Goal: Contribute content: Contribute content

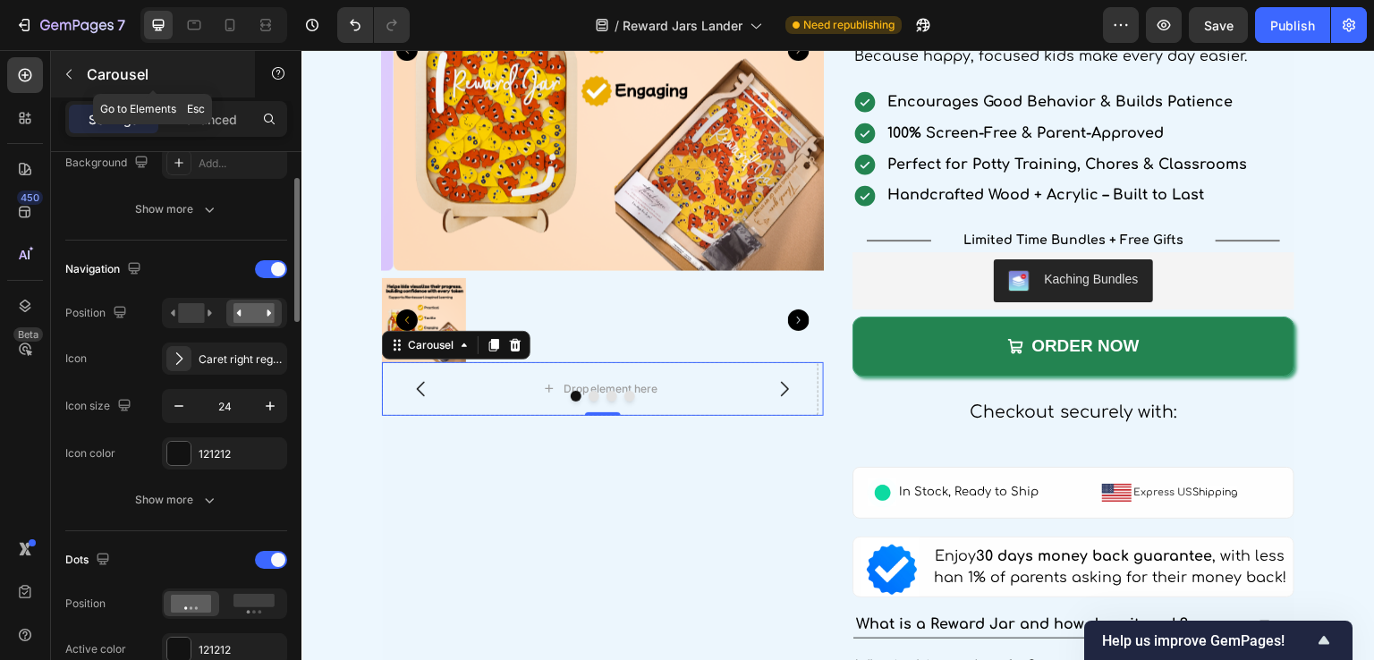
scroll to position [447, 0]
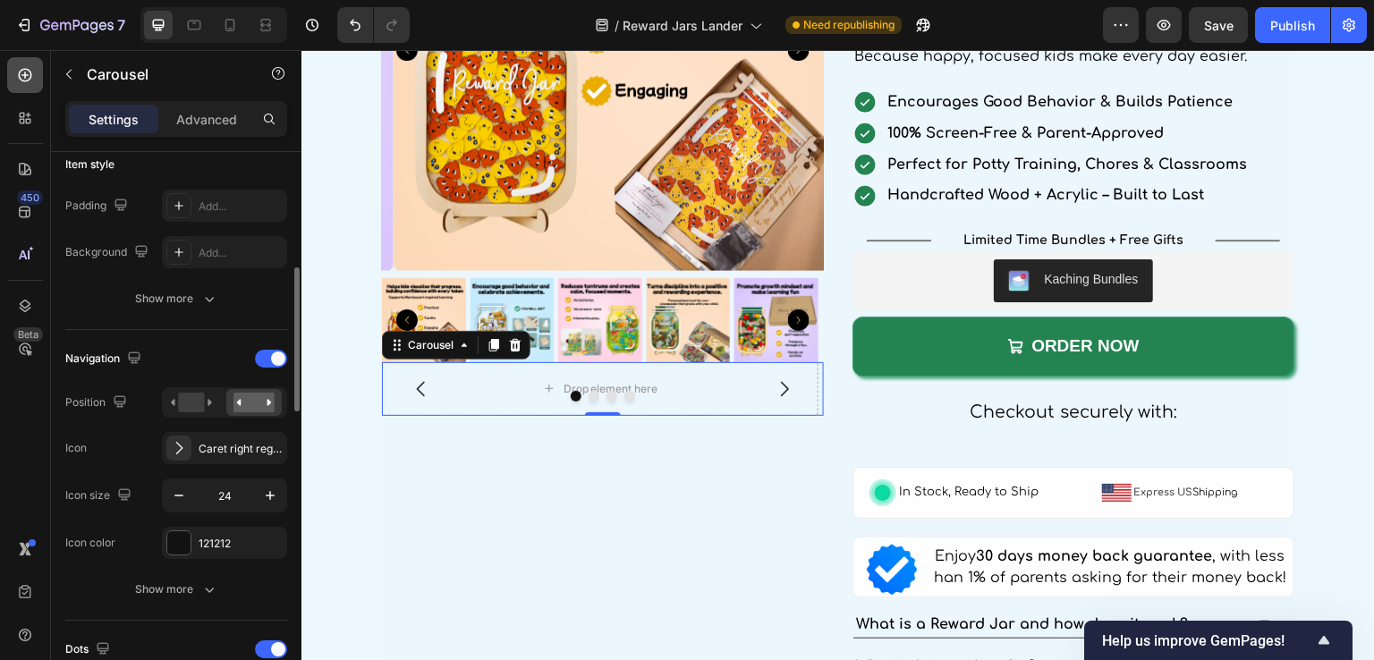
click at [26, 83] on icon at bounding box center [25, 75] width 18 height 18
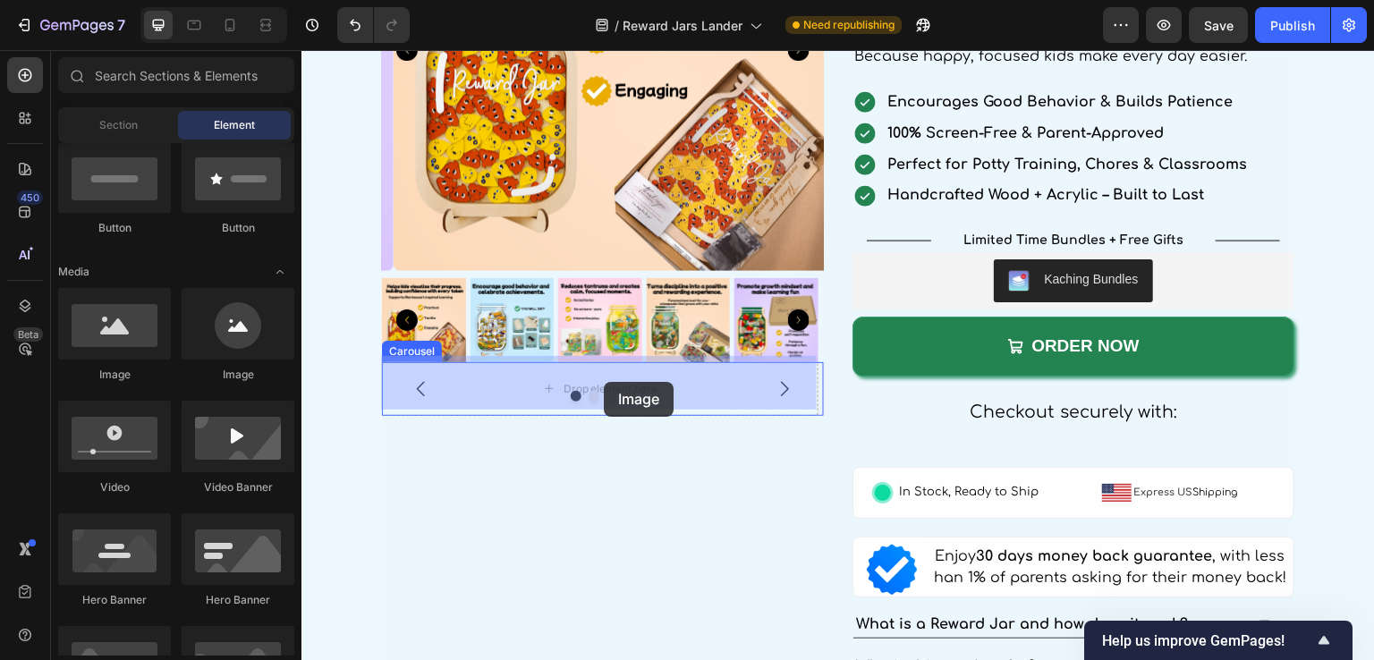
drag, startPoint x: 423, startPoint y: 402, endPoint x: 604, endPoint y: 382, distance: 181.8
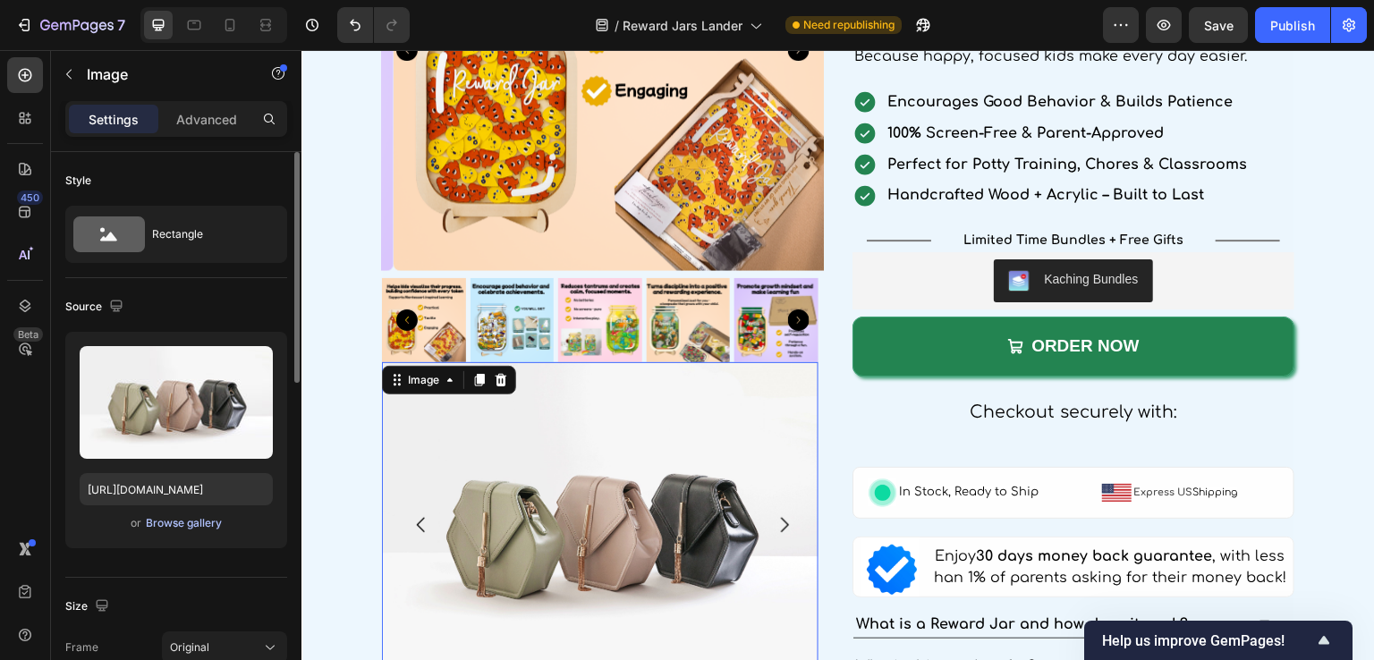
click at [186, 528] on div "Browse gallery" at bounding box center [184, 523] width 76 height 16
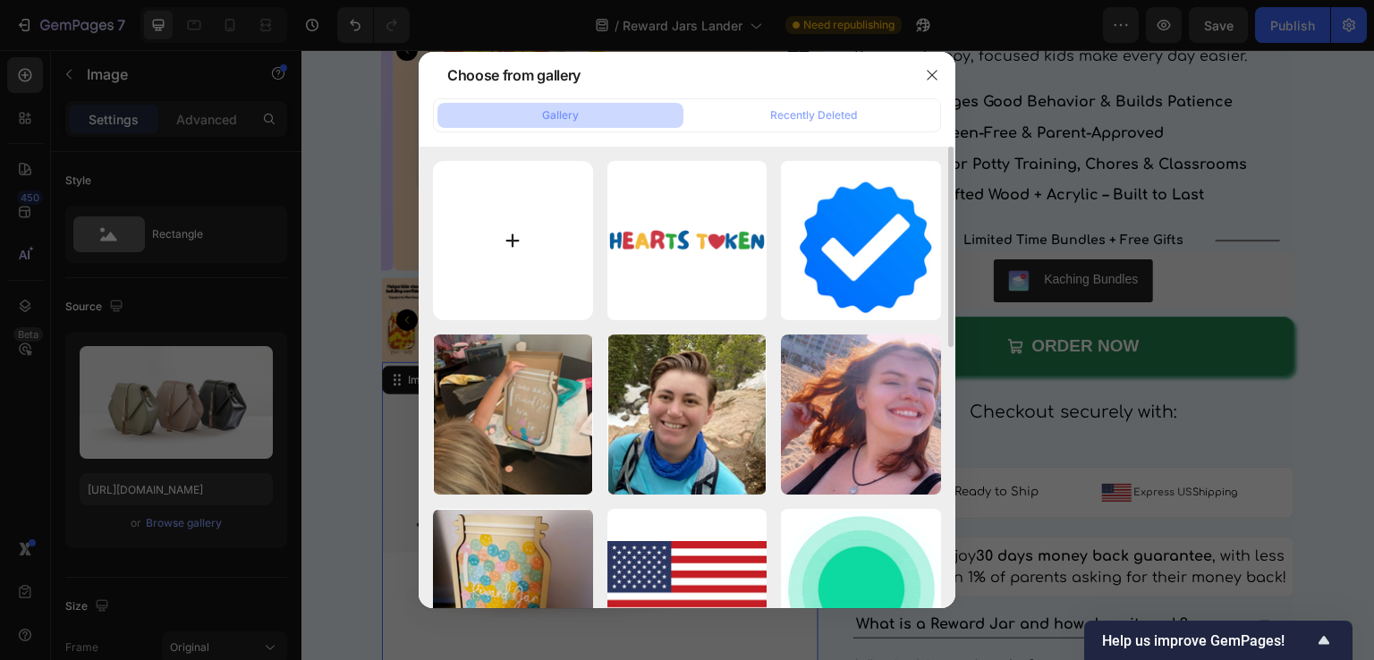
click at [501, 255] on input "file" at bounding box center [513, 241] width 160 height 160
type input "C:\fakepath\Construction Vehicle Reward Jar, Children Reward Jar, Cars Tokens &…"
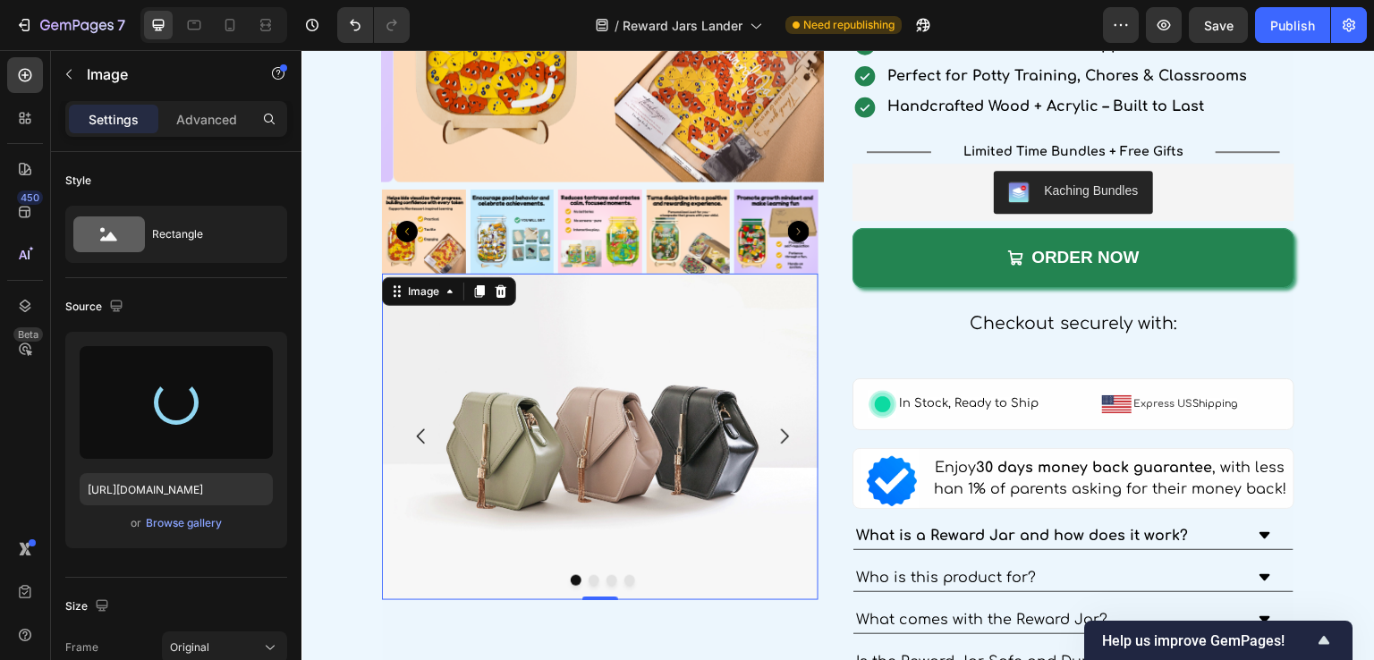
scroll to position [3154, 0]
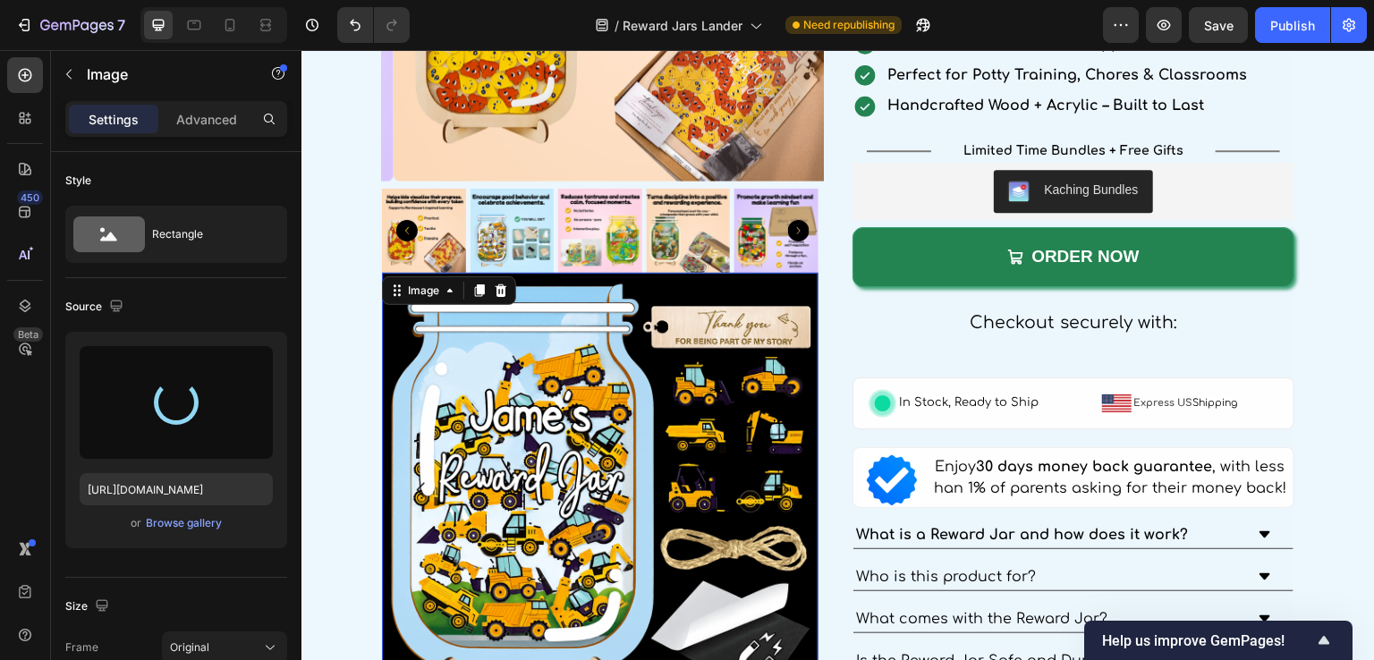
type input "[URL][DOMAIN_NAME]"
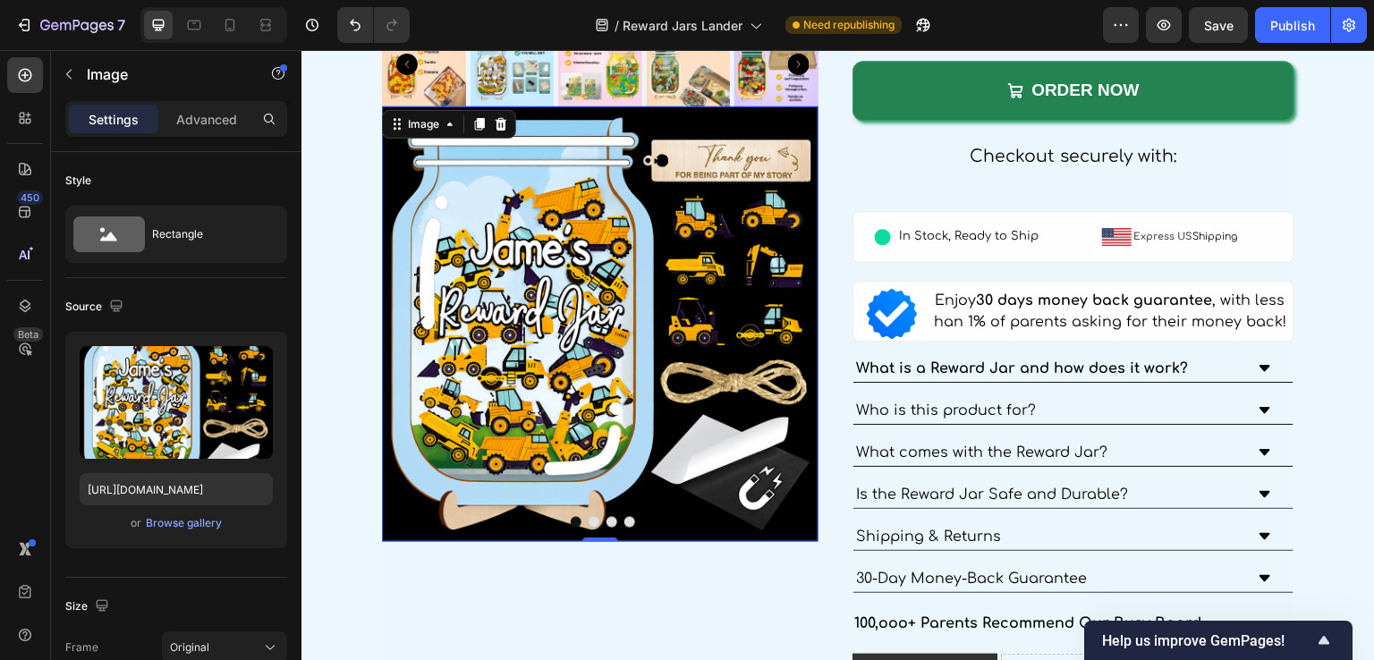
scroll to position [3333, 0]
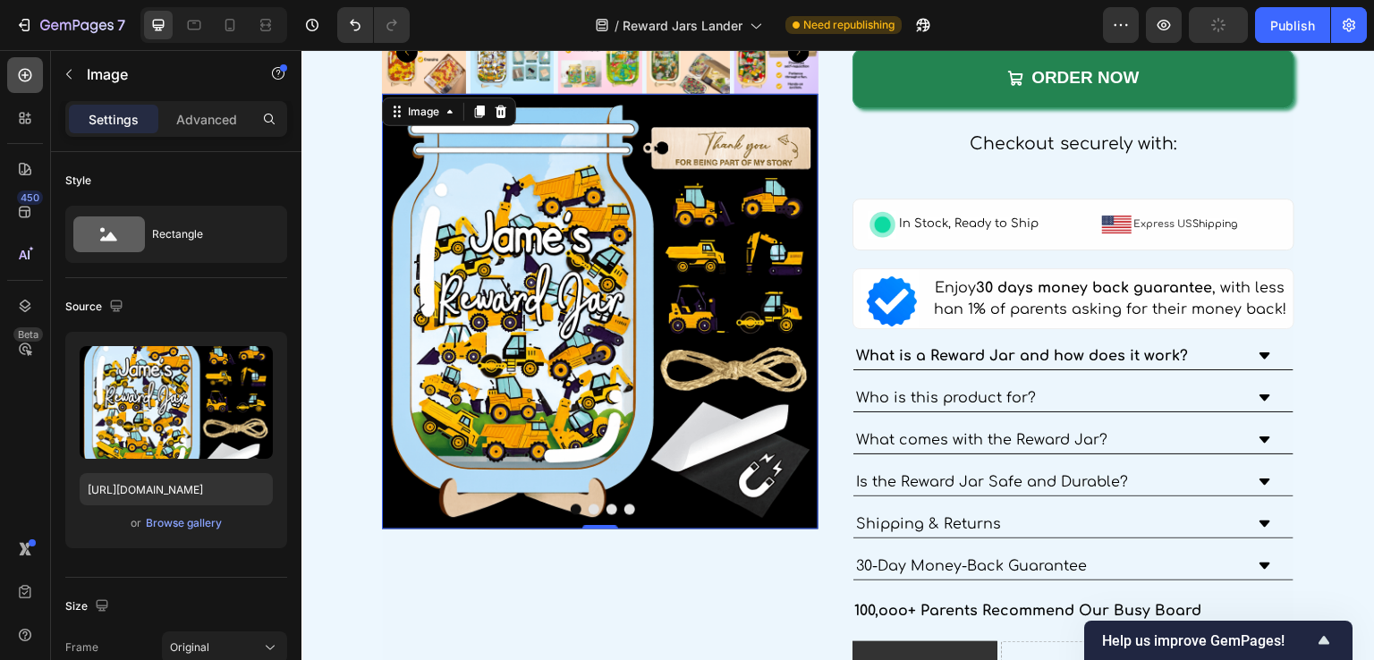
click at [31, 80] on icon at bounding box center [25, 75] width 18 height 18
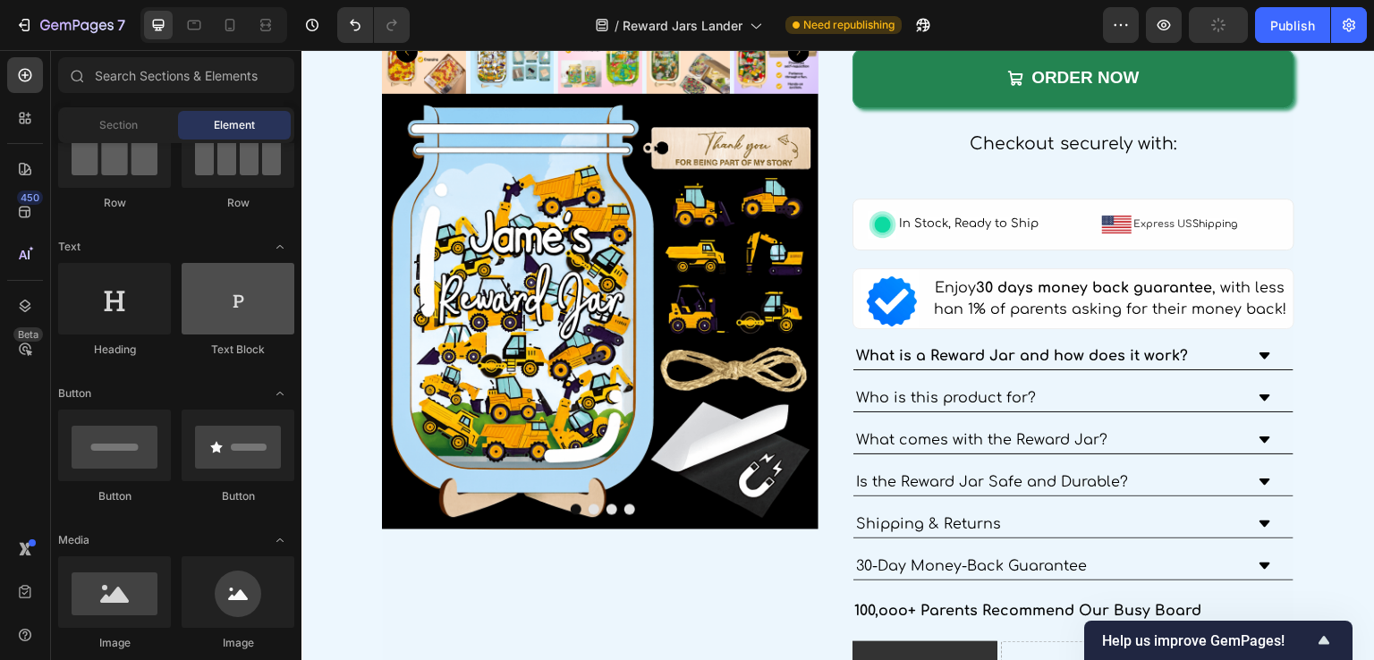
scroll to position [89, 0]
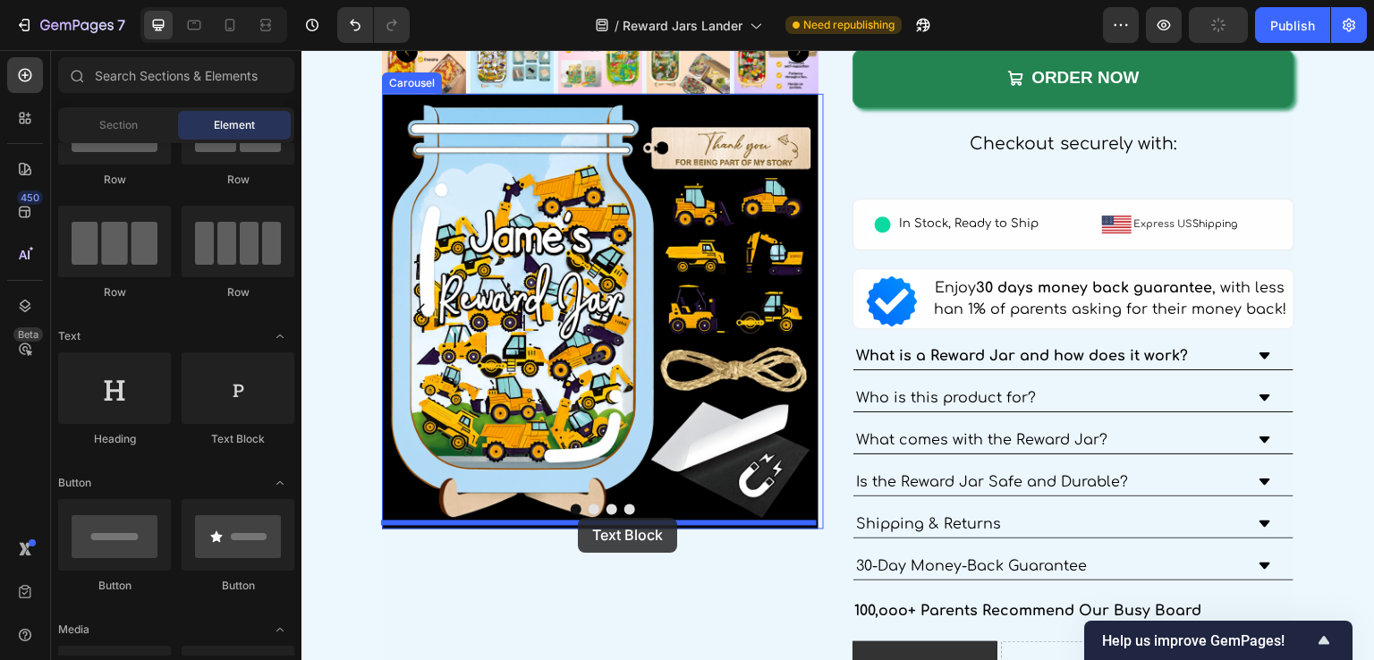
drag, startPoint x: 539, startPoint y: 445, endPoint x: 578, endPoint y: 518, distance: 82.8
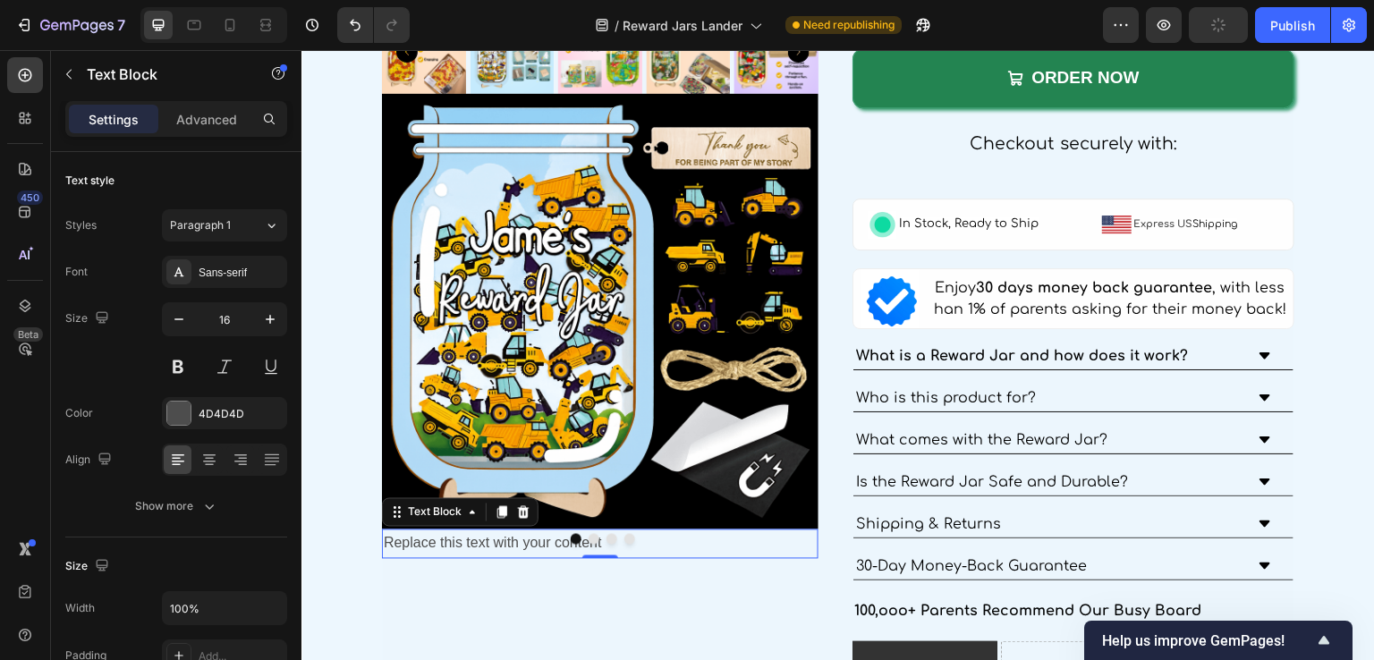
click at [630, 534] on button "Dot" at bounding box center [629, 539] width 11 height 11
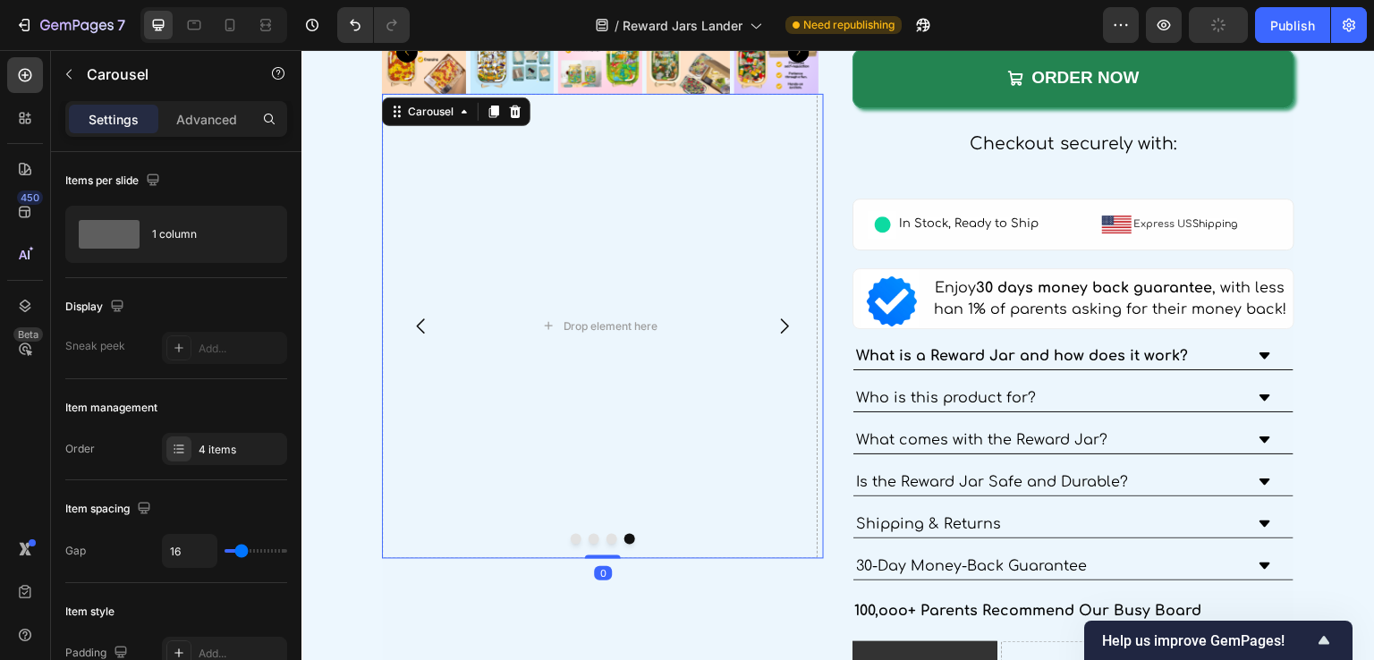
click at [422, 322] on icon "Carousel Back Arrow" at bounding box center [421, 326] width 21 height 21
click at [778, 316] on icon "Carousel Next Arrow" at bounding box center [784, 326] width 21 height 21
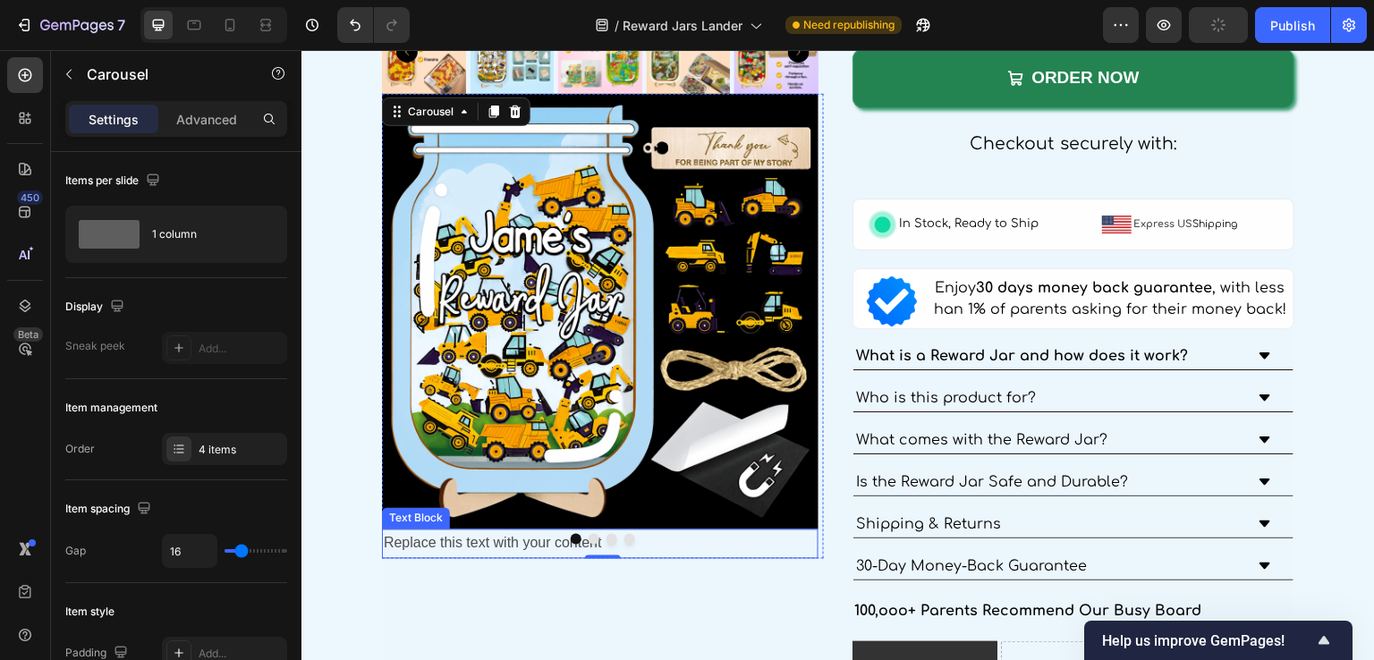
click at [496, 544] on div "Replace this text with your content" at bounding box center [600, 545] width 437 height 30
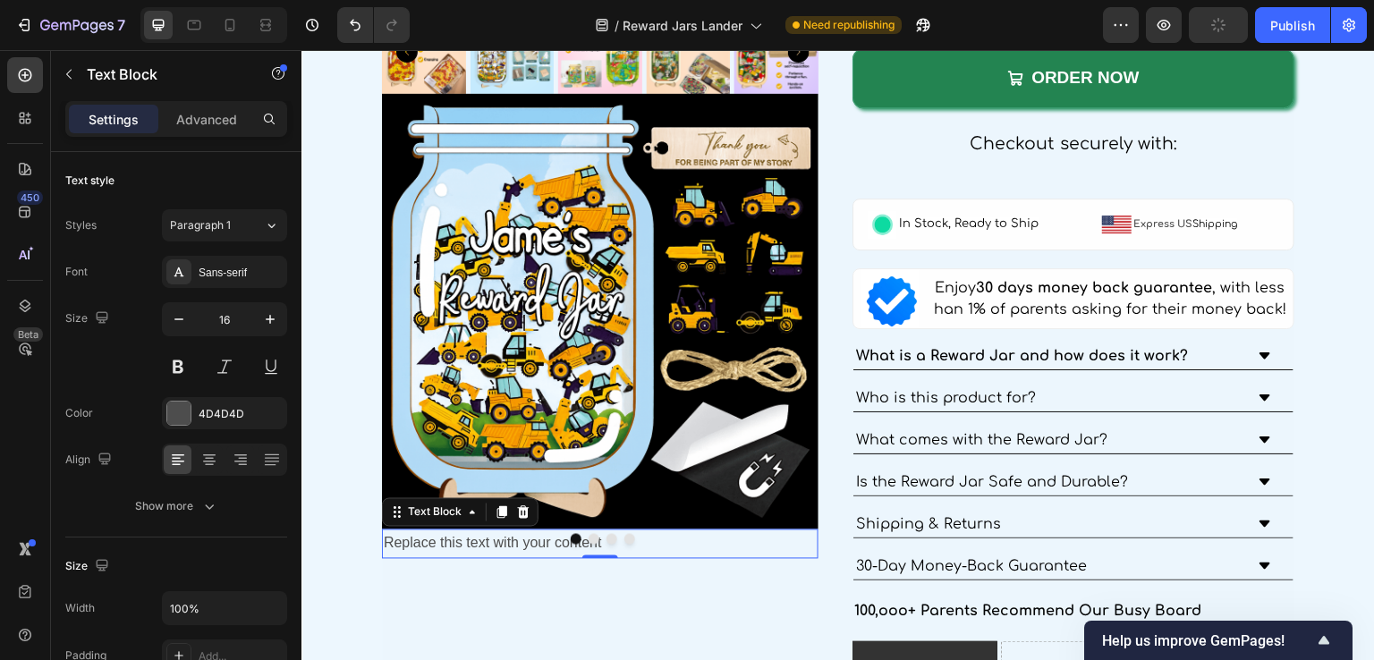
click at [496, 544] on div "Replace this text with your content" at bounding box center [600, 545] width 437 height 30
click at [496, 544] on p "Replace this text with your content" at bounding box center [600, 544] width 433 height 26
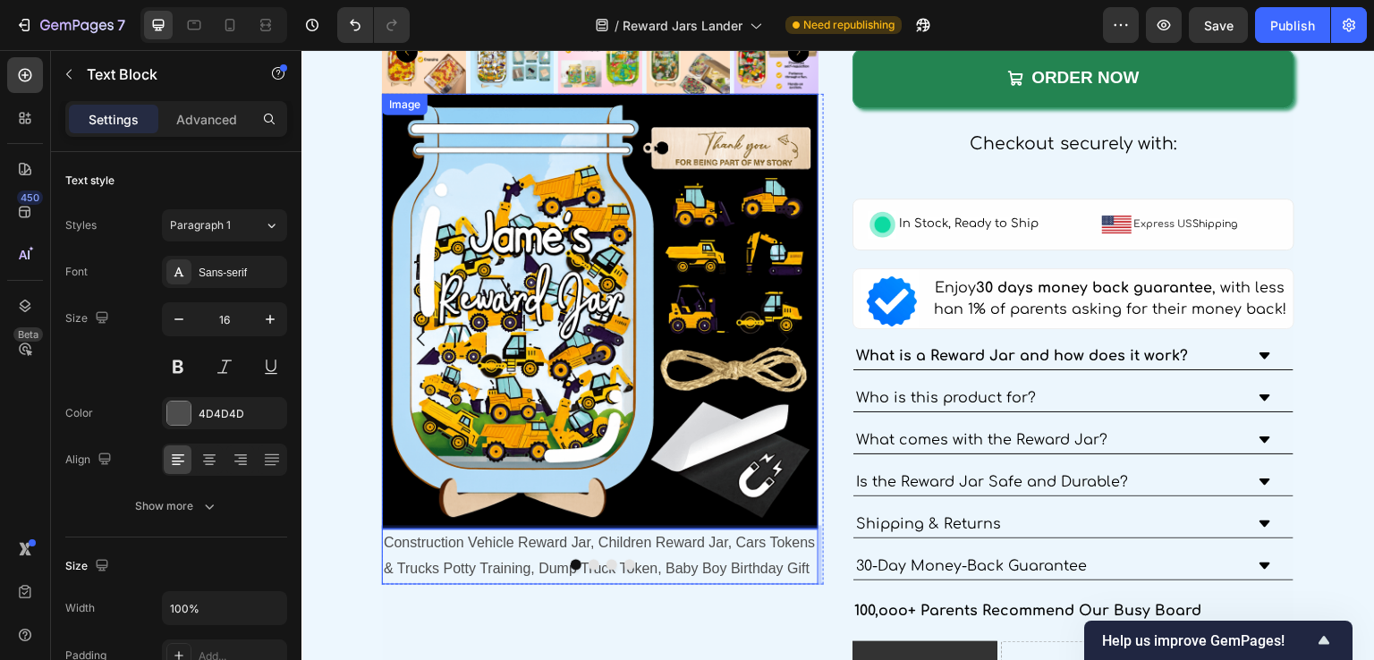
click at [634, 398] on img at bounding box center [600, 312] width 437 height 437
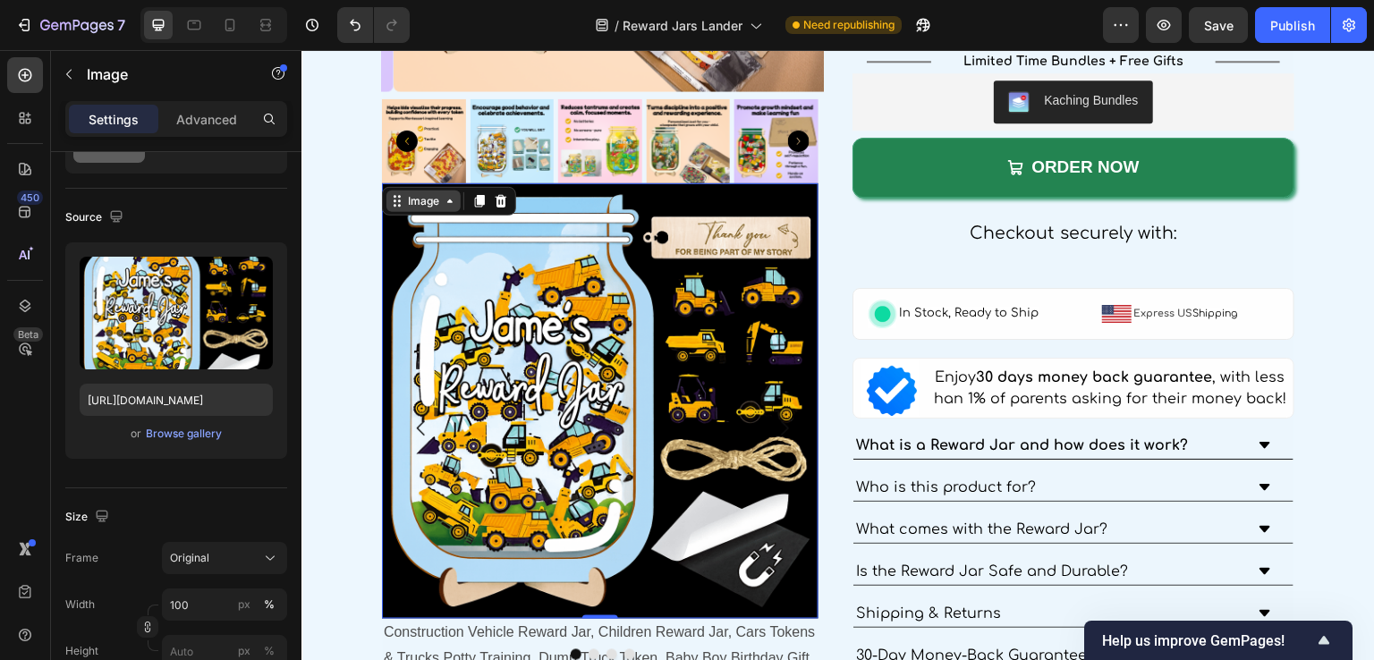
click at [419, 197] on div "Image" at bounding box center [423, 201] width 38 height 16
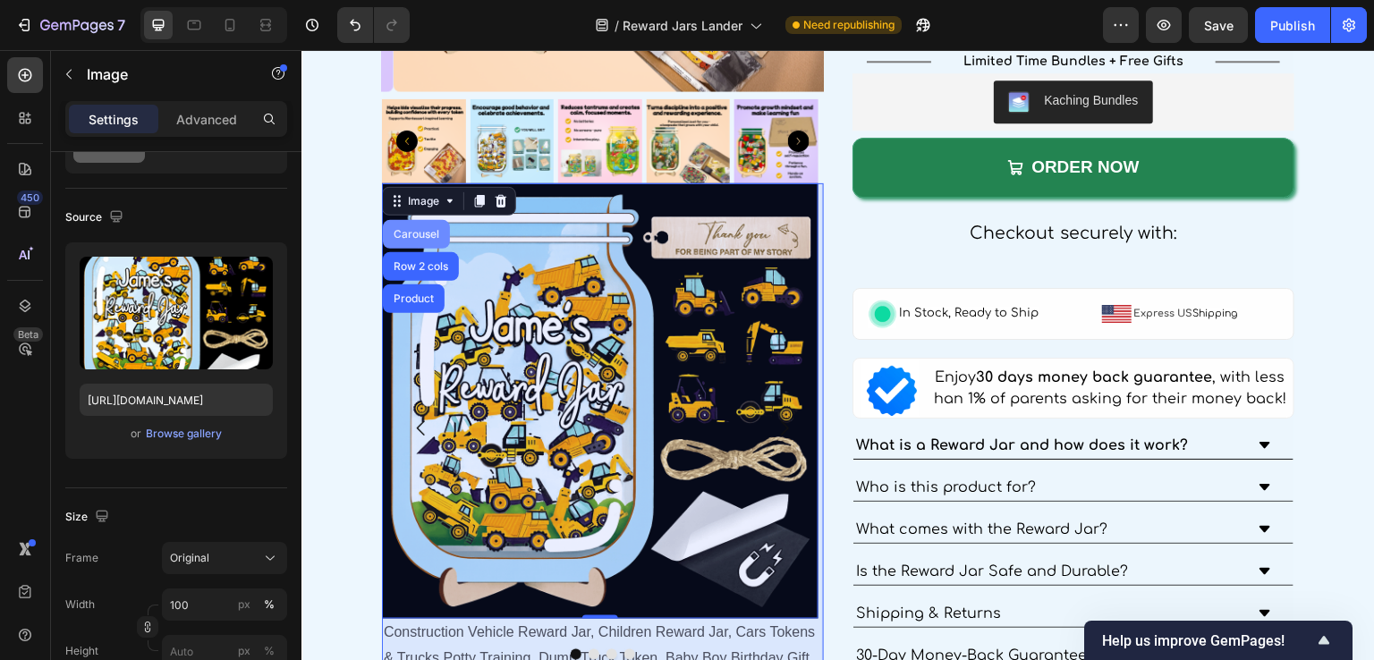
click at [406, 229] on div "Carousel" at bounding box center [416, 234] width 53 height 11
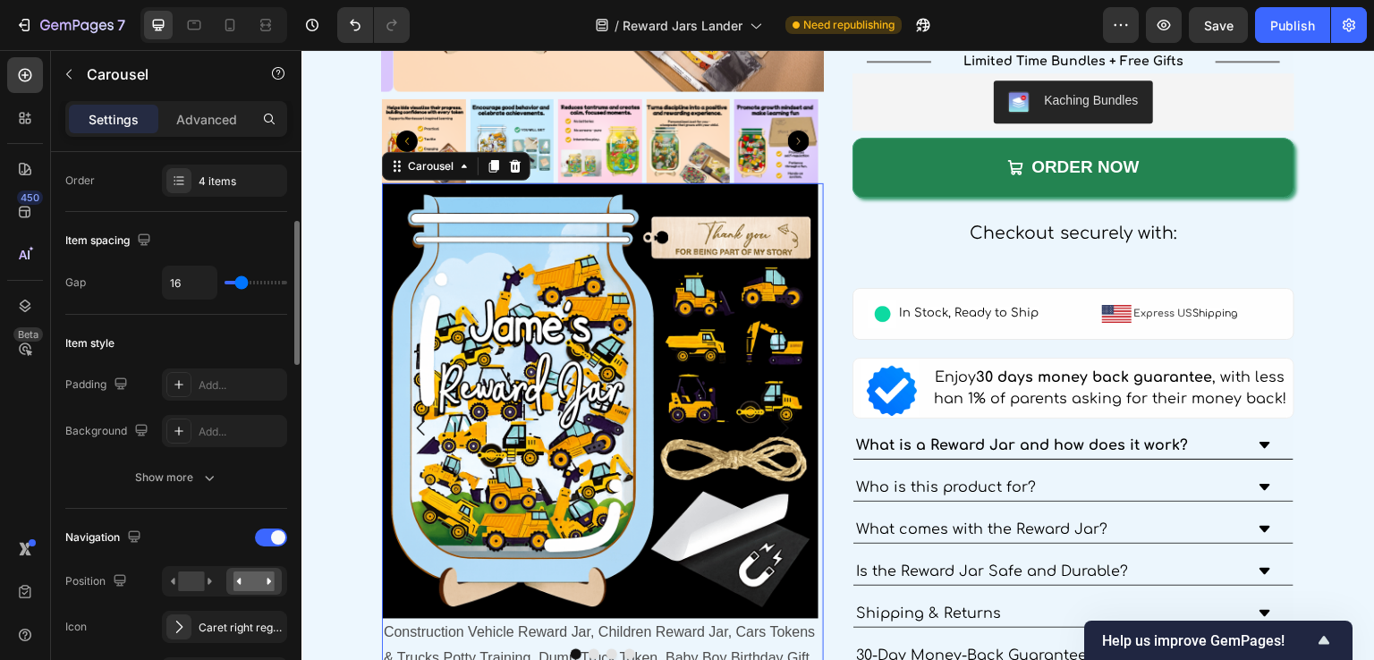
scroll to position [447, 0]
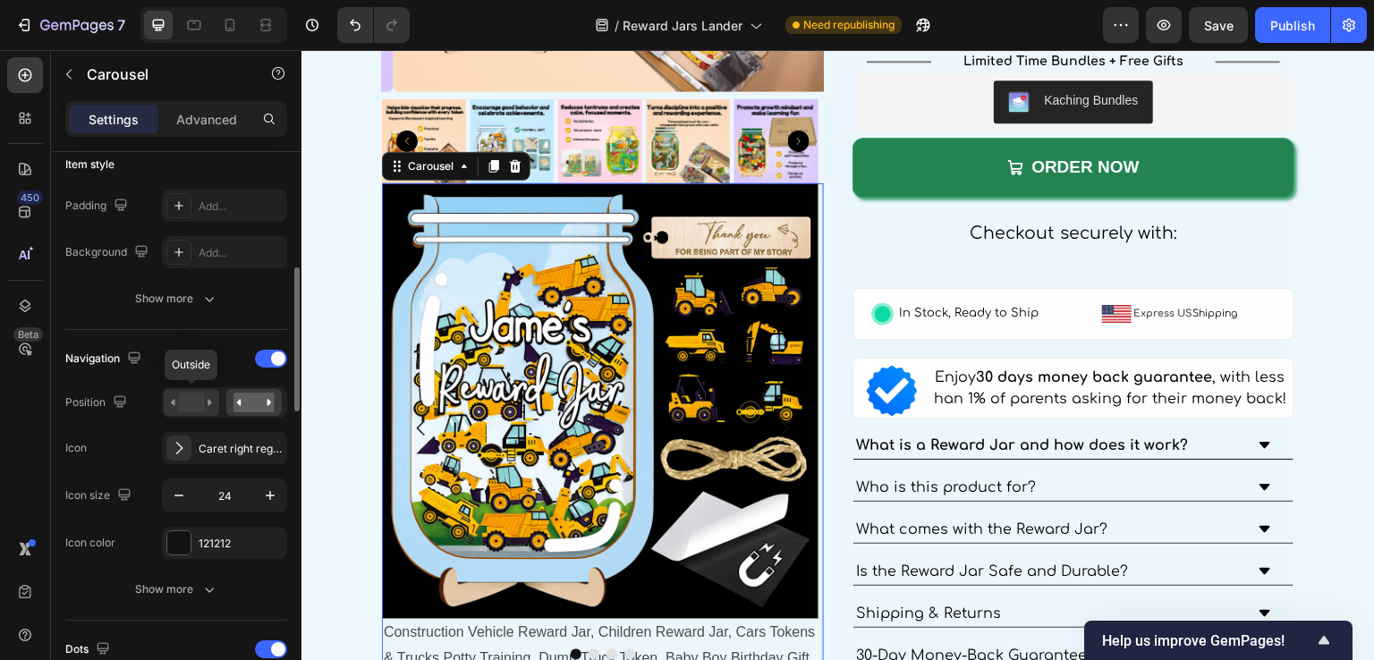
click at [194, 398] on rect at bounding box center [191, 403] width 26 height 20
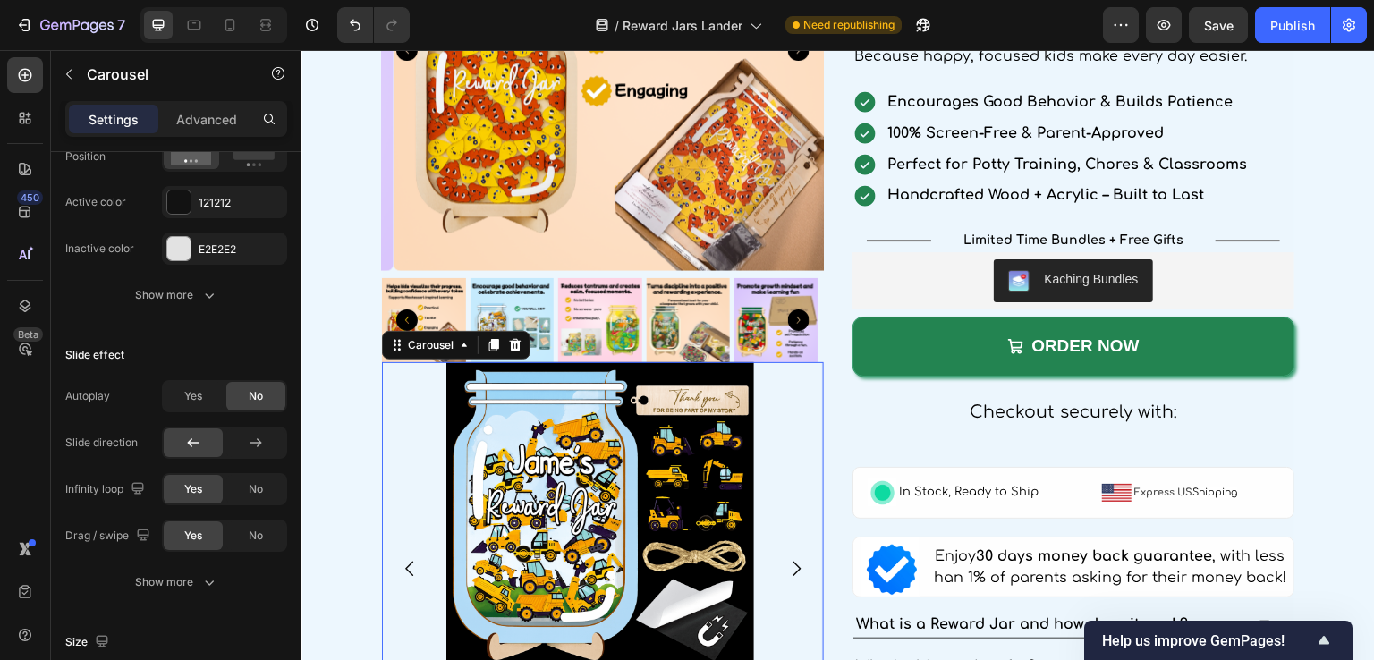
scroll to position [537, 0]
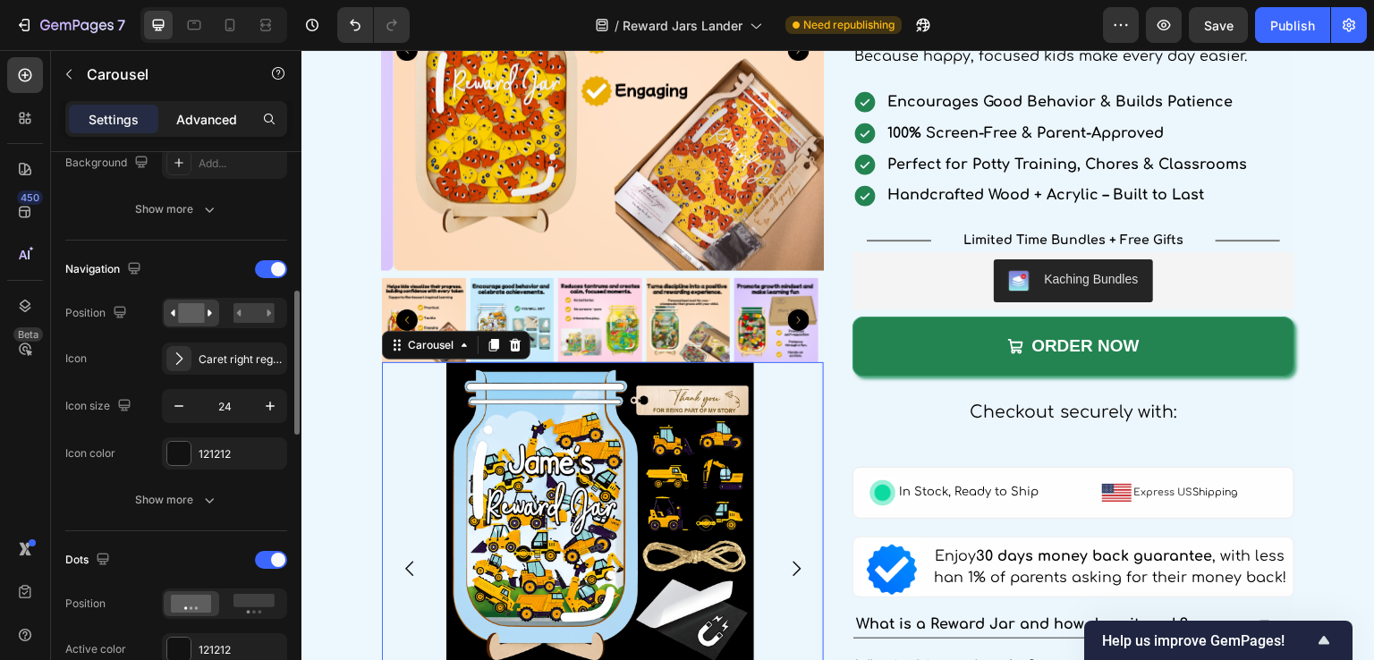
click at [193, 126] on p "Advanced" at bounding box center [206, 119] width 61 height 19
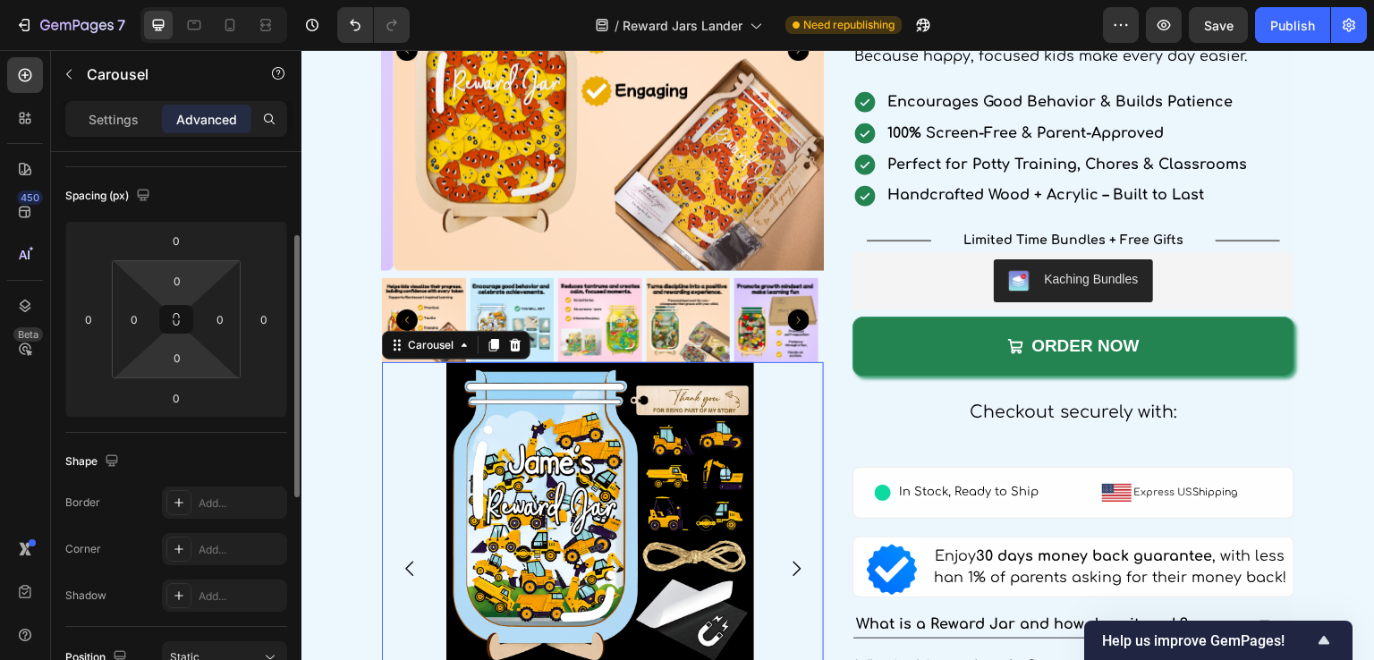
scroll to position [0, 0]
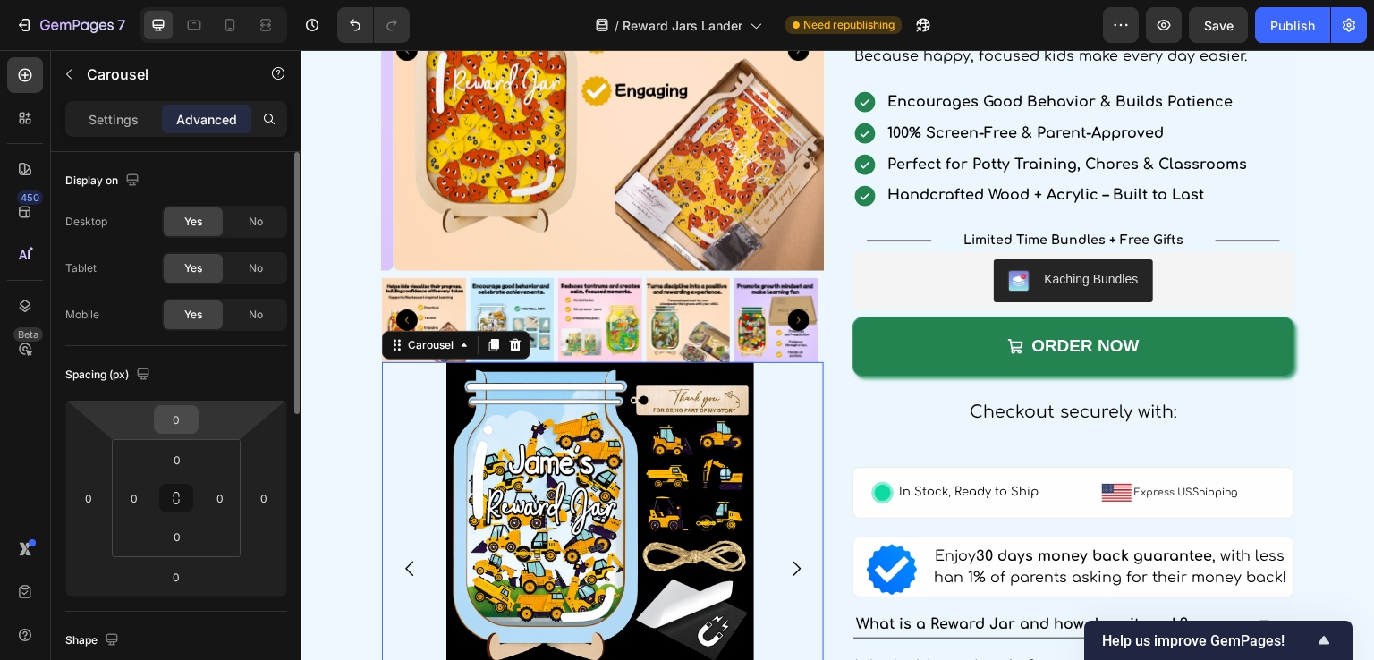
click at [179, 424] on input "0" at bounding box center [176, 419] width 36 height 27
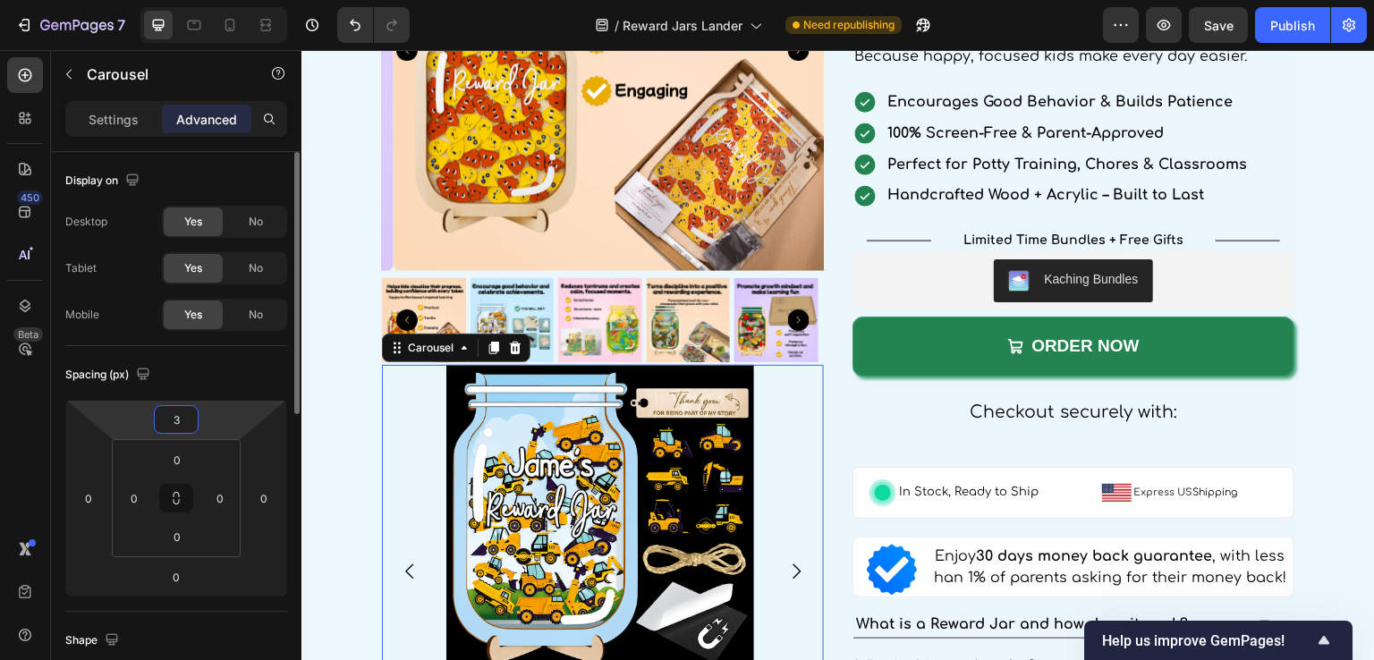
type input "32"
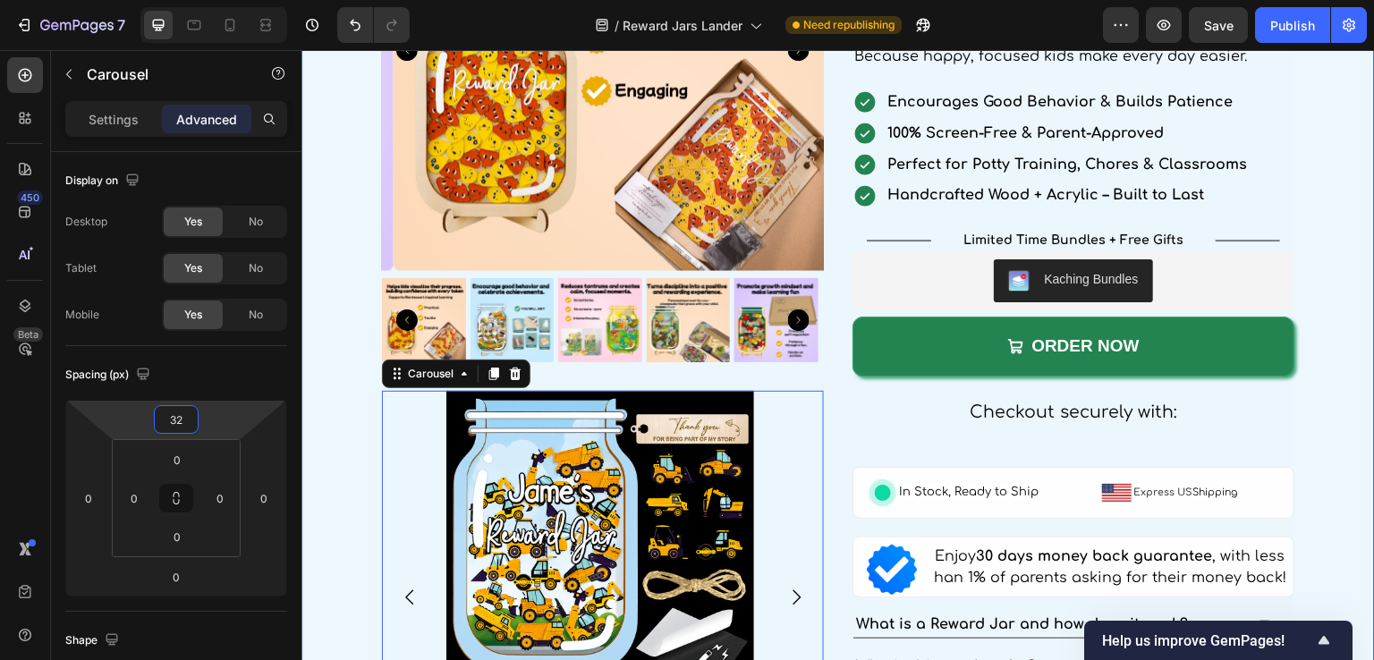
click at [342, 390] on div "Product Images Image Construction Vehicle Reward Jar, Children Reward Jar, Cars…" at bounding box center [839, 625] width 1074 height 1593
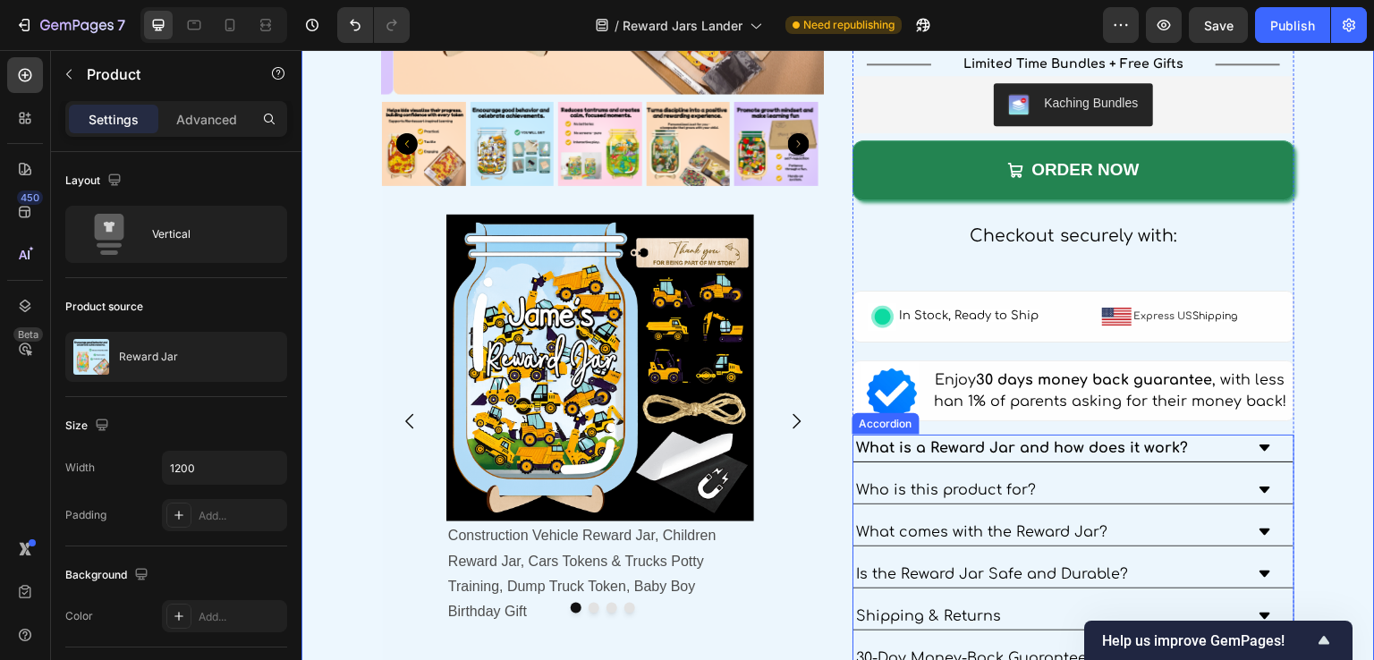
scroll to position [3243, 0]
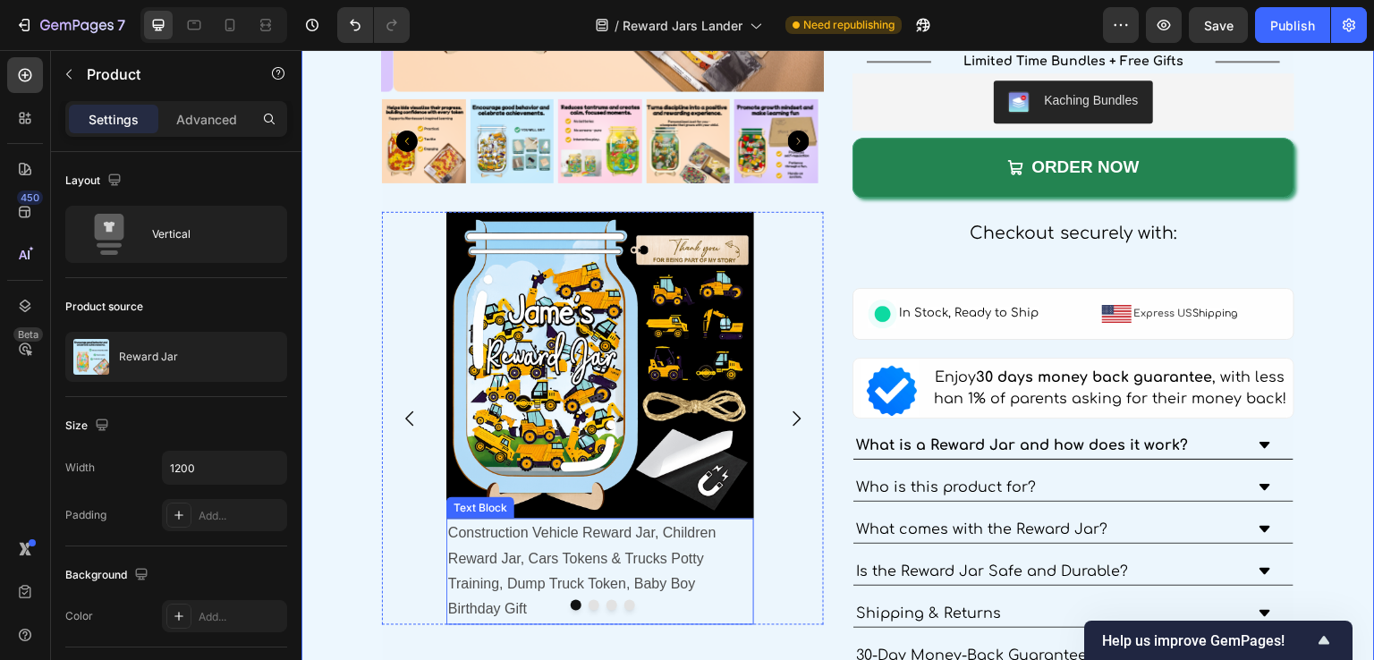
click at [560, 539] on p "Construction Vehicle Reward Jar, Children Reward Jar, Cars Tokens & Trucks Pott…" at bounding box center [600, 572] width 304 height 103
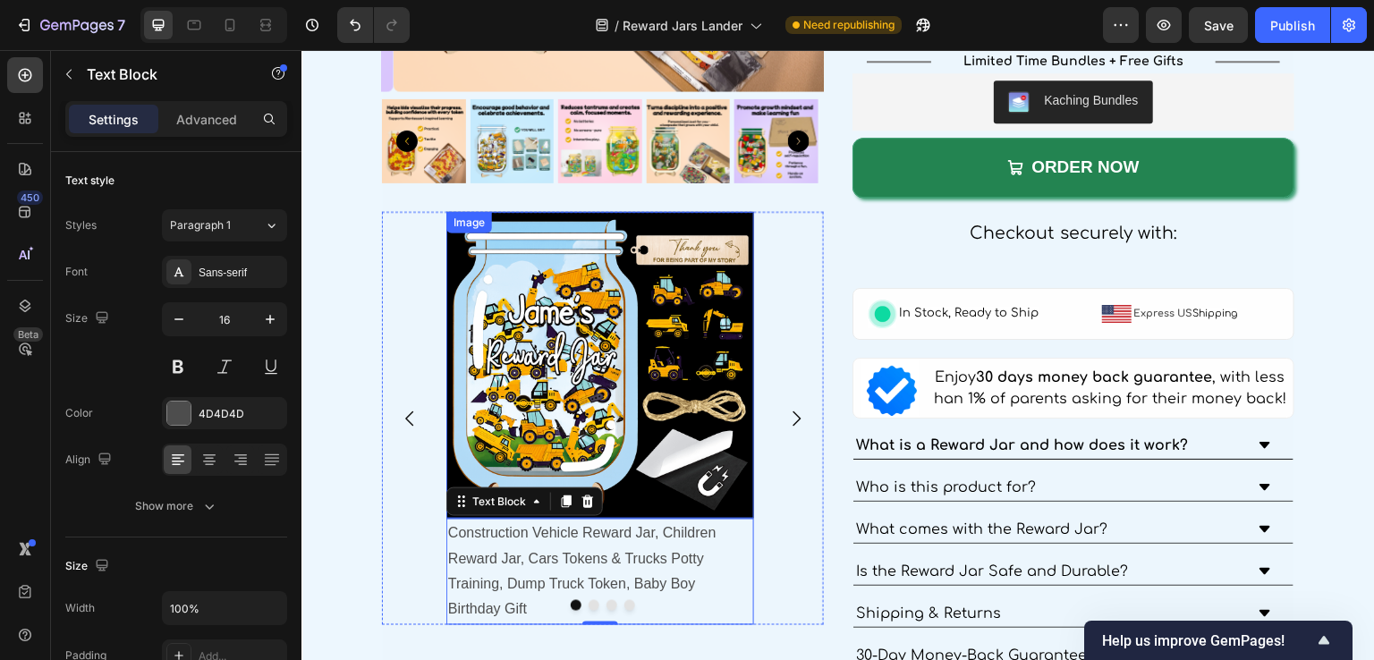
click at [648, 438] on img at bounding box center [600, 366] width 308 height 308
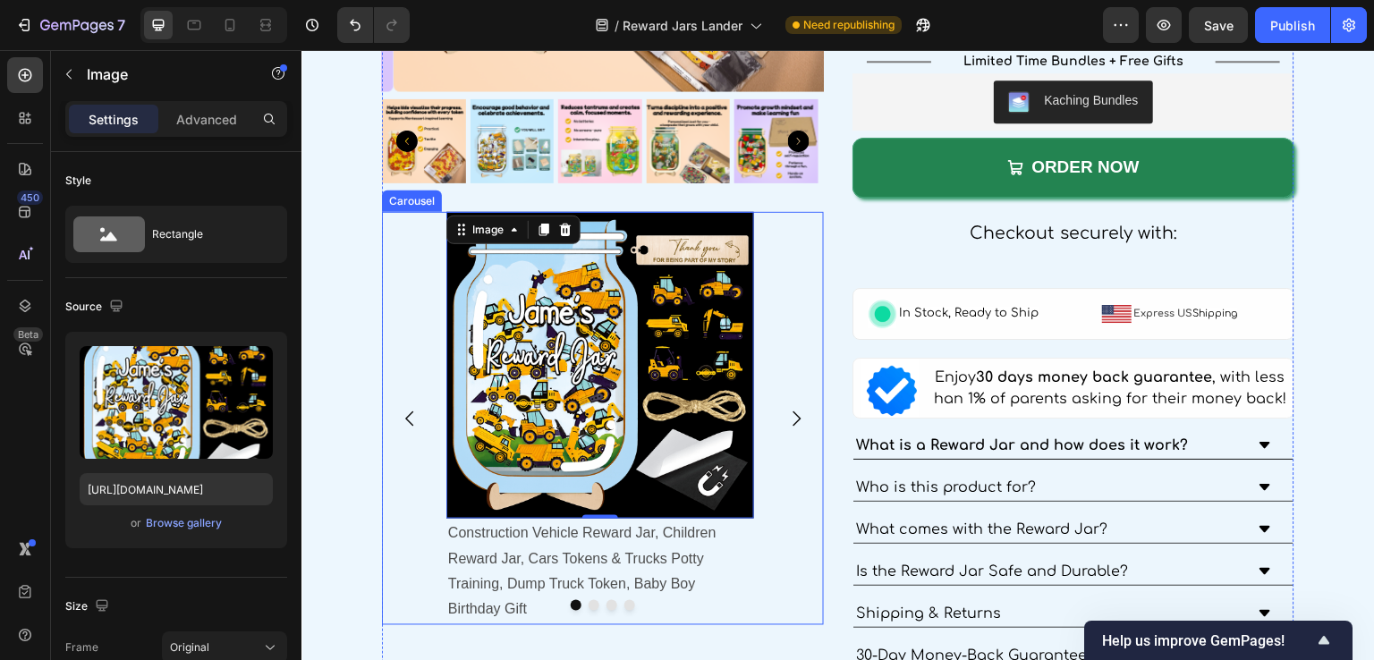
click at [789, 413] on icon "Carousel Next Arrow" at bounding box center [796, 418] width 21 height 21
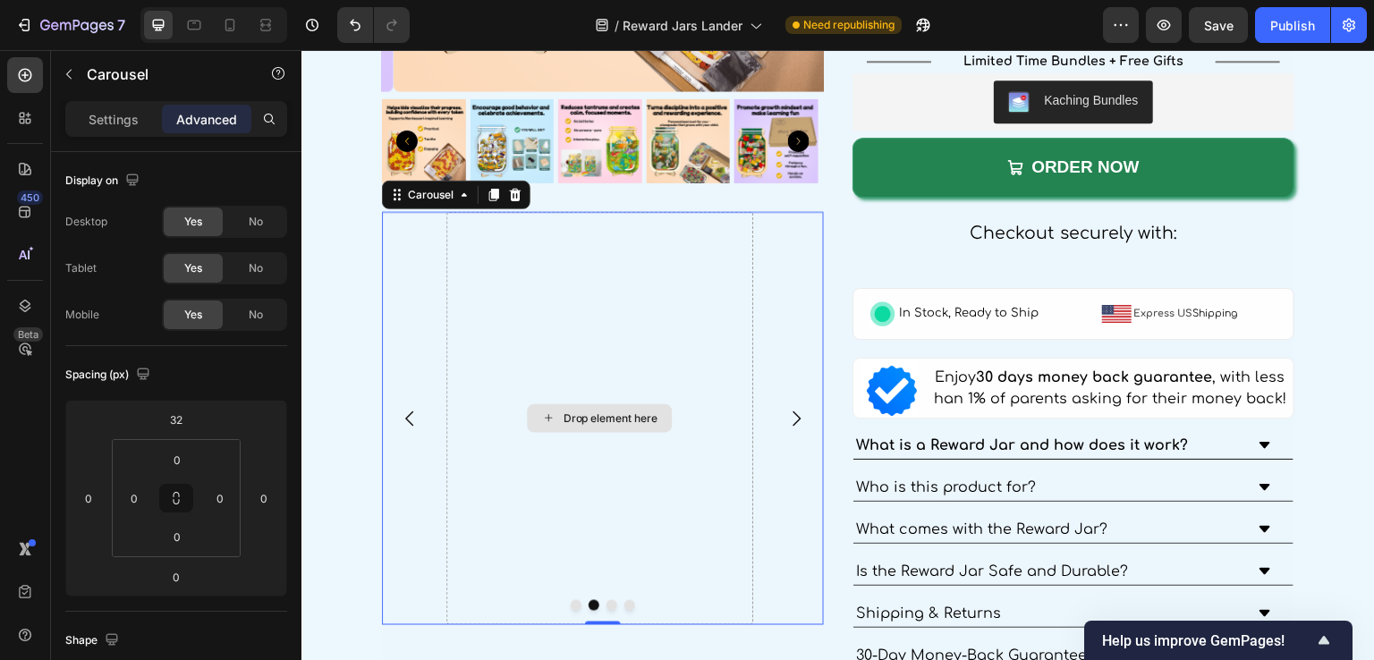
click at [604, 417] on div "Drop element here" at bounding box center [611, 419] width 95 height 14
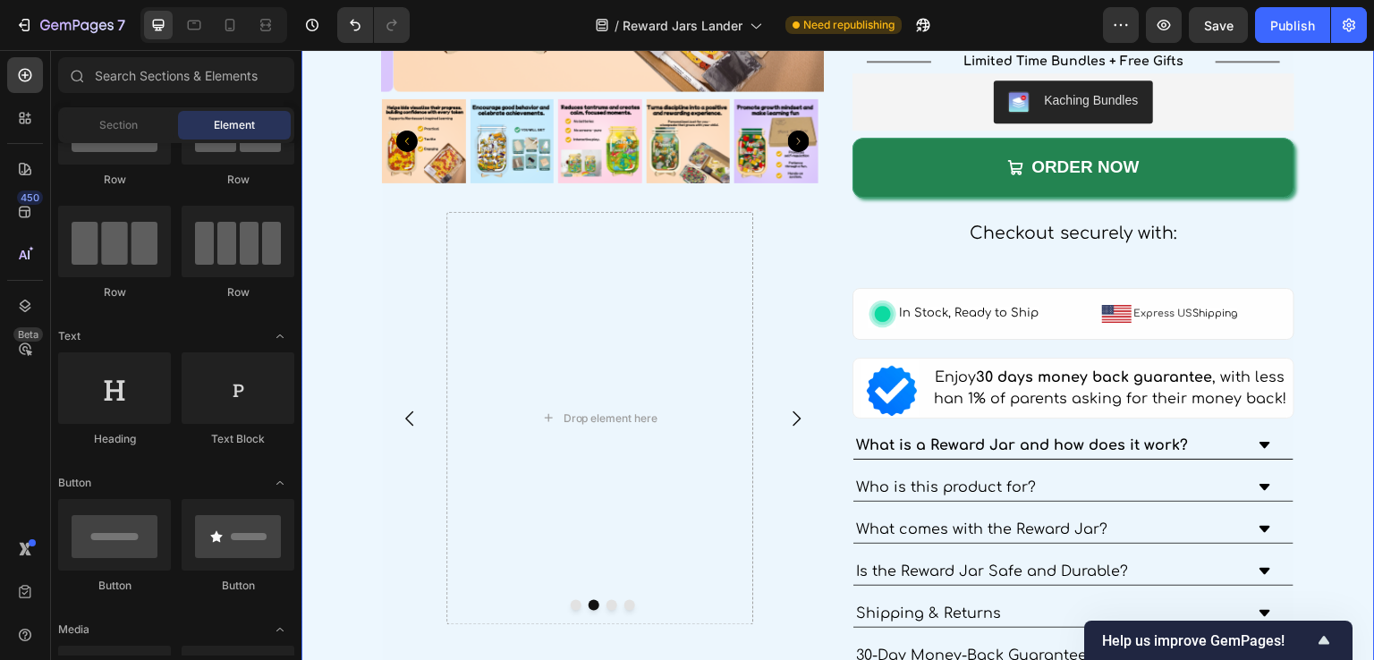
scroll to position [3154, 0]
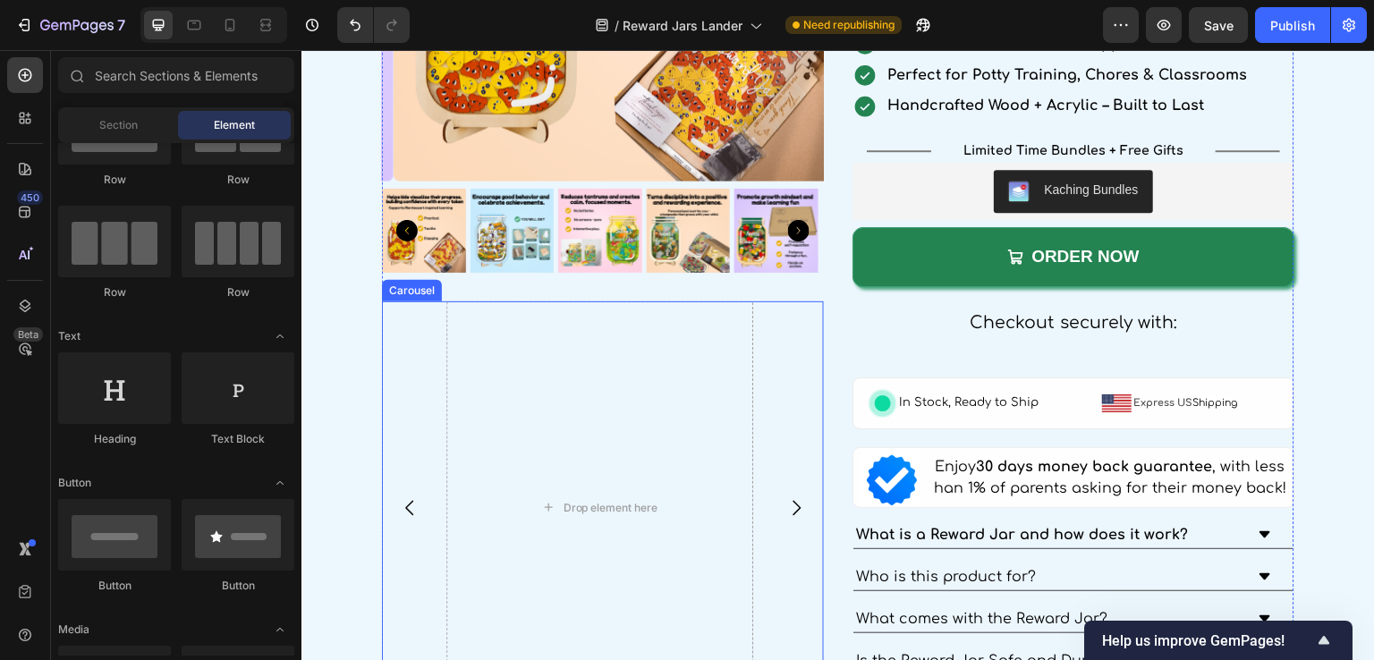
click at [414, 498] on icon "Carousel Back Arrow" at bounding box center [409, 507] width 21 height 21
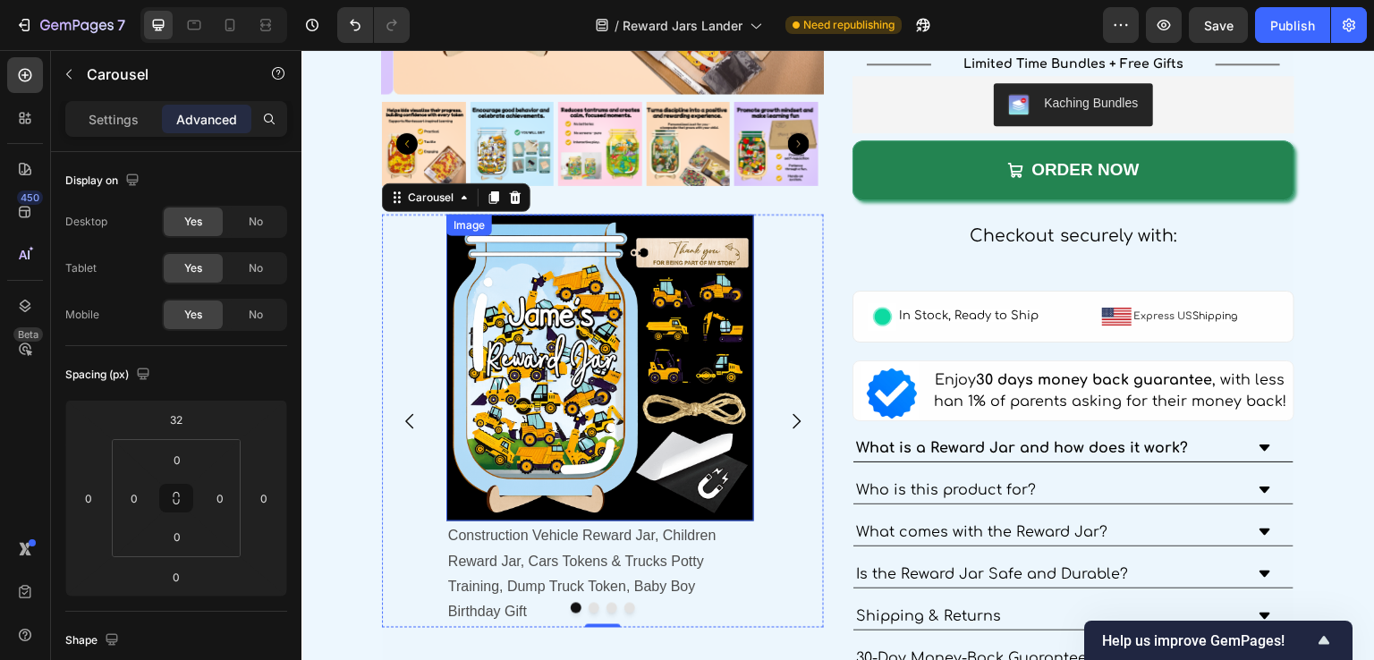
scroll to position [3243, 0]
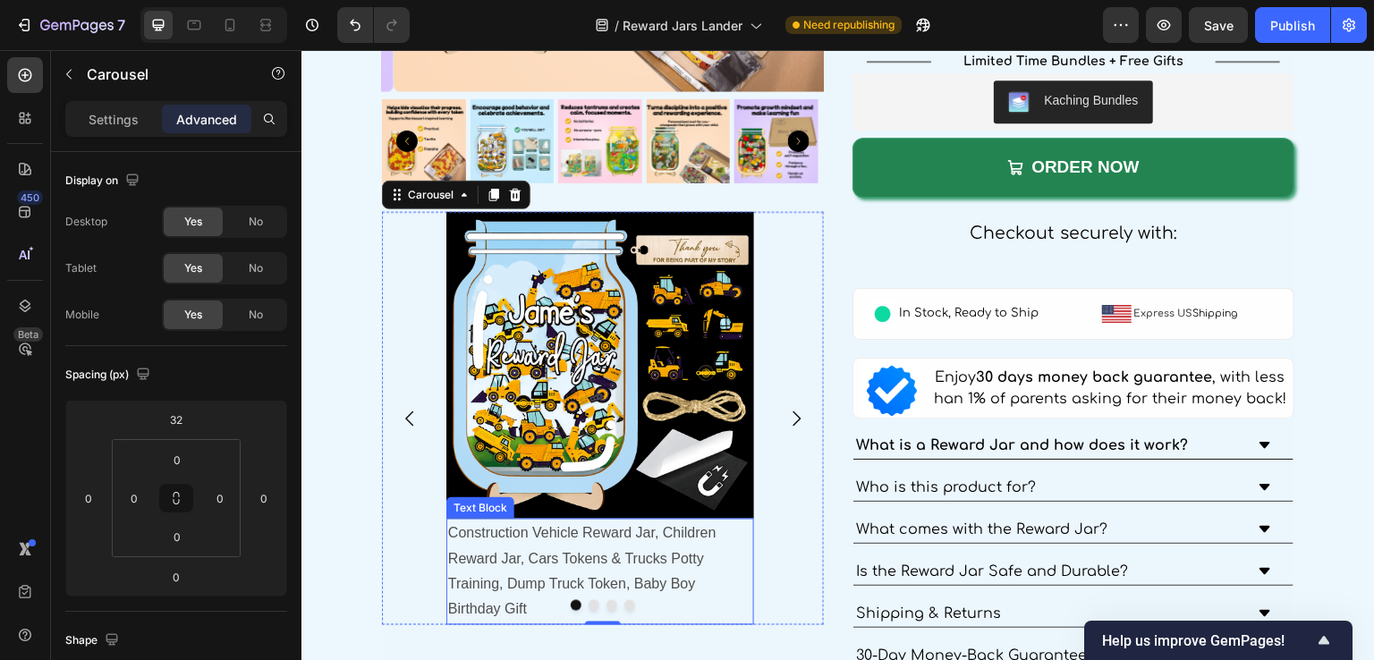
click at [508, 536] on p "Construction Vehicle Reward Jar, Children Reward Jar, Cars Tokens & Trucks Pott…" at bounding box center [600, 572] width 304 height 103
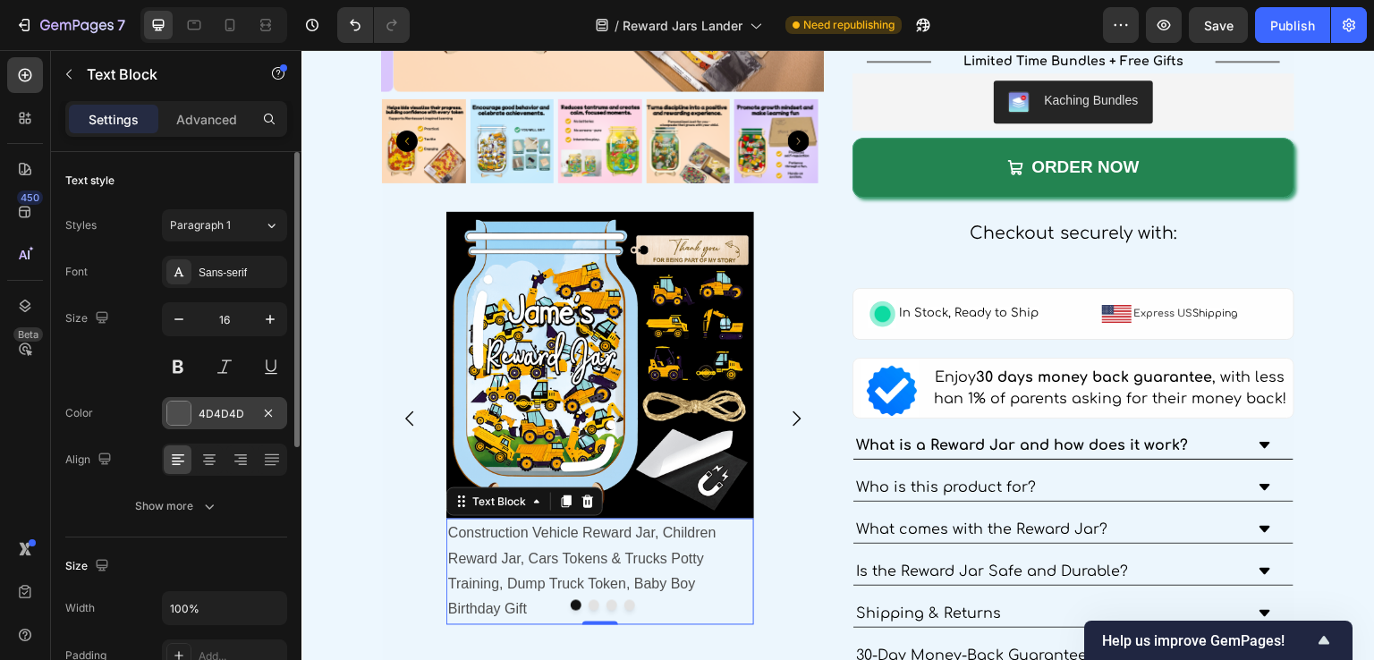
click at [173, 412] on div at bounding box center [178, 413] width 23 height 23
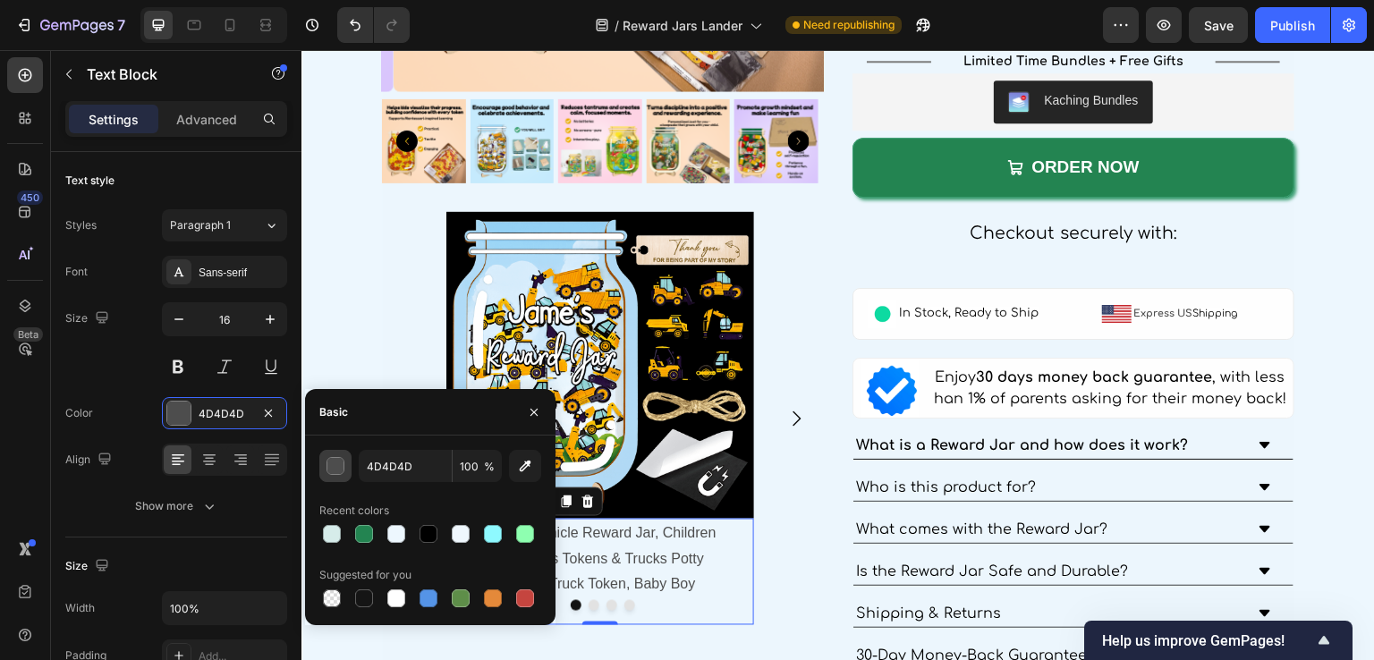
click at [331, 459] on div "button" at bounding box center [336, 467] width 18 height 18
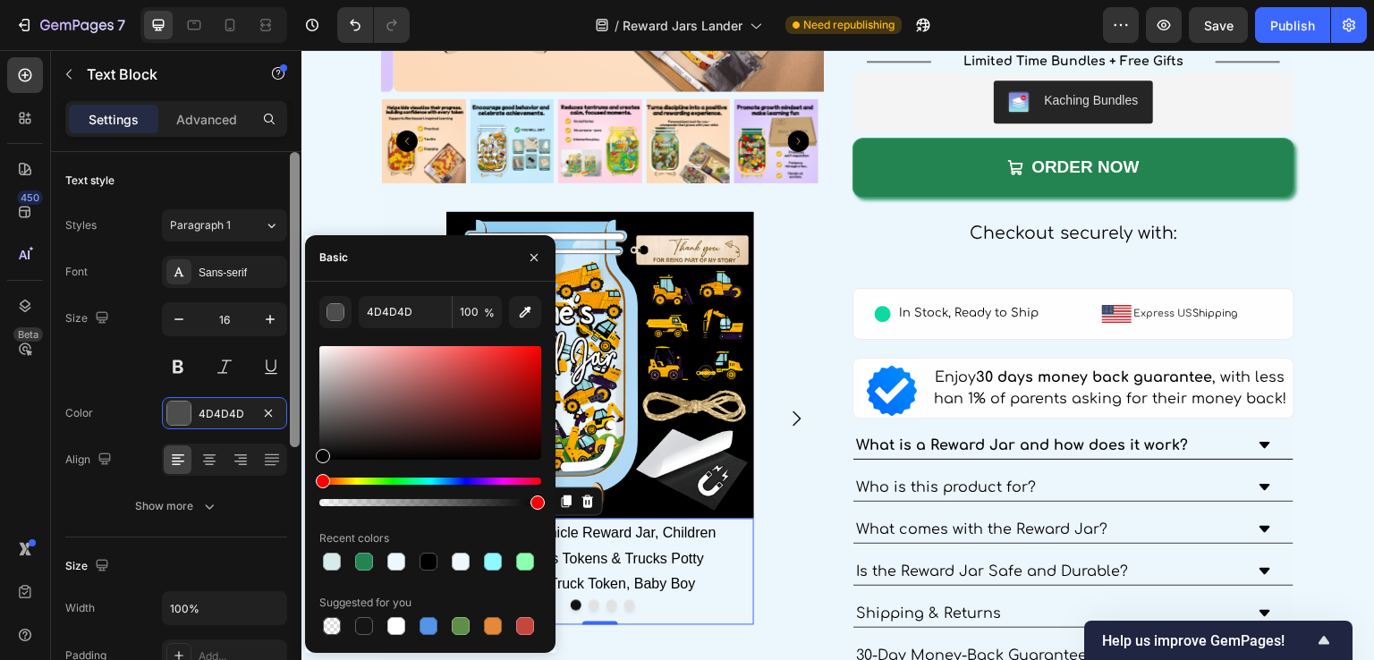
drag, startPoint x: 322, startPoint y: 451, endPoint x: 290, endPoint y: 479, distance: 42.5
click at [290, 479] on div "450 Beta Sections(18) Elements(83) Section Element Hero Section Product Detail …" at bounding box center [151, 355] width 302 height 610
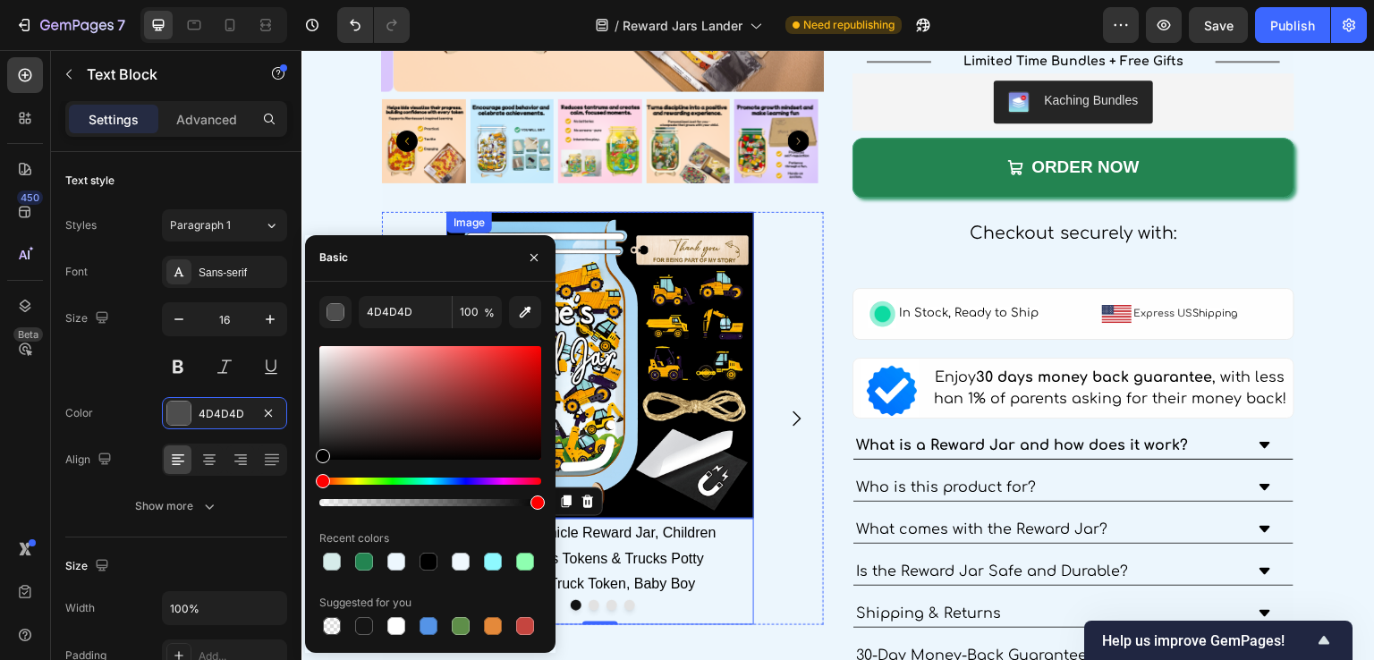
type input "000000"
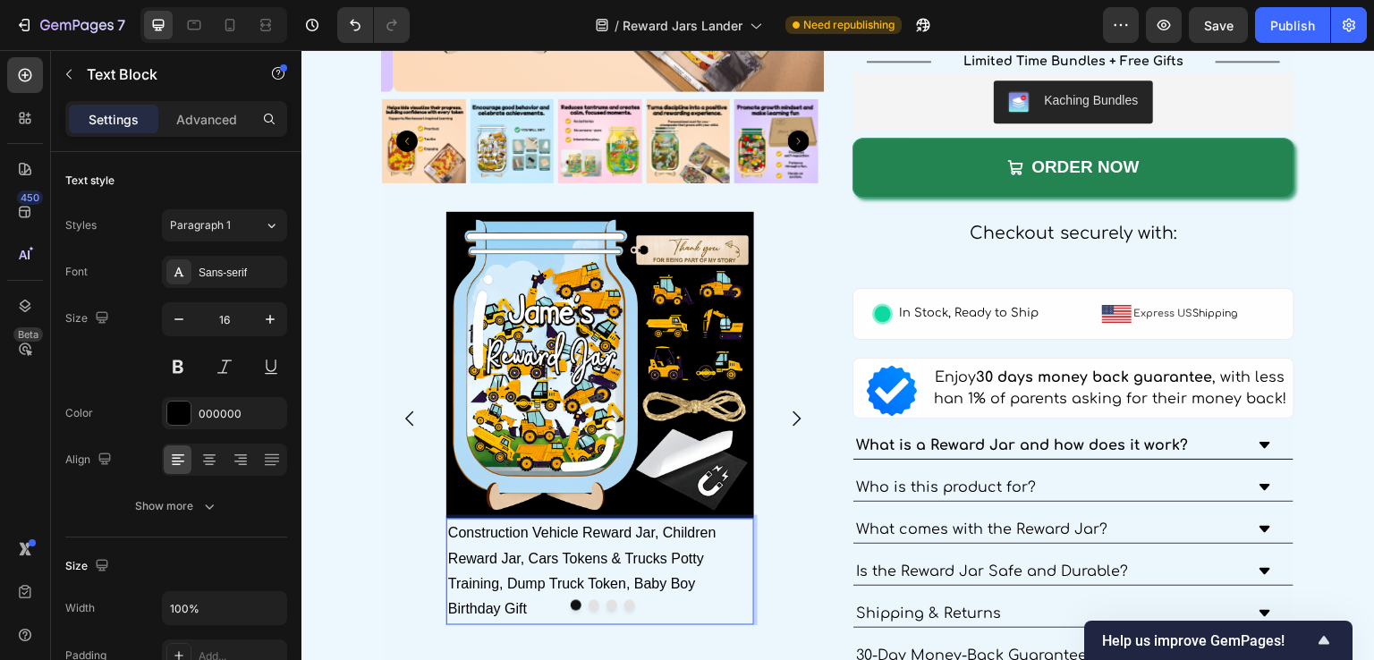
click at [536, 537] on p "Construction Vehicle Reward Jar, Children Reward Jar, Cars Tokens & Trucks Pott…" at bounding box center [600, 572] width 304 height 103
click at [632, 543] on p "Construction Vehicle Reward Jar, Children Reward Jar, Cars Tokens & Trucks Pott…" at bounding box center [600, 572] width 304 height 103
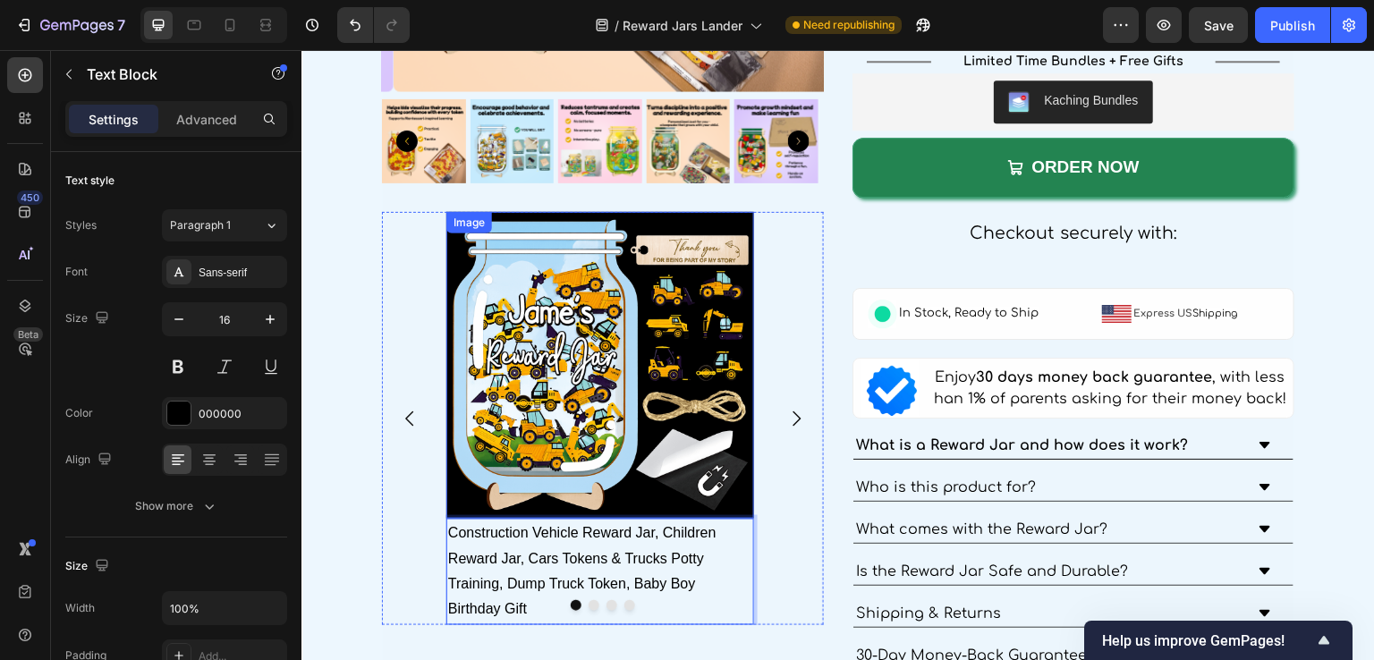
click at [675, 434] on img at bounding box center [600, 366] width 308 height 308
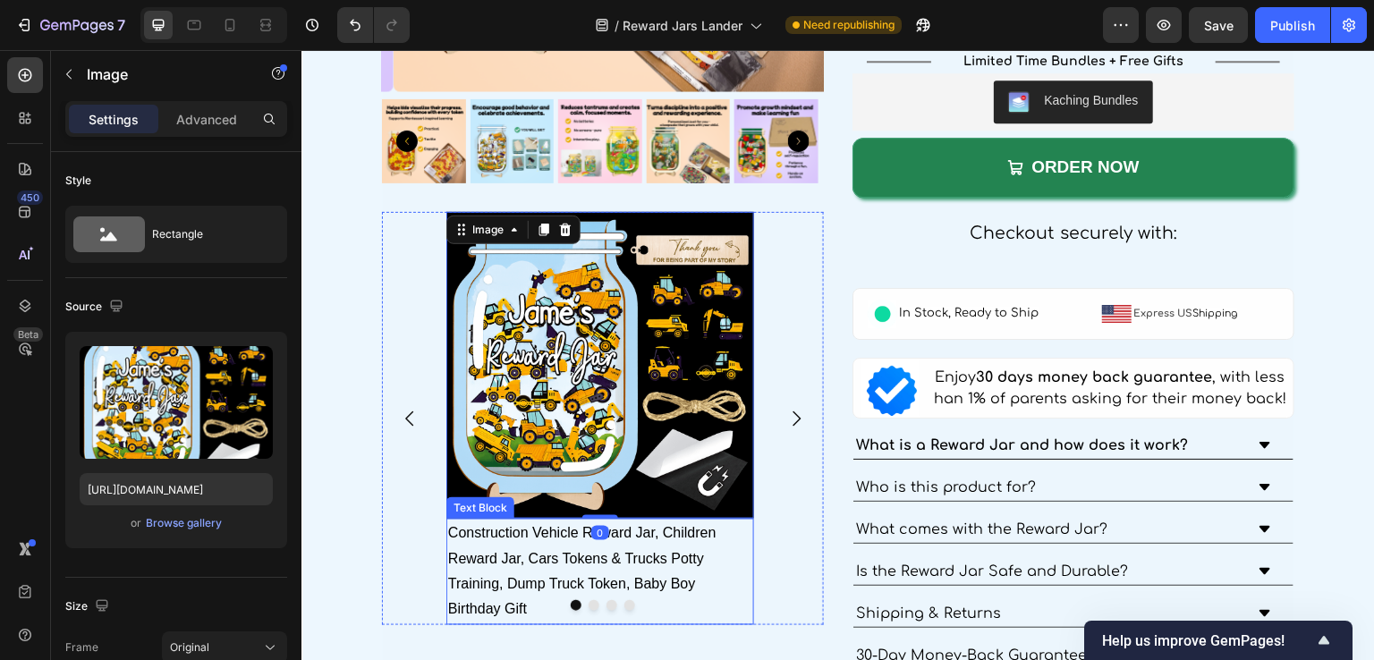
click at [743, 573] on p "Construction Vehicle Reward Jar, Children Reward Jar, Cars Tokens & Trucks Pott…" at bounding box center [600, 572] width 304 height 103
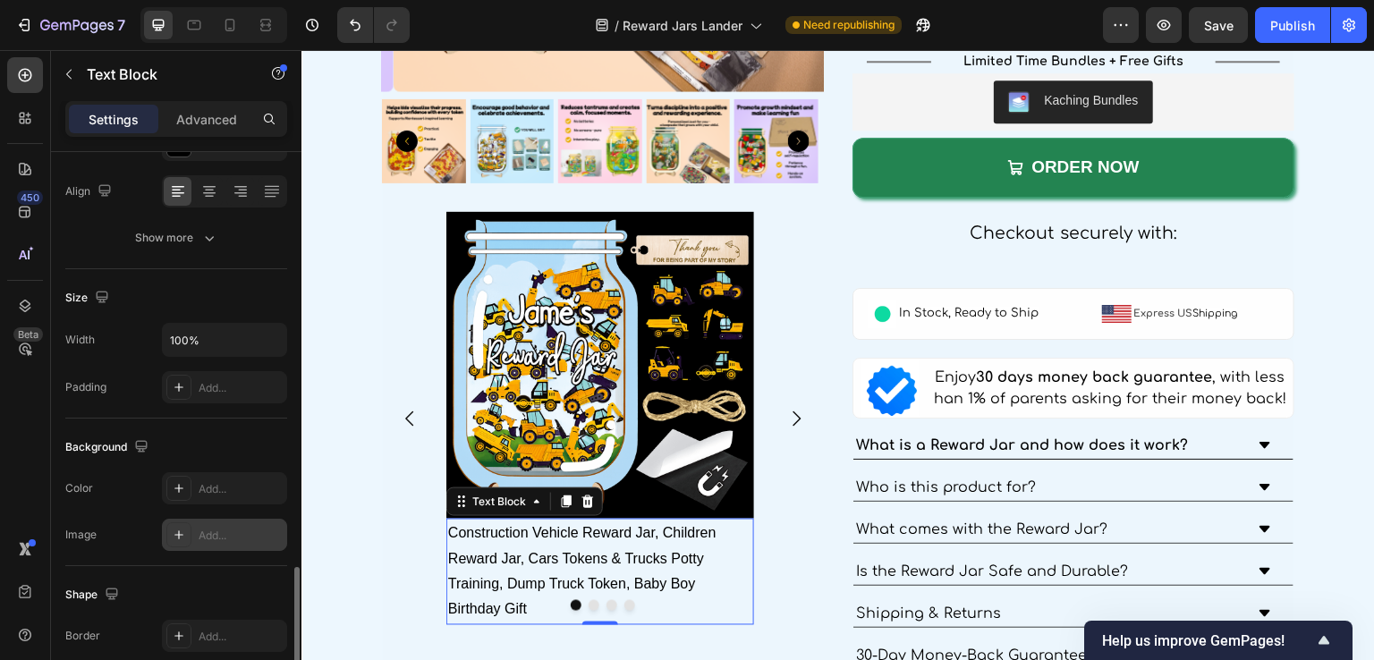
scroll to position [447, 0]
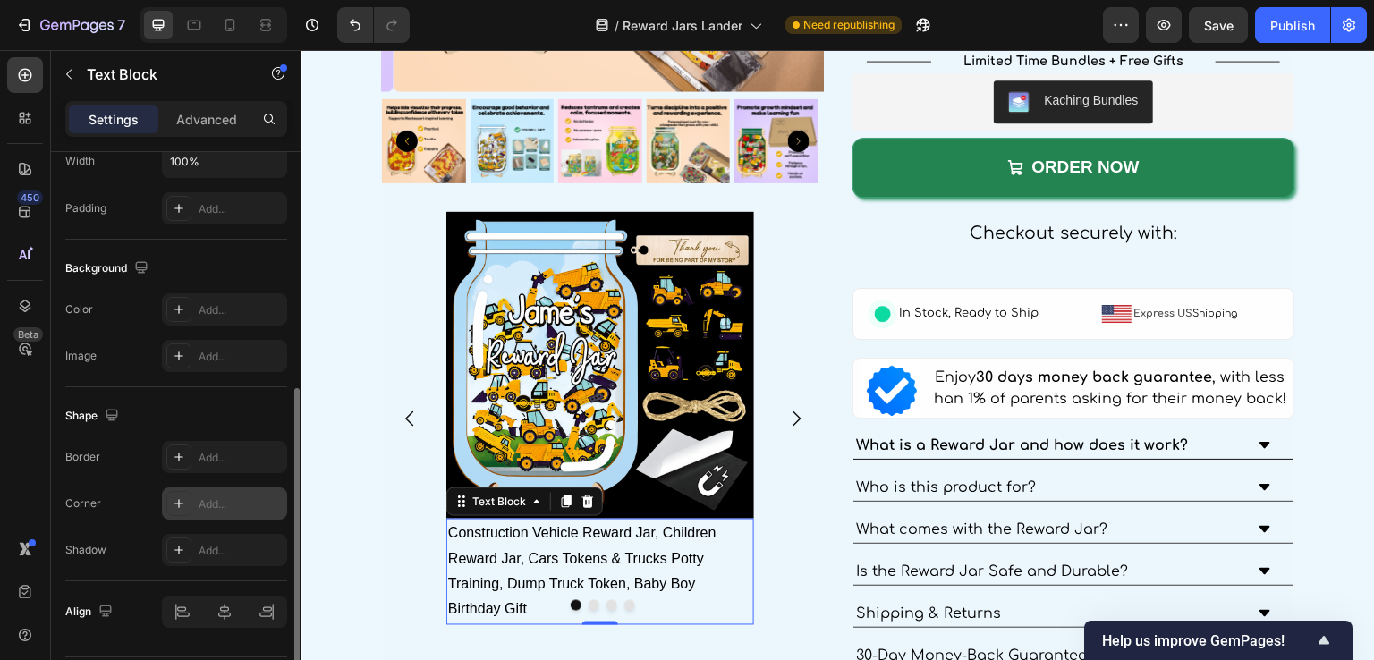
click at [212, 498] on div "Add..." at bounding box center [241, 505] width 84 height 16
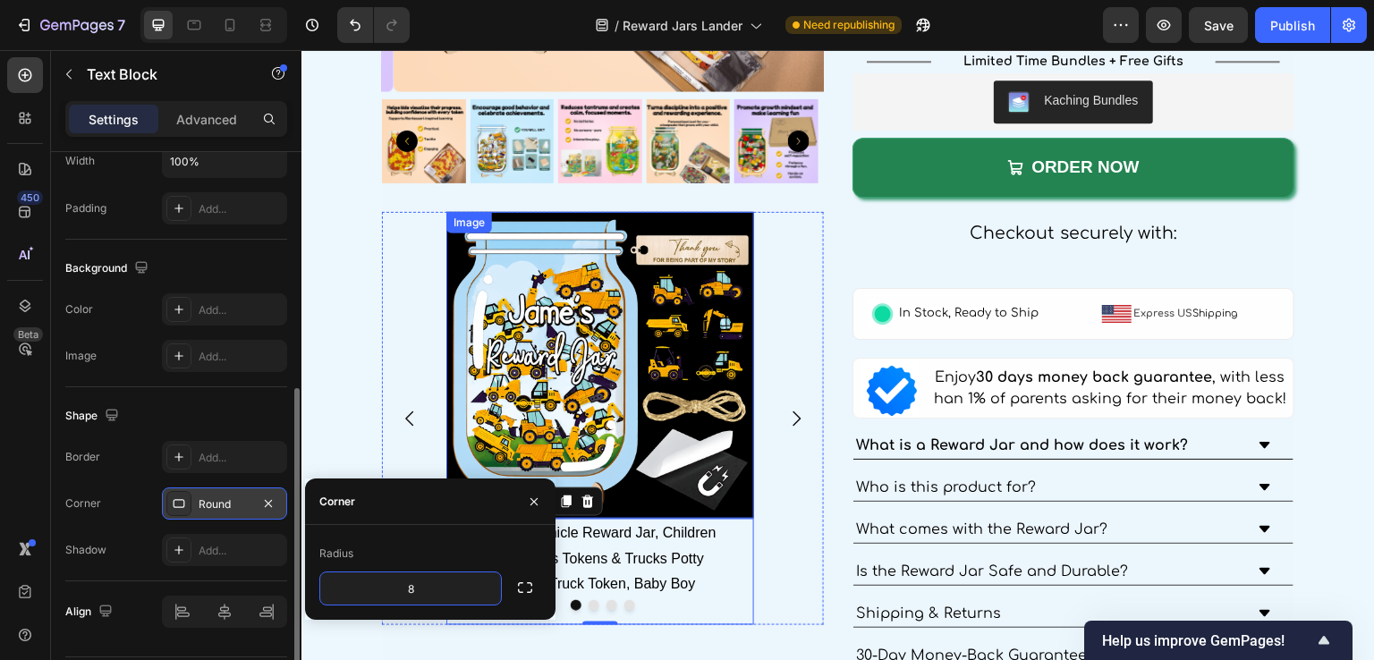
click at [511, 399] on img at bounding box center [600, 366] width 308 height 308
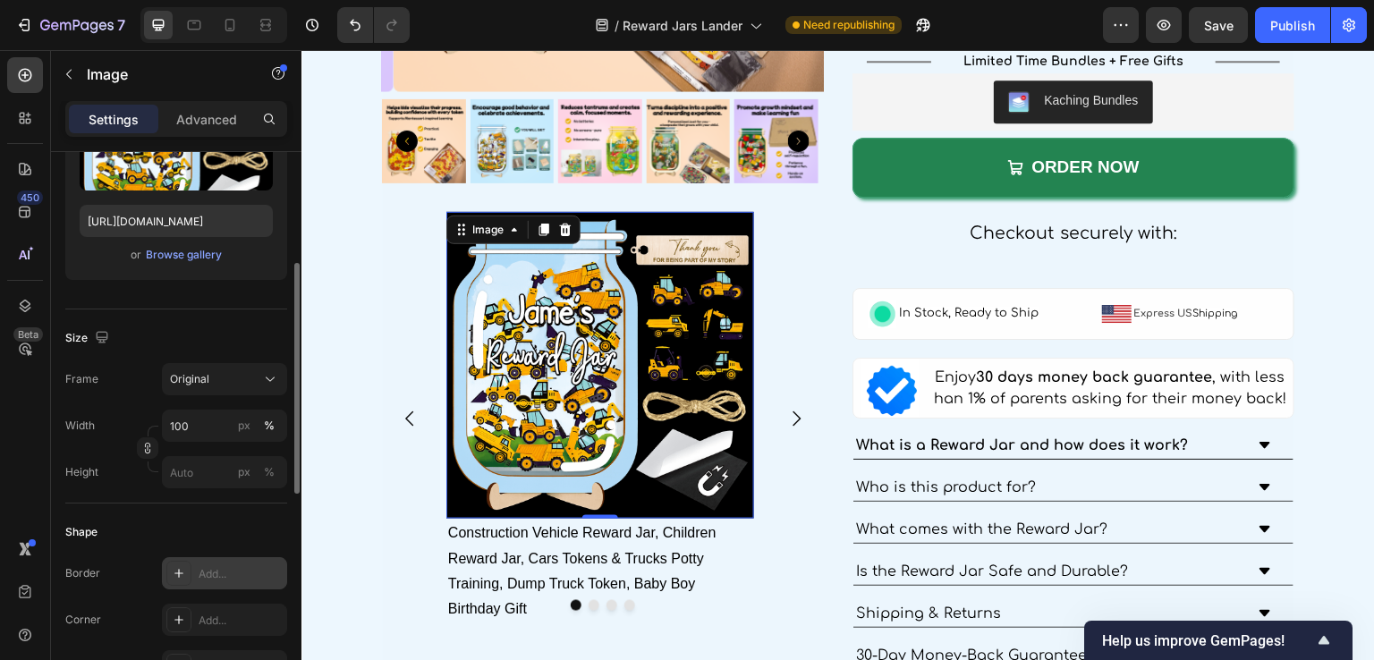
scroll to position [358, 0]
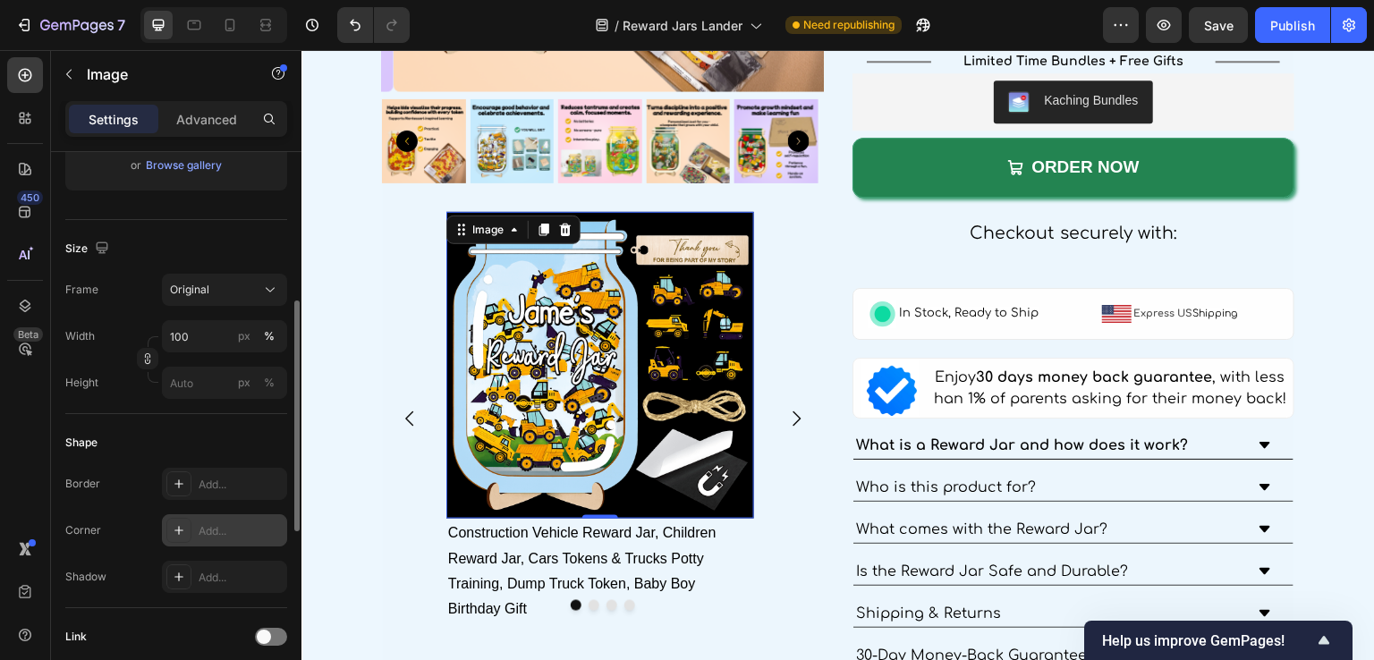
click at [212, 532] on div "Add..." at bounding box center [241, 531] width 84 height 16
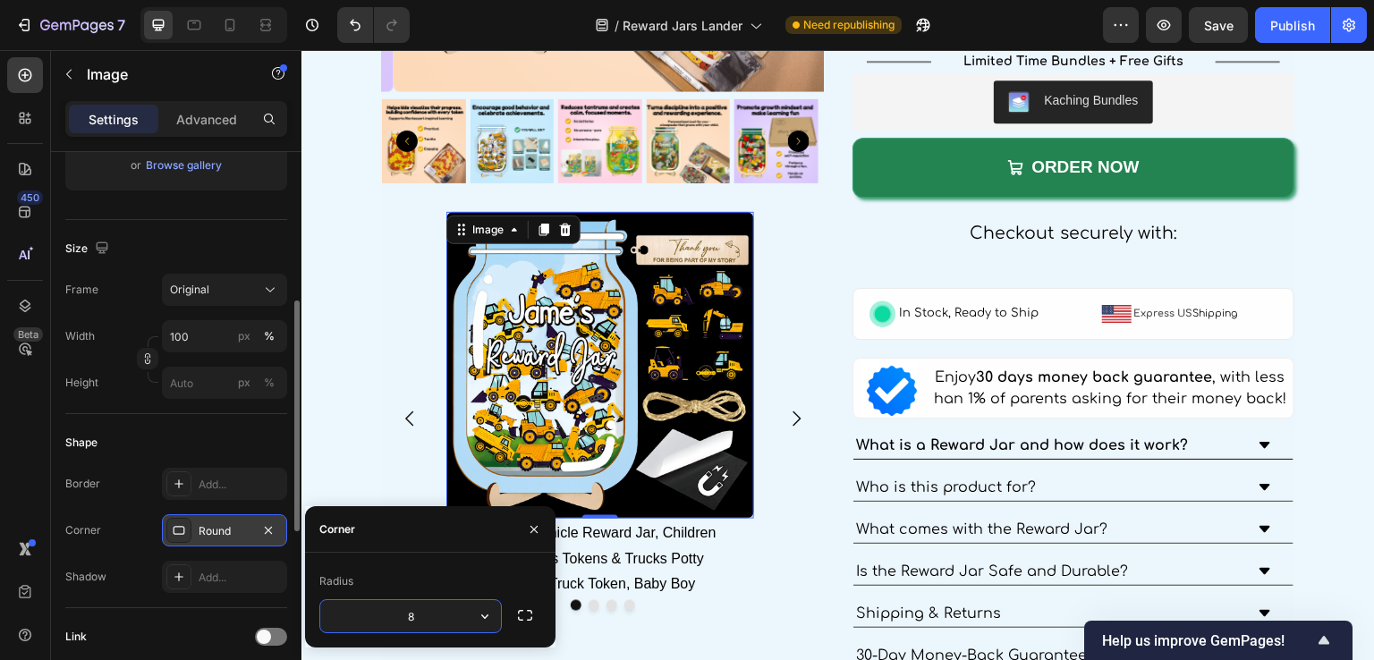
click at [241, 446] on div "Shape" at bounding box center [176, 443] width 222 height 29
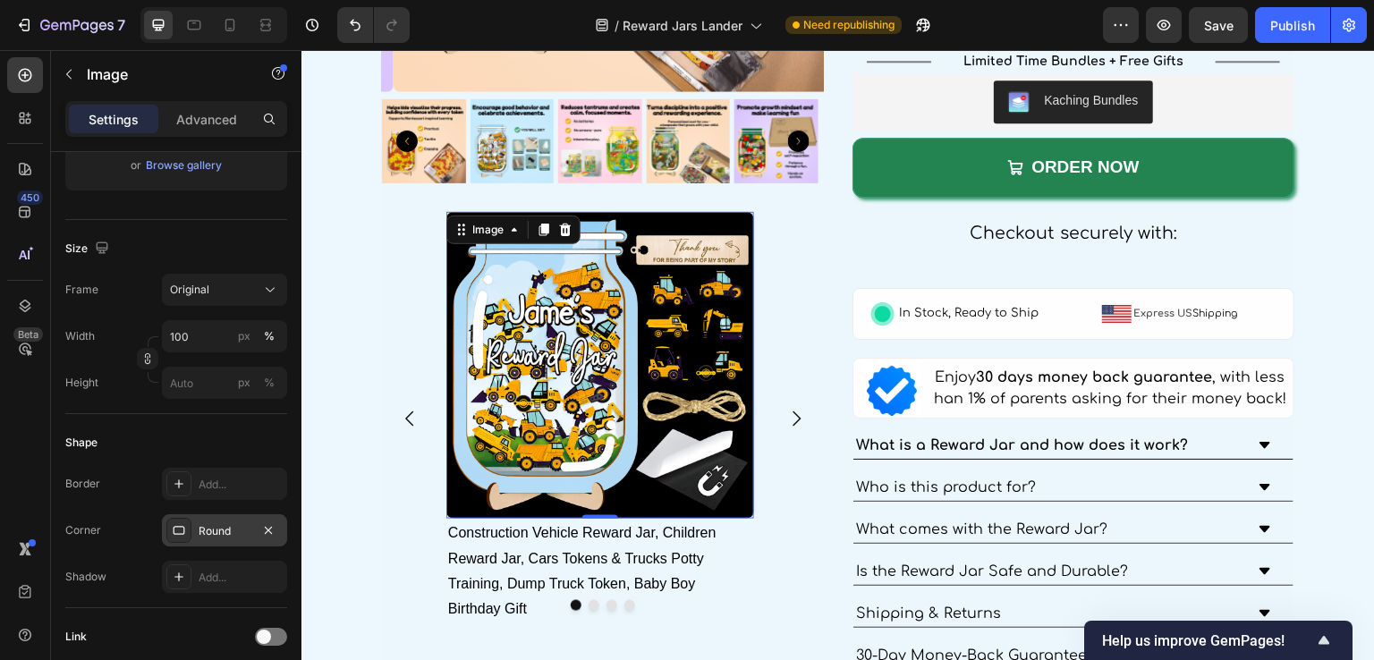
click at [548, 455] on img at bounding box center [600, 366] width 308 height 308
click at [198, 334] on input "100" at bounding box center [224, 336] width 125 height 32
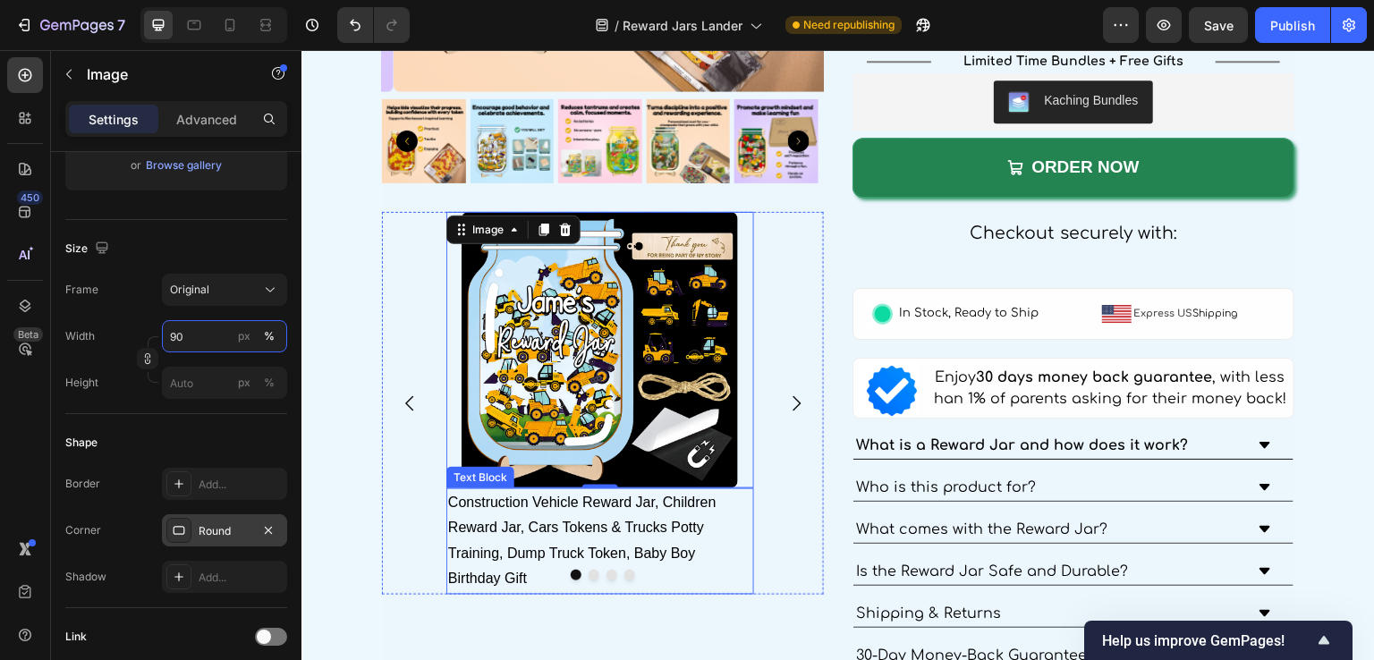
type input "100"
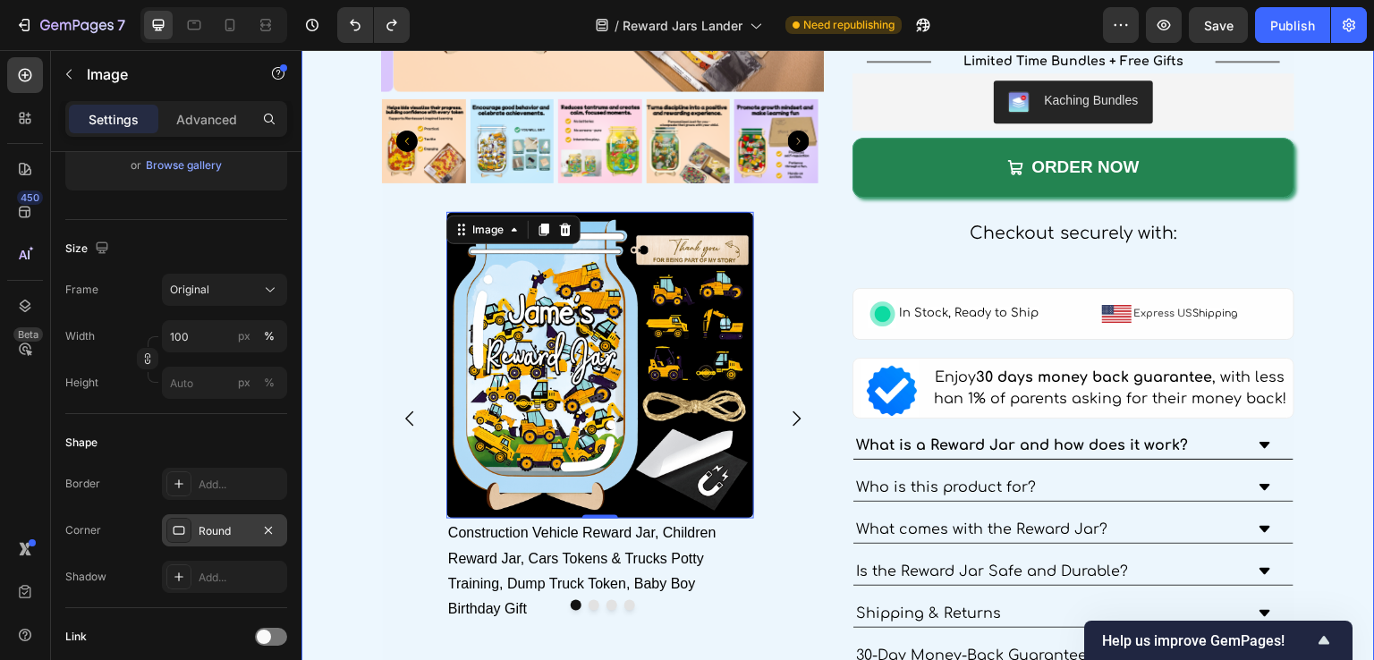
click at [350, 360] on div "Product Images Image 0 Construction Vehicle Reward Jar, Children Reward Jar, Ca…" at bounding box center [839, 446] width 1074 height 1593
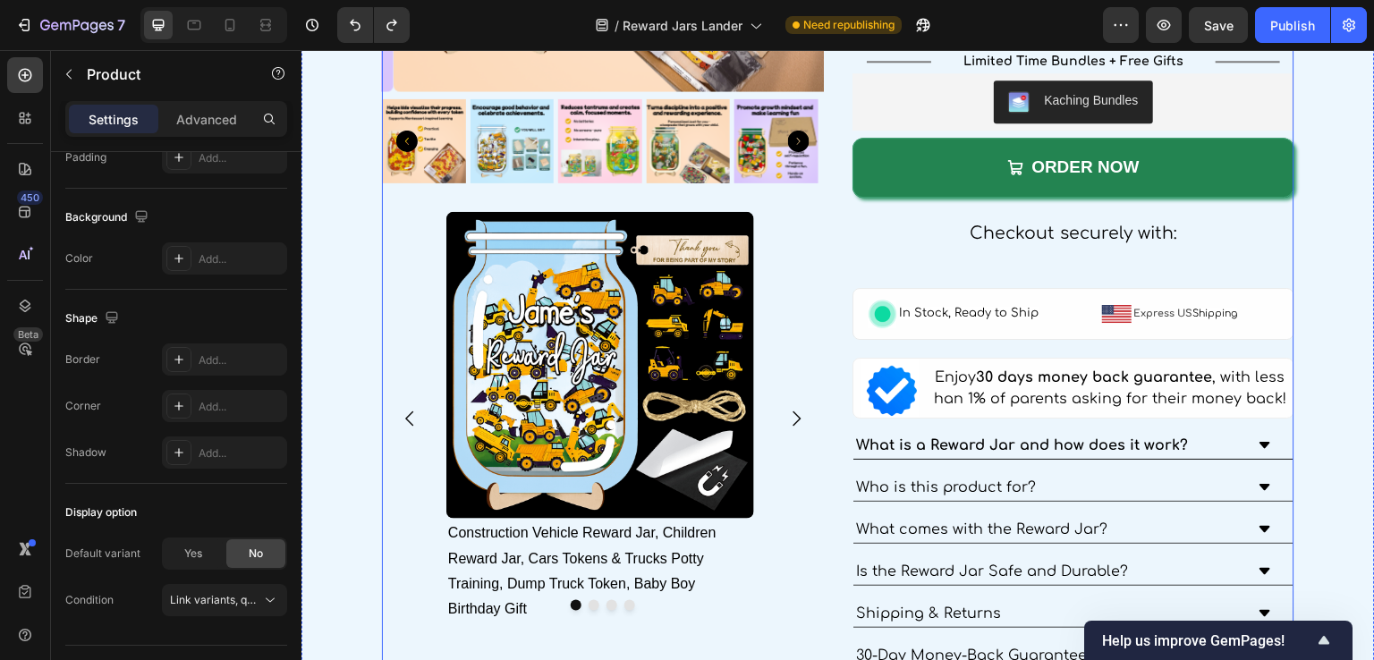
scroll to position [0, 0]
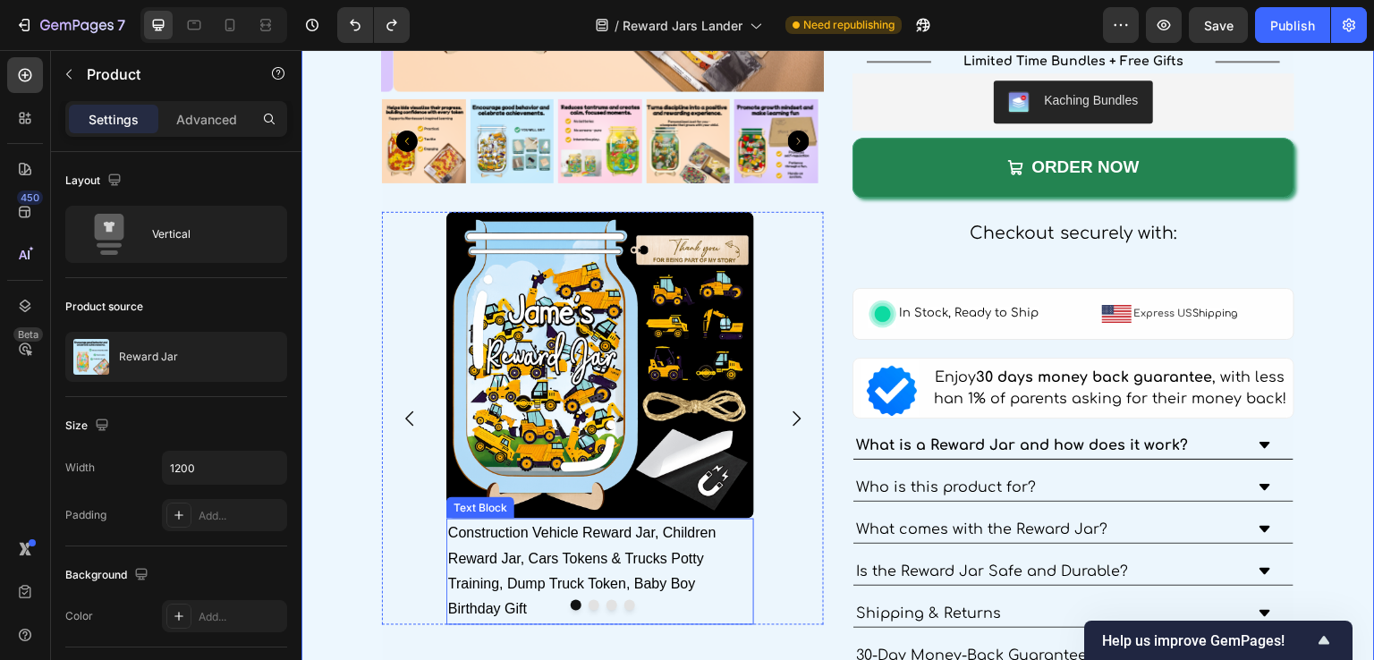
click at [613, 560] on p "Construction Vehicle Reward Jar, Children Reward Jar, Cars Tokens & Trucks Pott…" at bounding box center [600, 572] width 304 height 103
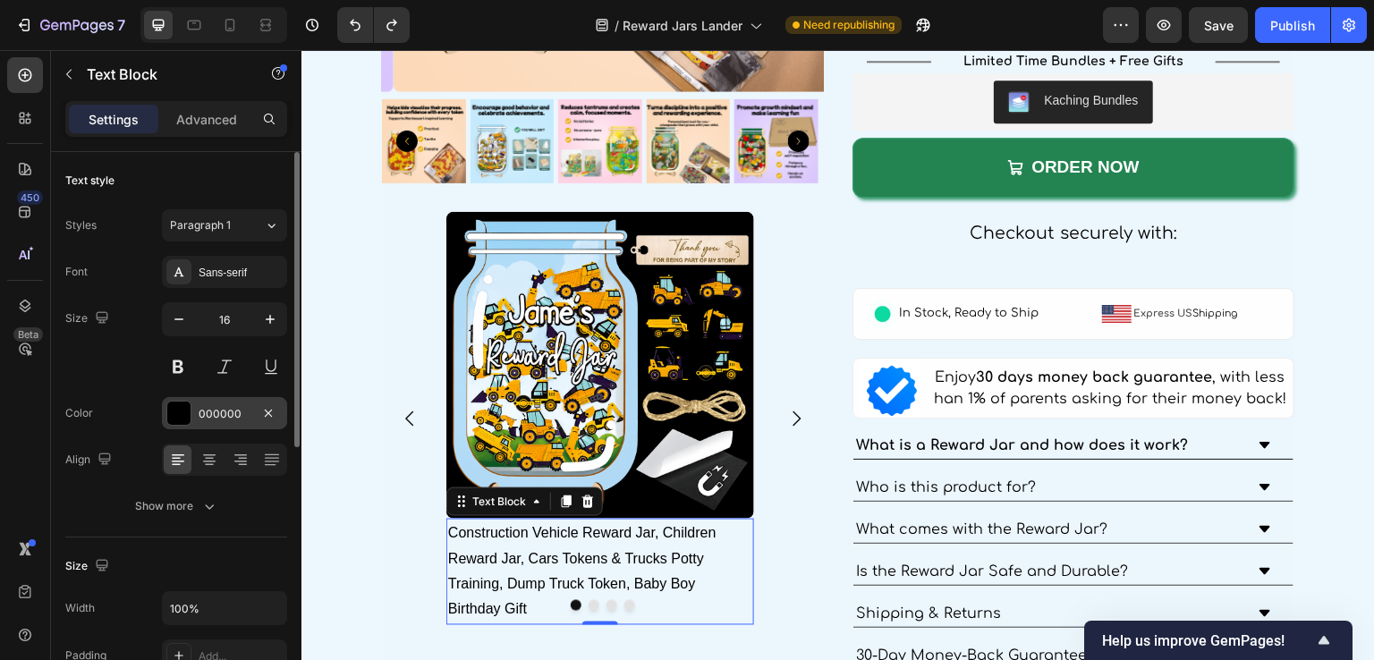
click at [187, 423] on div at bounding box center [178, 413] width 23 height 23
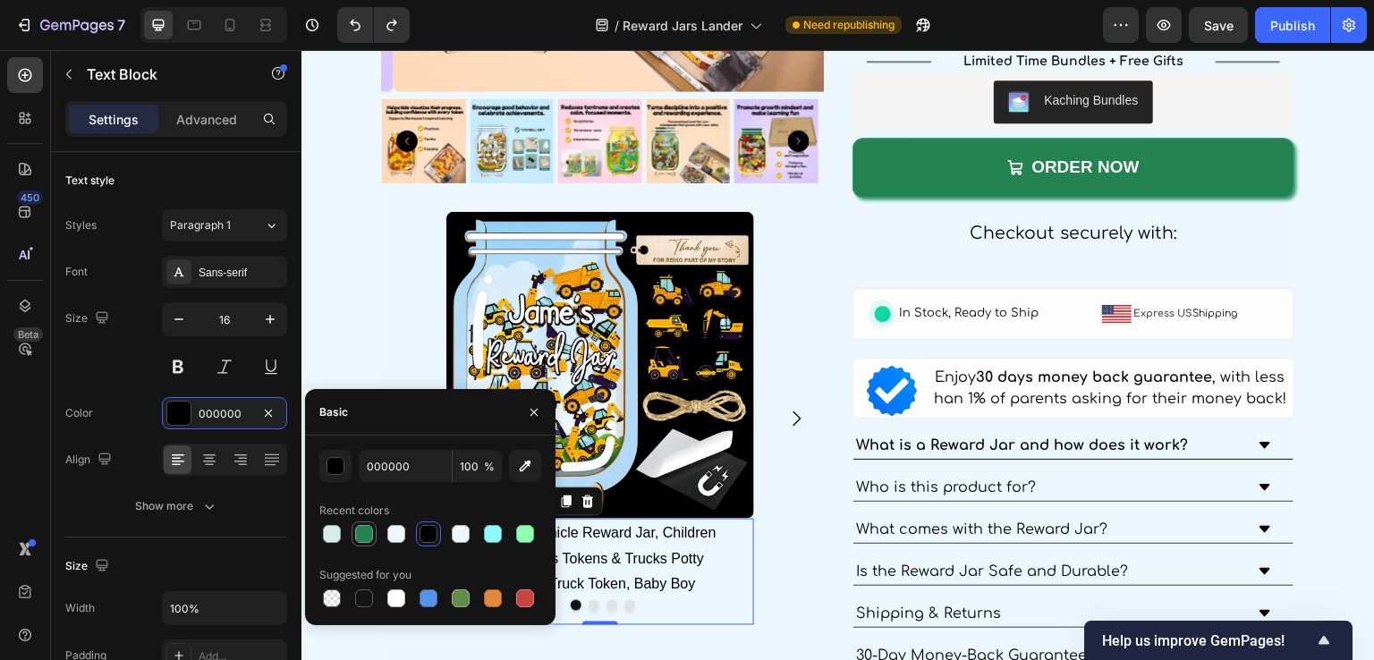
click at [360, 534] on div at bounding box center [364, 534] width 18 height 18
type input "238451"
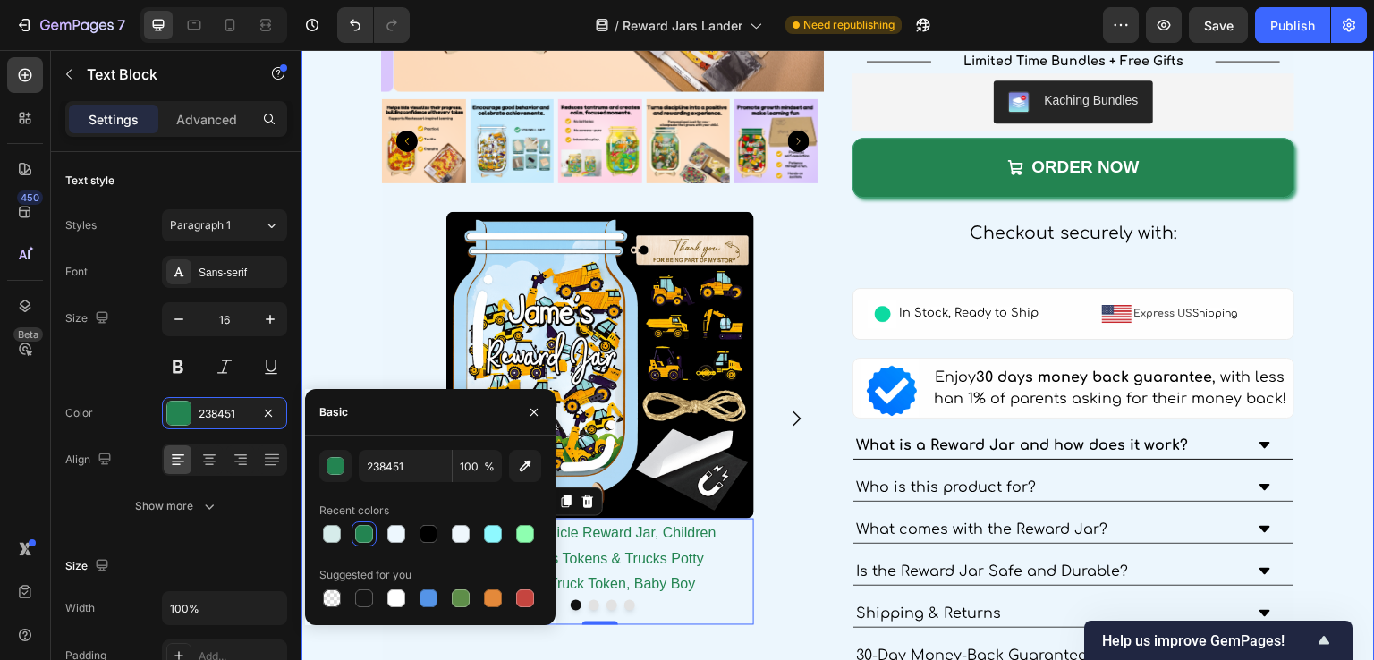
click at [361, 342] on div "Product Images Image Construction Vehicle Reward Jar, Children Reward Jar, Cars…" at bounding box center [839, 446] width 1074 height 1593
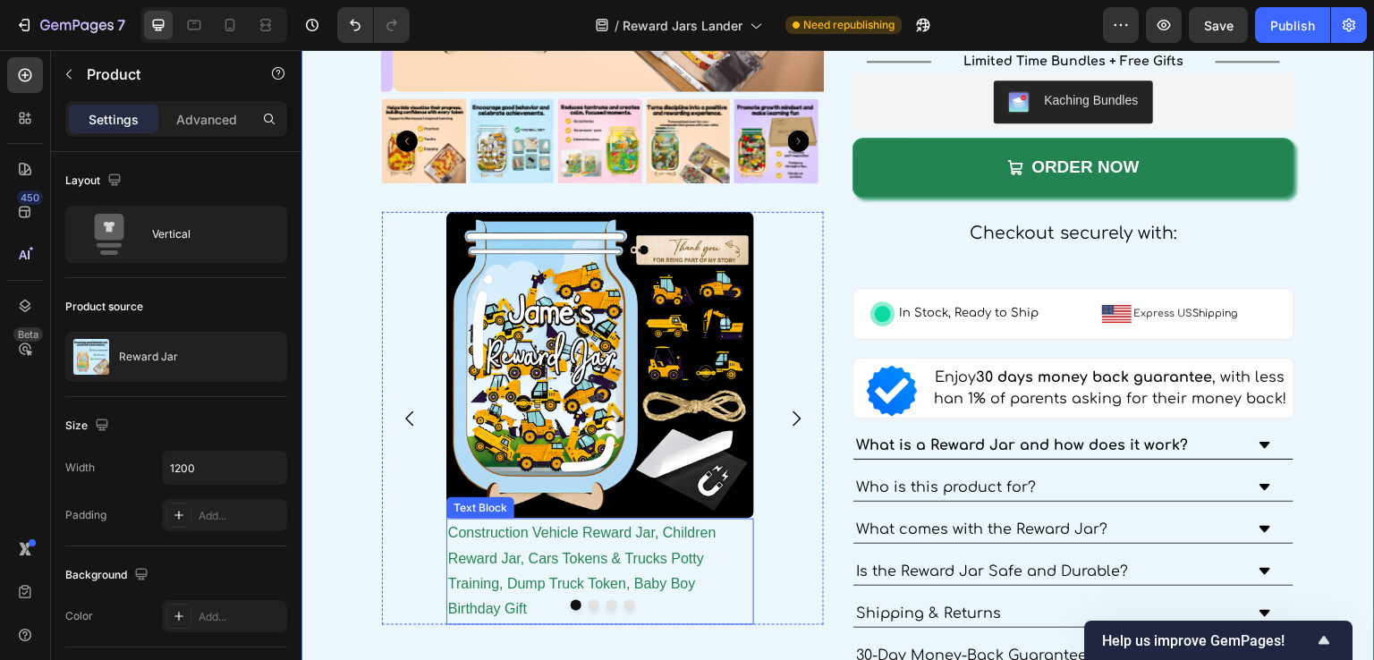
click at [746, 565] on p "Construction Vehicle Reward Jar, Children Reward Jar, Cars Tokens & Trucks Pott…" at bounding box center [600, 572] width 304 height 103
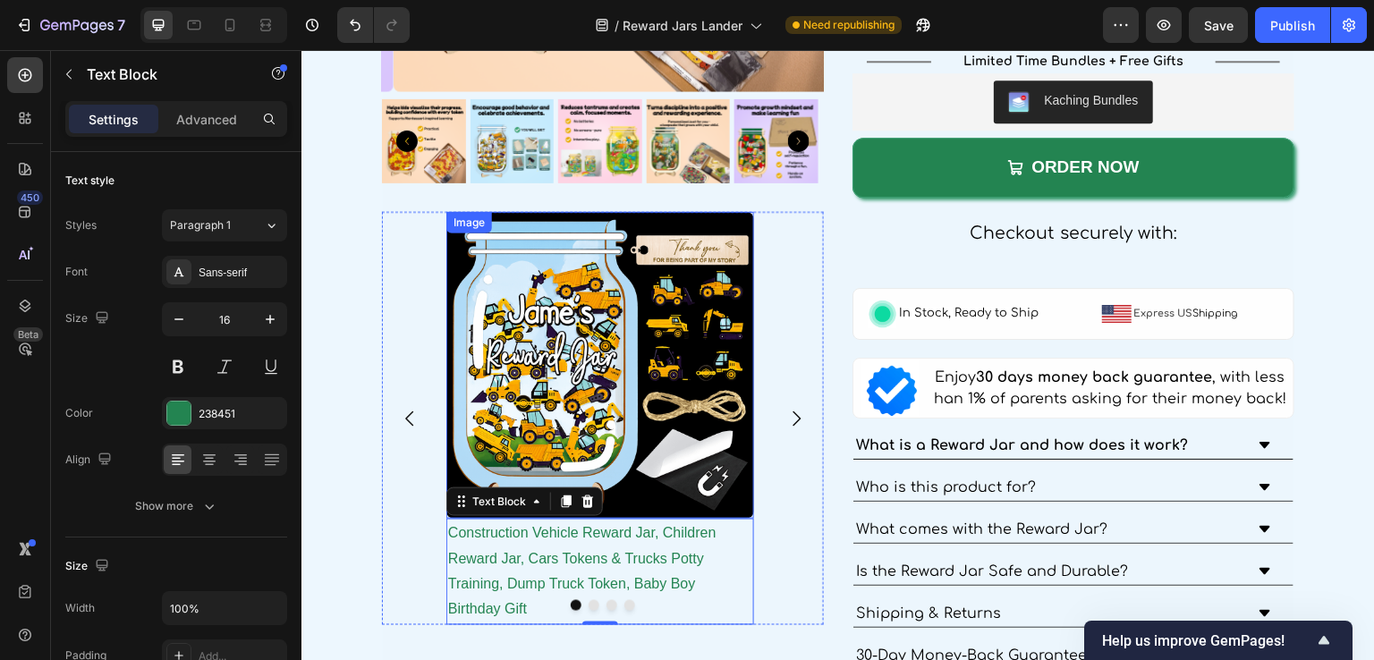
click at [741, 487] on img at bounding box center [600, 366] width 308 height 308
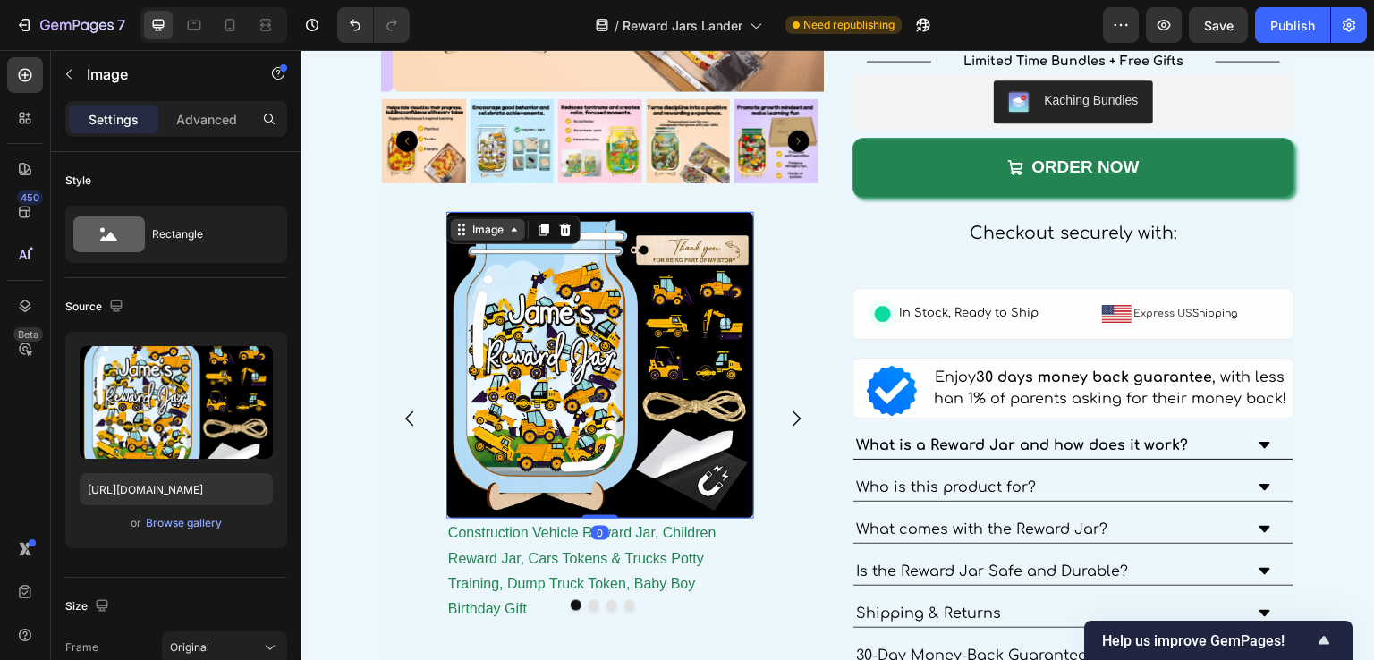
click at [480, 222] on div "Image" at bounding box center [488, 230] width 38 height 16
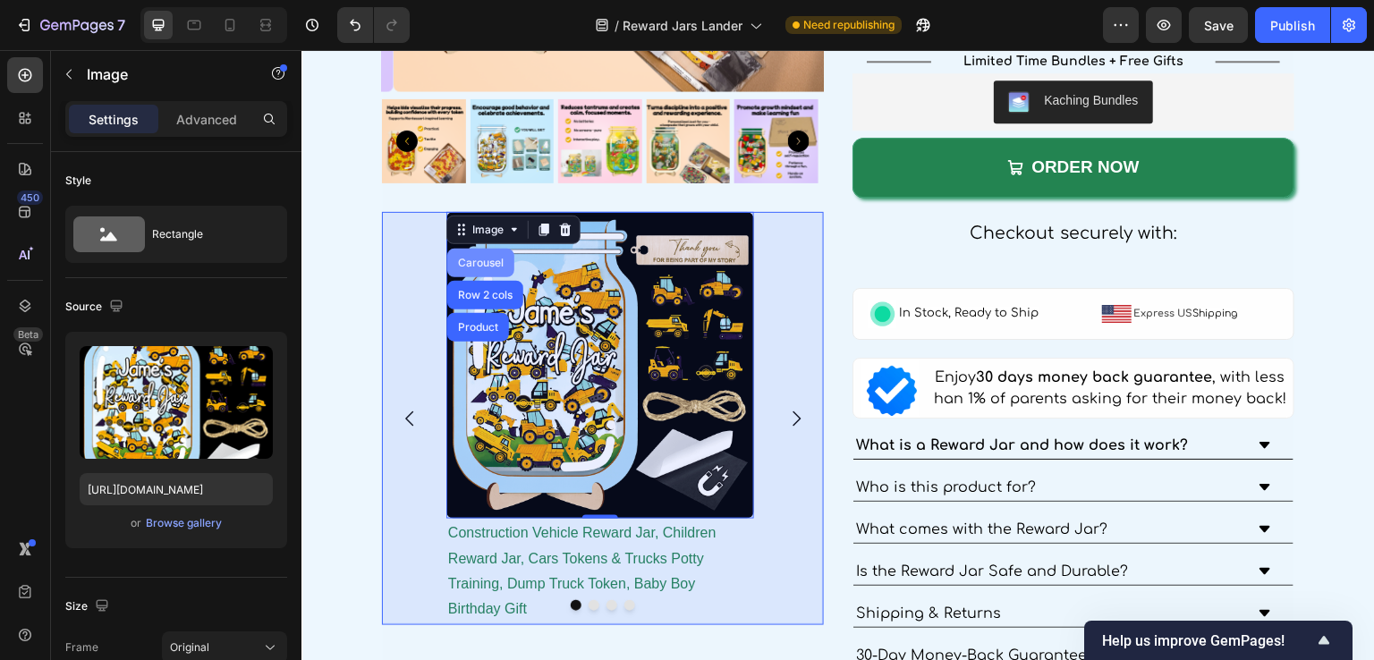
click at [466, 258] on div "Carousel" at bounding box center [480, 263] width 53 height 11
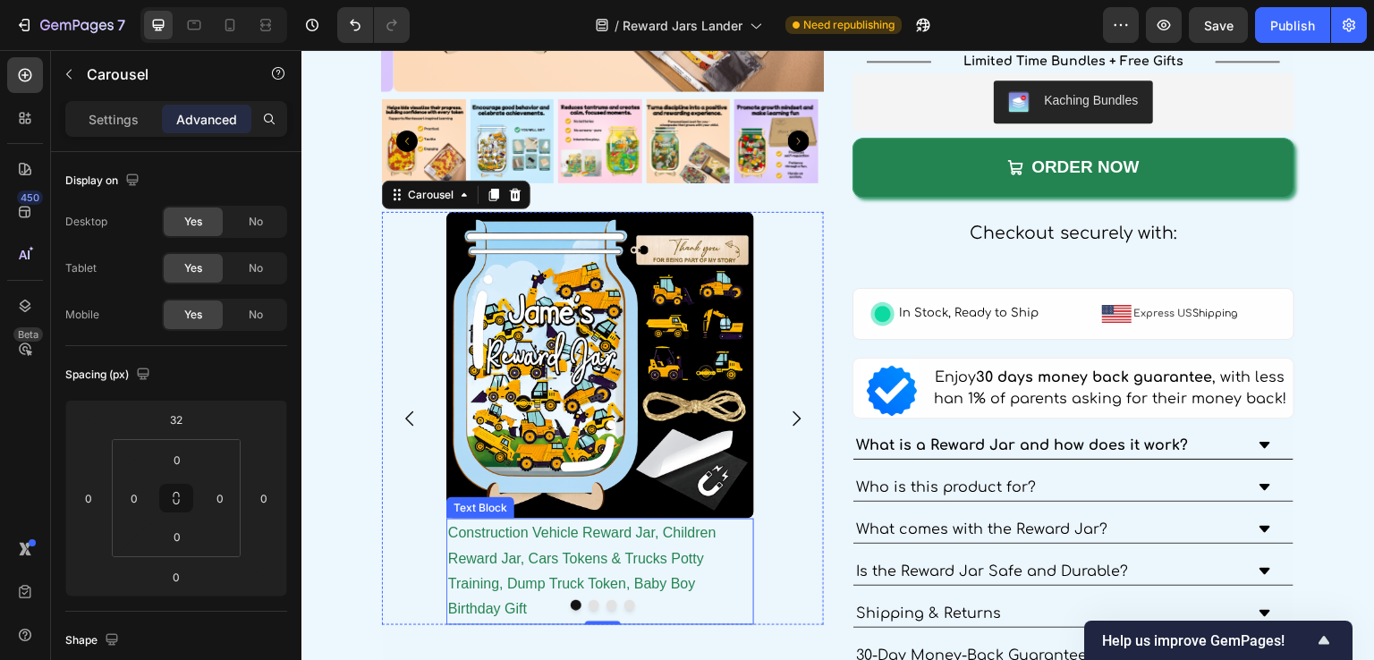
click at [742, 521] on p "Construction Vehicle Reward Jar, Children Reward Jar, Cars Tokens & Trucks Pott…" at bounding box center [600, 572] width 304 height 103
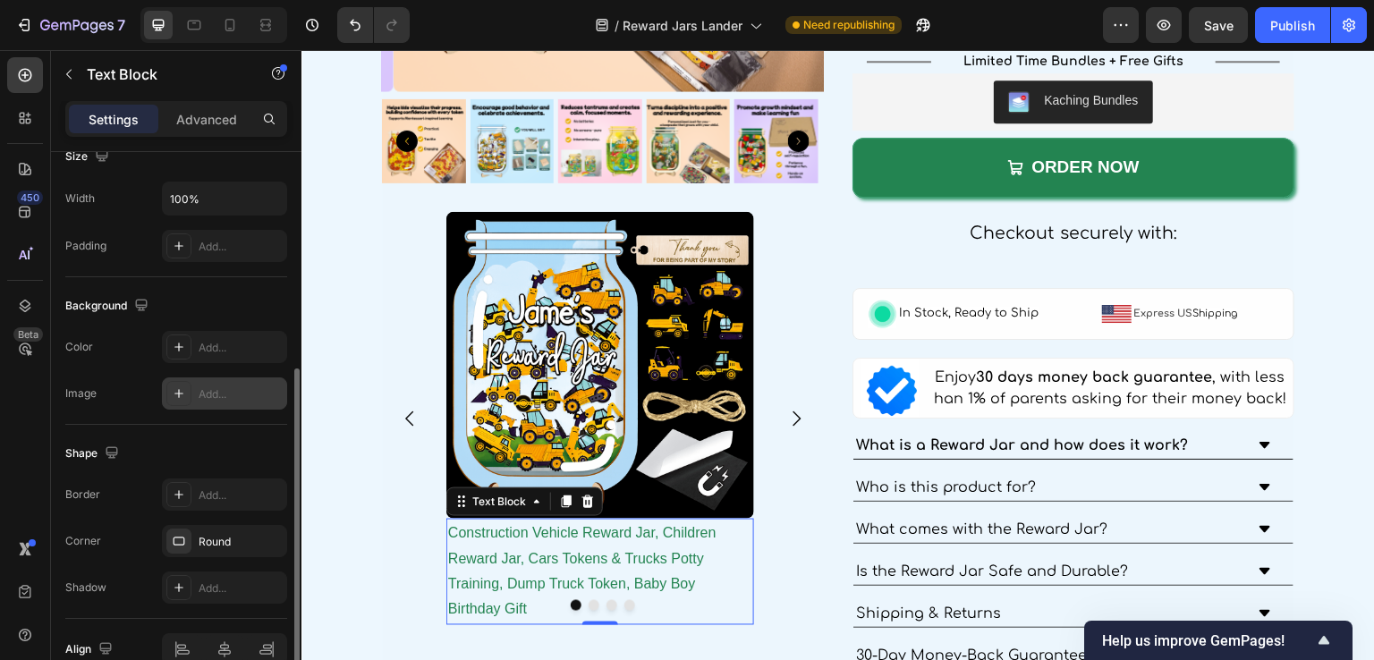
scroll to position [320, 0]
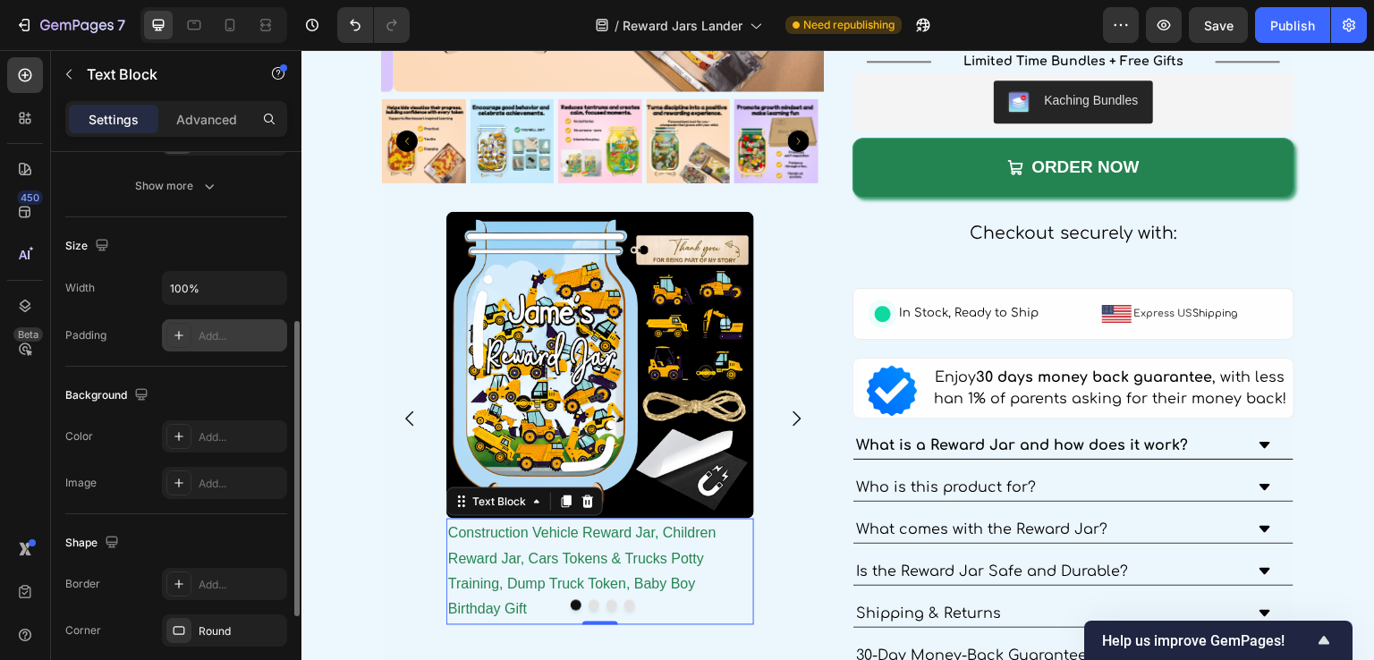
click at [216, 333] on div "Add..." at bounding box center [241, 336] width 84 height 16
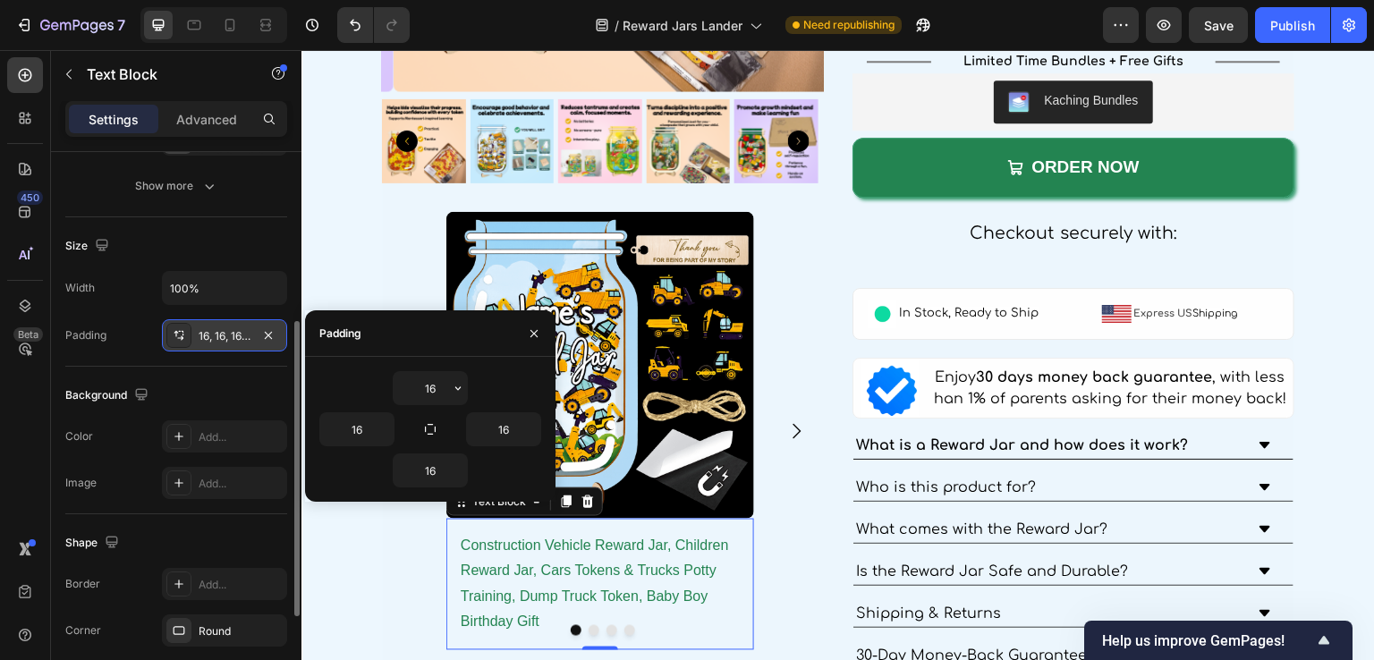
click at [207, 335] on div "16, 16, 16, 16" at bounding box center [225, 336] width 52 height 16
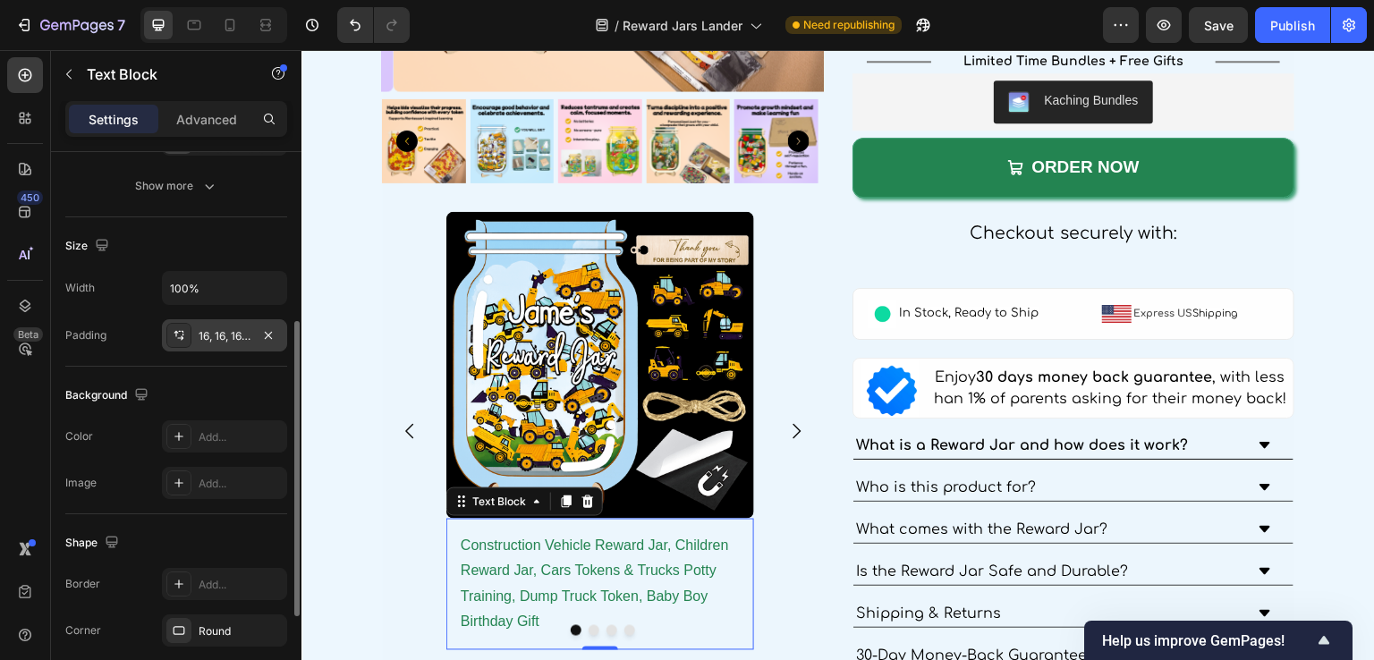
click at [200, 335] on div "16, 16, 16, 16" at bounding box center [225, 336] width 52 height 16
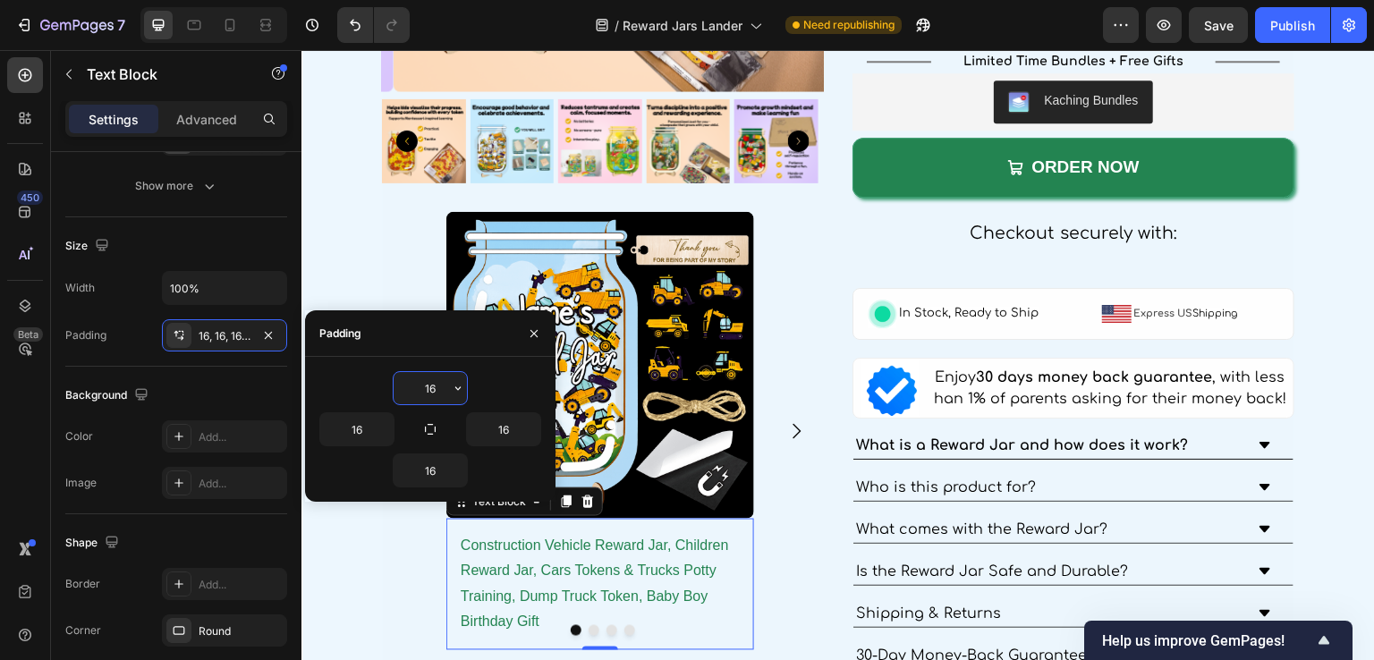
type input "8"
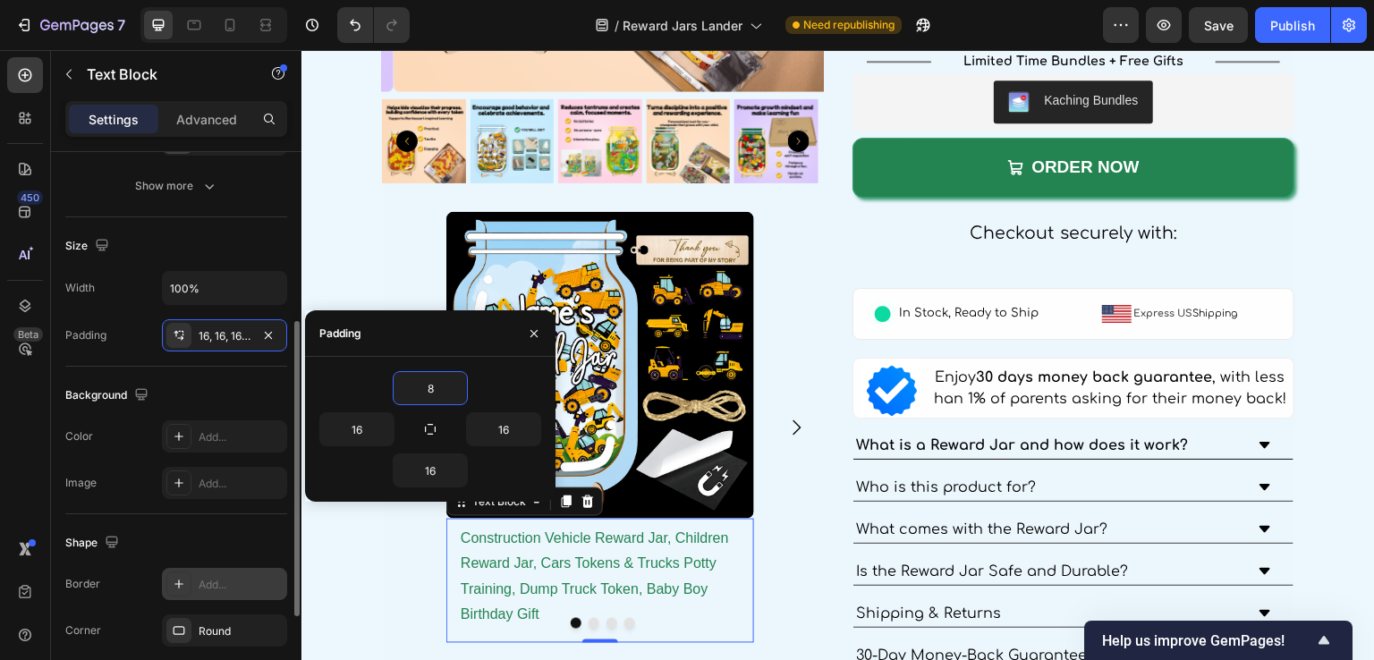
click at [197, 588] on div "Add..." at bounding box center [224, 584] width 125 height 32
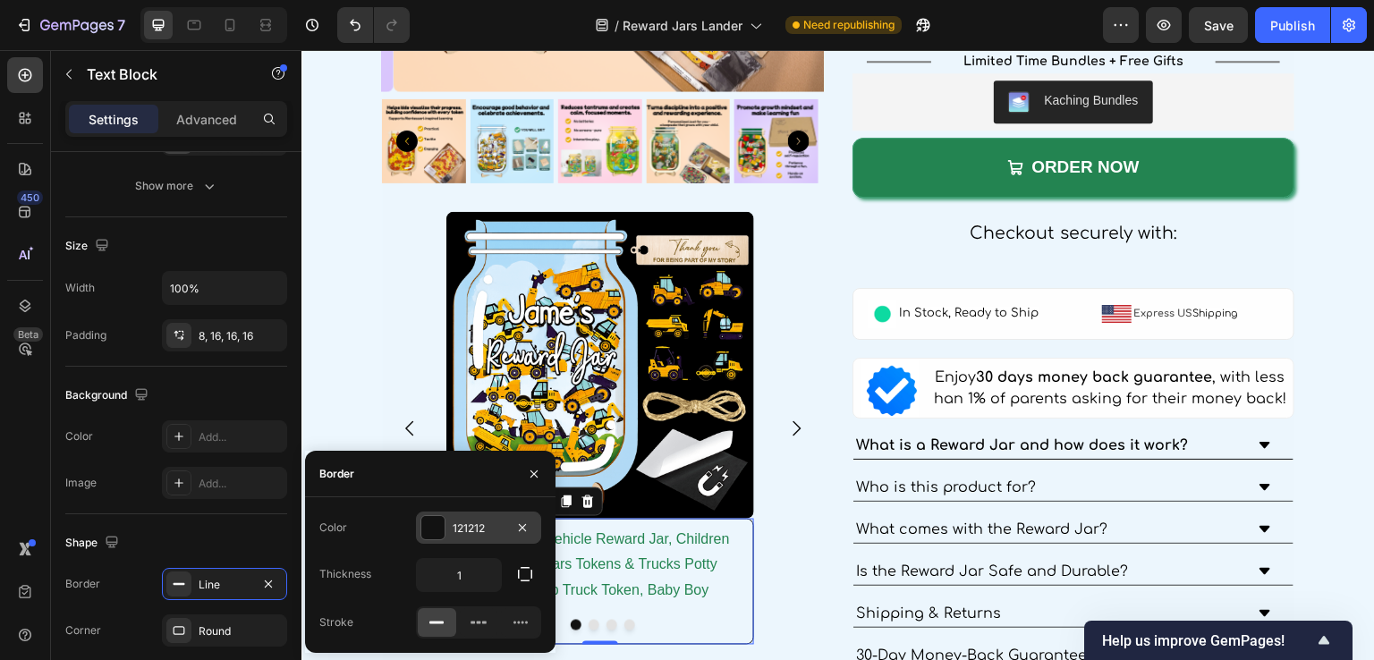
click at [426, 524] on div at bounding box center [432, 527] width 23 height 23
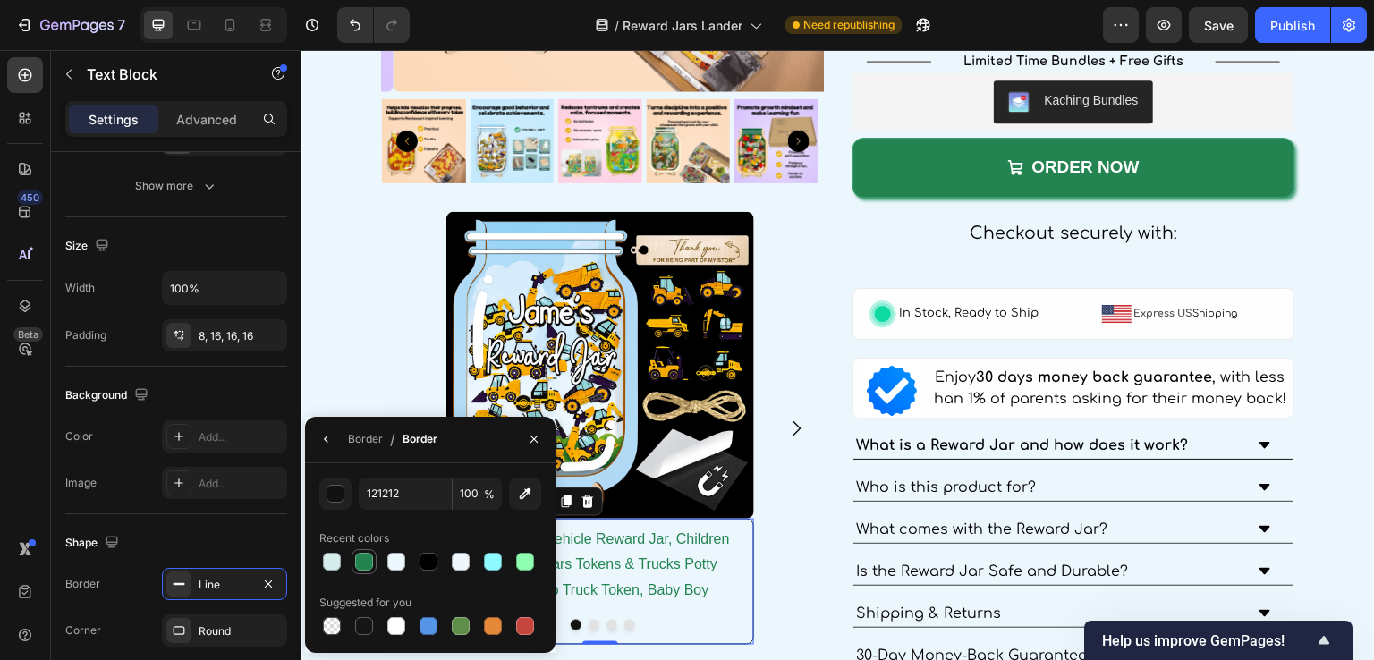
click at [364, 560] on div at bounding box center [364, 562] width 18 height 18
type input "238451"
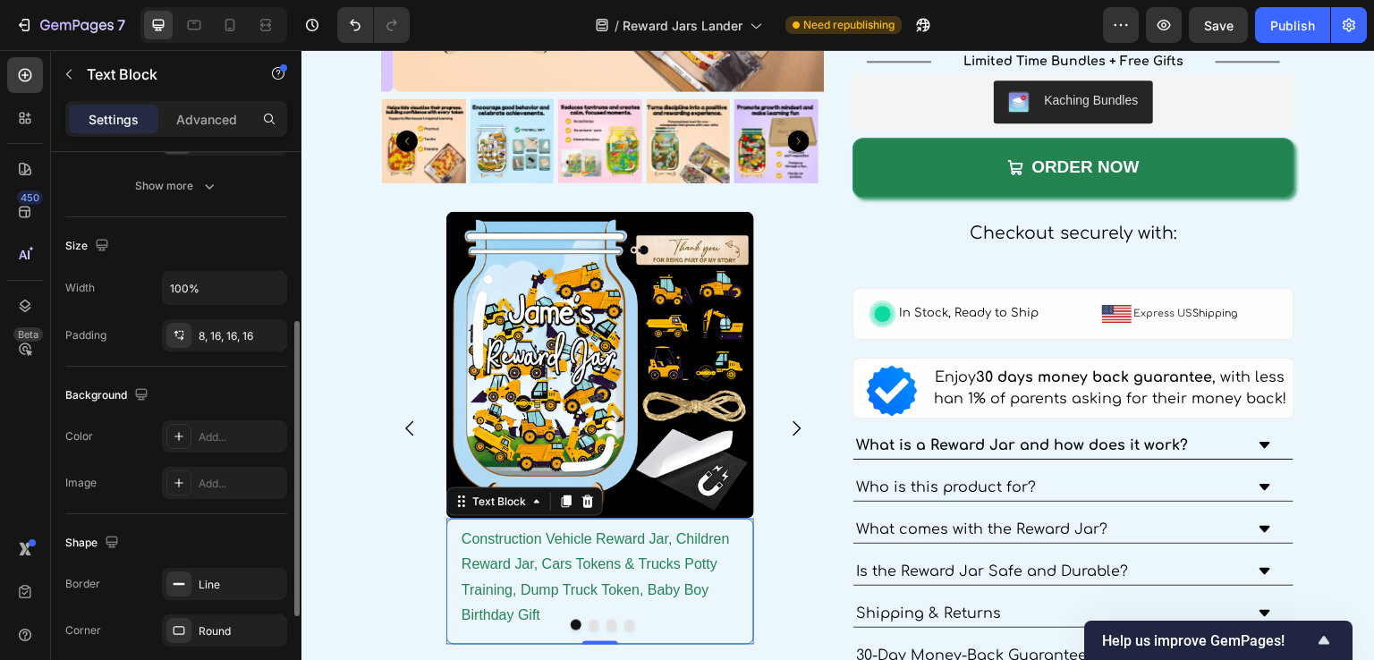
click at [225, 543] on div "Shape" at bounding box center [176, 543] width 222 height 29
click at [208, 624] on div "Round" at bounding box center [225, 632] width 52 height 16
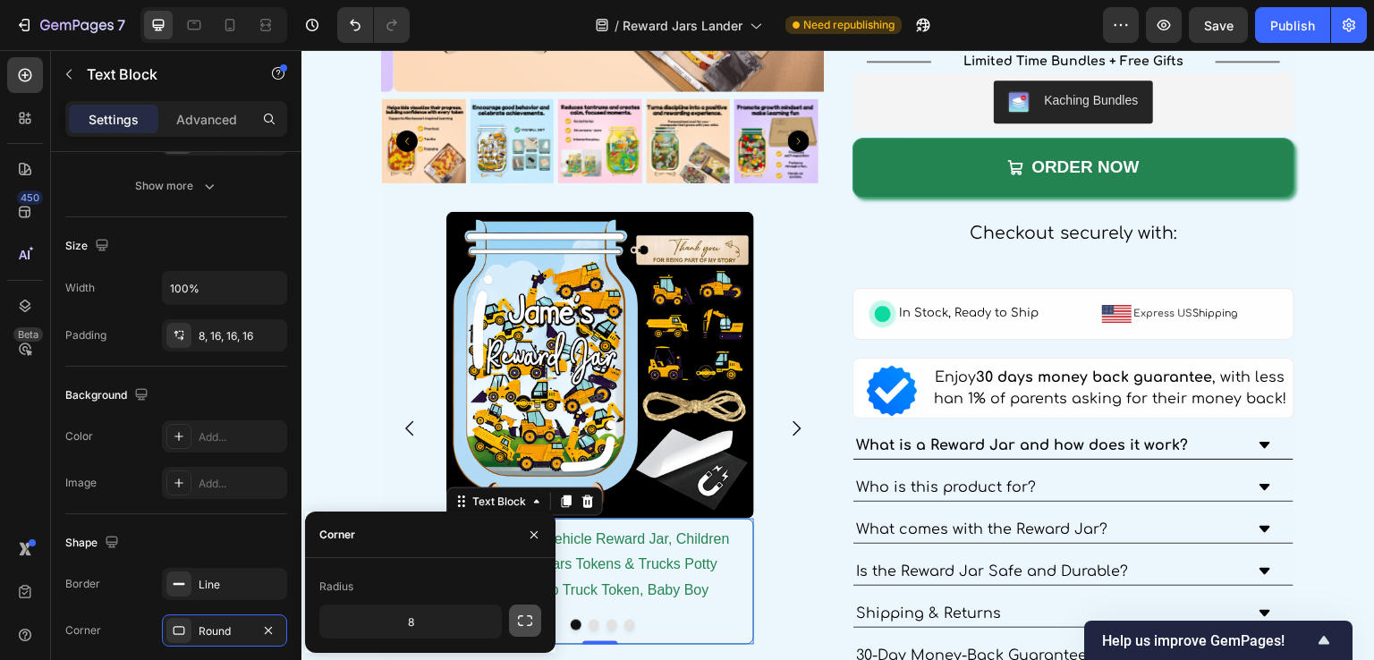
click at [519, 624] on icon "button" at bounding box center [525, 621] width 18 height 18
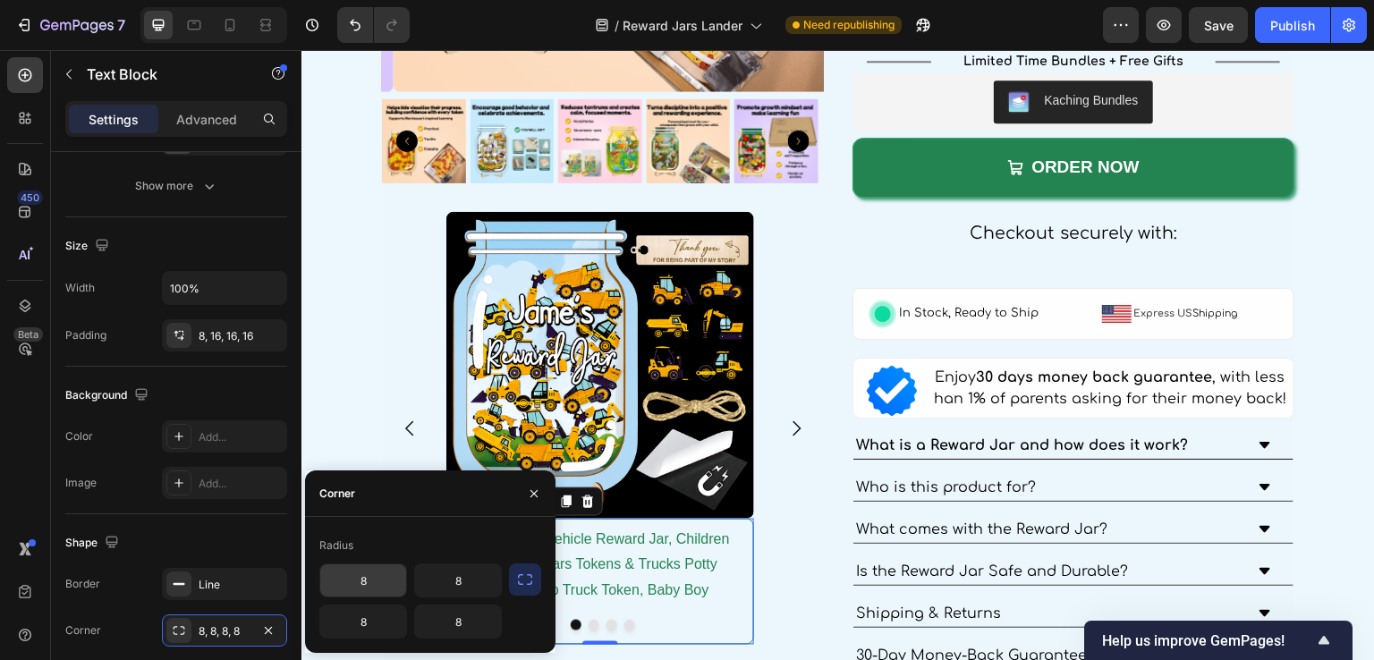
click at [347, 583] on input "8" at bounding box center [363, 581] width 86 height 32
type input "0"
click at [458, 586] on input "8" at bounding box center [458, 581] width 86 height 32
type input "0"
click at [231, 532] on div "Shape" at bounding box center [176, 543] width 222 height 29
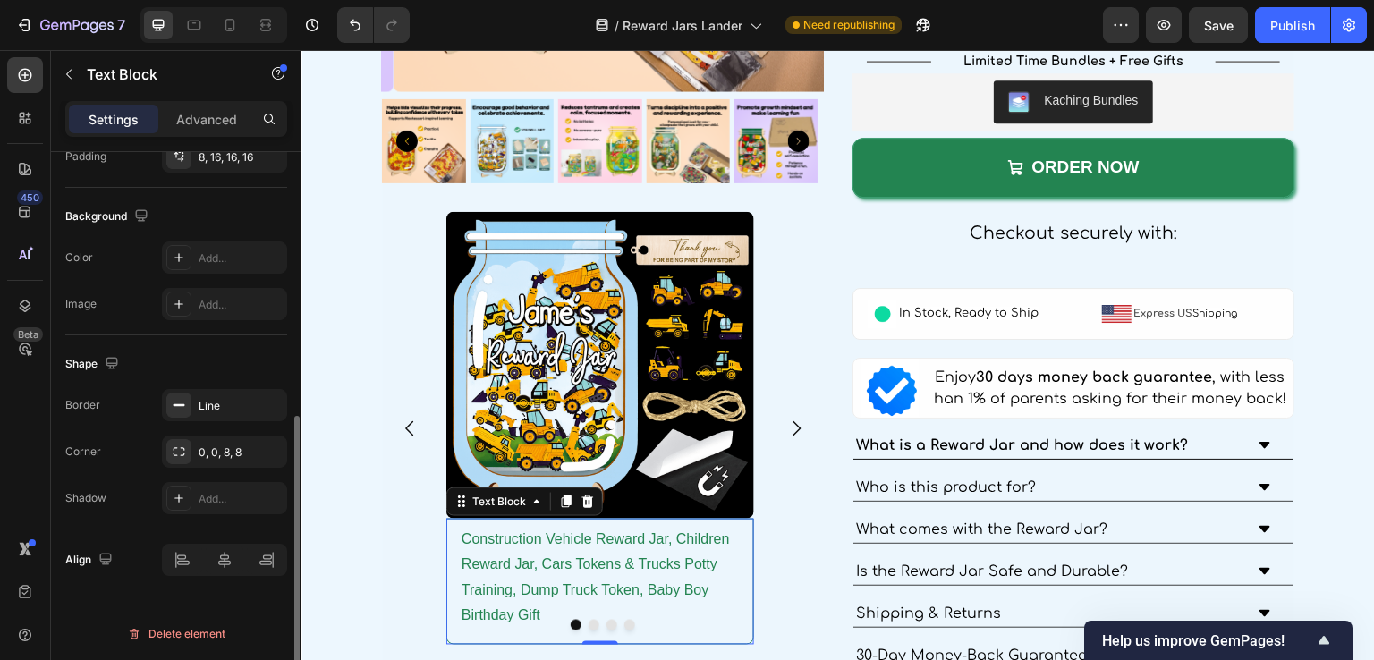
scroll to position [410, 0]
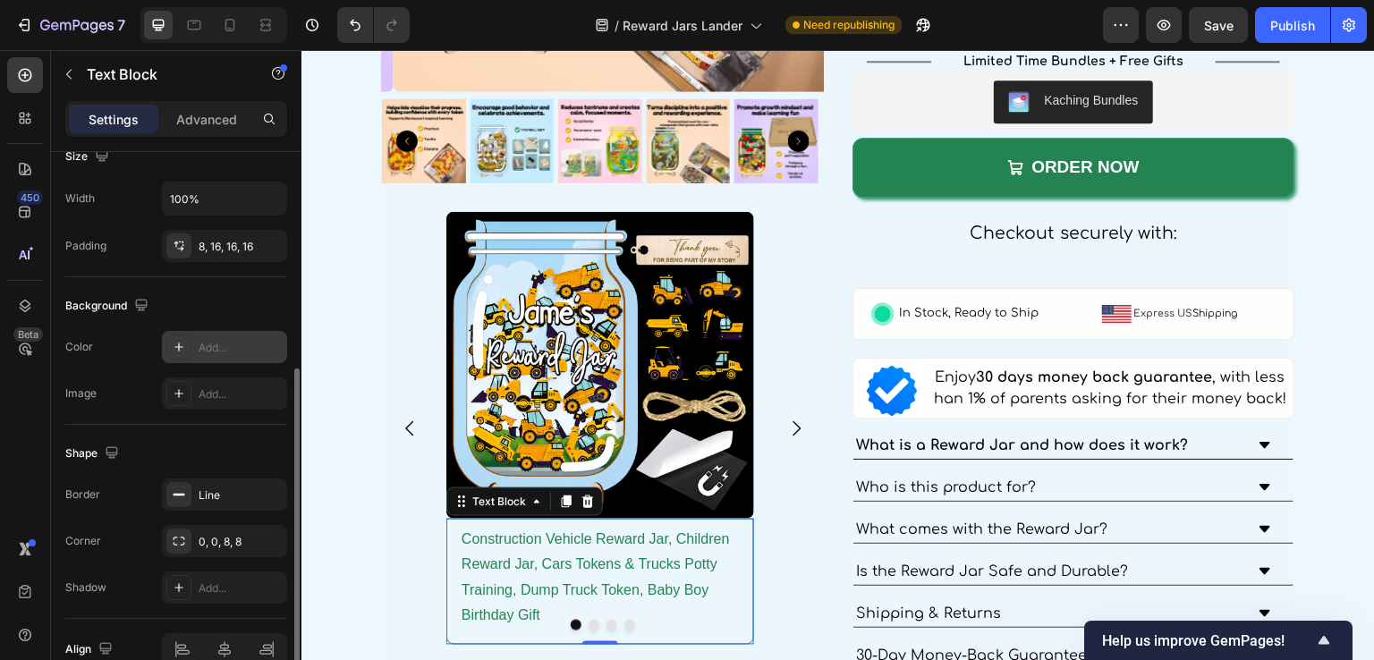
click at [208, 355] on div "Add..." at bounding box center [224, 347] width 125 height 32
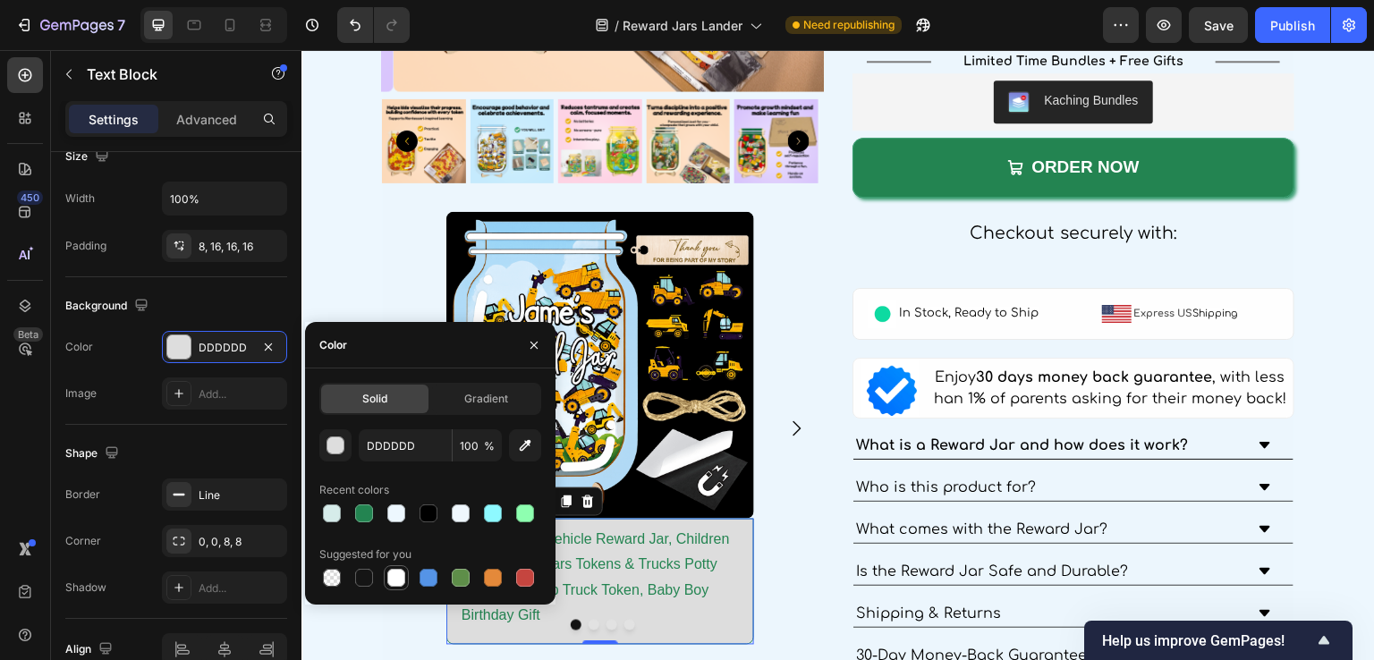
click at [390, 576] on div at bounding box center [396, 578] width 18 height 18
type input "FFFFFF"
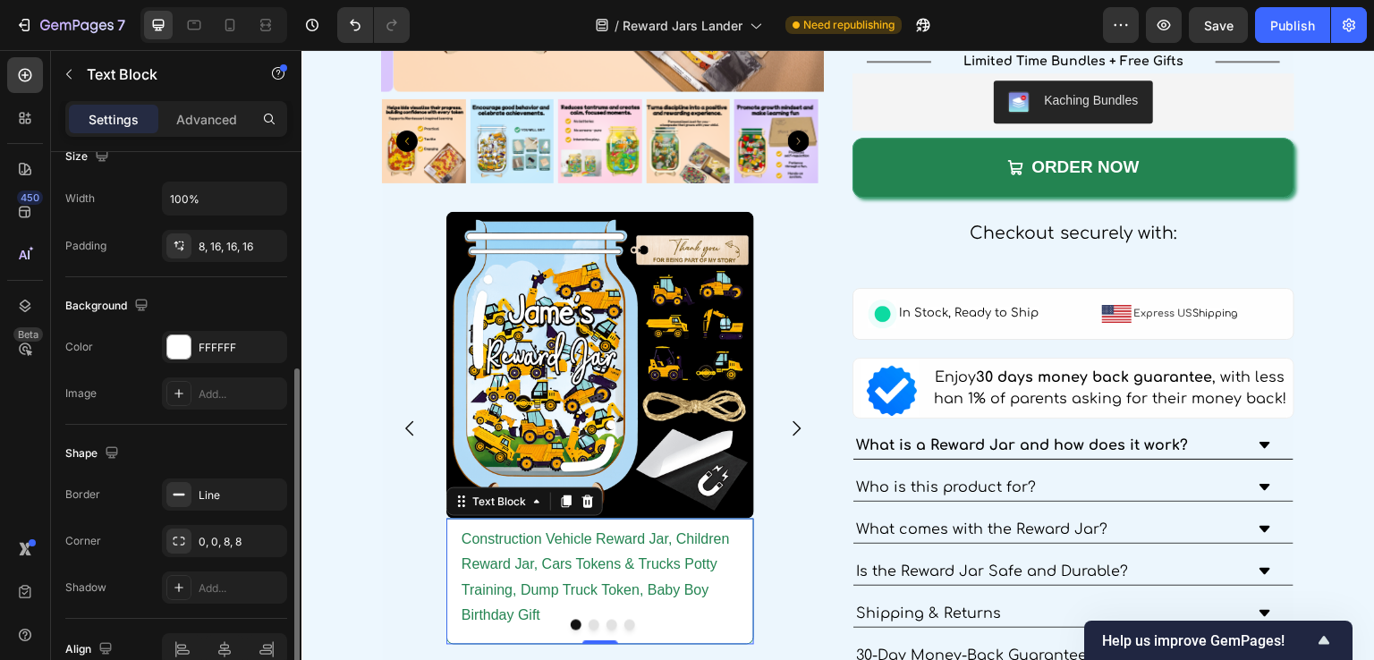
click at [263, 309] on div "Background" at bounding box center [176, 306] width 222 height 29
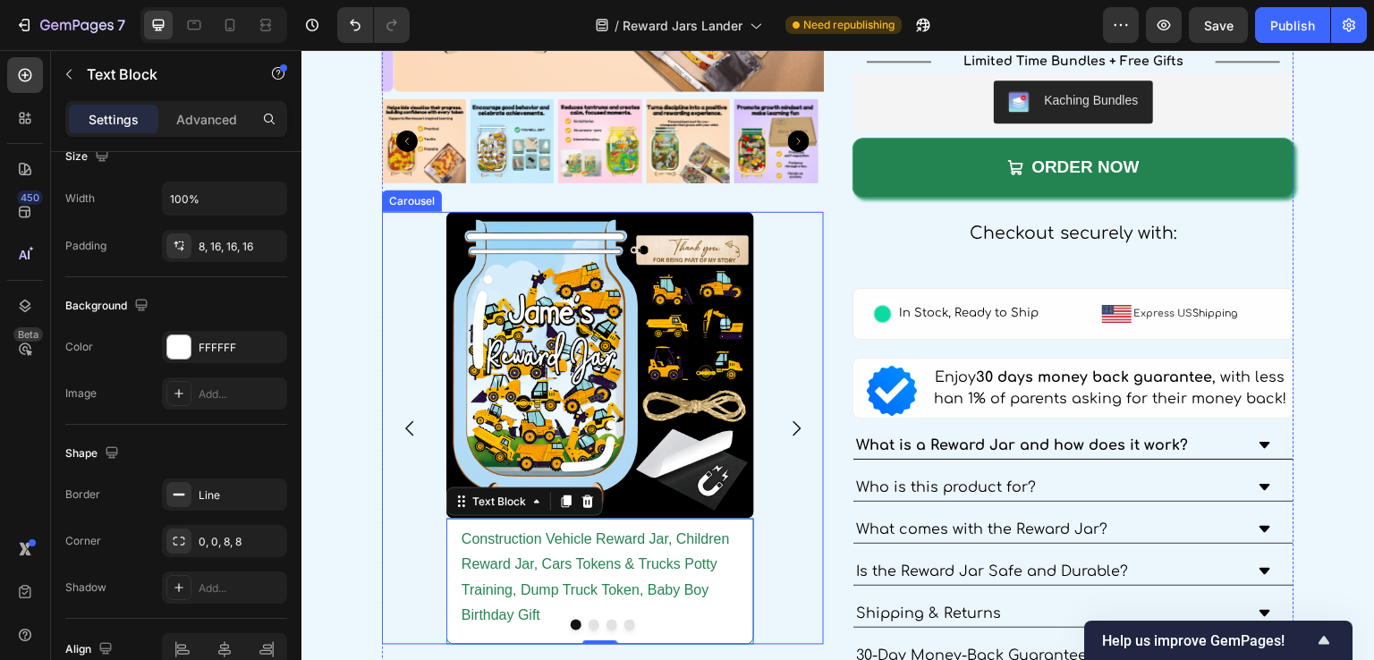
click at [383, 512] on div "Image Construction Vehicle Reward Jar, Children Reward Jar, Cars Tokens & Truck…" at bounding box center [603, 429] width 442 height 434
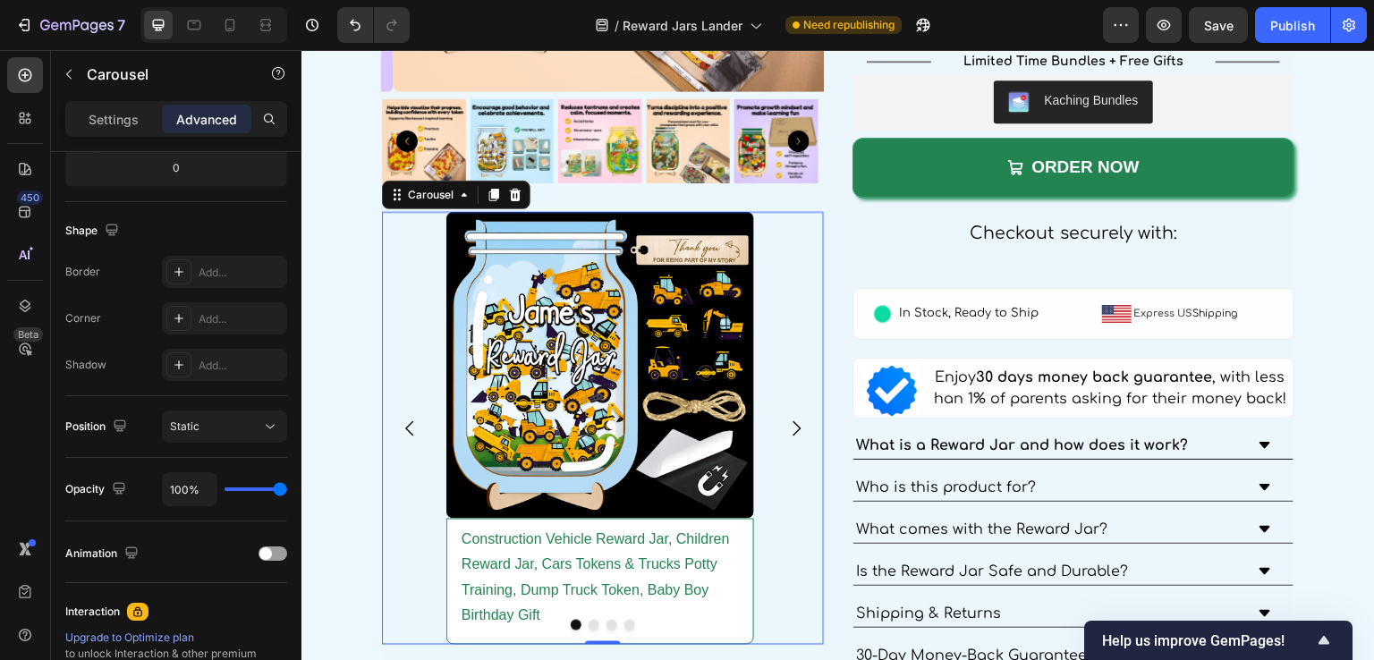
scroll to position [0, 0]
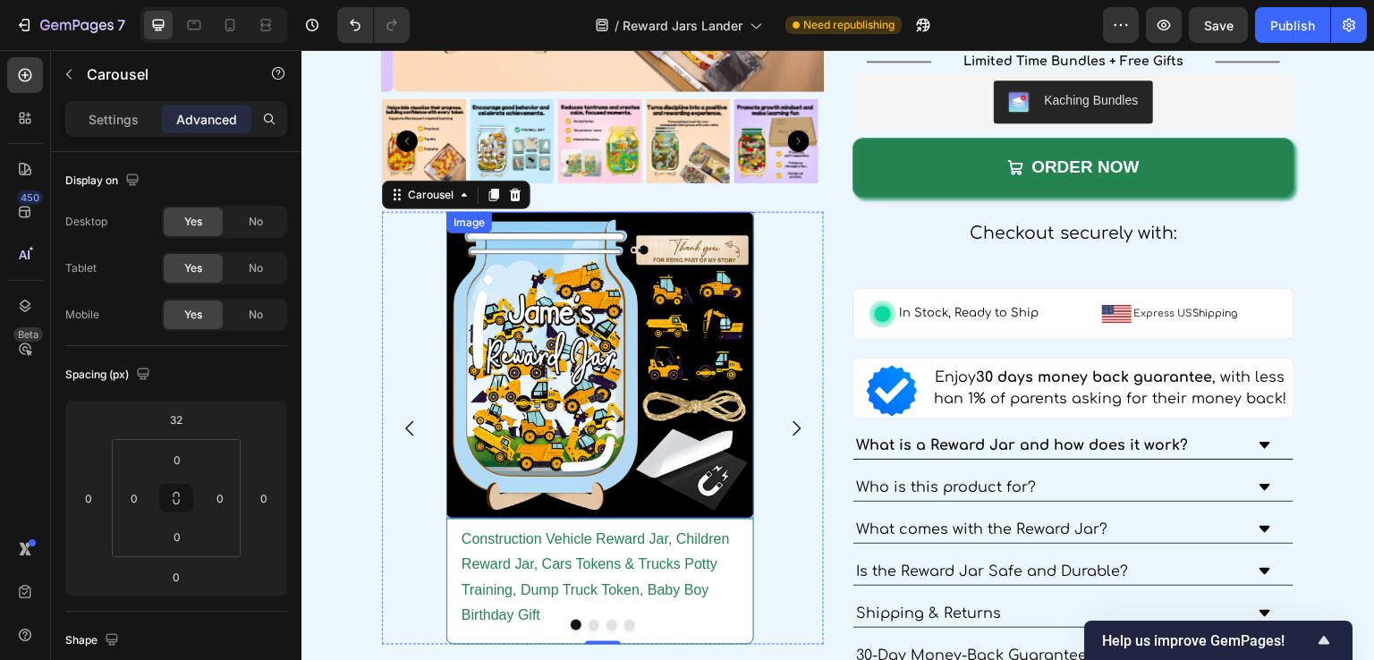
click at [588, 473] on img at bounding box center [600, 366] width 308 height 308
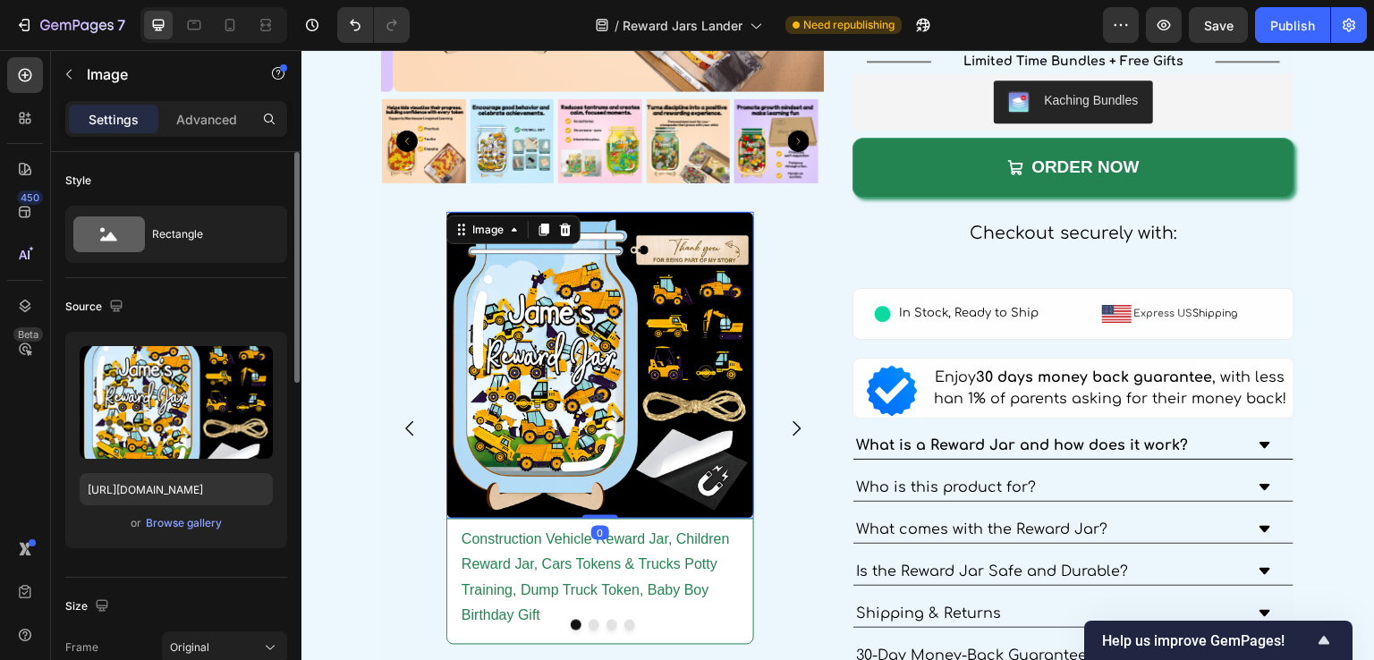
scroll to position [268, 0]
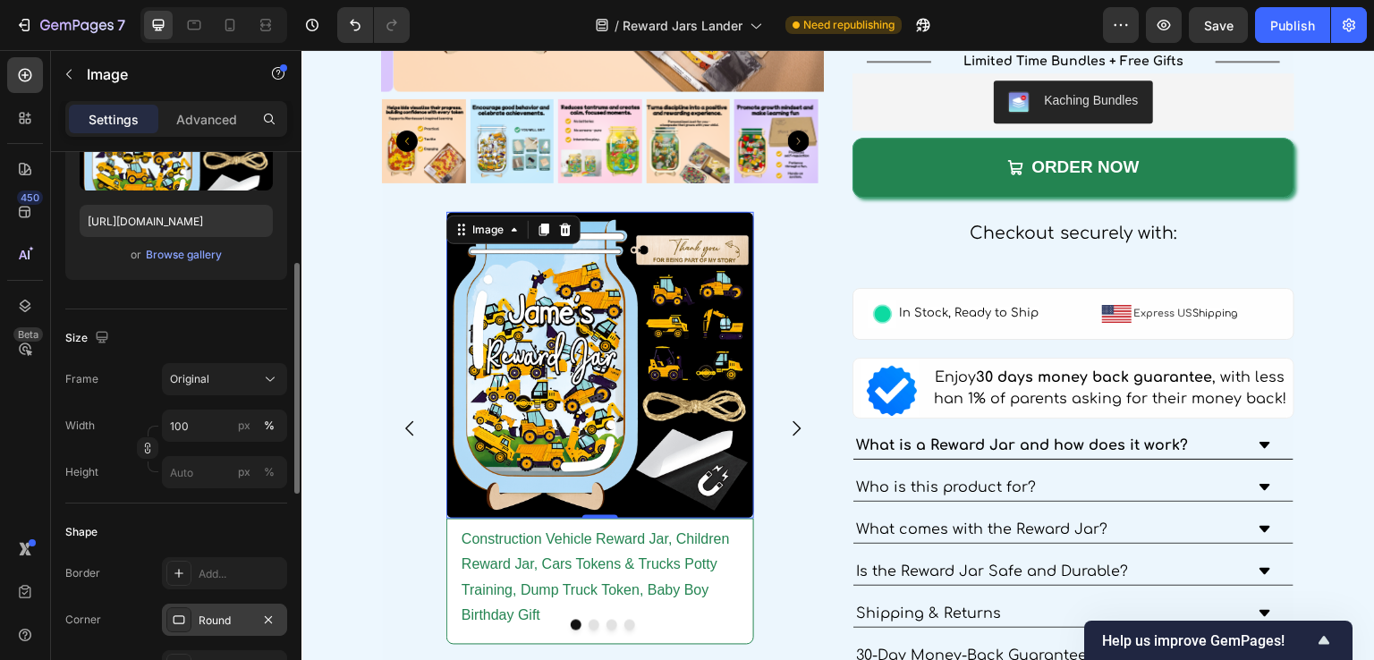
click at [233, 616] on div "Round" at bounding box center [225, 621] width 52 height 16
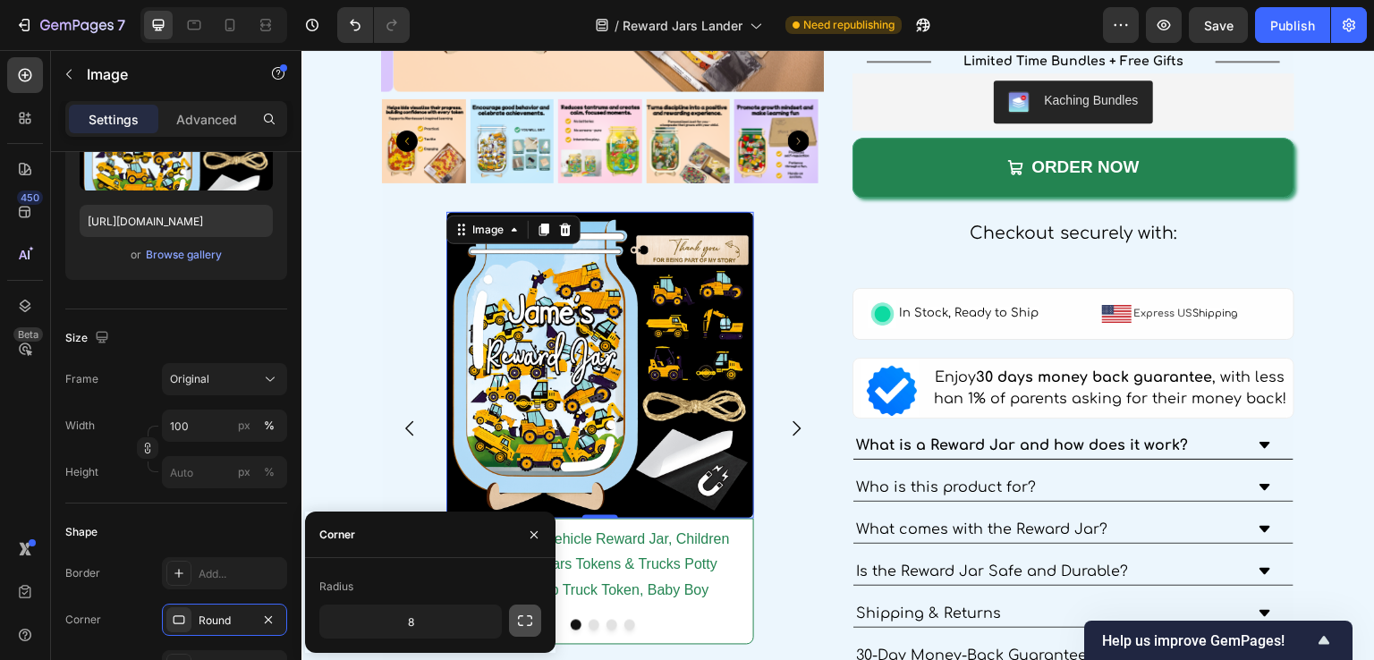
click at [529, 620] on icon "button" at bounding box center [525, 621] width 18 height 18
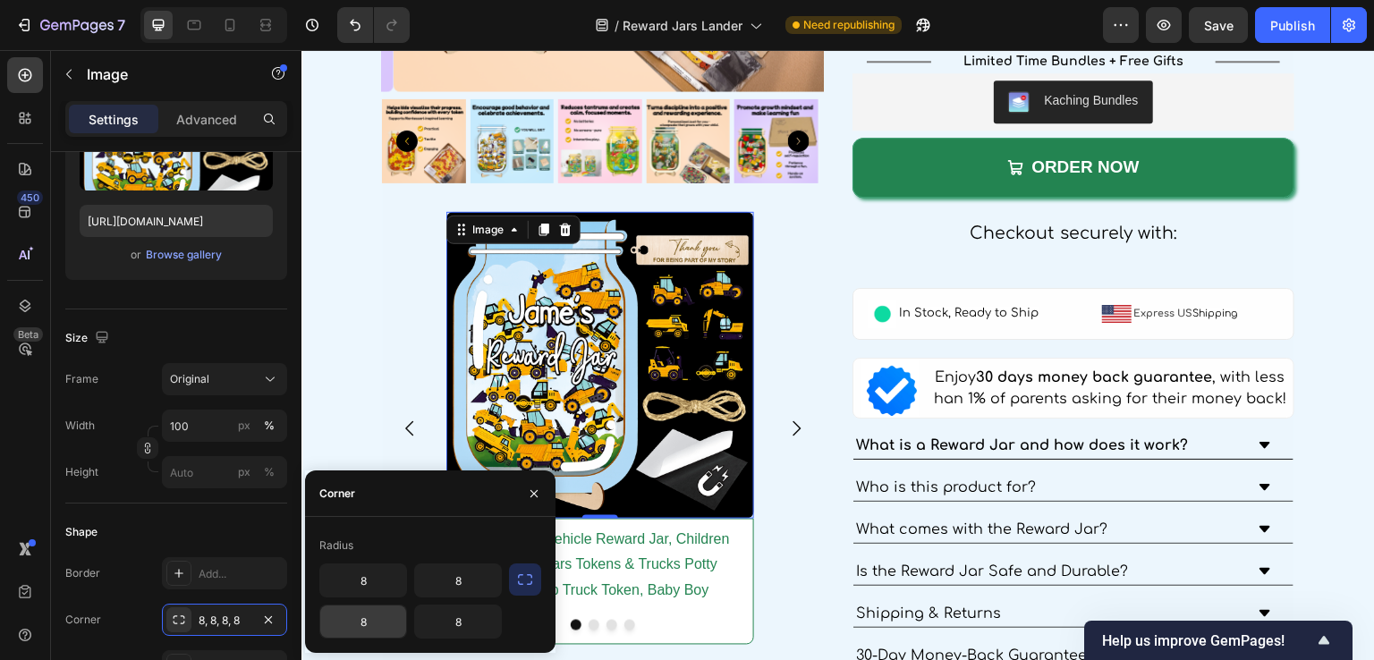
click at [369, 621] on input "8" at bounding box center [363, 622] width 86 height 32
type input "0"
click at [443, 621] on input "8" at bounding box center [458, 622] width 86 height 32
type input "0"
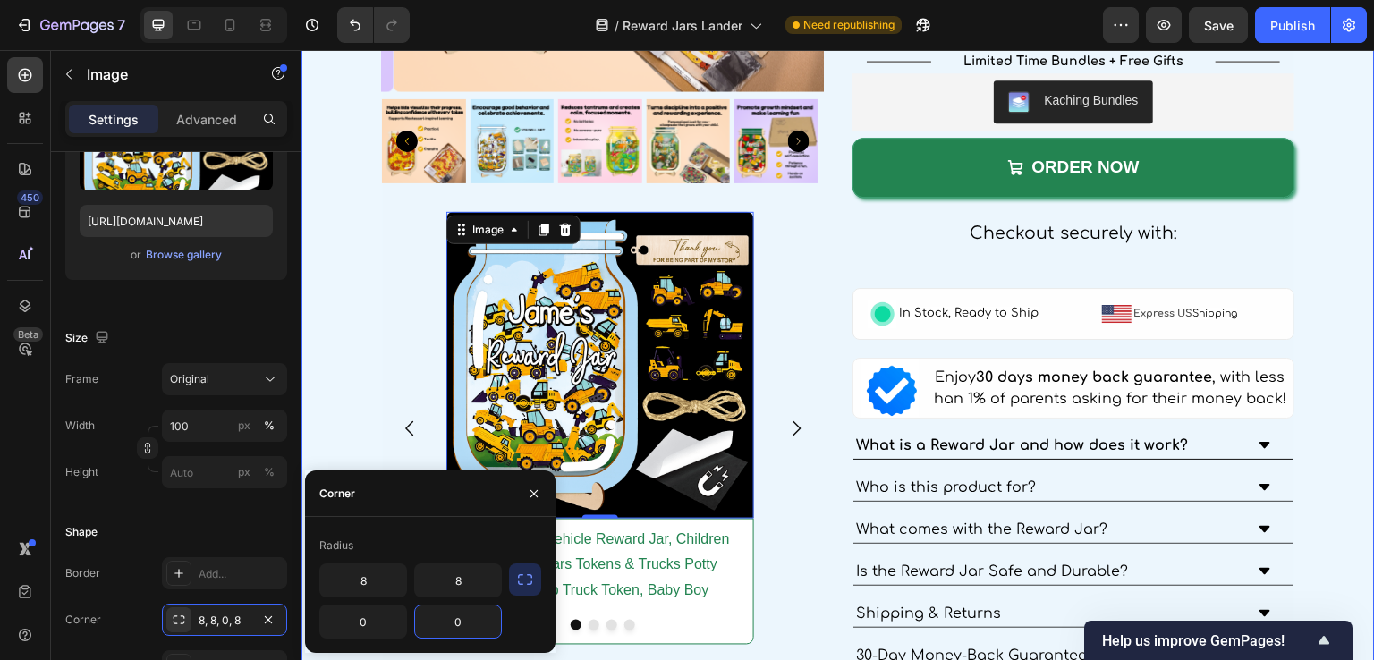
click at [354, 434] on div "Product Images Image 0 Construction Vehicle Reward Jar, Children Reward Jar, Ca…" at bounding box center [839, 446] width 1074 height 1593
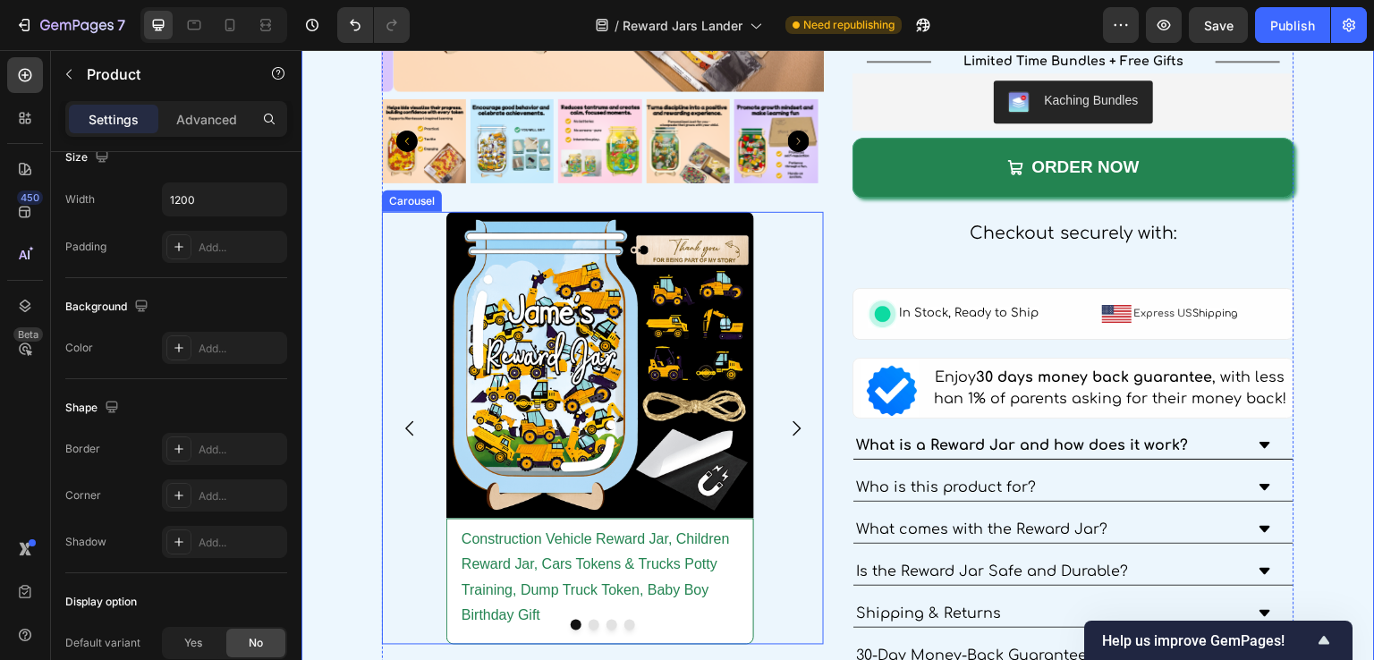
scroll to position [0, 0]
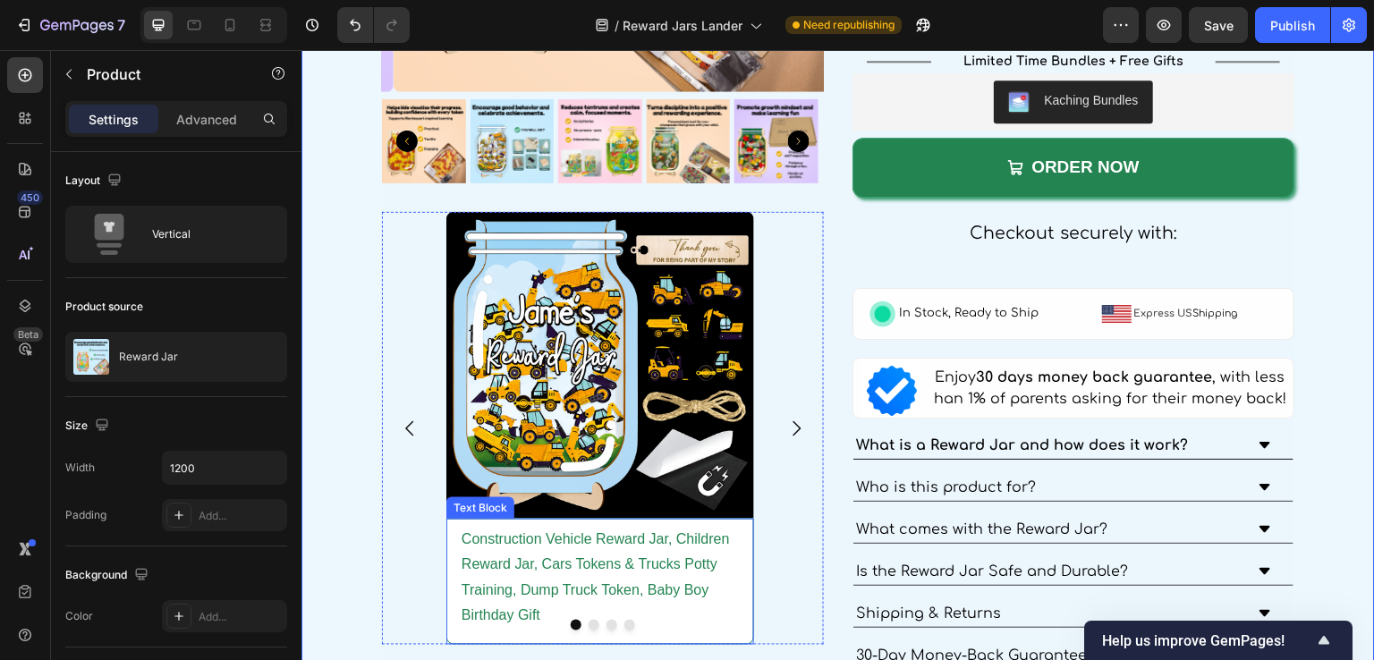
click at [541, 575] on p "Construction Vehicle Reward Jar, Children Reward Jar, Cars Tokens & Trucks Pott…" at bounding box center [600, 578] width 277 height 103
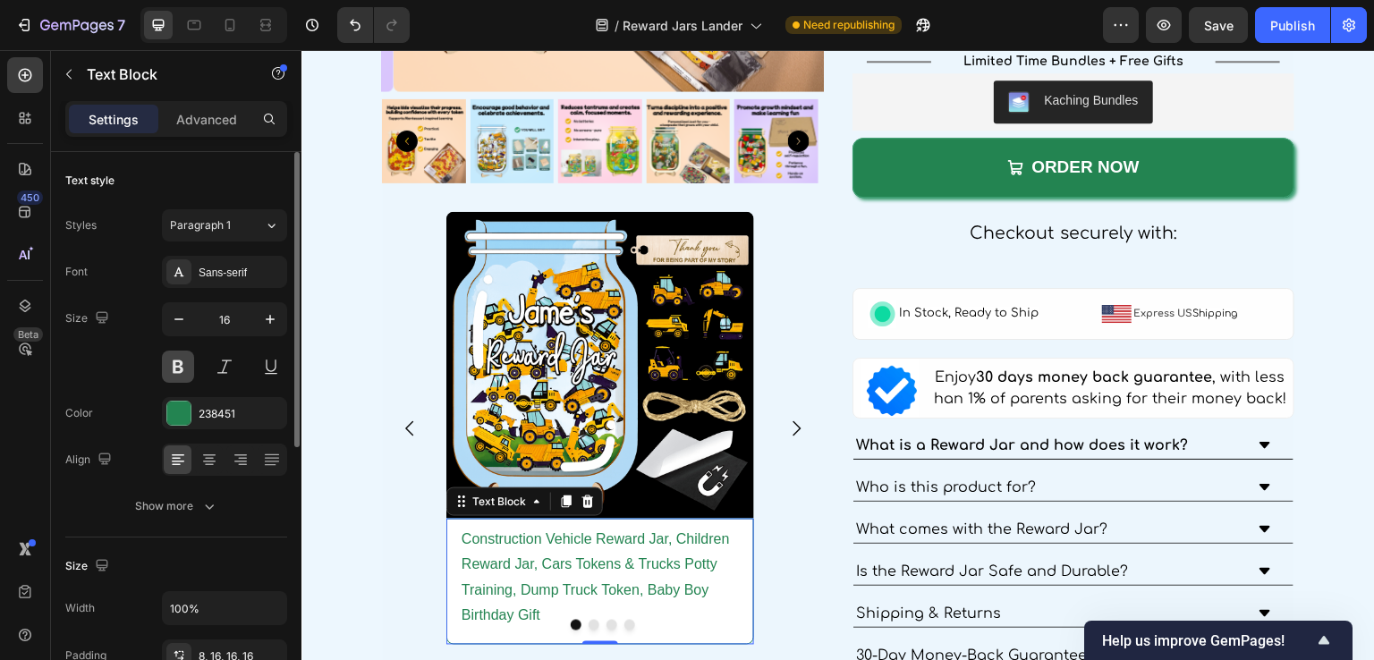
click at [183, 365] on button at bounding box center [178, 367] width 32 height 32
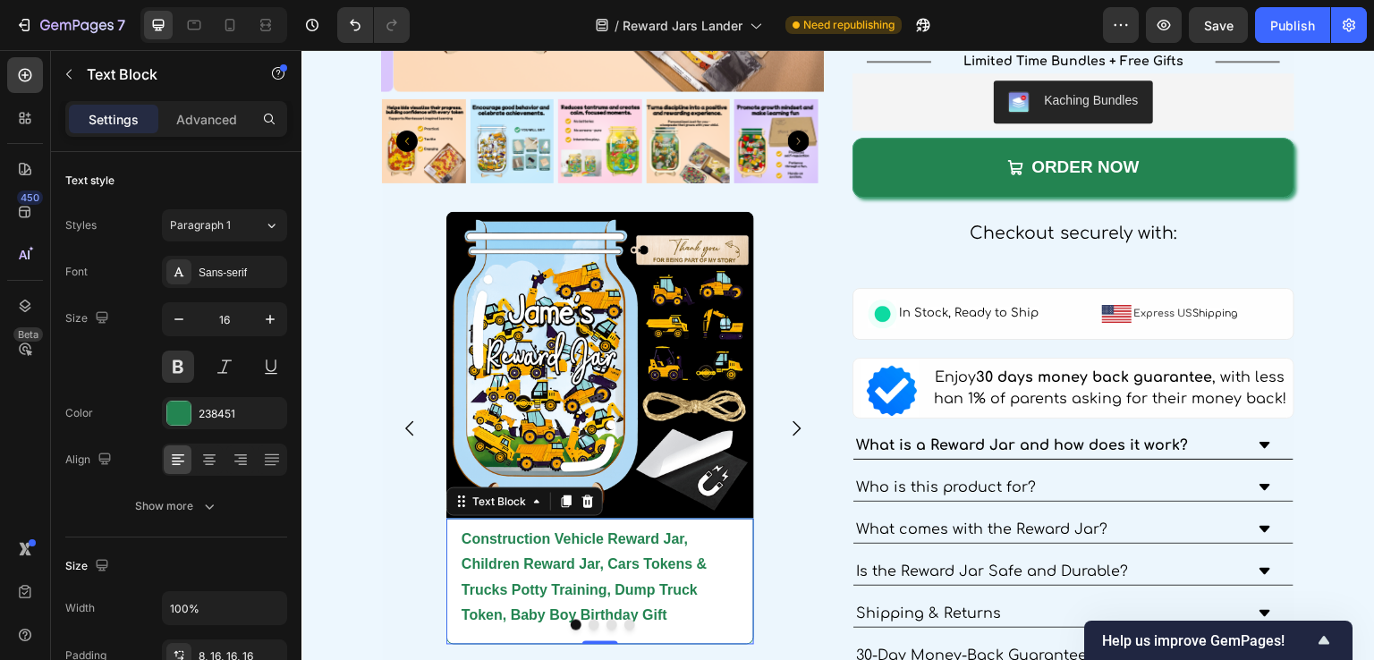
scroll to position [3422, 0]
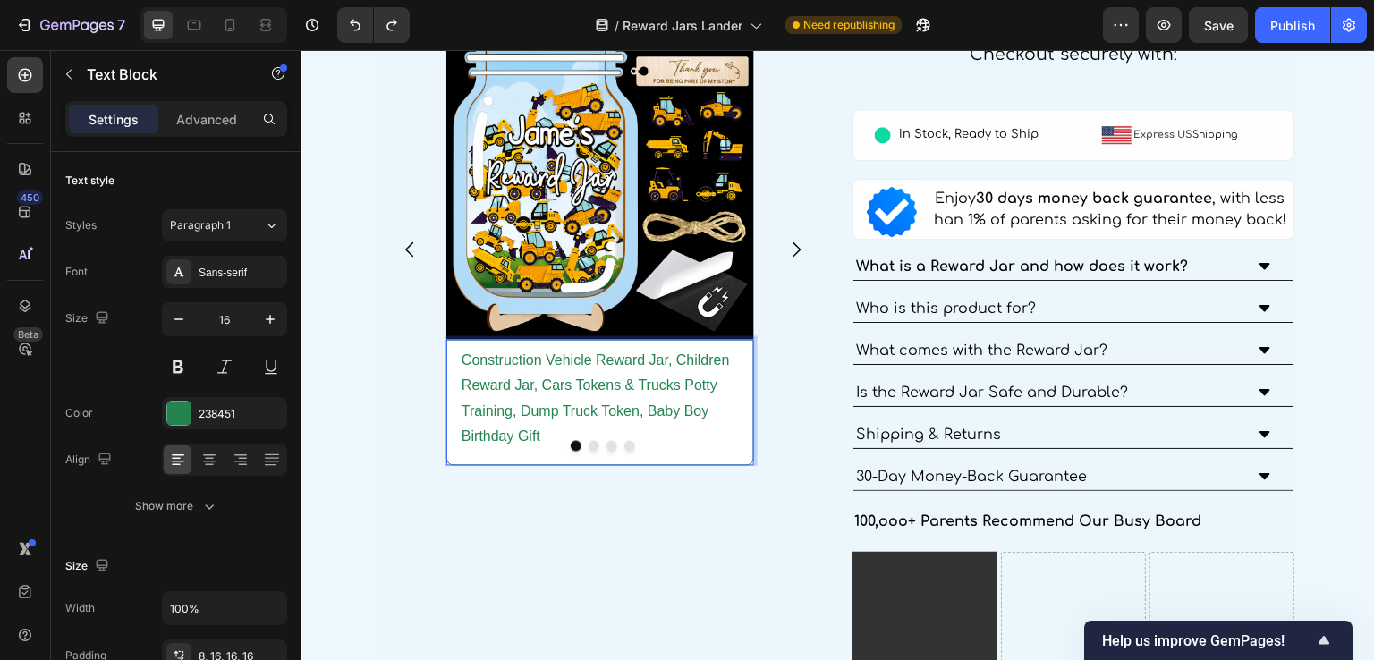
click at [667, 356] on p "Construction Vehicle Reward Jar, Children Reward Jar, Cars Tokens & Trucks Pott…" at bounding box center [600, 399] width 277 height 103
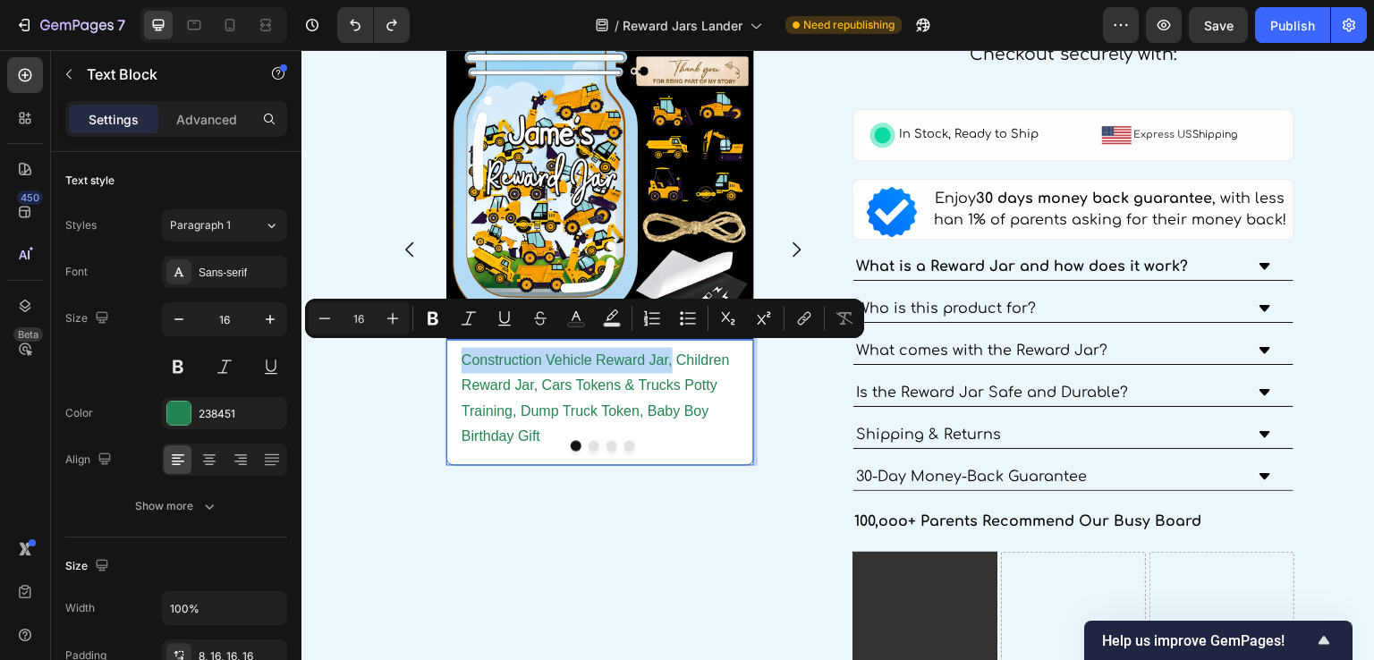
drag, startPoint x: 670, startPoint y: 357, endPoint x: 462, endPoint y: 356, distance: 208.5
click at [462, 356] on p "Construction Vehicle Reward Jar, Children Reward Jar, Cars Tokens & Trucks Pott…" at bounding box center [600, 399] width 277 height 103
click at [436, 317] on icon "Editor contextual toolbar" at bounding box center [433, 318] width 11 height 13
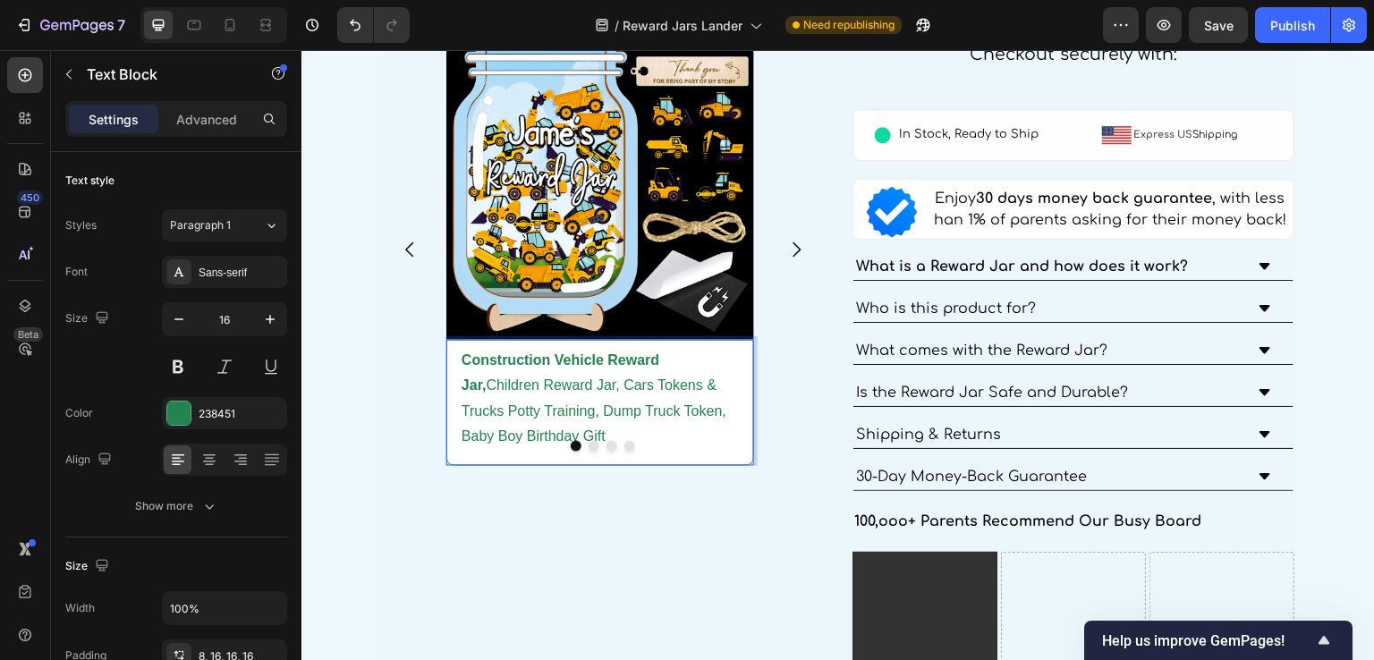
click at [694, 355] on p "Construction Vehicle Reward Jar, Children Reward Jar, Cars Tokens & Trucks Pott…" at bounding box center [600, 399] width 277 height 103
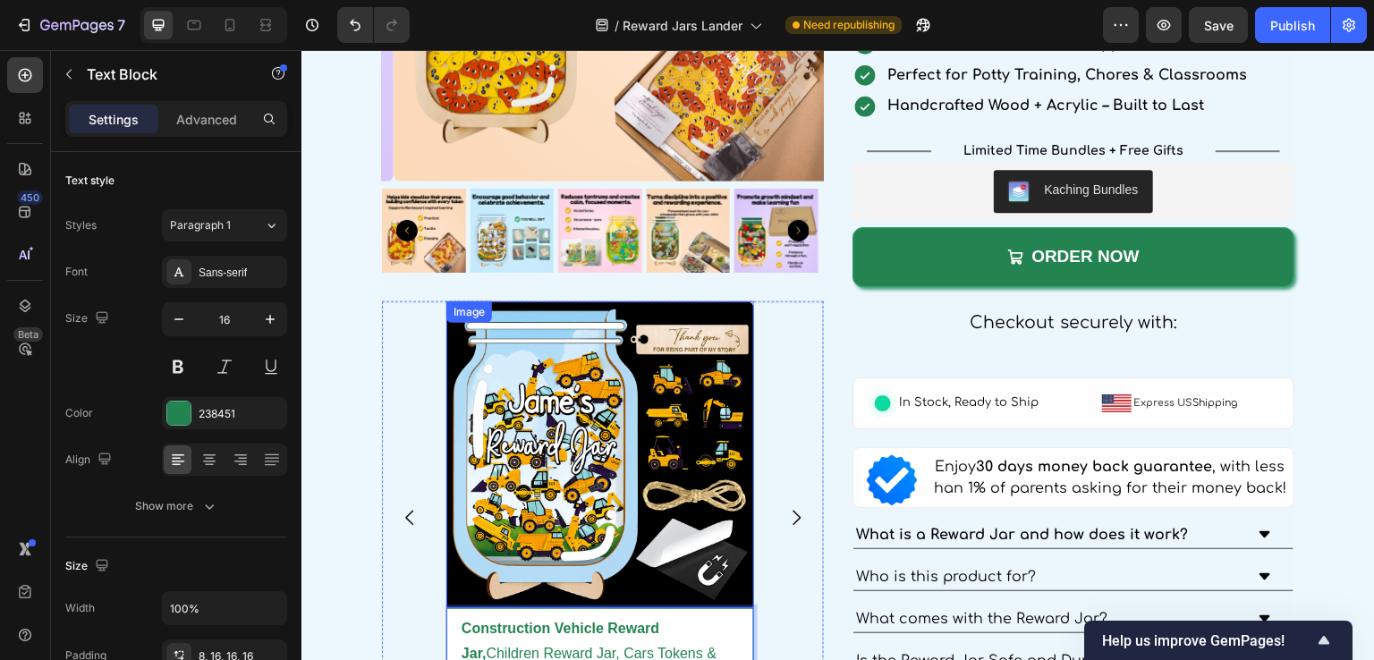
click at [494, 316] on div "Image" at bounding box center [600, 456] width 308 height 308
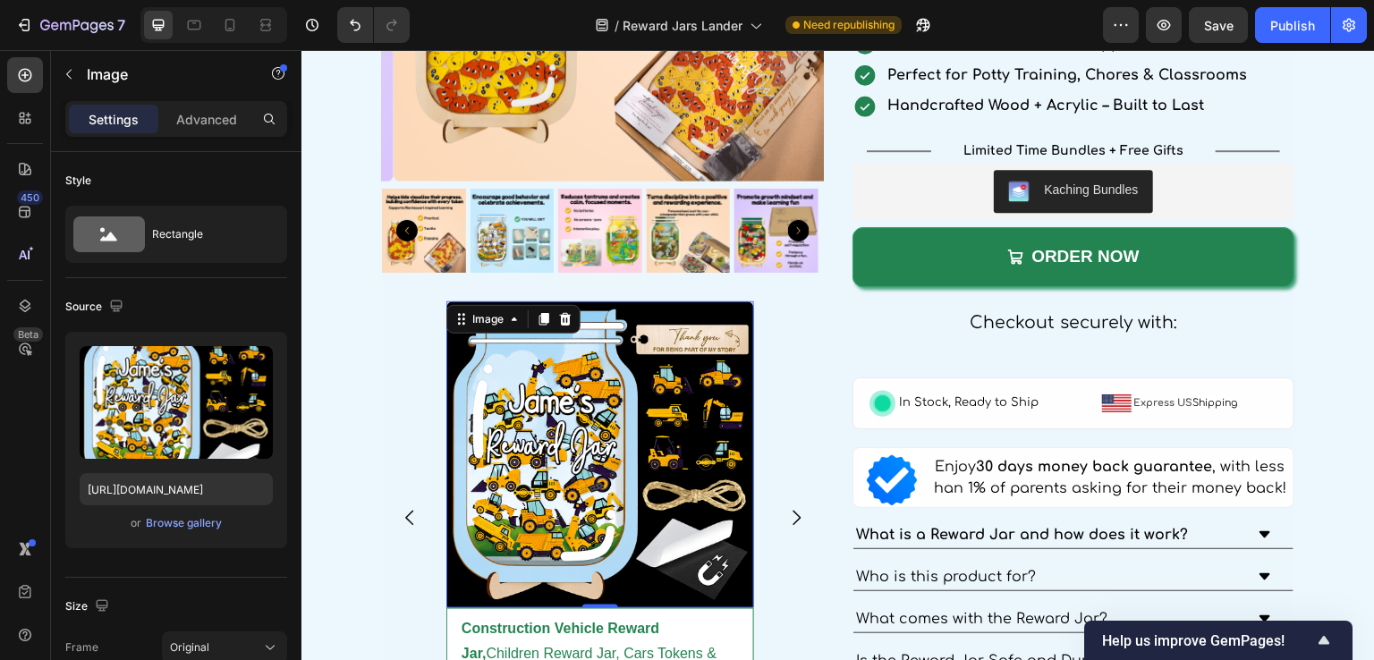
scroll to position [3243, 0]
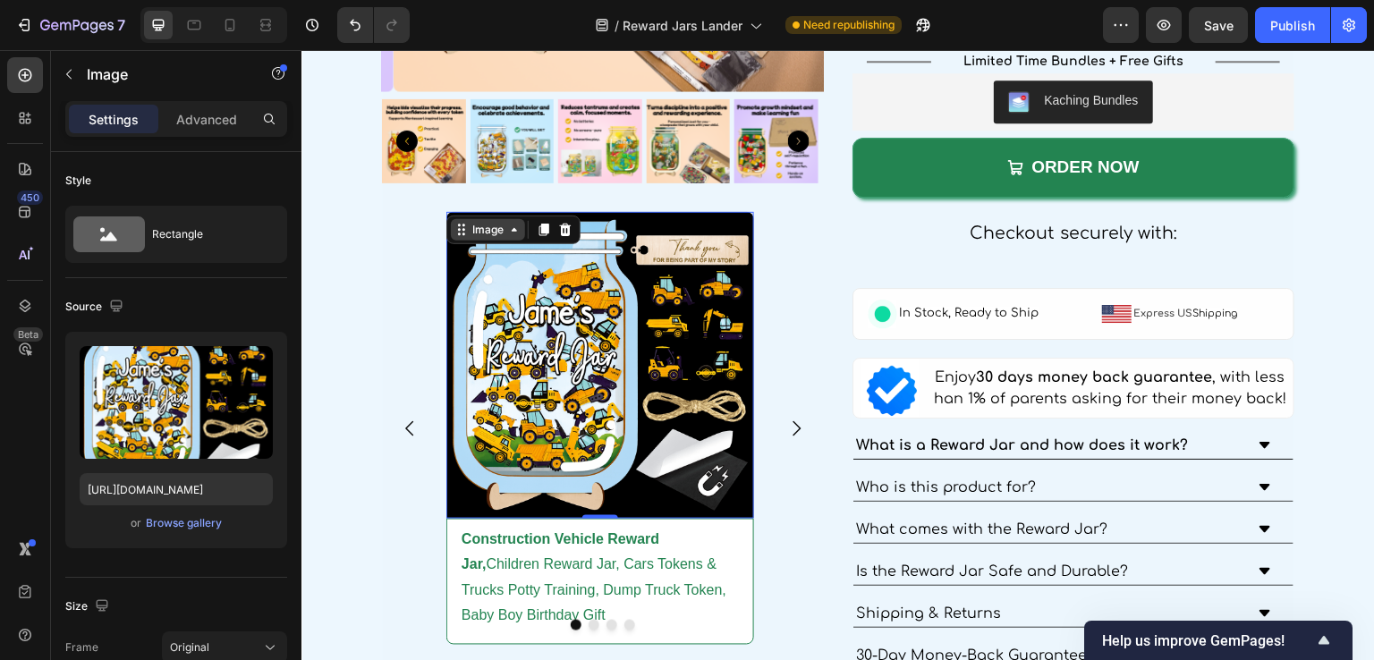
click at [500, 228] on div "Image" at bounding box center [488, 230] width 38 height 16
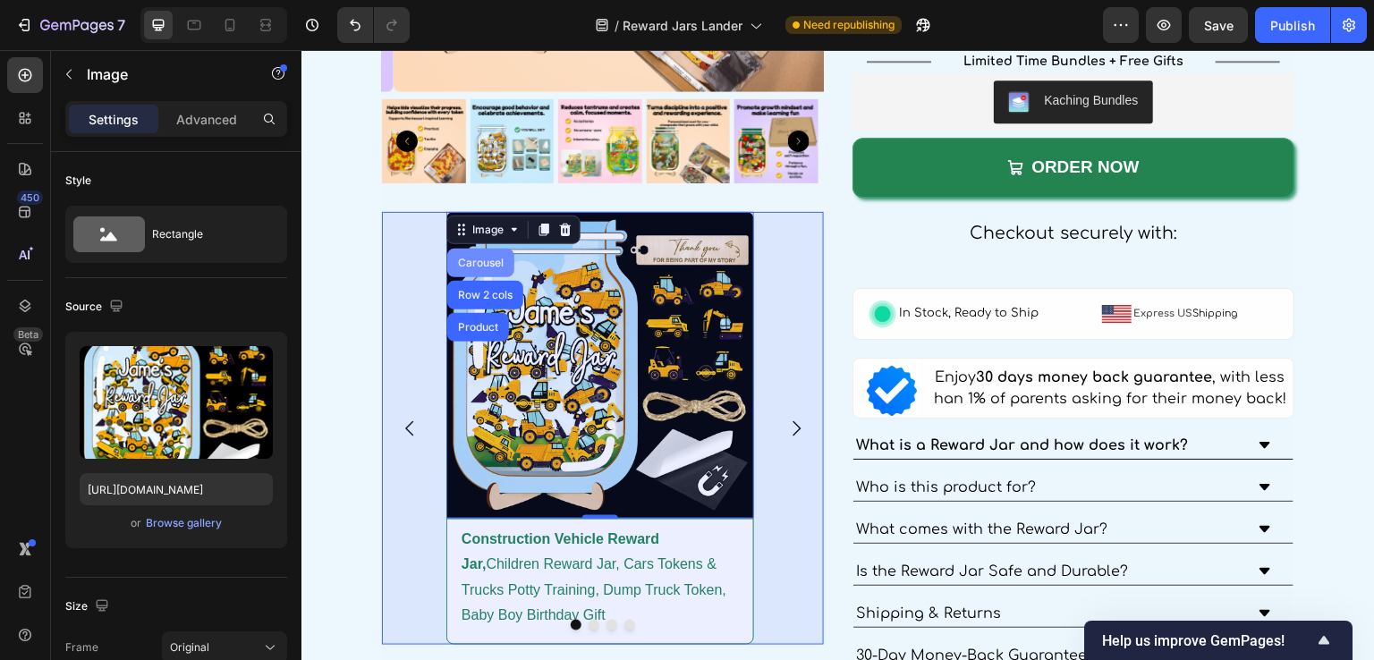
click at [480, 258] on div "Carousel" at bounding box center [480, 263] width 53 height 11
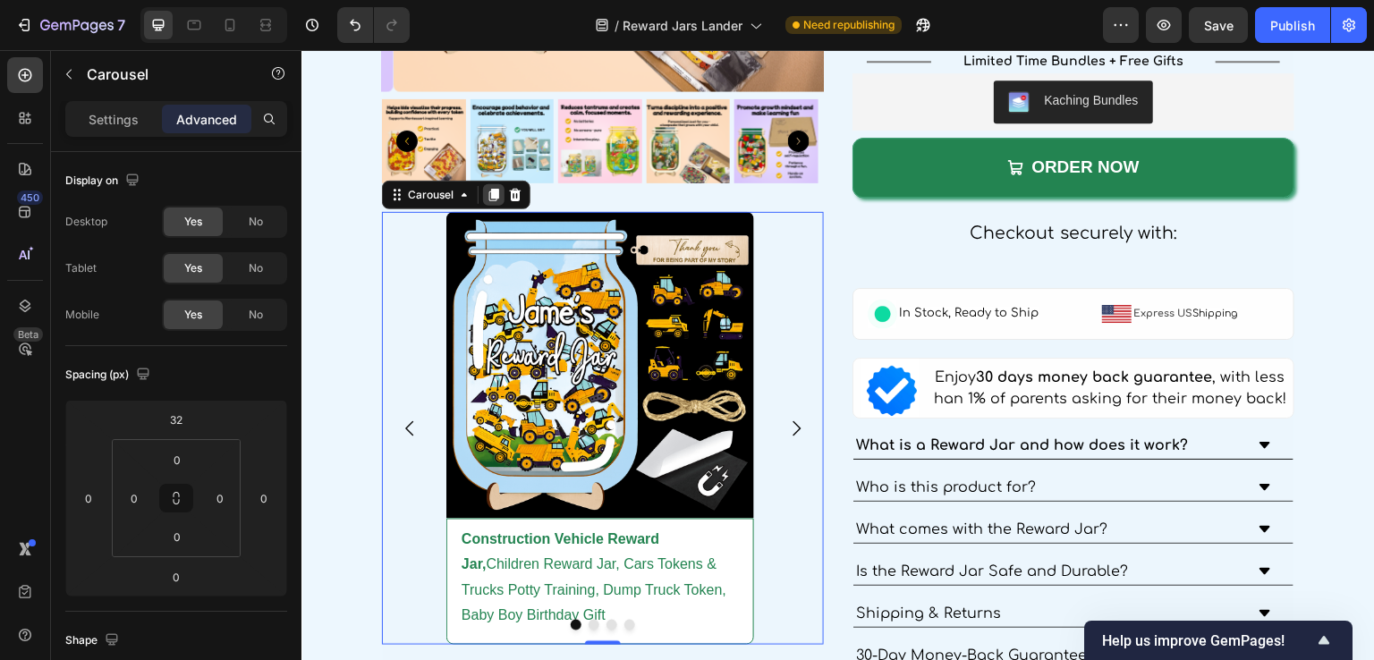
click at [488, 188] on icon at bounding box center [494, 195] width 14 height 14
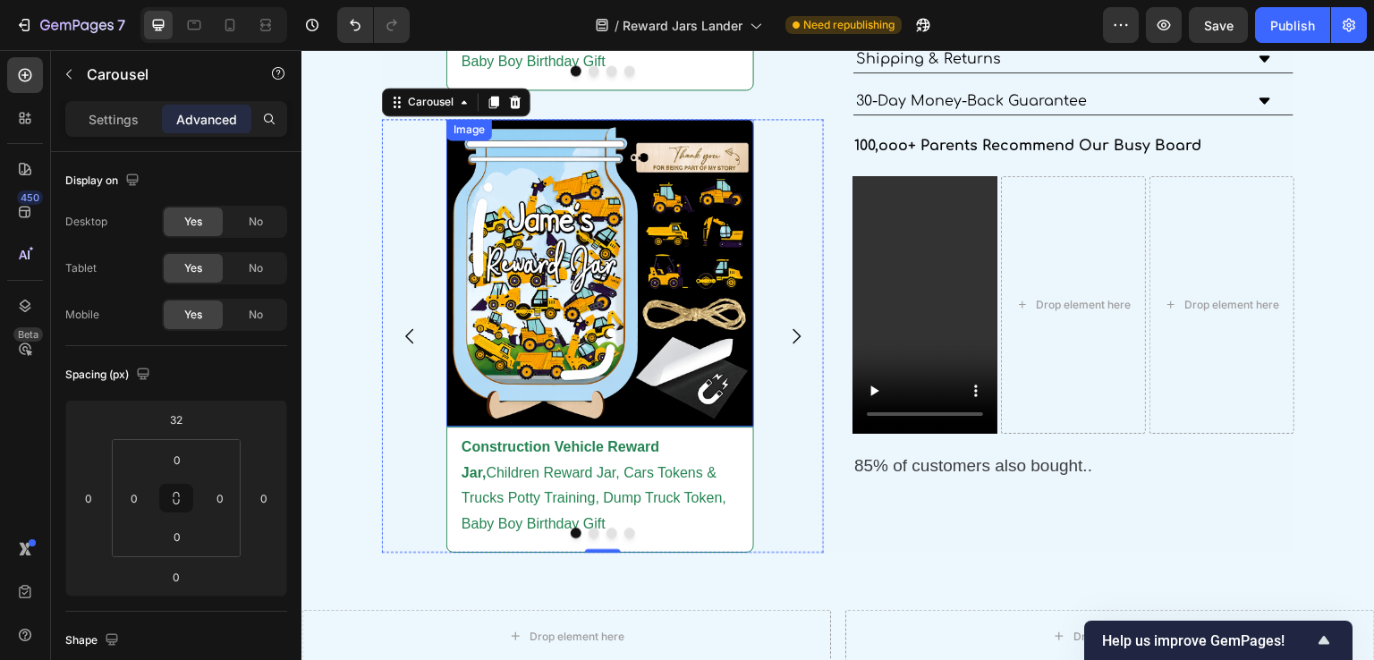
scroll to position [3619, 0]
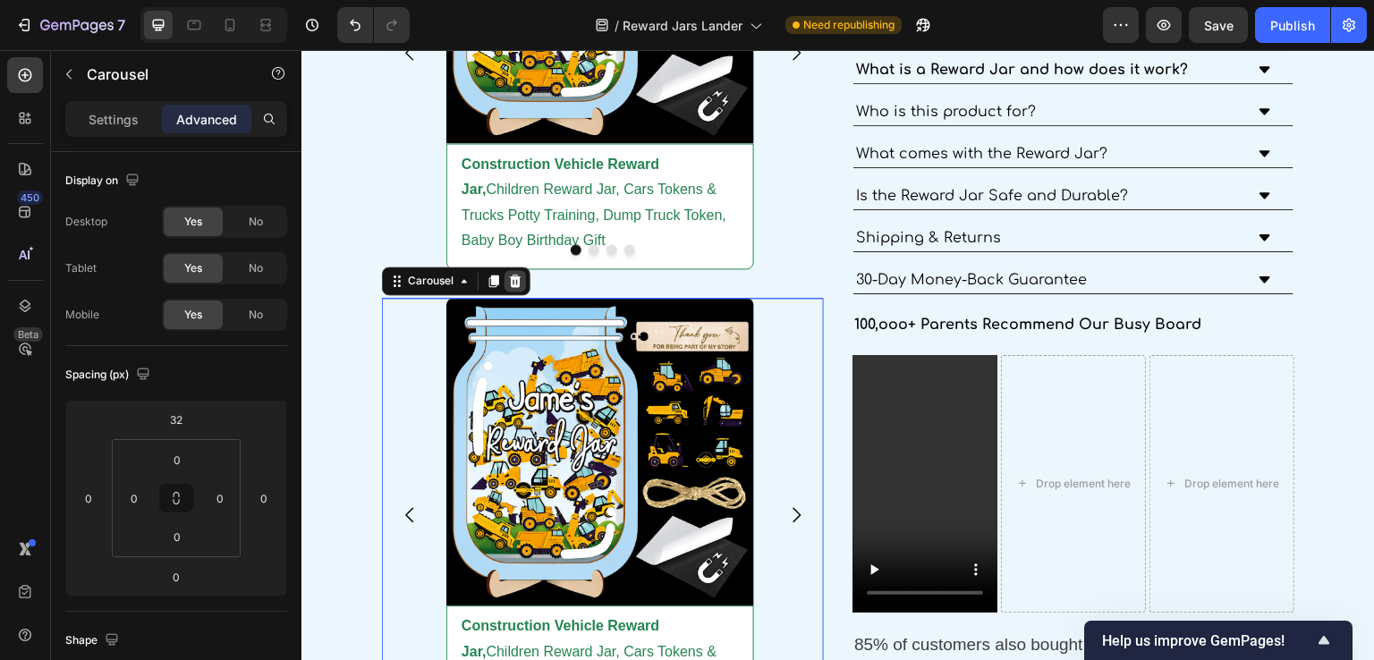
click at [515, 281] on icon at bounding box center [515, 281] width 14 height 14
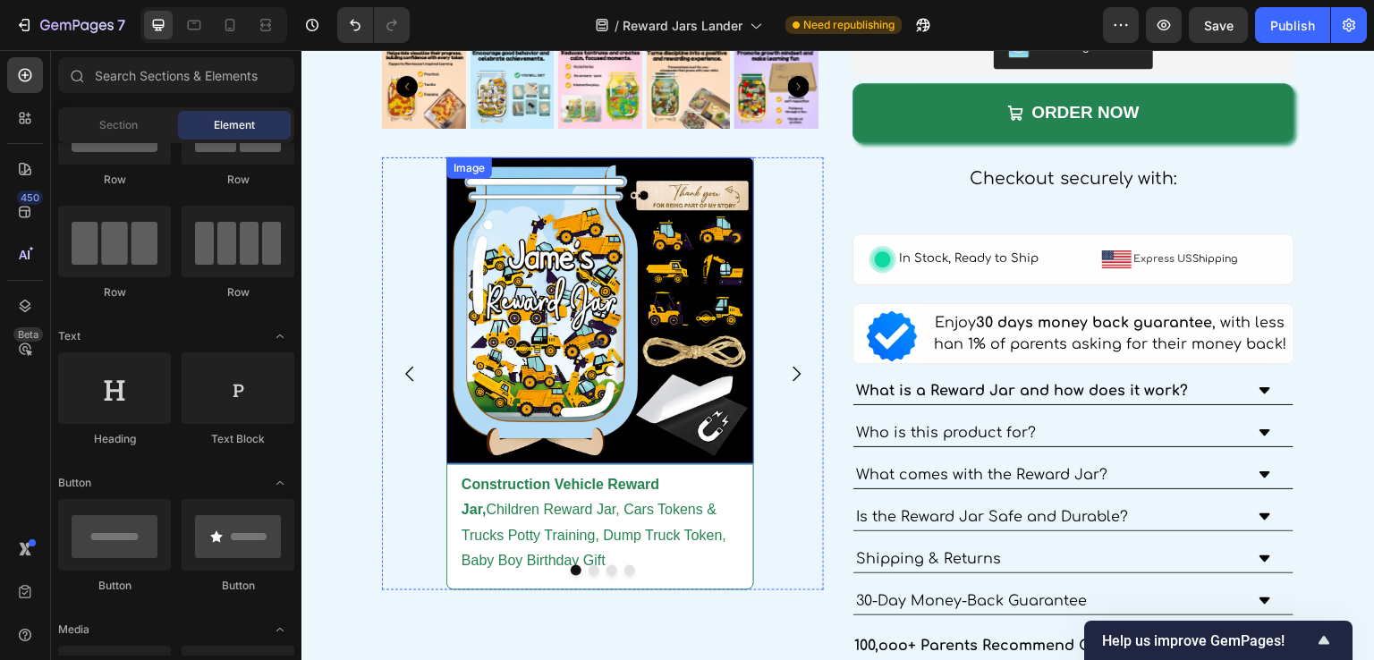
scroll to position [3261, 0]
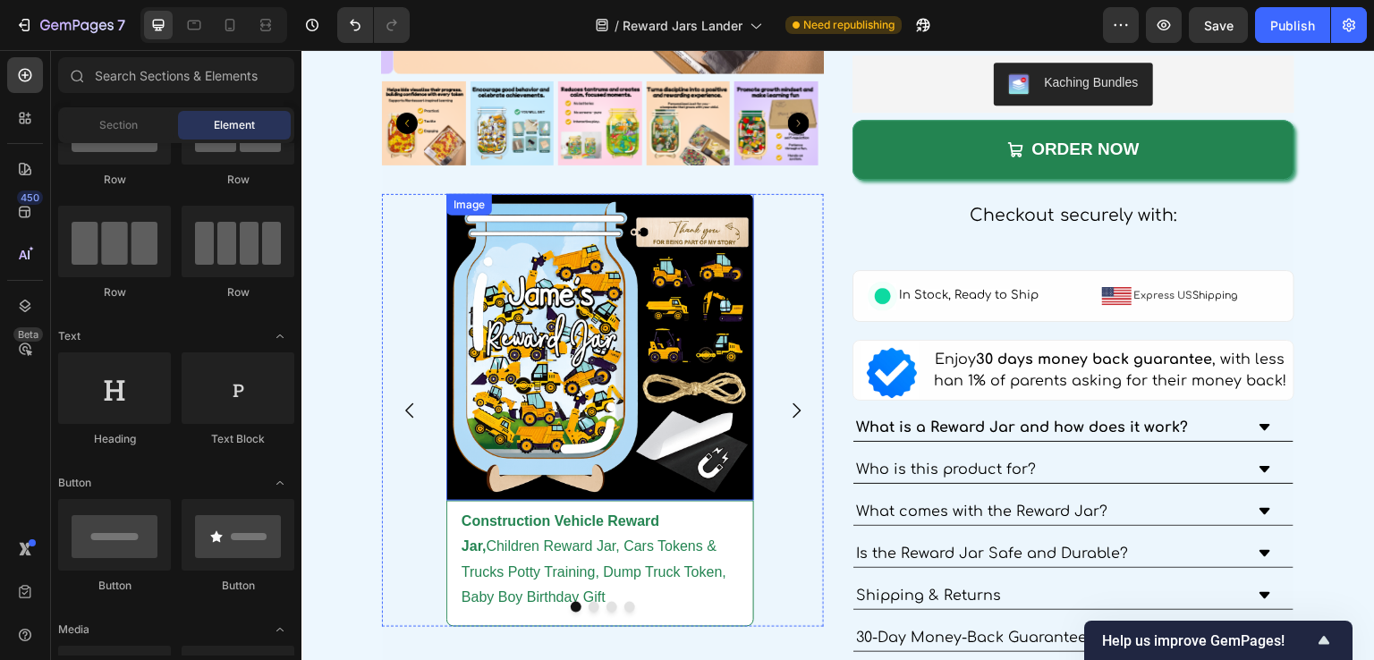
click at [627, 303] on img at bounding box center [600, 348] width 308 height 308
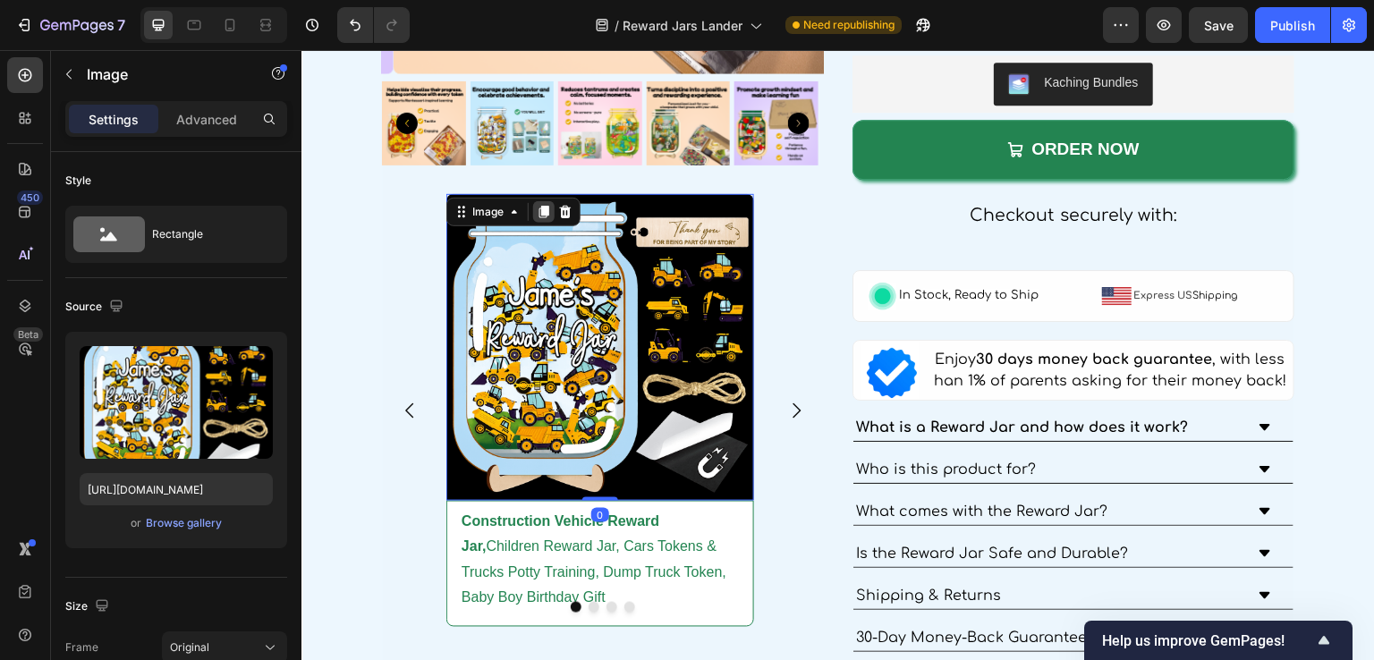
click at [547, 208] on icon at bounding box center [544, 212] width 10 height 13
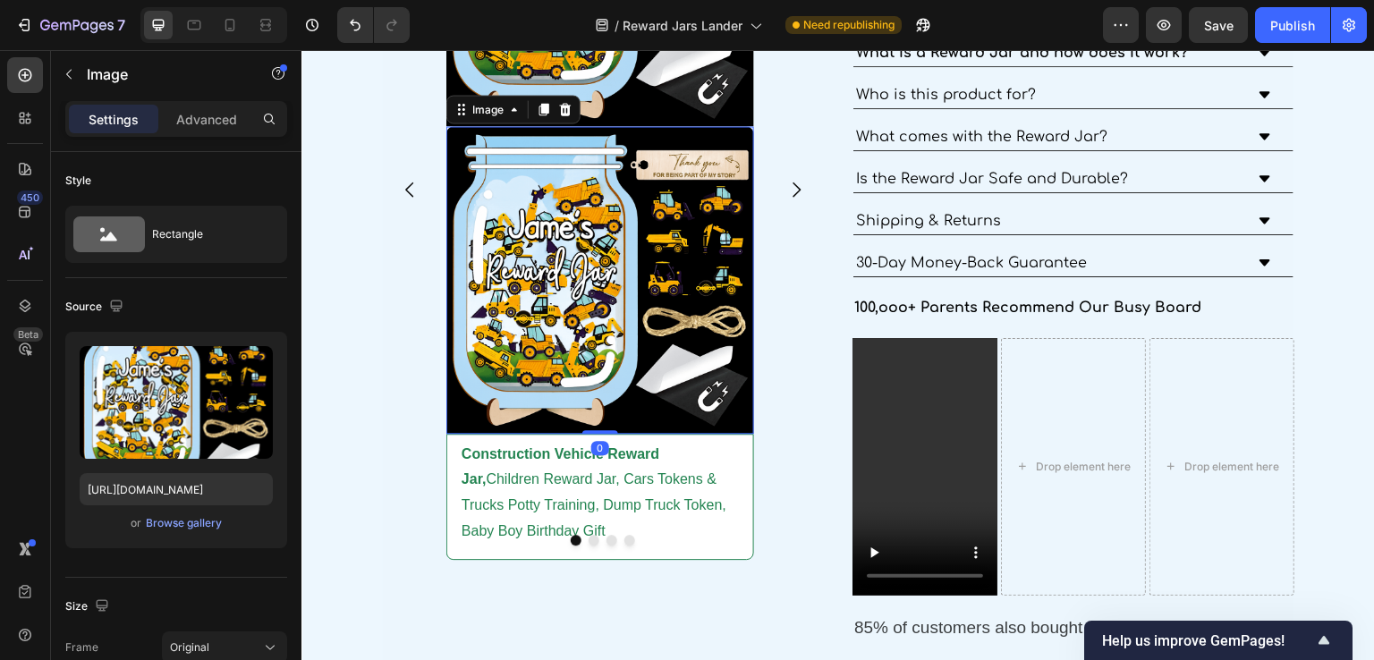
scroll to position [3643, 0]
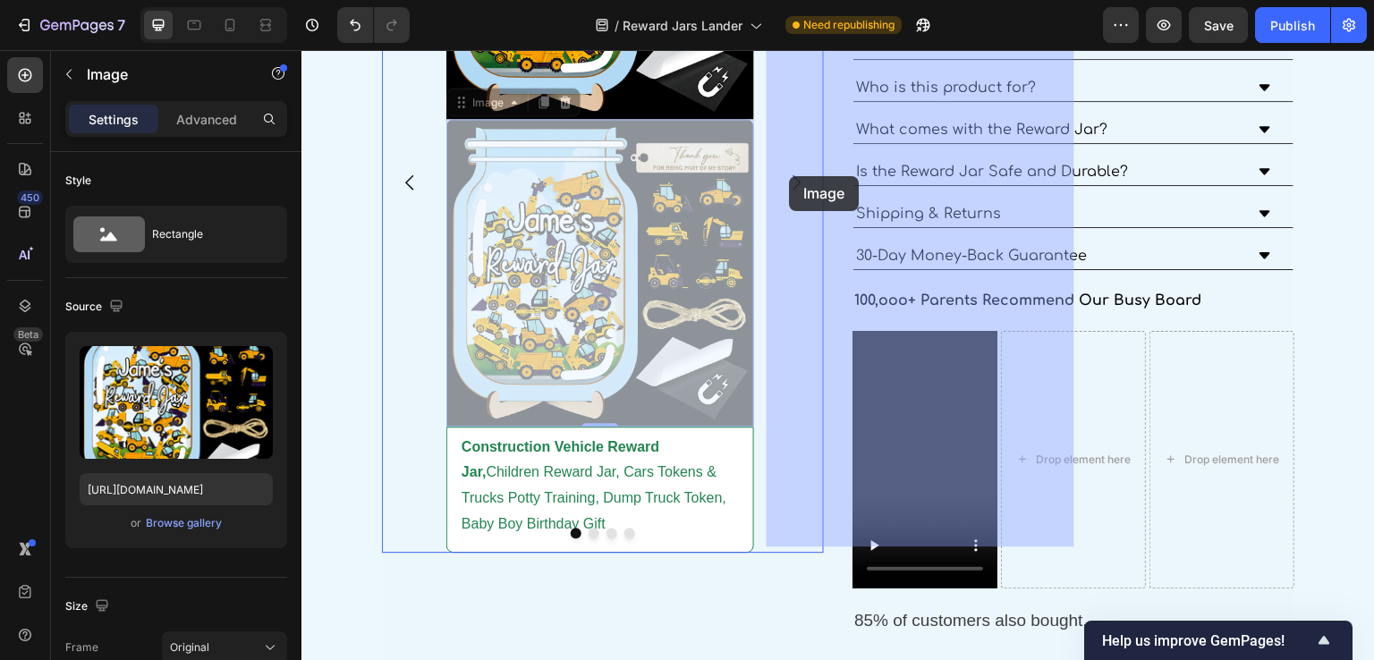
drag, startPoint x: 613, startPoint y: 272, endPoint x: 789, endPoint y: 176, distance: 200.6
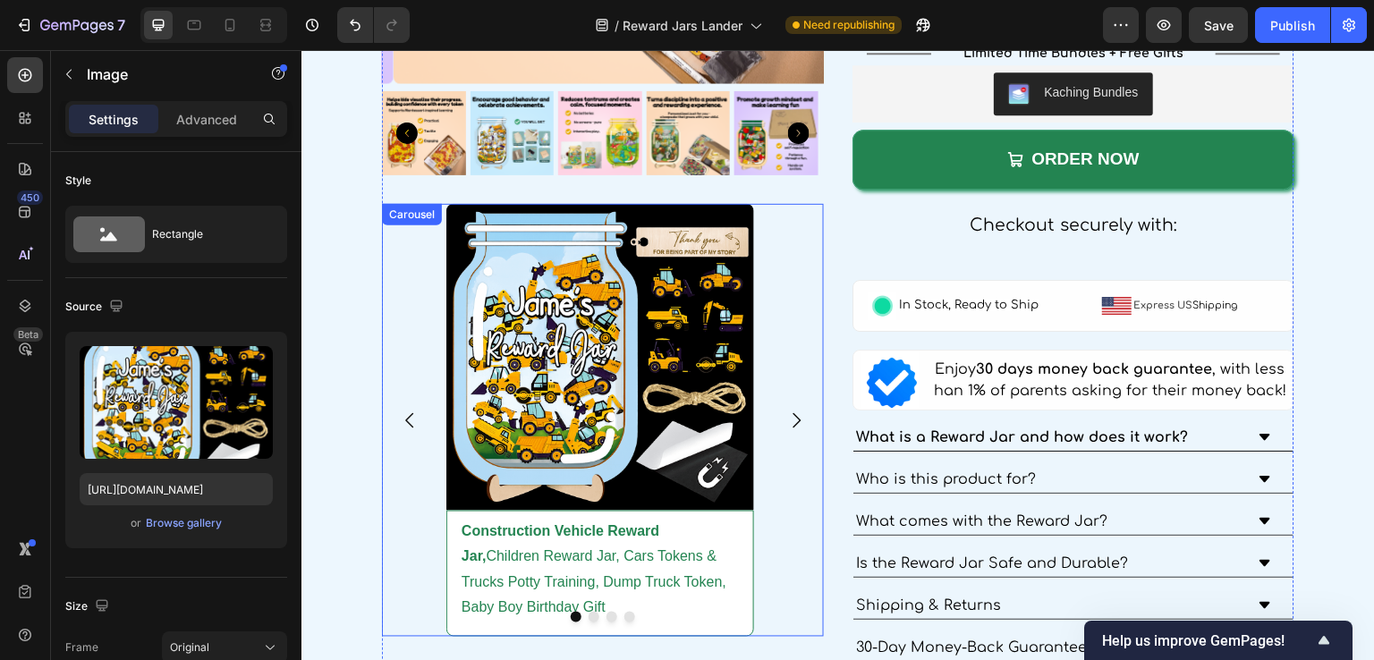
scroll to position [3221, 0]
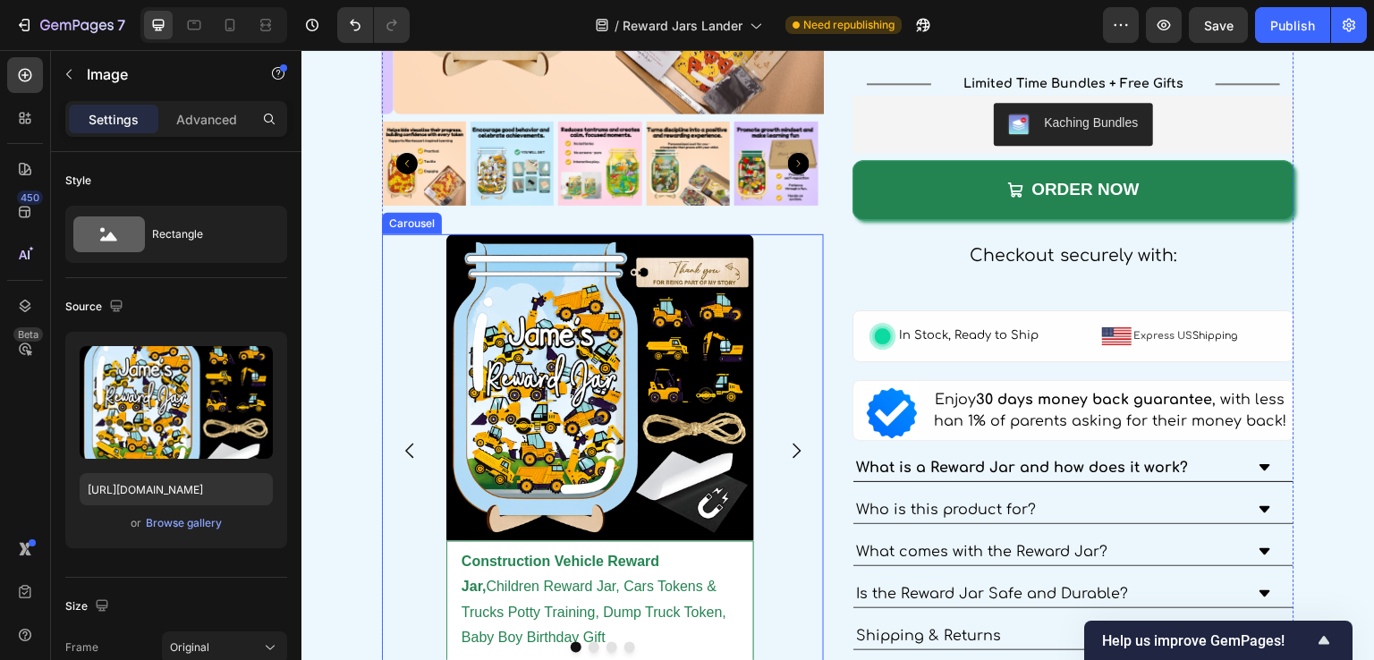
click at [793, 446] on icon "Carousel Next Arrow" at bounding box center [796, 450] width 21 height 21
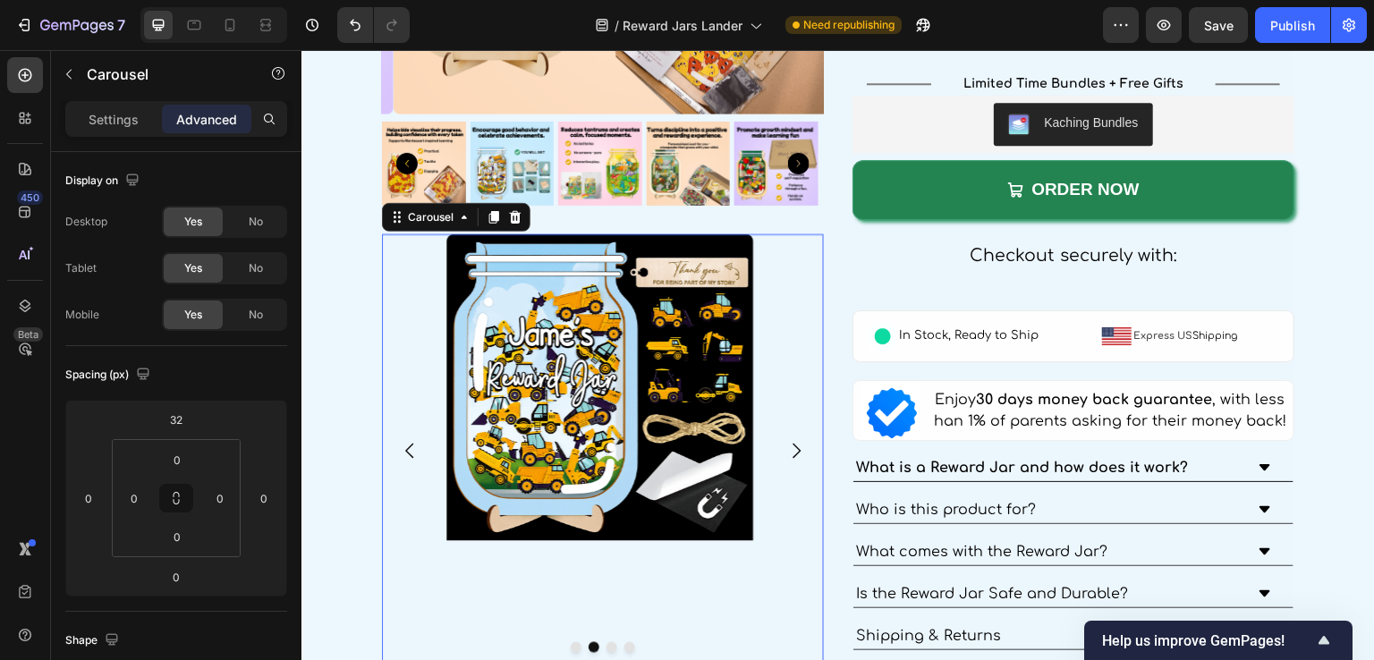
click at [404, 441] on icon "Carousel Back Arrow" at bounding box center [409, 450] width 21 height 21
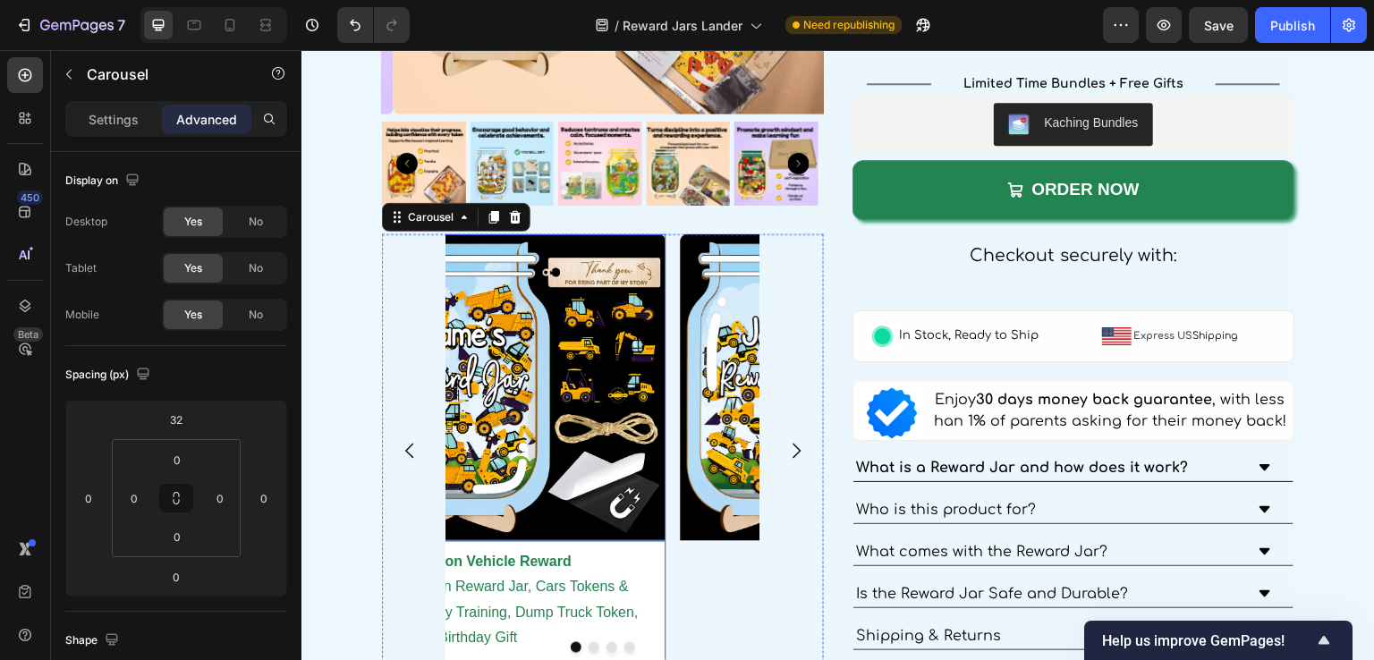
scroll to position [3310, 0]
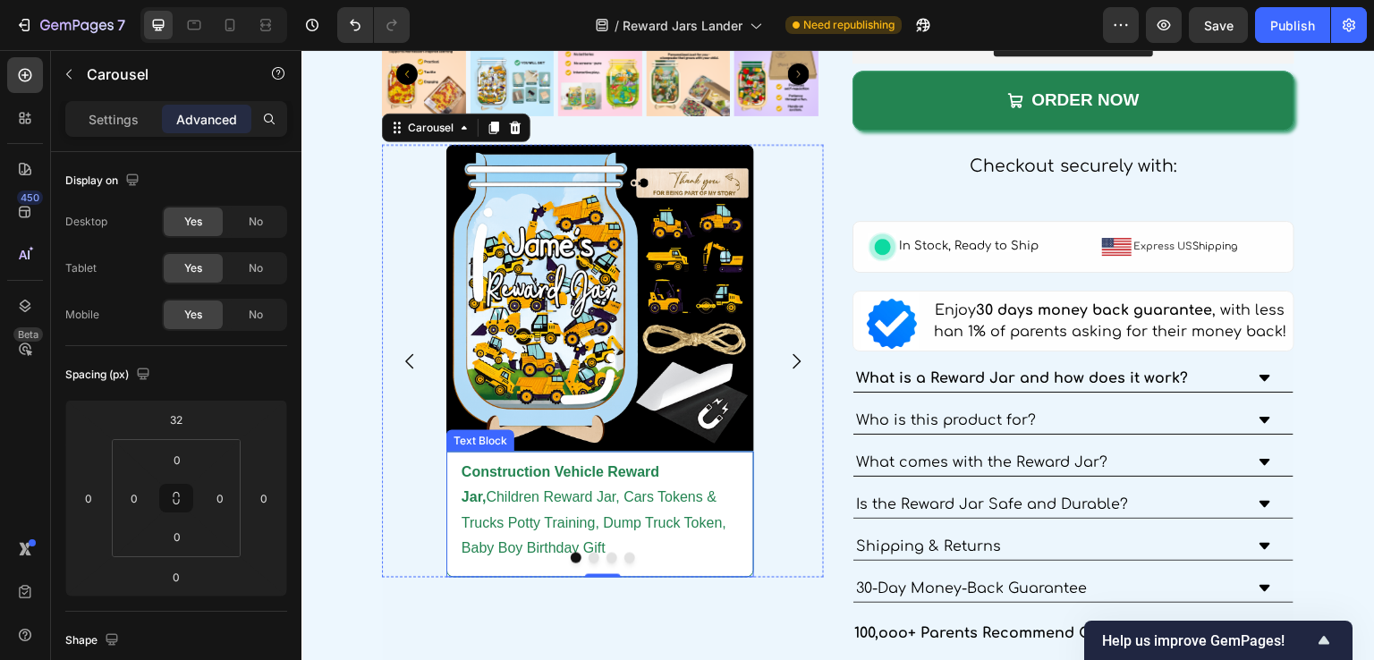
click at [500, 460] on p "Construction Vehicle Reward Jar, Children Reward Jar, Cars Tokens & Trucks Pott…" at bounding box center [600, 511] width 277 height 103
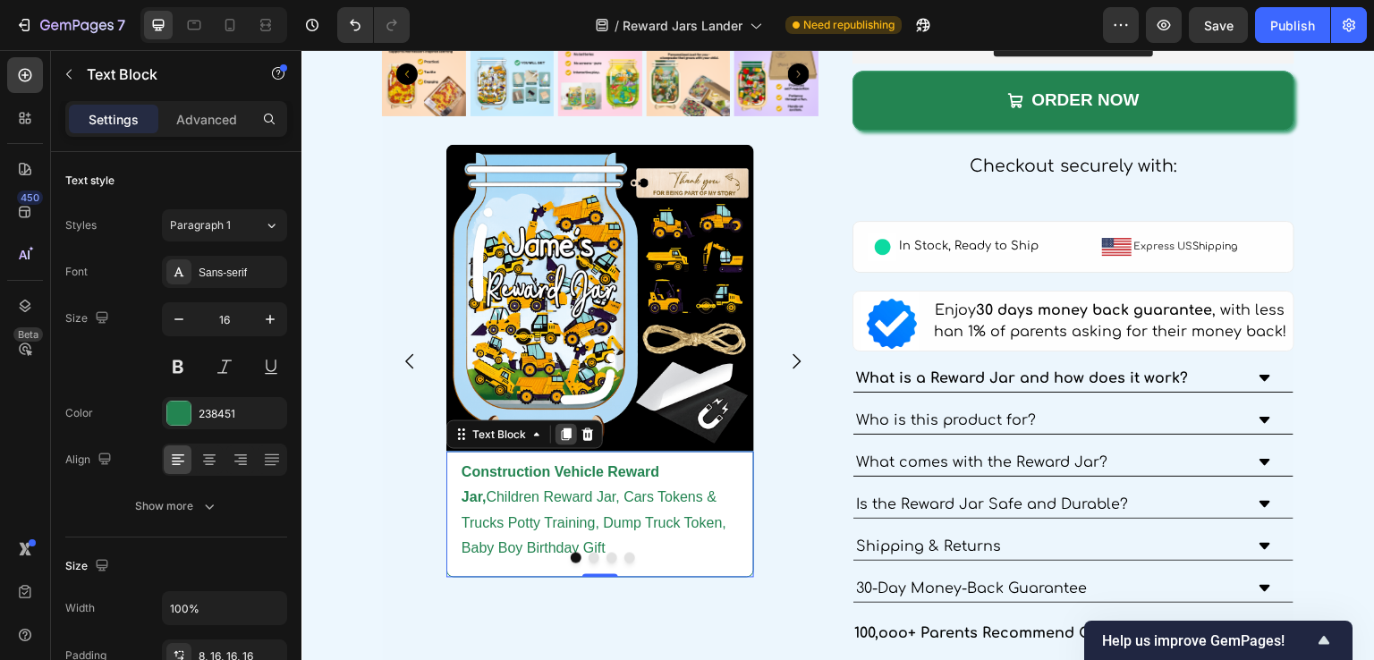
click at [562, 429] on icon at bounding box center [567, 435] width 10 height 13
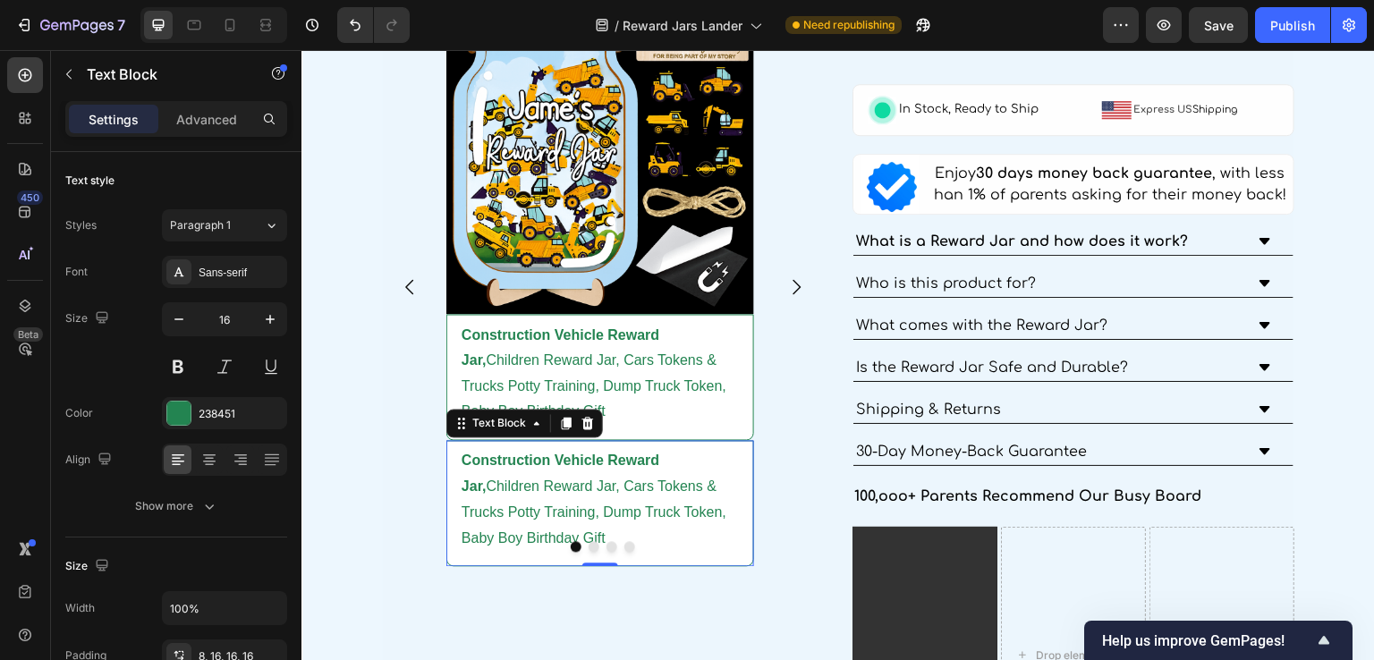
scroll to position [3489, 0]
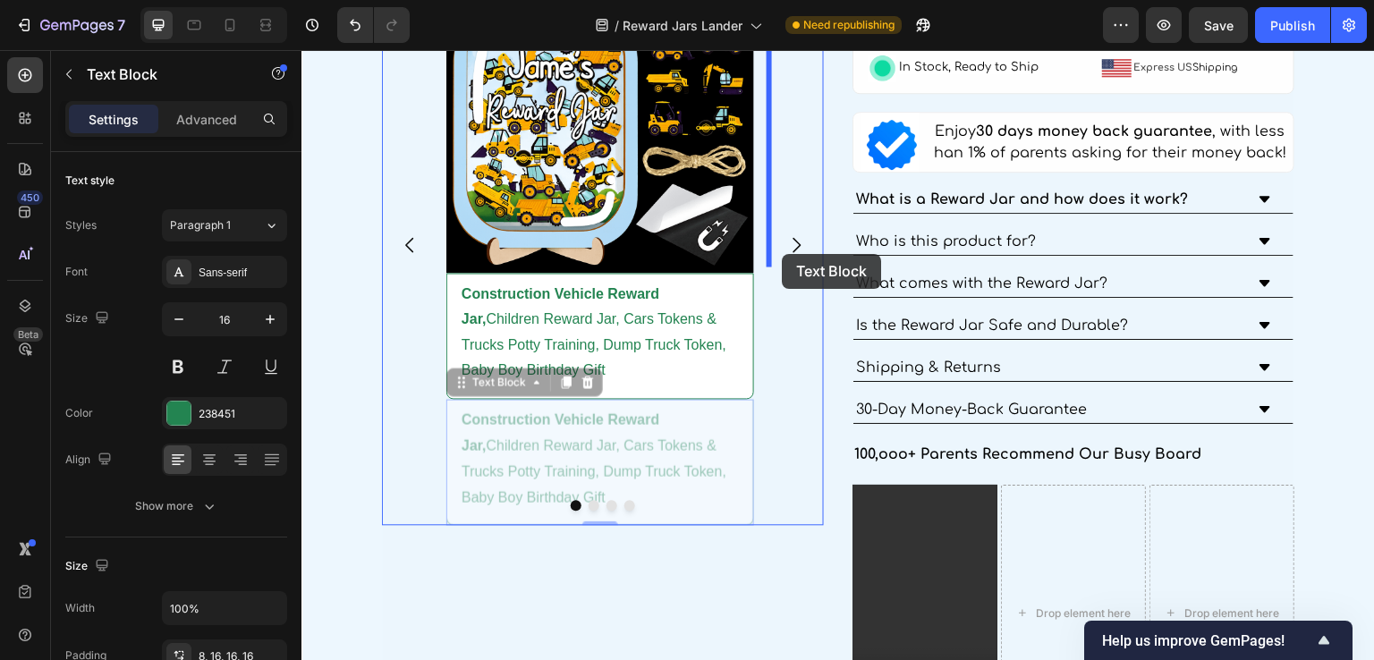
drag, startPoint x: 466, startPoint y: 381, endPoint x: 782, endPoint y: 254, distance: 340.4
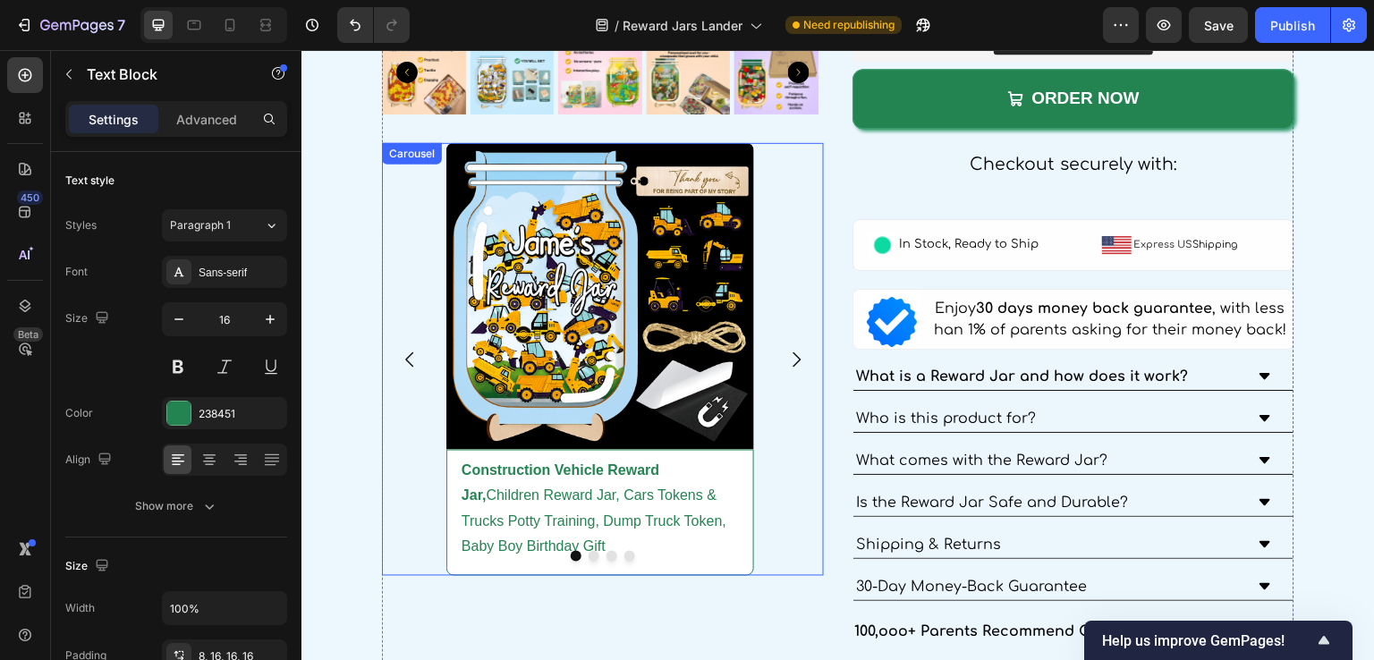
scroll to position [3248, 0]
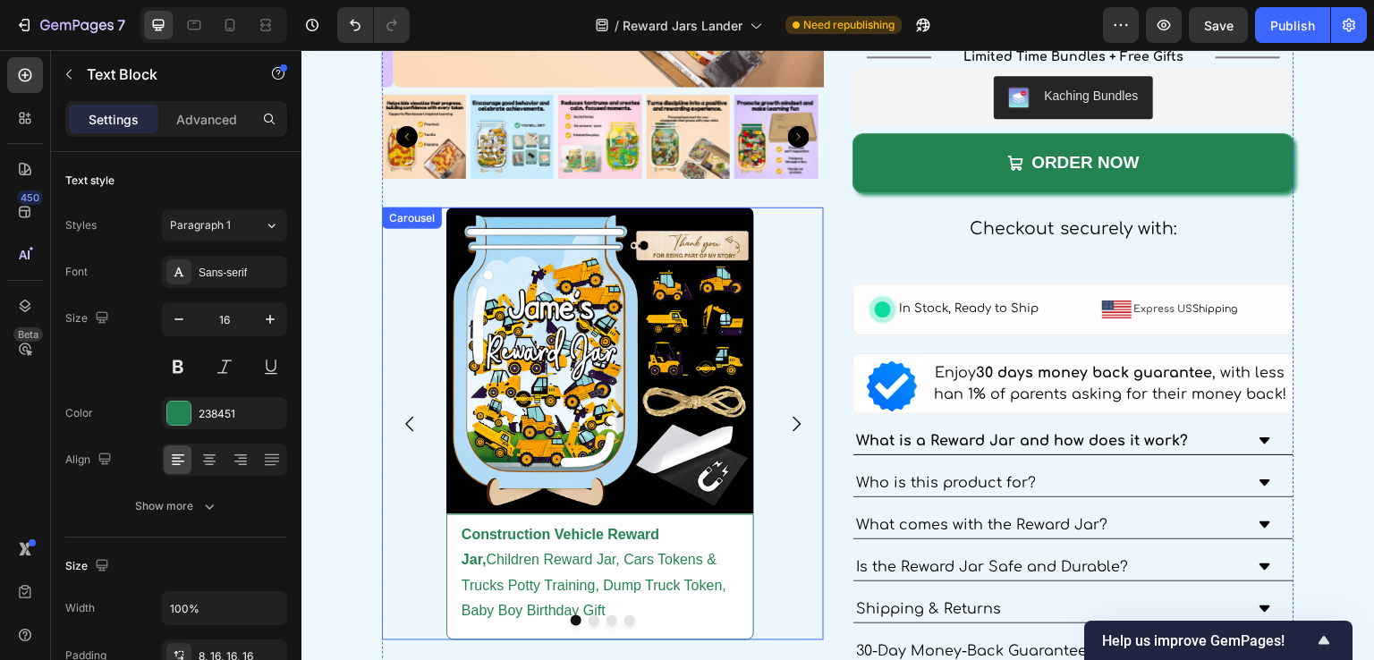
click at [403, 418] on icon "Carousel Back Arrow" at bounding box center [409, 423] width 21 height 21
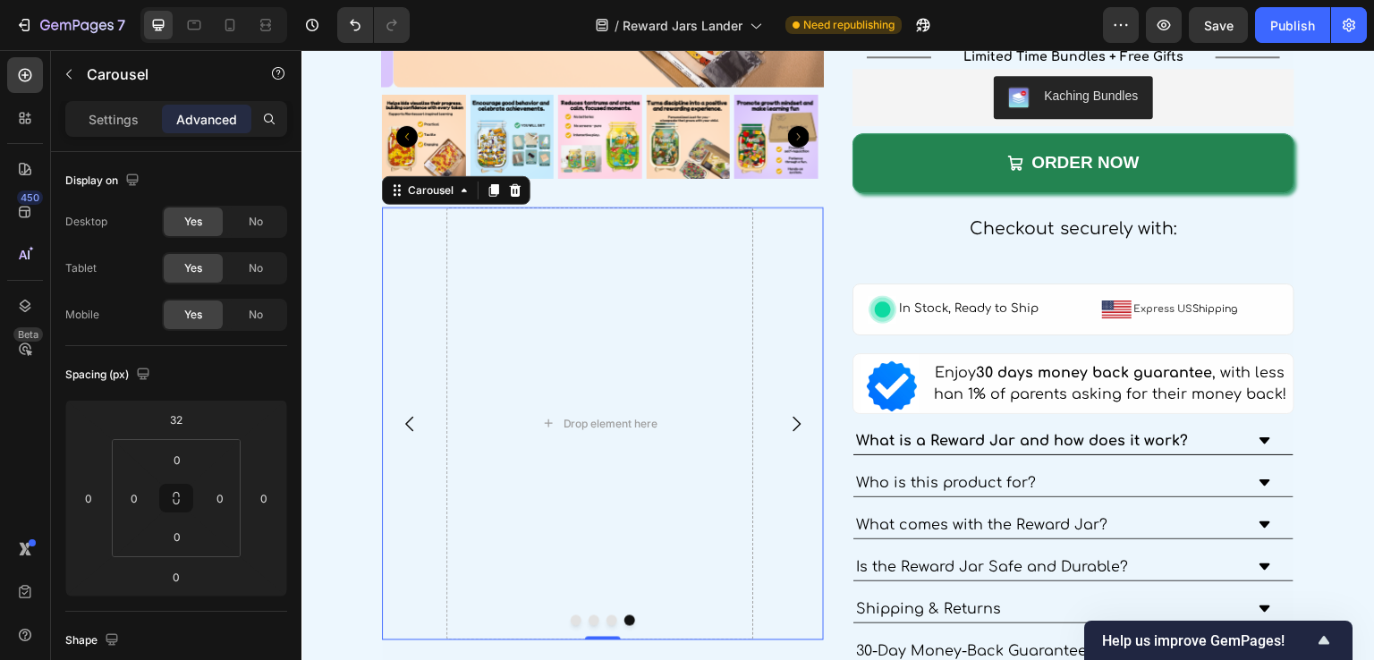
click at [786, 413] on icon "Carousel Next Arrow" at bounding box center [796, 423] width 21 height 21
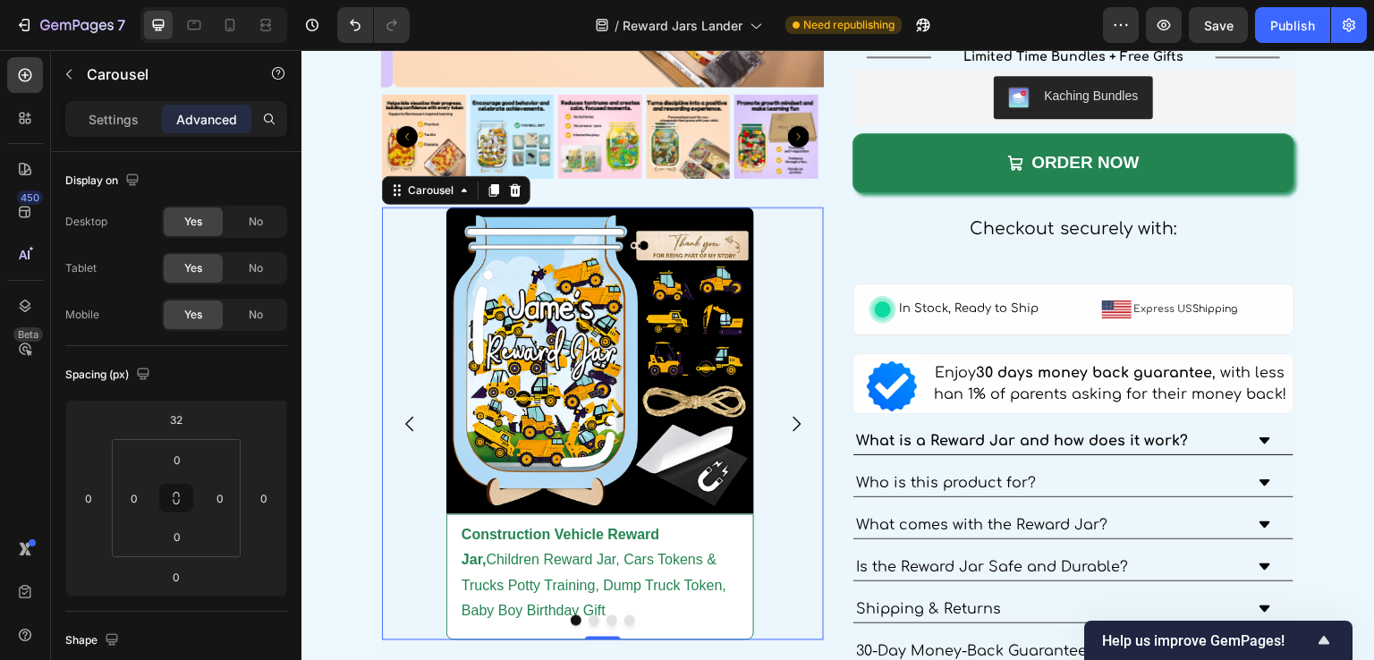
click at [786, 413] on icon "Carousel Next Arrow" at bounding box center [796, 423] width 21 height 21
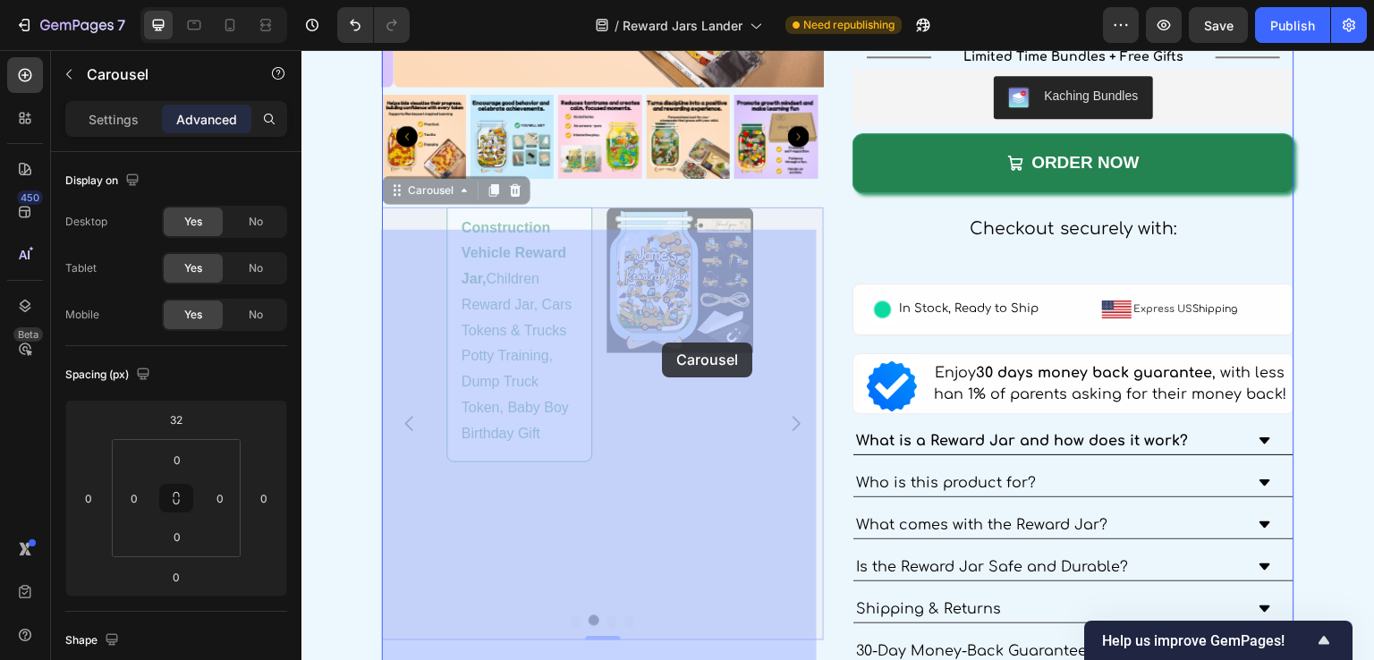
drag, startPoint x: 399, startPoint y: 186, endPoint x: 662, endPoint y: 343, distance: 306.1
drag, startPoint x: 413, startPoint y: 187, endPoint x: 616, endPoint y: 367, distance: 271.3
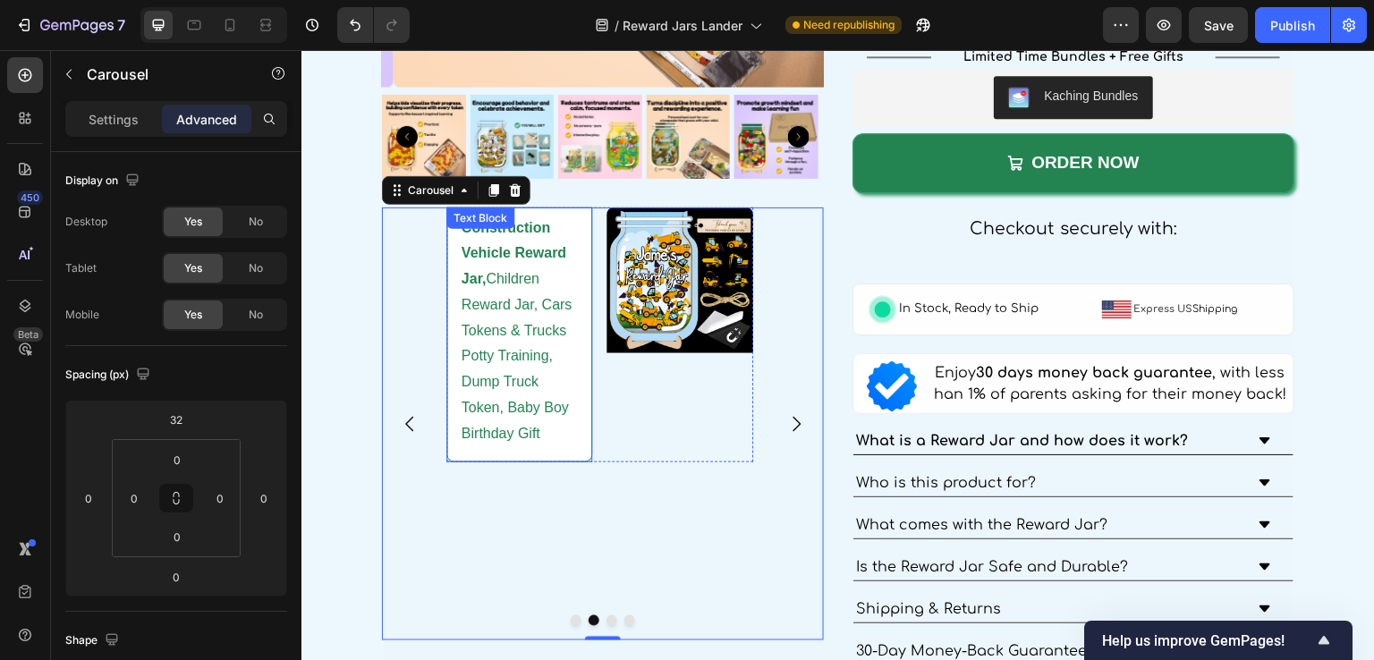
click at [478, 348] on p "Construction Vehicle Reward Jar, Children Reward Jar, Cars Tokens & Trucks Pott…" at bounding box center [520, 332] width 116 height 232
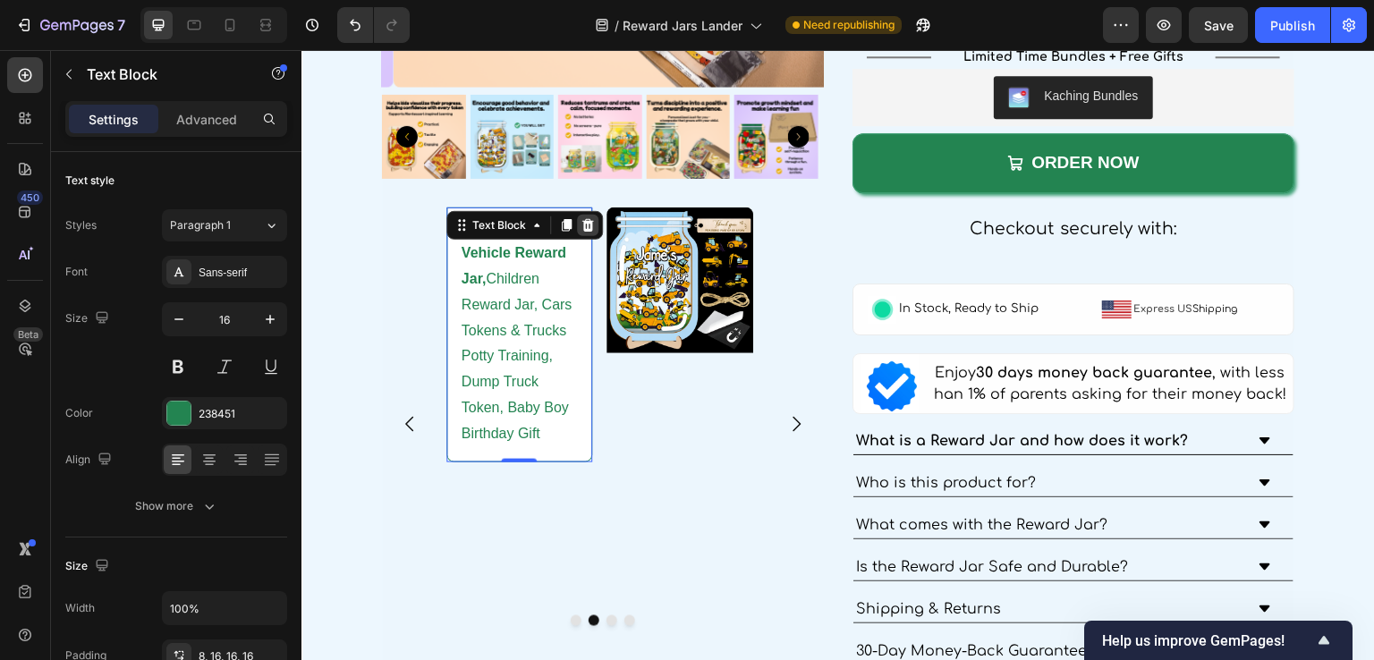
click at [577, 219] on div at bounding box center [587, 225] width 21 height 21
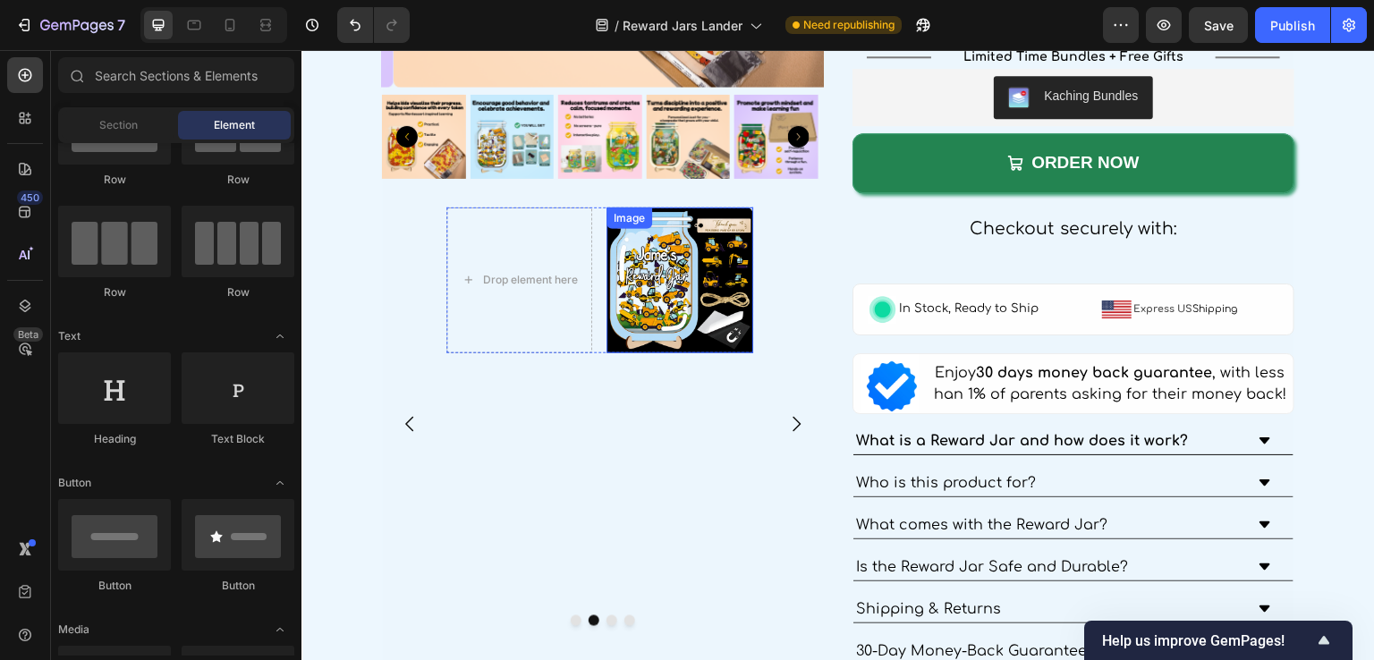
click at [656, 261] on img at bounding box center [680, 281] width 147 height 147
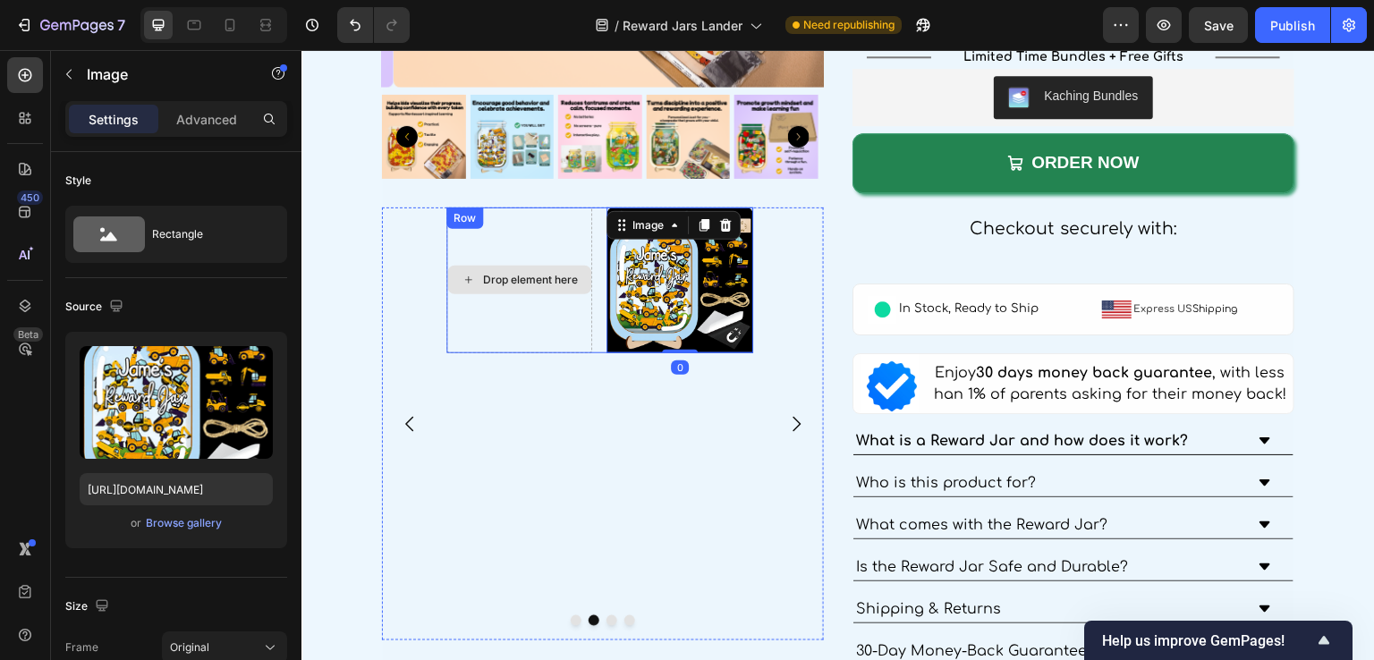
click at [573, 327] on div "Drop element here" at bounding box center [519, 281] width 147 height 147
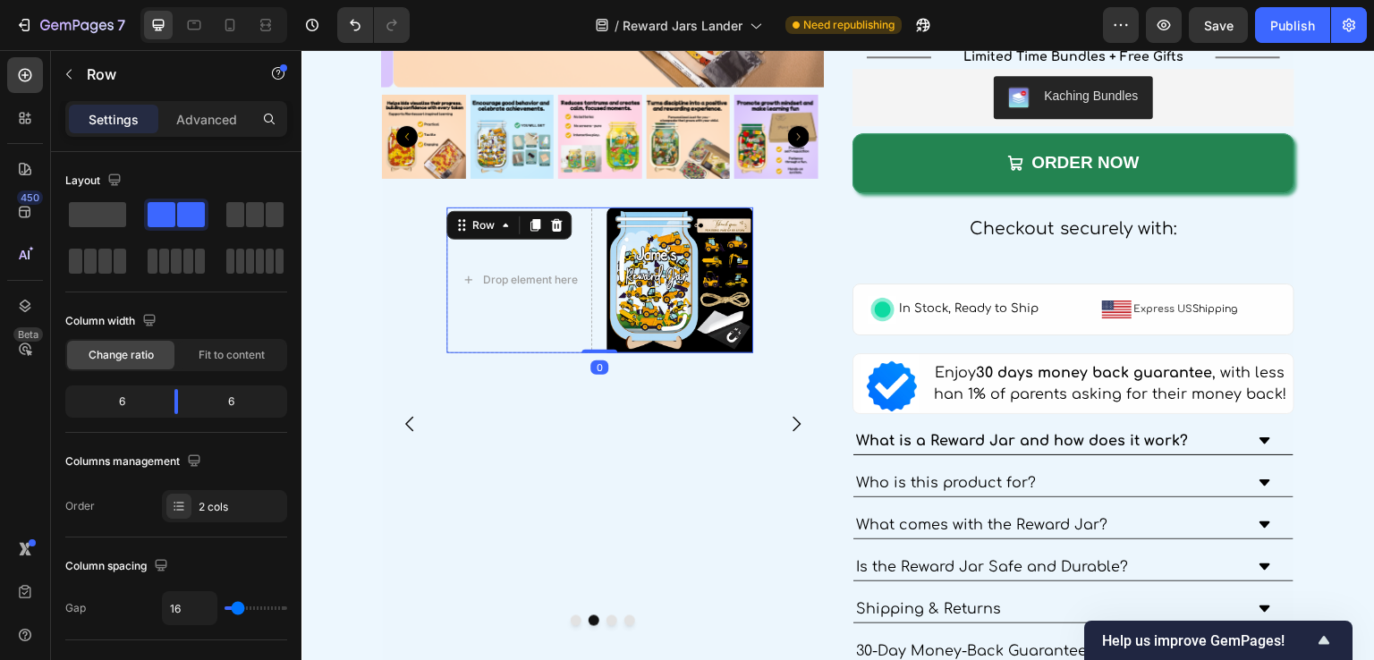
click at [592, 331] on div "Drop element here Image Row 0" at bounding box center [600, 281] width 308 height 147
click at [556, 218] on icon at bounding box center [556, 225] width 14 height 14
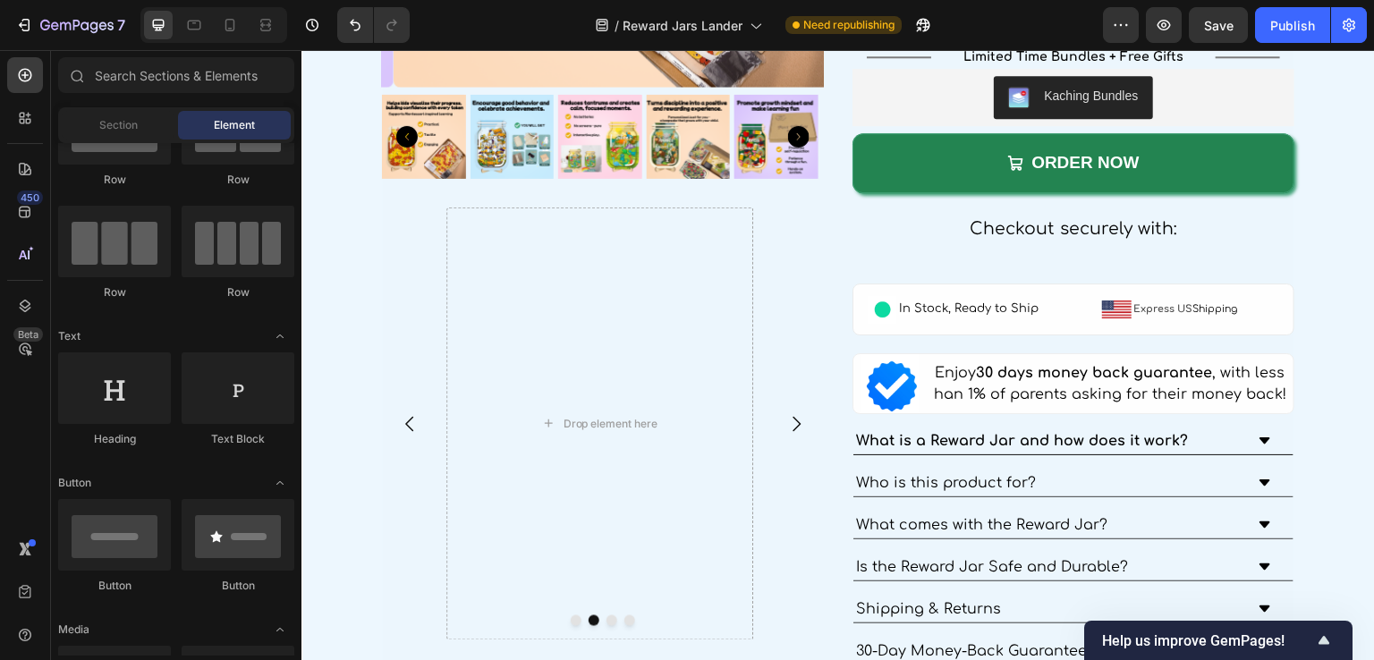
scroll to position [0, 0]
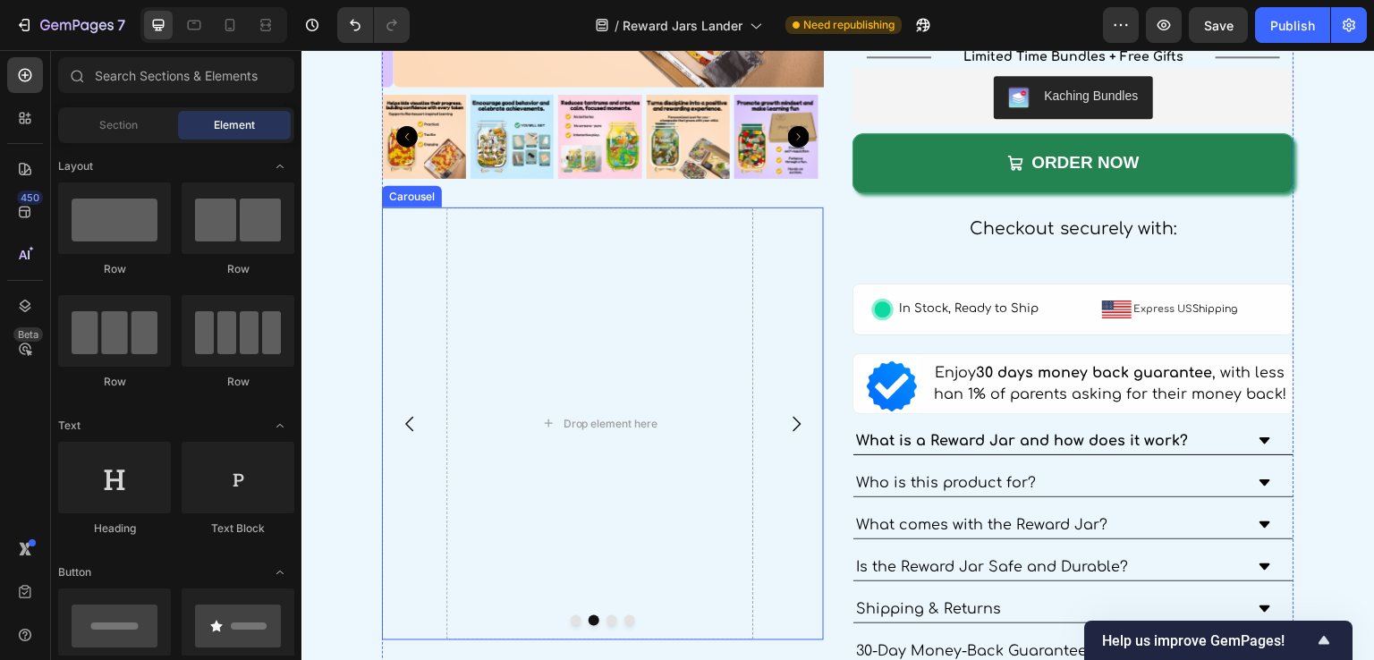
click at [401, 469] on div "Image Construction Vehicle Reward Jar, Children Reward Jar, Cars Tokens & Truck…" at bounding box center [603, 425] width 442 height 434
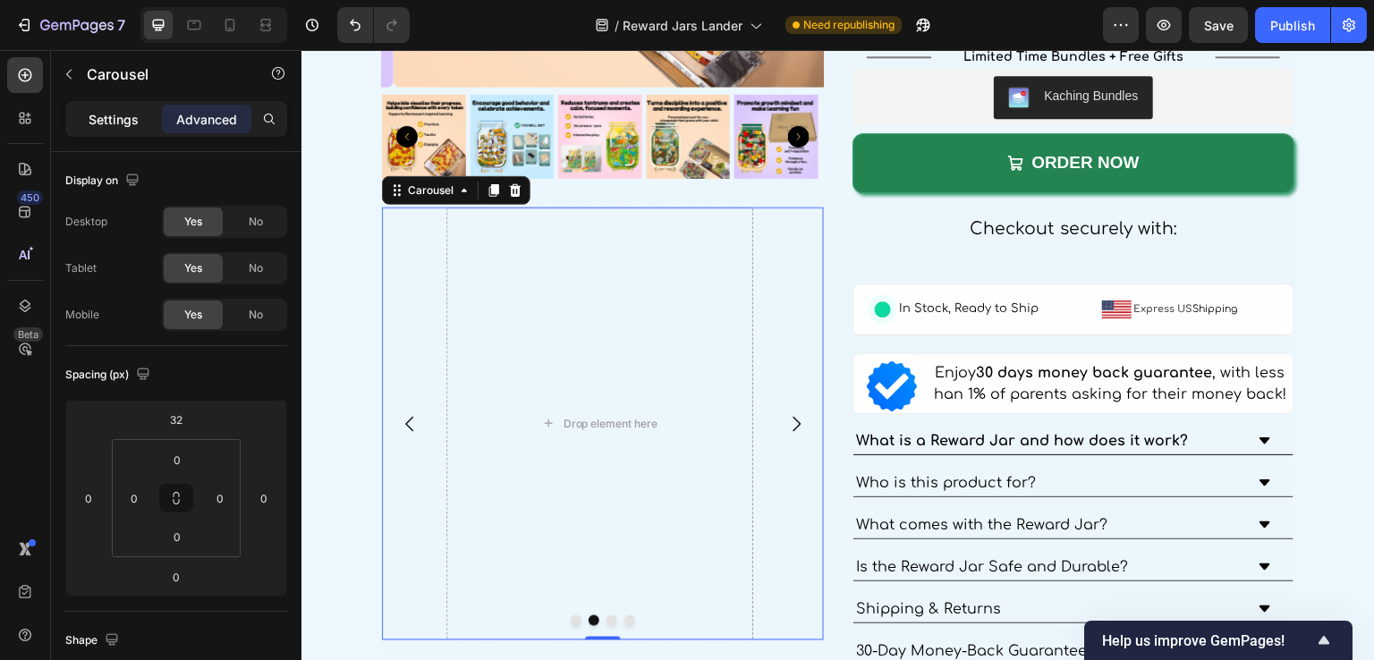
click at [132, 126] on p "Settings" at bounding box center [114, 119] width 50 height 19
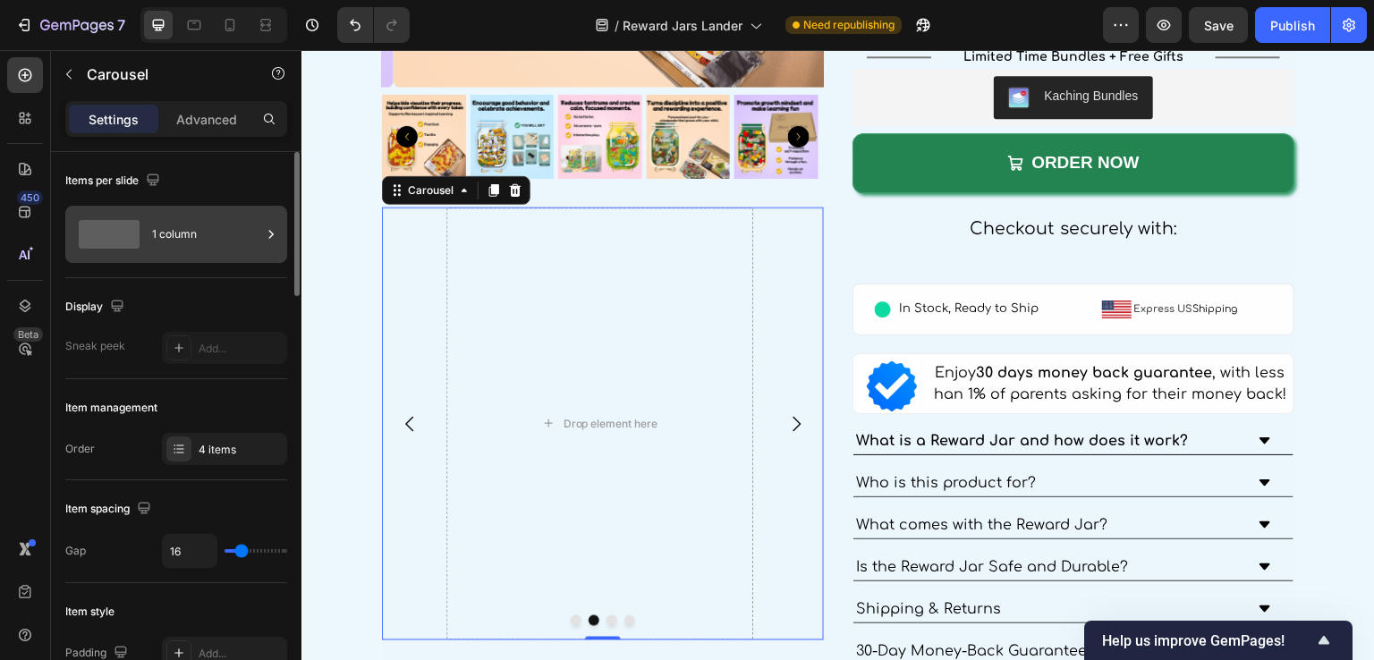
click at [183, 226] on div "1 column" at bounding box center [206, 234] width 109 height 41
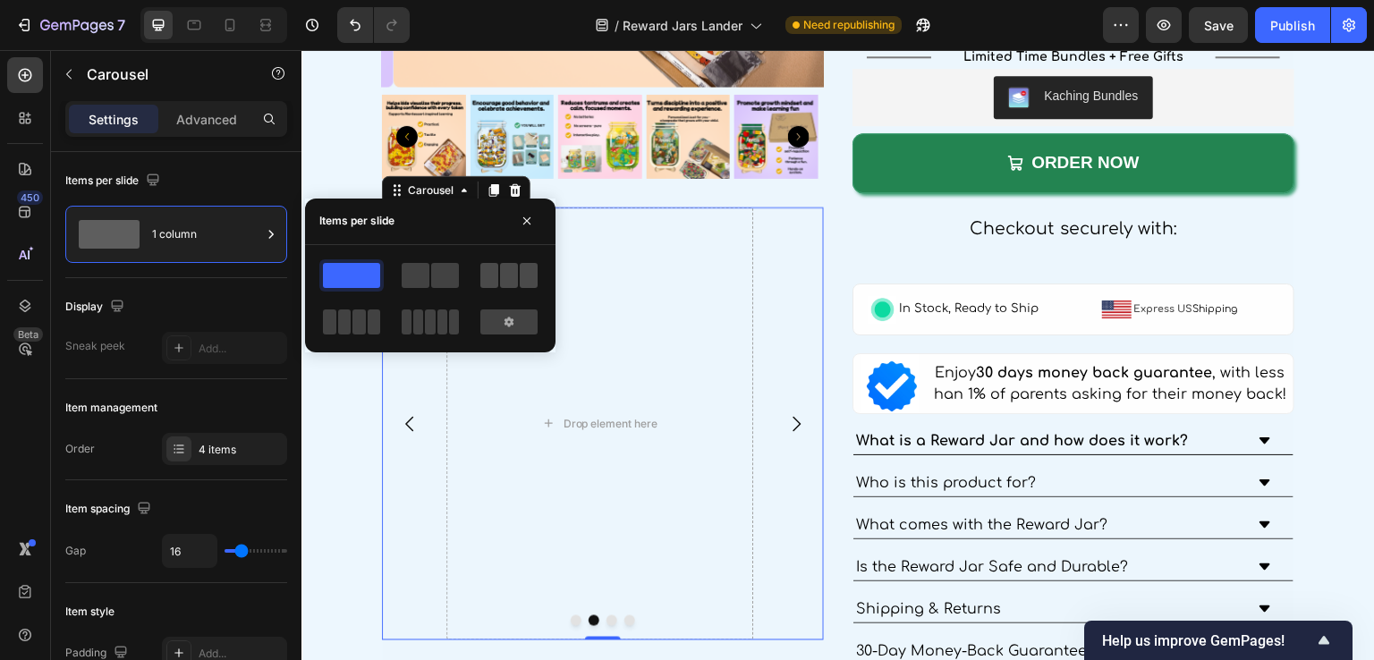
click at [515, 279] on span at bounding box center [509, 275] width 18 height 25
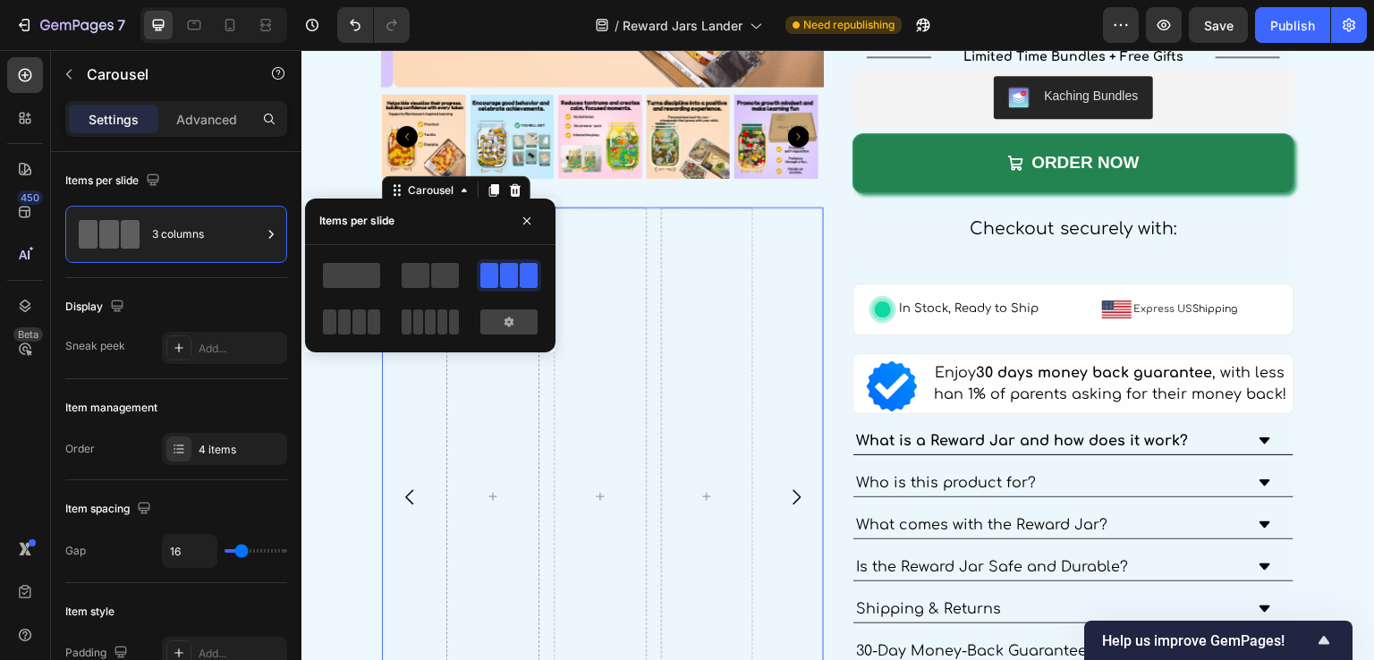
click at [409, 500] on icon "Carousel Back Arrow" at bounding box center [409, 497] width 21 height 21
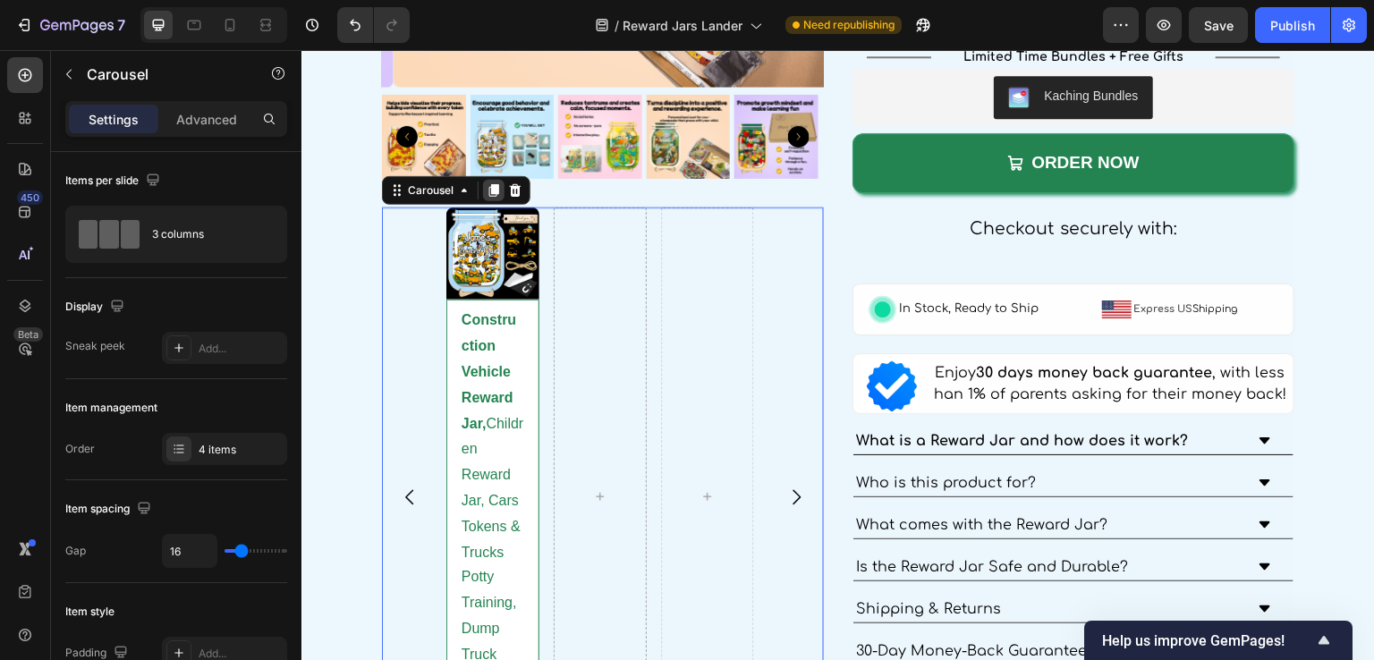
click at [492, 184] on icon at bounding box center [494, 190] width 10 height 13
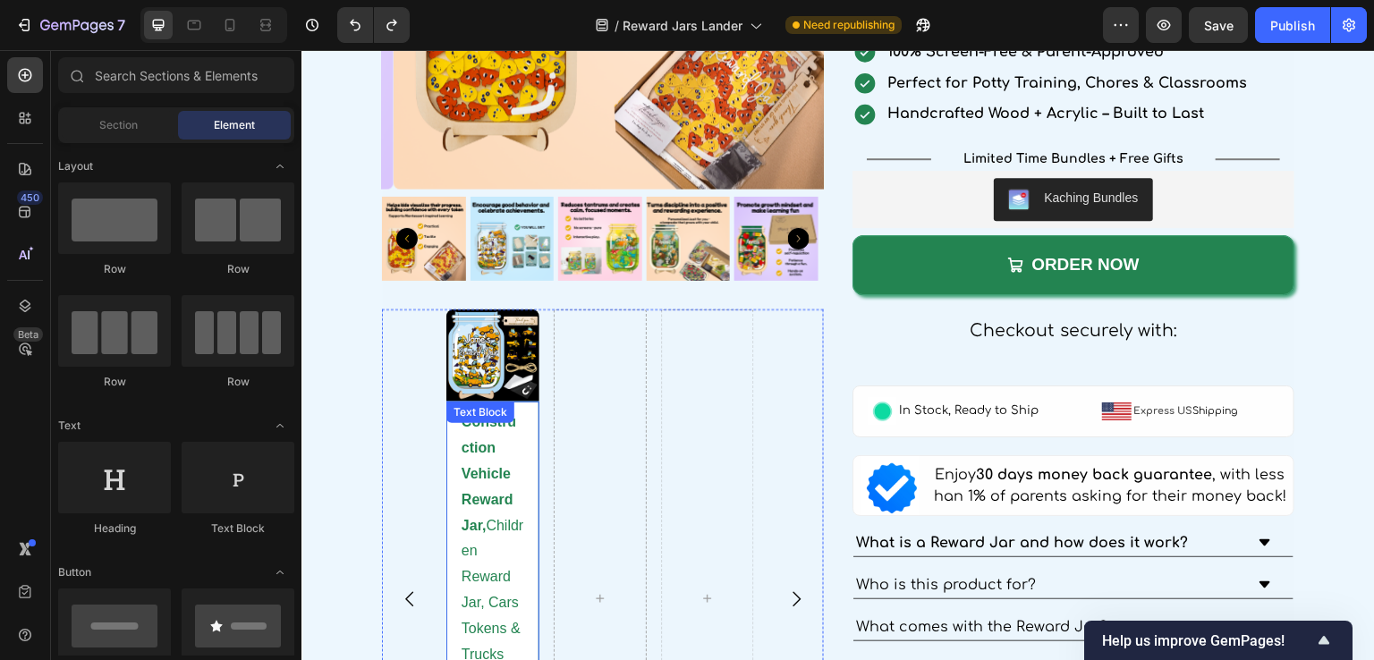
scroll to position [3138, 0]
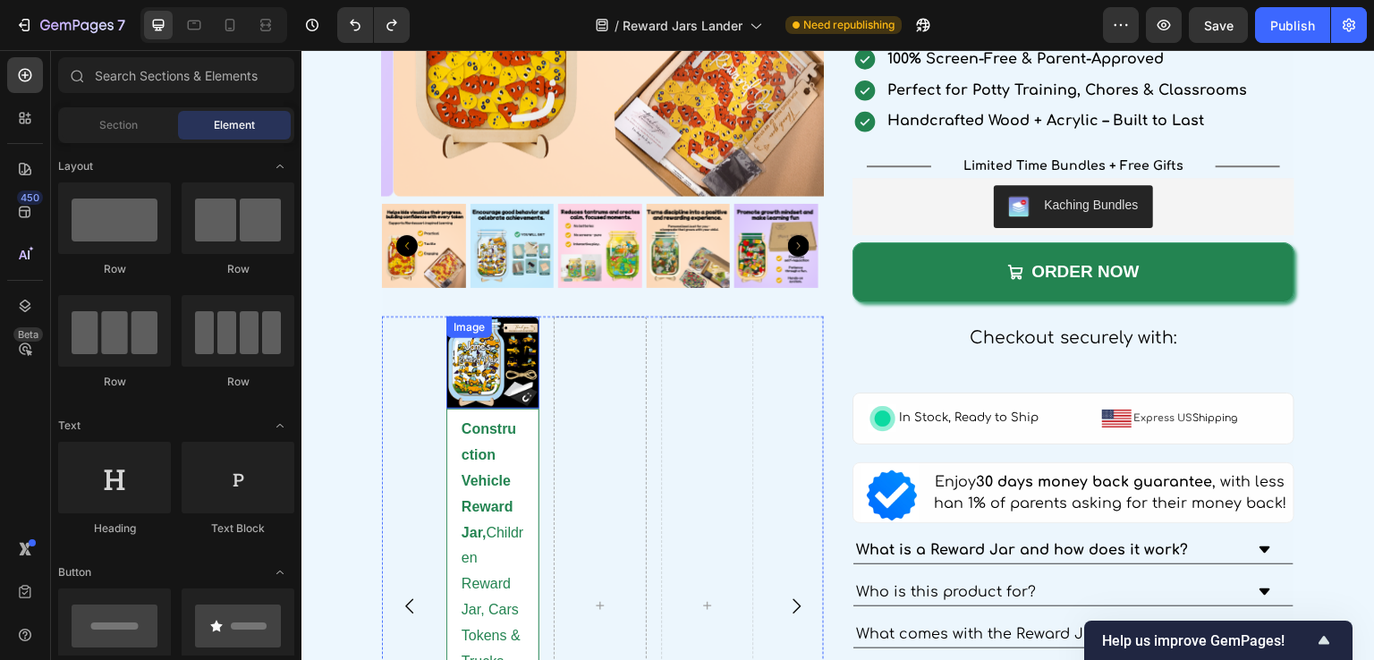
click at [505, 348] on img at bounding box center [492, 363] width 93 height 93
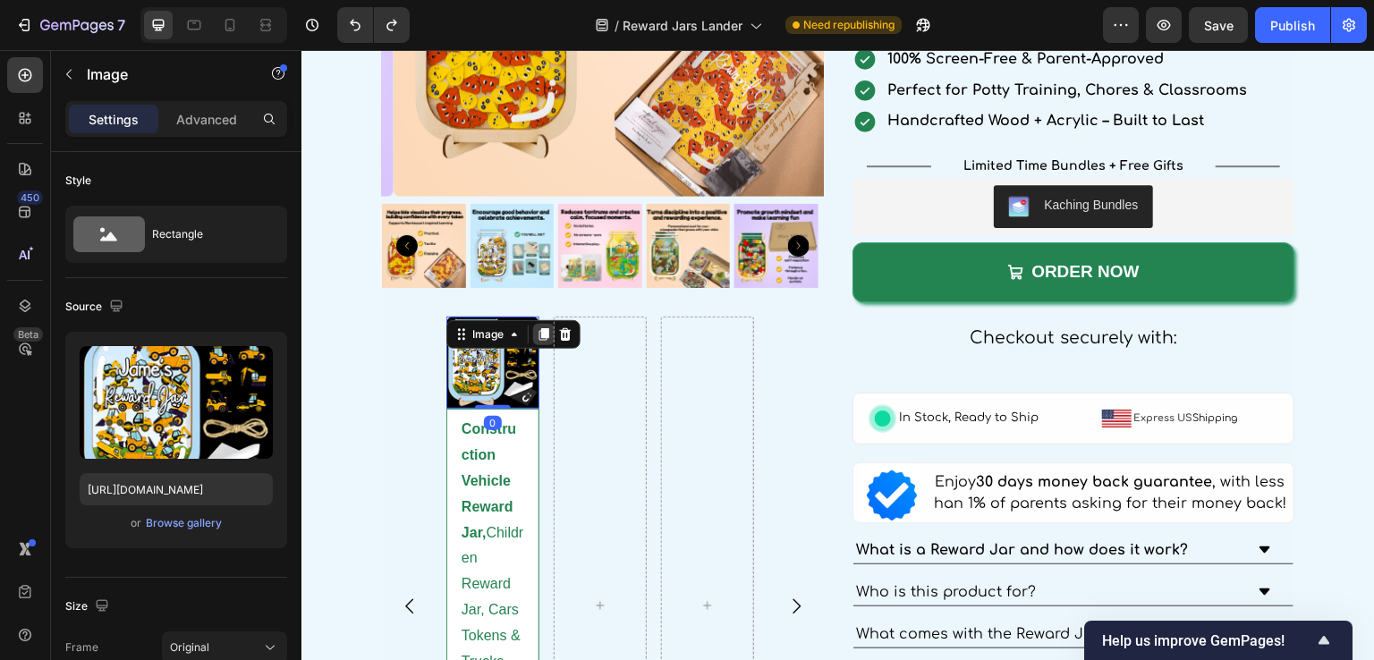
click at [544, 328] on icon at bounding box center [544, 334] width 10 height 13
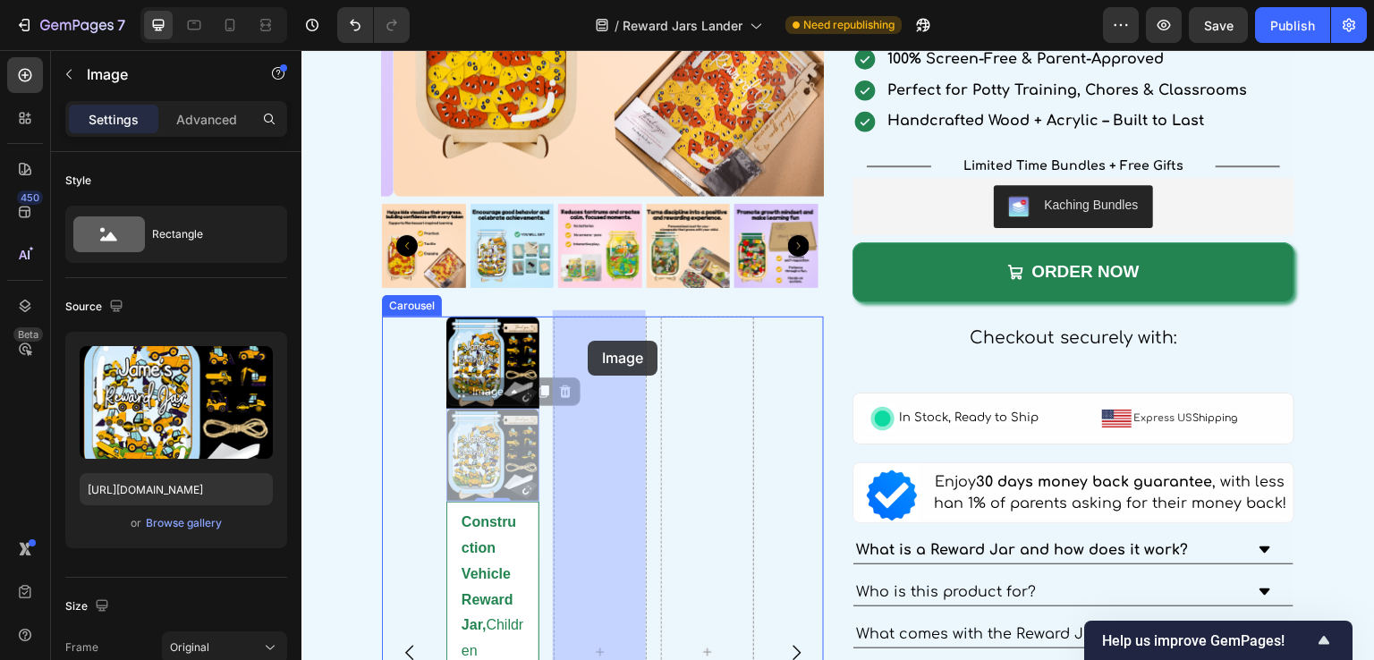
drag, startPoint x: 489, startPoint y: 388, endPoint x: 584, endPoint y: 342, distance: 105.6
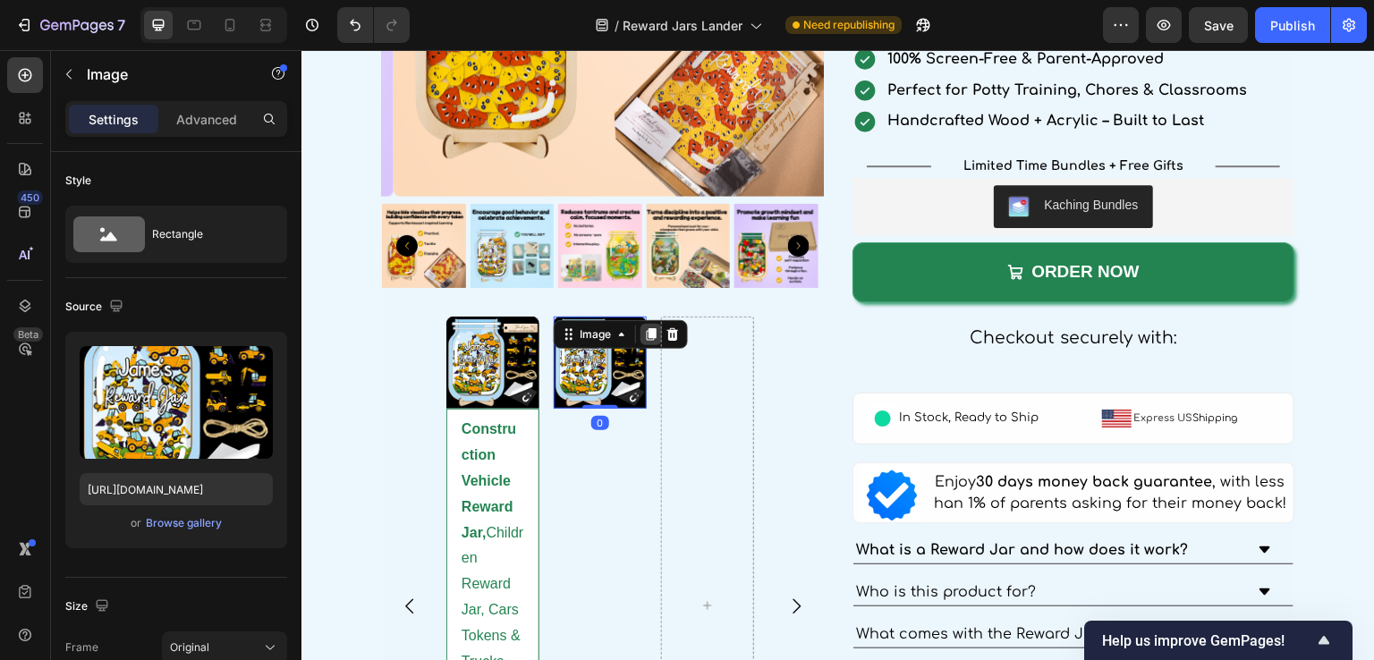
click at [646, 334] on icon at bounding box center [651, 334] width 14 height 14
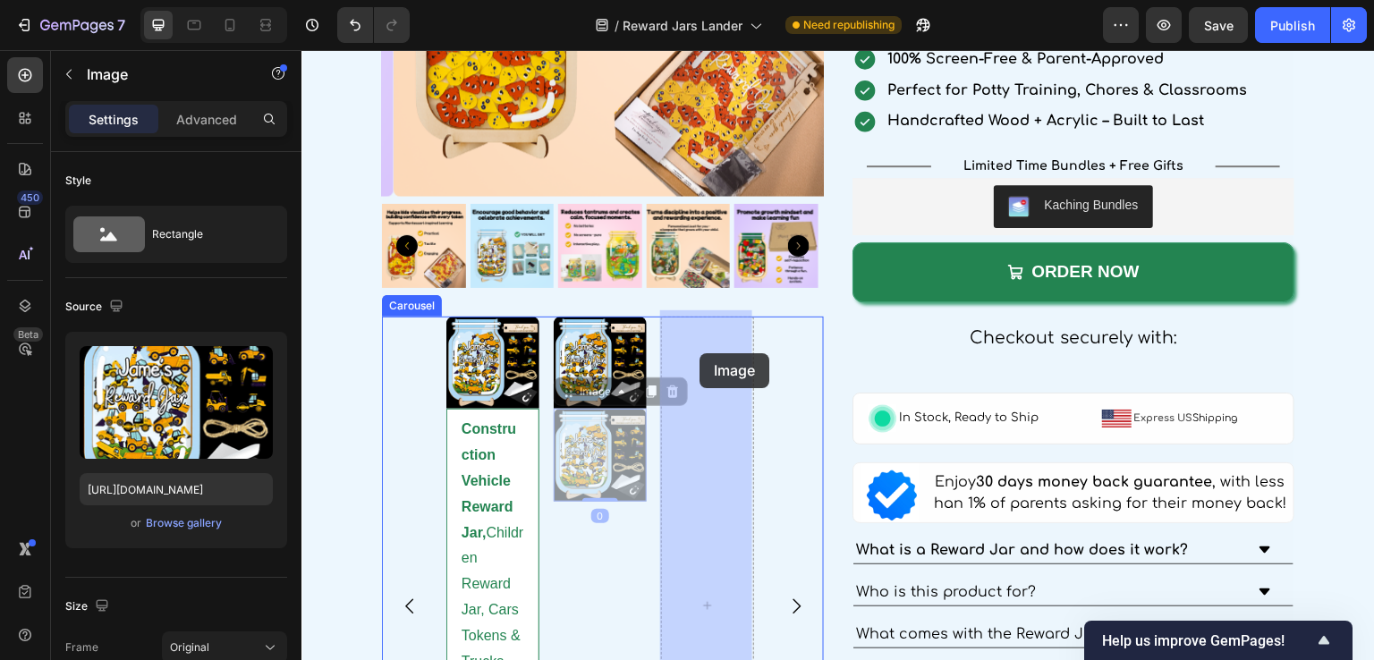
drag, startPoint x: 577, startPoint y: 395, endPoint x: 700, endPoint y: 353, distance: 129.3
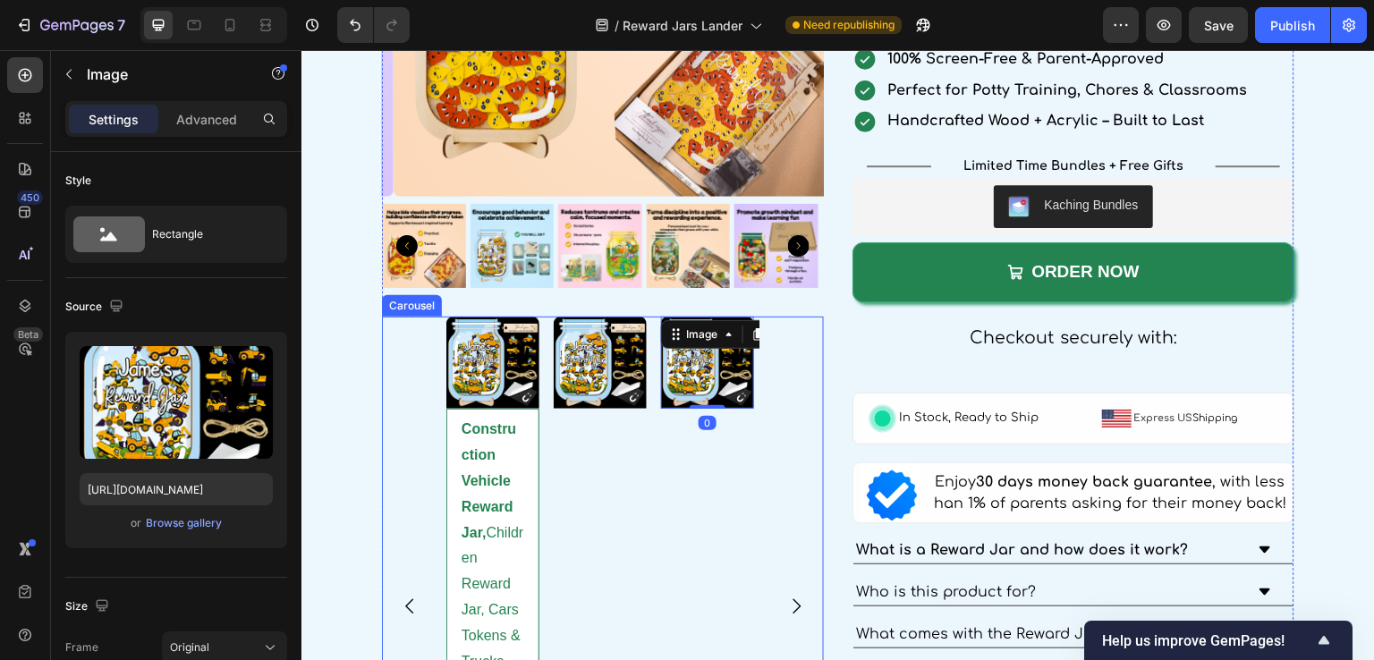
scroll to position [3228, 0]
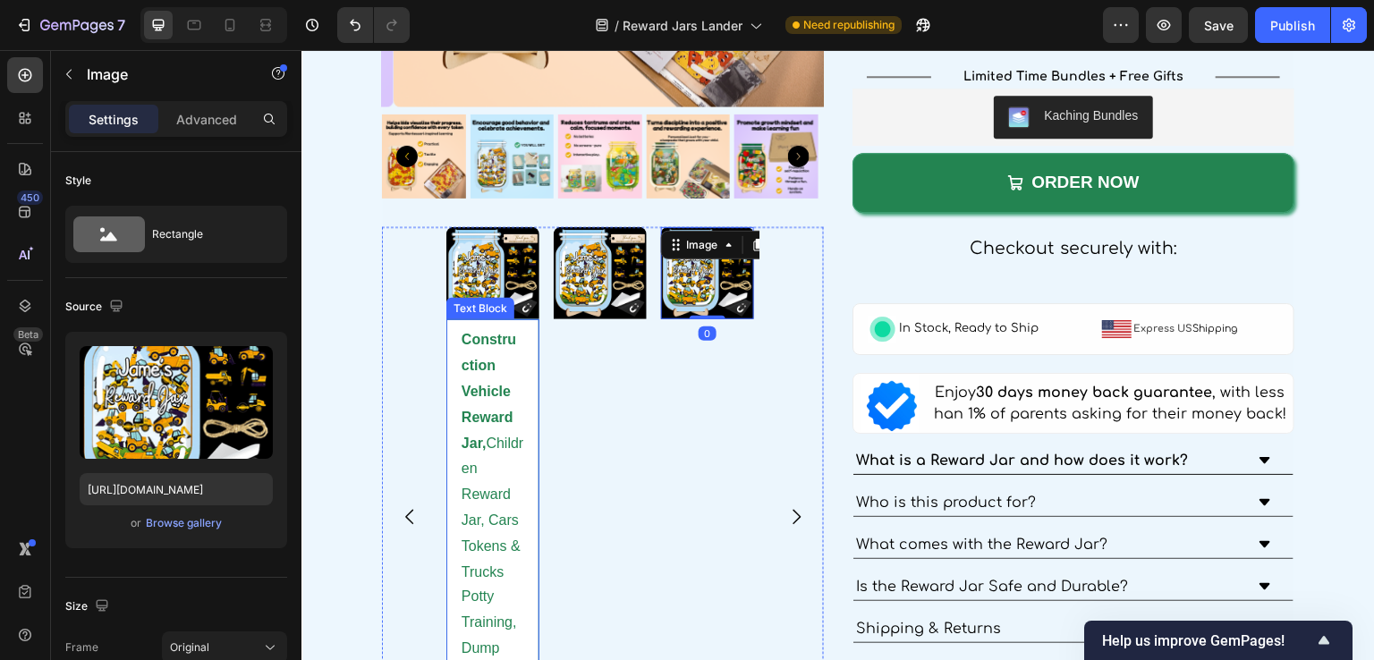
click at [487, 373] on p "Construction Vehicle Reward Jar, Children Reward Jar, Cars Tokens & Trucks Pott…" at bounding box center [493, 558] width 63 height 463
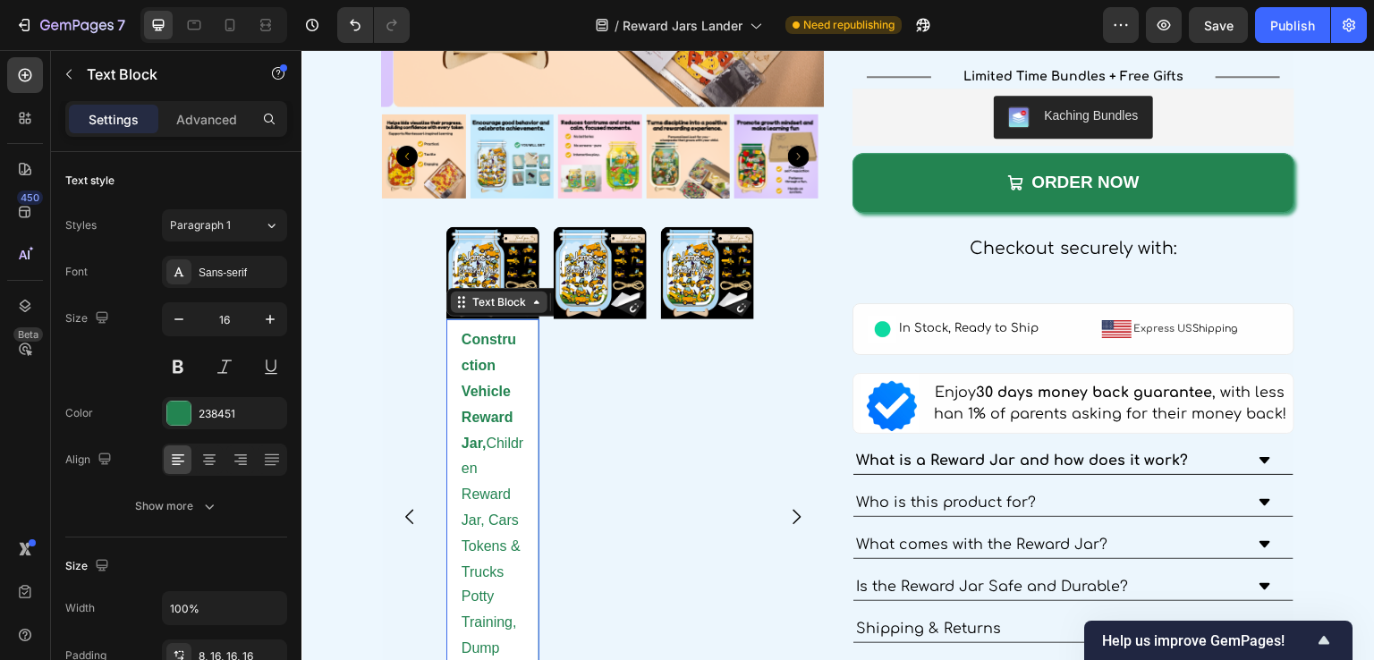
click at [481, 299] on div "Text Block" at bounding box center [499, 302] width 61 height 16
click at [511, 294] on div "Text Block" at bounding box center [499, 302] width 61 height 16
click at [469, 295] on div "Text Block" at bounding box center [499, 302] width 61 height 16
click at [465, 299] on icon at bounding box center [461, 302] width 14 height 14
click at [538, 301] on icon at bounding box center [536, 303] width 5 height 4
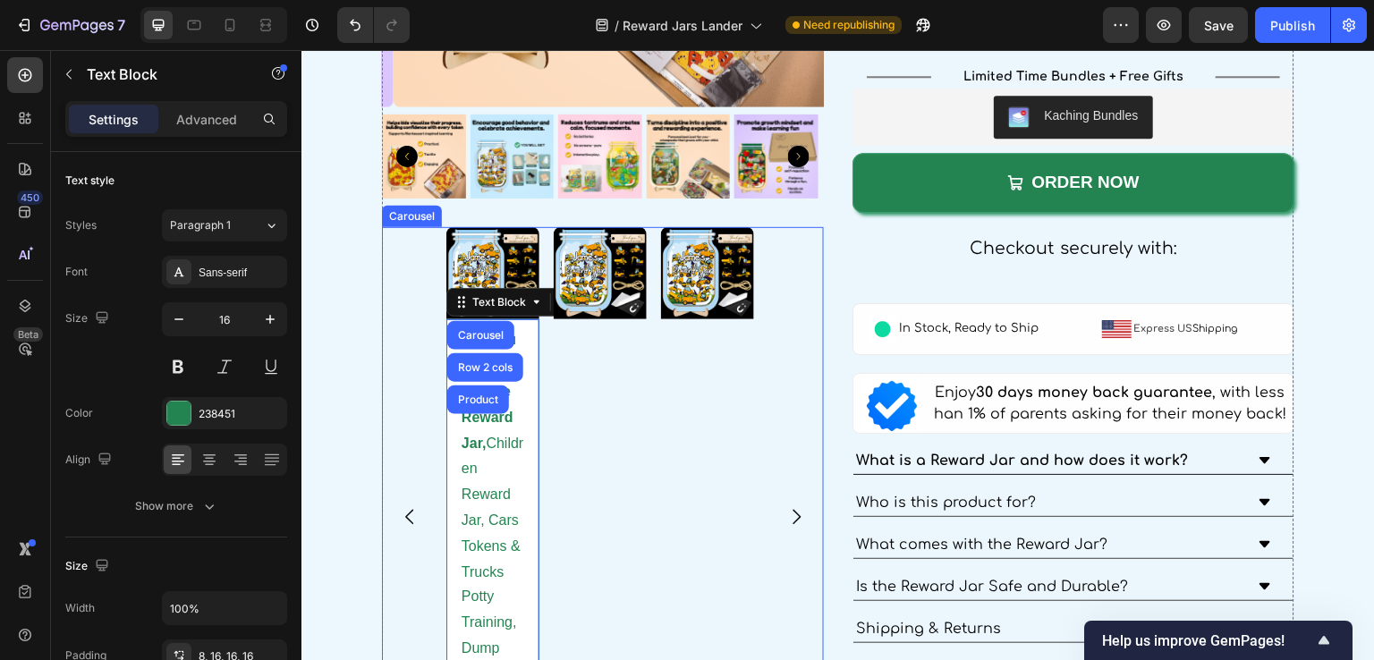
click at [598, 357] on div "Image" at bounding box center [600, 517] width 93 height 580
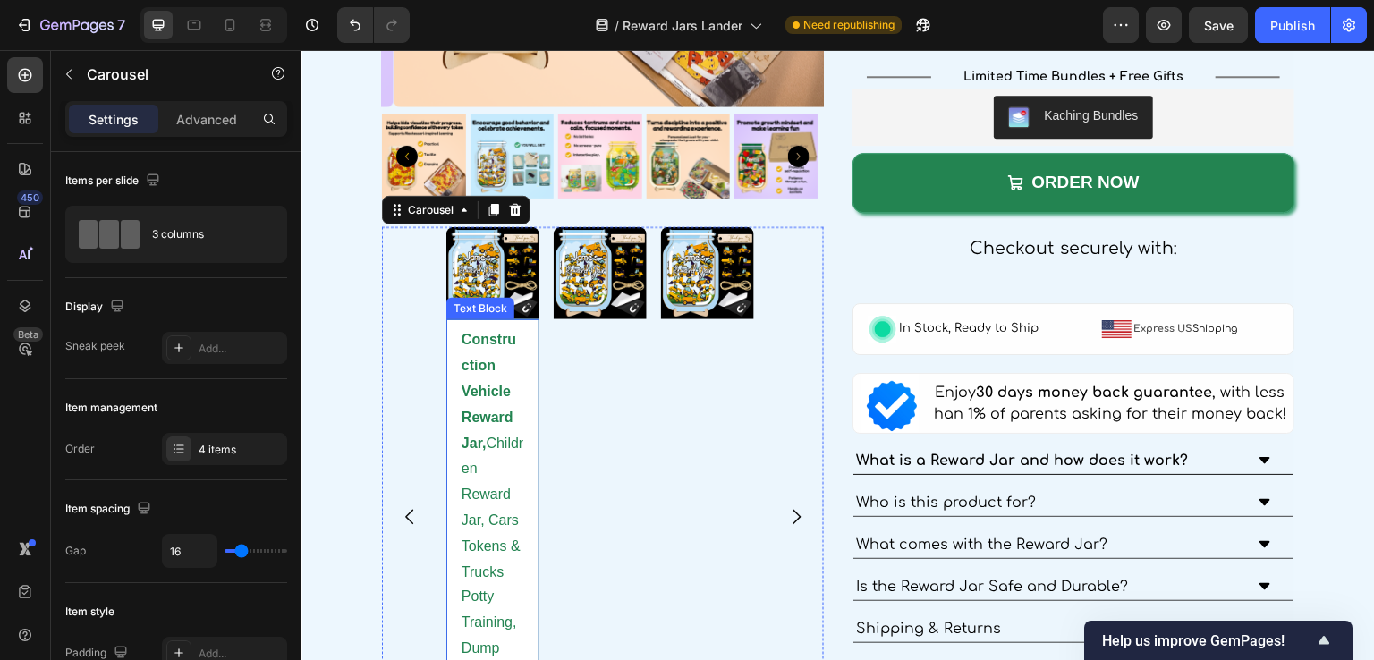
click at [493, 444] on p "Construction Vehicle Reward Jar, Children Reward Jar, Cars Tokens & Trucks Pott…" at bounding box center [493, 558] width 63 height 463
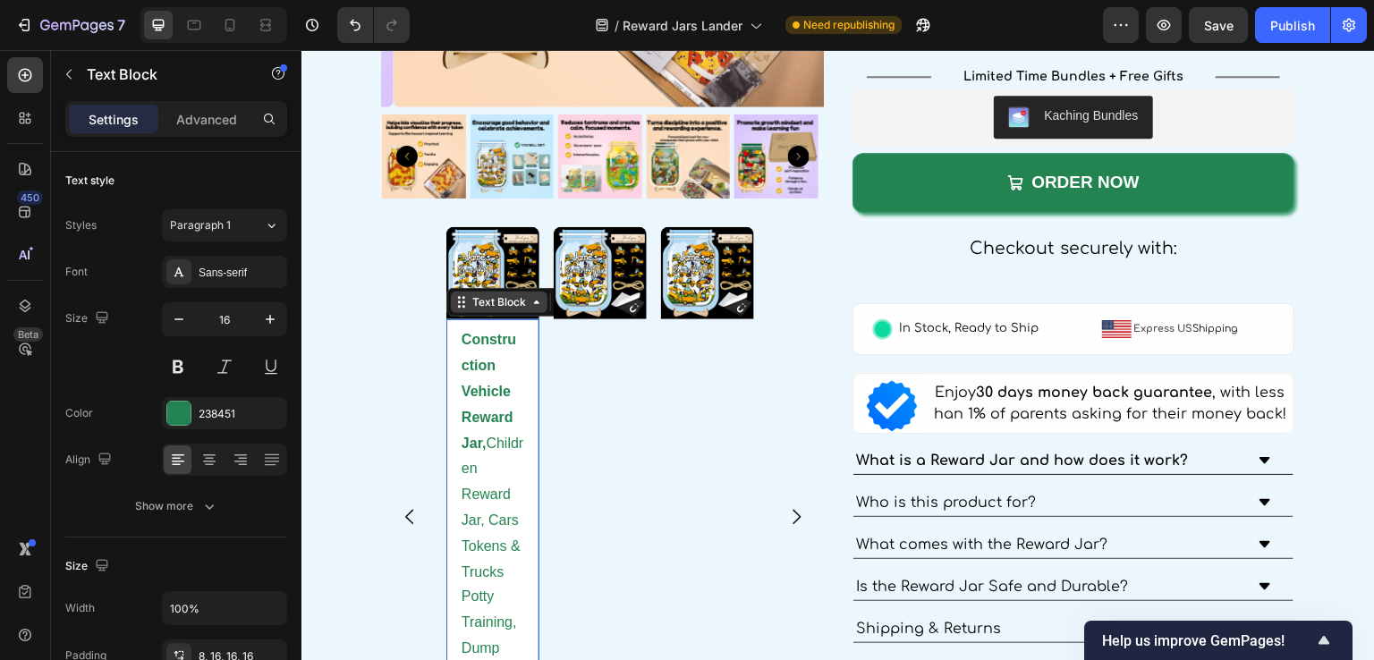
click at [505, 306] on div "Text Block" at bounding box center [499, 302] width 97 height 21
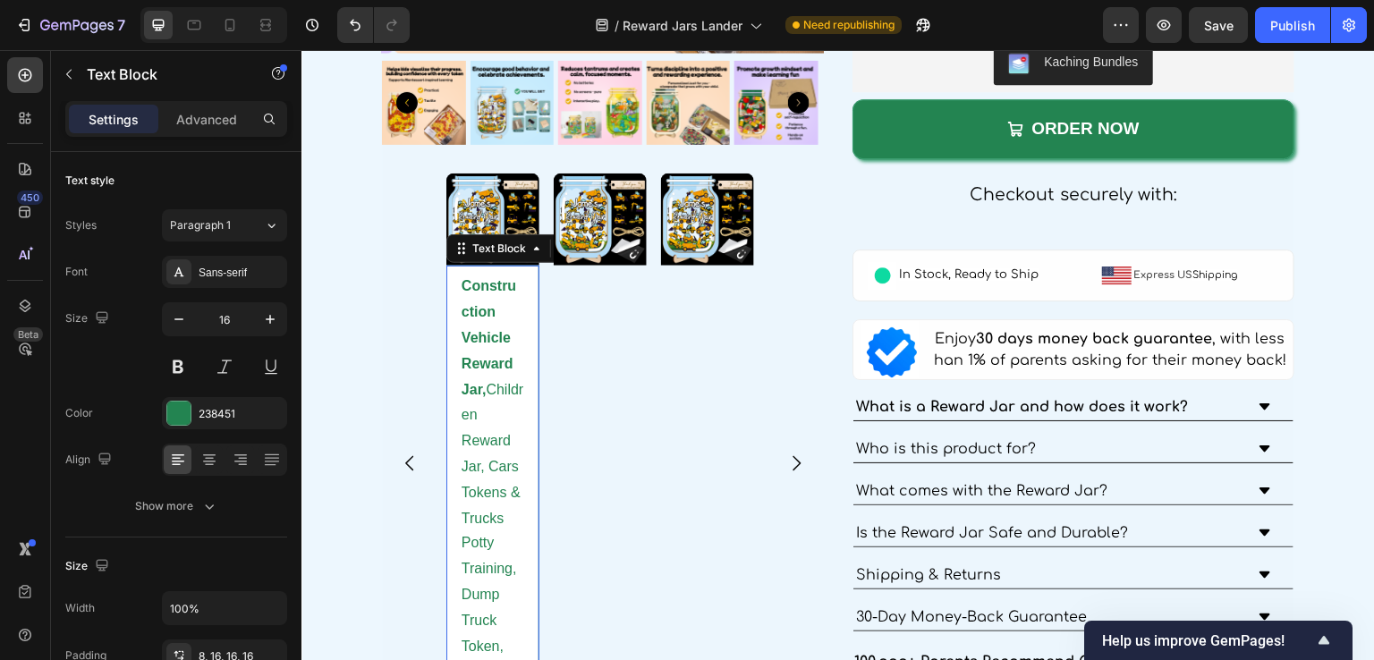
scroll to position [3206, 0]
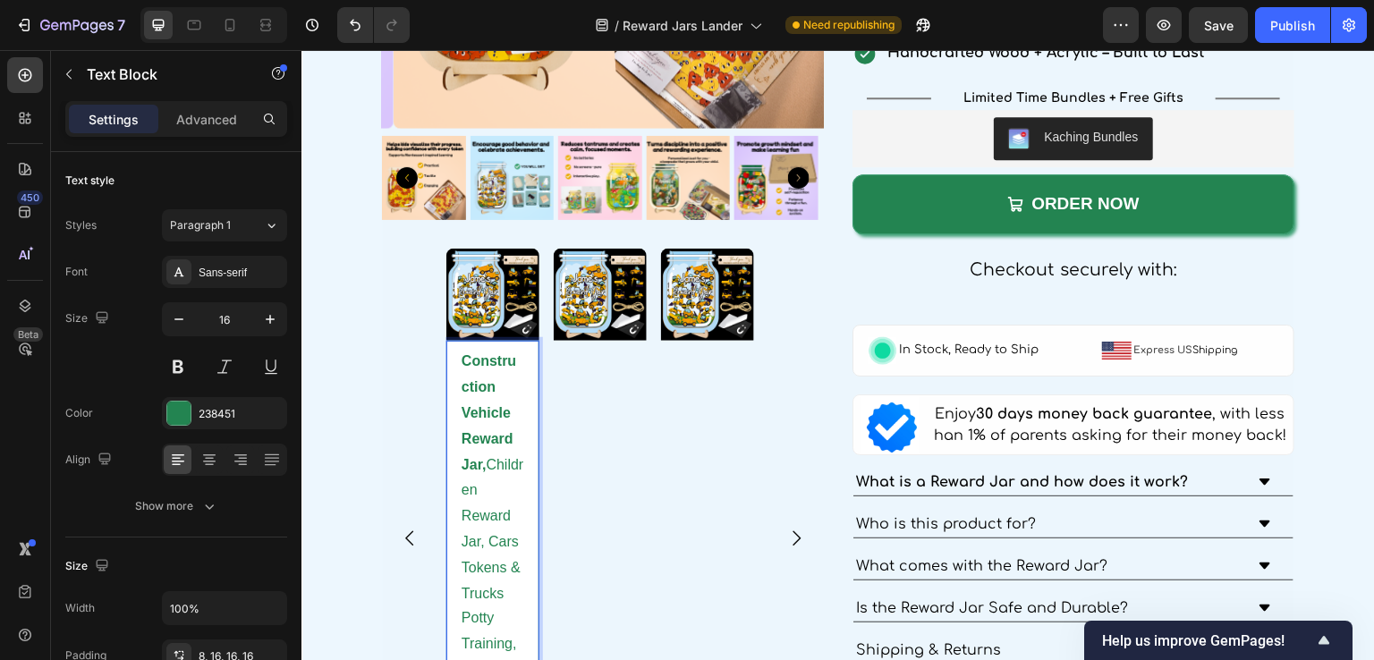
click at [493, 359] on strong "Construction Vehicle Reward Jar," at bounding box center [489, 412] width 55 height 118
click at [528, 355] on div "Construction Vehicle Reward Jar, Children Reward Jar, Cars Tokens & Trucks Pott…" at bounding box center [492, 584] width 93 height 487
click at [551, 352] on div "Image Construction Vehicle Reward Jar, Children Reward Jar, Cars Tokens & Truck…" at bounding box center [602, 539] width 313 height 580
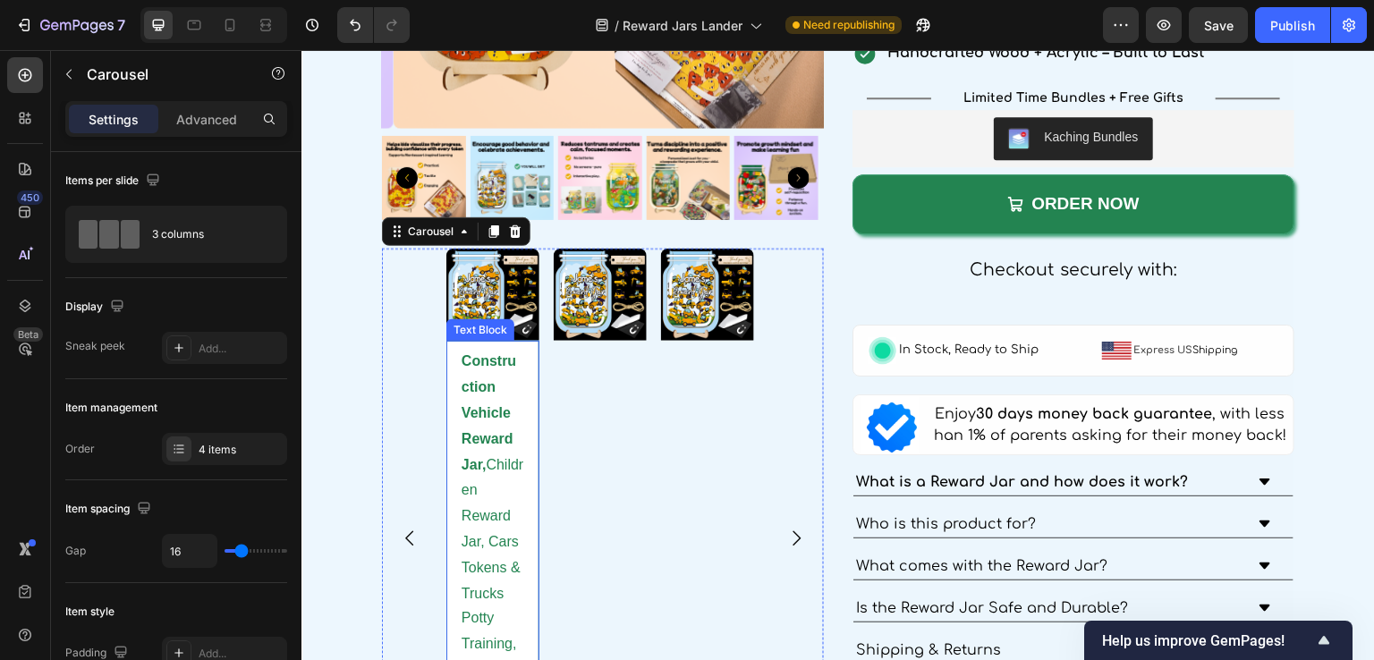
click at [508, 353] on strong "Construction Vehicle Reward Jar," at bounding box center [489, 412] width 55 height 118
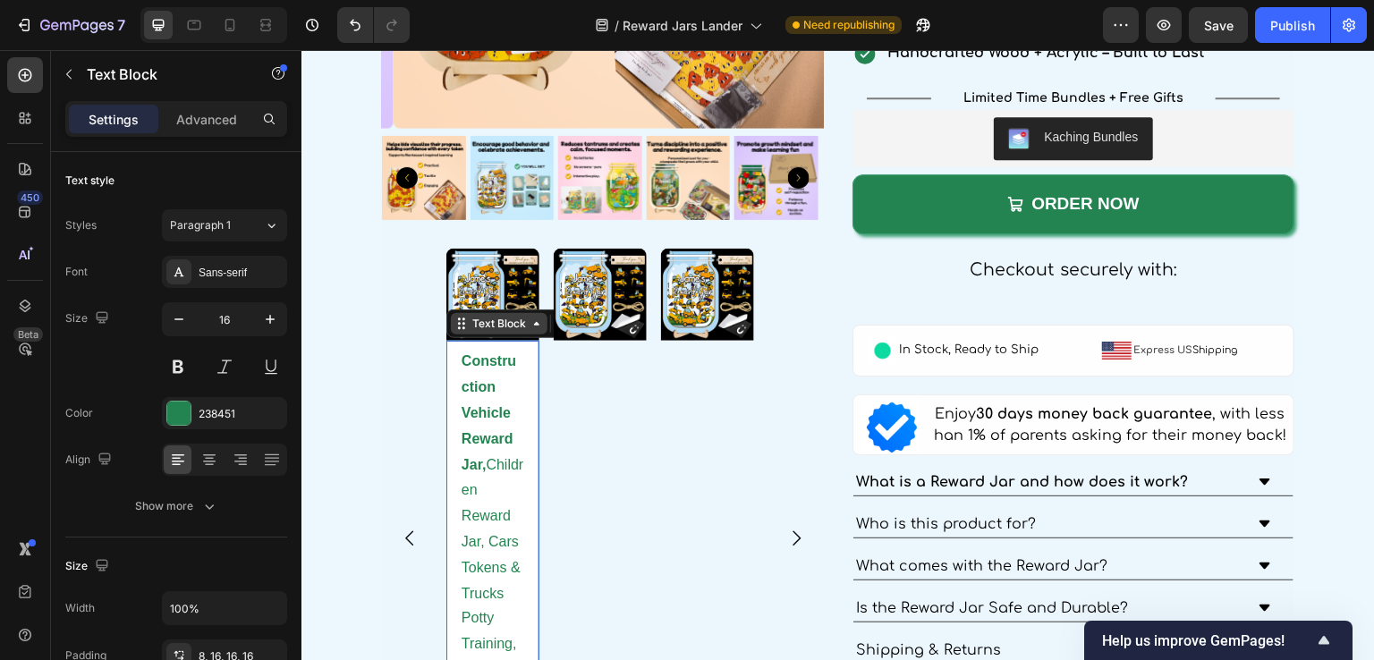
click at [517, 323] on div "Text Block" at bounding box center [499, 324] width 61 height 16
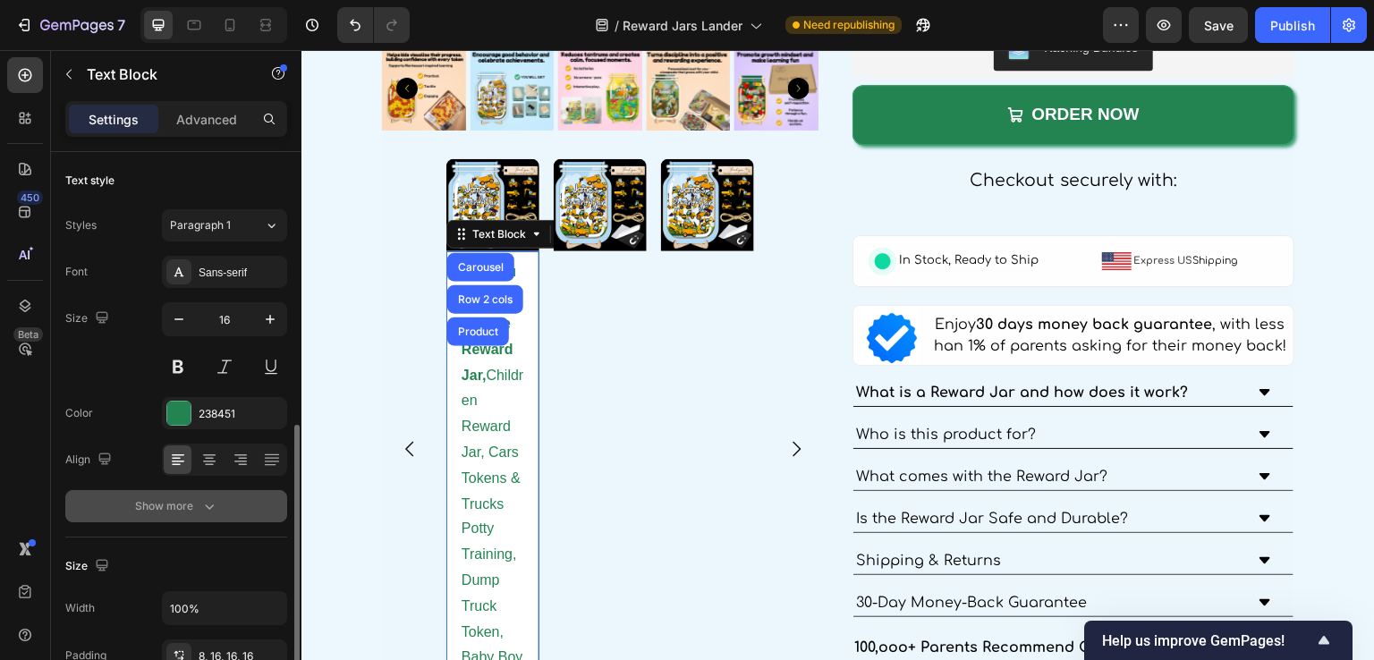
scroll to position [268, 0]
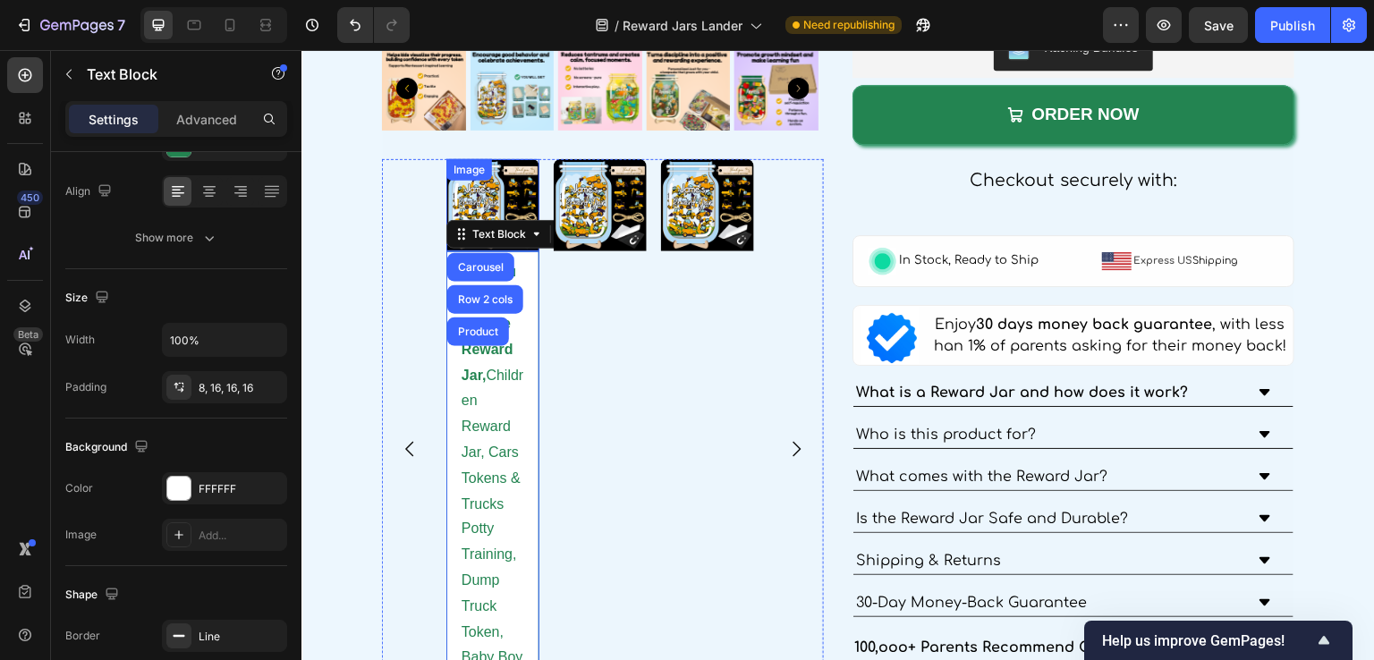
click at [469, 186] on img at bounding box center [492, 205] width 93 height 93
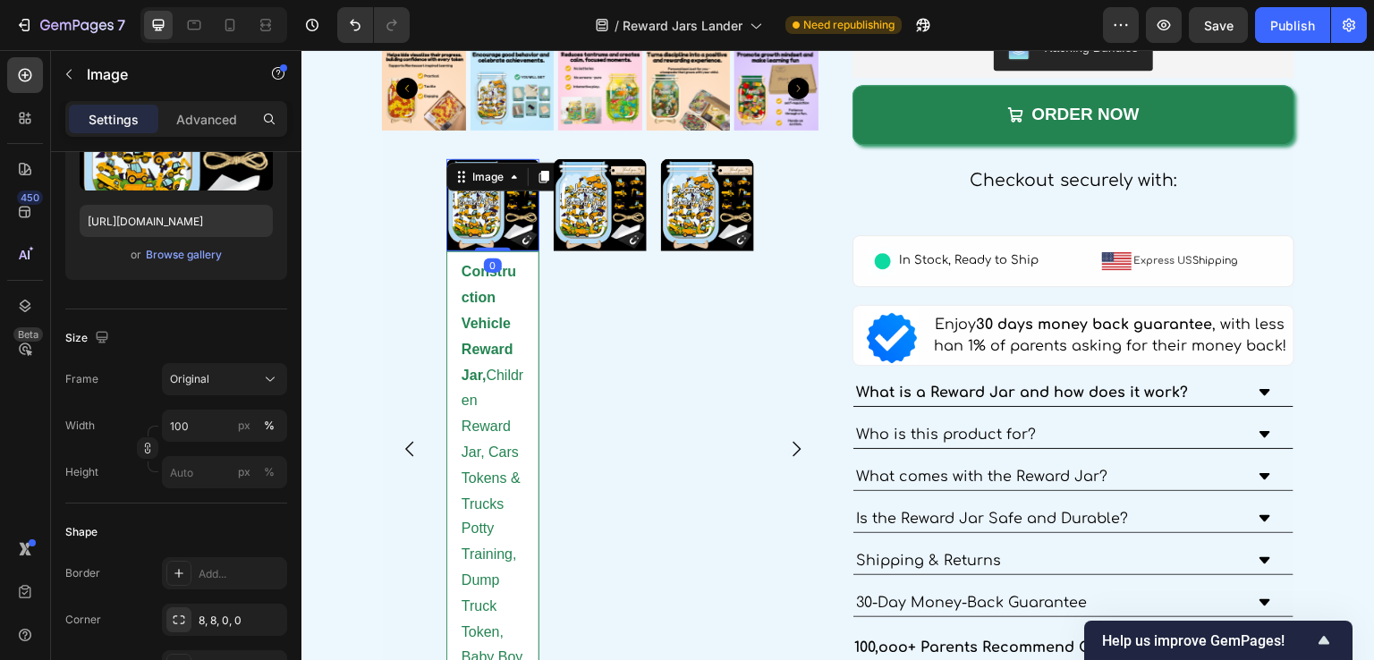
scroll to position [0, 0]
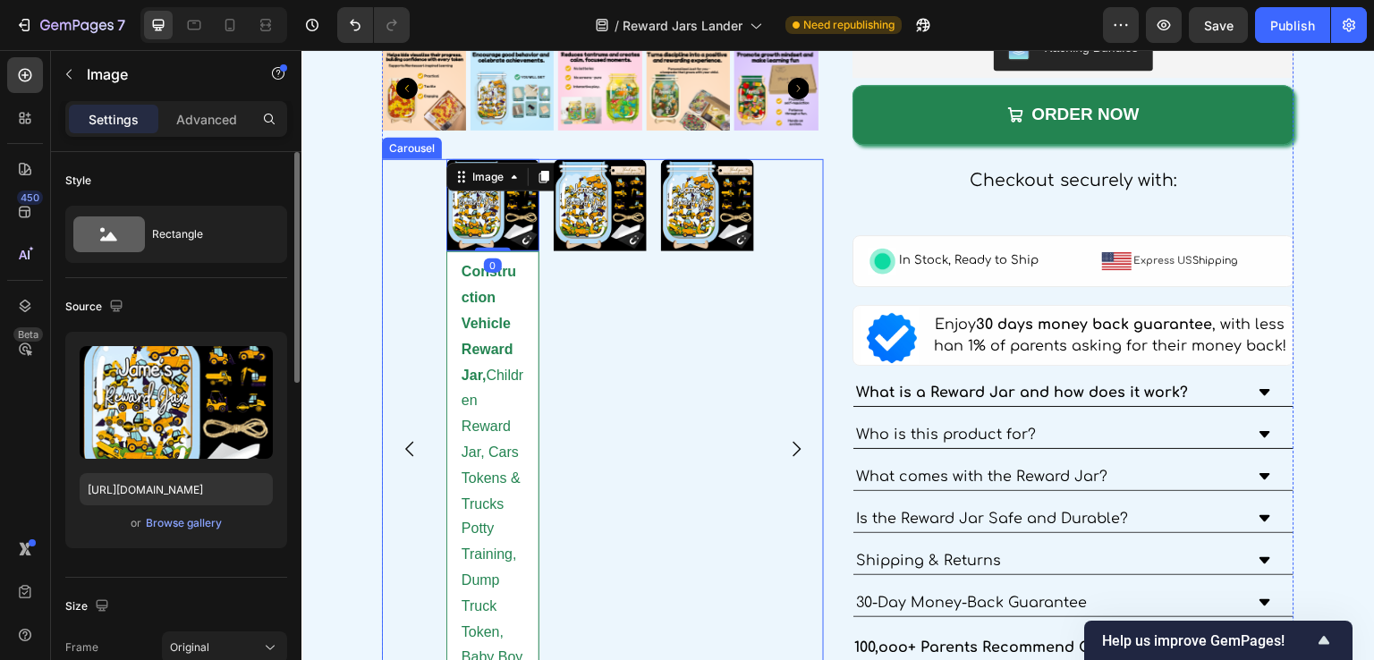
click at [428, 197] on div "Image 0 Construction Vehicle Reward Jar, Children Reward Jar, Cars Tokens & Tru…" at bounding box center [603, 449] width 442 height 580
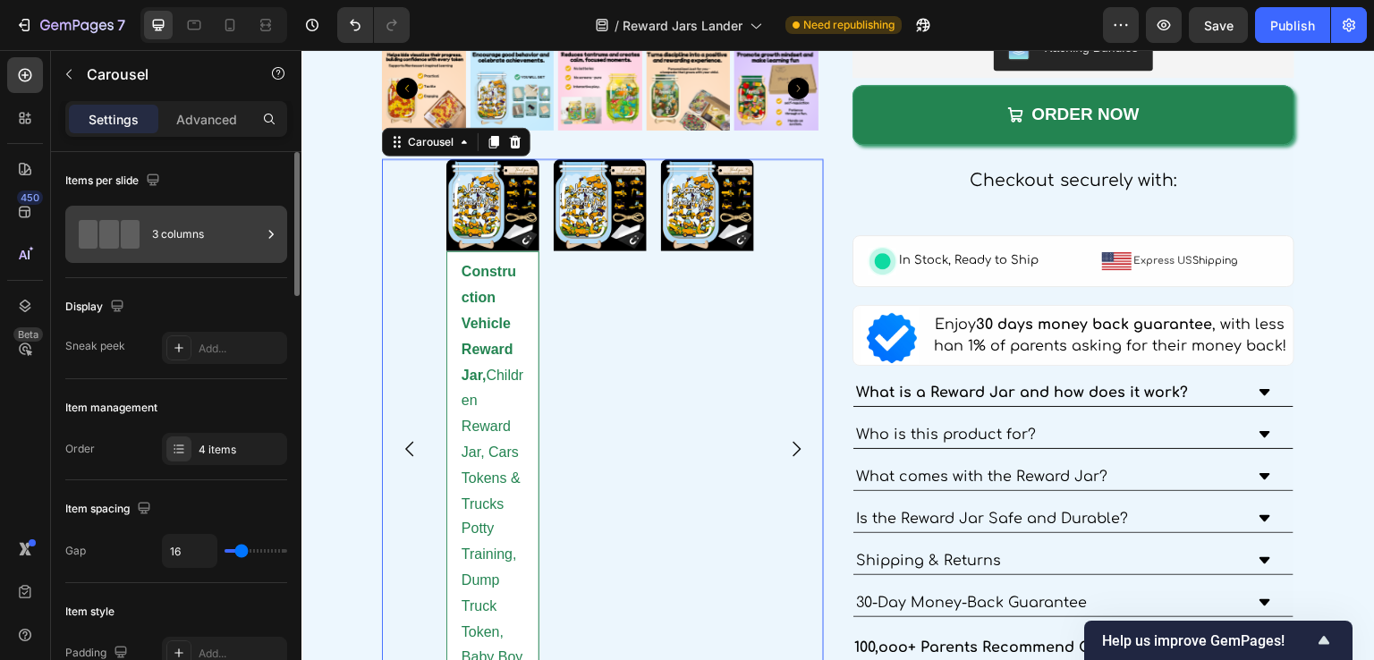
click at [185, 236] on div "3 columns" at bounding box center [206, 234] width 109 height 41
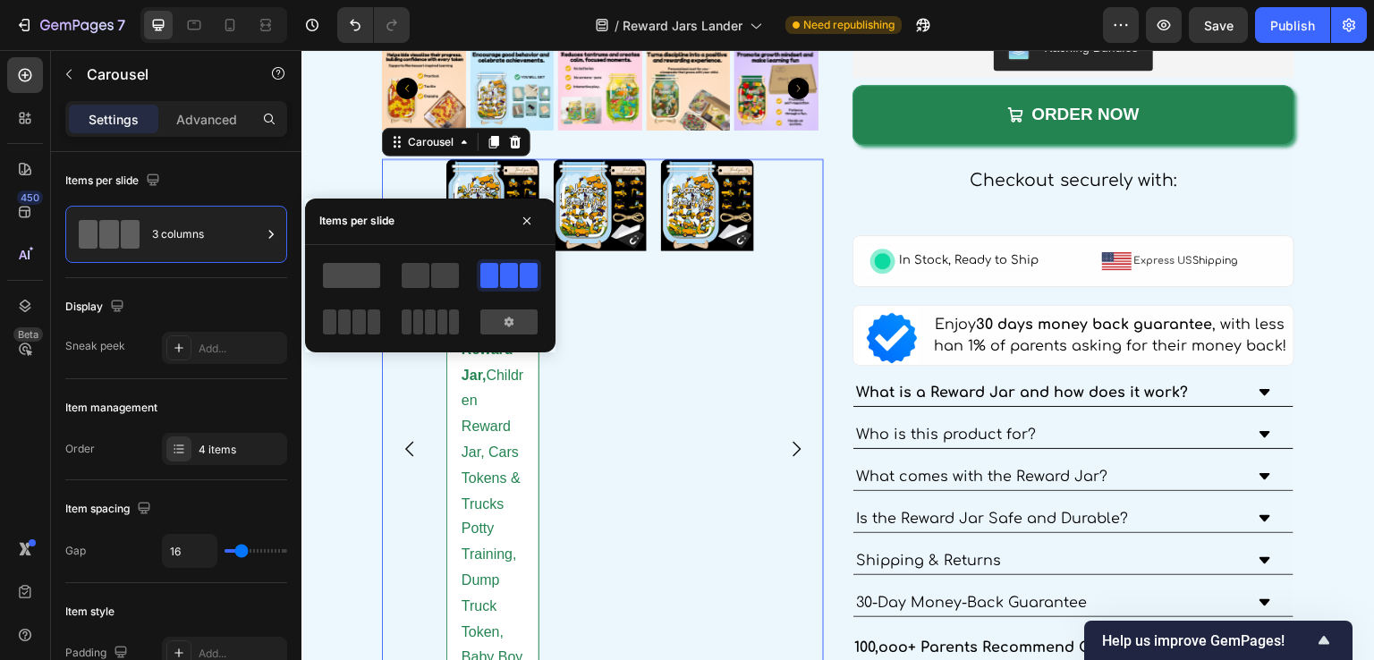
click at [340, 276] on span at bounding box center [351, 275] width 57 height 25
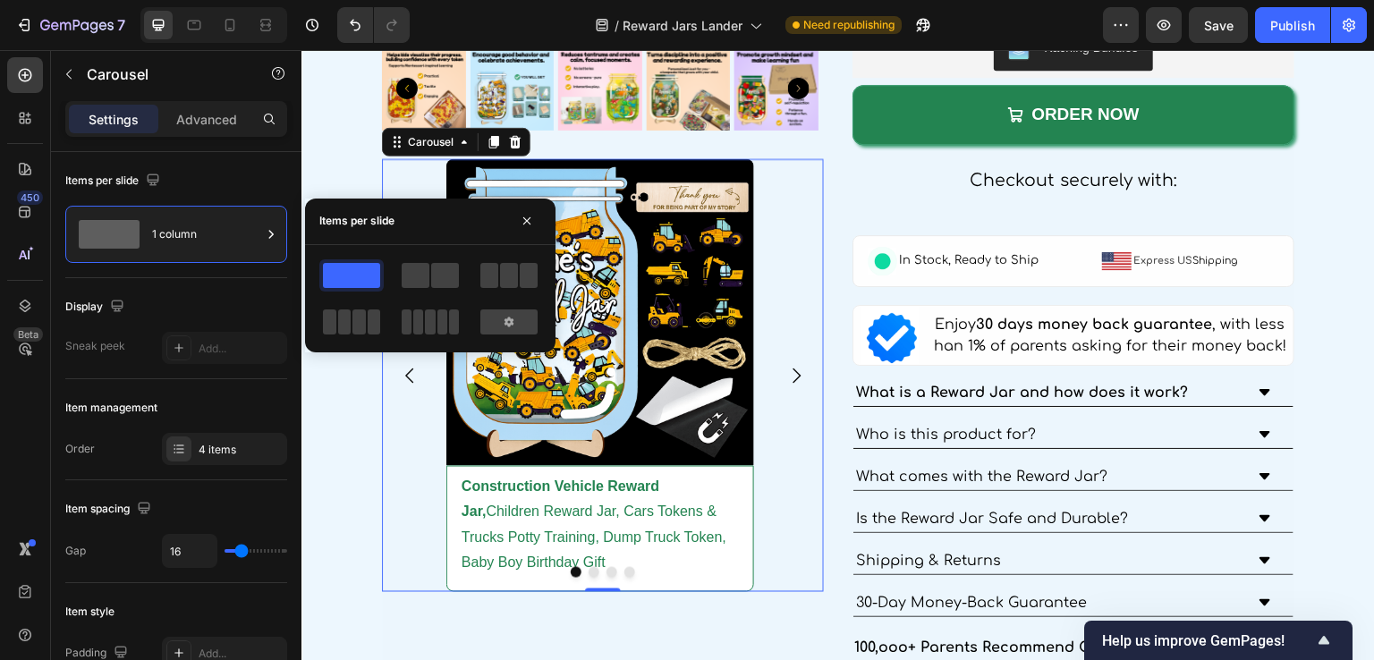
click at [621, 342] on img at bounding box center [600, 313] width 308 height 308
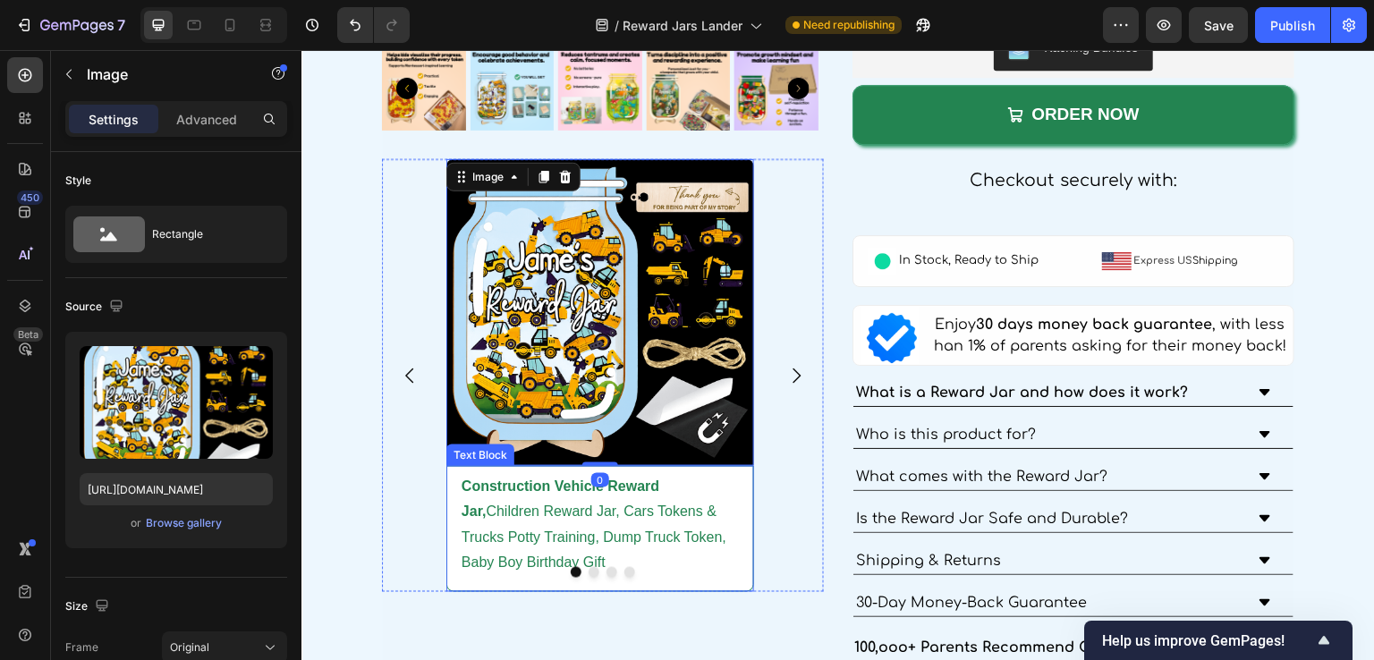
click at [506, 493] on p "Construction Vehicle Reward Jar, Children Reward Jar, Cars Tokens & Trucks Pott…" at bounding box center [600, 525] width 277 height 103
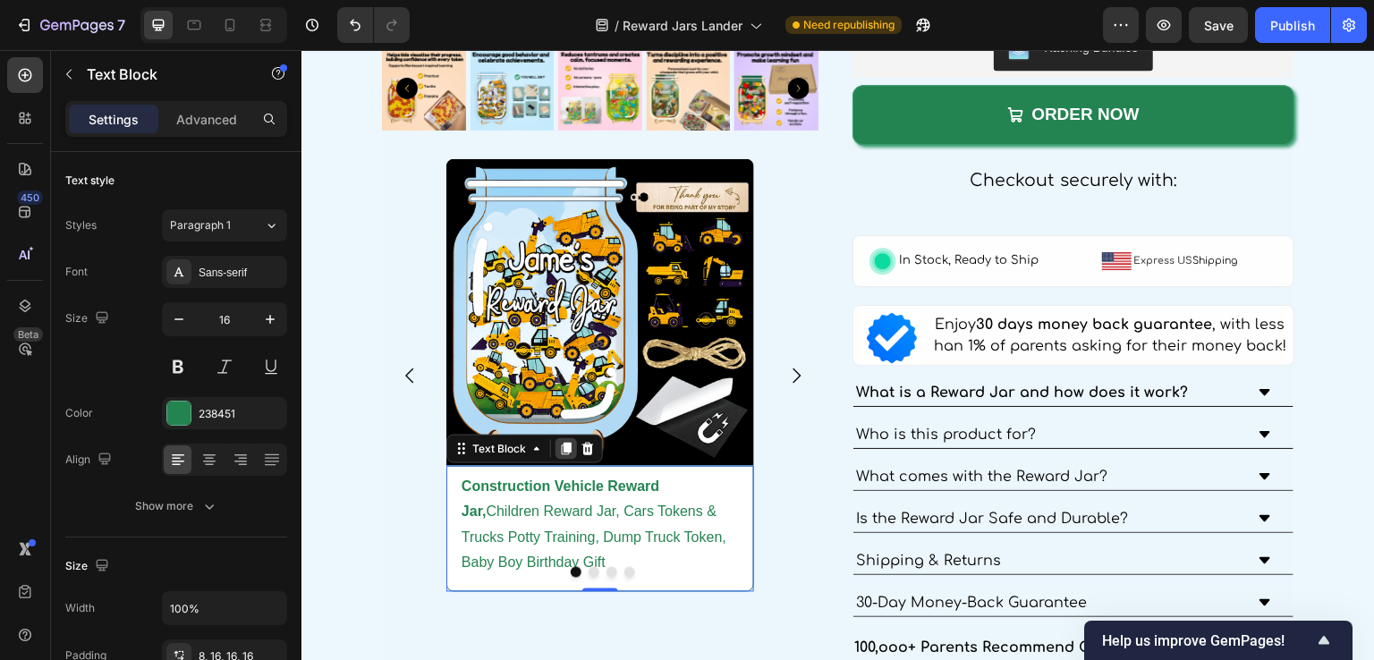
click at [566, 443] on icon at bounding box center [567, 449] width 10 height 13
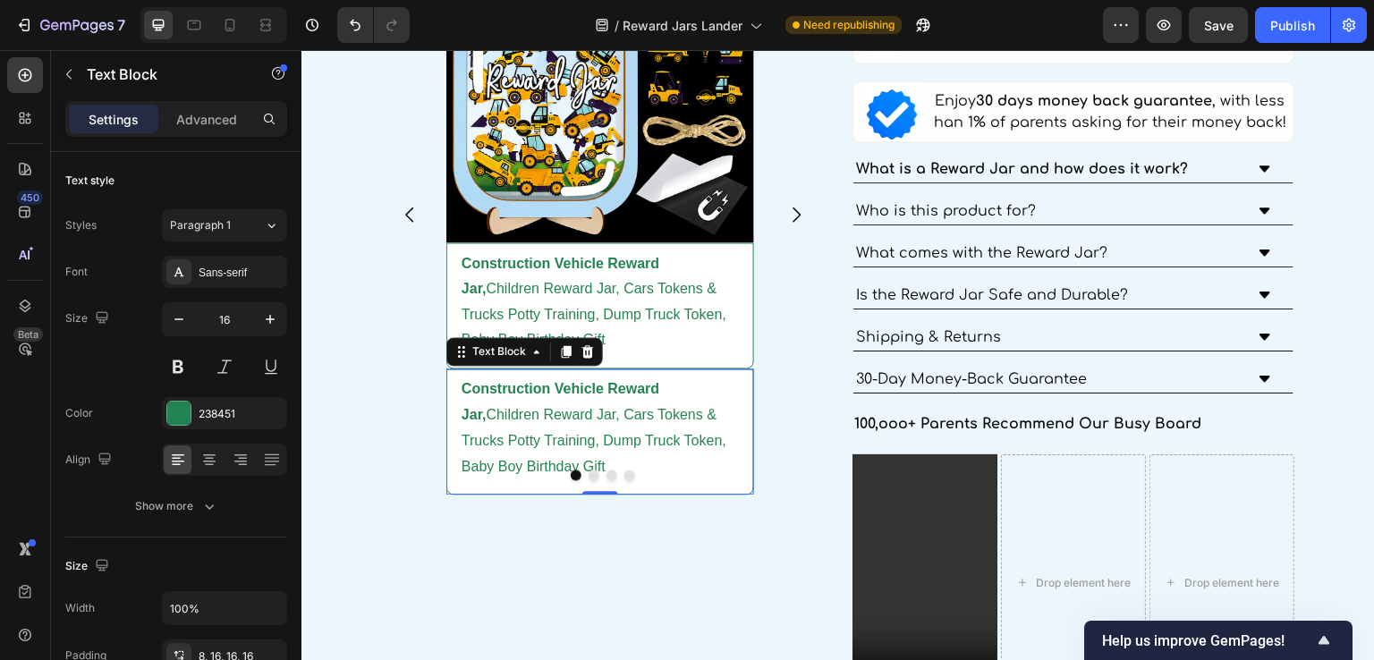
scroll to position [3501, 0]
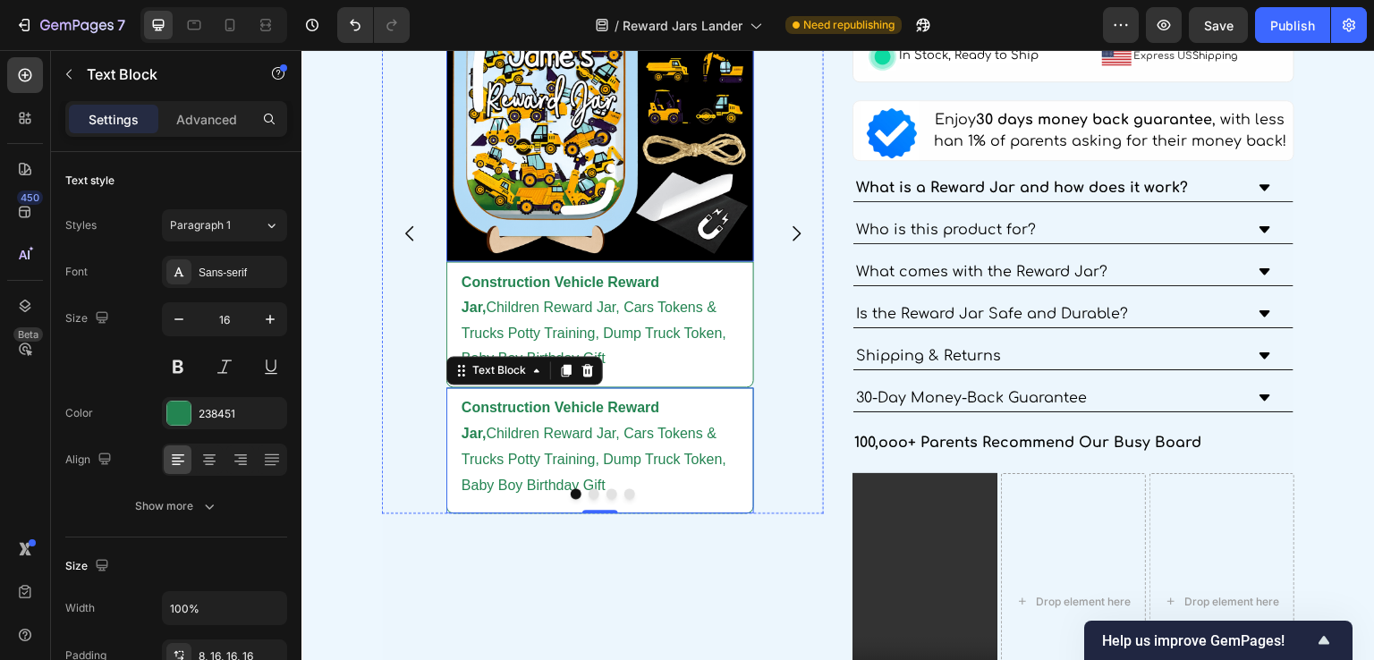
click at [569, 285] on p "Construction Vehicle Reward Jar, Children Reward Jar, Cars Tokens & Trucks Pott…" at bounding box center [600, 320] width 277 height 103
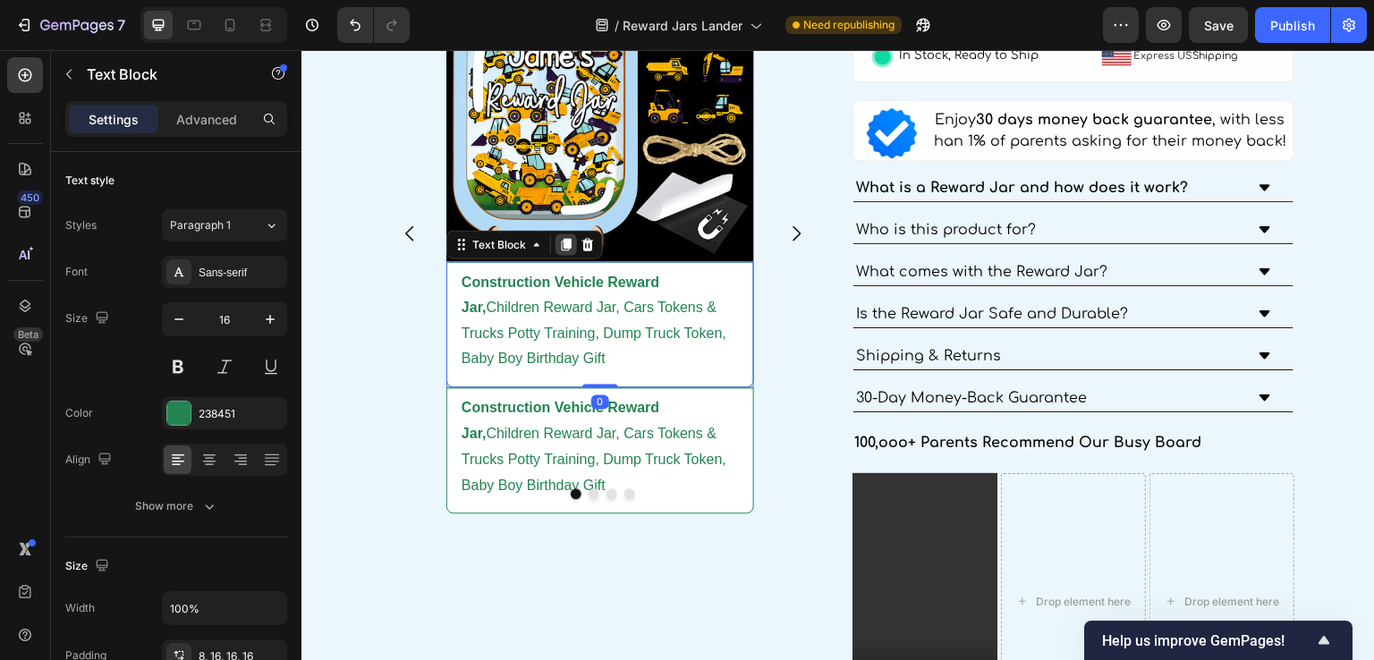
click at [566, 238] on icon at bounding box center [567, 244] width 10 height 13
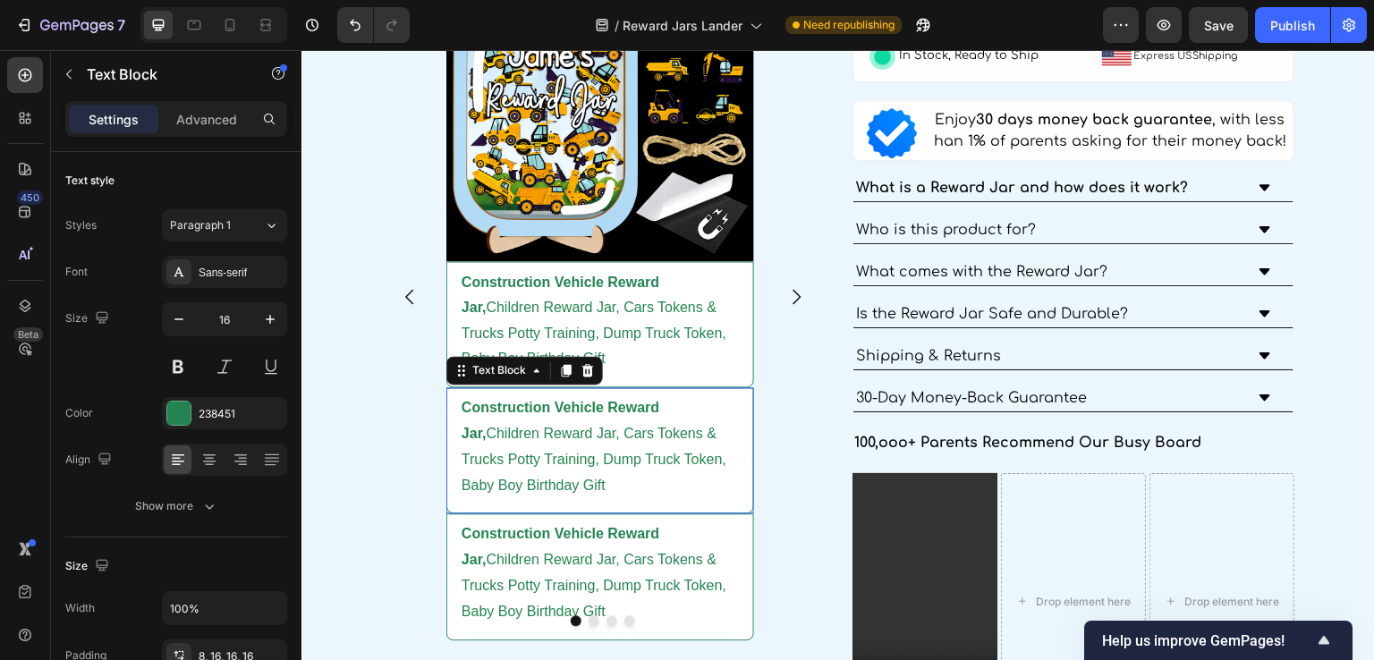
scroll to position [3564, 0]
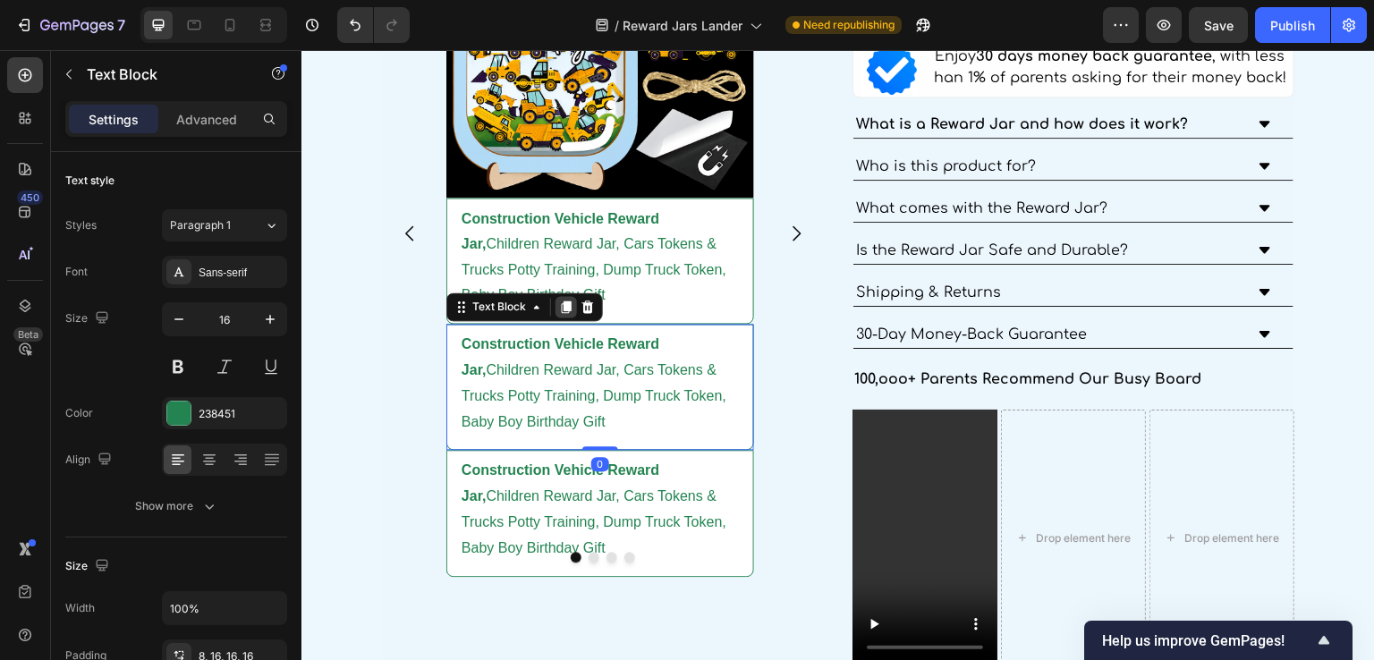
click at [568, 306] on icon at bounding box center [566, 307] width 14 height 14
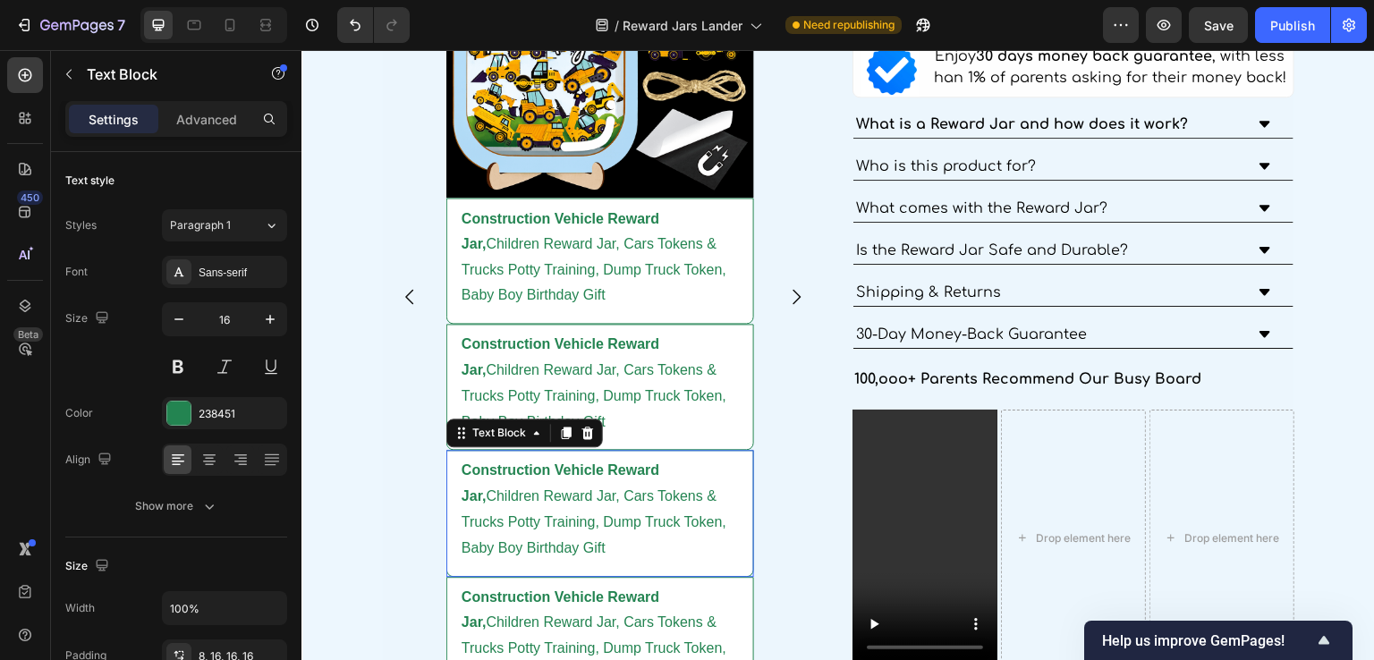
scroll to position [3627, 0]
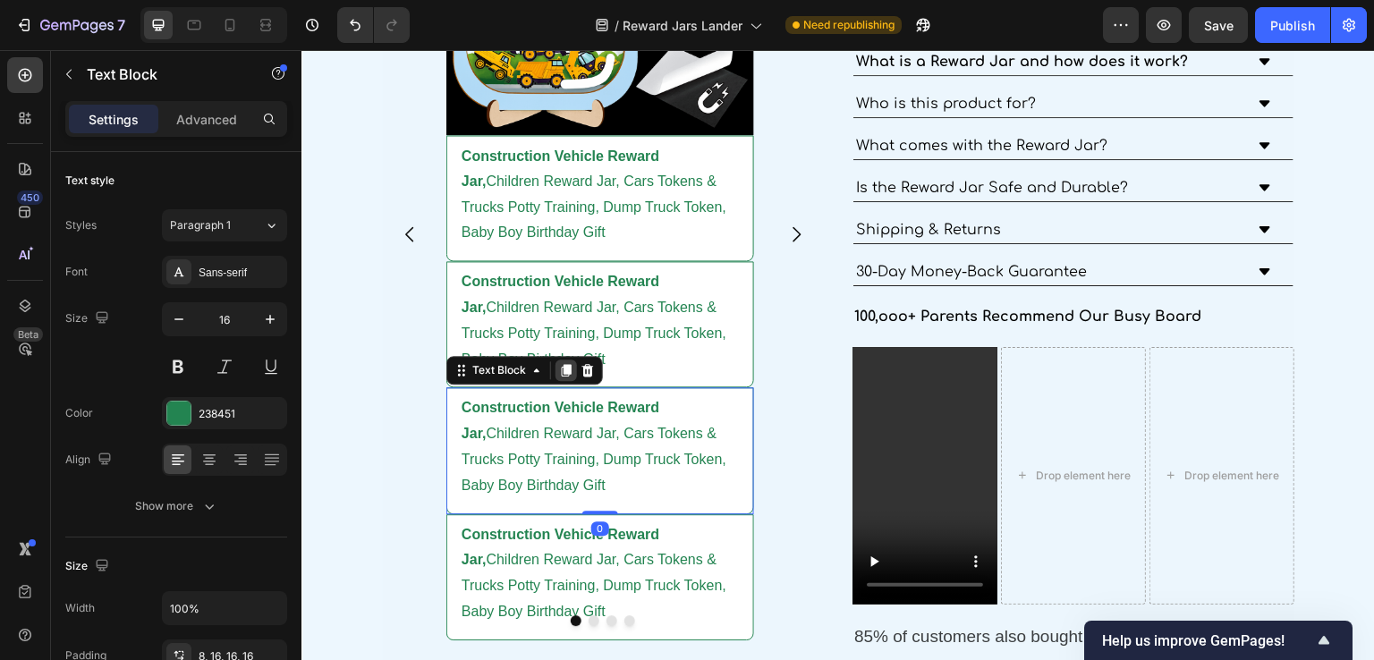
click at [570, 365] on icon at bounding box center [567, 371] width 10 height 13
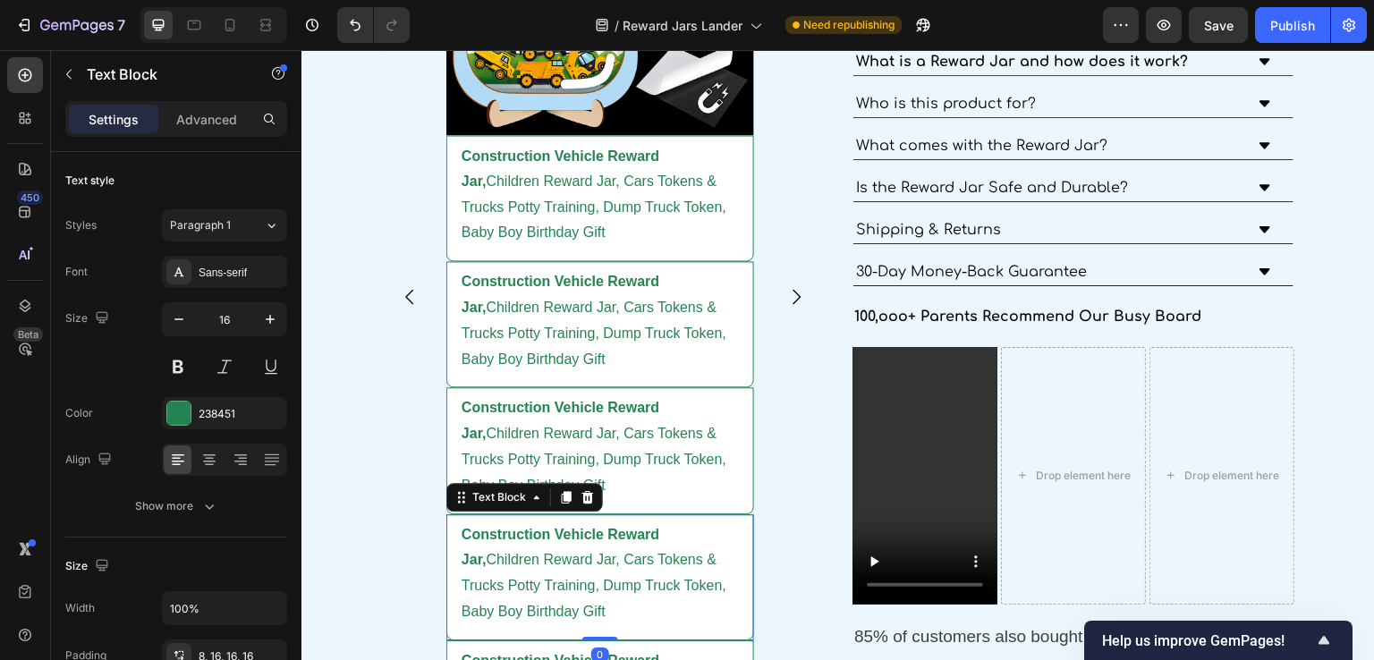
scroll to position [3690, 0]
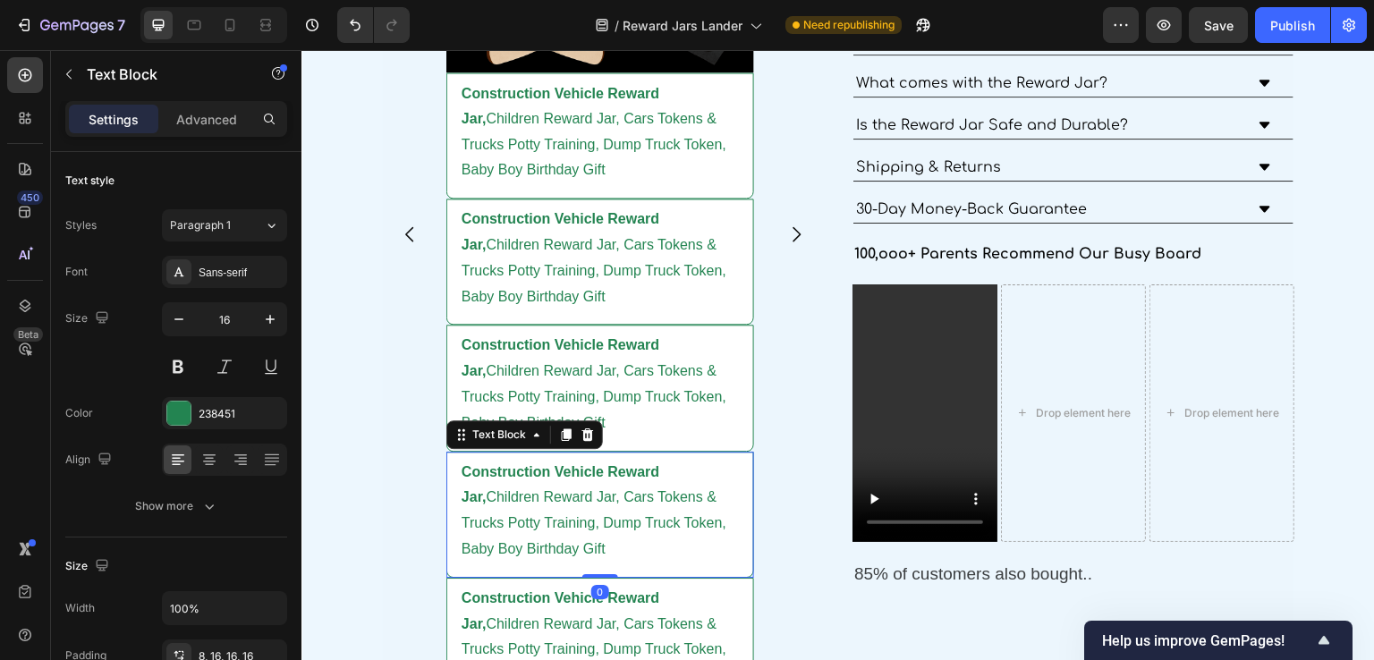
drag, startPoint x: 560, startPoint y: 434, endPoint x: 577, endPoint y: 408, distance: 31.0
click at [562, 434] on div at bounding box center [566, 434] width 21 height 21
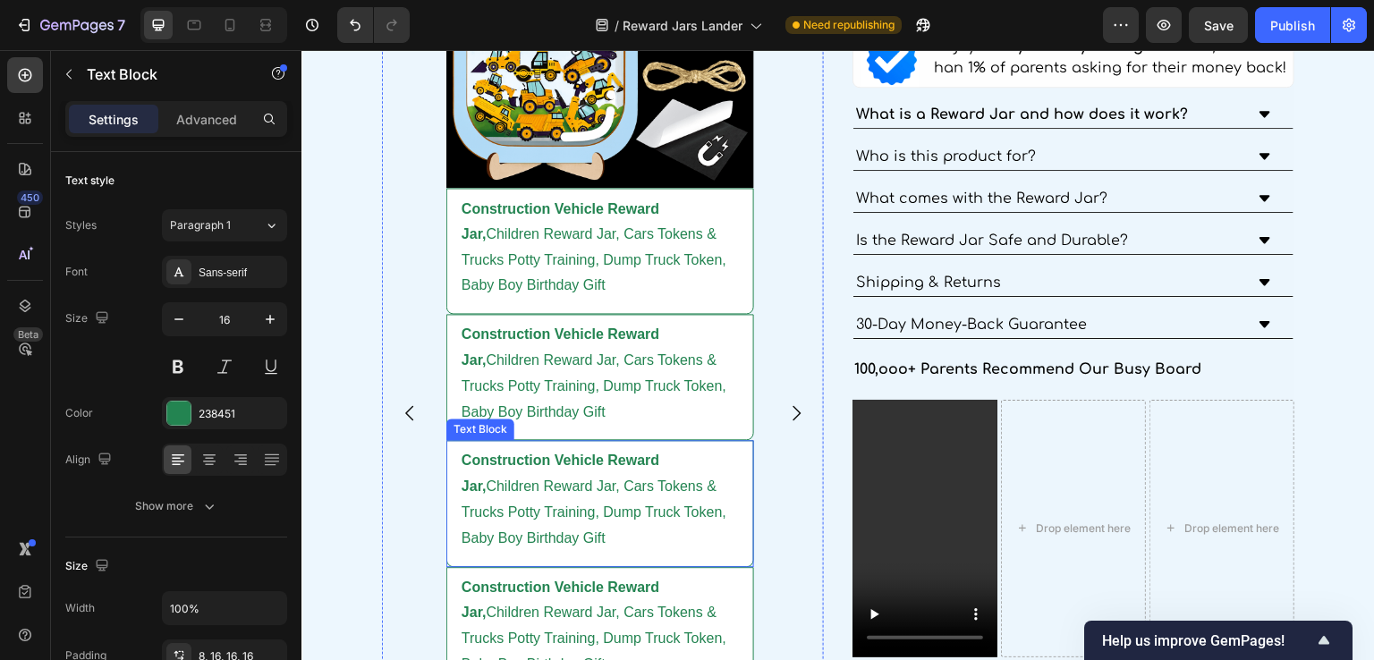
scroll to position [3843, 0]
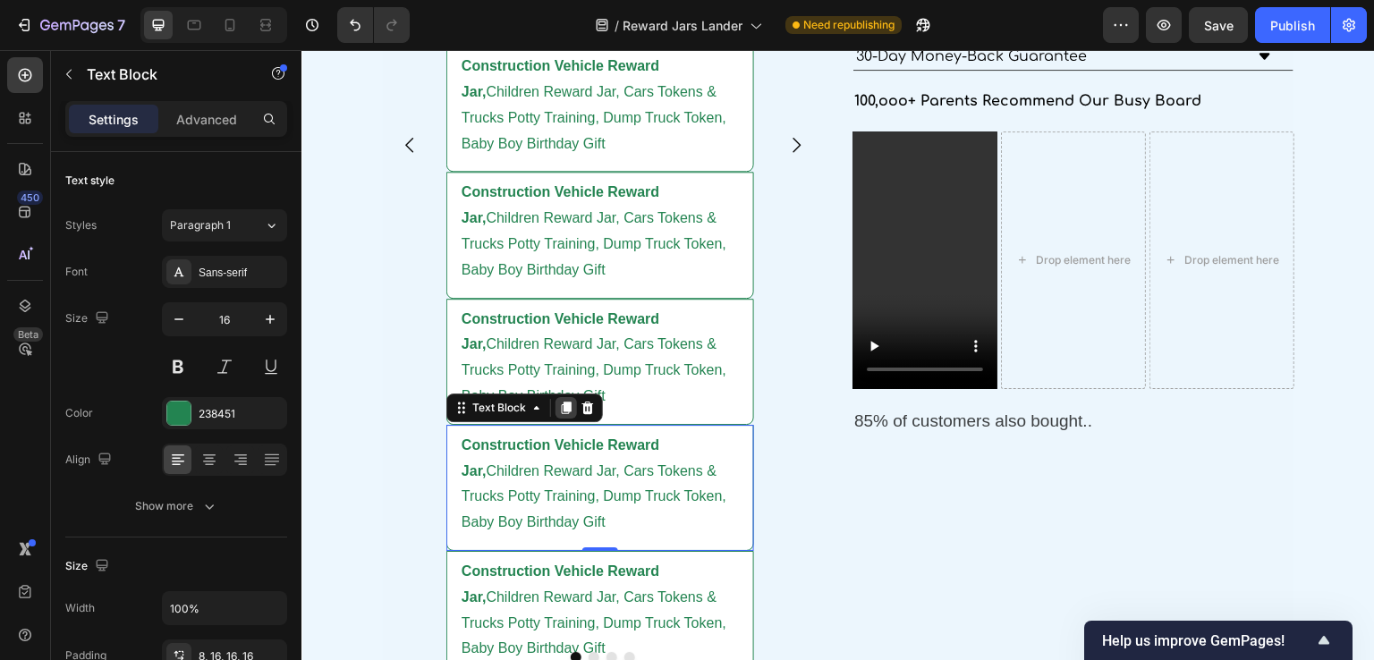
click at [564, 406] on icon at bounding box center [567, 408] width 10 height 13
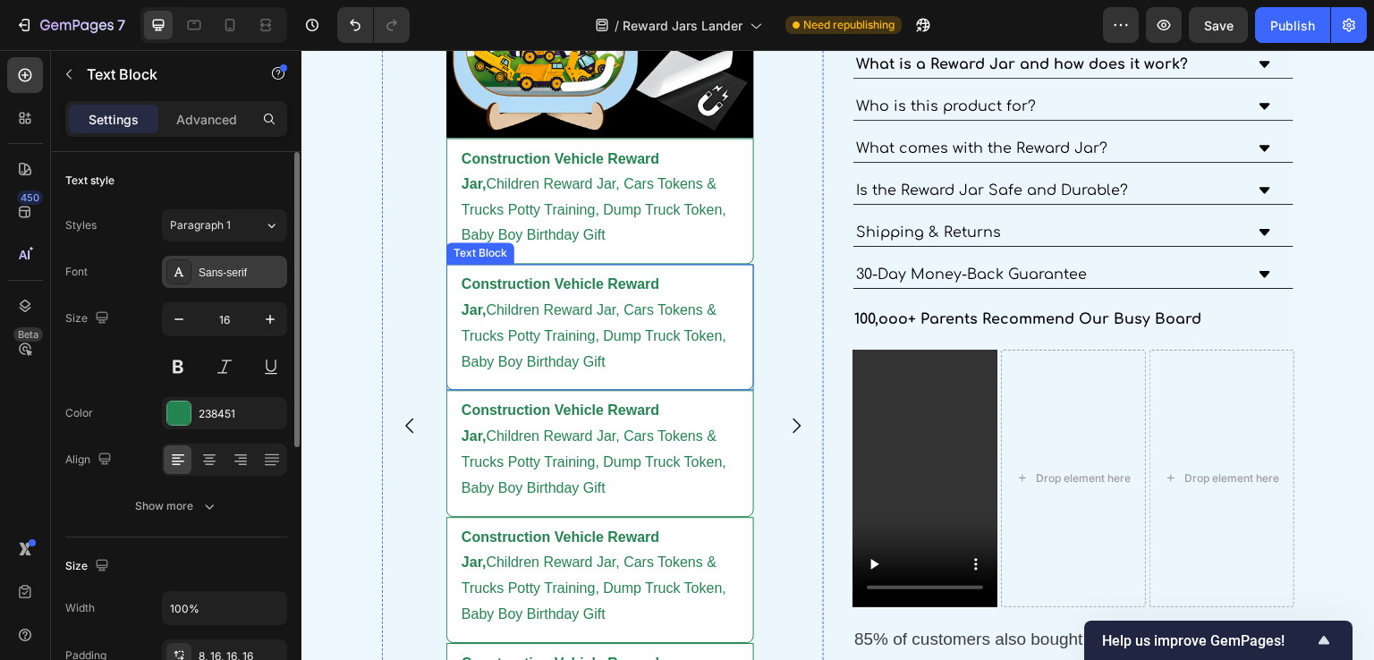
scroll to position [3547, 0]
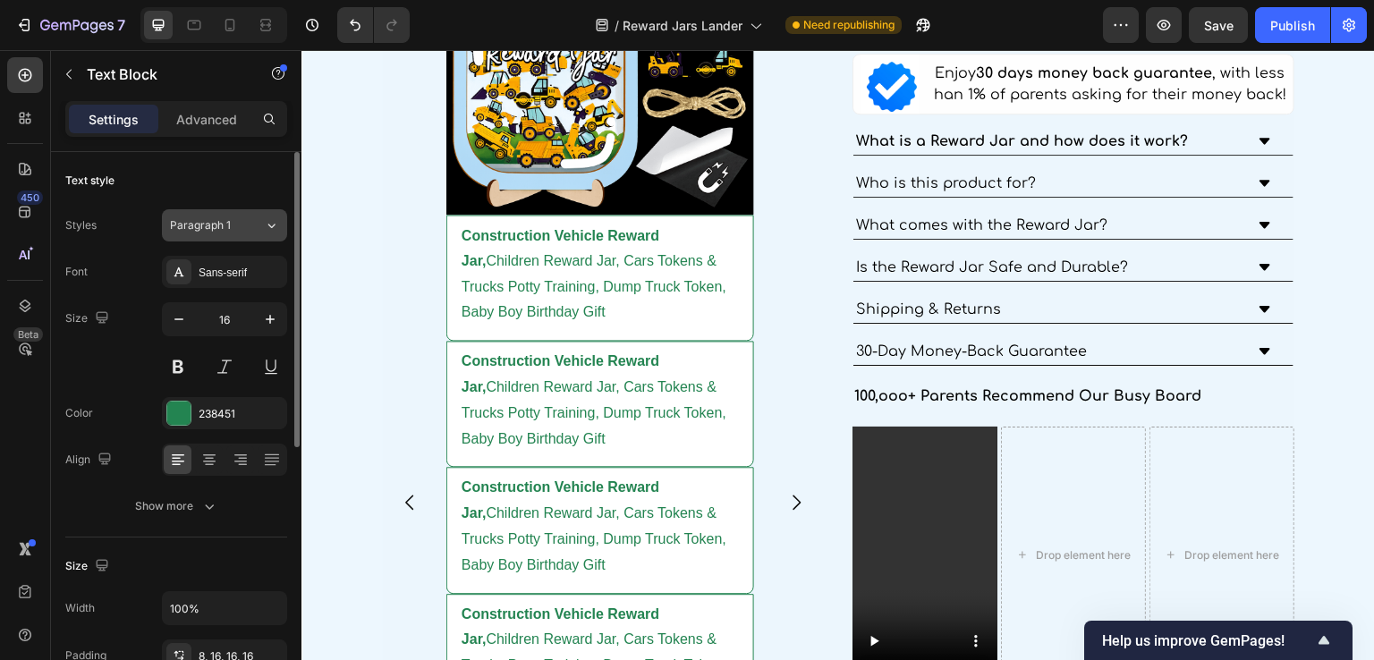
click at [247, 226] on div "Paragraph 1" at bounding box center [217, 225] width 94 height 16
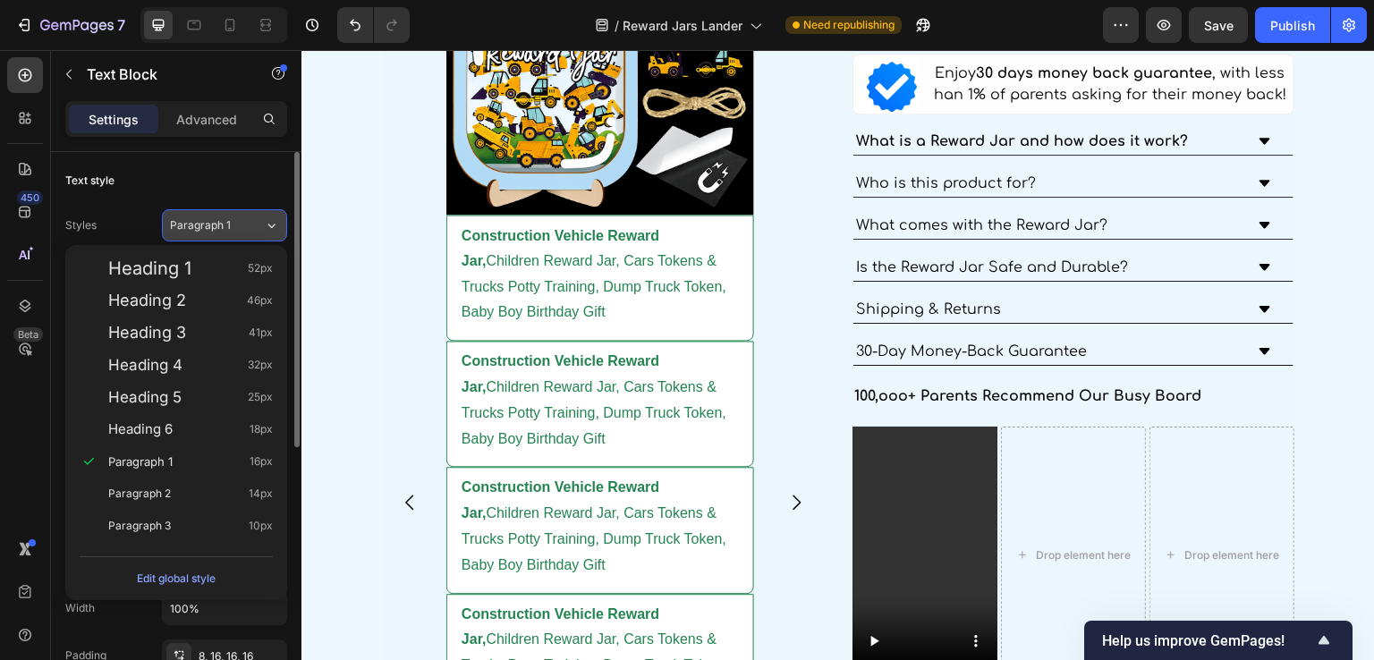
click at [247, 226] on div "Paragraph 1" at bounding box center [217, 225] width 94 height 16
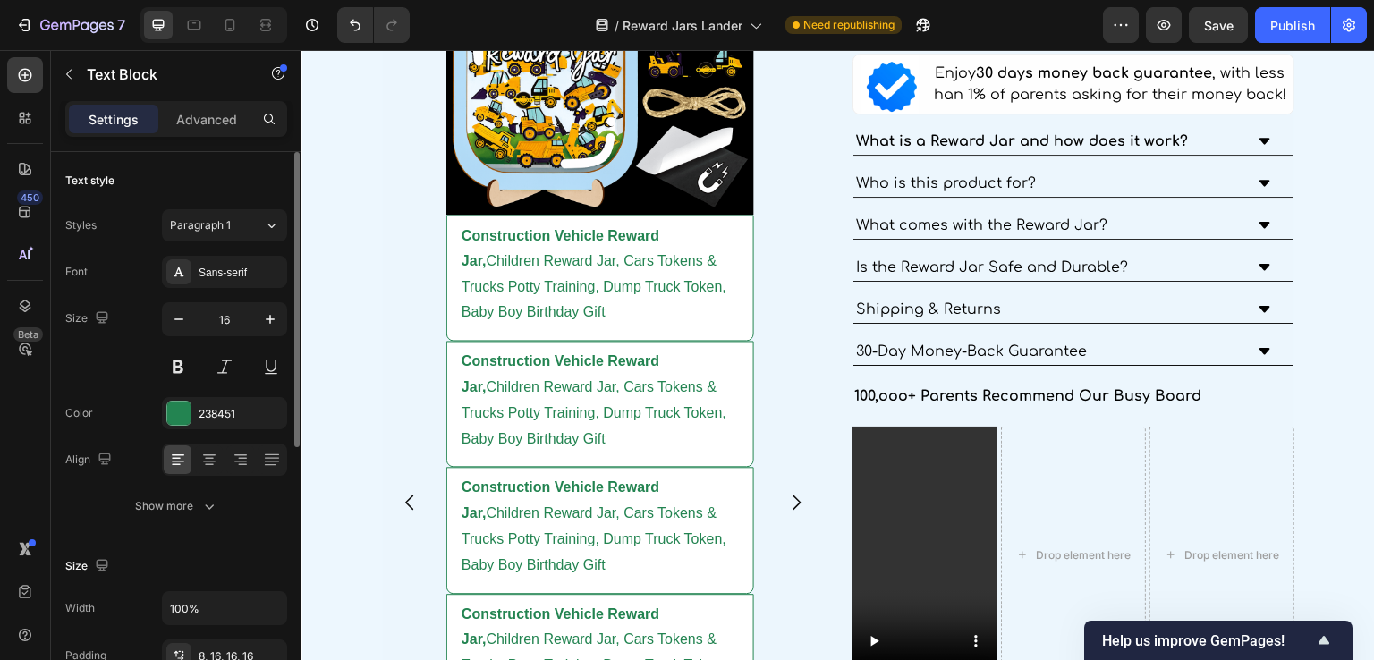
click at [247, 177] on div "Text style" at bounding box center [176, 180] width 222 height 29
click at [419, 169] on div "Image Construction Vehicle Reward Jar, Children Reward Jar, Cars Tokens & Truck…" at bounding box center [603, 504] width 442 height 1192
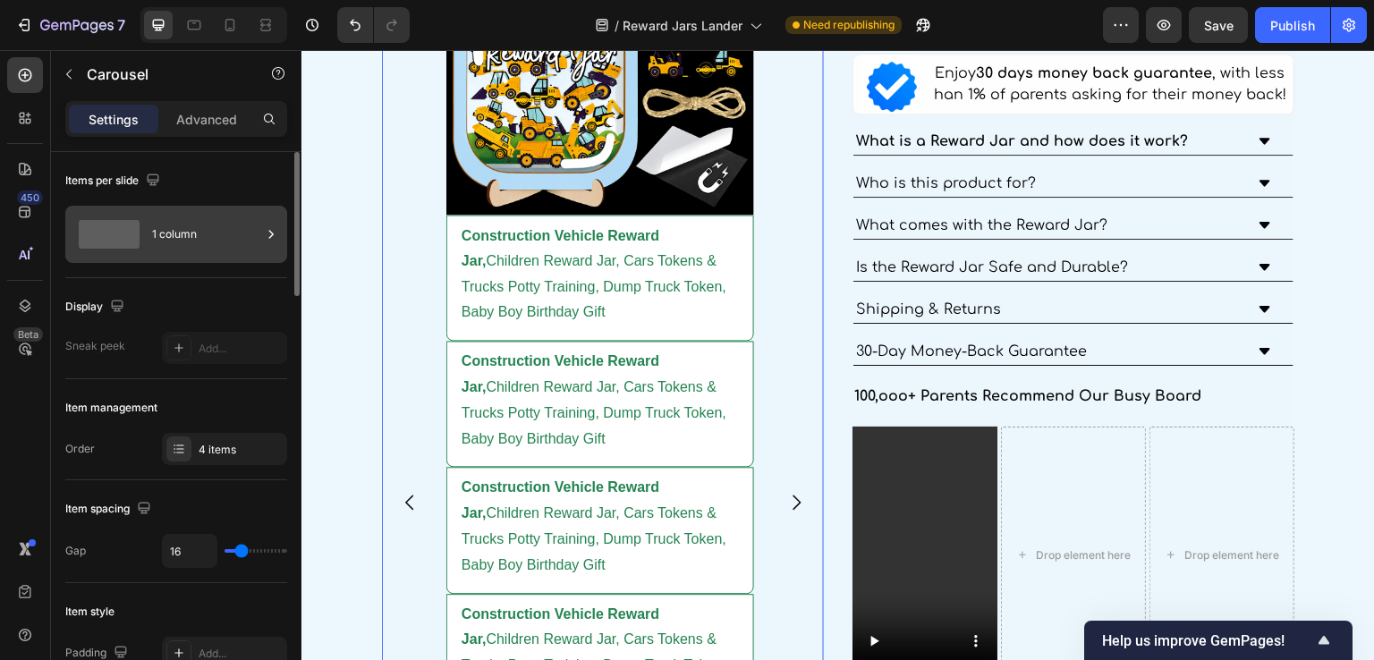
click at [148, 239] on div "1 column" at bounding box center [176, 234] width 222 height 57
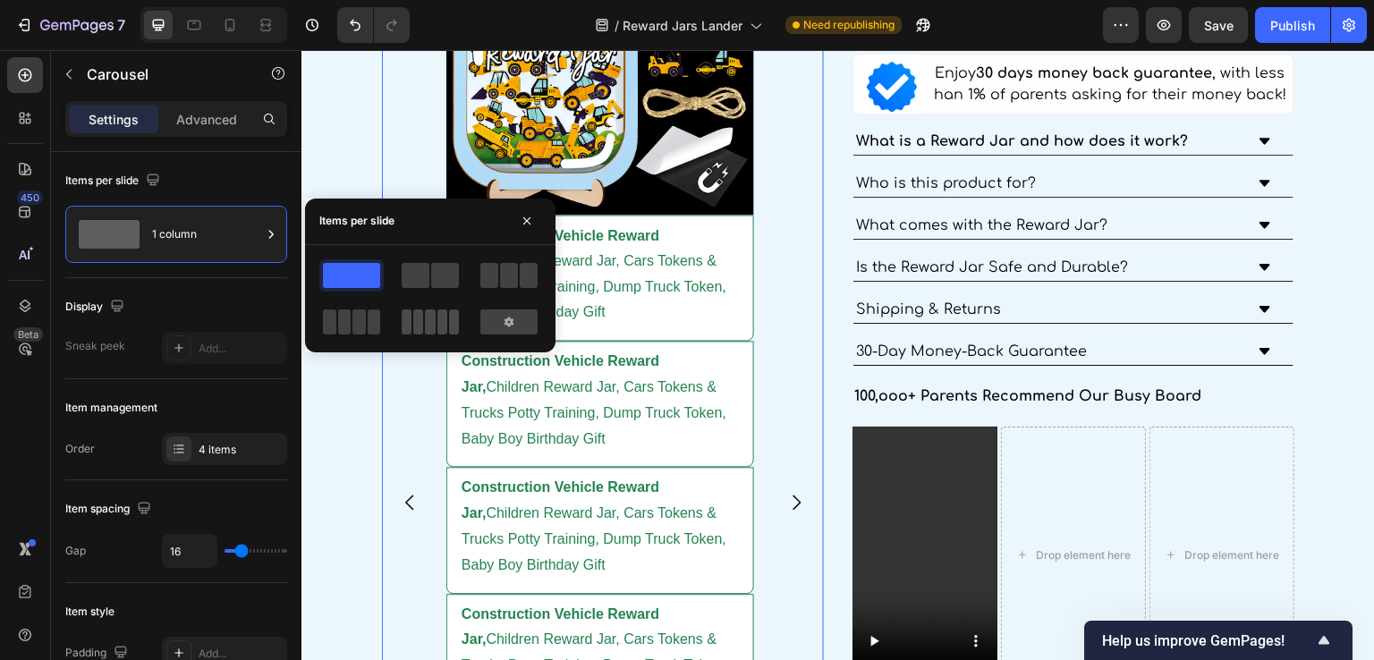
click at [444, 320] on span at bounding box center [442, 322] width 10 height 25
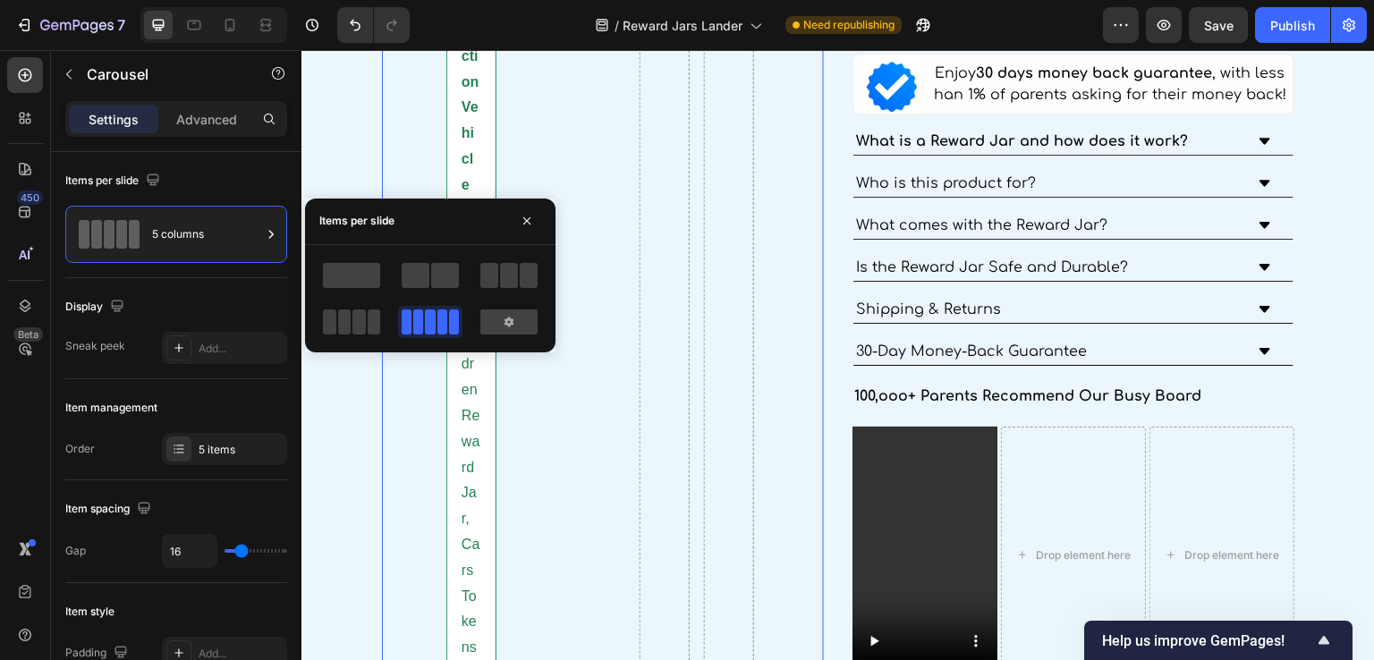
scroll to position [7838, 0]
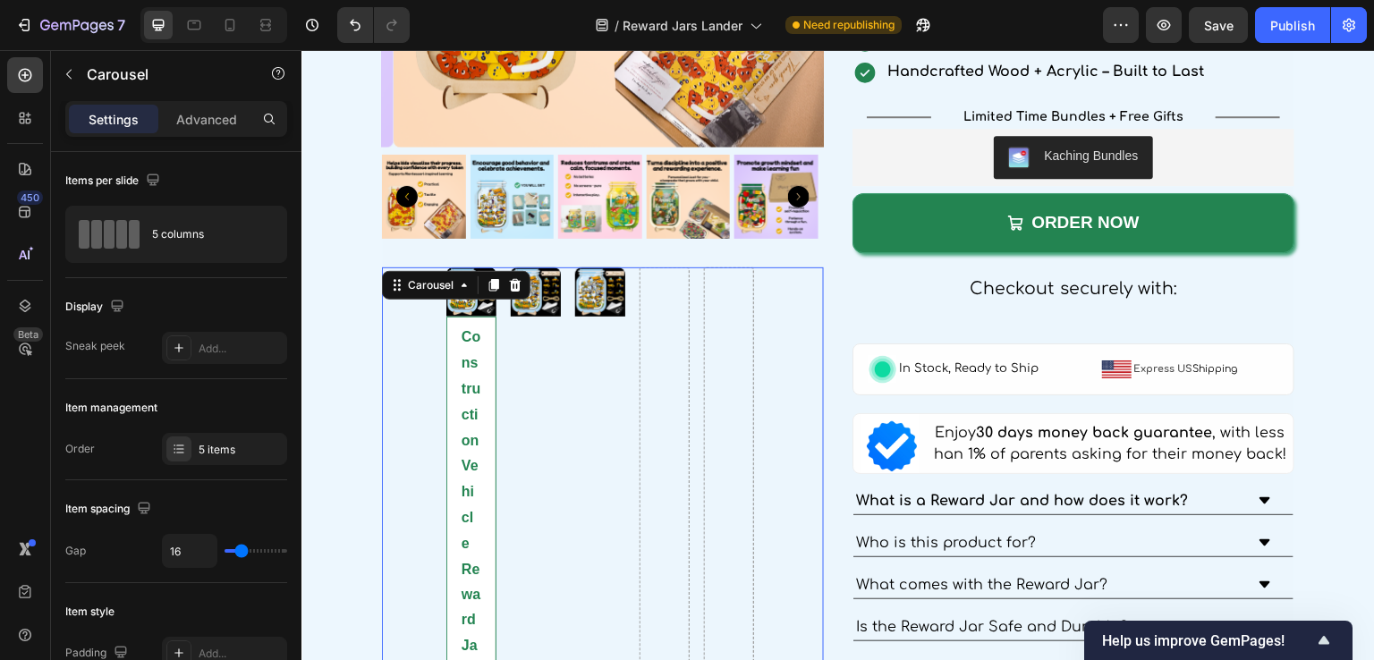
scroll to position [3275, 0]
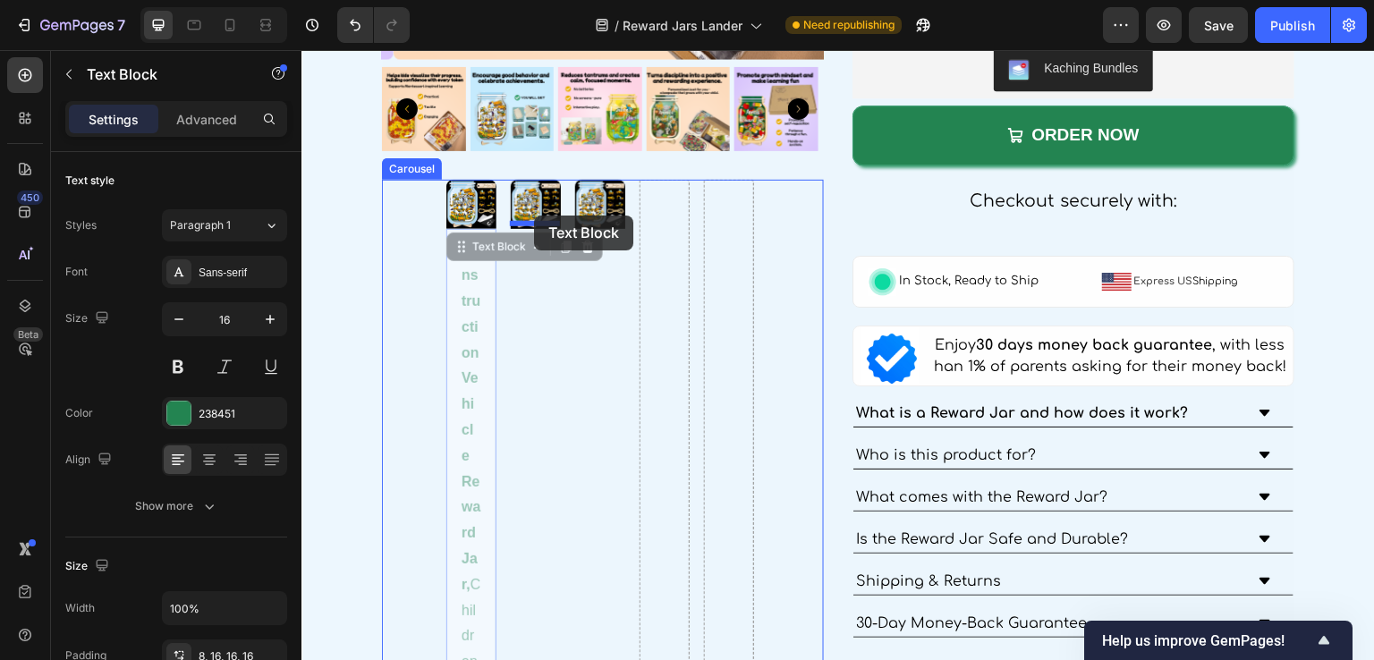
drag, startPoint x: 470, startPoint y: 242, endPoint x: 534, endPoint y: 216, distance: 69.4
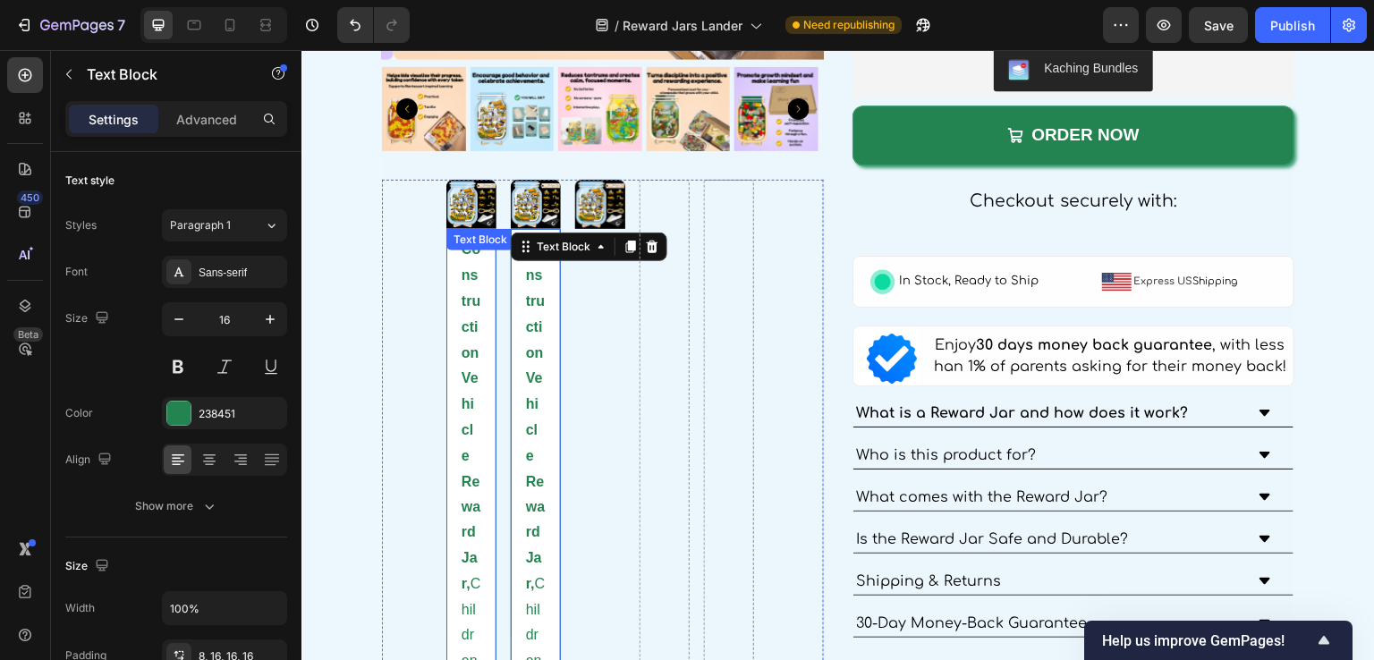
click at [473, 234] on div "Text Block" at bounding box center [480, 240] width 61 height 16
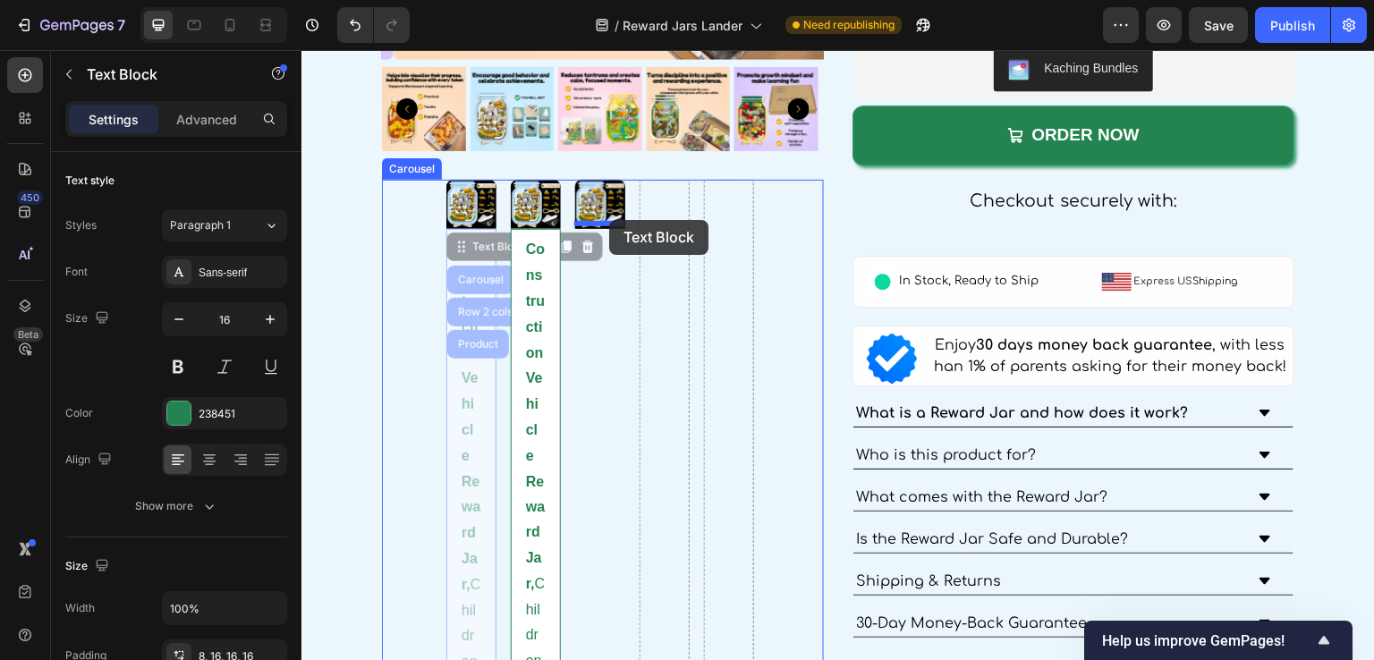
drag, startPoint x: 466, startPoint y: 236, endPoint x: 609, endPoint y: 220, distance: 144.0
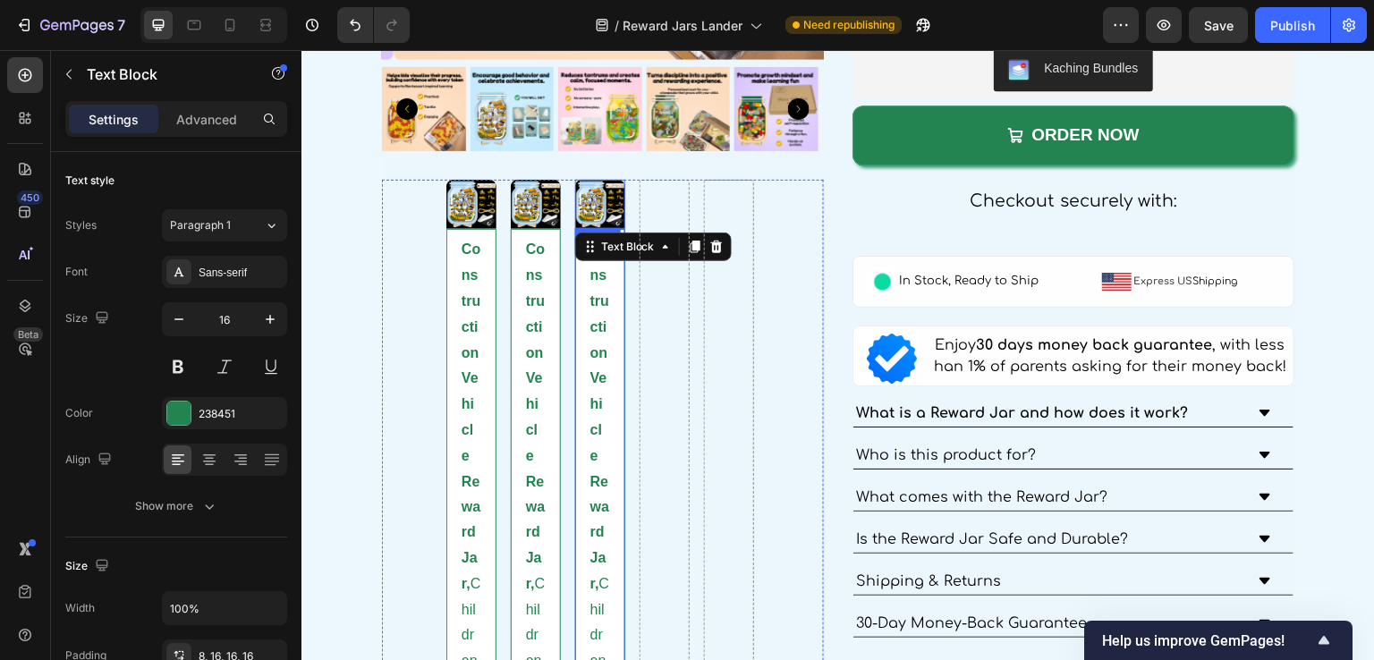
click at [585, 200] on img at bounding box center [600, 205] width 50 height 50
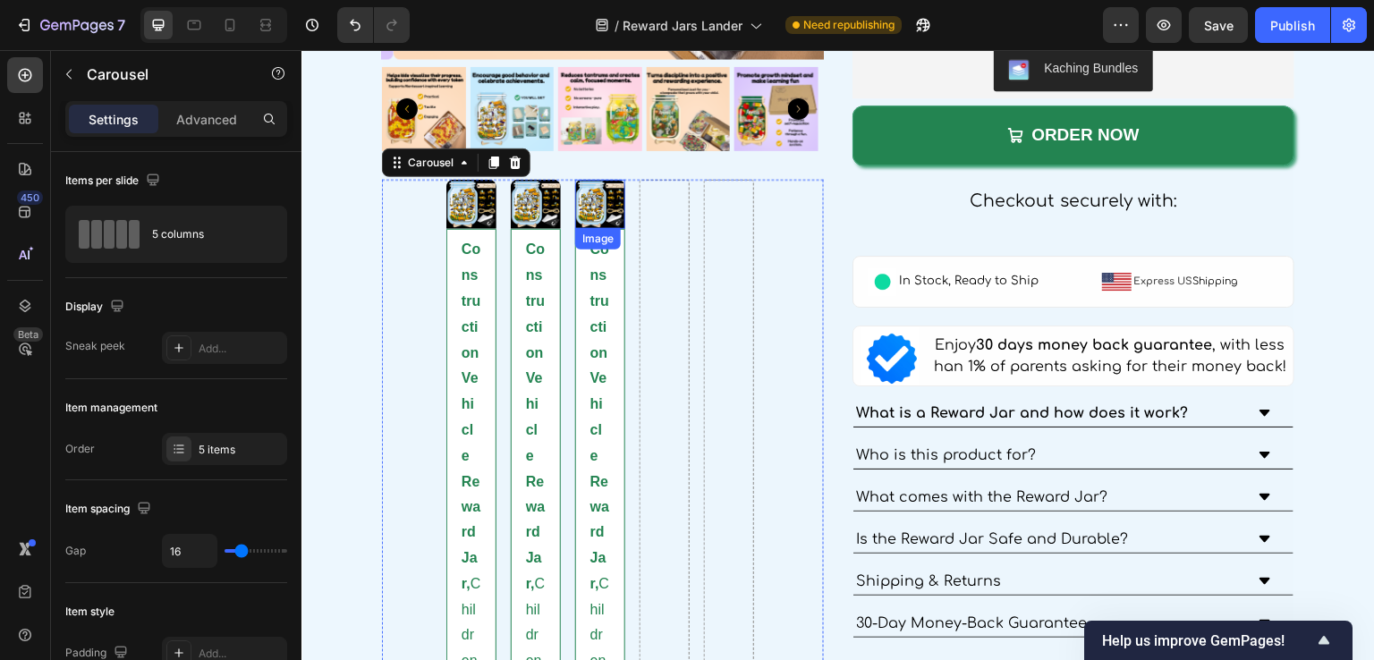
click at [605, 207] on img at bounding box center [600, 205] width 50 height 50
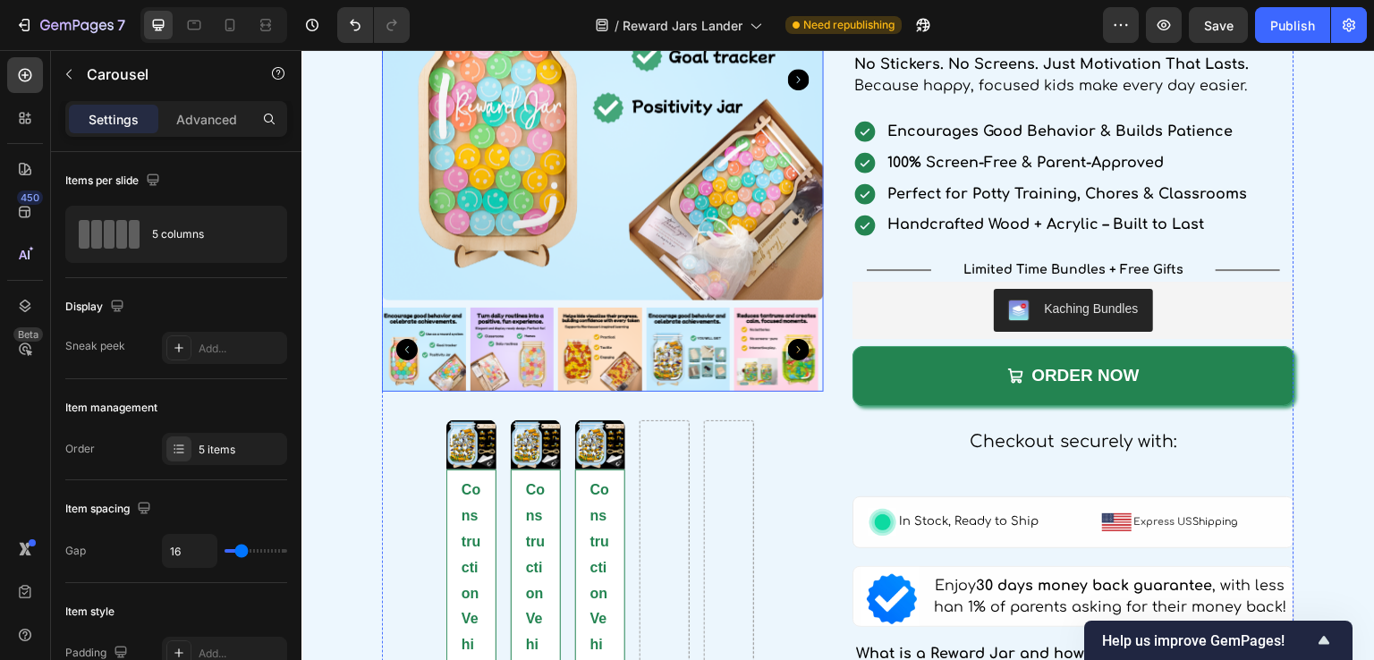
scroll to position [3096, 0]
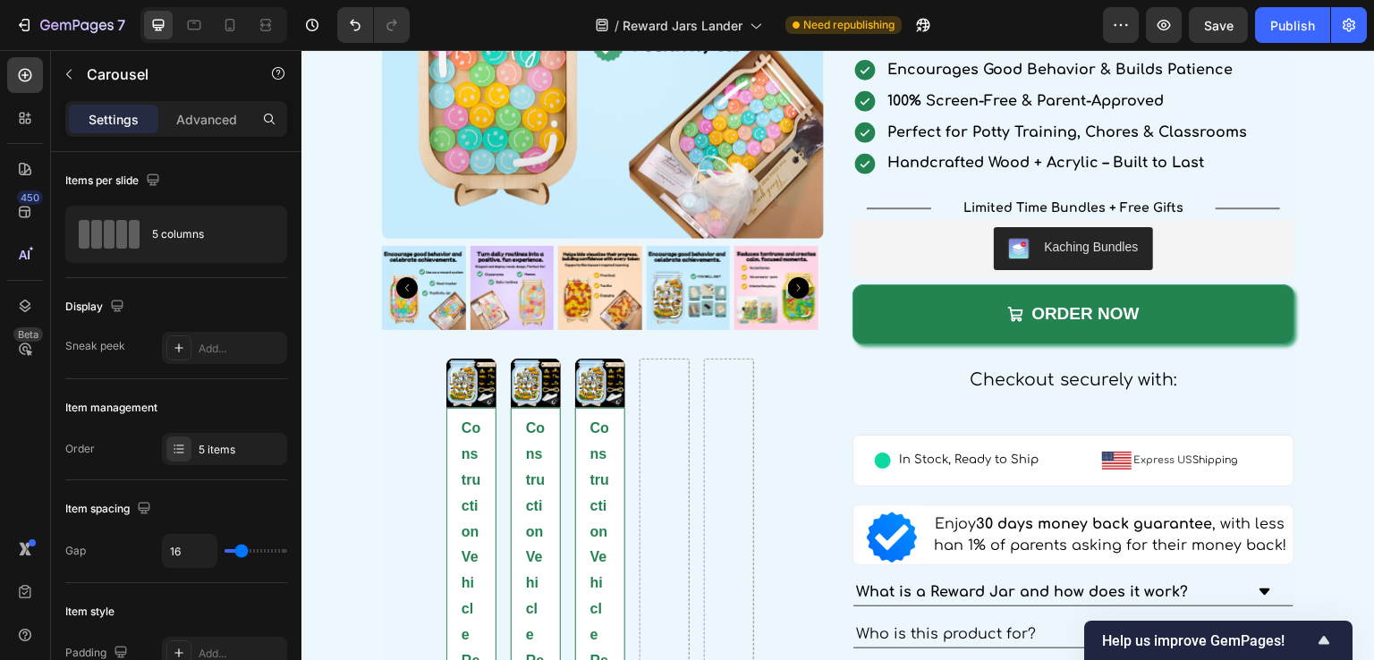
click at [586, 376] on img at bounding box center [600, 384] width 50 height 50
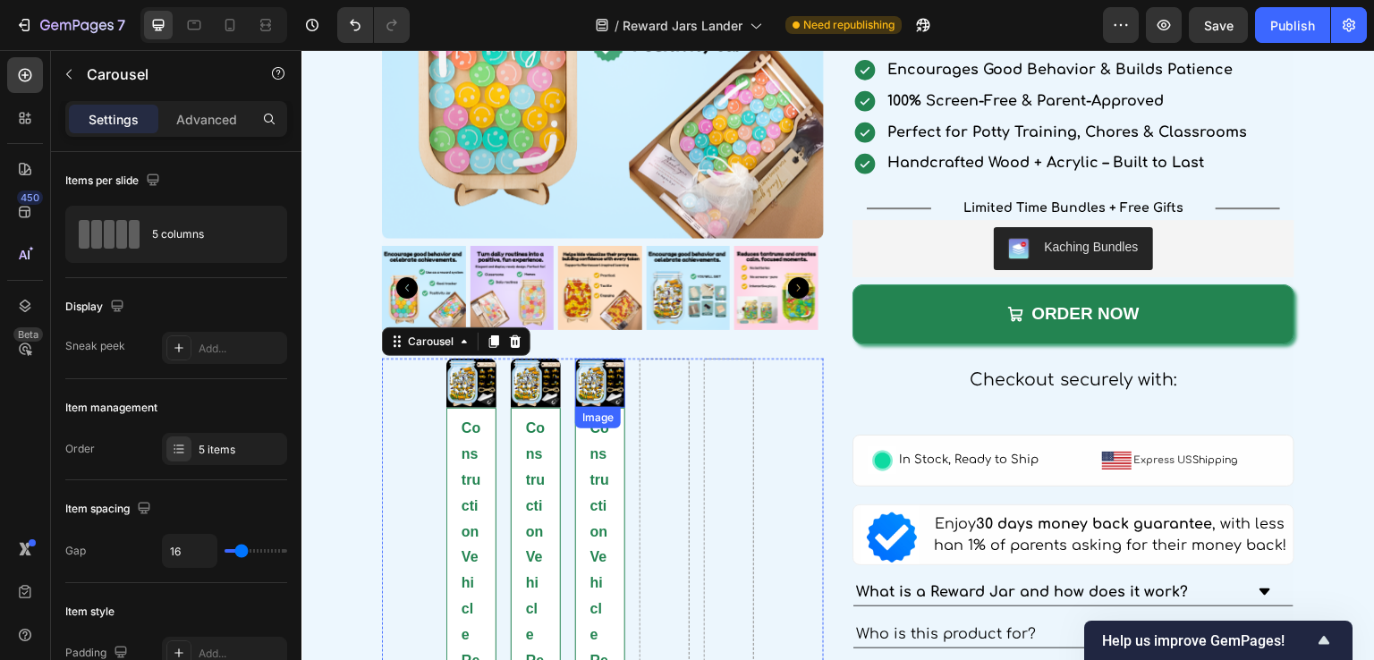
click at [599, 385] on img at bounding box center [600, 384] width 50 height 50
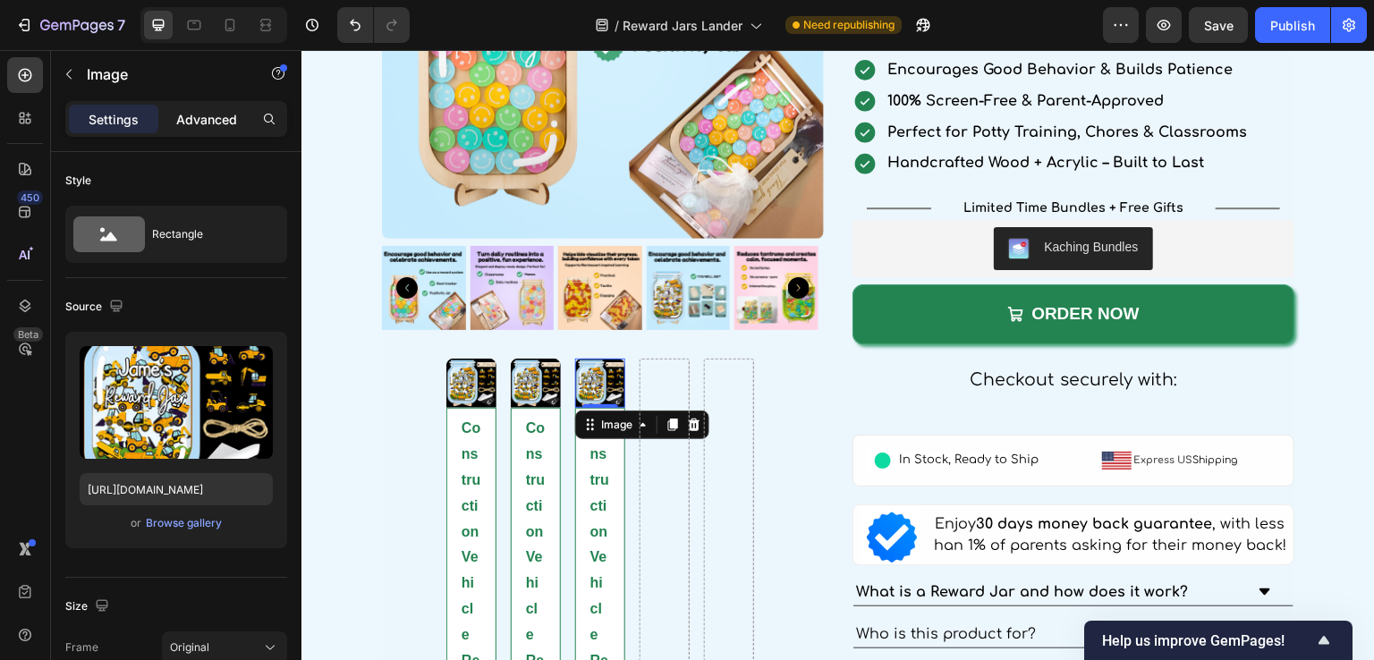
click at [205, 130] on div "Advanced" at bounding box center [206, 119] width 89 height 29
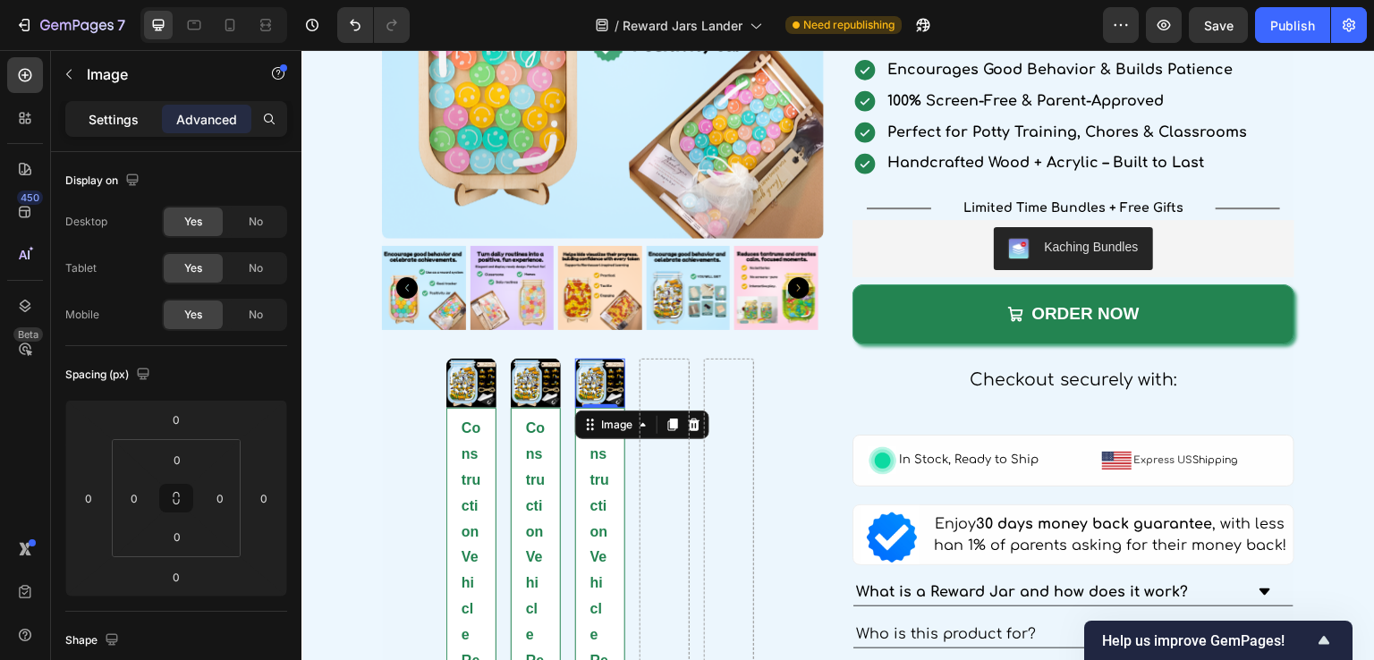
click at [132, 119] on p "Settings" at bounding box center [114, 119] width 50 height 19
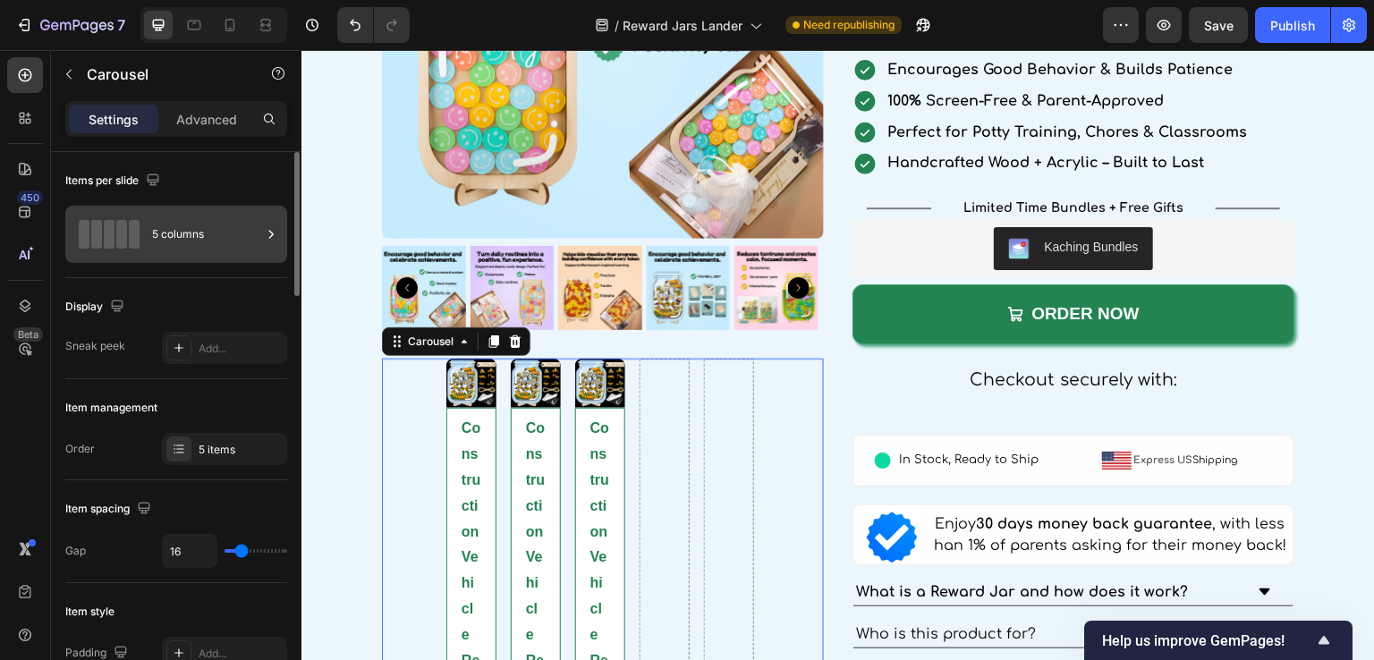
click at [166, 236] on div "5 columns" at bounding box center [206, 234] width 109 height 41
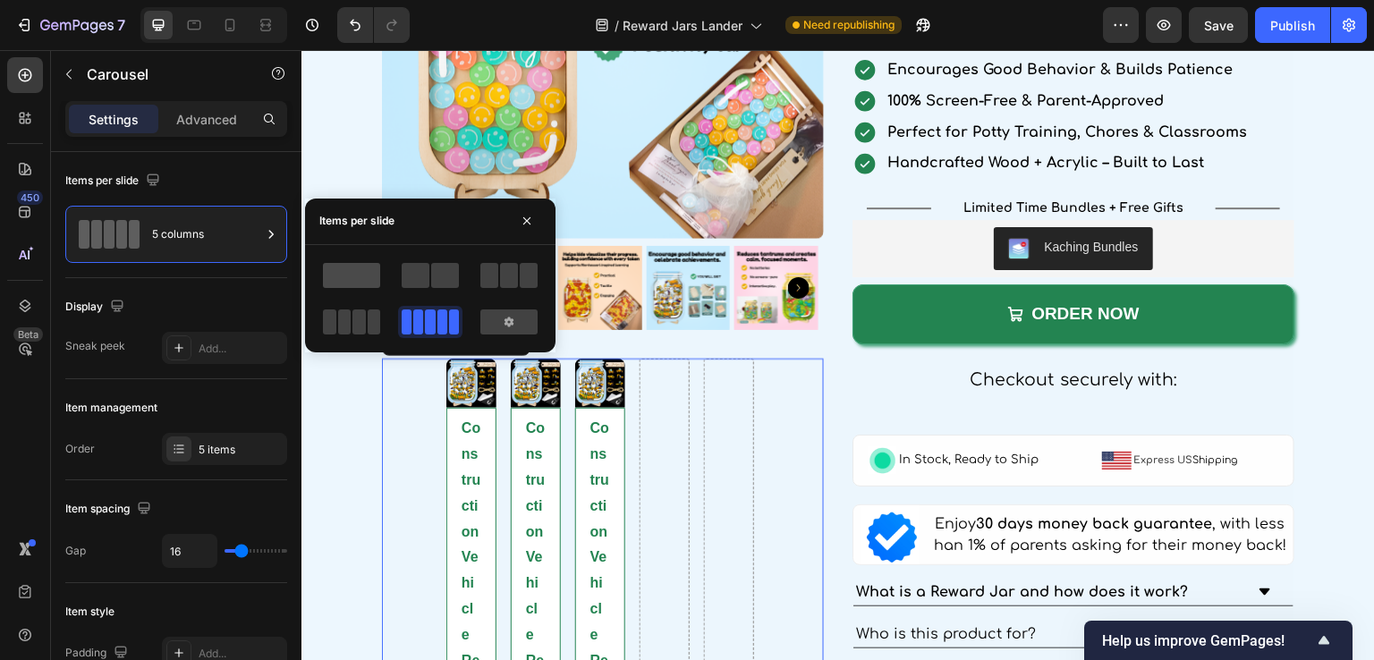
click at [351, 273] on span at bounding box center [351, 275] width 57 height 25
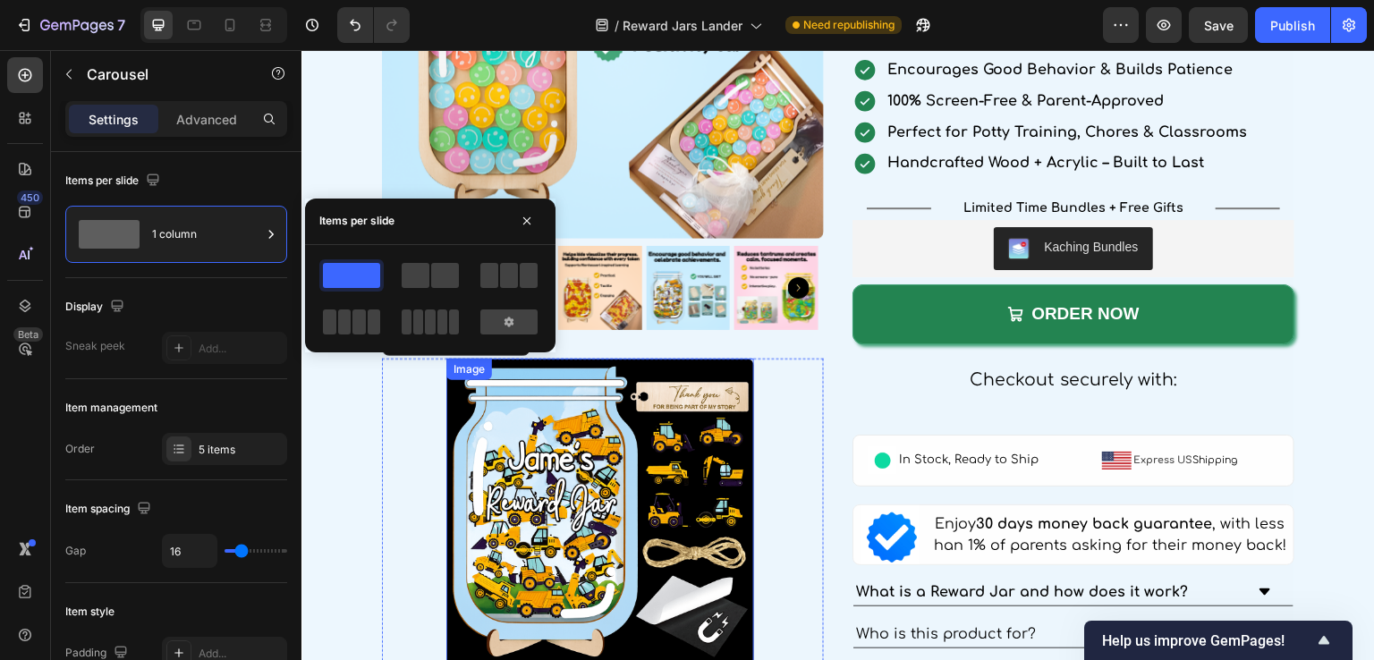
click at [577, 417] on img at bounding box center [600, 513] width 308 height 308
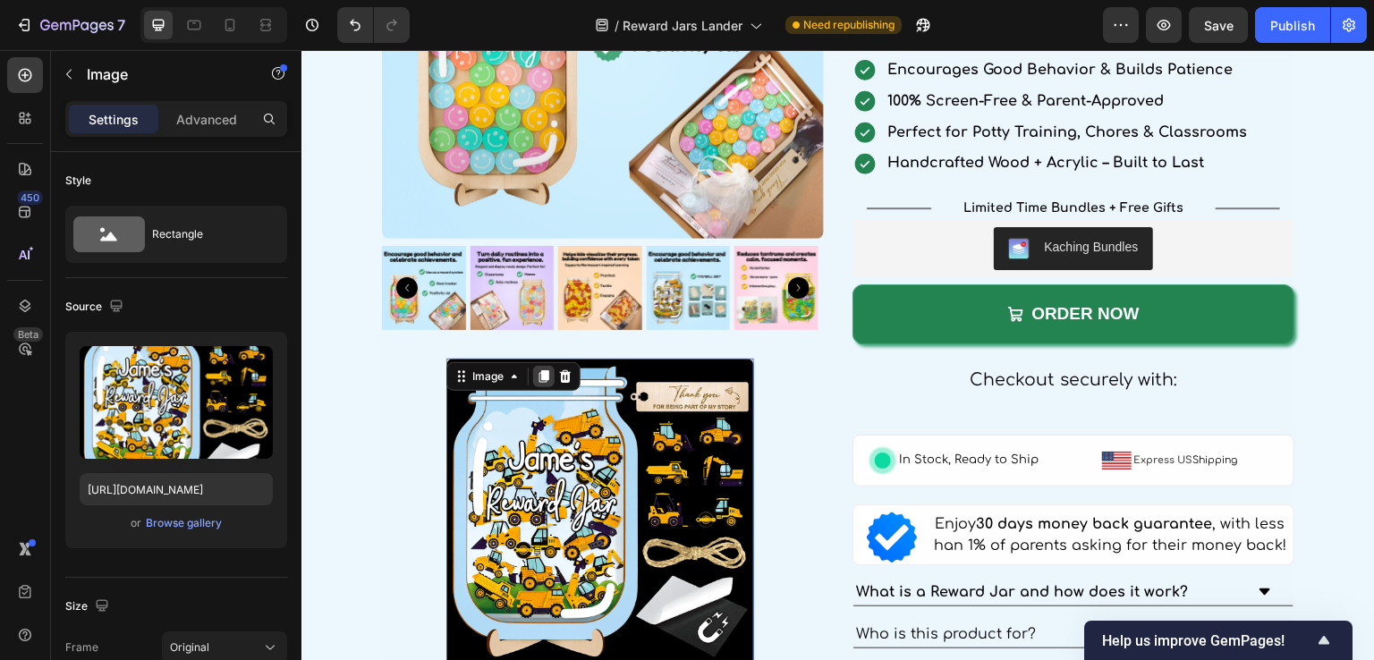
click at [538, 374] on icon at bounding box center [544, 376] width 14 height 14
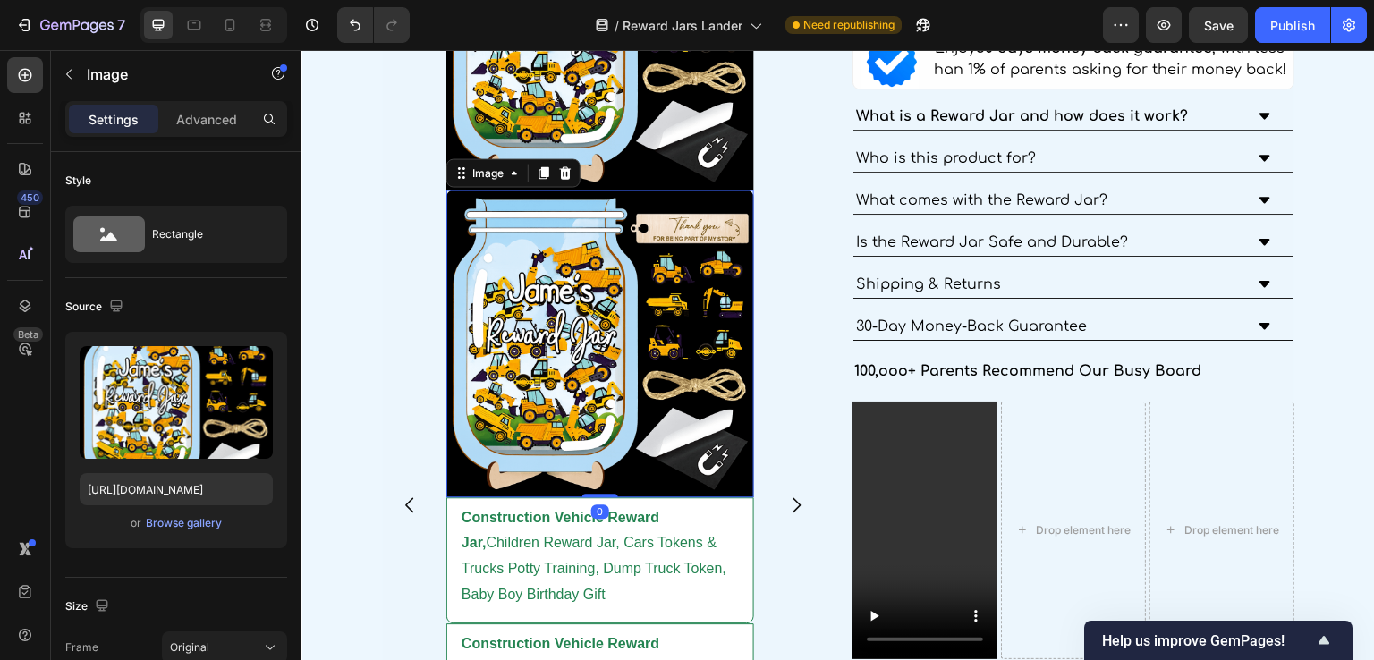
scroll to position [3554, 0]
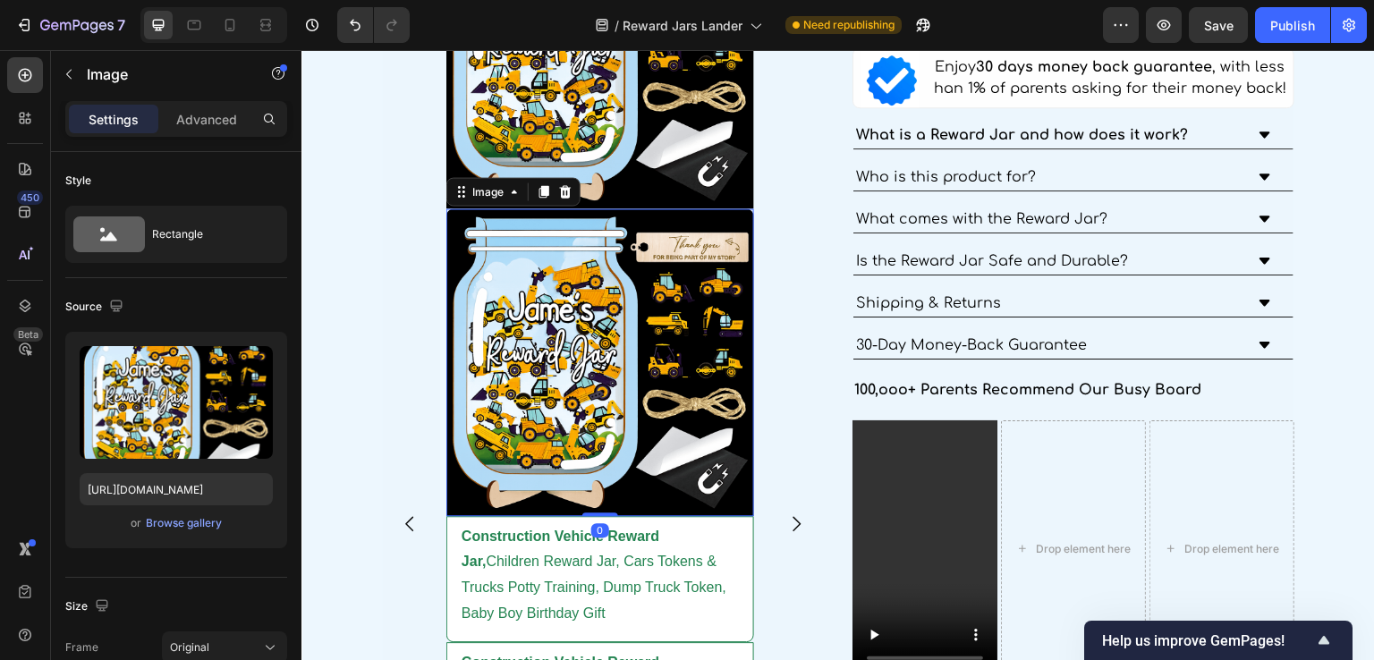
click at [558, 356] on img at bounding box center [600, 362] width 308 height 308
click at [534, 187] on div at bounding box center [543, 191] width 21 height 21
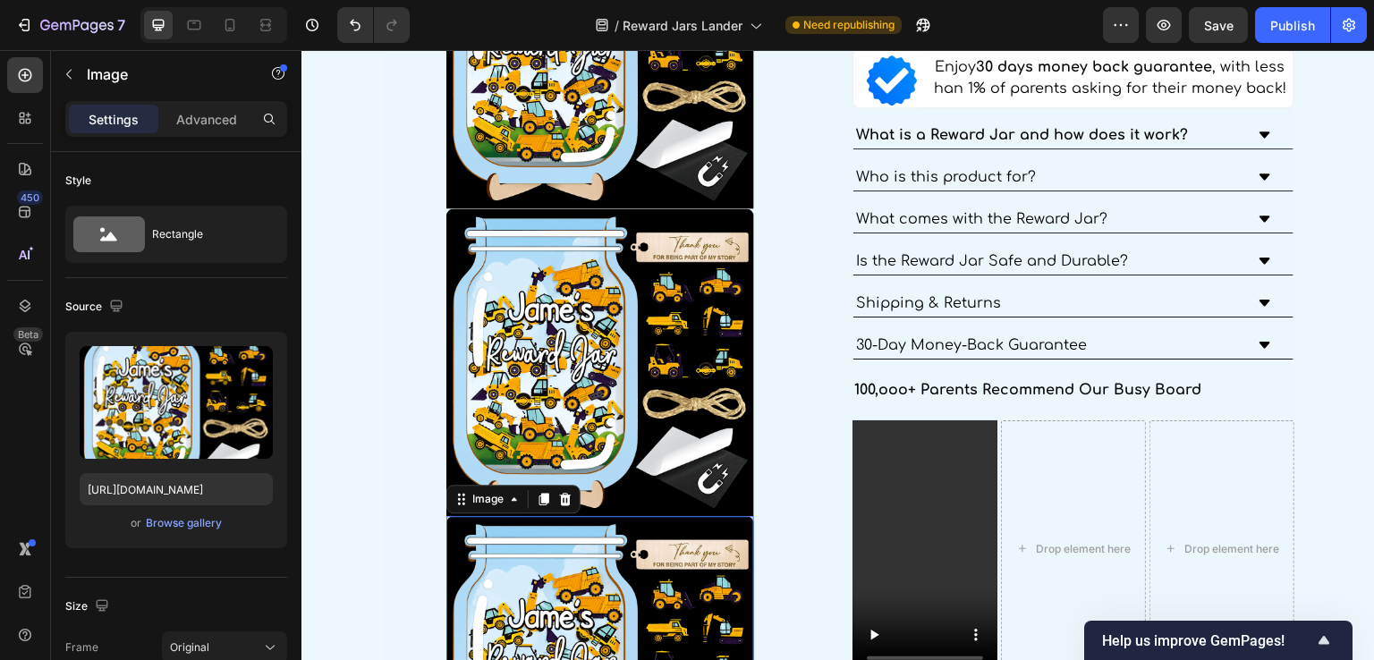
scroll to position [3707, 0]
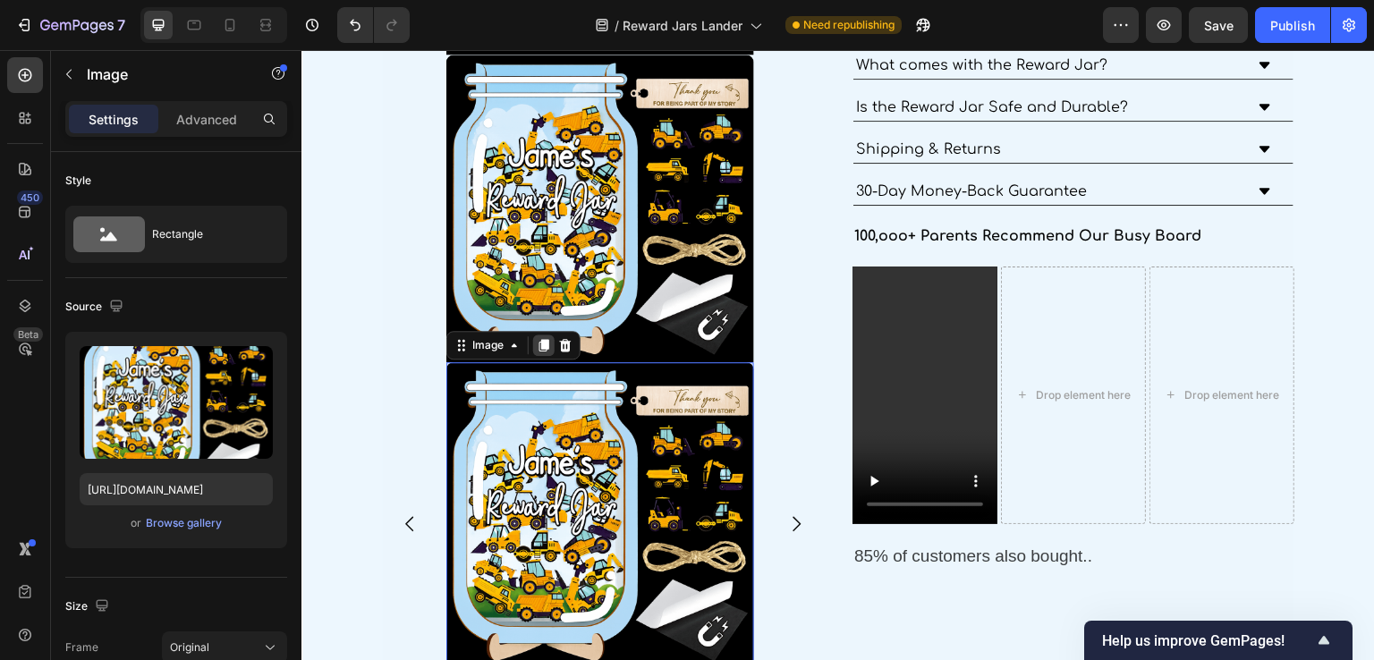
click at [548, 340] on icon at bounding box center [544, 345] width 14 height 14
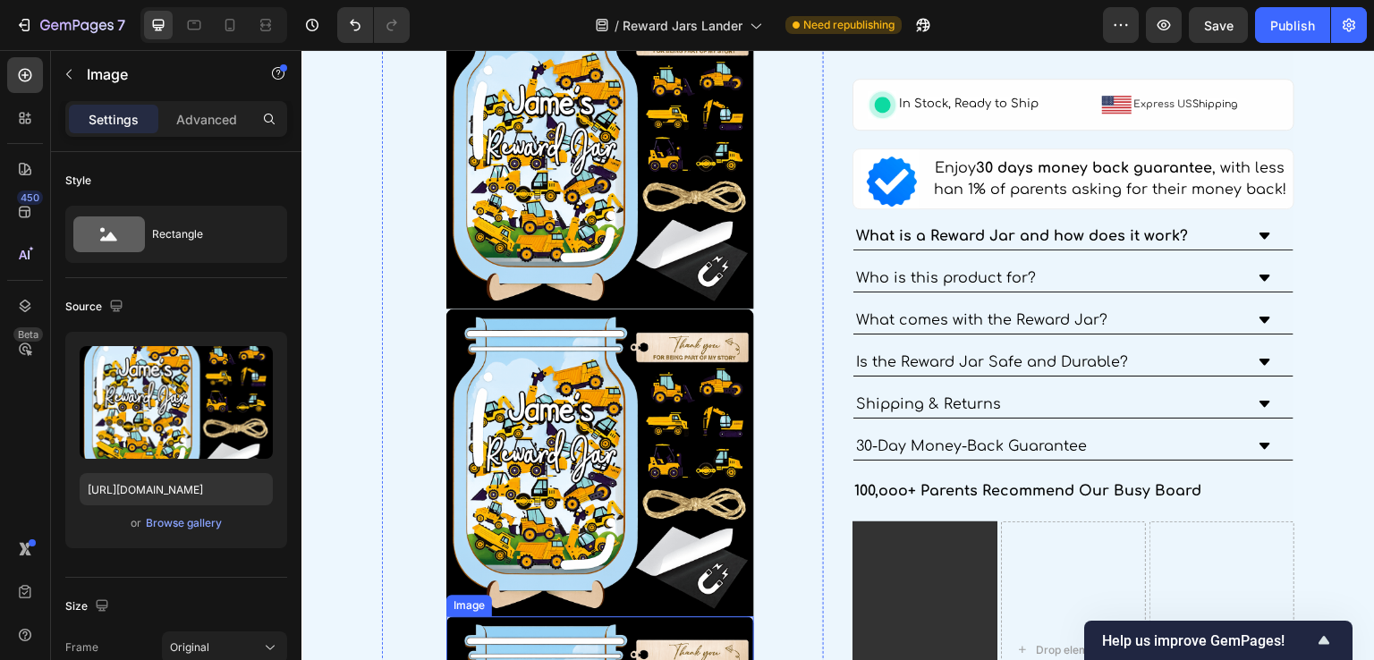
scroll to position [3184, 0]
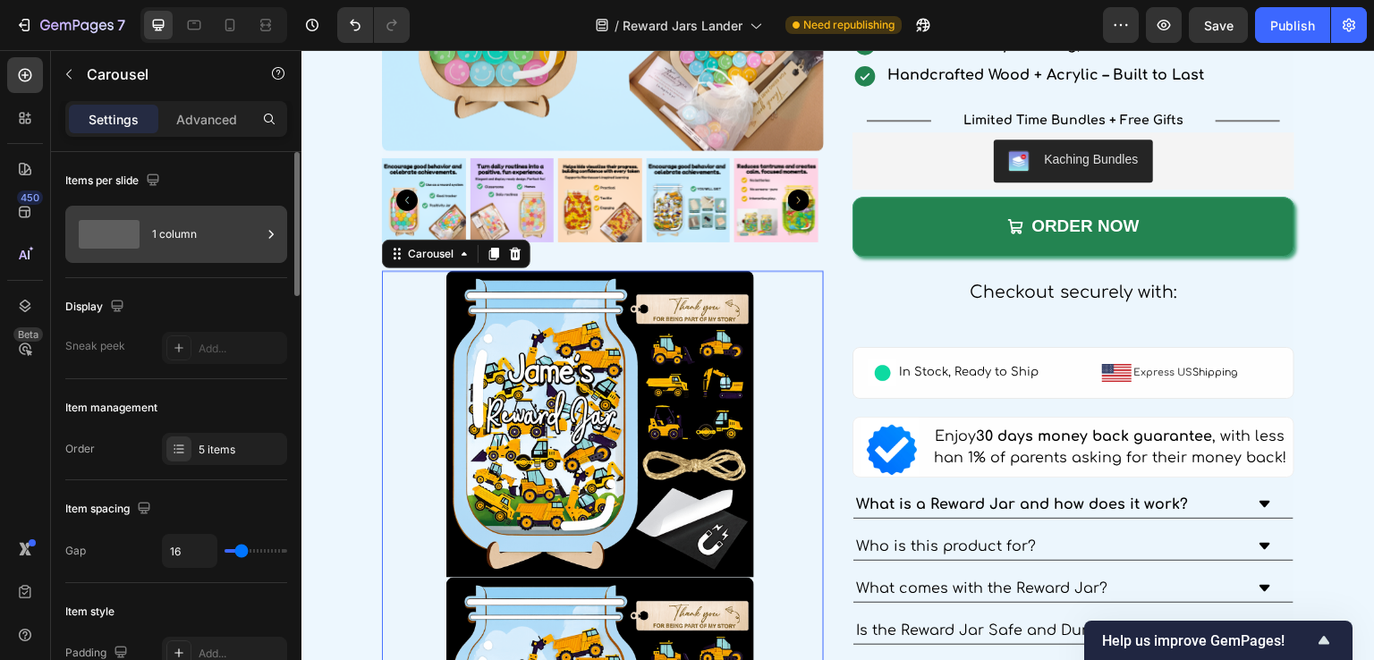
click at [140, 236] on div at bounding box center [109, 234] width 72 height 29
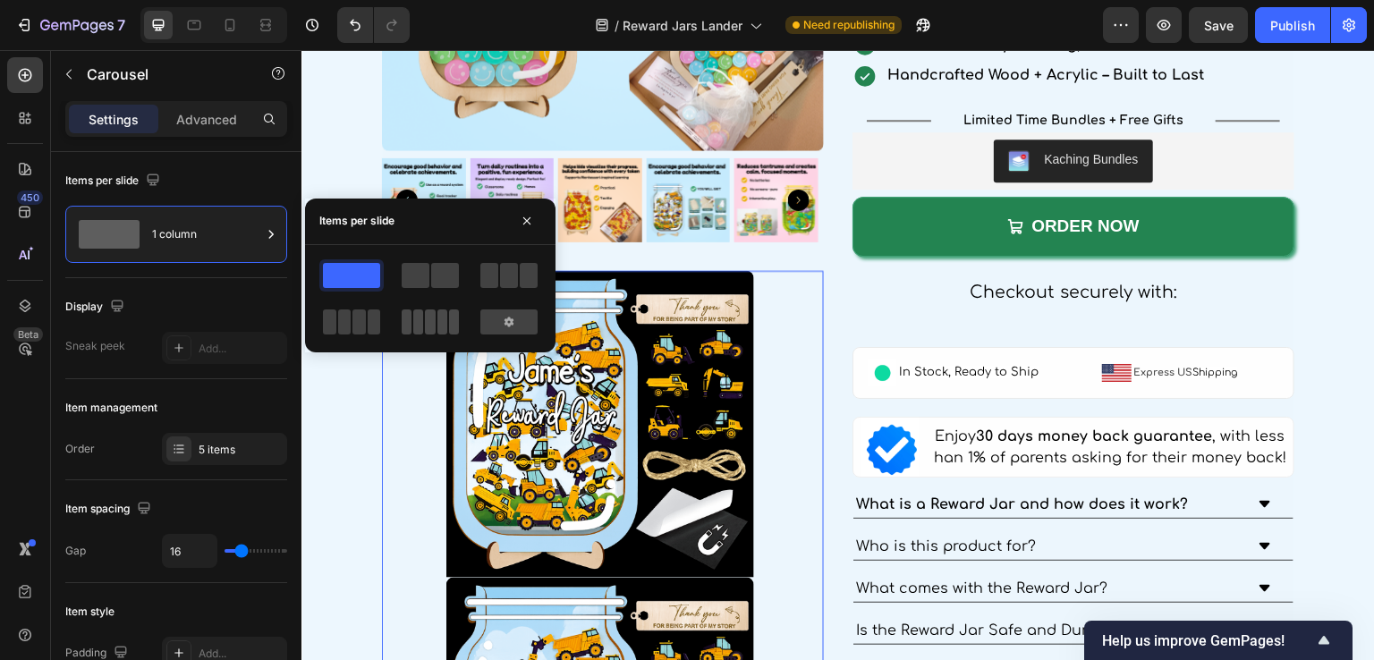
click at [429, 315] on span at bounding box center [430, 322] width 10 height 25
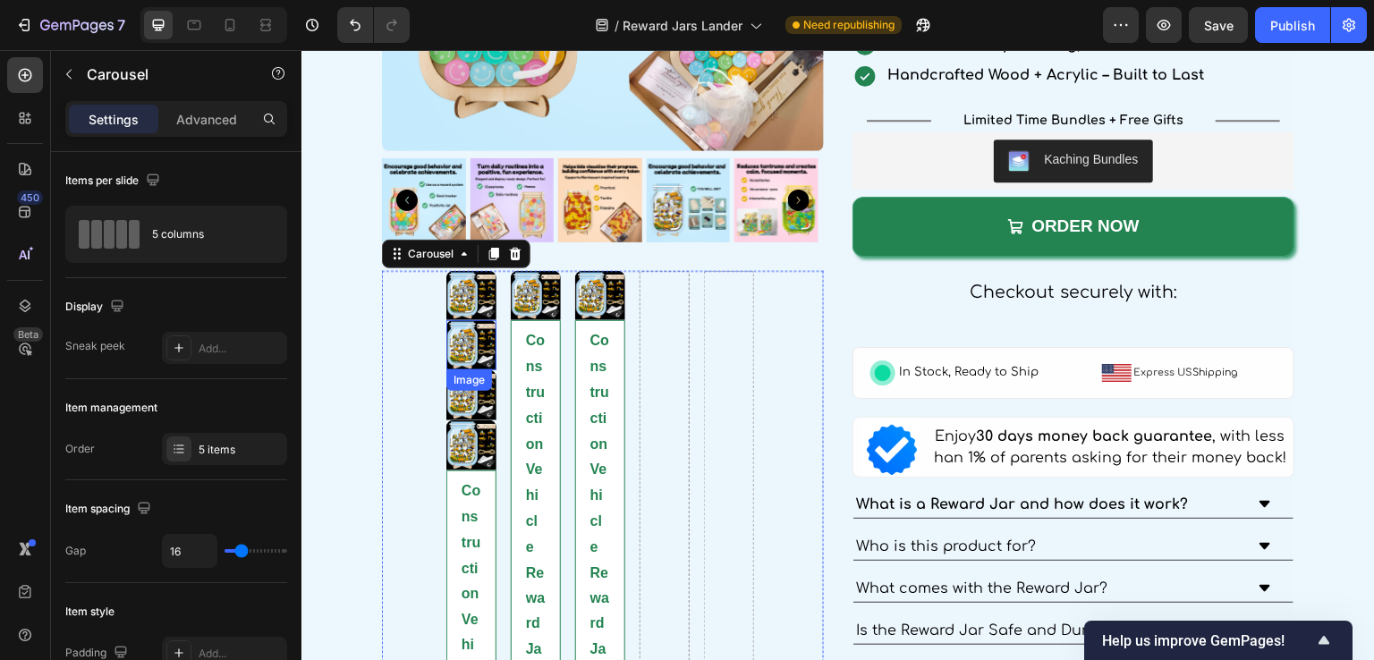
click at [476, 336] on img at bounding box center [471, 345] width 50 height 50
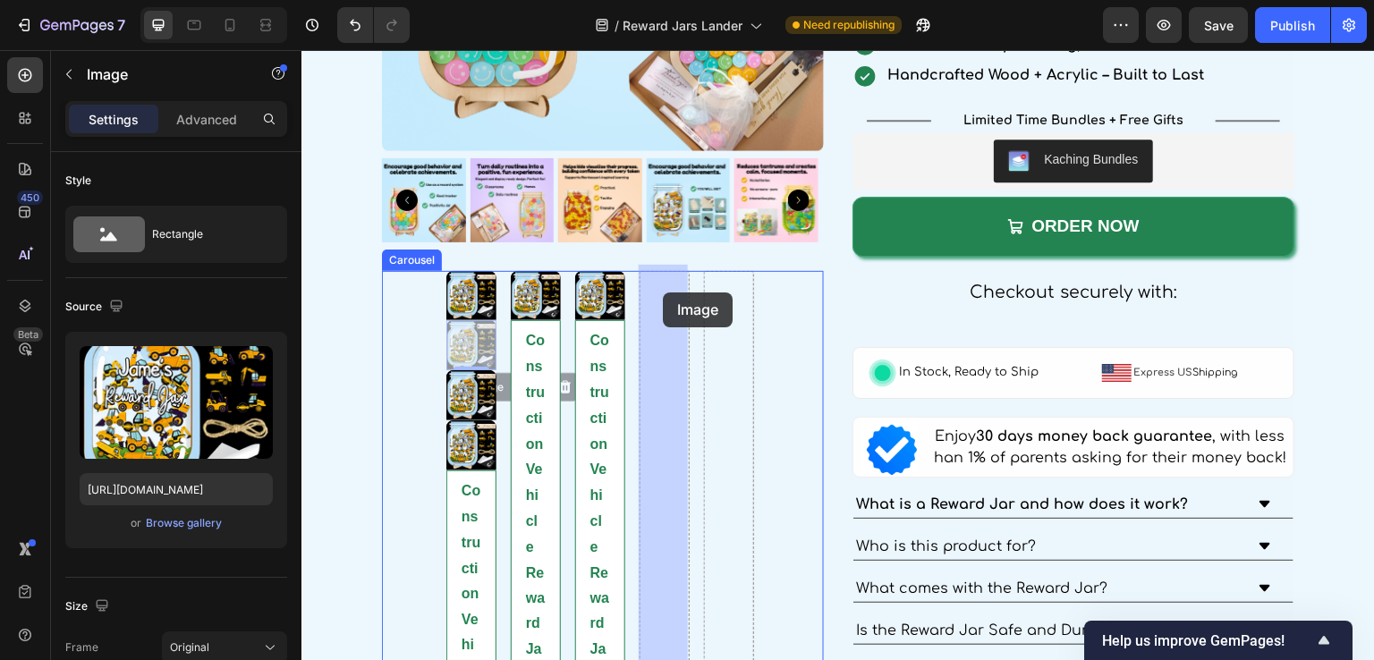
drag, startPoint x: 463, startPoint y: 382, endPoint x: 663, endPoint y: 298, distance: 216.5
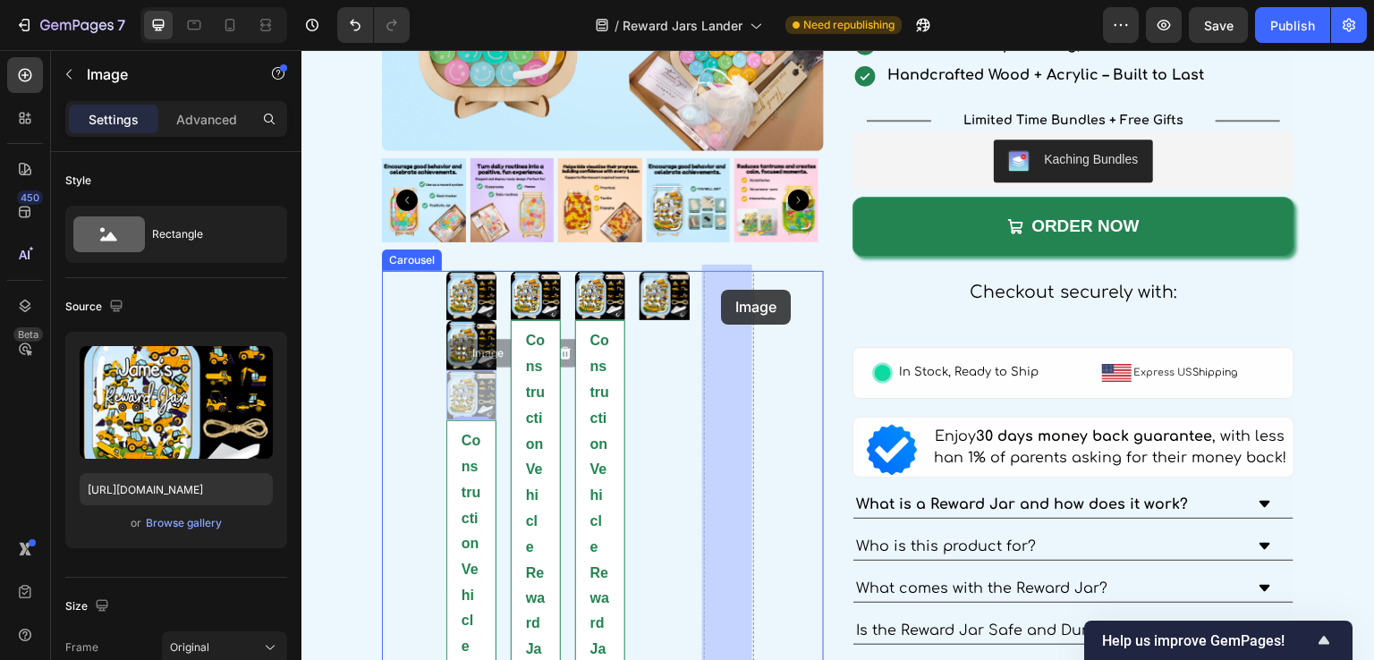
drag, startPoint x: 465, startPoint y: 346, endPoint x: 721, endPoint y: 290, distance: 262.0
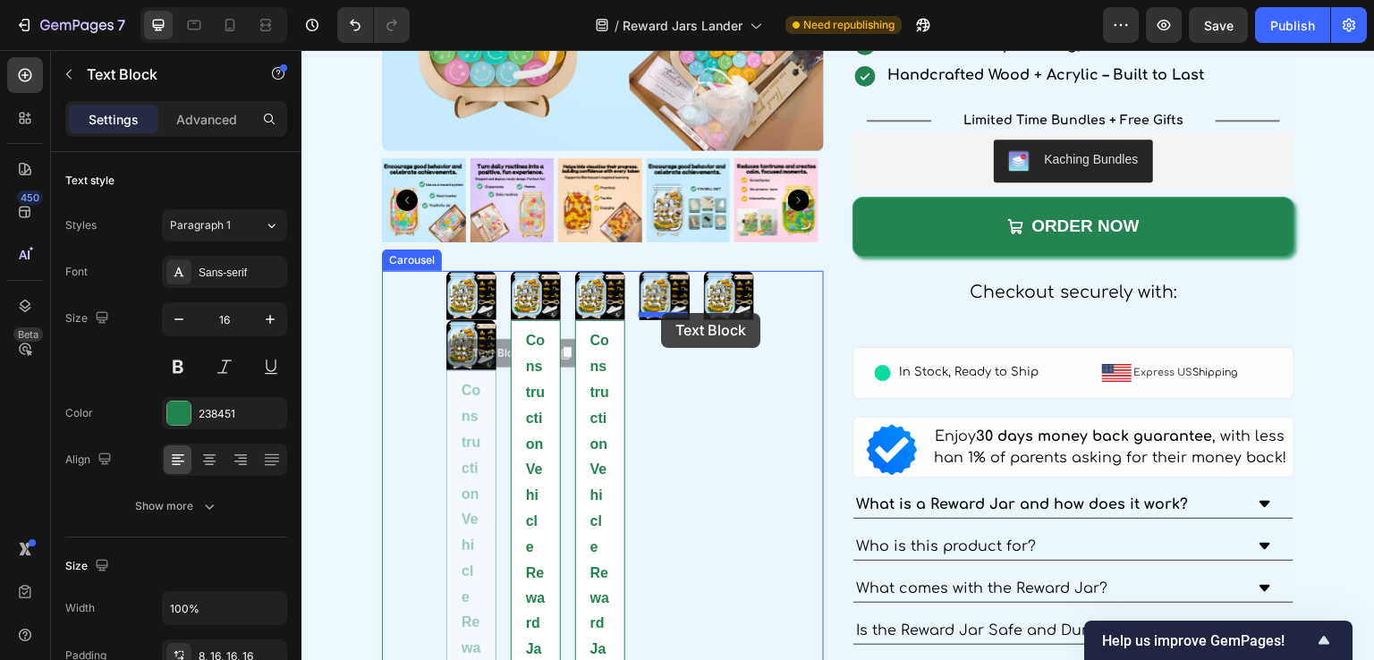
drag, startPoint x: 472, startPoint y: 352, endPoint x: 661, endPoint y: 313, distance: 192.8
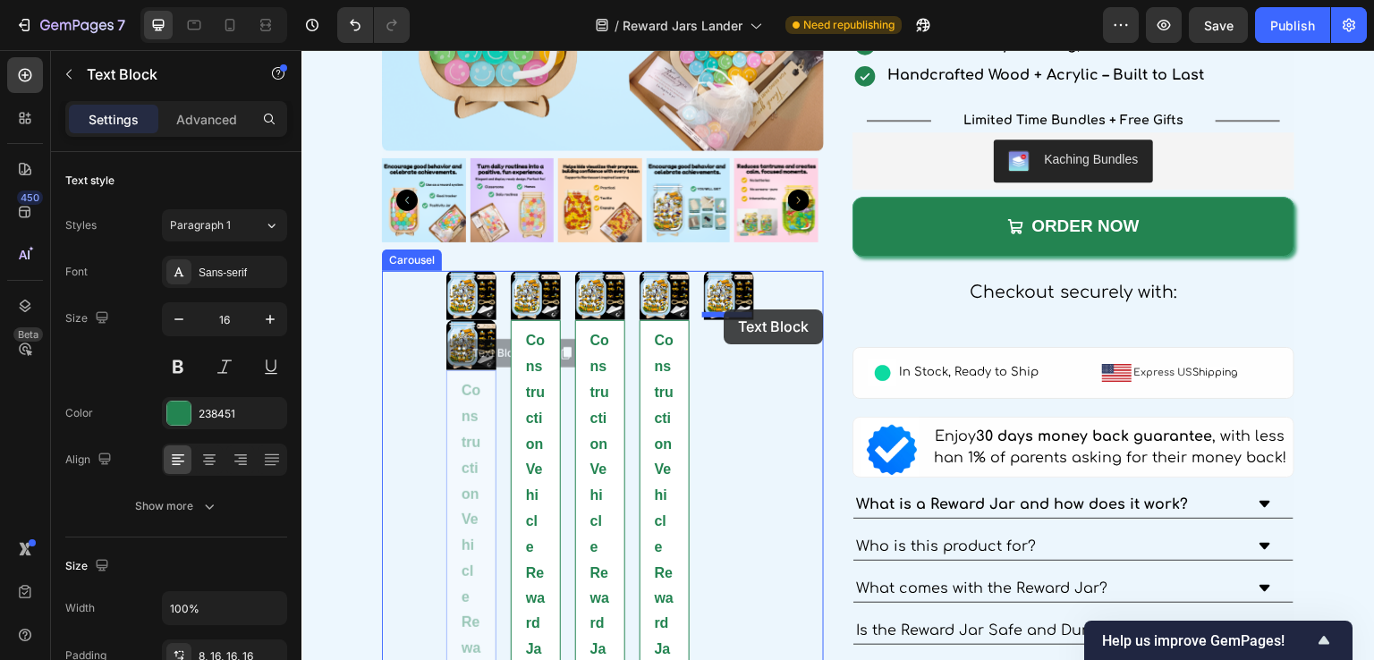
drag, startPoint x: 474, startPoint y: 353, endPoint x: 721, endPoint y: 306, distance: 251.4
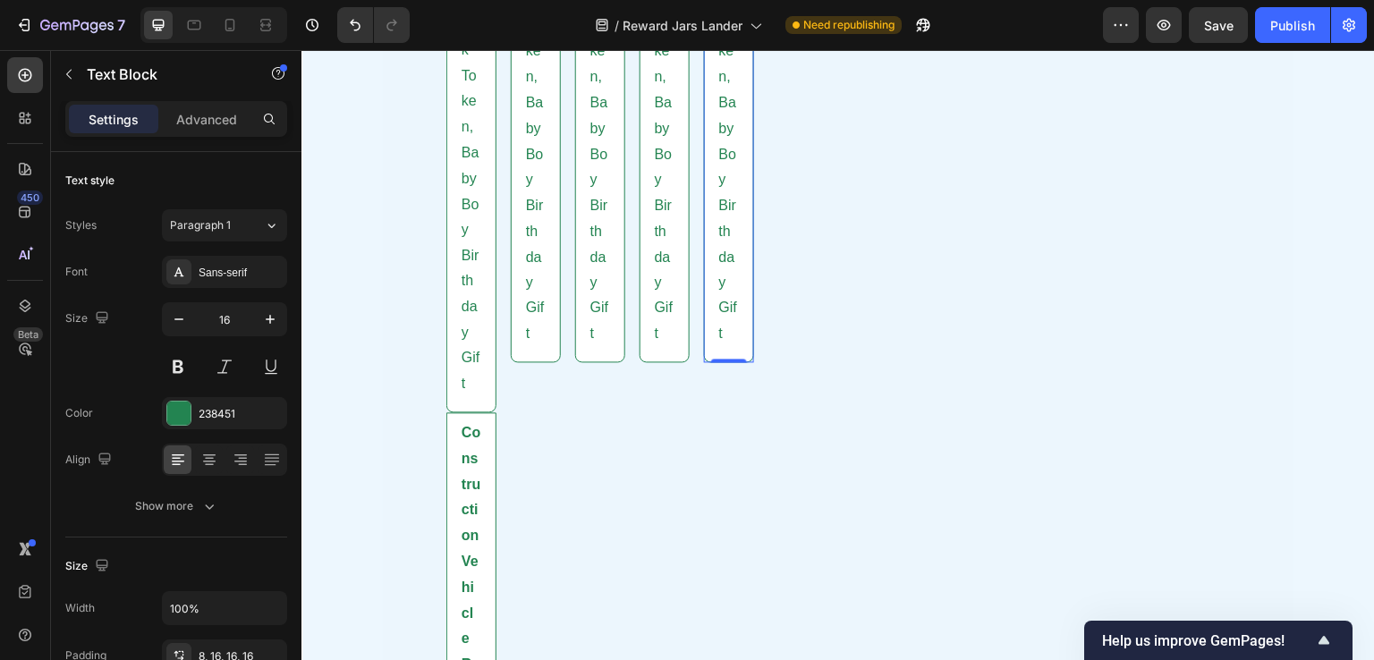
scroll to position [4973, 0]
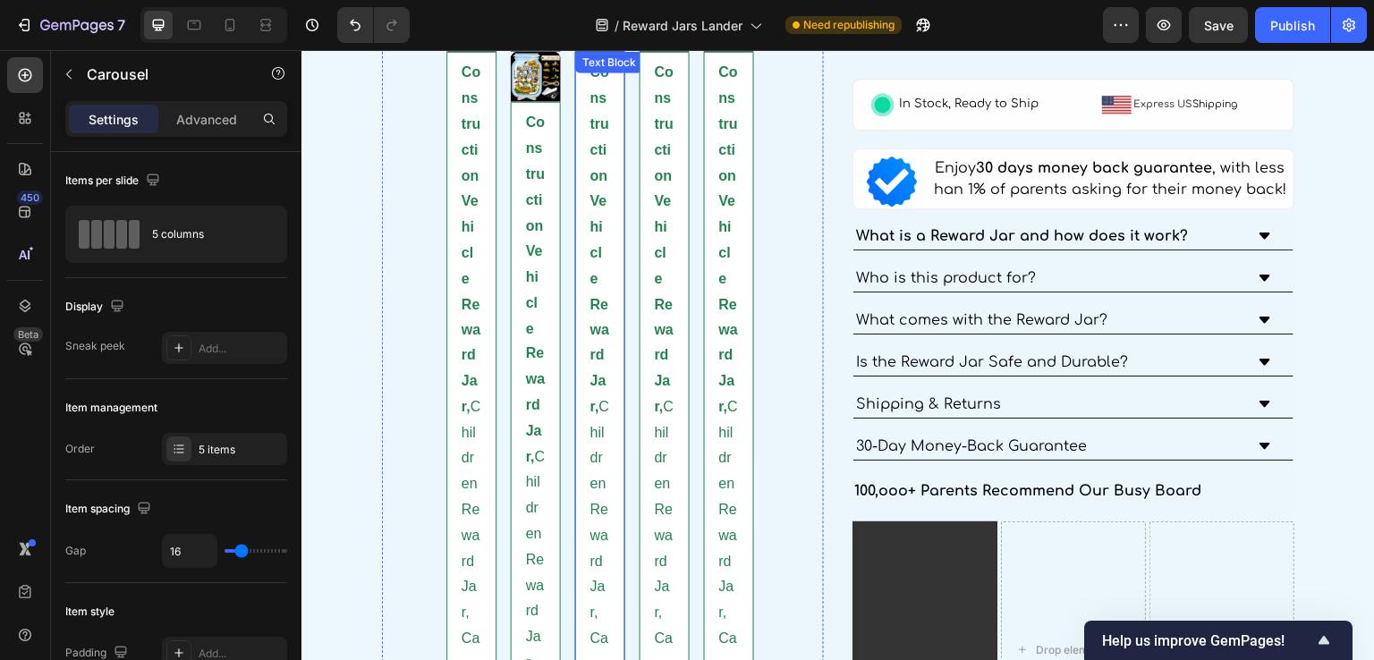
scroll to position [3005, 0]
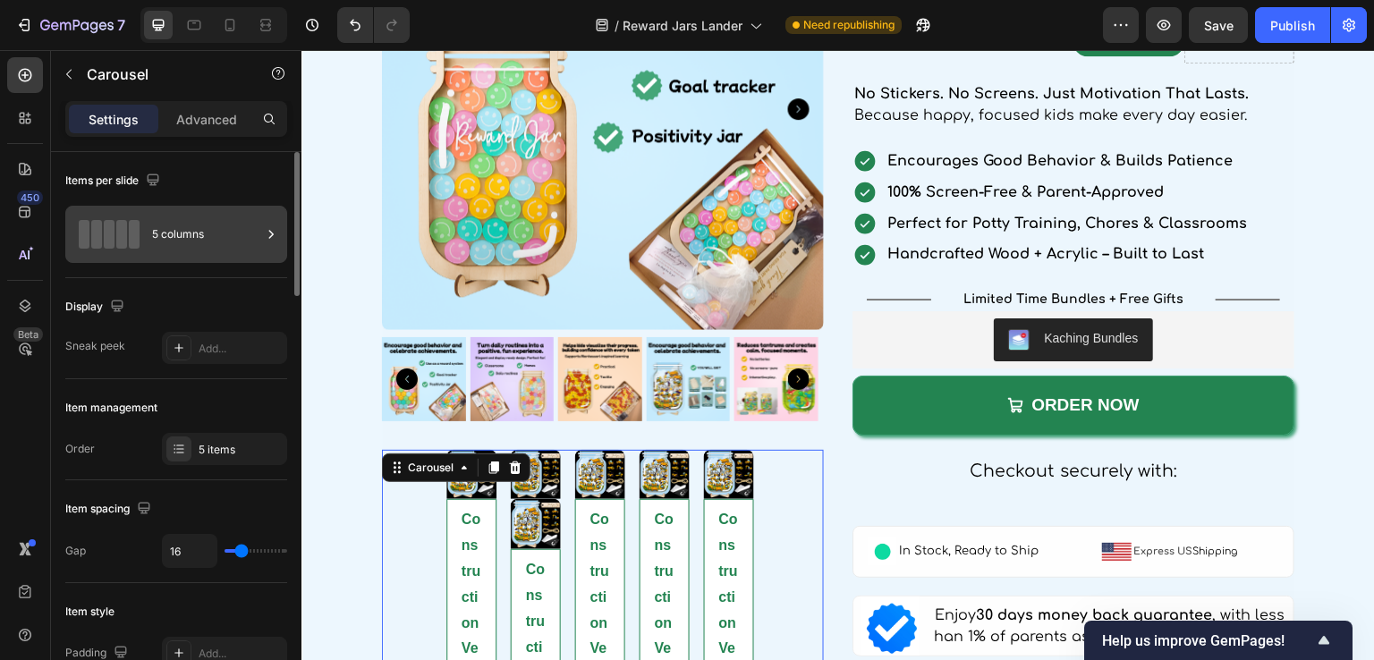
click at [210, 215] on div "5 columns" at bounding box center [206, 234] width 109 height 41
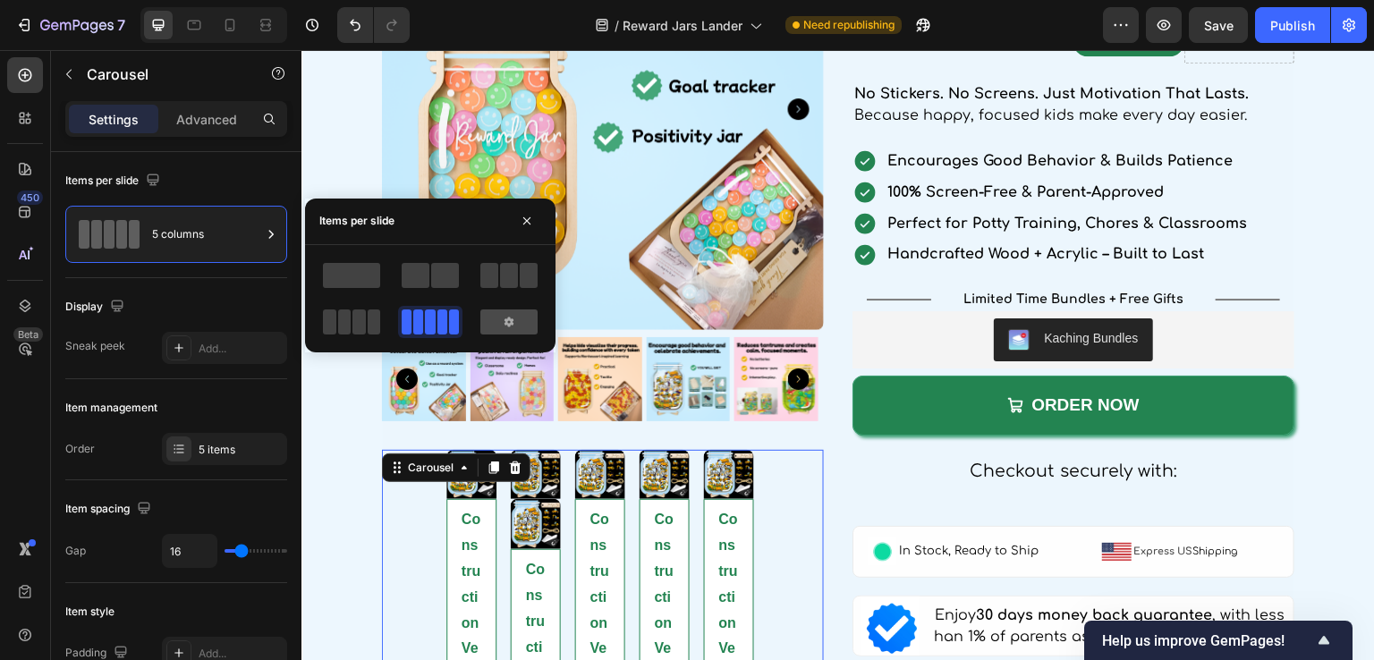
click at [503, 315] on icon at bounding box center [509, 322] width 14 height 14
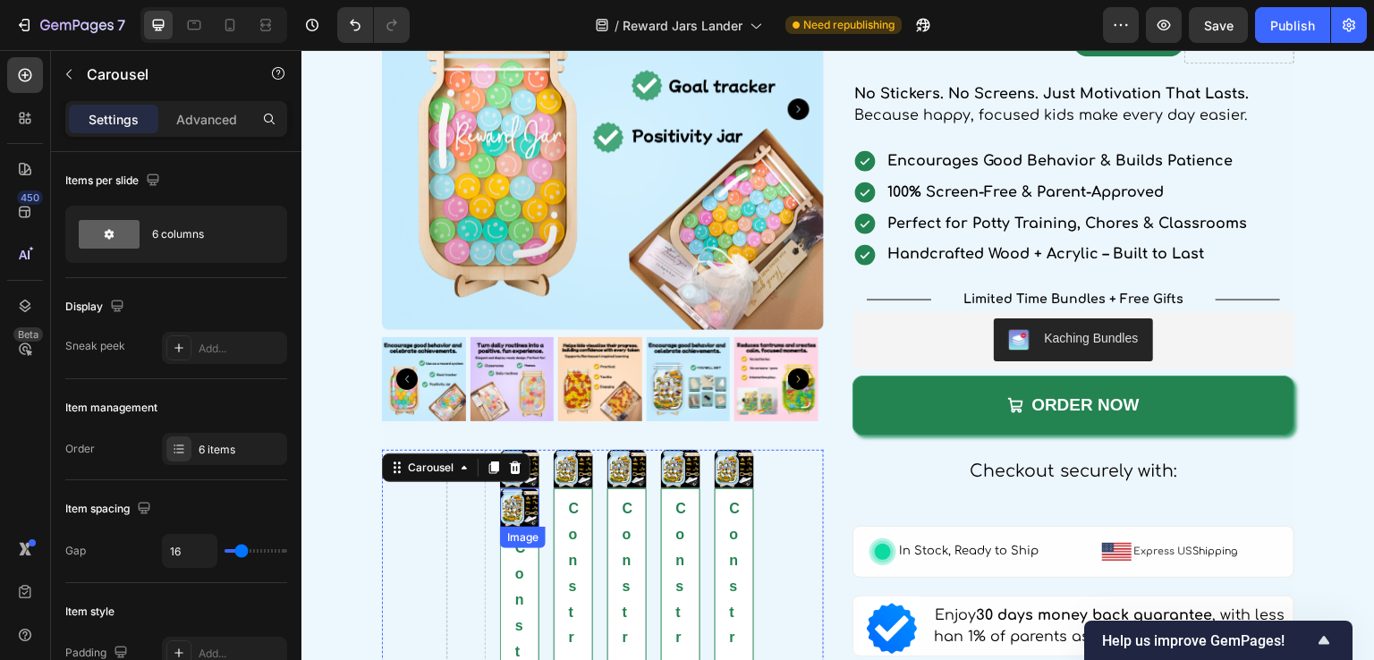
click at [517, 490] on img at bounding box center [519, 507] width 39 height 39
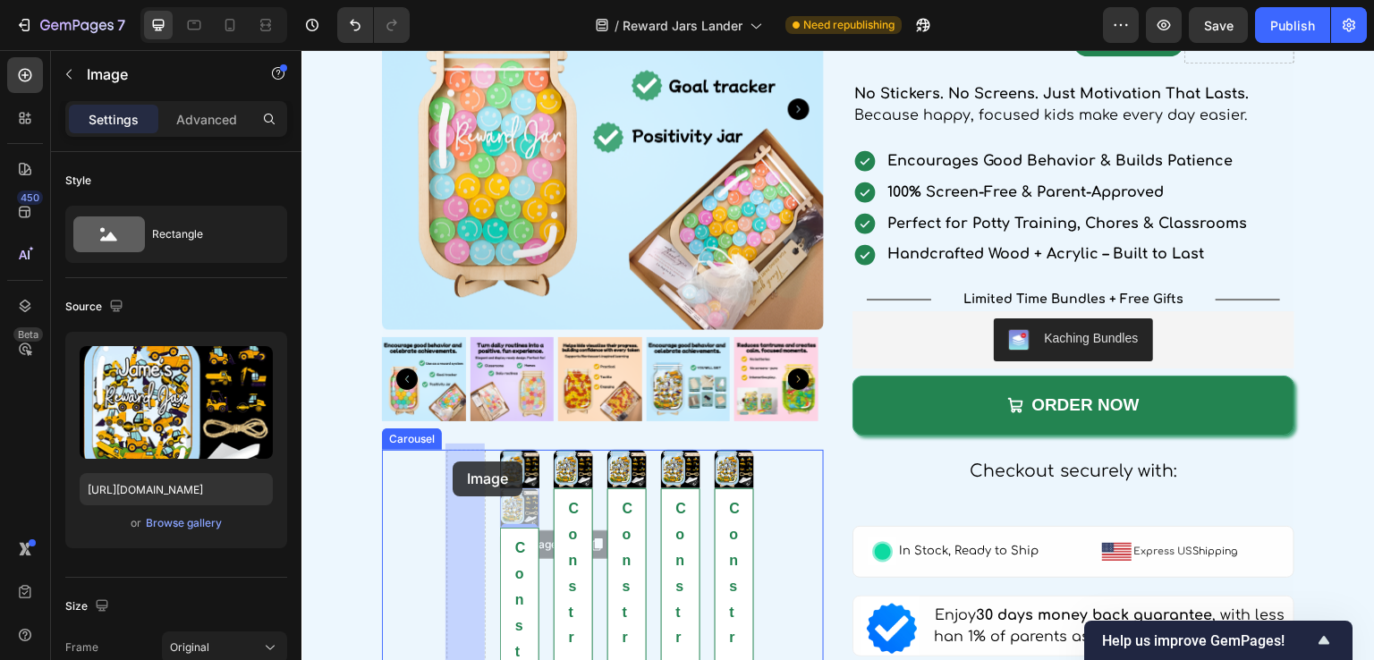
drag, startPoint x: 507, startPoint y: 502, endPoint x: 455, endPoint y: 463, distance: 64.6
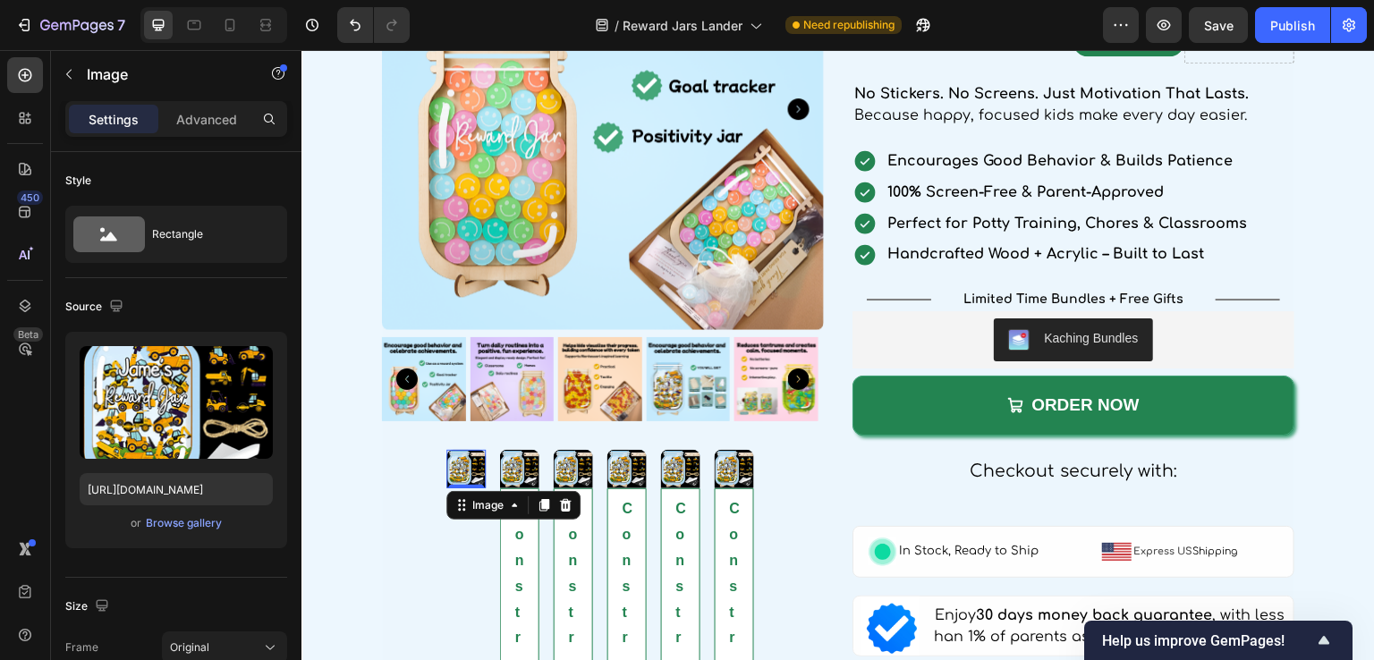
scroll to position [3095, 0]
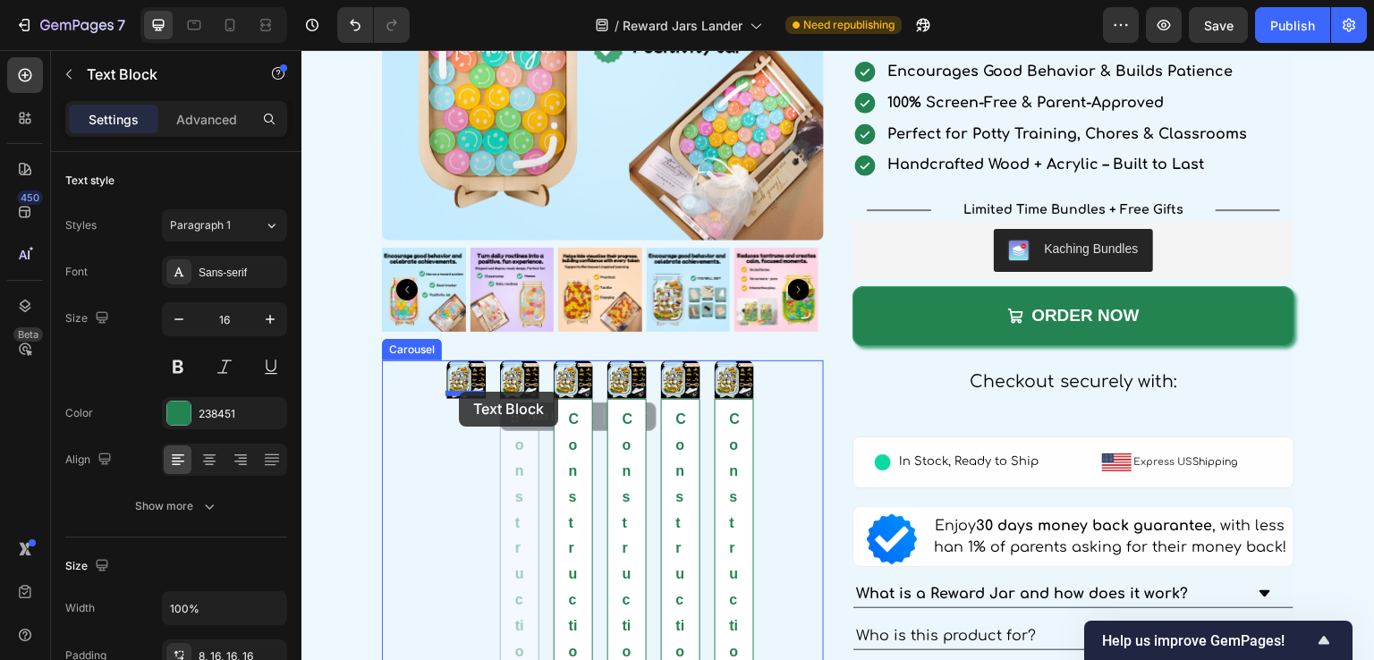
drag, startPoint x: 522, startPoint y: 410, endPoint x: 459, endPoint y: 392, distance: 66.0
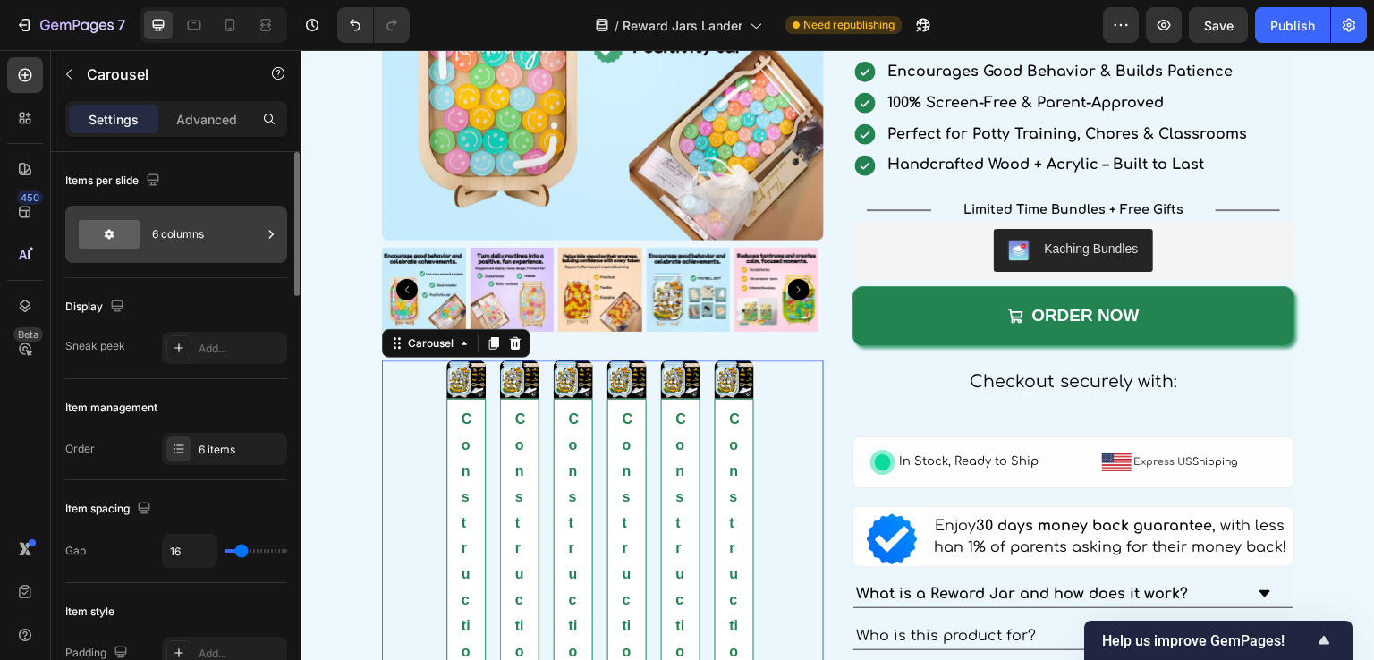
click at [164, 237] on div "6 columns" at bounding box center [206, 234] width 109 height 41
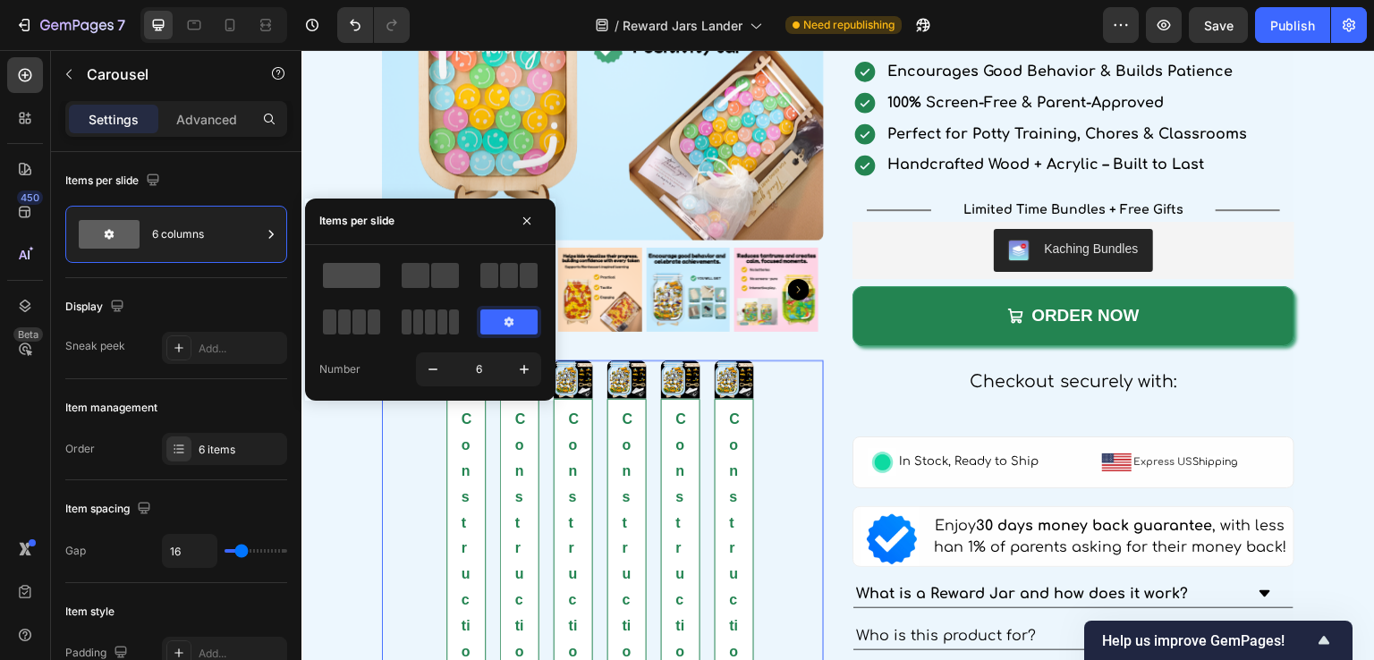
click at [358, 285] on span at bounding box center [351, 275] width 57 height 25
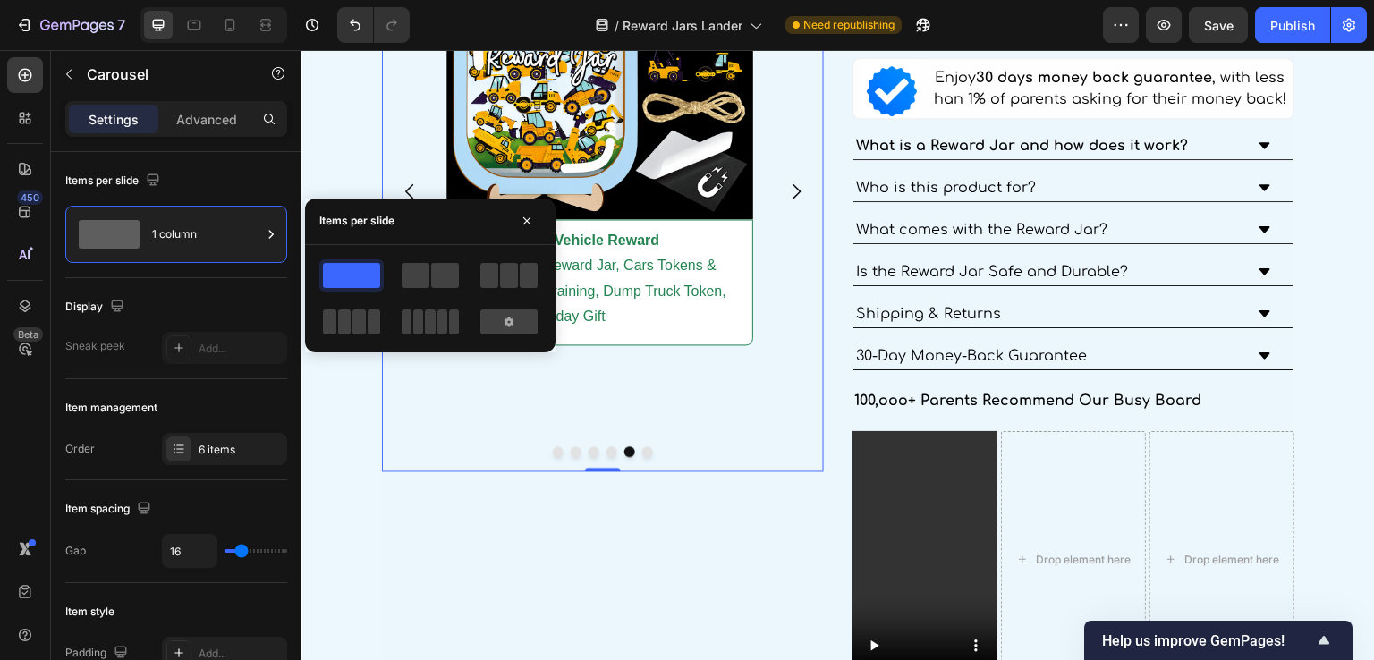
scroll to position [3542, 0]
click at [534, 410] on div "Image Construction Vehicle Reward Jar, Children Reward Jar, Cars Tokens & Truck…" at bounding box center [600, 193] width 308 height 560
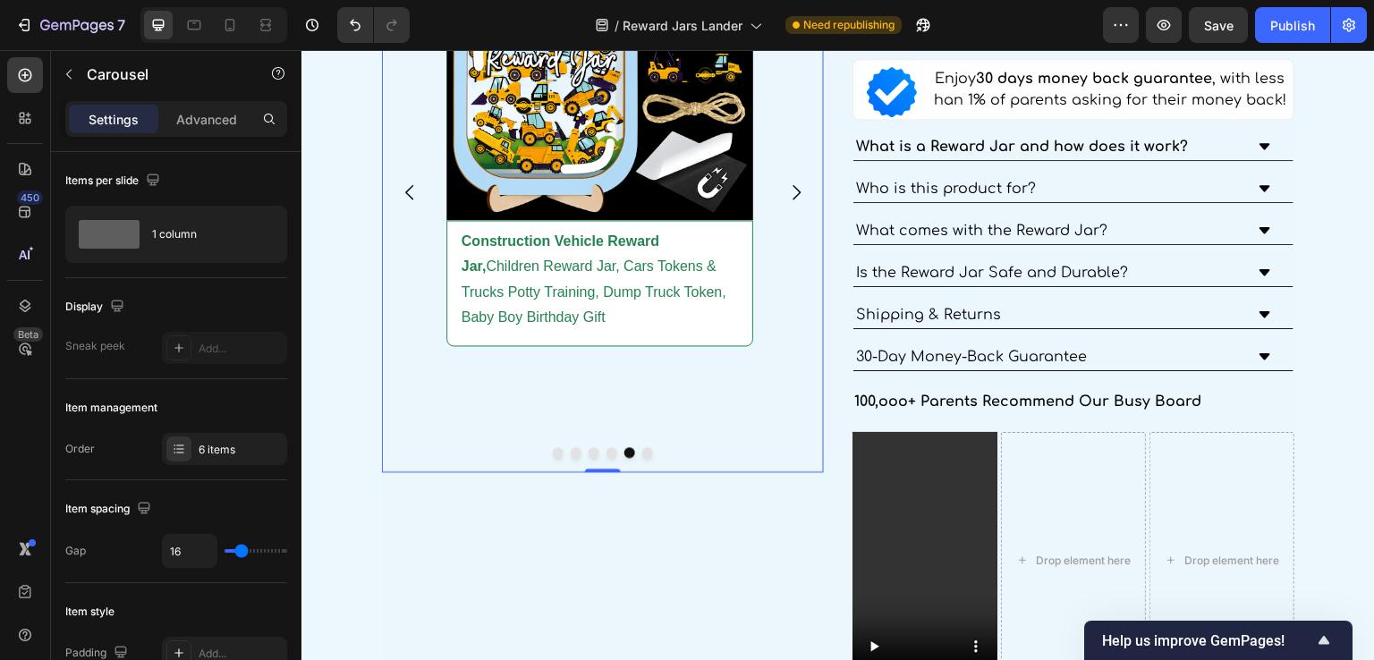
click at [412, 194] on icon "Carousel Back Arrow" at bounding box center [409, 192] width 21 height 21
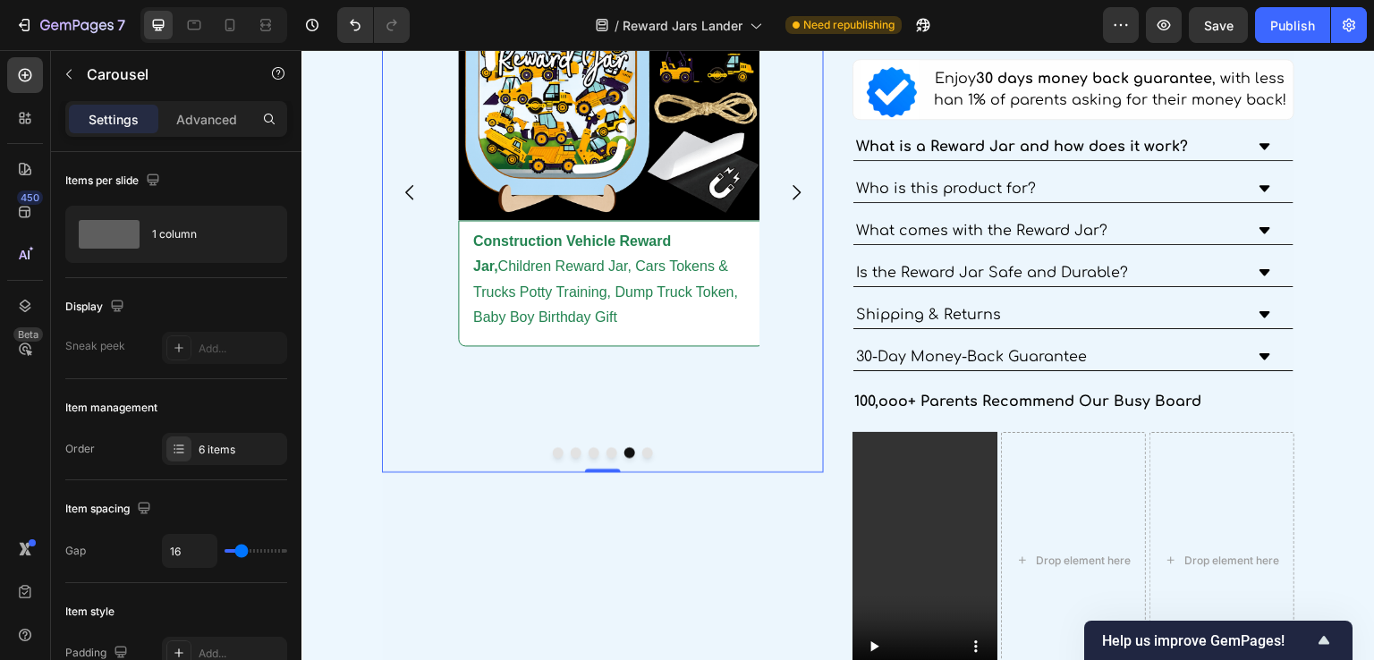
click at [412, 194] on icon "Carousel Back Arrow" at bounding box center [409, 192] width 21 height 21
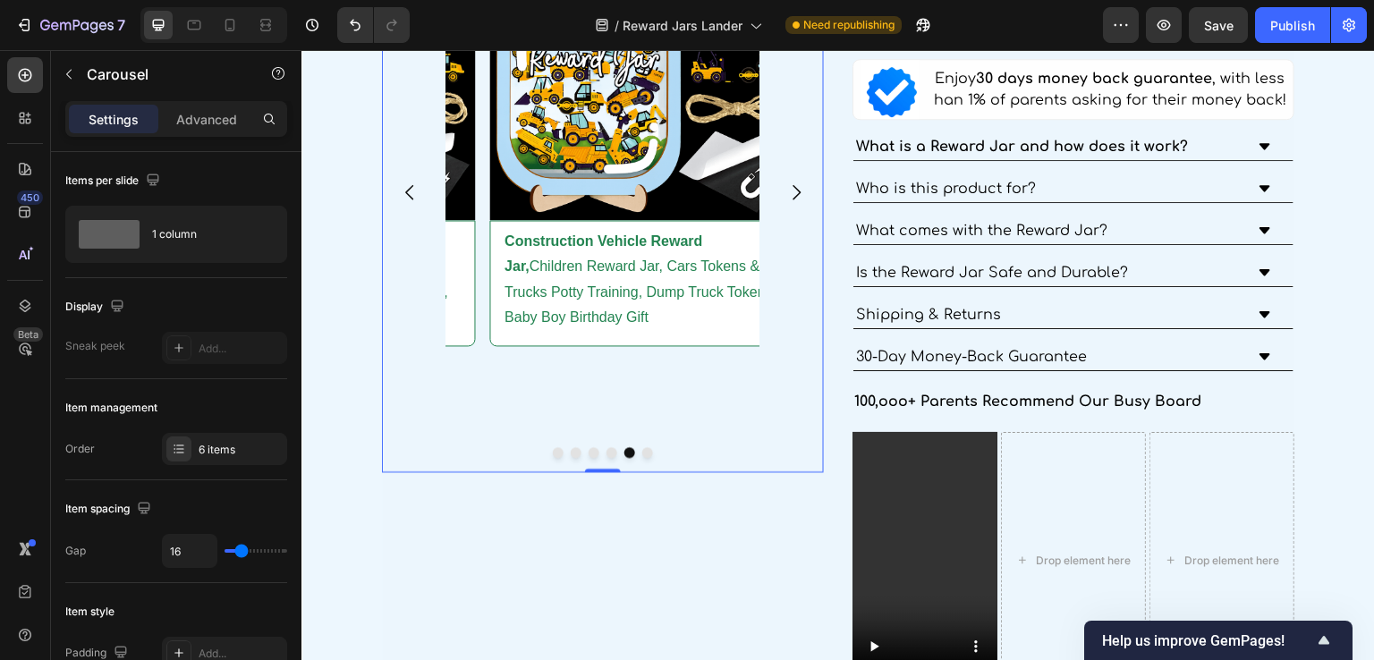
click at [412, 193] on icon "Carousel Back Arrow" at bounding box center [409, 192] width 21 height 21
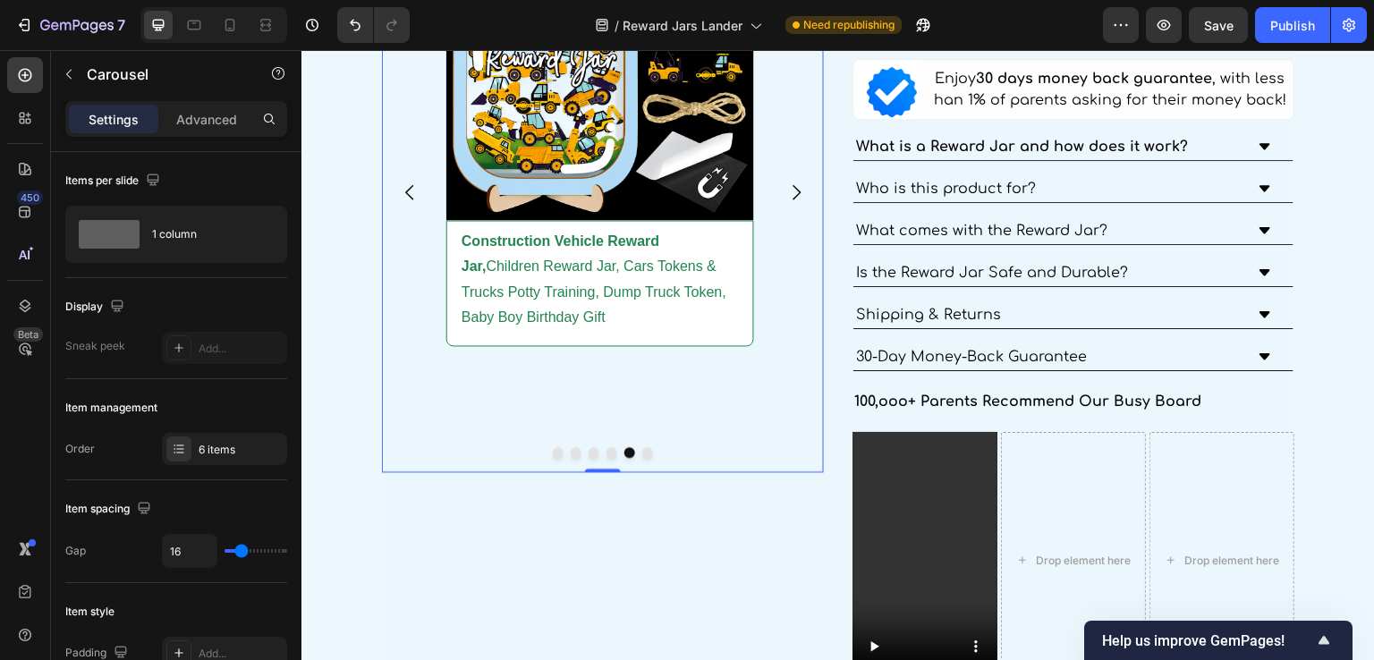
click at [559, 447] on div at bounding box center [603, 452] width 442 height 11
click at [556, 447] on button "Dot" at bounding box center [558, 452] width 11 height 11
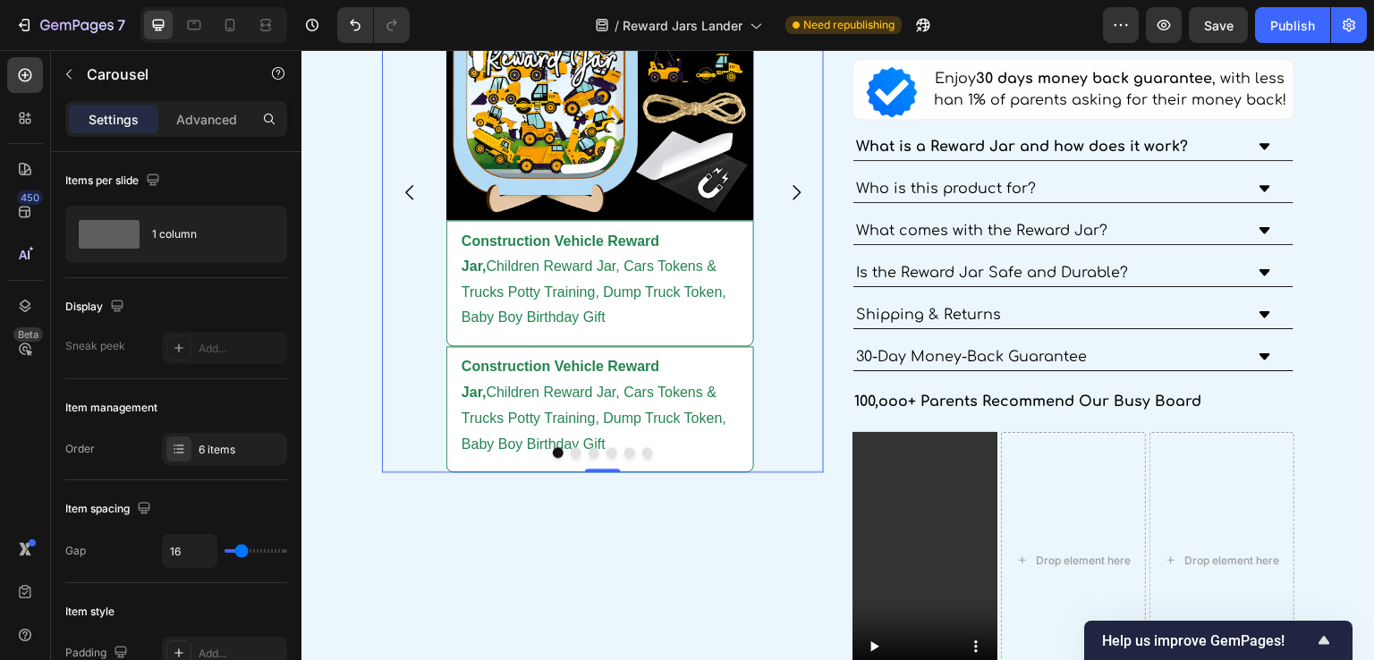
click at [556, 447] on button "Dot" at bounding box center [558, 452] width 11 height 11
click at [579, 397] on p "Construction Vehicle Reward Jar, Children Reward Jar, Cars Tokens & Trucks Pott…" at bounding box center [600, 405] width 277 height 103
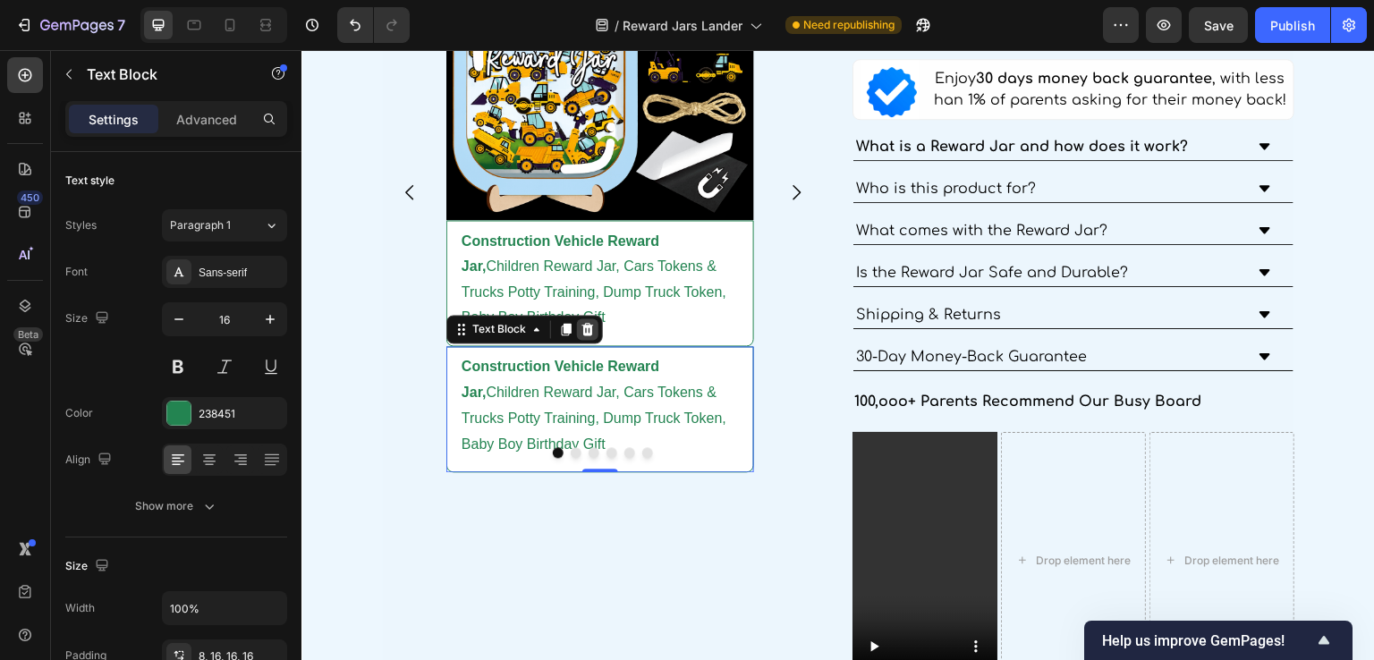
click at [588, 322] on icon at bounding box center [588, 329] width 14 height 14
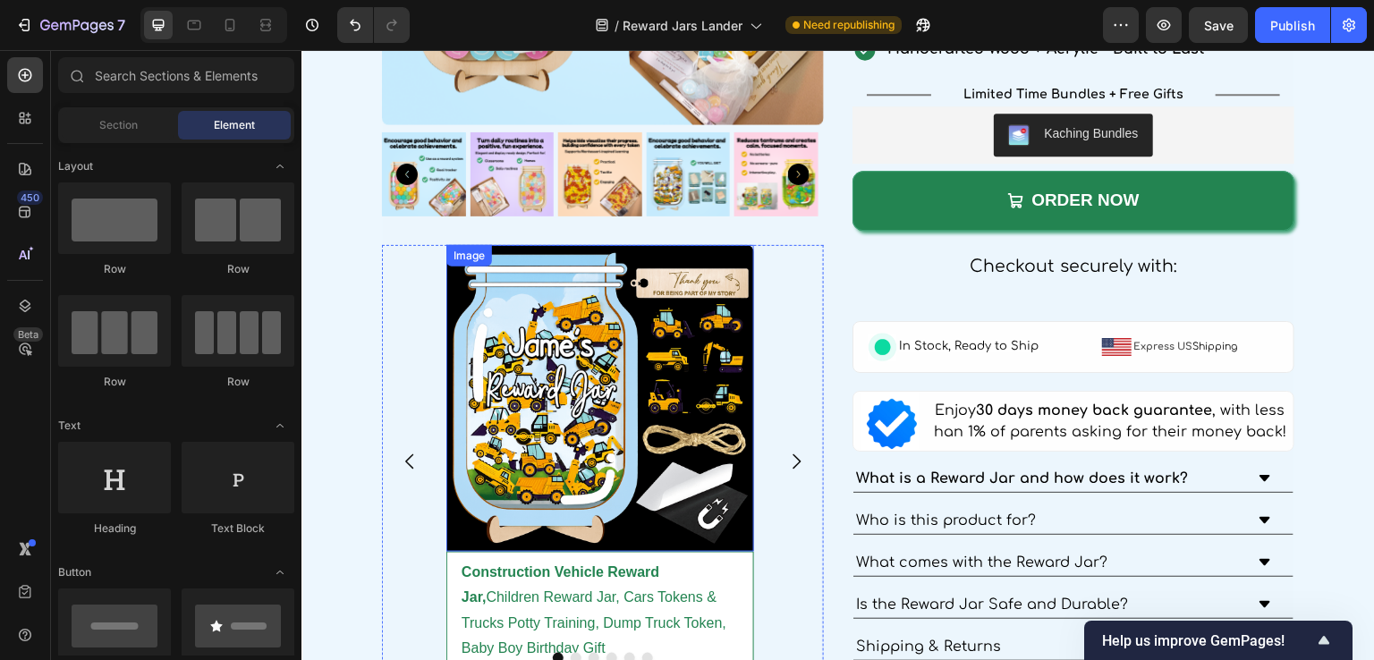
scroll to position [3300, 0]
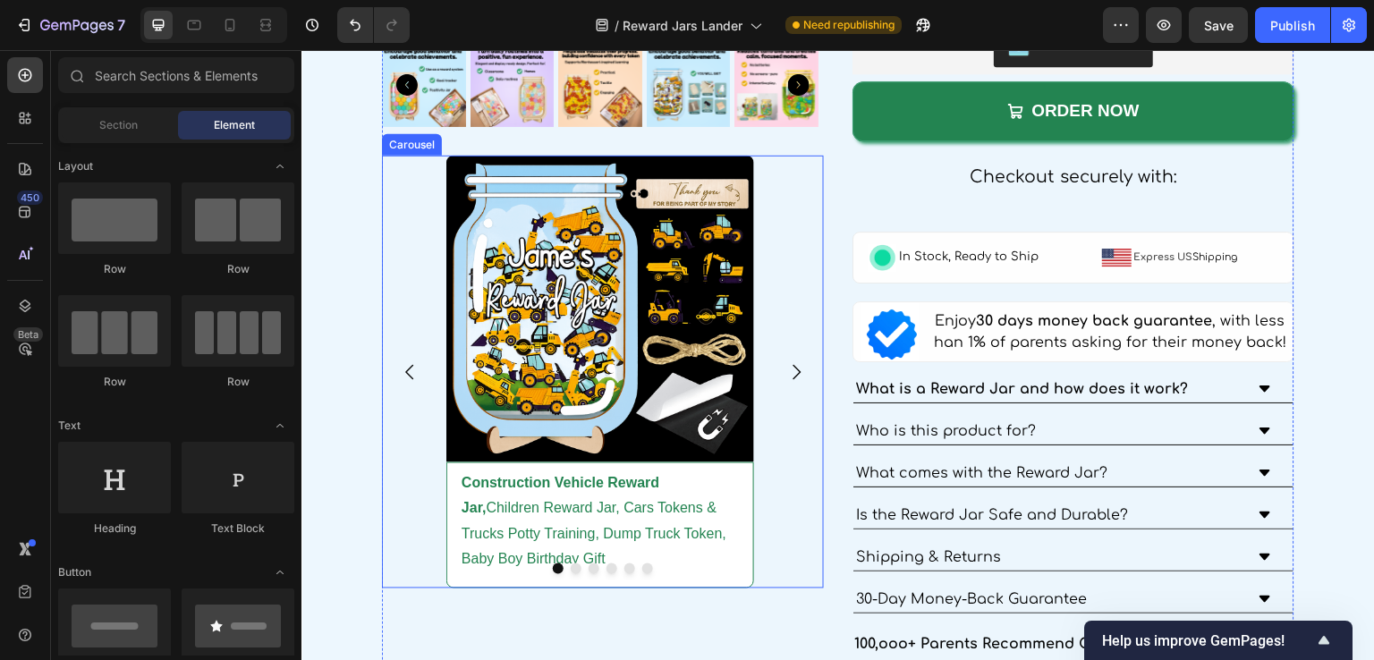
click at [786, 364] on icon "Carousel Next Arrow" at bounding box center [796, 371] width 21 height 21
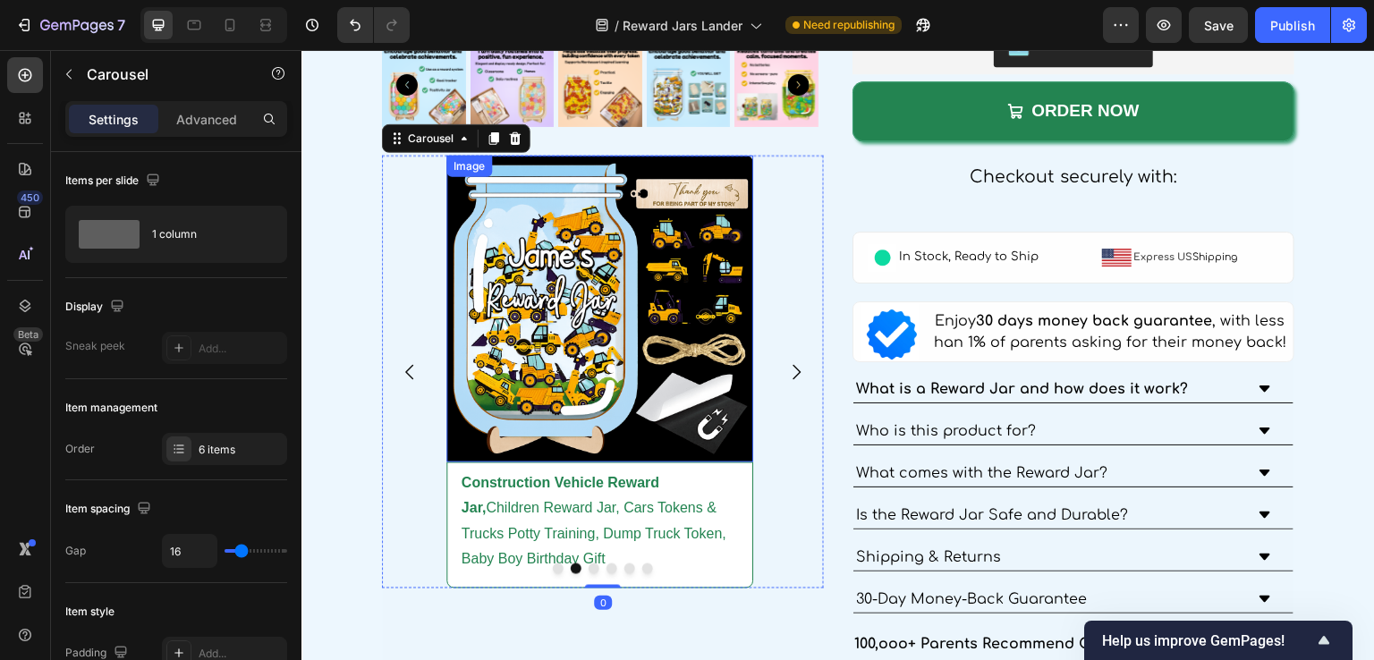
click at [634, 348] on img at bounding box center [600, 310] width 308 height 308
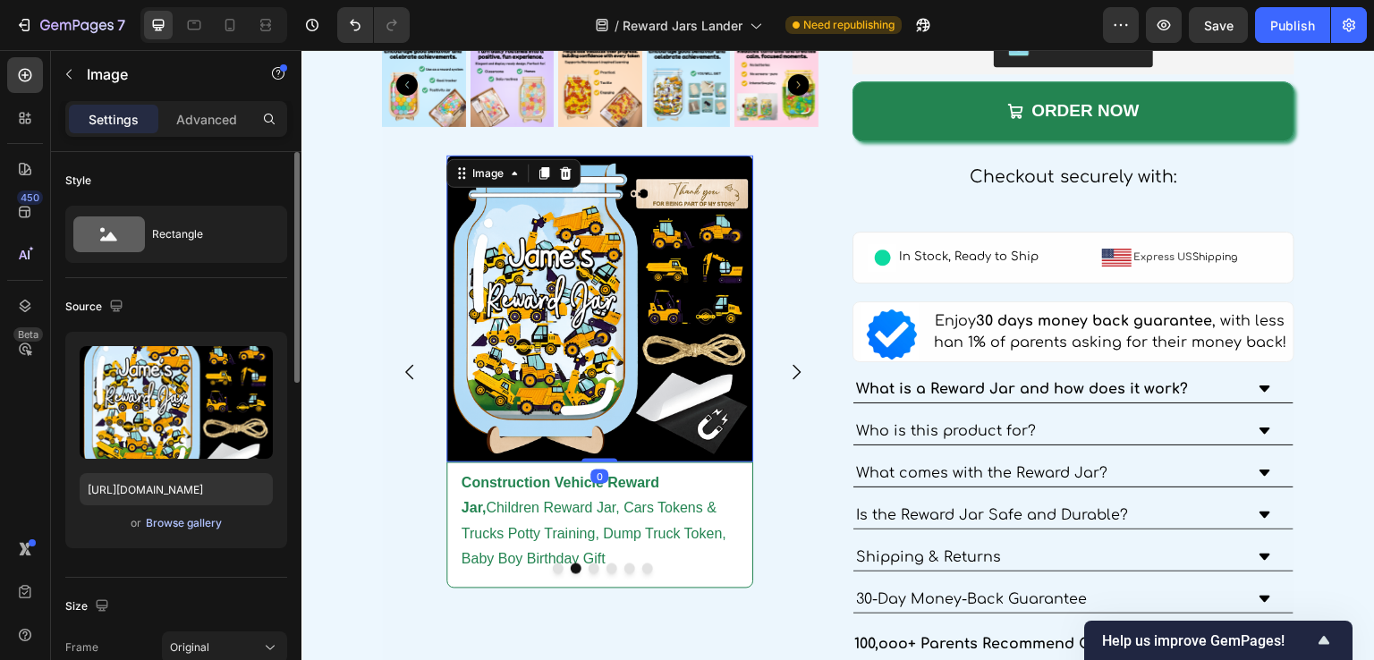
click at [203, 517] on div "Browse gallery" at bounding box center [184, 523] width 76 height 16
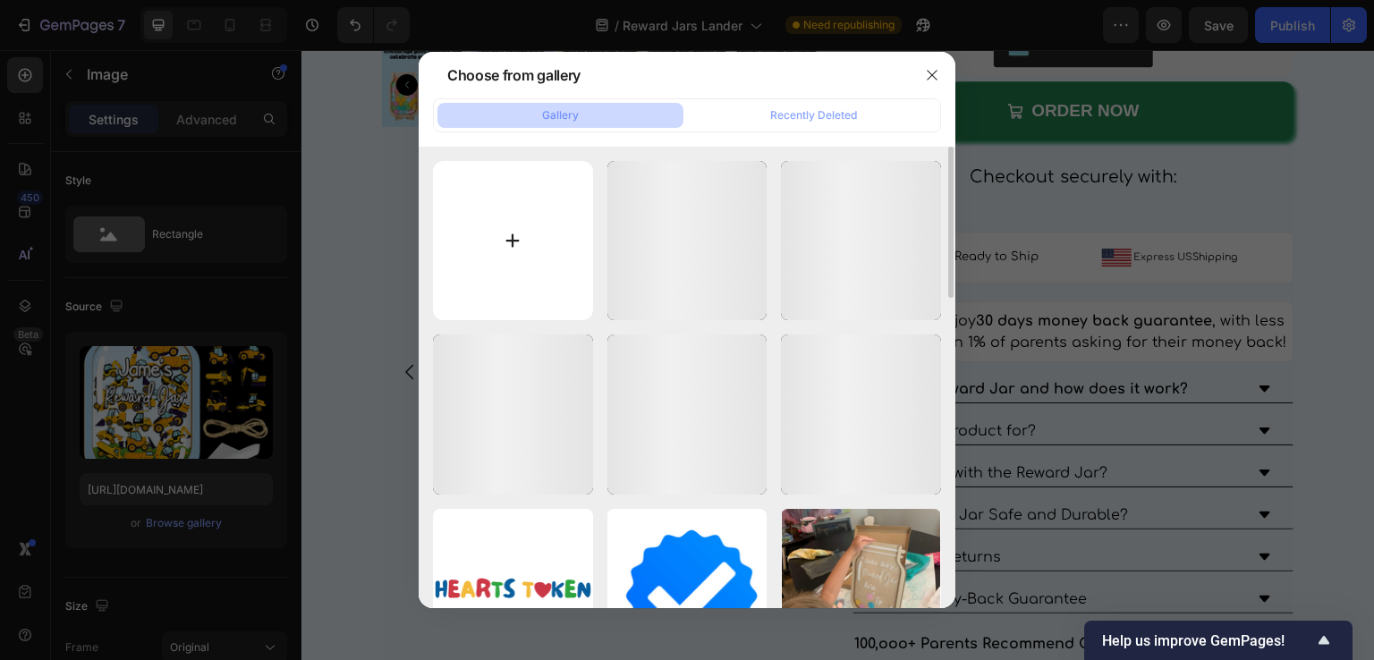
click at [569, 249] on input "file" at bounding box center [513, 241] width 160 height 160
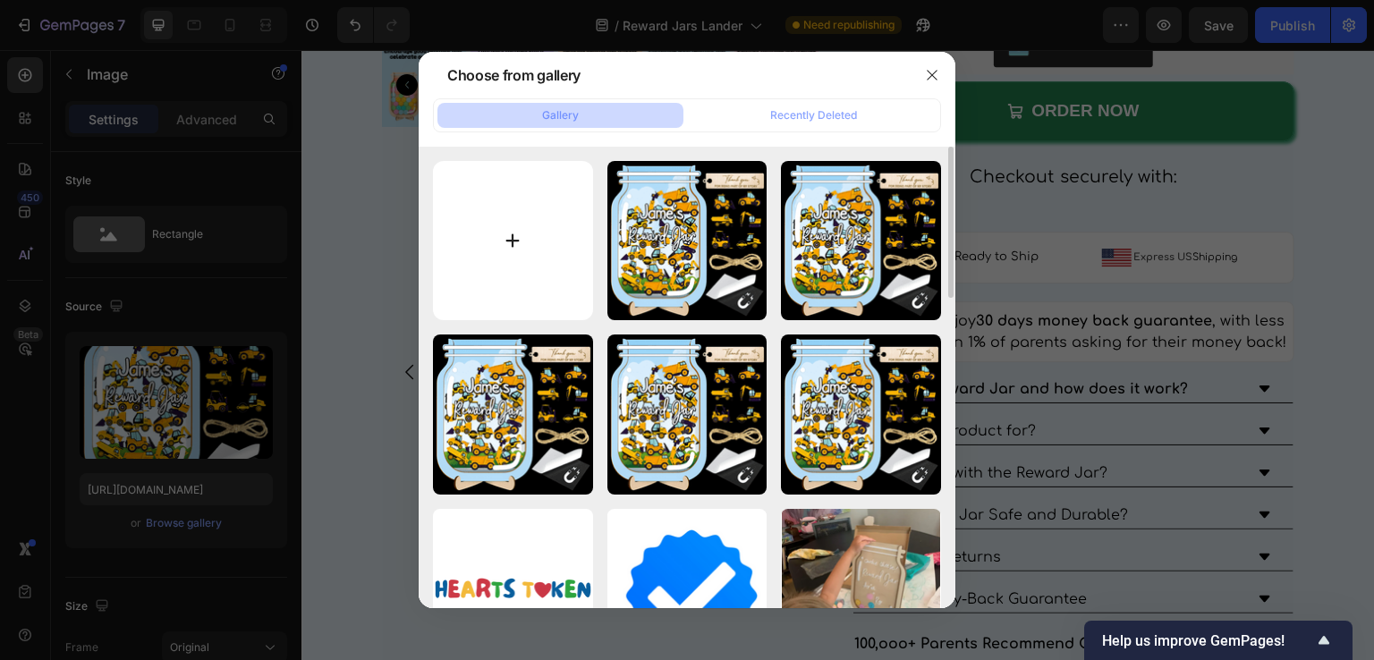
type input "C:\fakepath\Magnet Reward Jar, Teacher Reward Jar, Classroom Decor, Apple Token…"
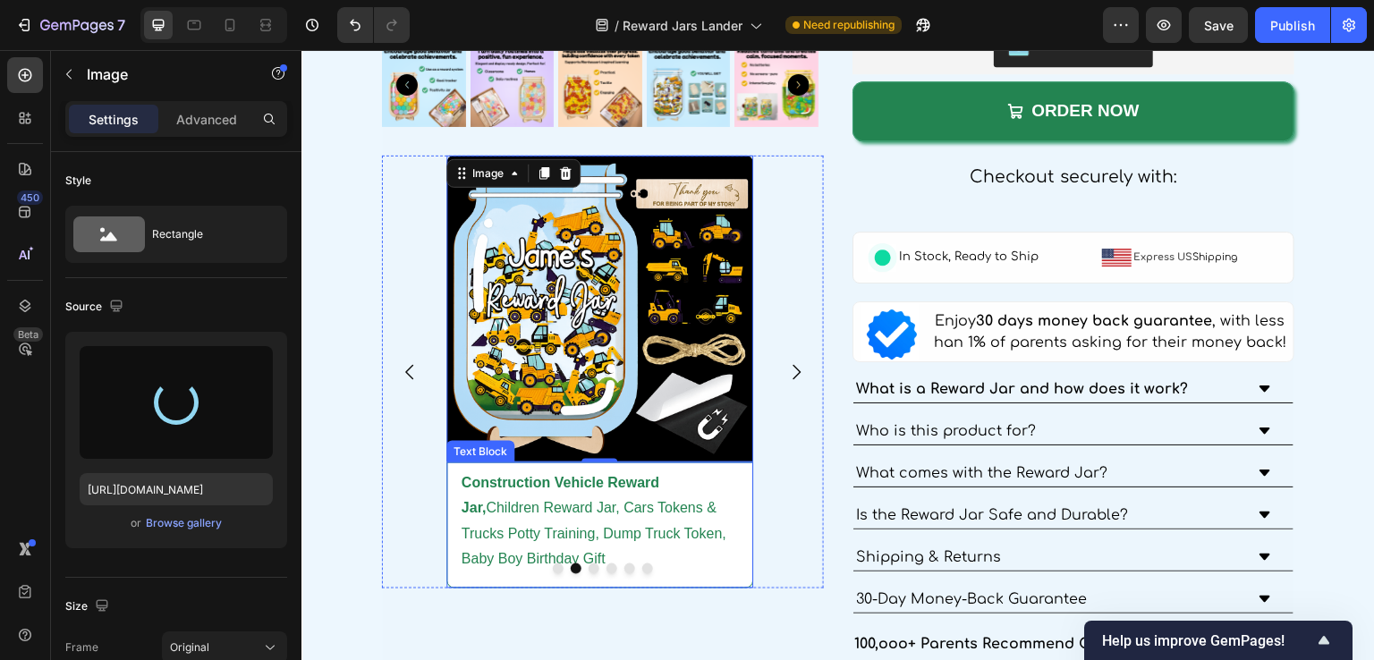
click at [609, 489] on p "Construction Vehicle Reward Jar, Children Reward Jar, Cars Tokens & Trucks Pott…" at bounding box center [600, 522] width 277 height 103
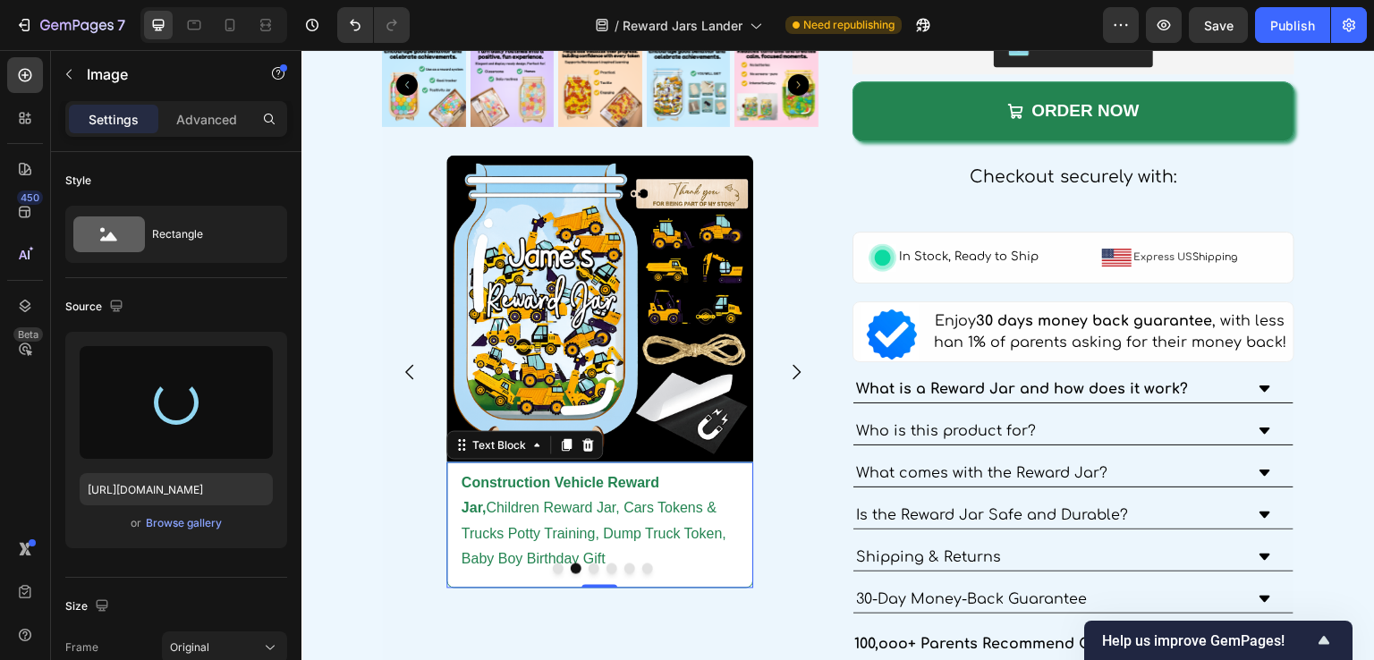
click at [609, 489] on p "Construction Vehicle Reward Jar, Children Reward Jar, Cars Tokens & Trucks Pott…" at bounding box center [600, 522] width 277 height 103
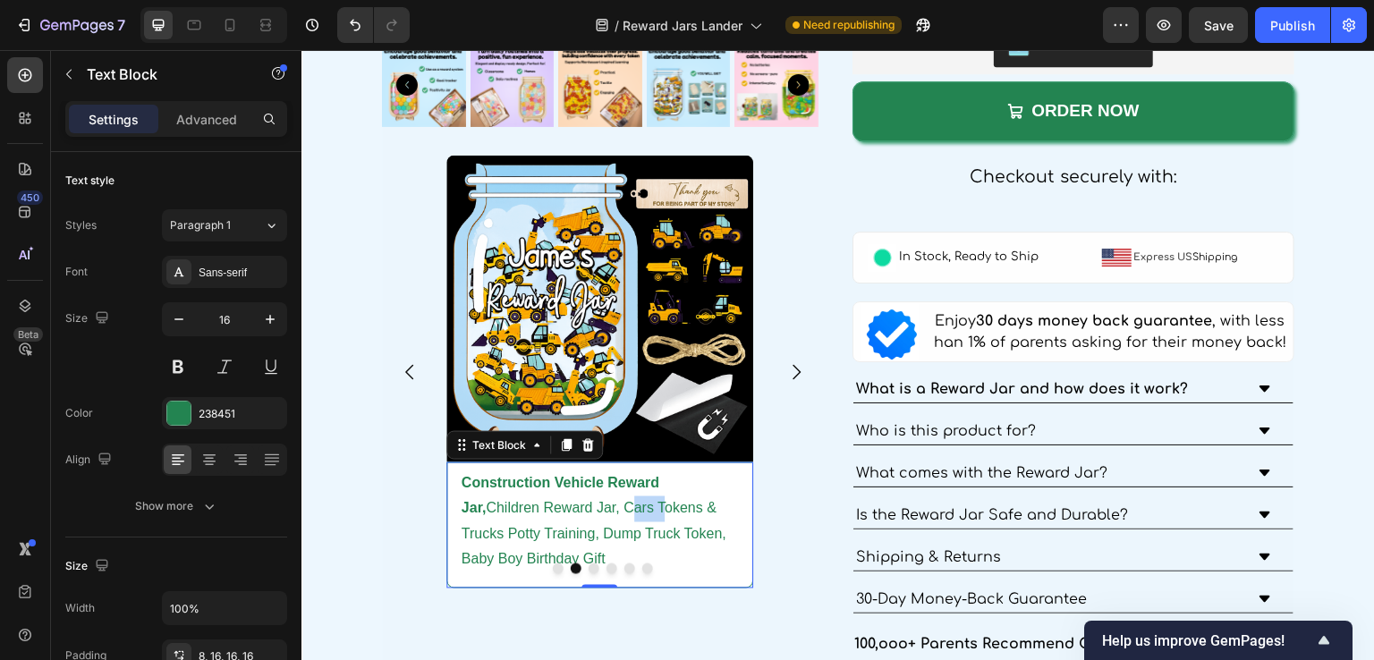
click at [609, 489] on p "Construction Vehicle Reward Jar, Children Reward Jar, Cars Tokens & Trucks Pott…" at bounding box center [600, 522] width 277 height 103
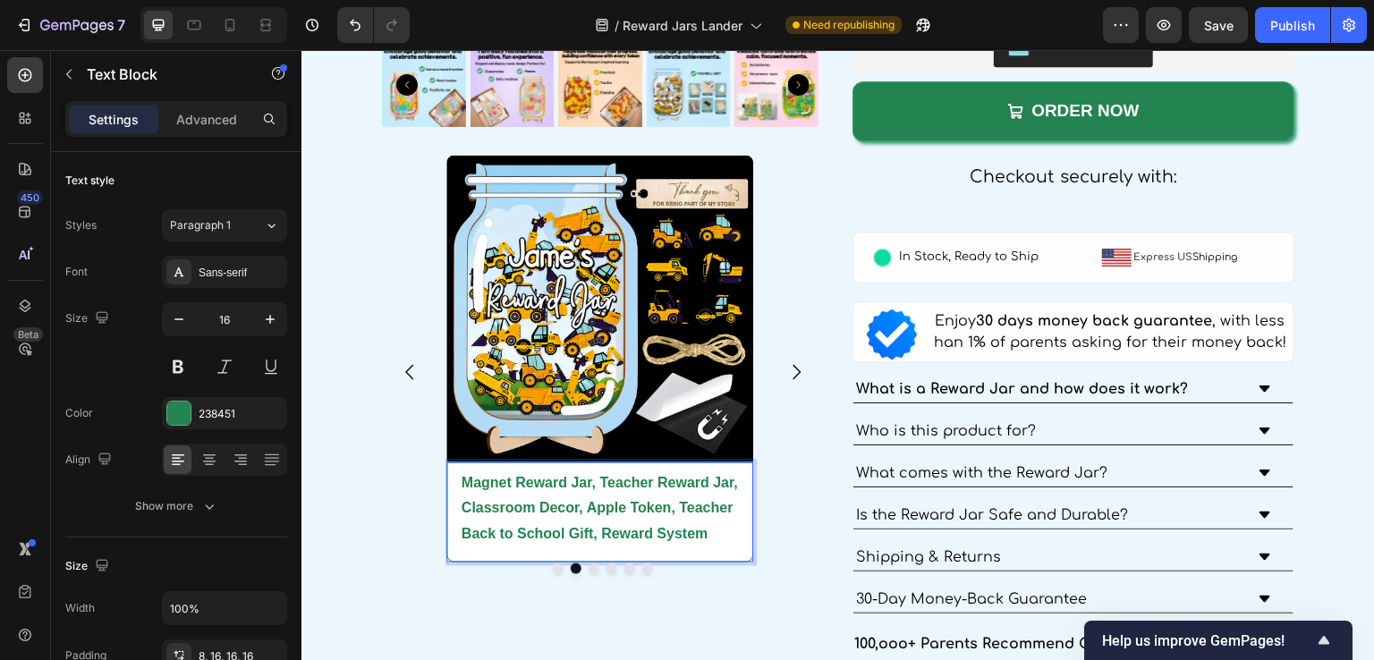
click at [616, 484] on strong "Magnet Reward Jar, Teacher Reward Jar, Classroom Decor, Apple Token, Teacher Ba…" at bounding box center [600, 508] width 276 height 67
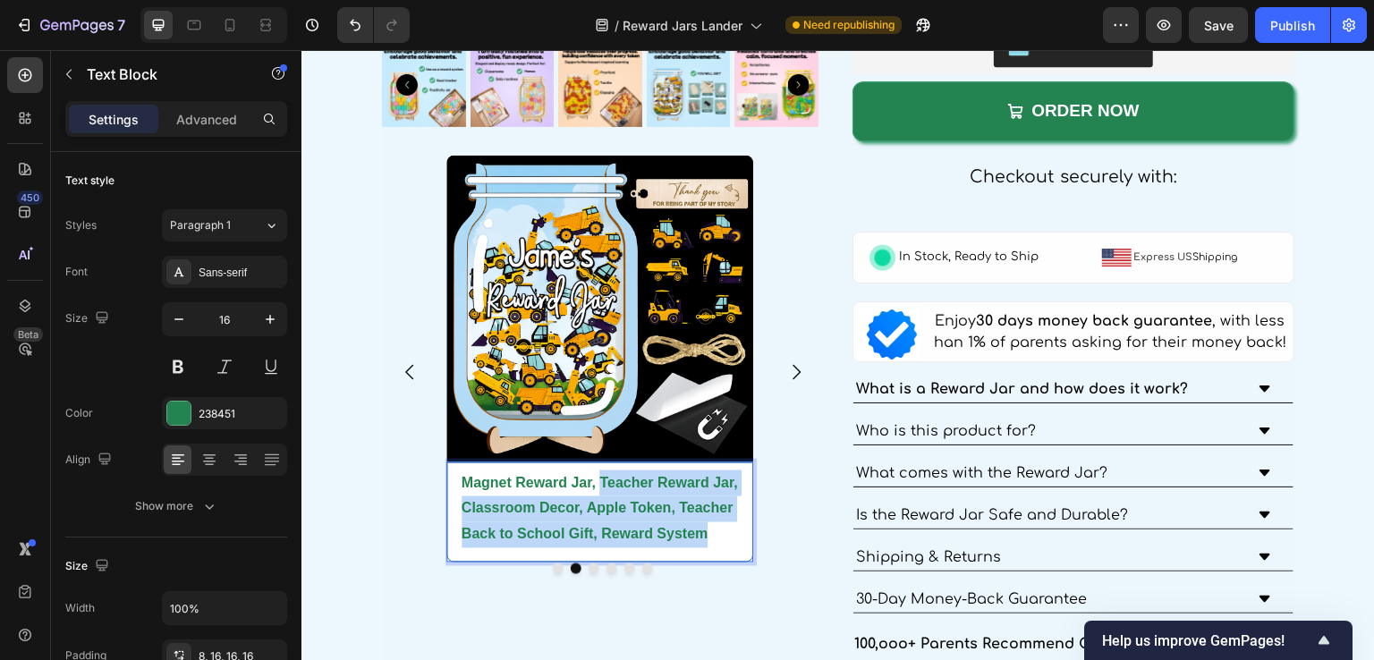
drag, startPoint x: 599, startPoint y: 478, endPoint x: 718, endPoint y: 533, distance: 131.3
click at [718, 533] on p "Magnet Reward Jar, Teacher Reward Jar, Classroom Decor, Apple Token, Teacher Ba…" at bounding box center [600, 509] width 277 height 77
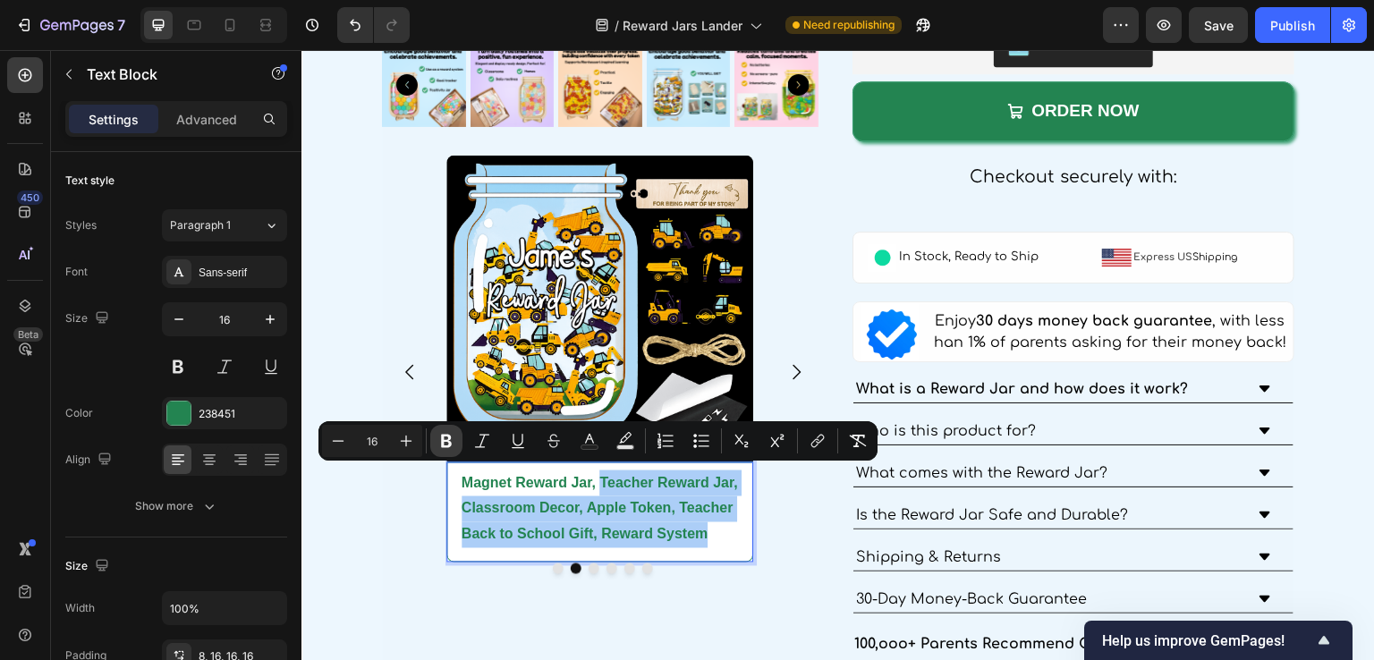
click at [440, 441] on icon "Editor contextual toolbar" at bounding box center [446, 441] width 18 height 18
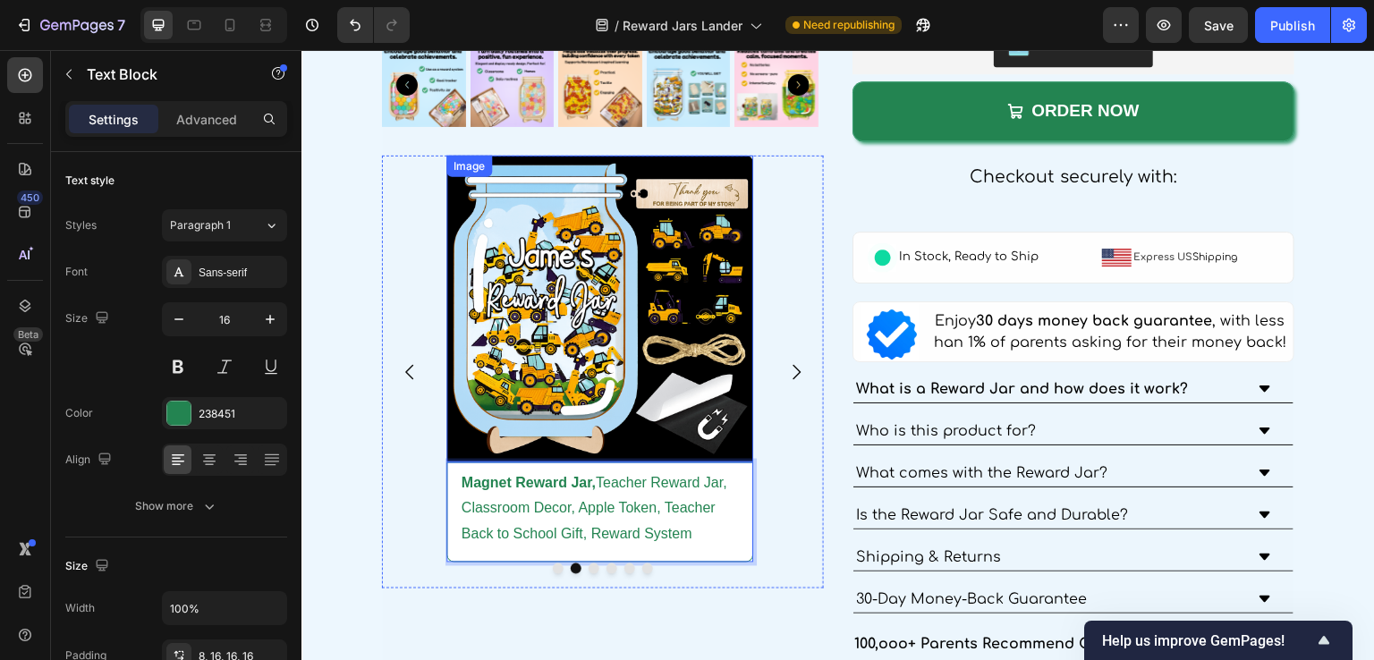
click at [529, 371] on img at bounding box center [600, 310] width 308 height 308
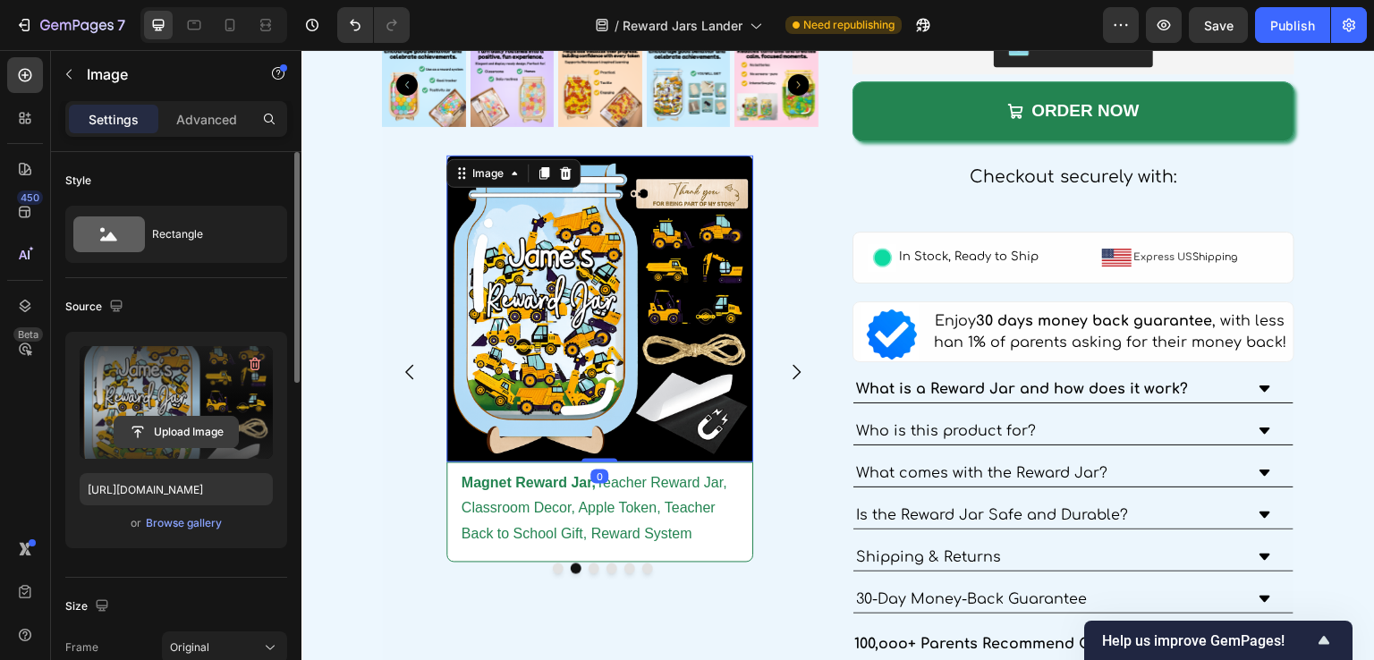
click at [192, 437] on input "file" at bounding box center [176, 432] width 123 height 30
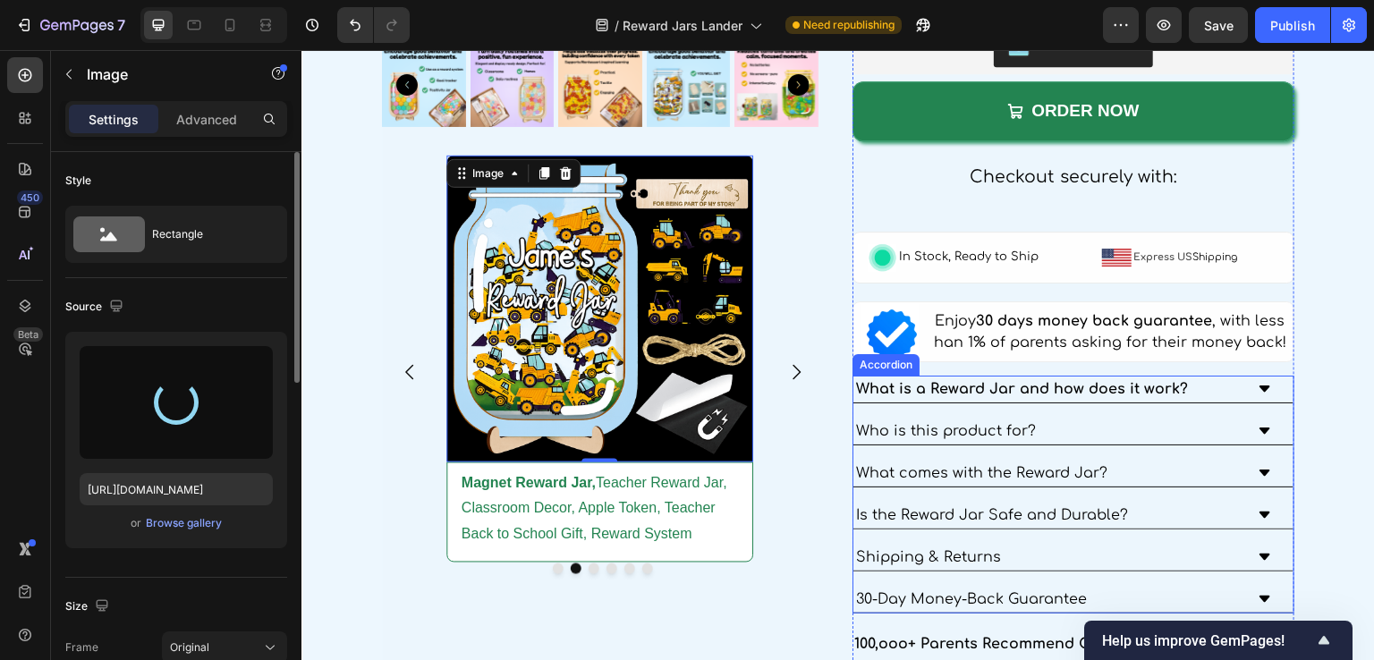
type input "[URL][DOMAIN_NAME]"
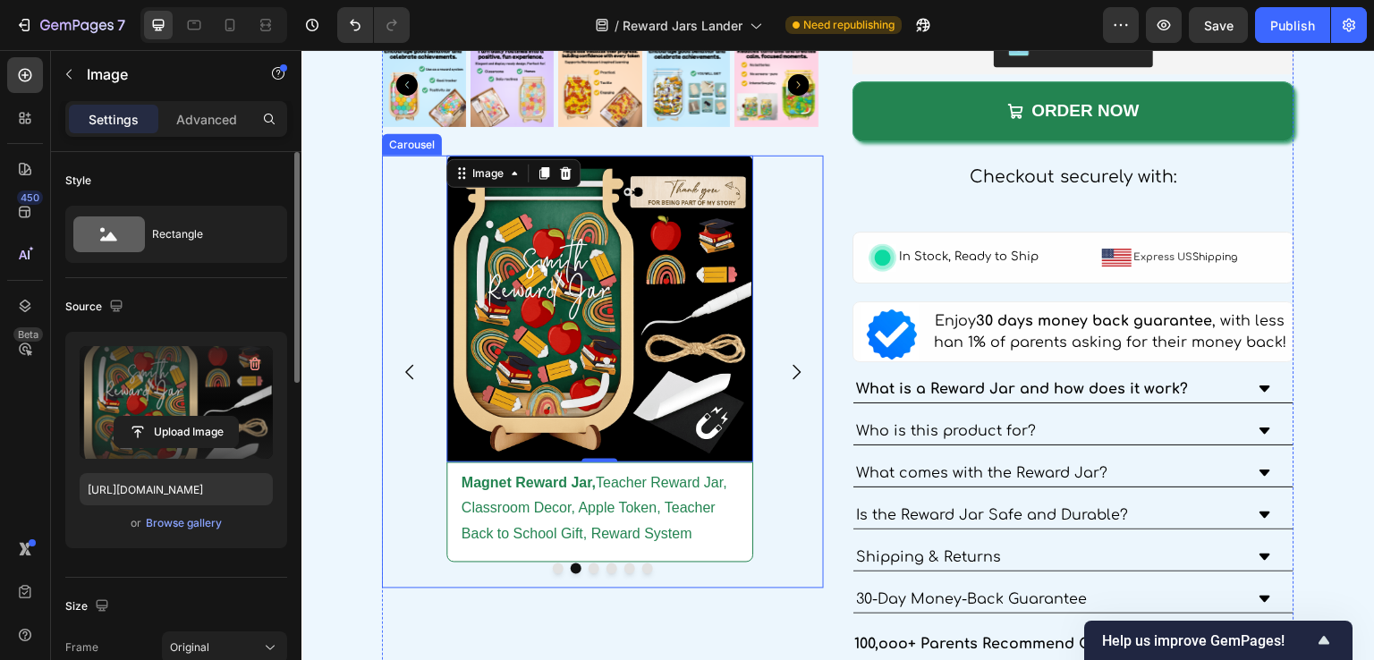
click at [789, 363] on icon "Carousel Next Arrow" at bounding box center [796, 371] width 21 height 21
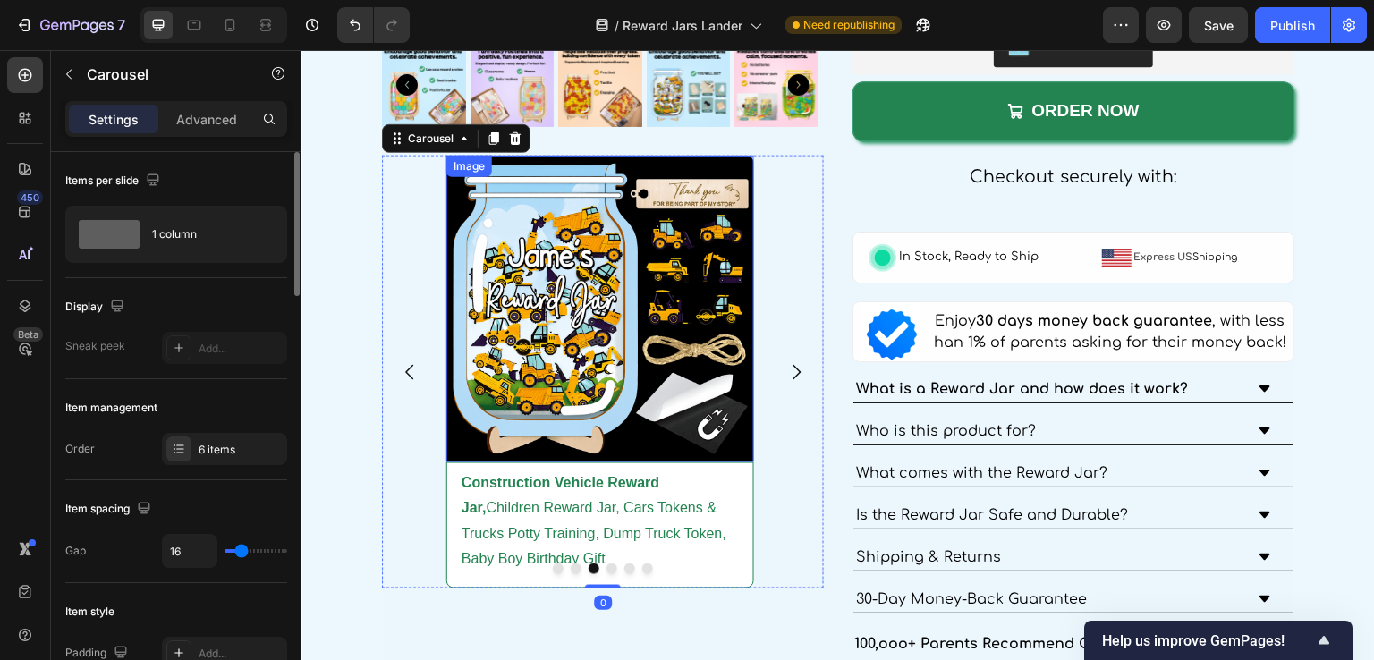
click at [573, 299] on img at bounding box center [600, 310] width 308 height 308
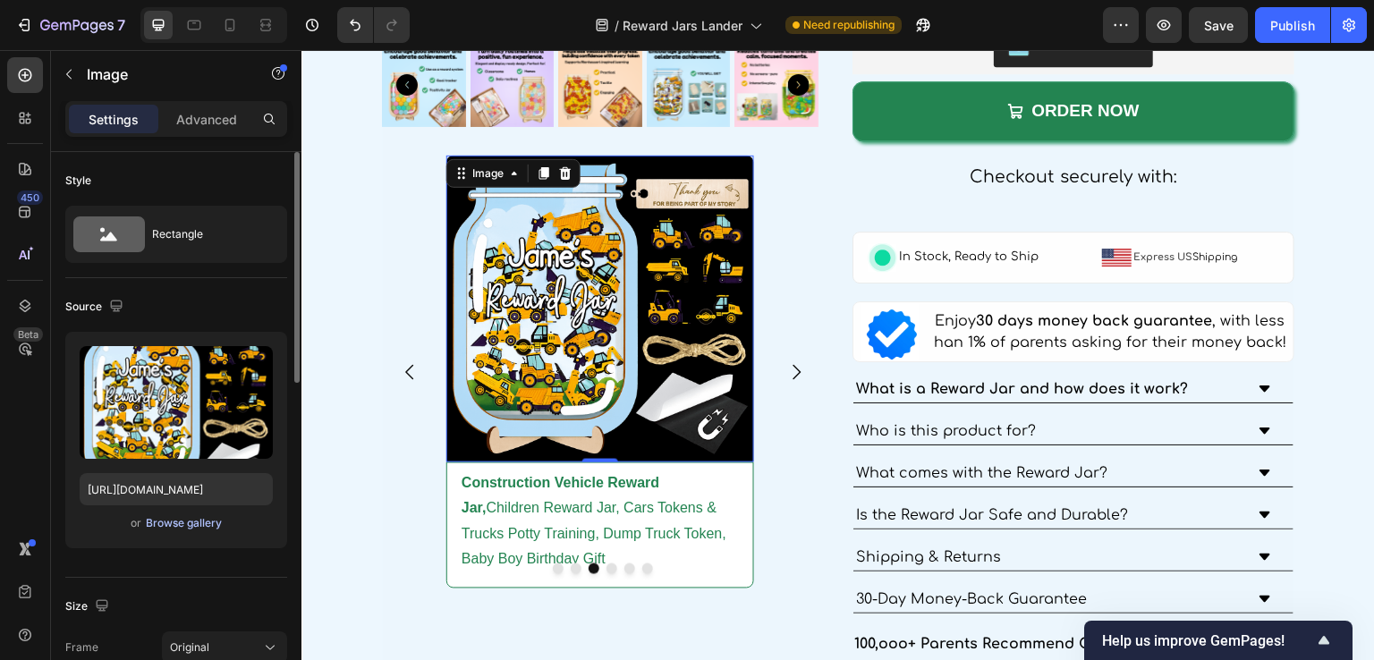
click at [190, 525] on div "Browse gallery" at bounding box center [184, 523] width 76 height 16
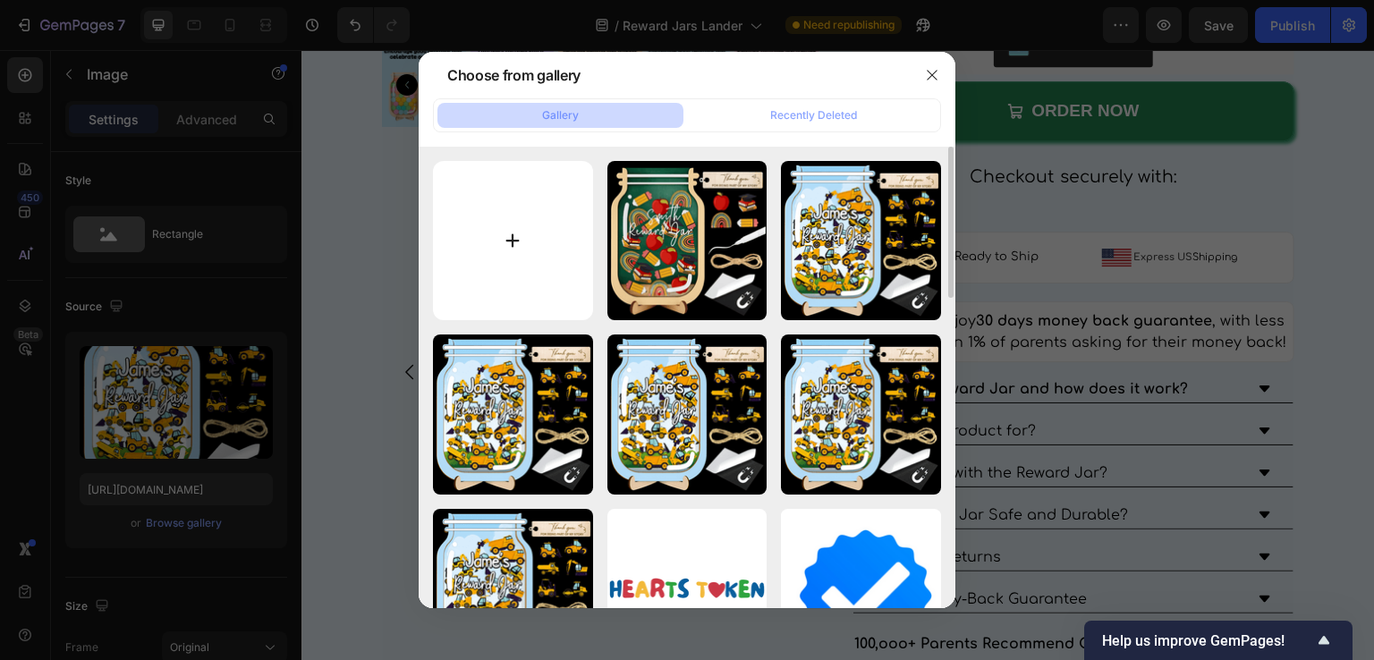
click at [497, 216] on input "file" at bounding box center [513, 241] width 160 height 160
type input "C:\fakepath\Magnetic Animals Reward Jar, DIY Kid Reward Jar, Jungle Reward Jar,…"
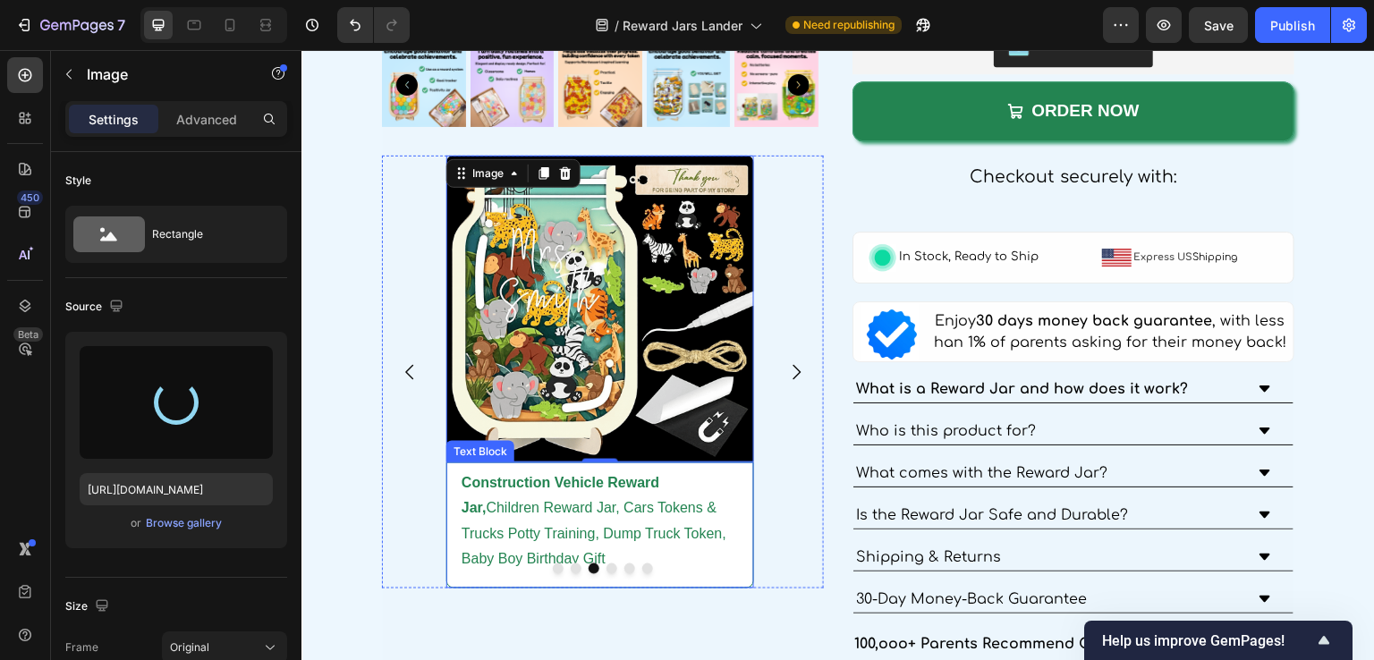
type input "[URL][DOMAIN_NAME]"
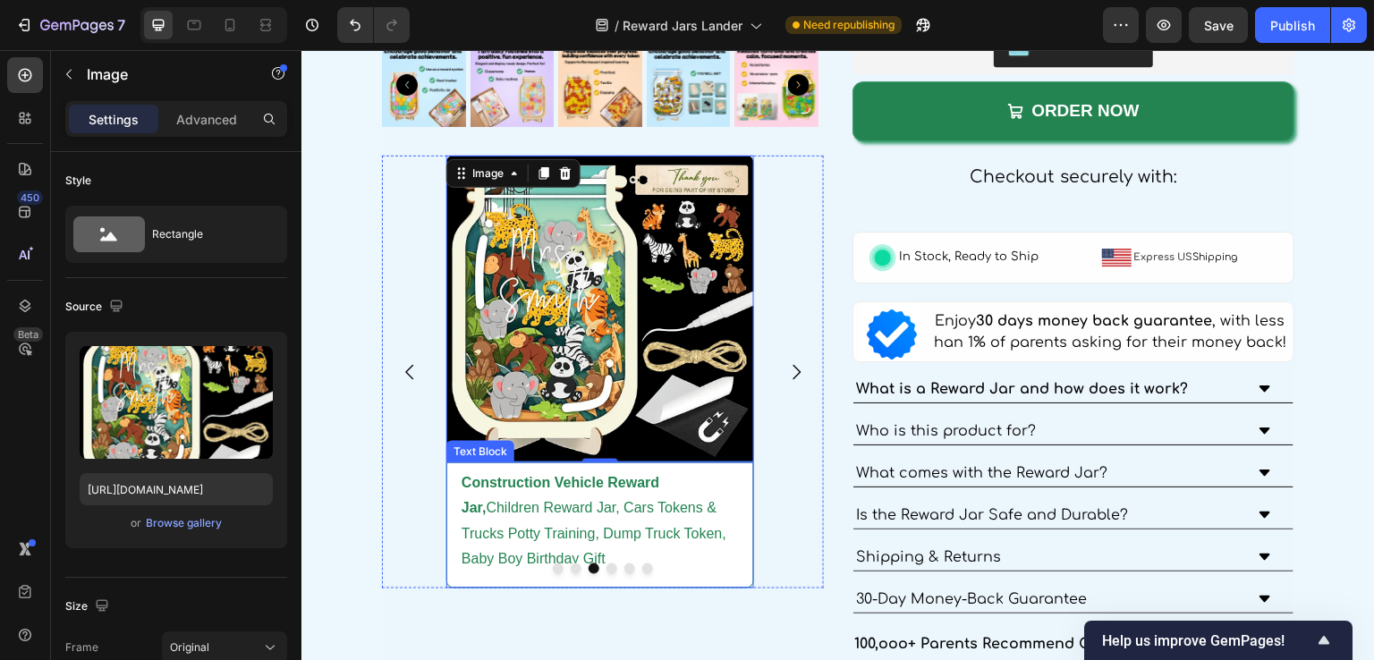
click at [624, 490] on p "Construction Vehicle Reward Jar, Children Reward Jar, Cars Tokens & Trucks Pott…" at bounding box center [600, 522] width 277 height 103
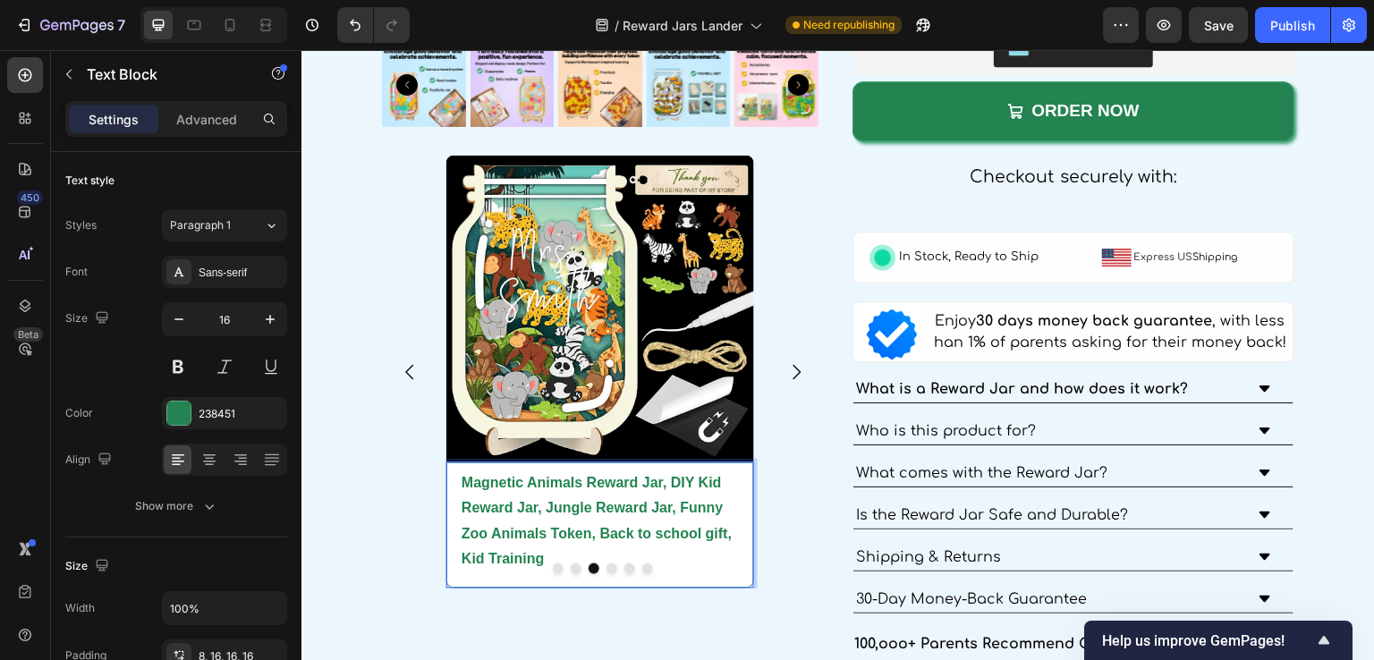
click at [668, 477] on strong "Magnetic Animals Reward Jar, DIY Kid Reward Jar, Jungle Reward Jar, Funny Zoo A…" at bounding box center [597, 521] width 270 height 92
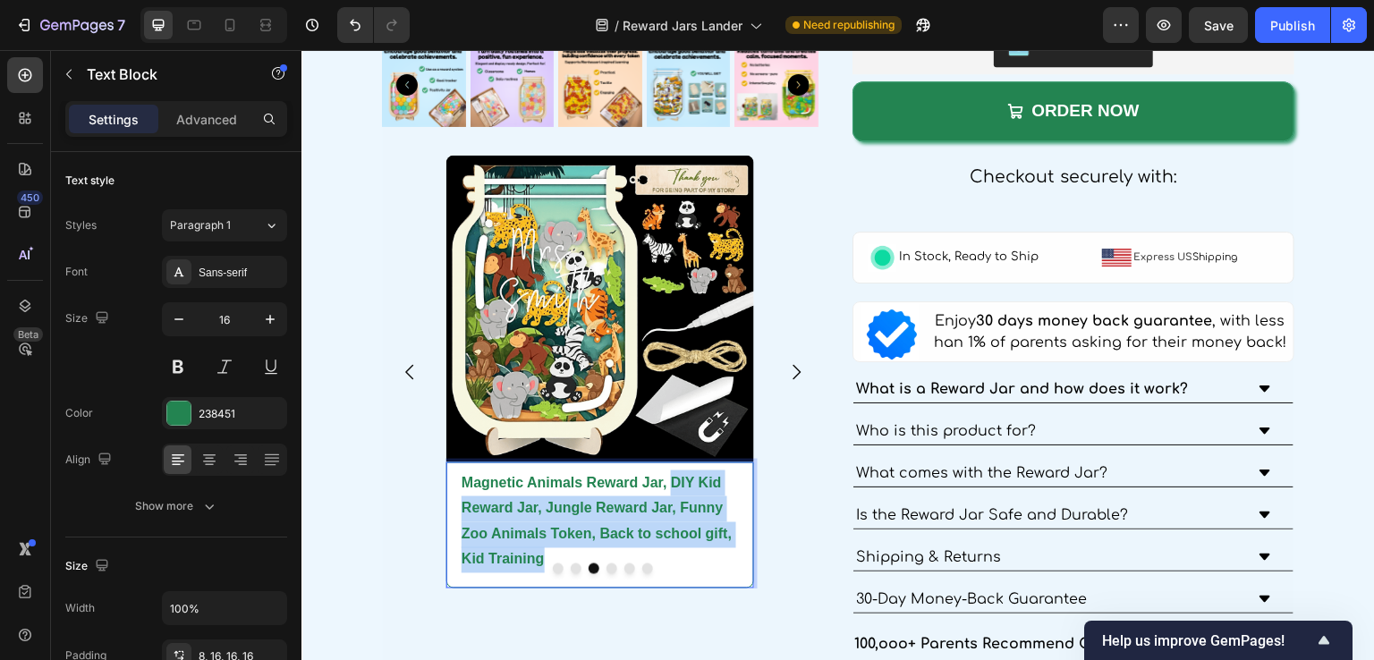
drag, startPoint x: 668, startPoint y: 477, endPoint x: 687, endPoint y: 549, distance: 74.9
click at [687, 549] on p "Magnetic Animals Reward Jar, DIY Kid Reward Jar, Jungle Reward Jar, Funny Zoo A…" at bounding box center [600, 522] width 277 height 103
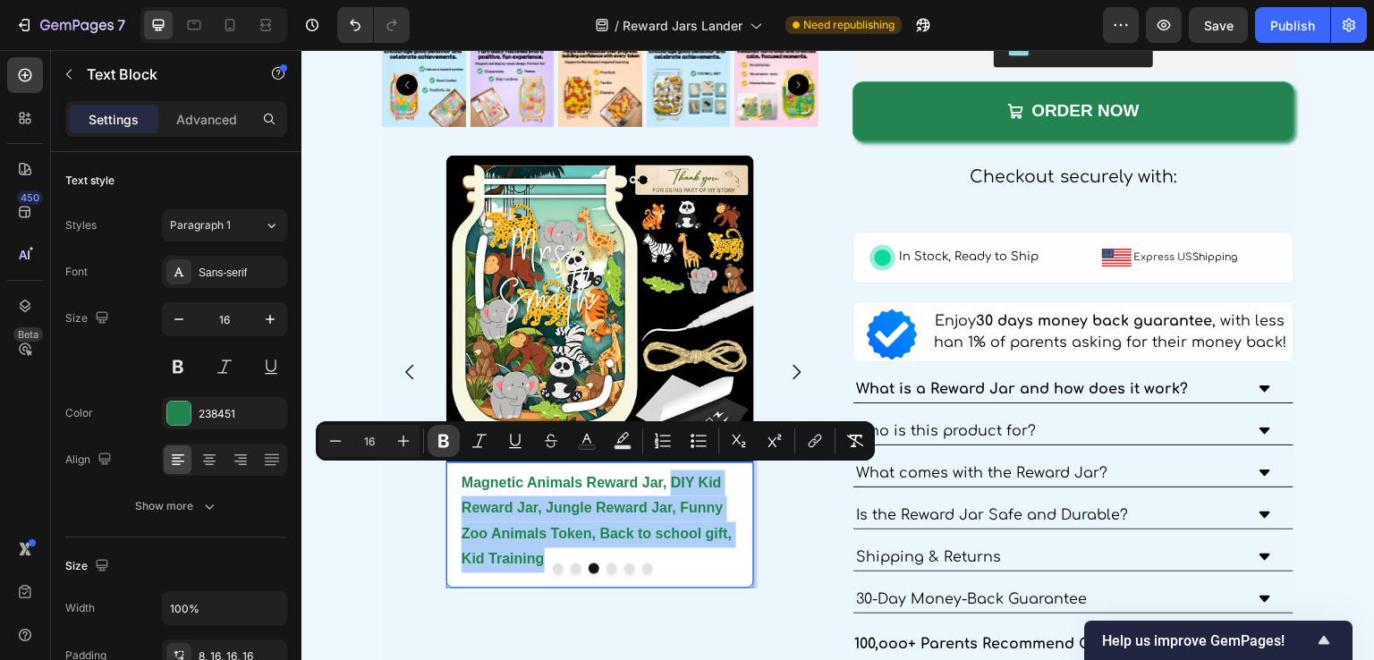
click at [440, 444] on icon "Editor contextual toolbar" at bounding box center [443, 441] width 11 height 13
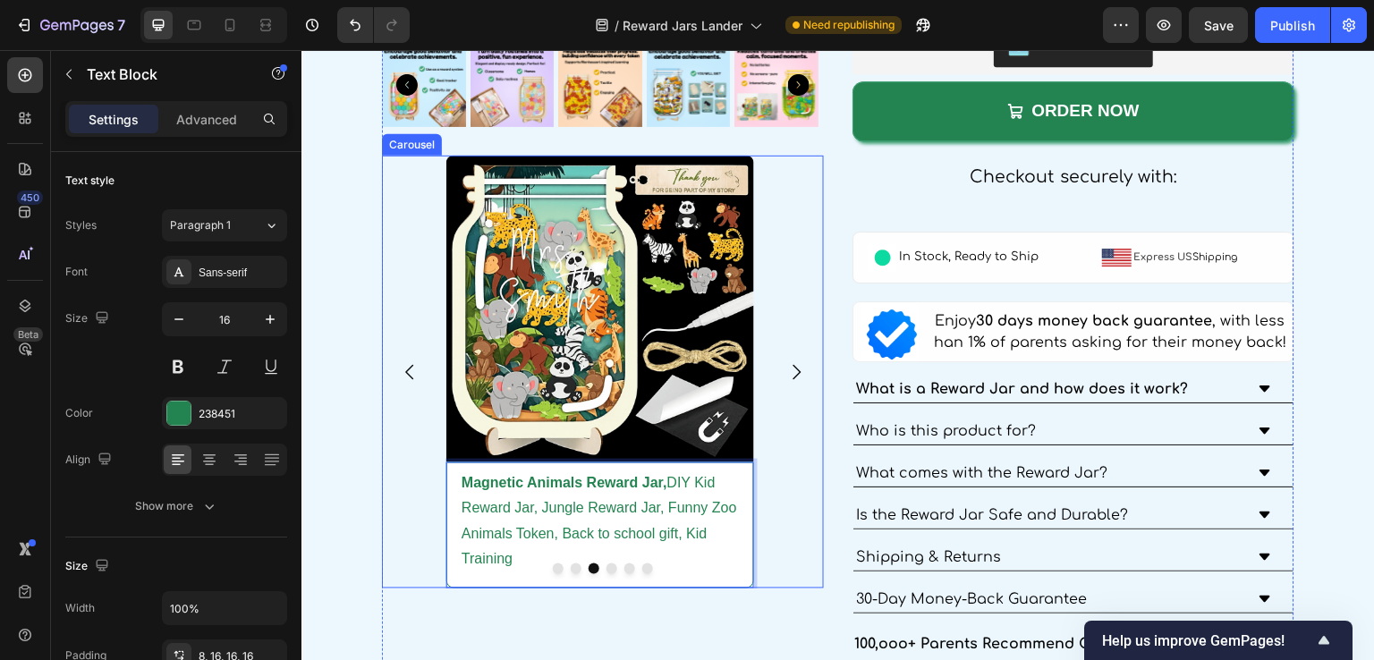
click at [786, 369] on icon "Carousel Next Arrow" at bounding box center [796, 371] width 21 height 21
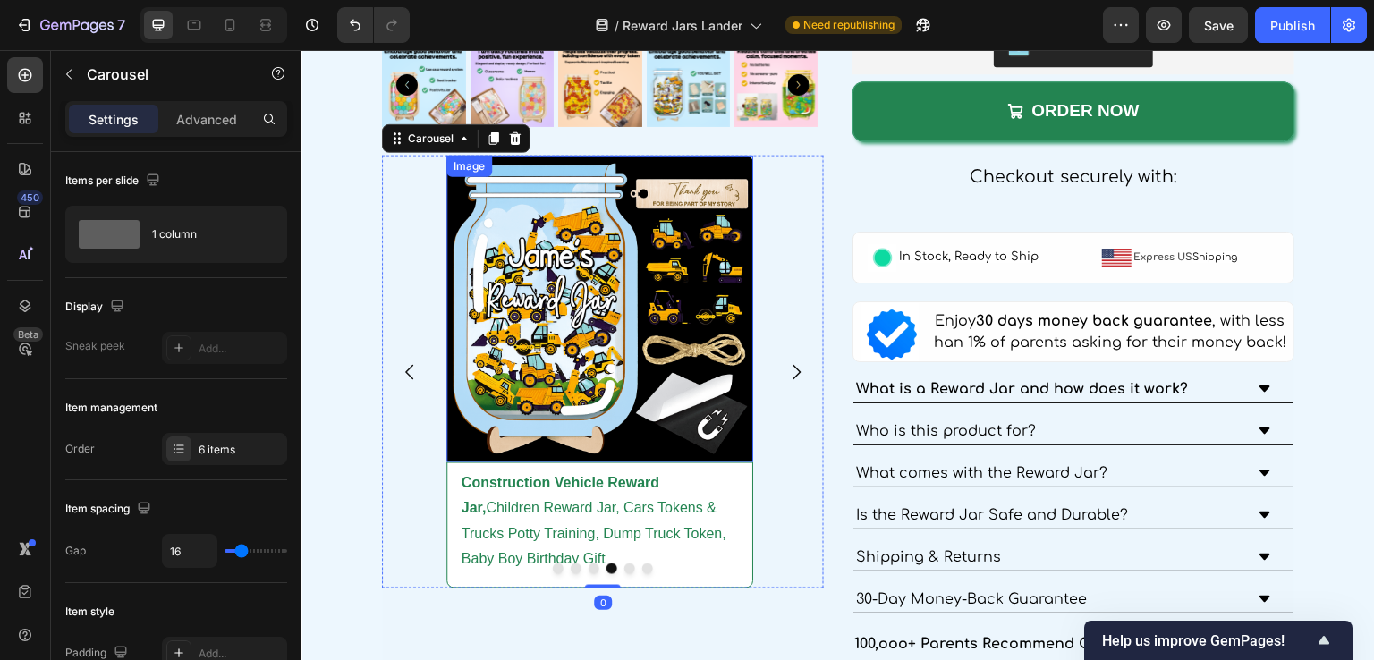
click at [578, 354] on img at bounding box center [600, 310] width 308 height 308
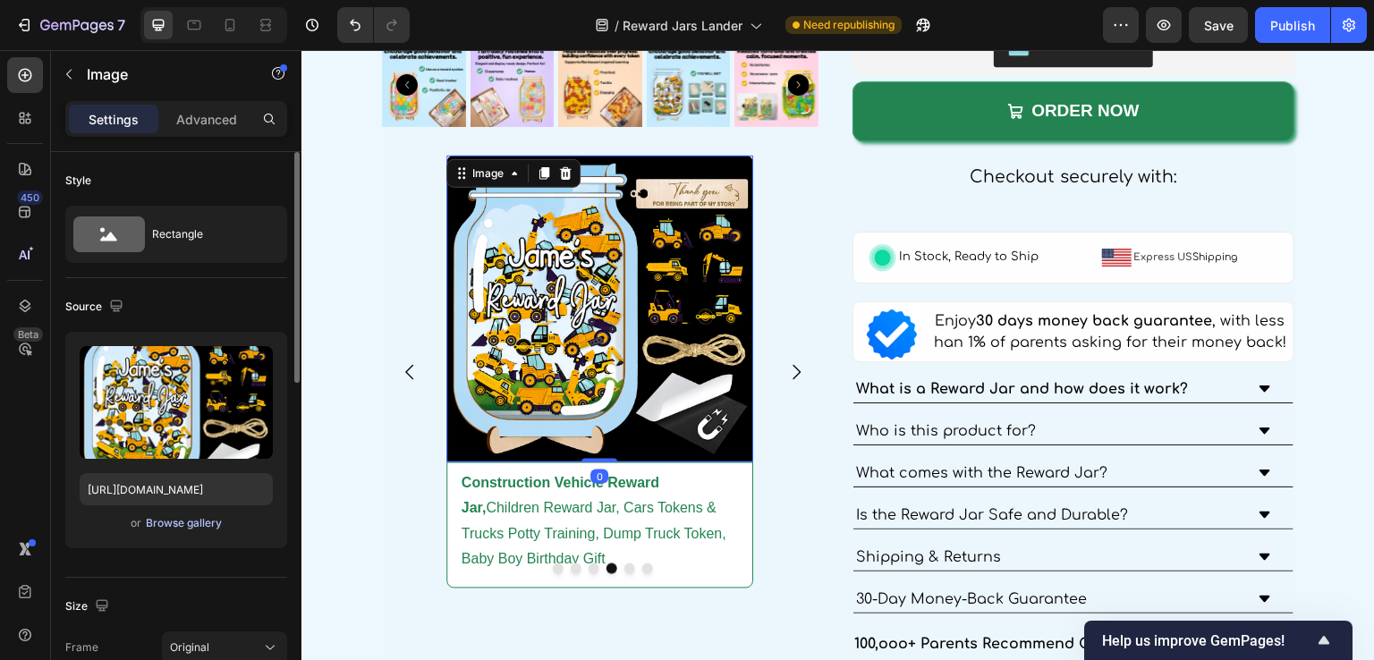
click at [159, 529] on div "Browse gallery" at bounding box center [184, 523] width 76 height 16
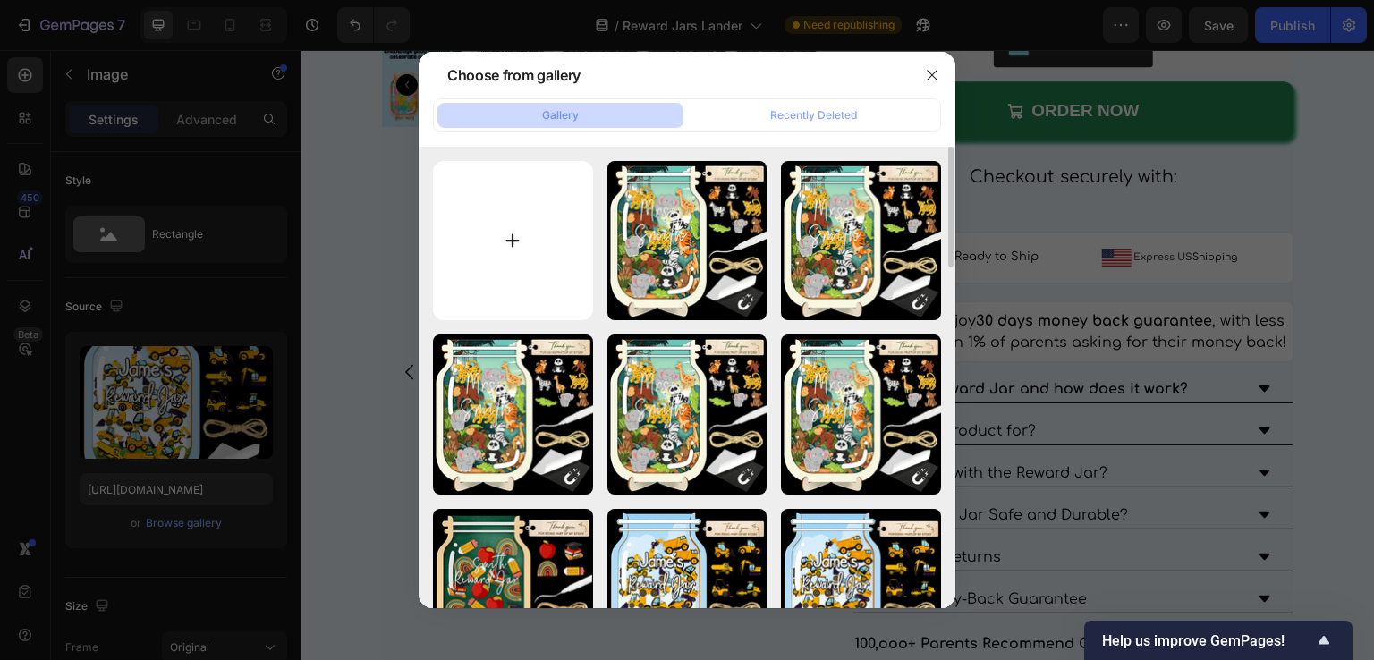
click at [509, 287] on input "file" at bounding box center [513, 241] width 160 height 160
type input "C:\fakepath\Potty Reward Jar, Potty Training Jar, Kids Toilet Reward, Good Beha…"
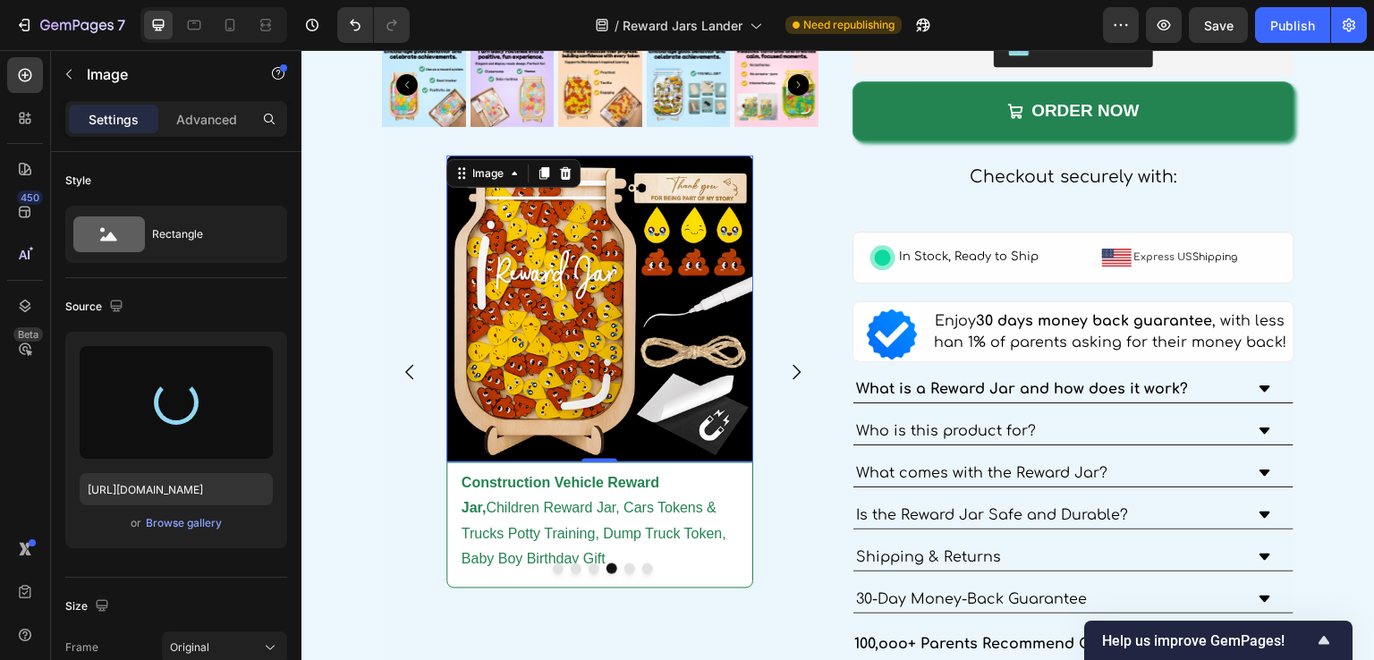
type input "[URL][DOMAIN_NAME]"
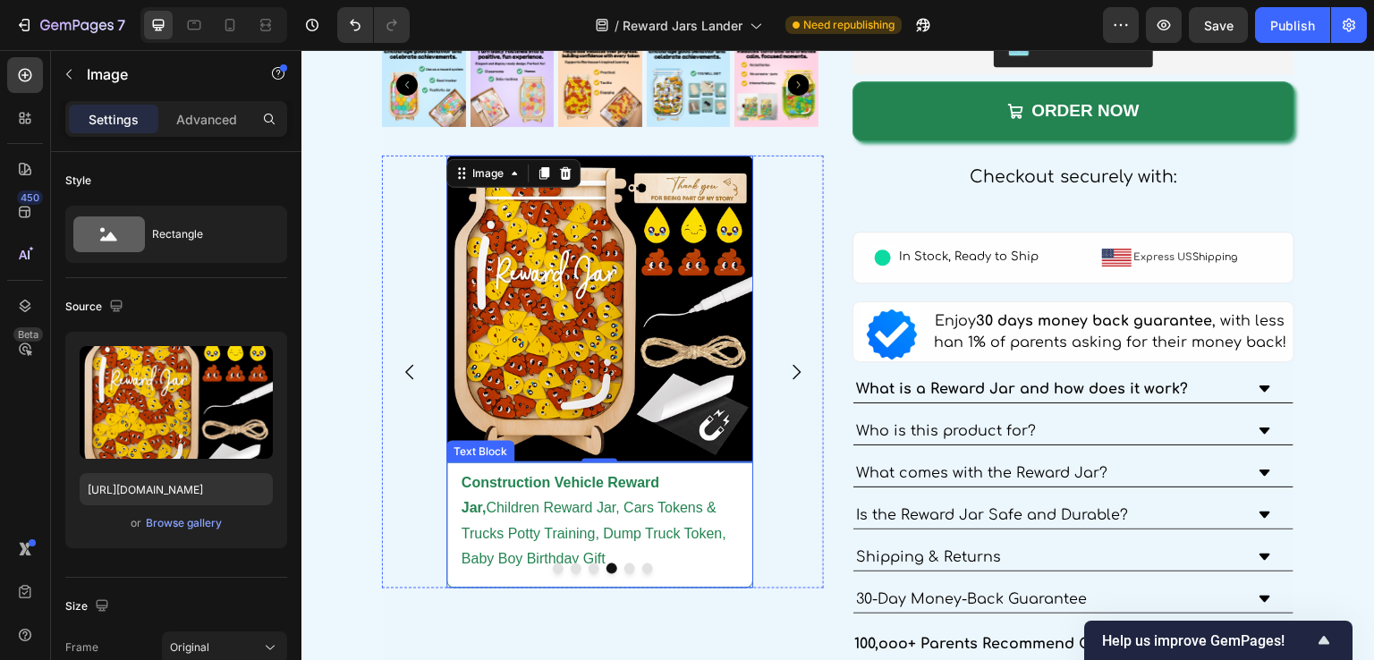
click at [559, 484] on p "Construction Vehicle Reward Jar, Children Reward Jar, Cars Tokens & Trucks Pott…" at bounding box center [600, 522] width 277 height 103
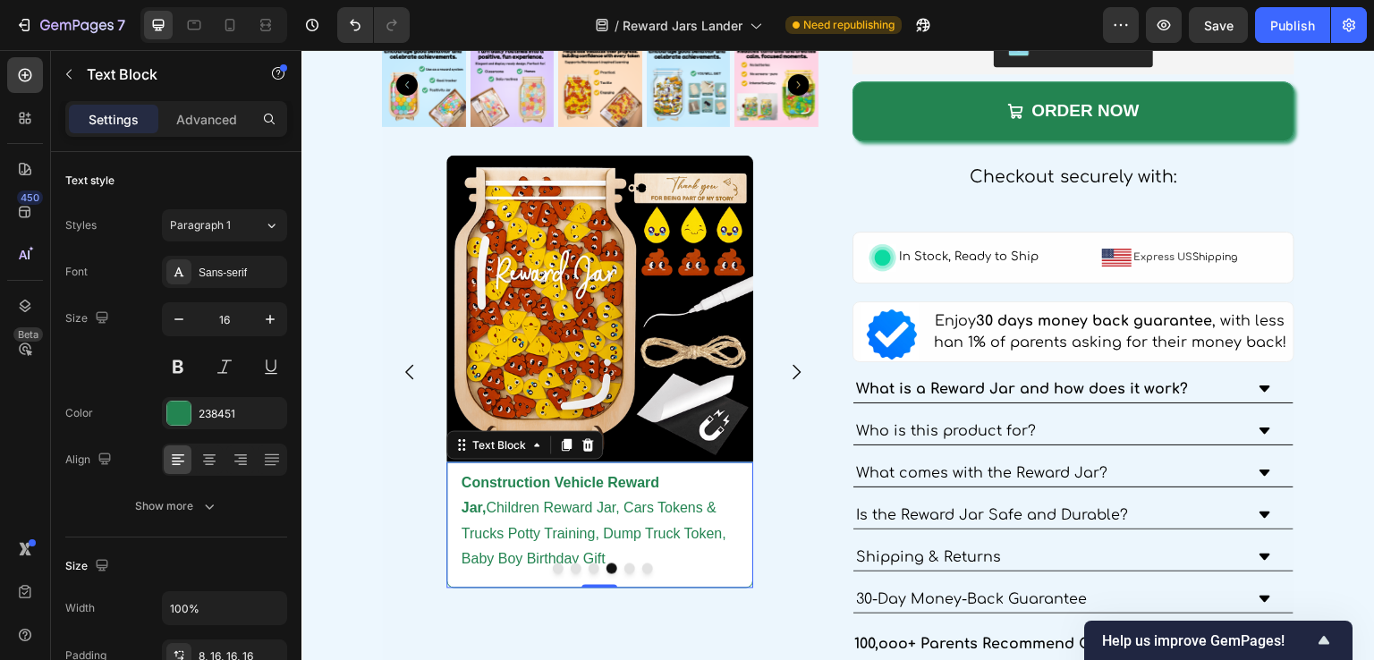
click at [559, 484] on strong "Construction Vehicle Reward Jar," at bounding box center [561, 495] width 198 height 41
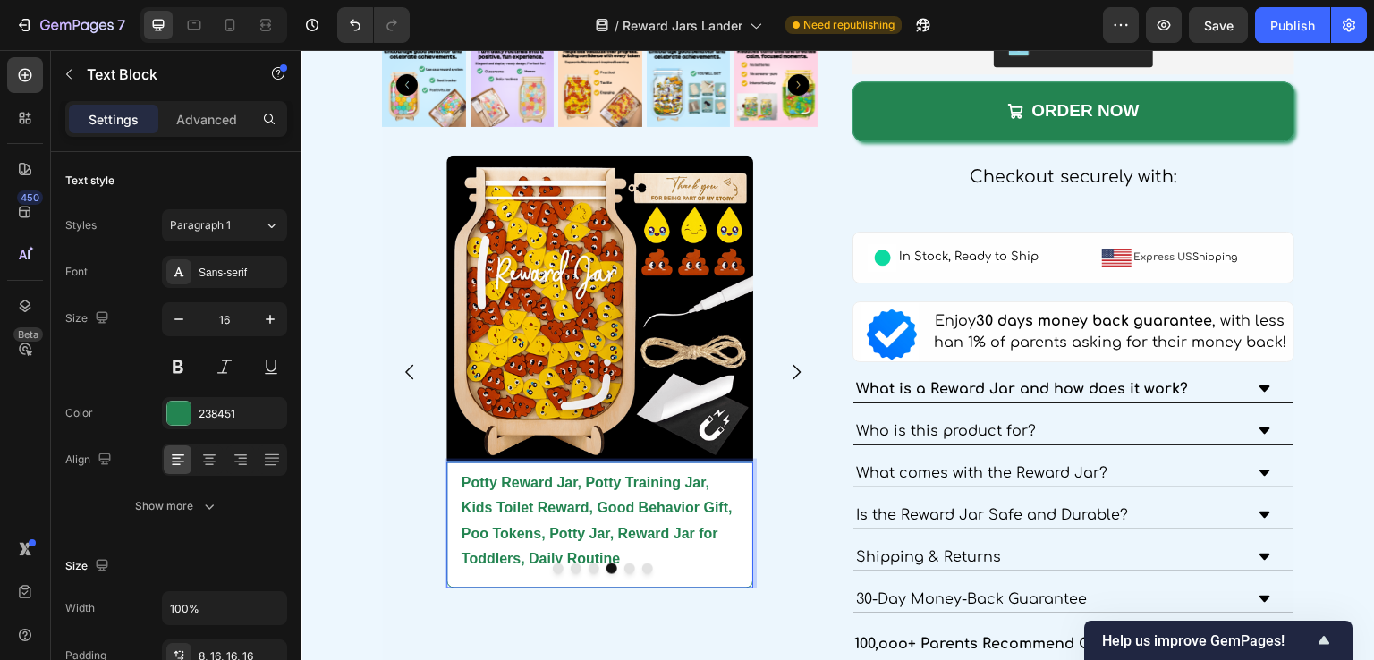
click at [584, 475] on strong "Potty Reward Jar, Potty Training Jar, Kids Toilet Reward, Good Behavior Gift, P…" at bounding box center [597, 521] width 271 height 92
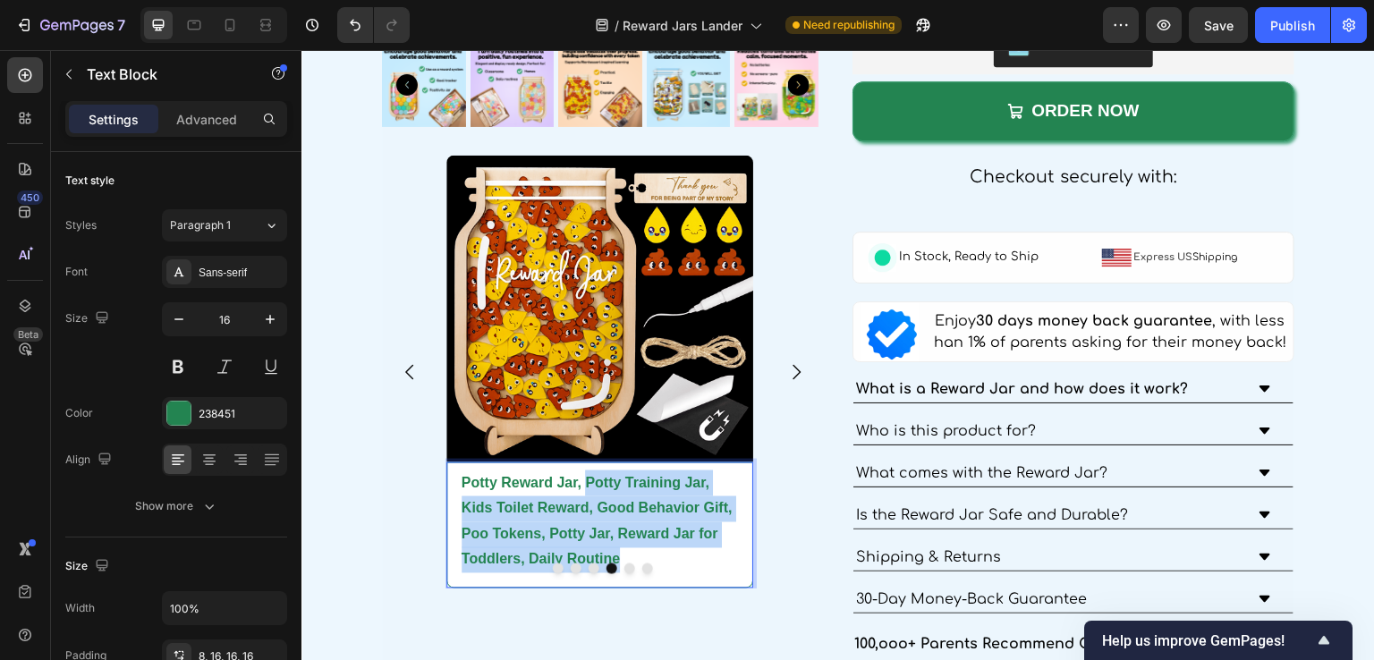
drag, startPoint x: 584, startPoint y: 475, endPoint x: 666, endPoint y: 555, distance: 113.9
click at [666, 555] on p "Potty Reward Jar, Potty Training Jar, Kids Toilet Reward, Good Behavior Gift, P…" at bounding box center [600, 522] width 277 height 103
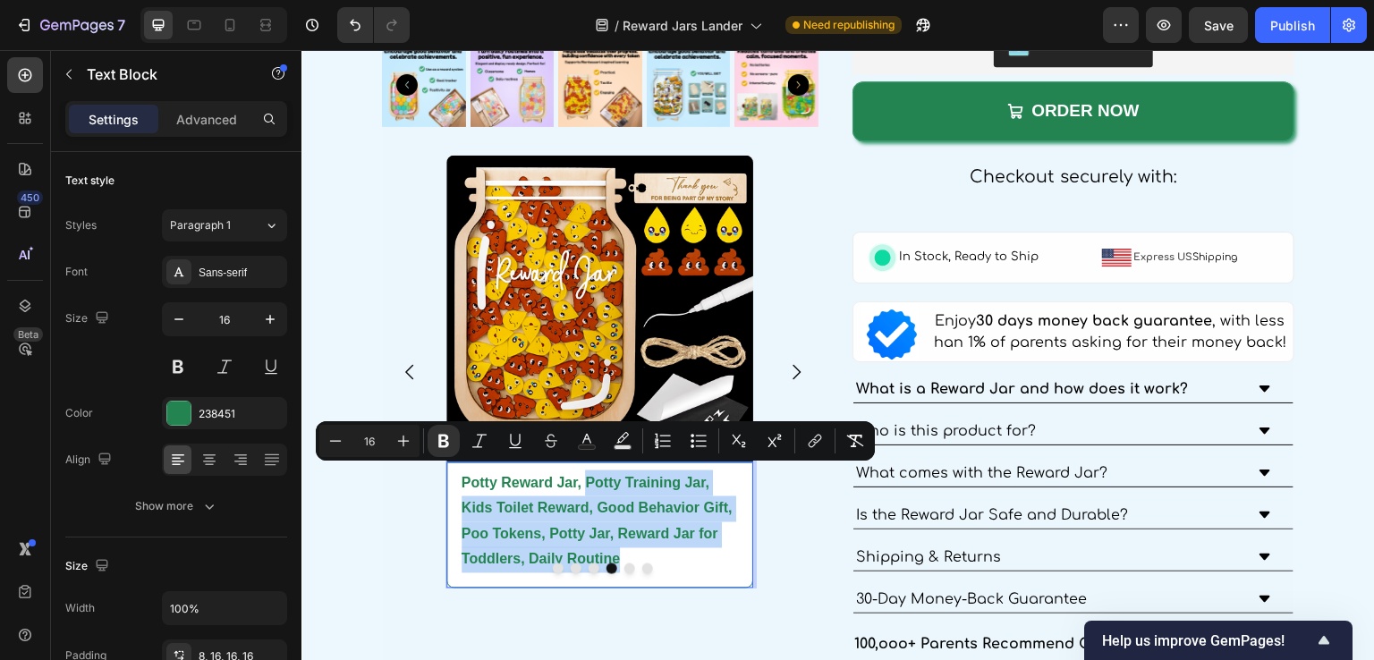
click at [641, 507] on strong "Potty Reward Jar, Potty Training Jar, Kids Toilet Reward, Good Behavior Gift, P…" at bounding box center [597, 521] width 271 height 92
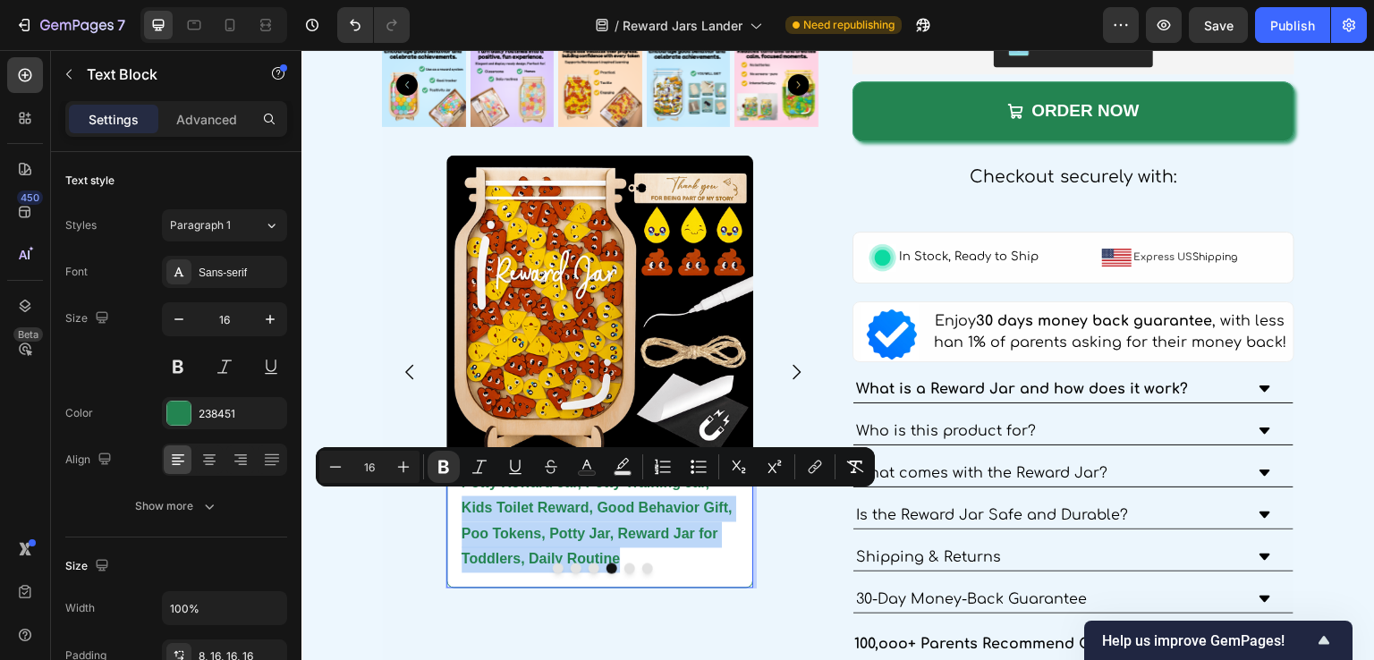
drag, startPoint x: 652, startPoint y: 555, endPoint x: 459, endPoint y: 504, distance: 199.9
click at [459, 504] on div "Potty Reward Jar, Potty Training Jar, Kids Toilet Reward, Good Behavior Gift, P…" at bounding box center [600, 526] width 308 height 126
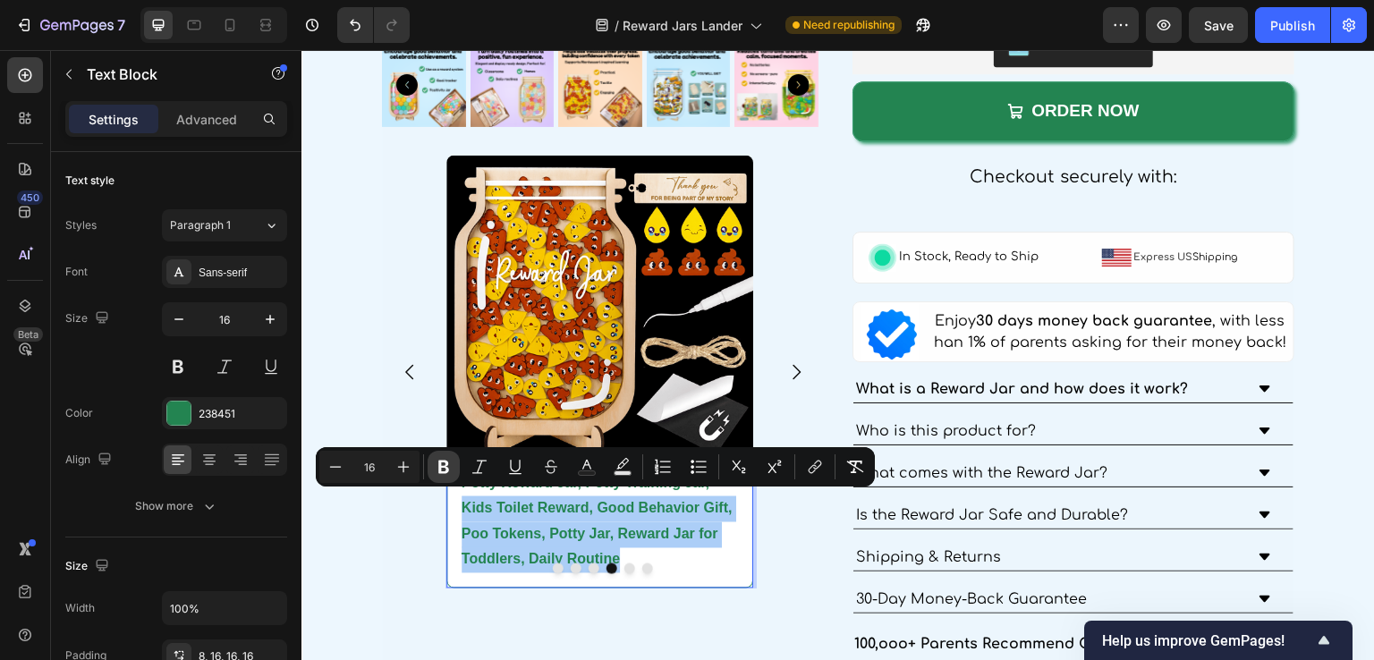
click at [443, 466] on icon "Editor contextual toolbar" at bounding box center [443, 467] width 11 height 13
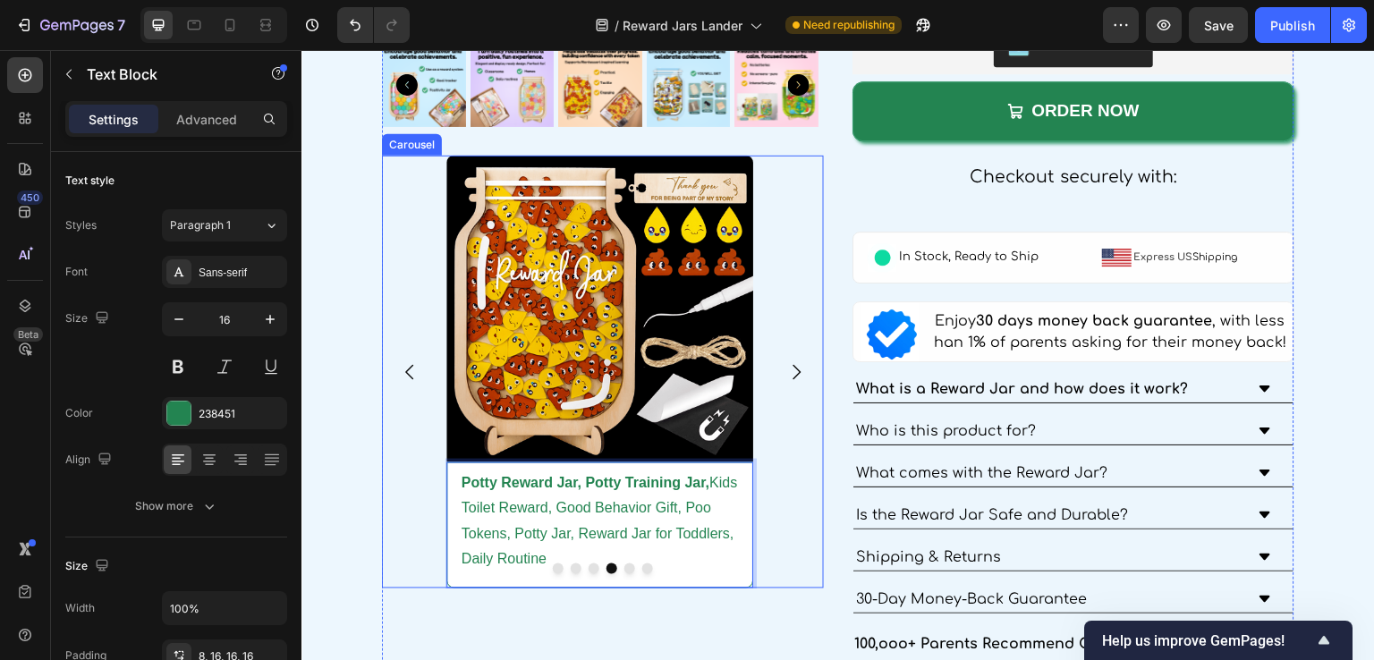
click at [786, 361] on icon "Carousel Next Arrow" at bounding box center [796, 371] width 21 height 21
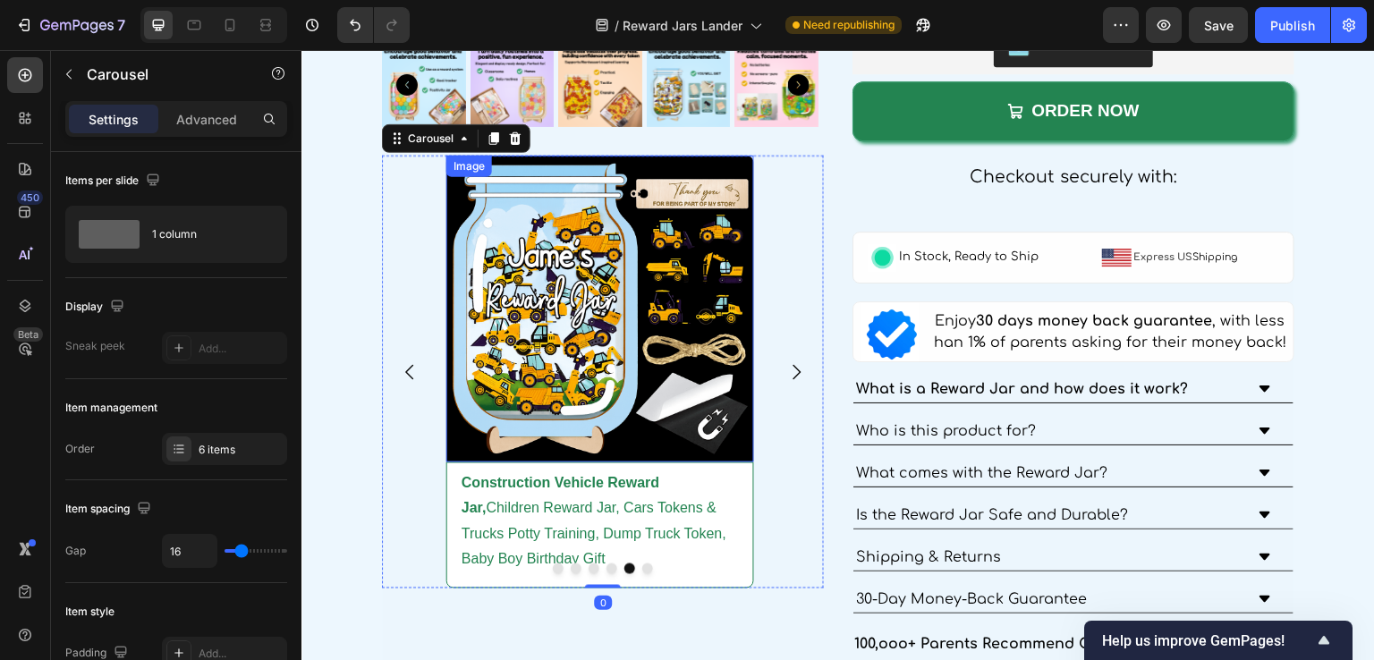
click at [592, 332] on img at bounding box center [600, 310] width 308 height 308
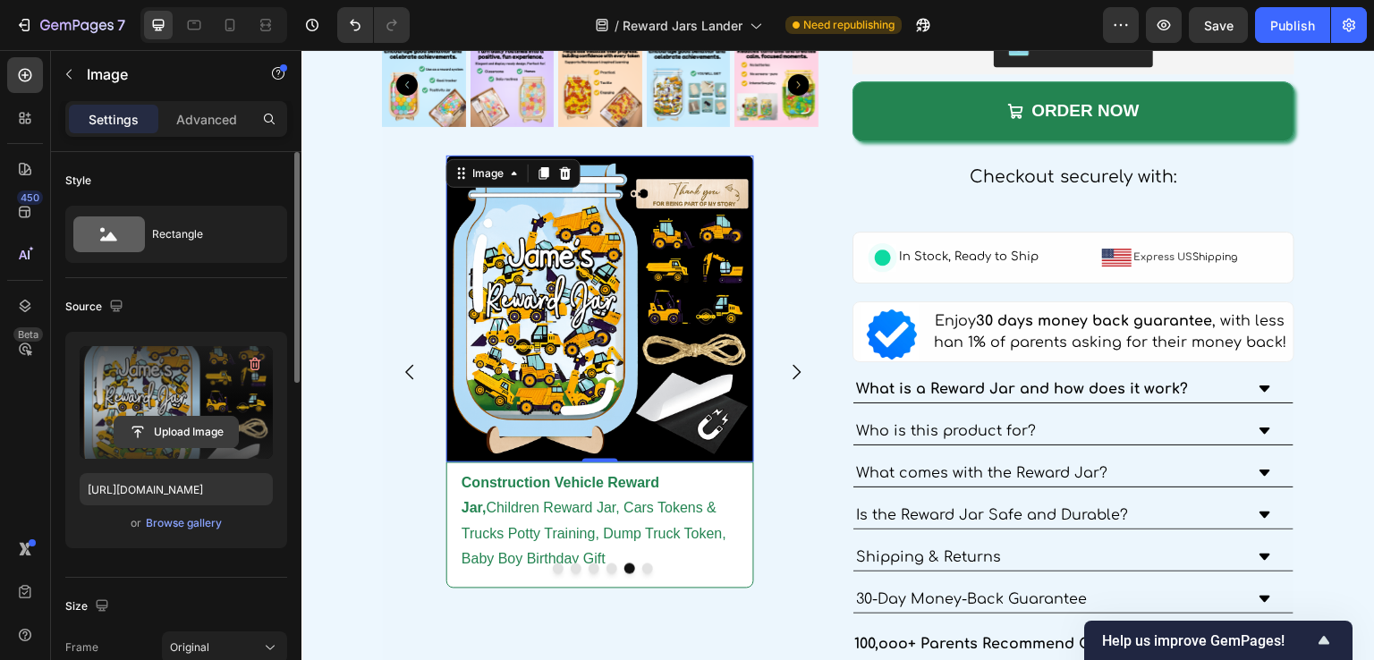
click at [199, 437] on input "file" at bounding box center [176, 432] width 123 height 30
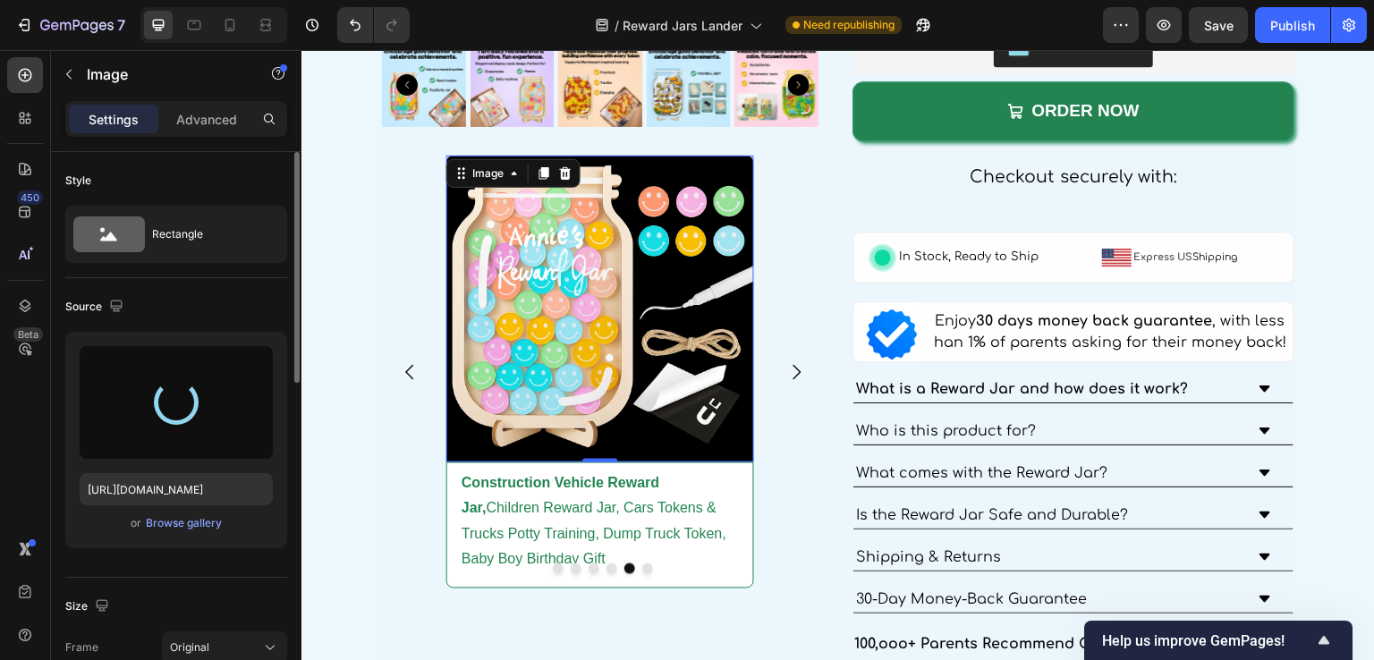
type input "[URL][DOMAIN_NAME]"
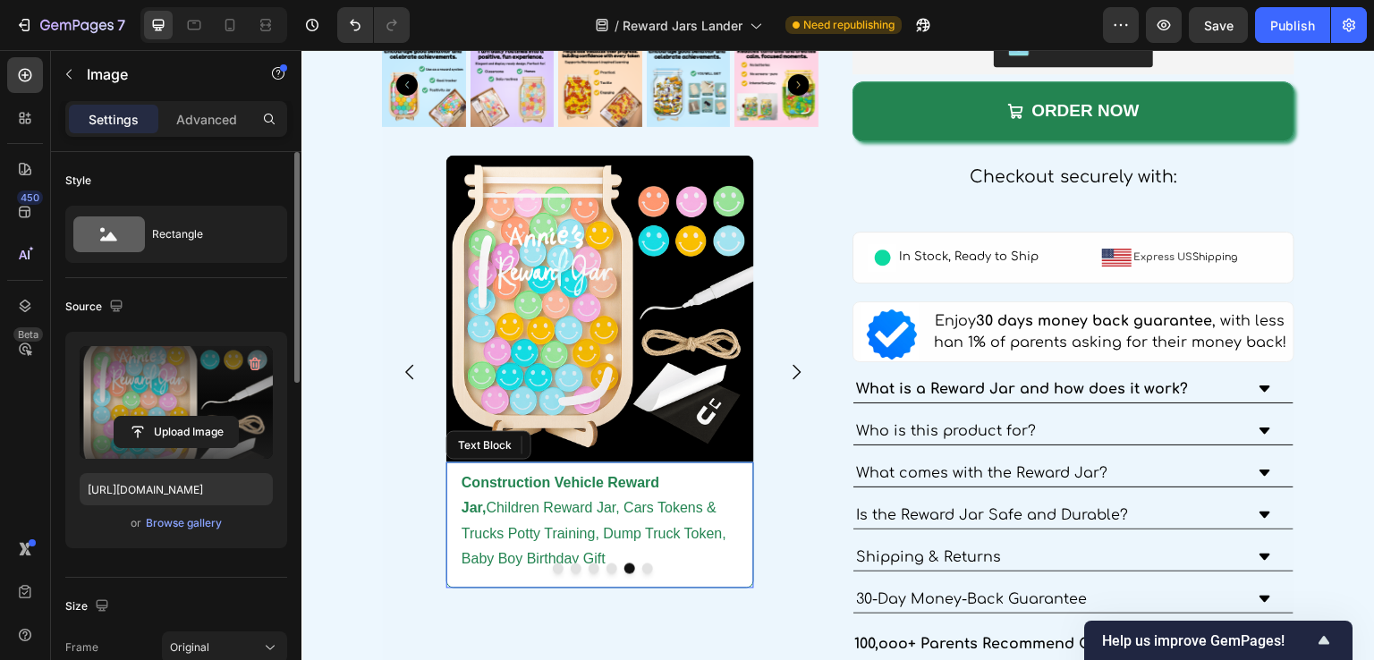
click at [565, 514] on p "Construction Vehicle Reward Jar, Children Reward Jar, Cars Tokens & Trucks Pott…" at bounding box center [600, 522] width 277 height 103
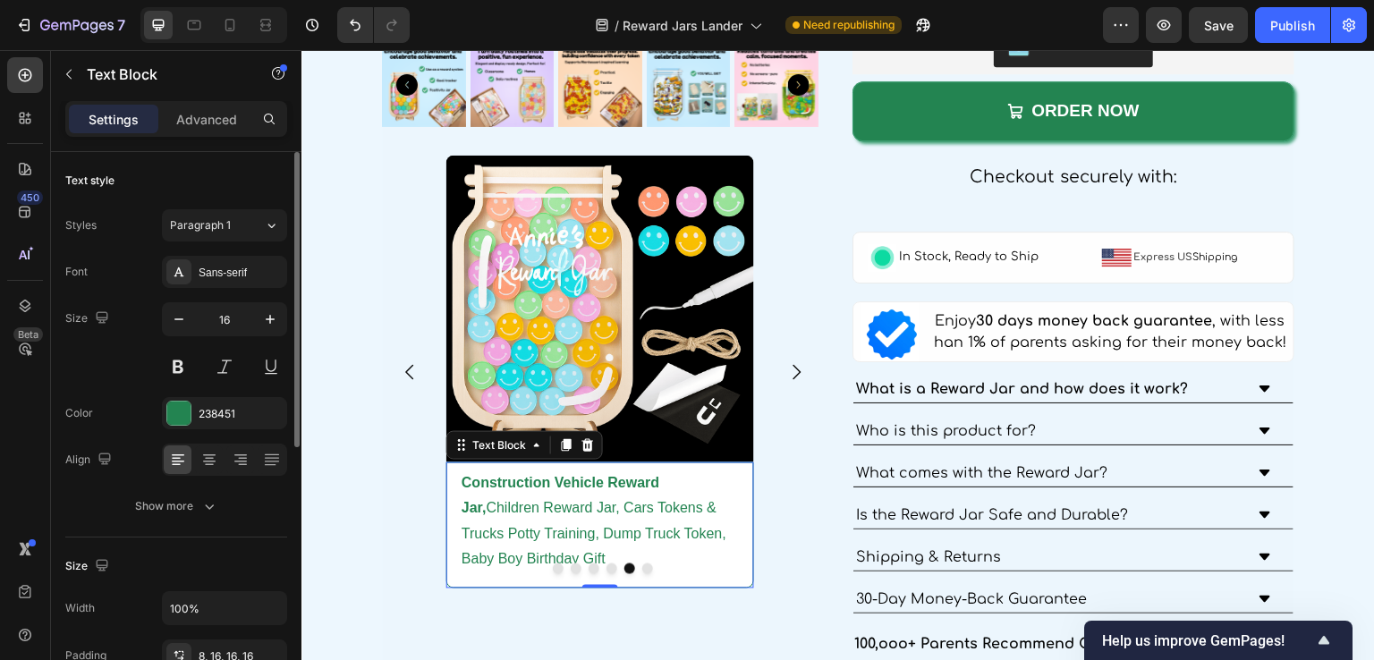
click at [565, 514] on p "Construction Vehicle Reward Jar, Children Reward Jar, Cars Tokens & Trucks Pott…" at bounding box center [600, 522] width 277 height 103
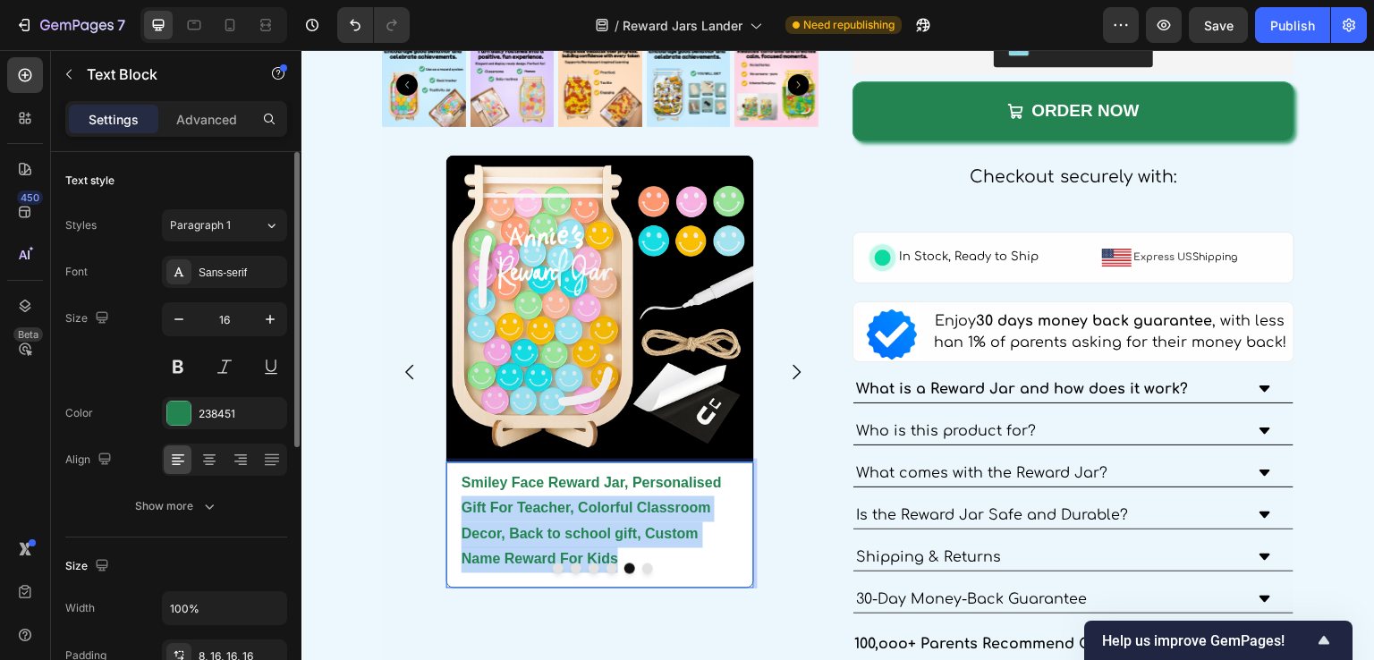
drag, startPoint x: 641, startPoint y: 547, endPoint x: 458, endPoint y: 507, distance: 187.6
click at [458, 507] on div "Smiley Face Reward Jar, Personalised Gift For Teacher, Colorful Classroom Decor…" at bounding box center [600, 526] width 308 height 126
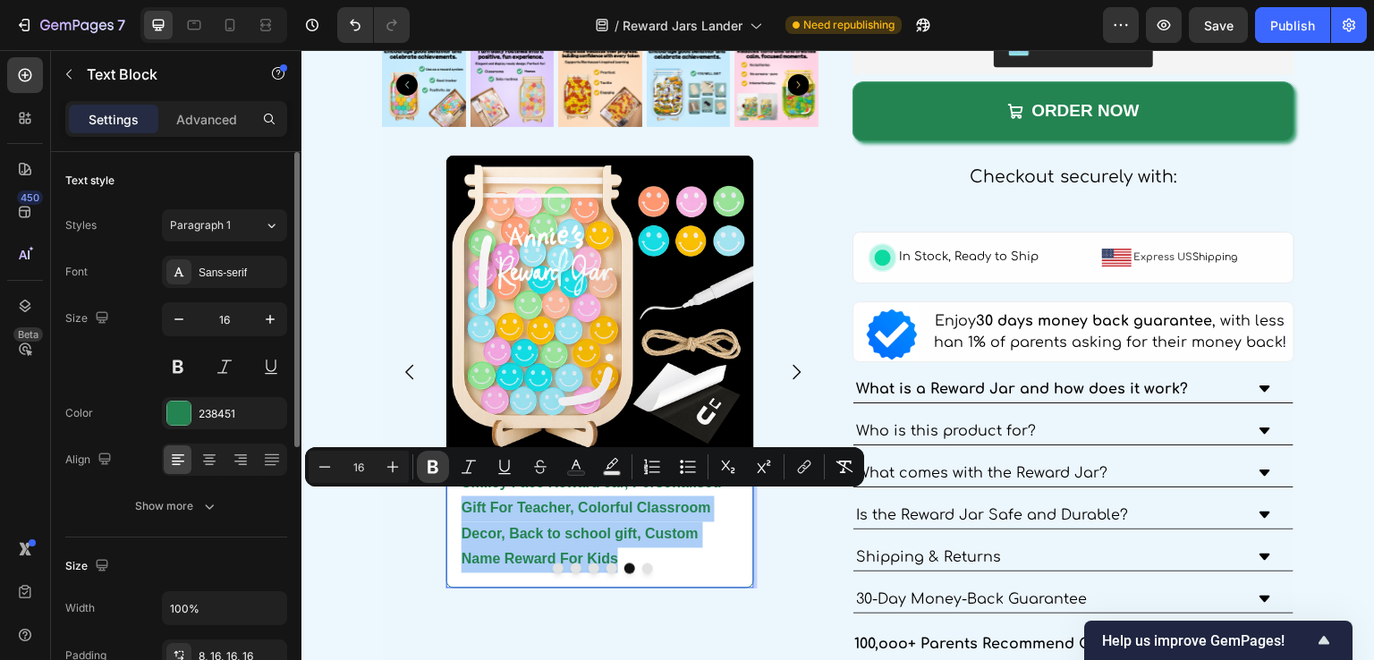
click at [432, 472] on icon "Editor contextual toolbar" at bounding box center [433, 467] width 11 height 13
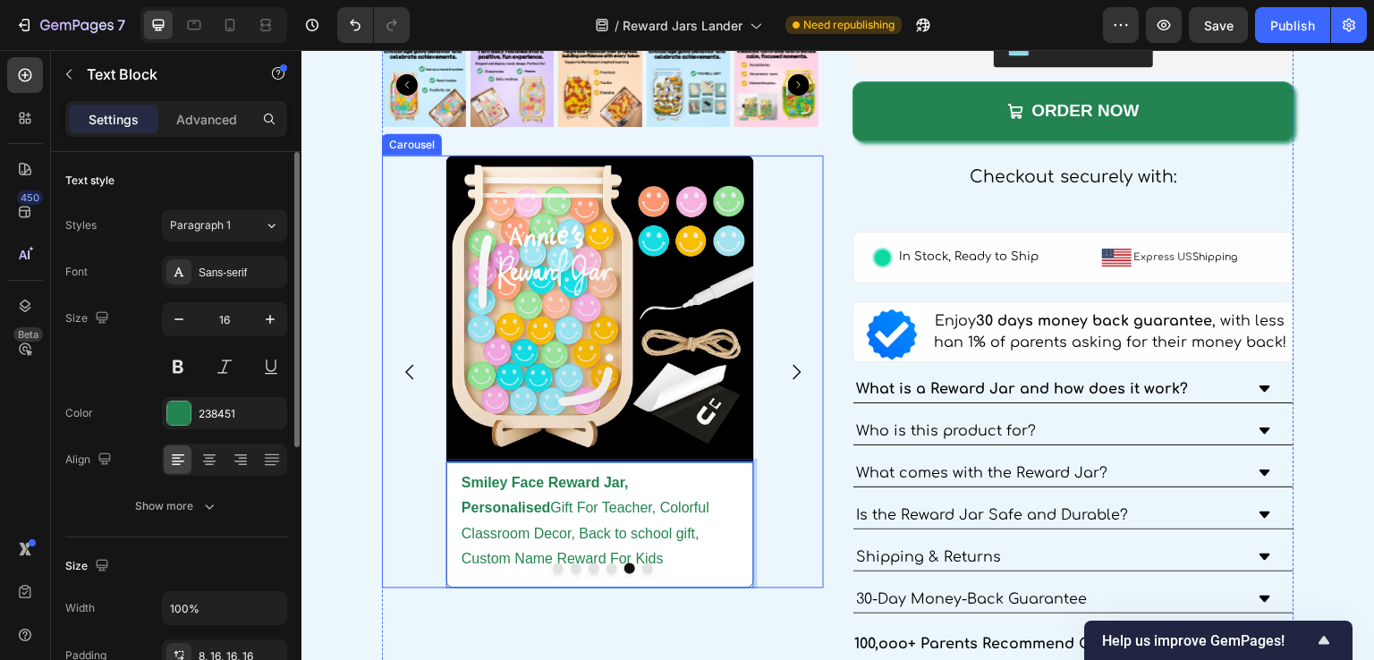
click at [793, 368] on icon "Carousel Next Arrow" at bounding box center [796, 371] width 21 height 21
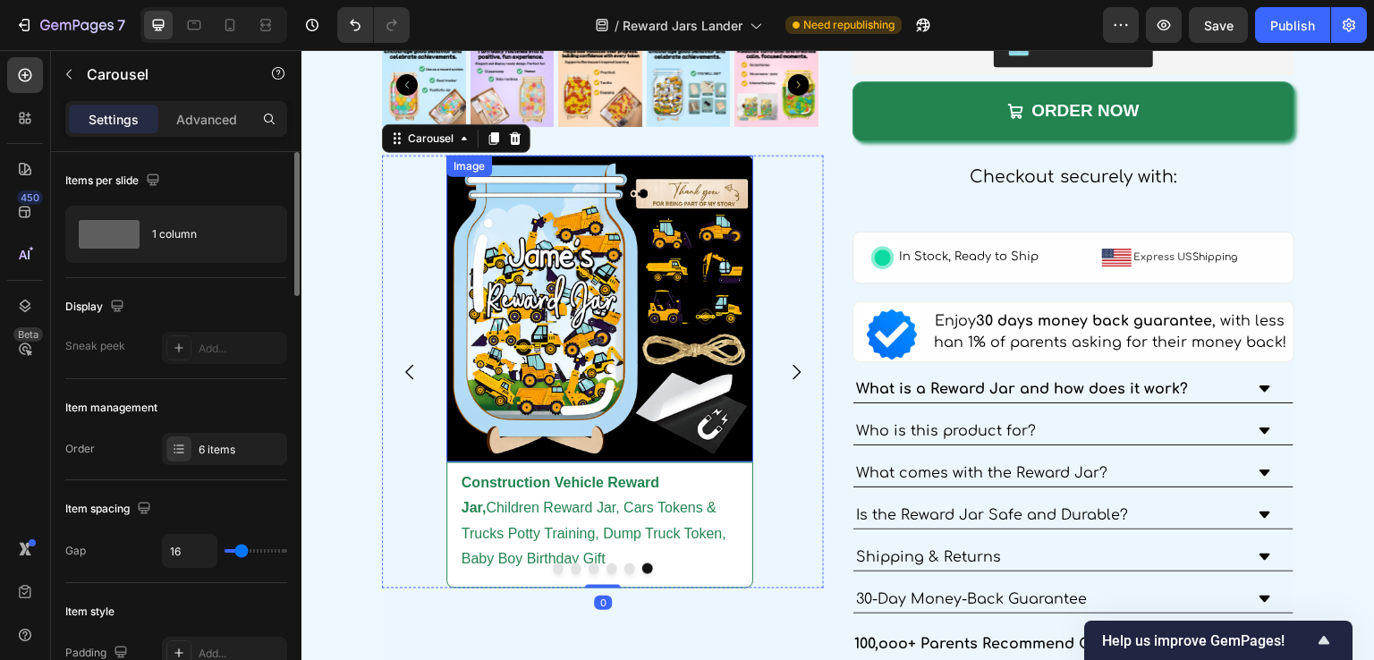
click at [634, 333] on img at bounding box center [600, 310] width 308 height 308
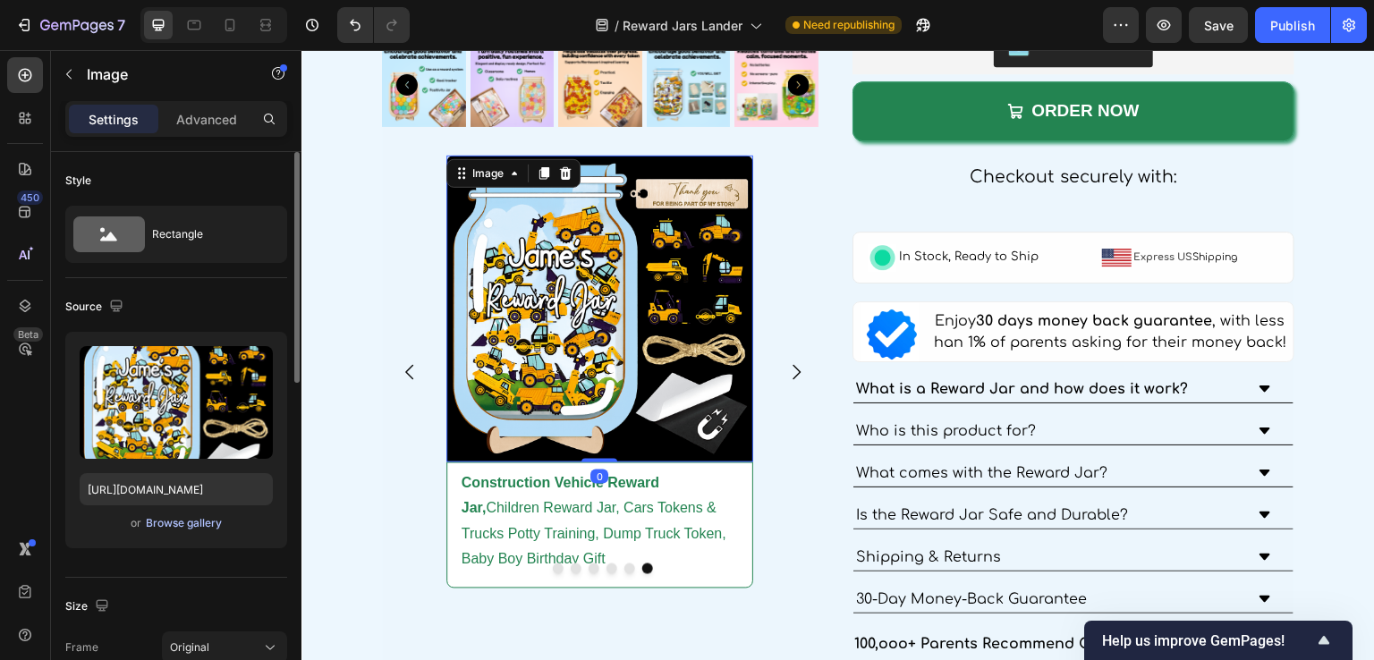
click at [209, 519] on div "Browse gallery" at bounding box center [184, 523] width 76 height 16
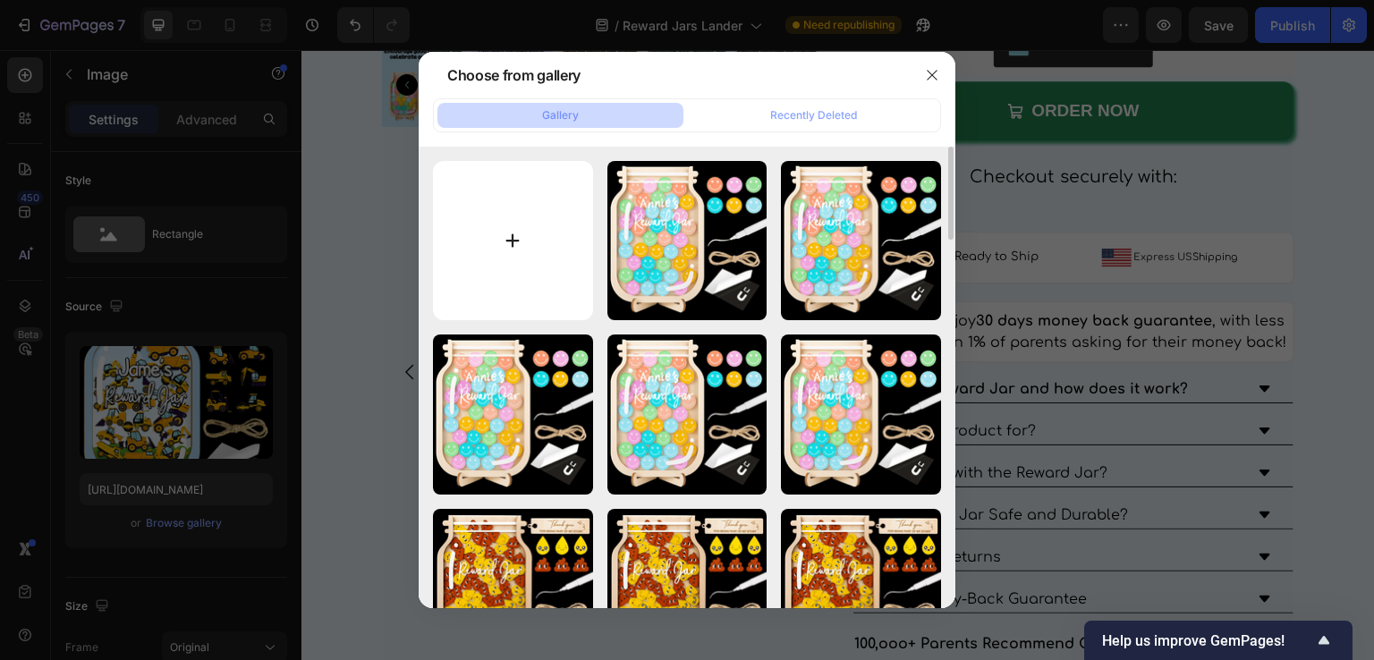
click at [522, 263] on input "file" at bounding box center [513, 241] width 160 height 160
type input "C:\fakepath\Star Reward Jar, Magnetic Jar For Classroom, DIY Reward Jar, Teache…"
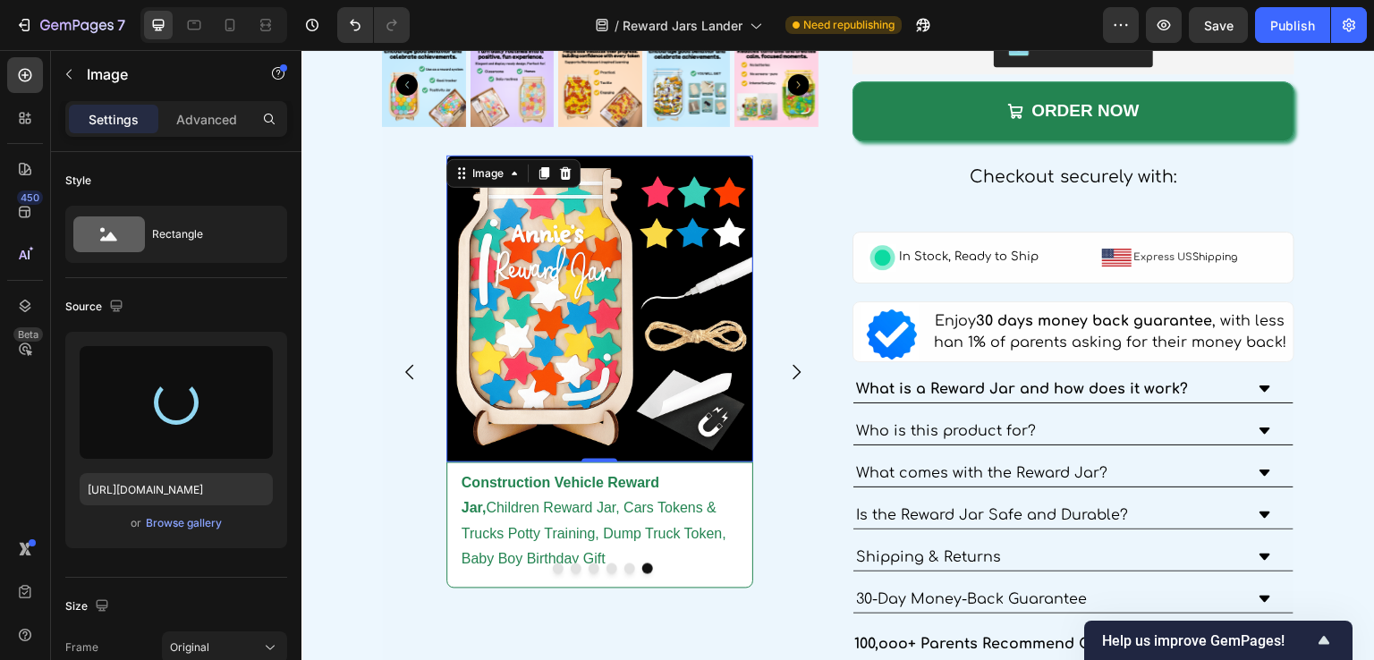
type input "[URL][DOMAIN_NAME]"
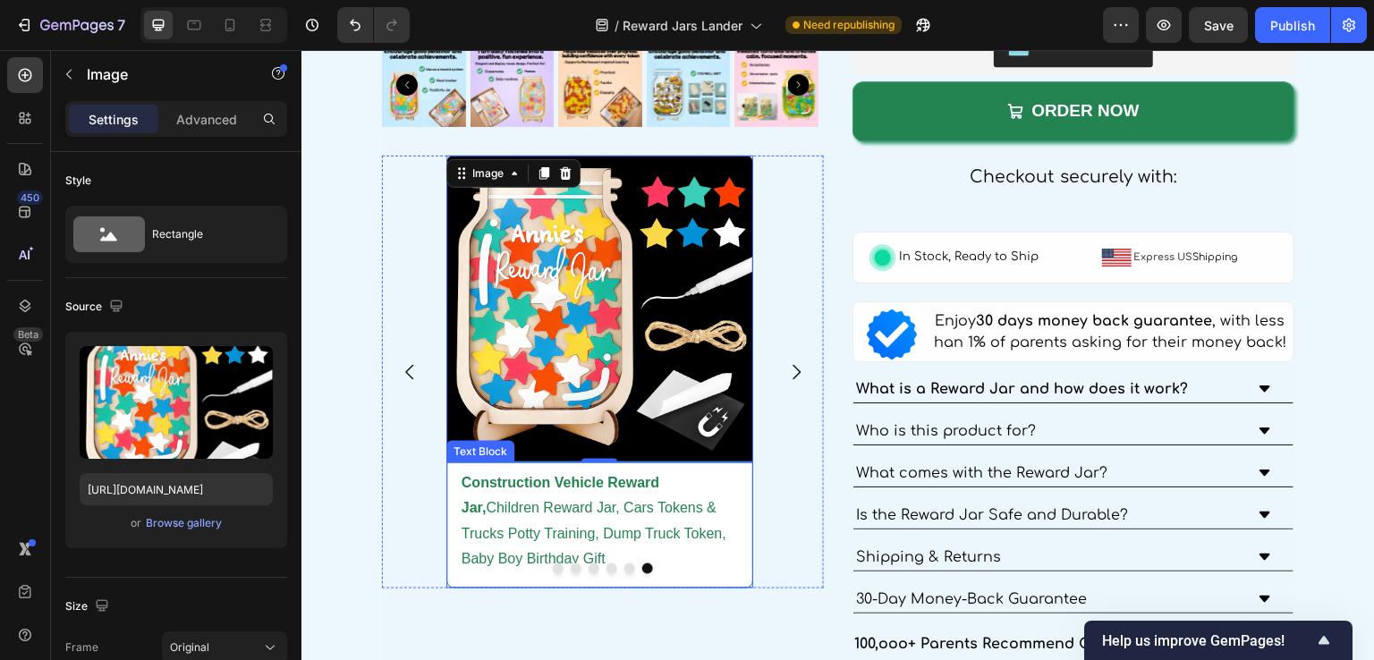
click at [595, 504] on p "Construction Vehicle Reward Jar, Children Reward Jar, Cars Tokens & Trucks Pott…" at bounding box center [600, 522] width 277 height 103
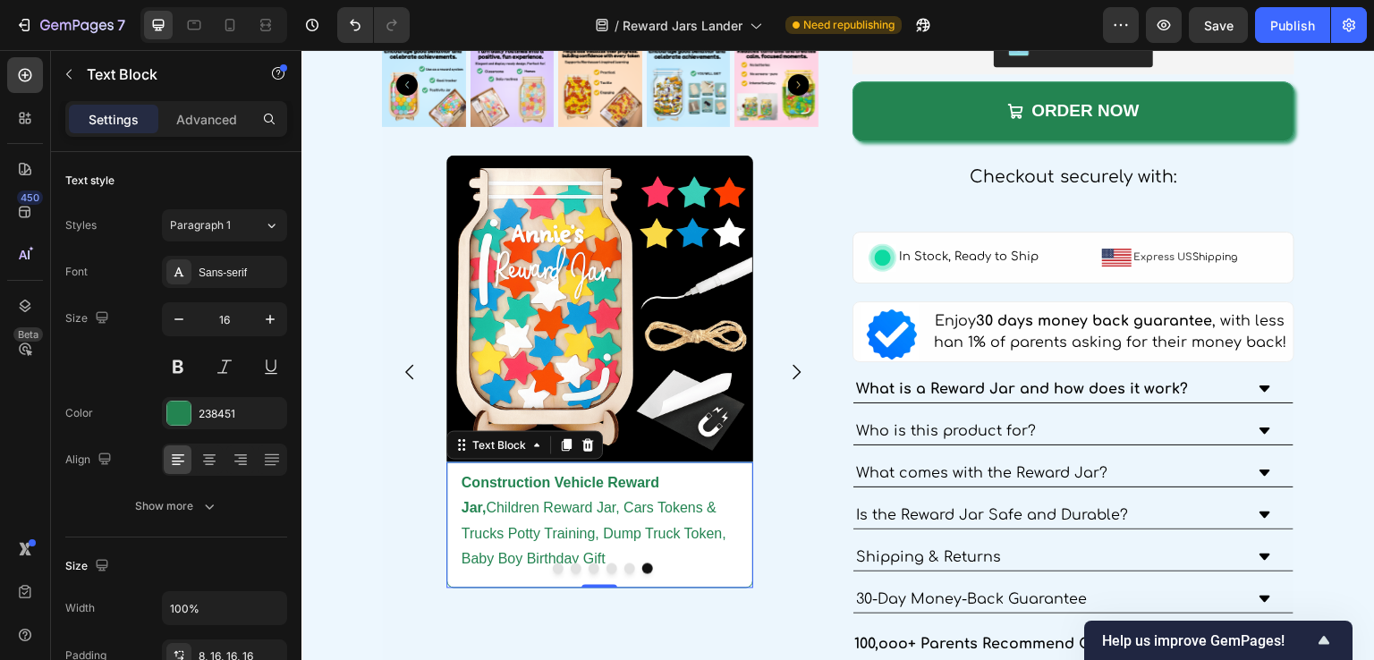
click at [595, 504] on p "Construction Vehicle Reward Jar, Children Reward Jar, Cars Tokens & Trucks Pott…" at bounding box center [600, 522] width 277 height 103
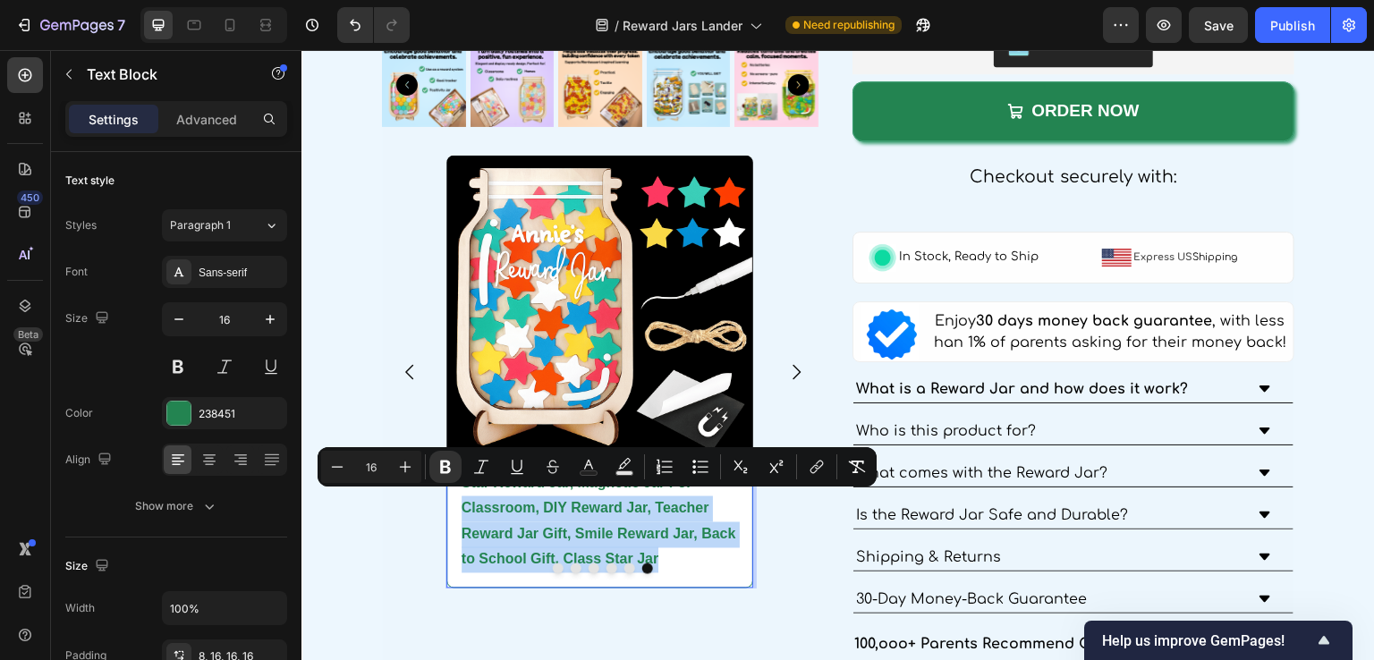
drag, startPoint x: 665, startPoint y: 550, endPoint x: 448, endPoint y: 502, distance: 221.8
click at [449, 503] on div "Star Reward Jar, Magnetic Jar For Classroom, DIY Reward Jar, Teacher Reward Jar…" at bounding box center [600, 526] width 308 height 126
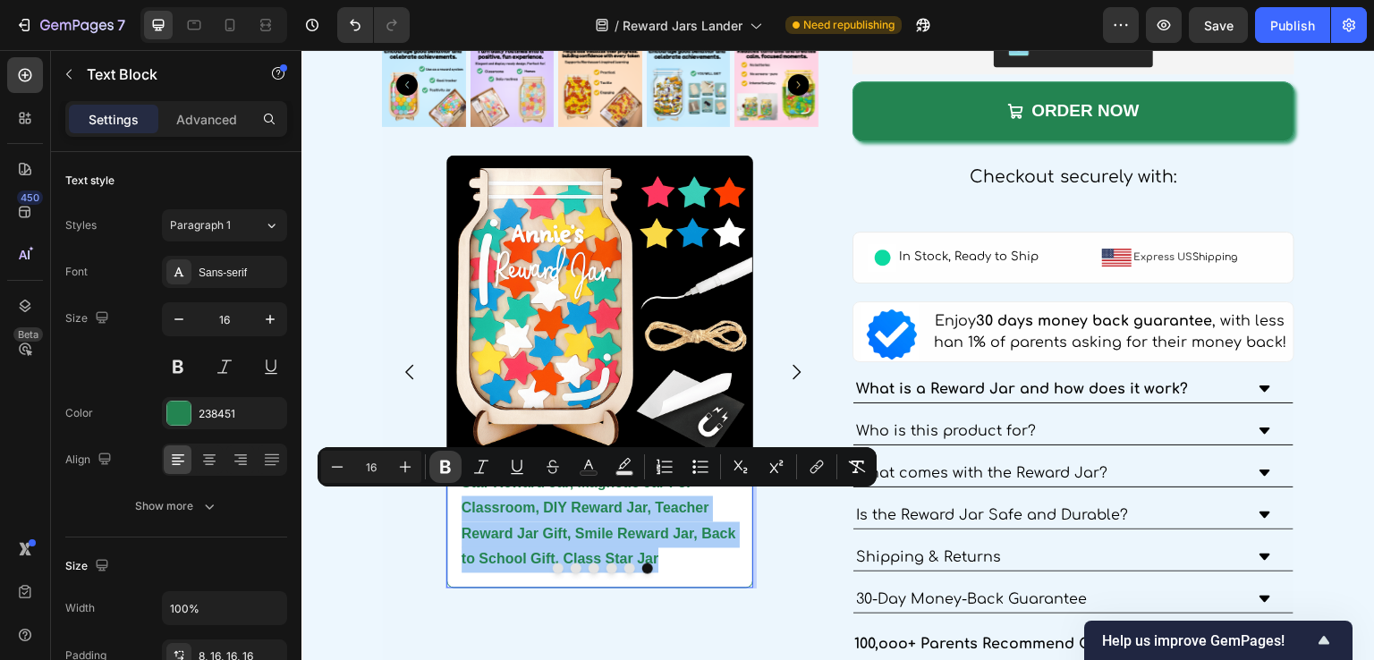
click at [444, 469] on icon "Editor contextual toolbar" at bounding box center [446, 467] width 18 height 18
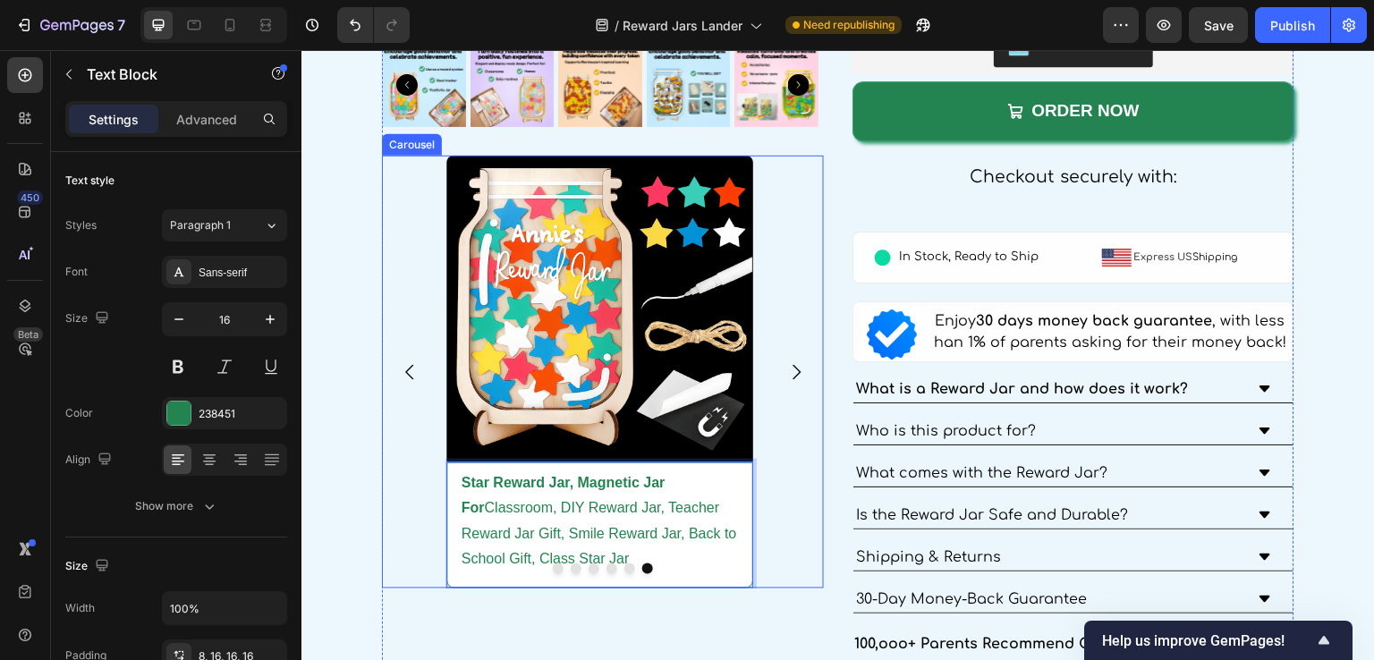
click at [786, 367] on icon "Carousel Next Arrow" at bounding box center [796, 371] width 21 height 21
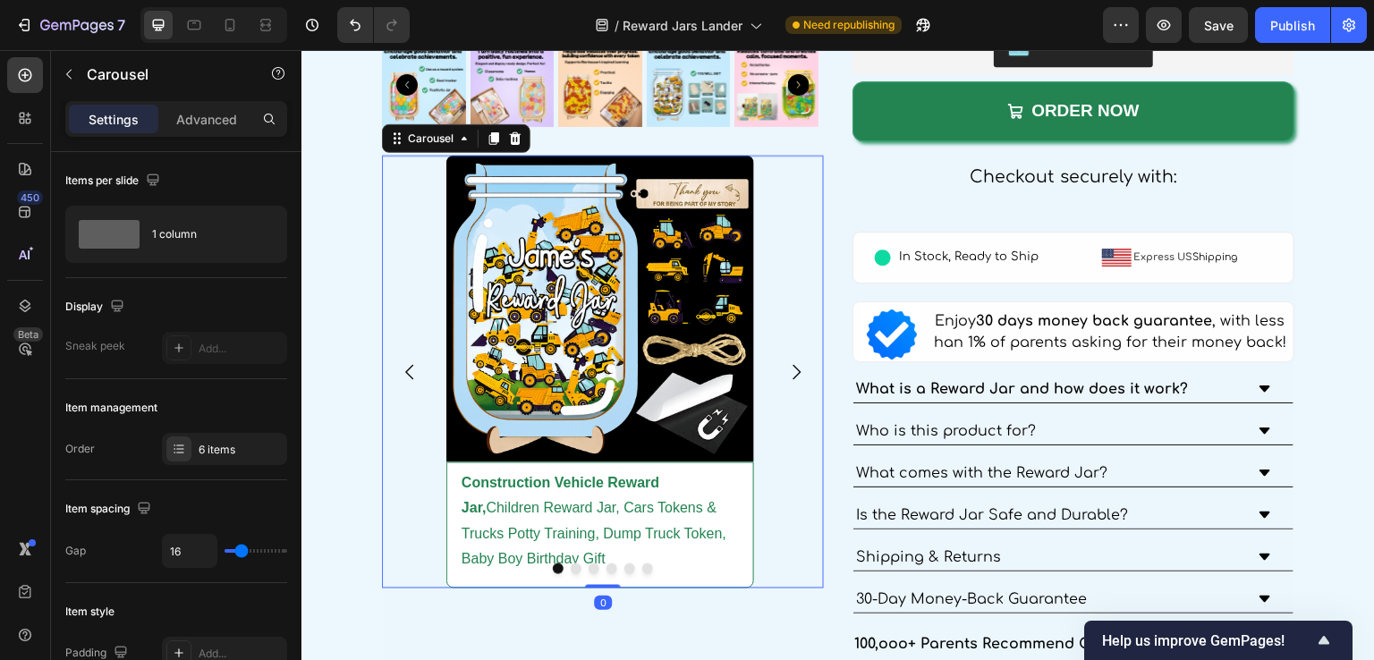
click at [786, 367] on icon "Carousel Next Arrow" at bounding box center [796, 371] width 21 height 21
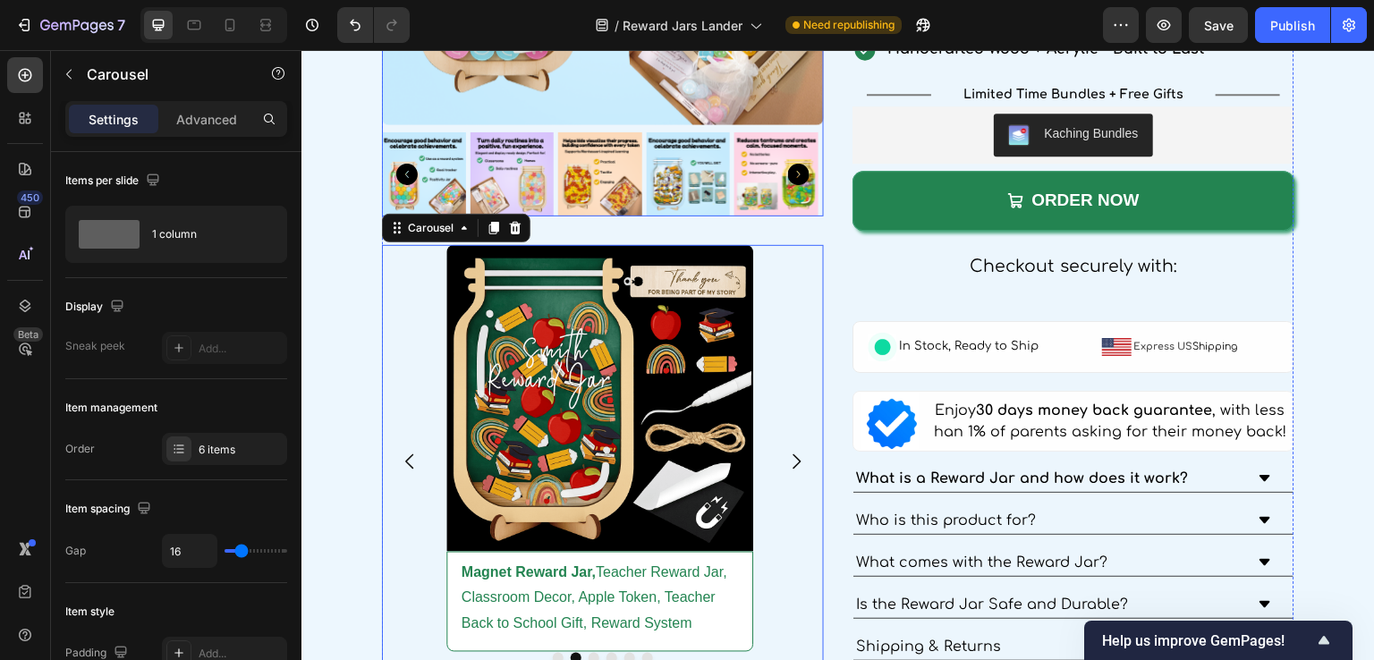
scroll to position [2942, 0]
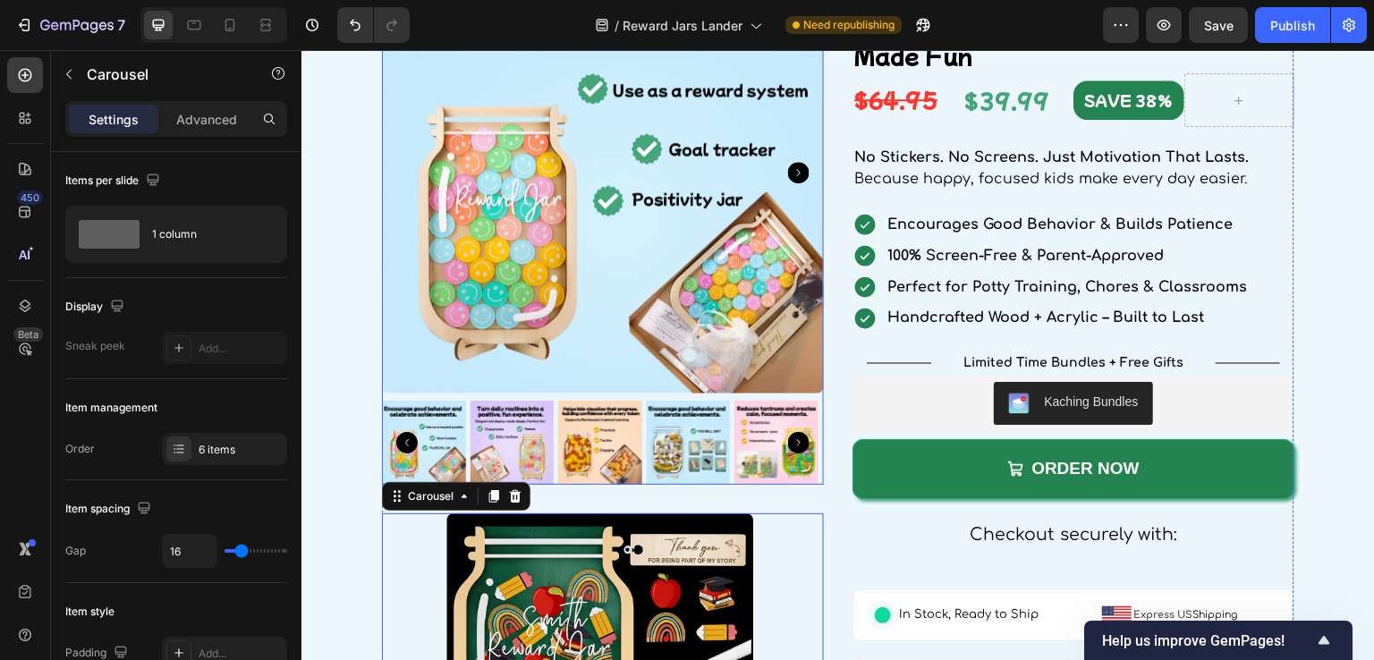
click at [637, 298] on img at bounding box center [603, 173] width 442 height 442
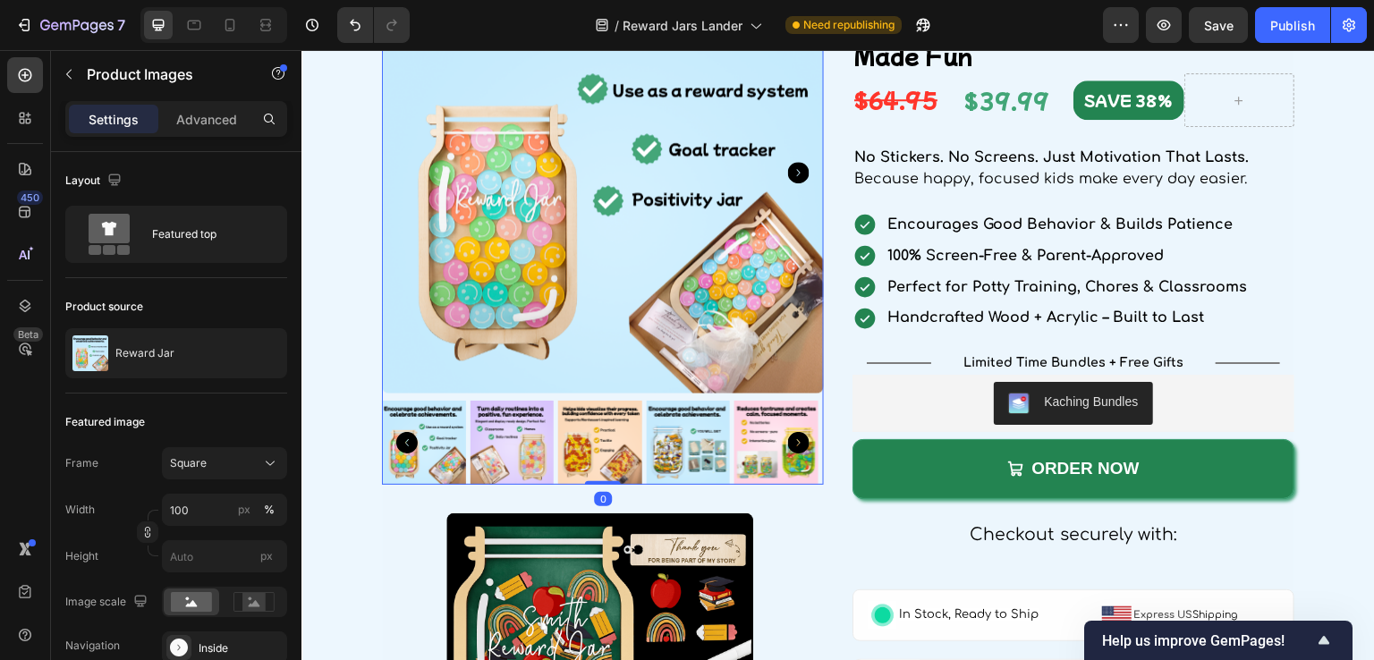
scroll to position [2763, 0]
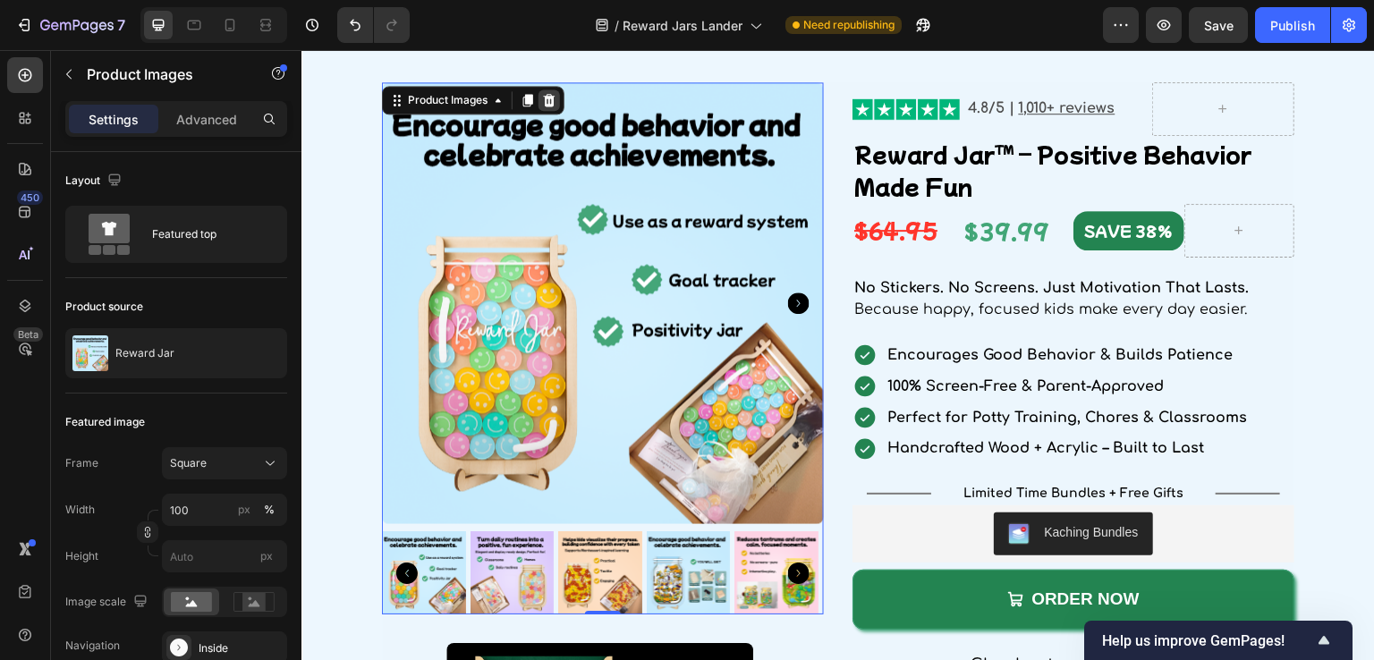
click at [543, 107] on icon at bounding box center [549, 100] width 14 height 14
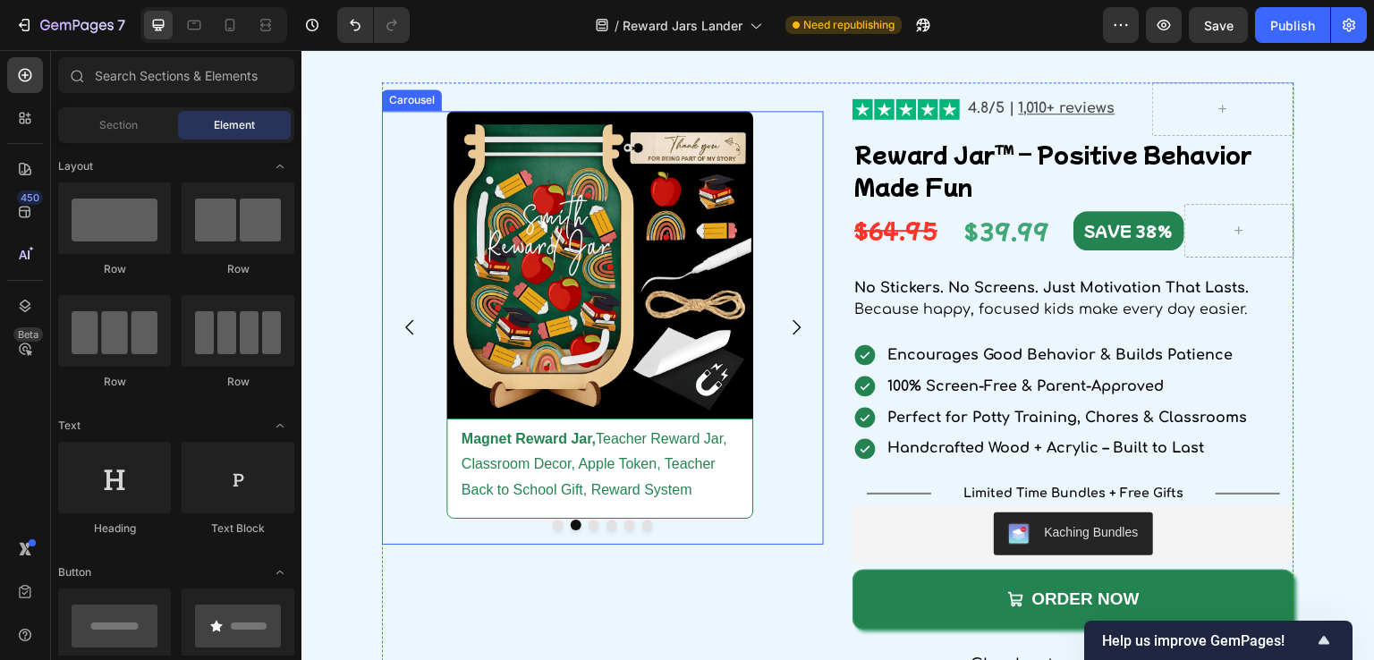
click at [793, 335] on icon "Carousel Next Arrow" at bounding box center [797, 327] width 8 height 15
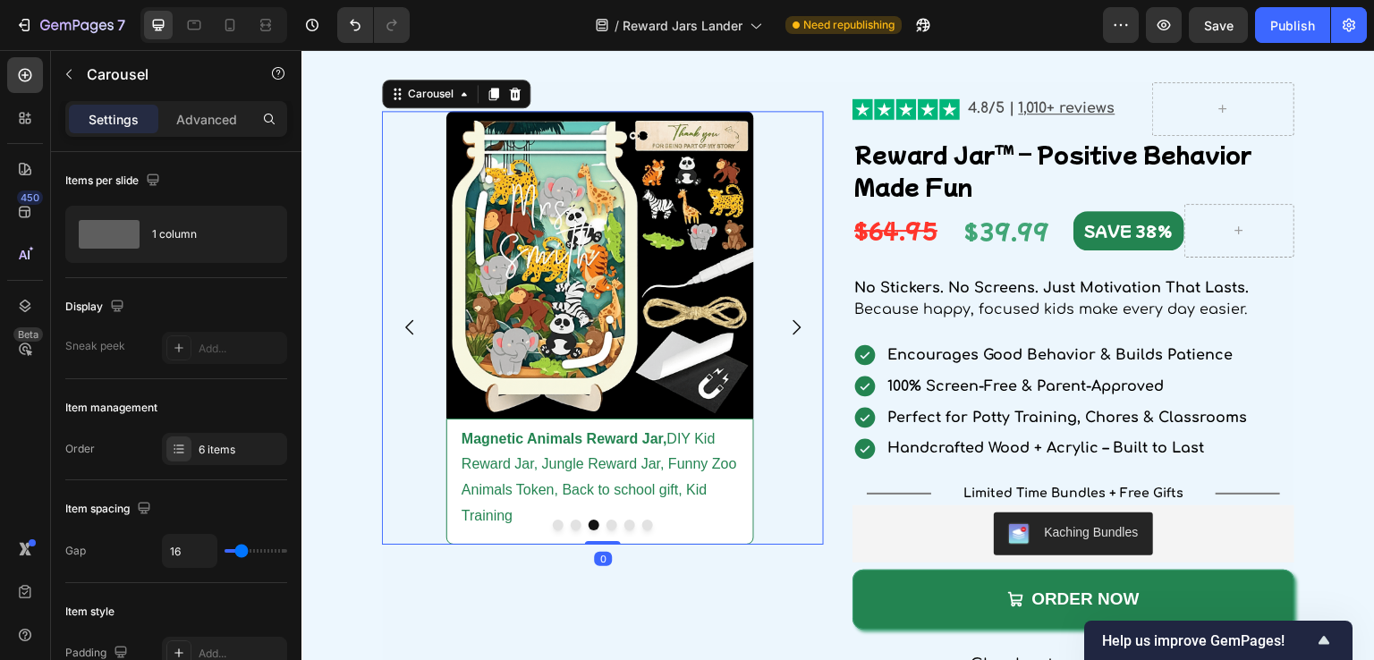
click at [793, 335] on icon "Carousel Next Arrow" at bounding box center [797, 327] width 8 height 15
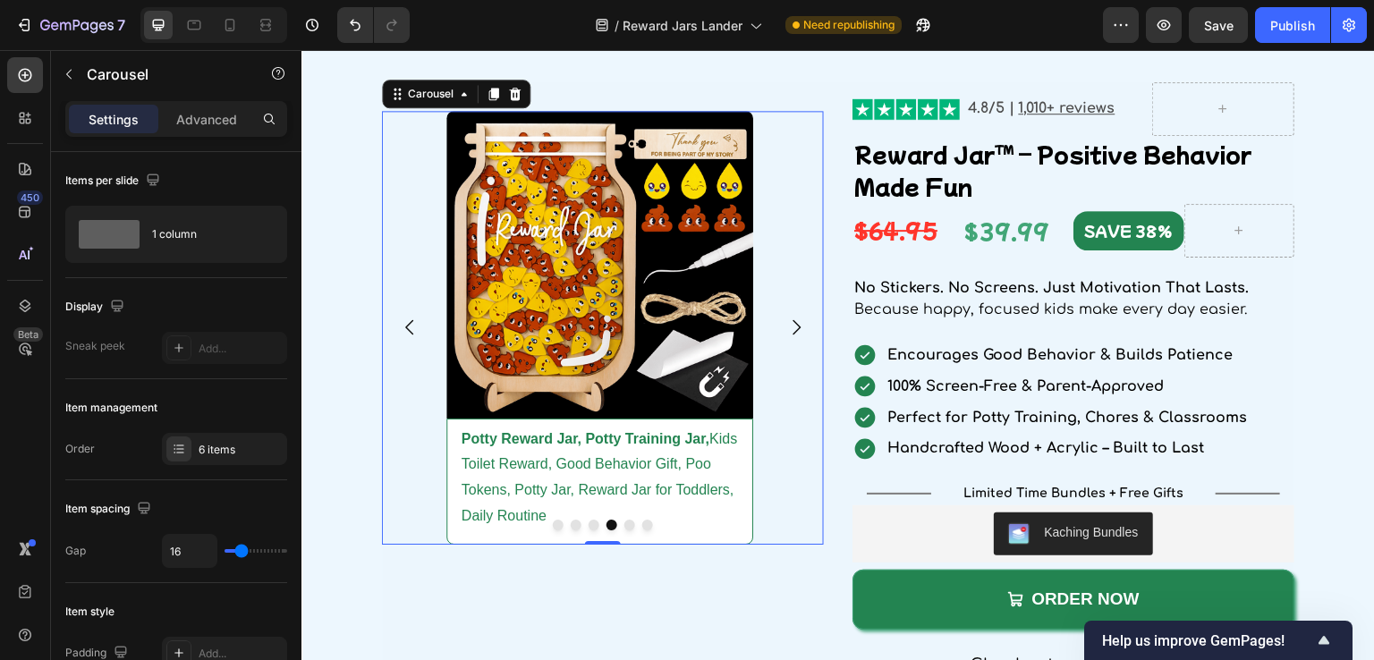
click at [793, 335] on icon "Carousel Next Arrow" at bounding box center [797, 327] width 8 height 15
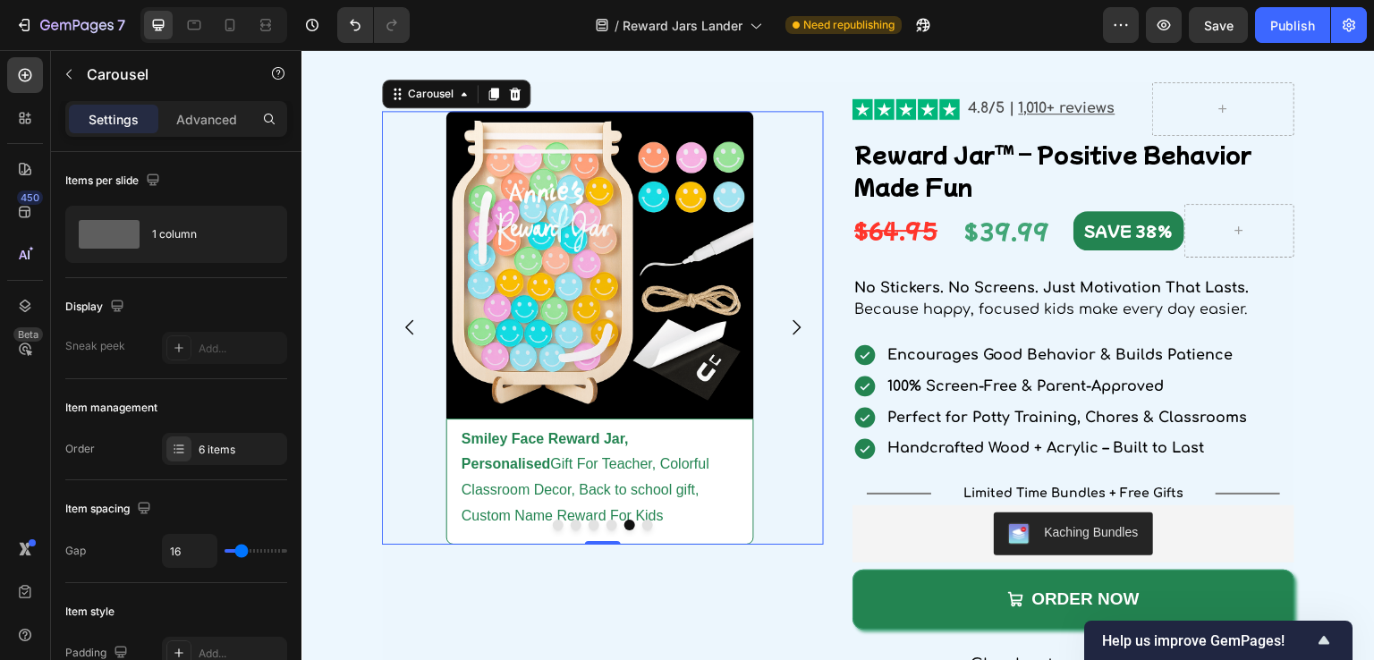
click at [793, 335] on icon "Carousel Next Arrow" at bounding box center [797, 327] width 8 height 15
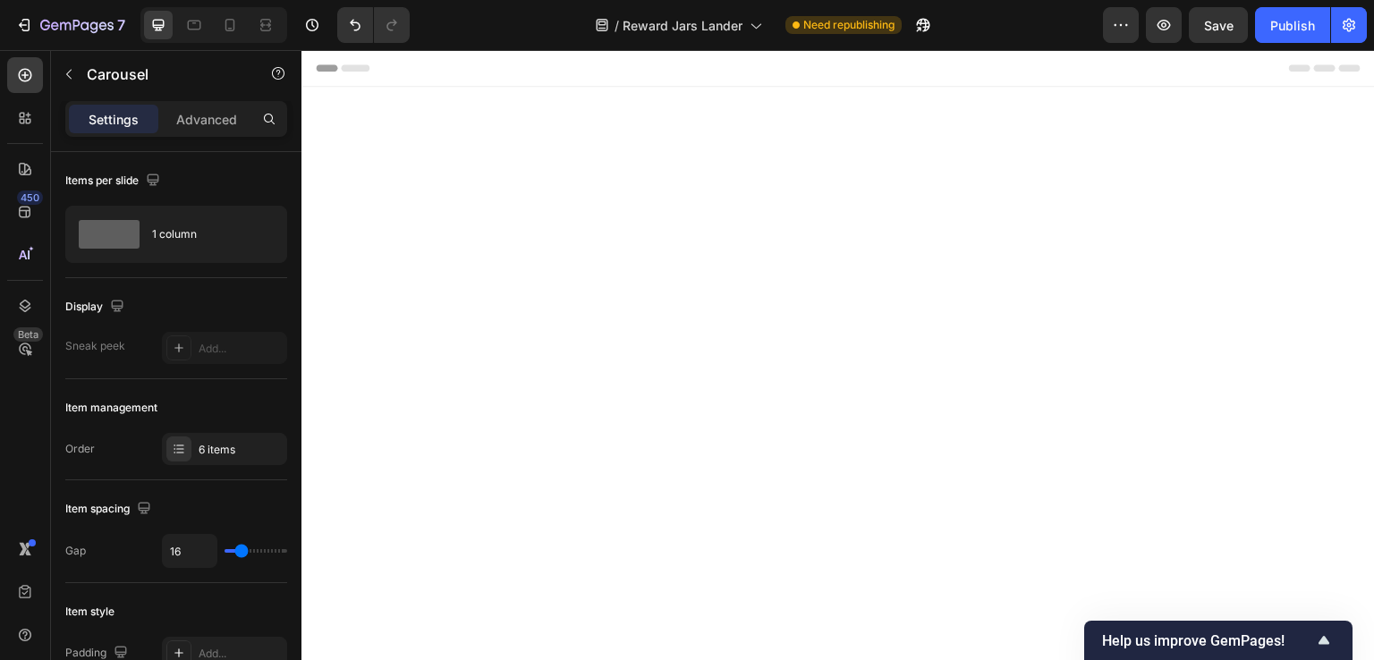
scroll to position [2763, 0]
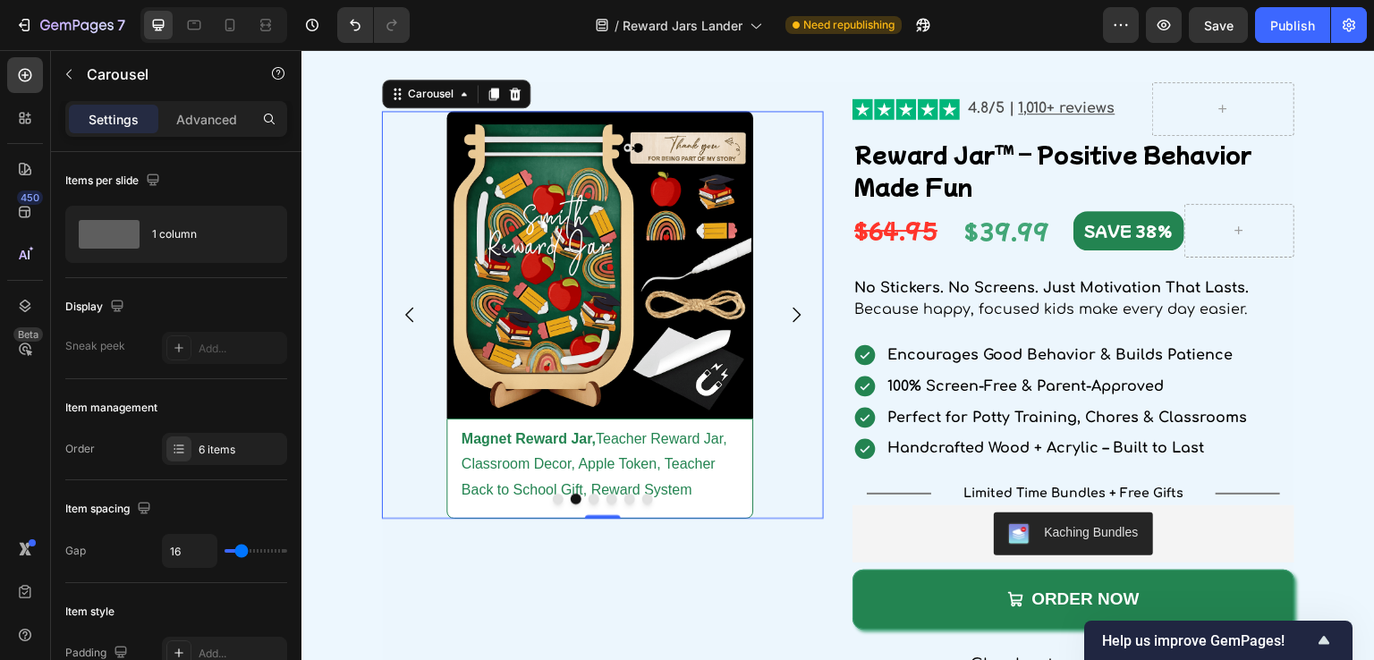
click at [793, 323] on icon "Carousel Next Arrow" at bounding box center [797, 315] width 8 height 15
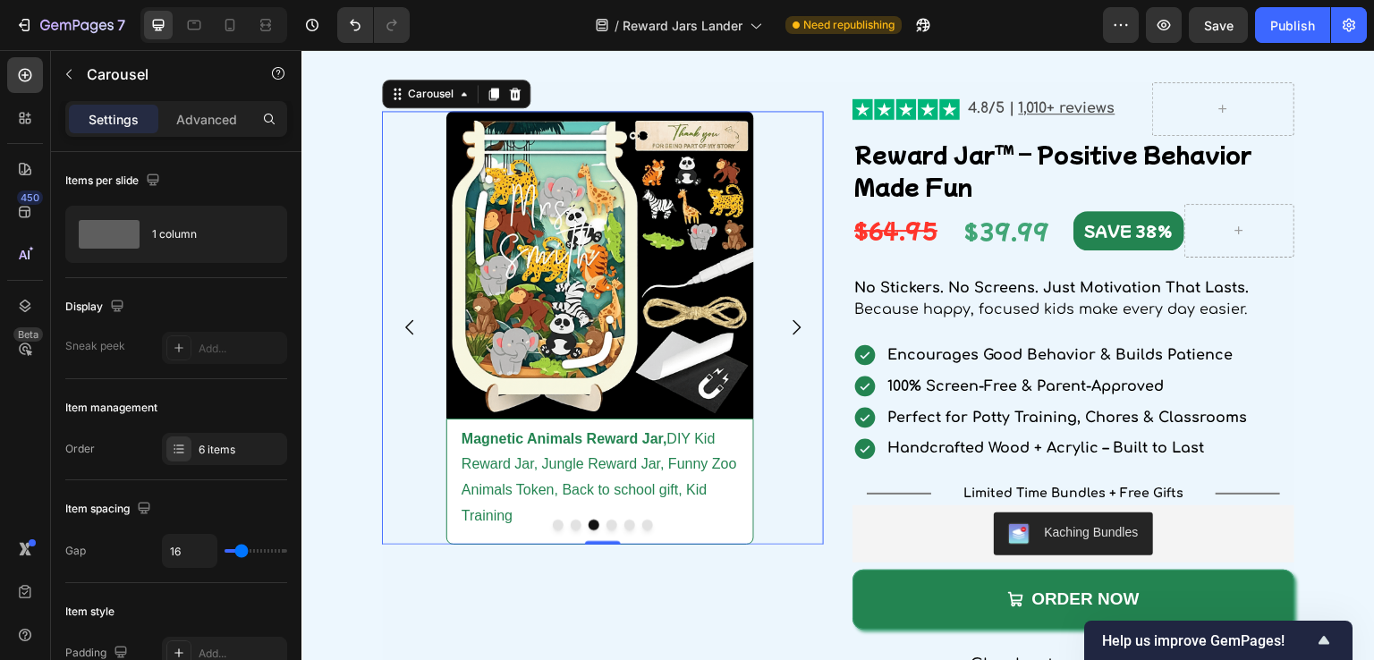
click at [793, 335] on icon "Carousel Next Arrow" at bounding box center [797, 327] width 8 height 15
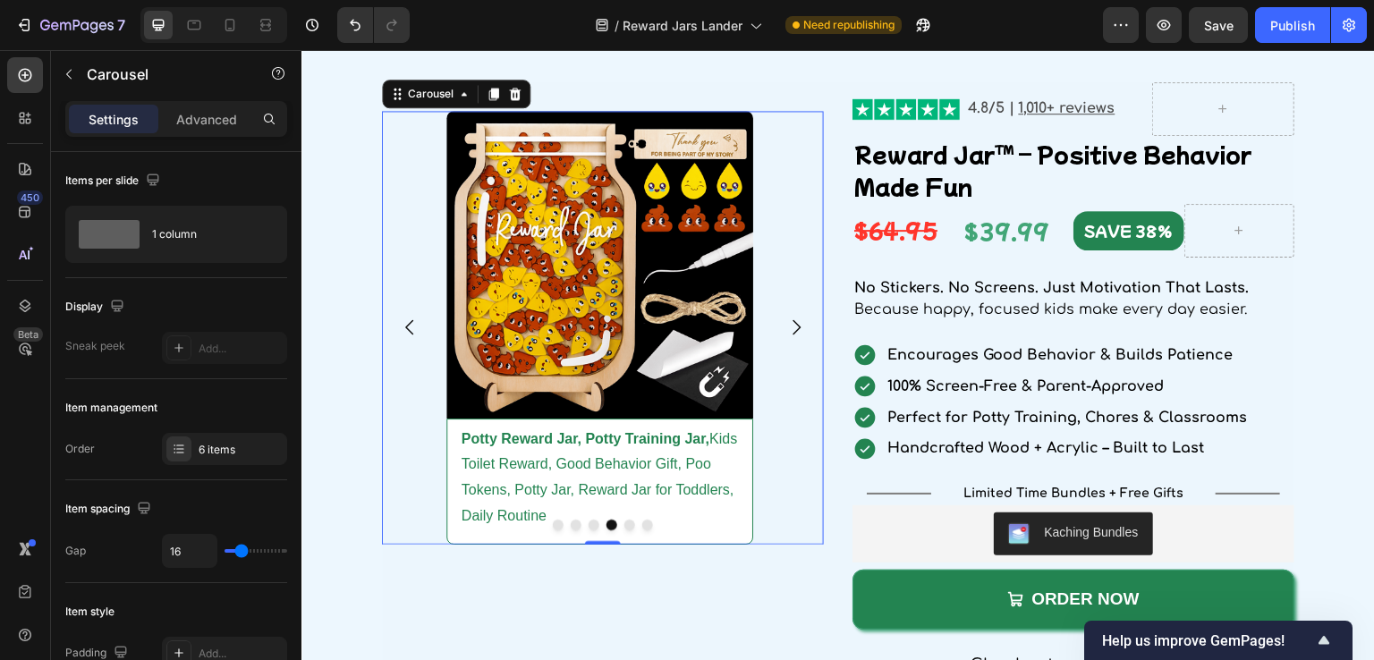
click at [793, 335] on icon "Carousel Next Arrow" at bounding box center [797, 327] width 8 height 15
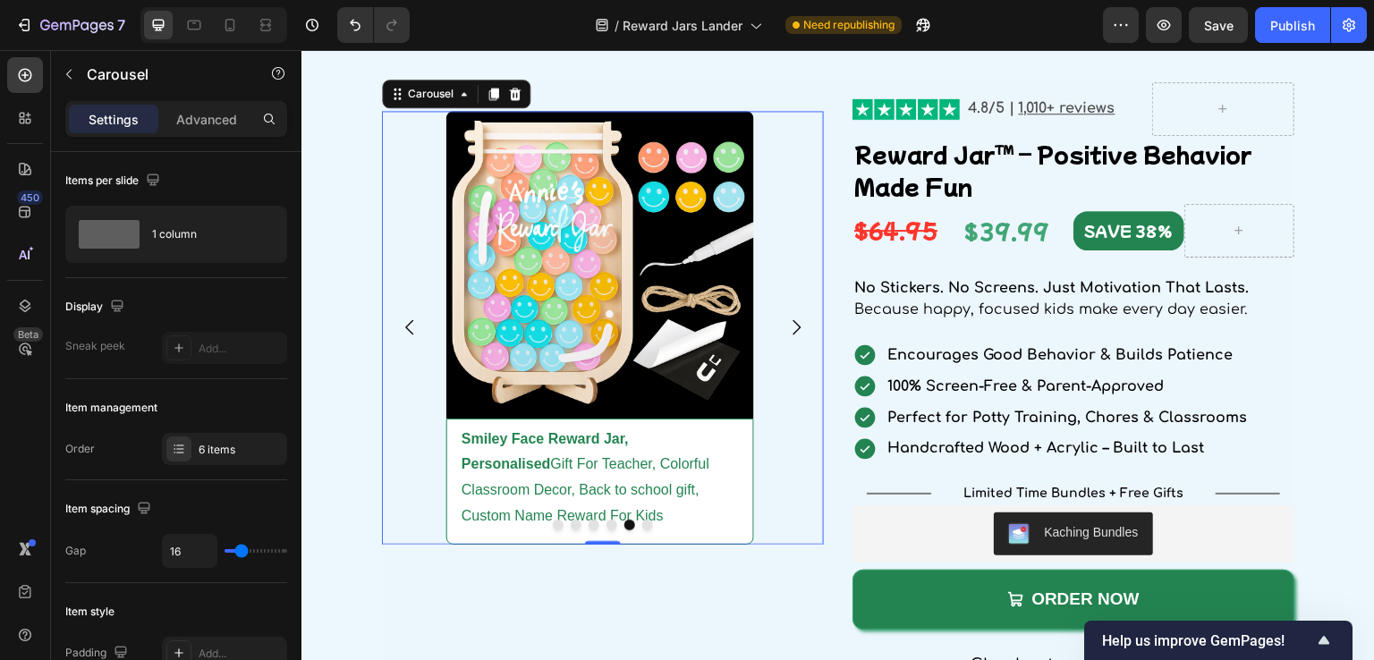
click at [793, 335] on icon "Carousel Next Arrow" at bounding box center [797, 327] width 8 height 15
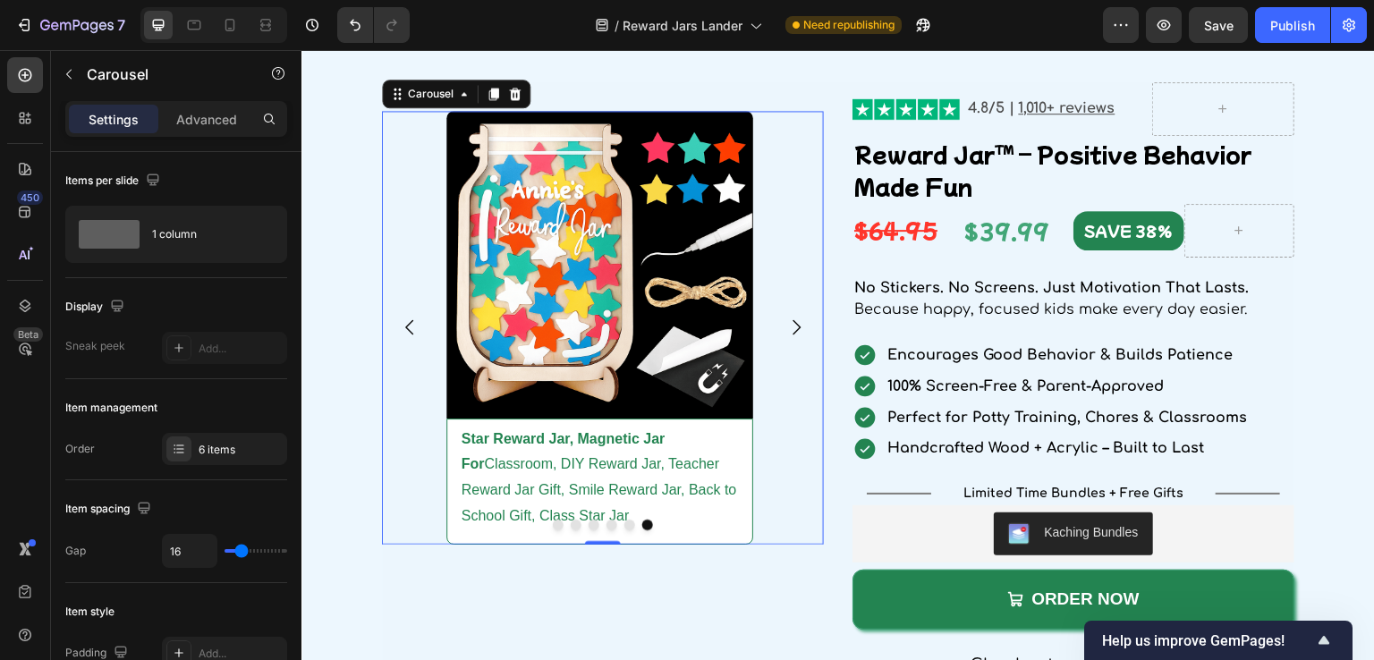
click at [793, 335] on icon "Carousel Next Arrow" at bounding box center [797, 327] width 8 height 15
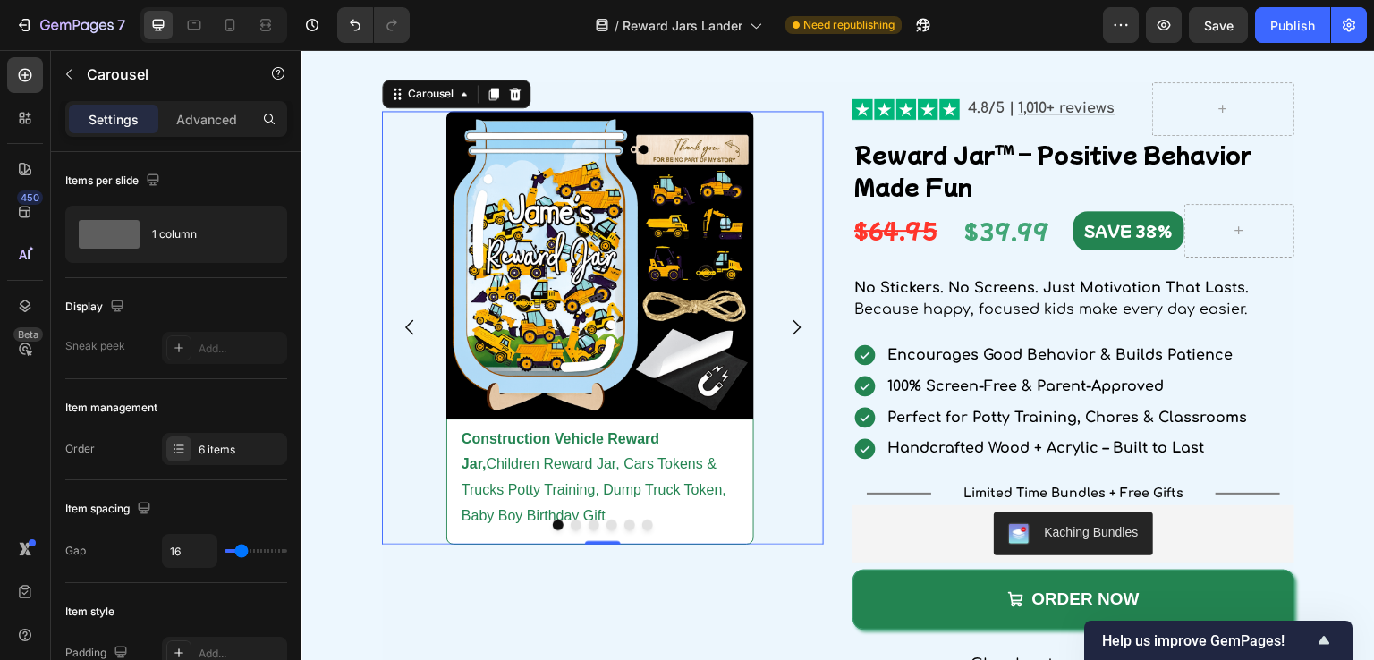
click at [793, 335] on icon "Carousel Next Arrow" at bounding box center [797, 327] width 8 height 15
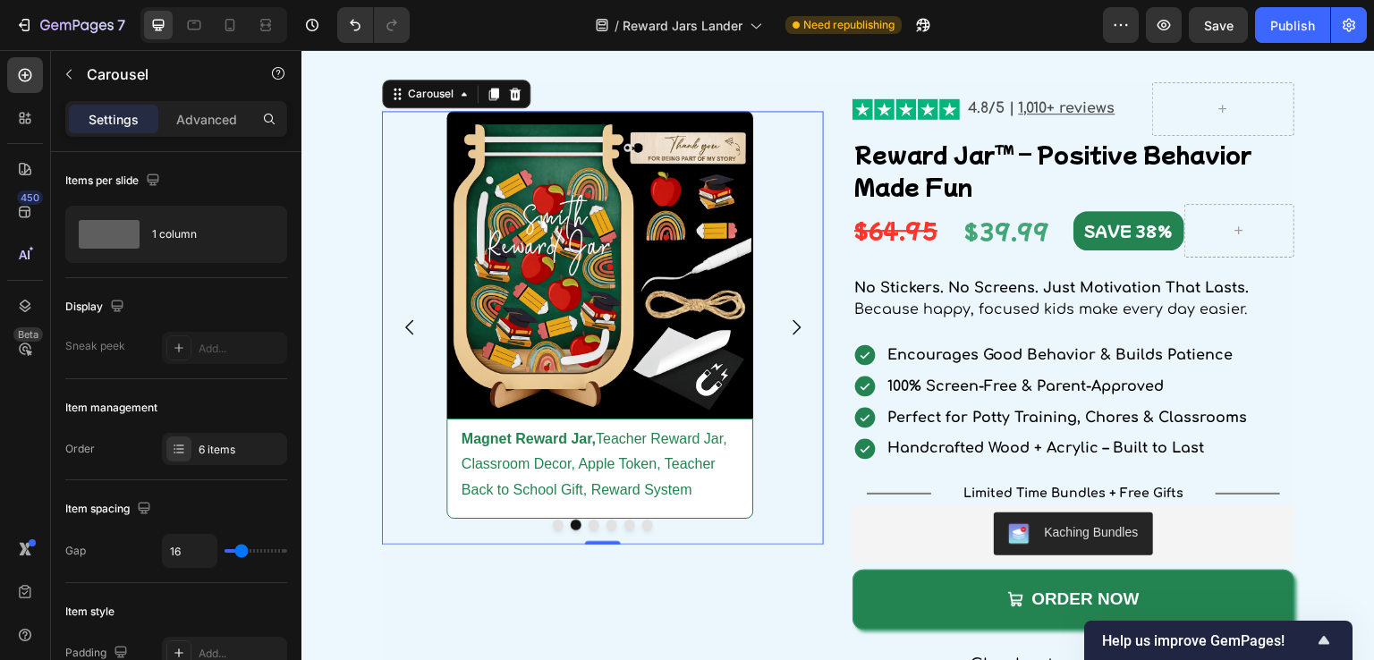
click at [793, 335] on icon "Carousel Next Arrow" at bounding box center [797, 327] width 8 height 15
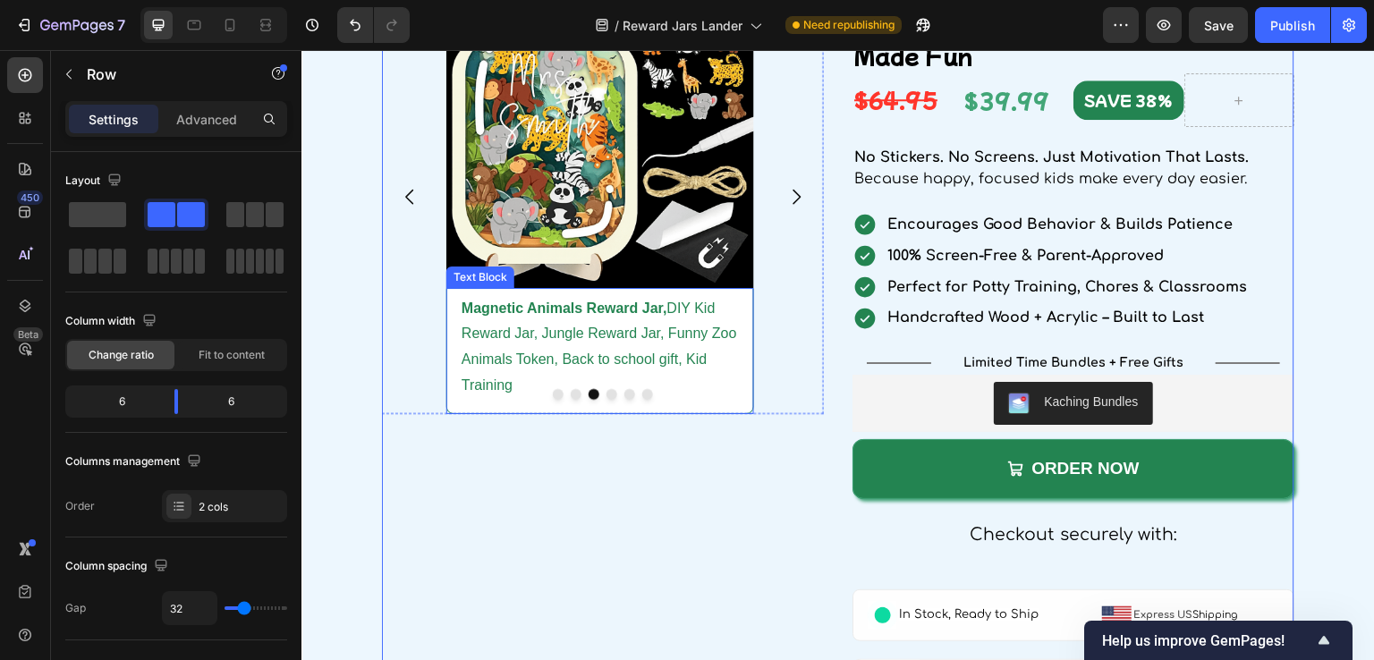
scroll to position [2852, 0]
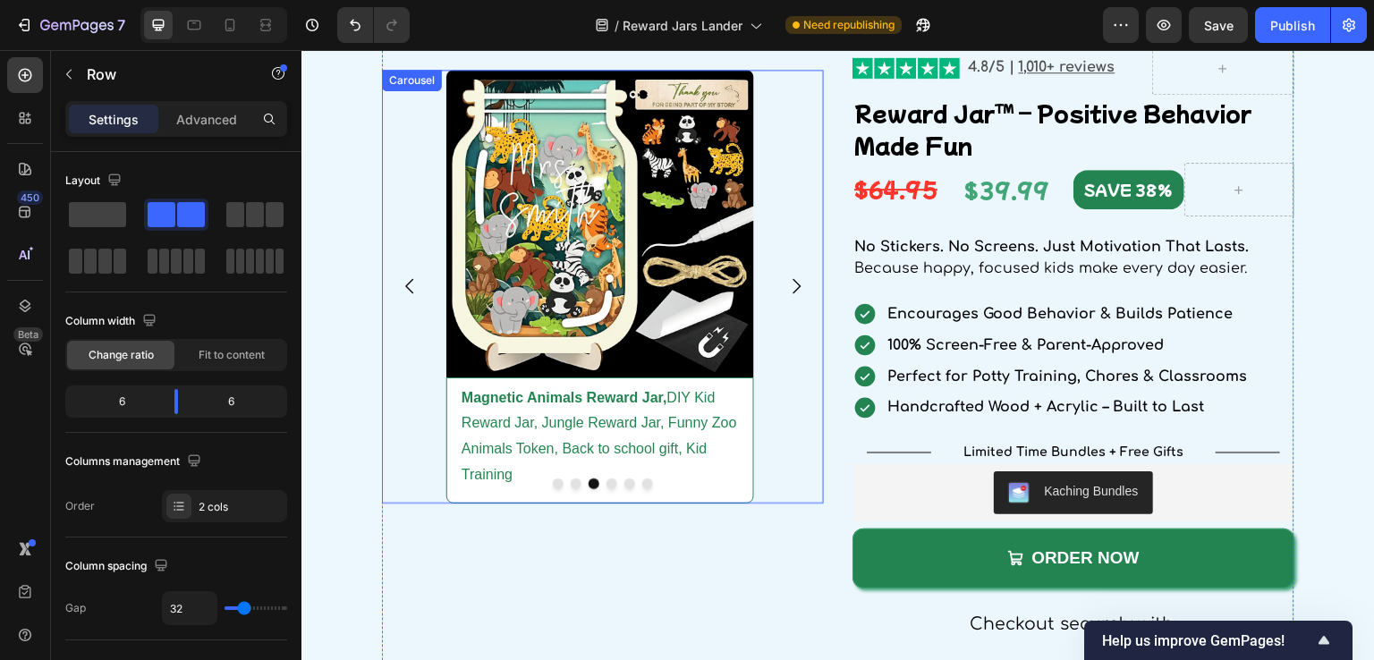
click at [792, 293] on icon "Carousel Next Arrow" at bounding box center [796, 286] width 21 height 21
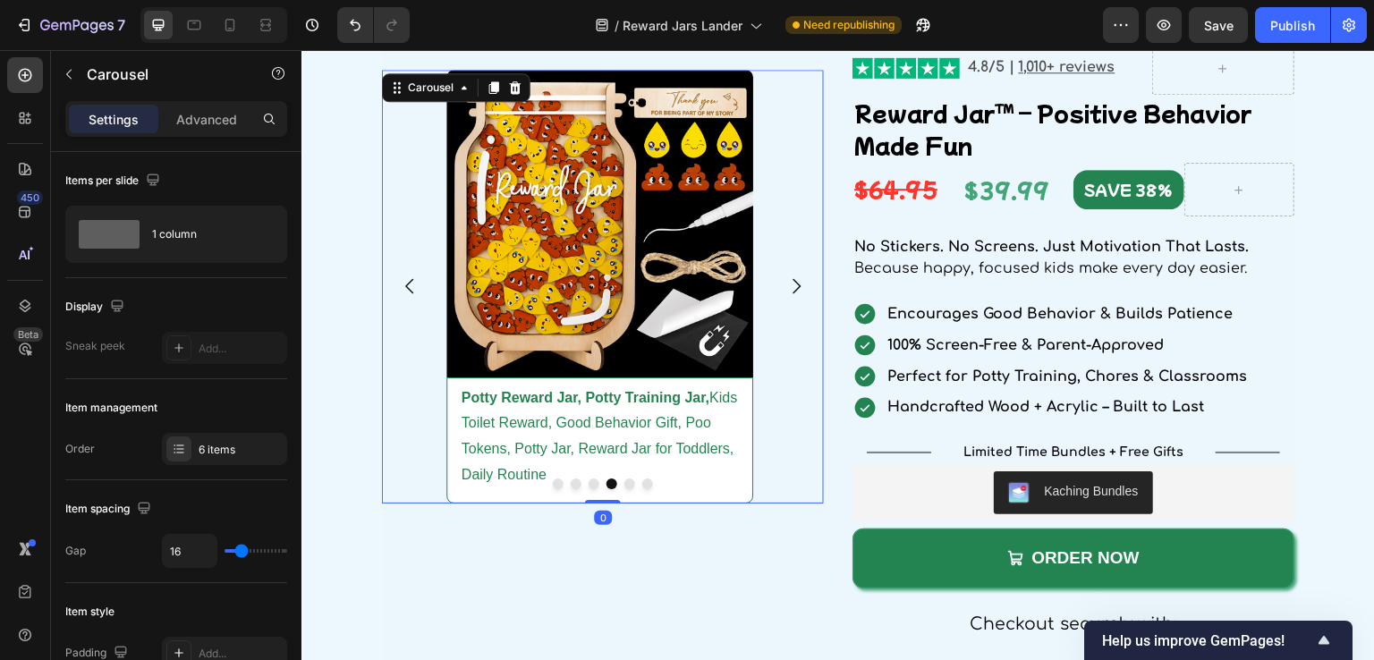
click at [788, 293] on icon "Carousel Next Arrow" at bounding box center [796, 286] width 21 height 21
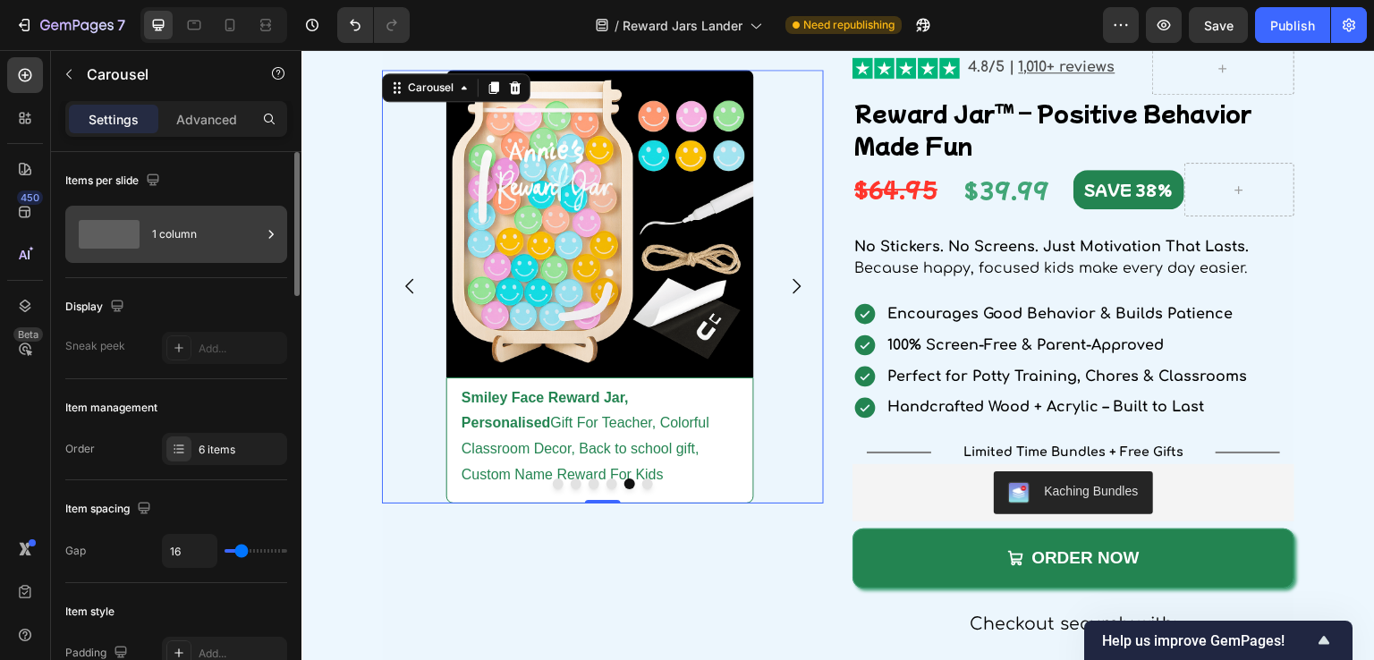
click at [204, 242] on div "1 column" at bounding box center [206, 234] width 109 height 41
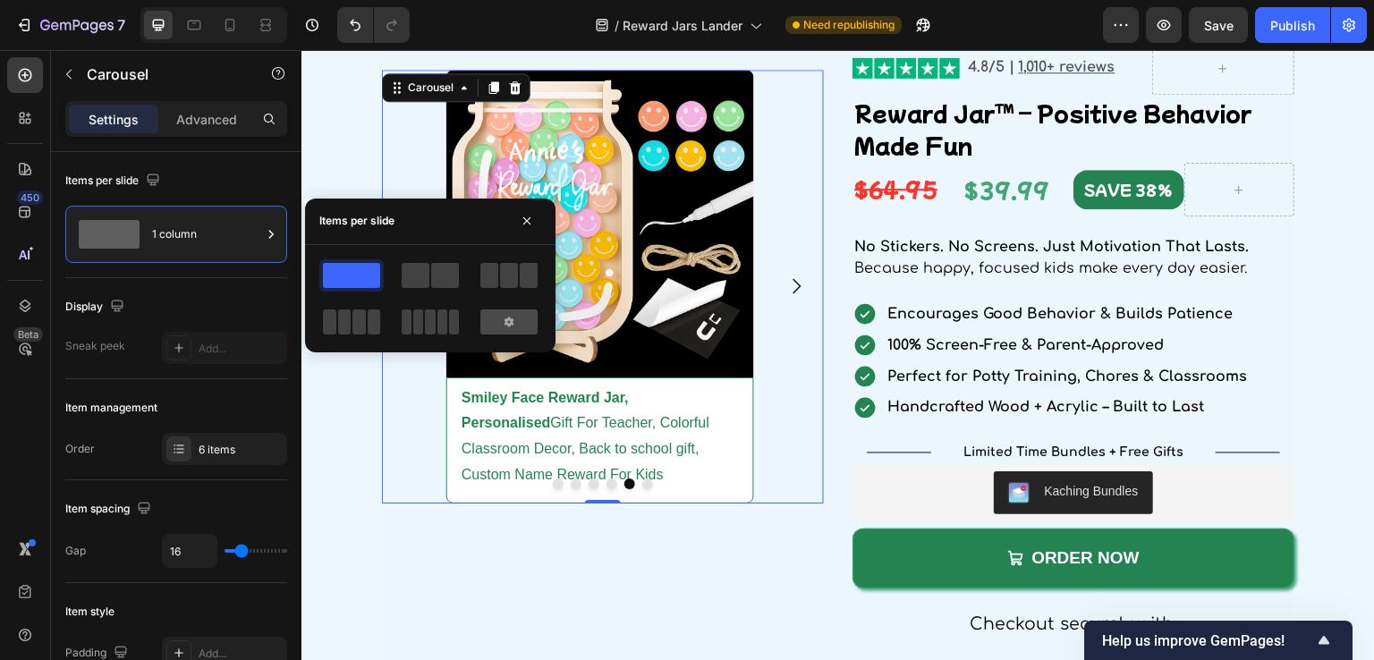
click at [496, 319] on div at bounding box center [508, 322] width 57 height 25
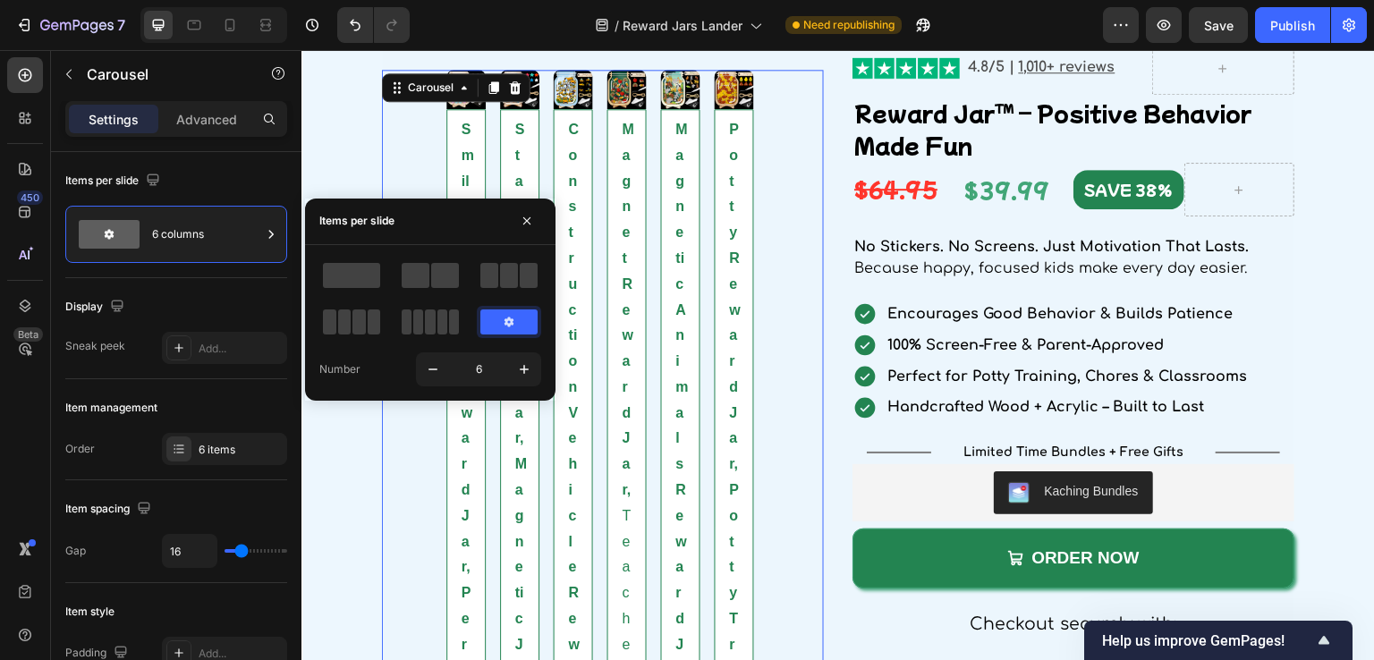
click at [504, 319] on icon at bounding box center [509, 322] width 14 height 14
click at [331, 273] on span at bounding box center [351, 275] width 57 height 25
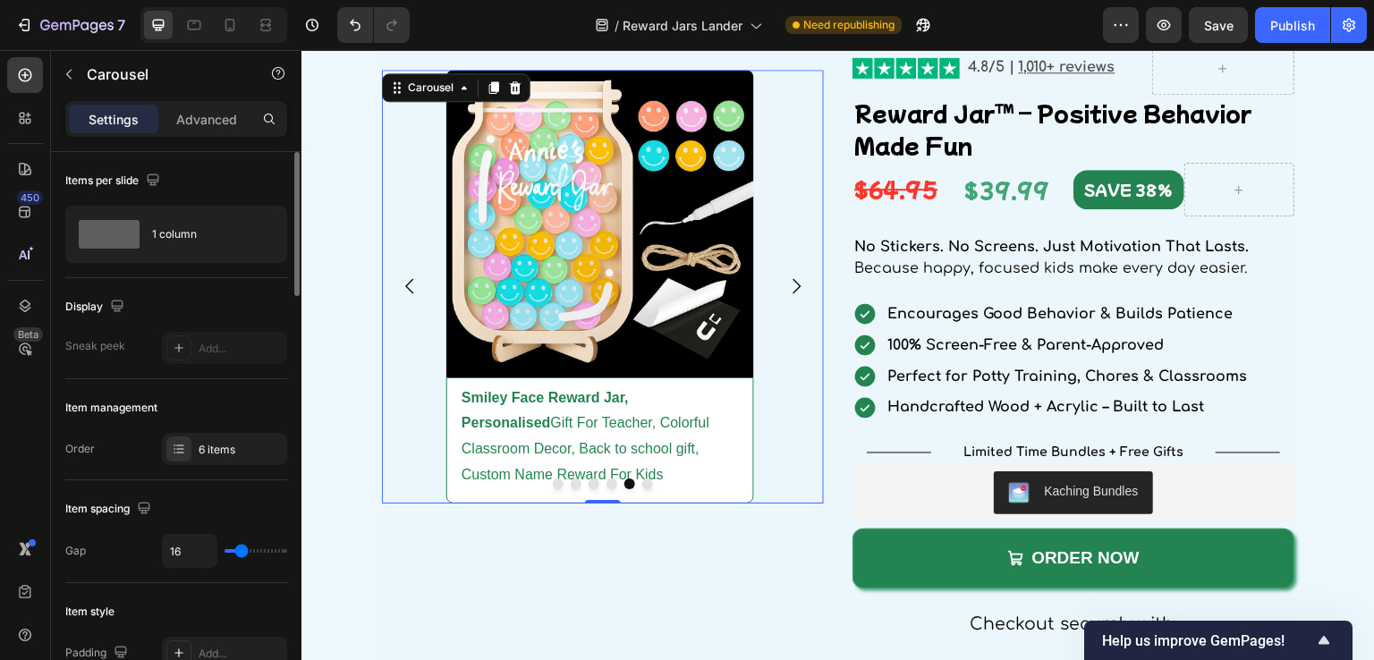
click at [177, 288] on div "Display Sneak peek Add..." at bounding box center [176, 328] width 222 height 101
click at [177, 353] on div at bounding box center [224, 348] width 125 height 32
click at [143, 346] on div "Sneak peek Add..." at bounding box center [176, 348] width 222 height 32
click at [143, 339] on div "Sneak peek Add..." at bounding box center [176, 348] width 222 height 32
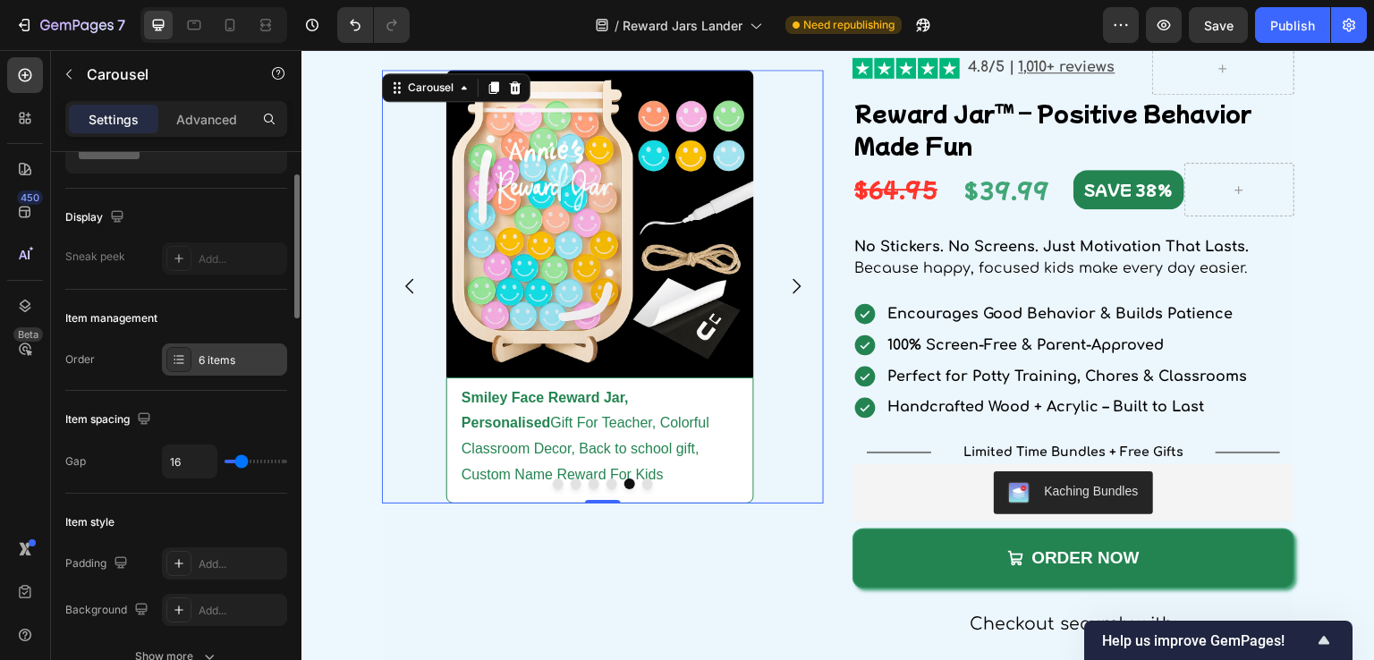
click at [179, 361] on icon at bounding box center [179, 359] width 14 height 14
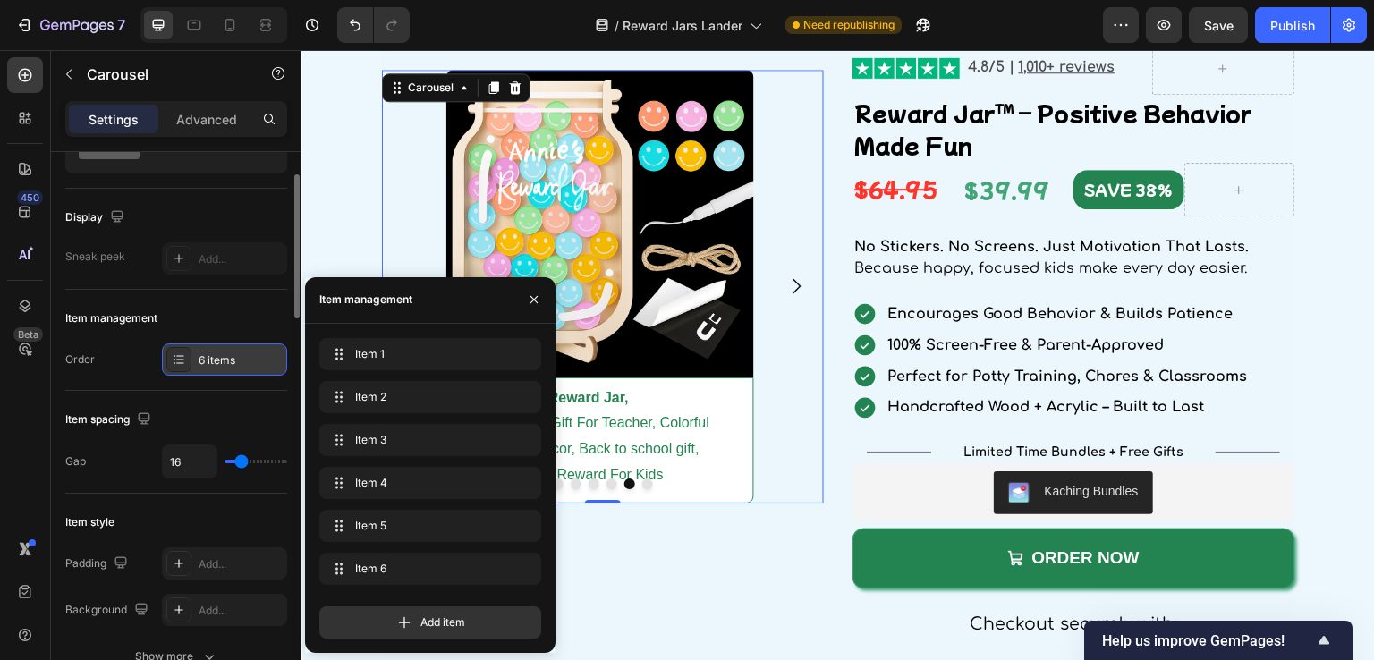
click at [179, 361] on icon at bounding box center [179, 359] width 14 height 14
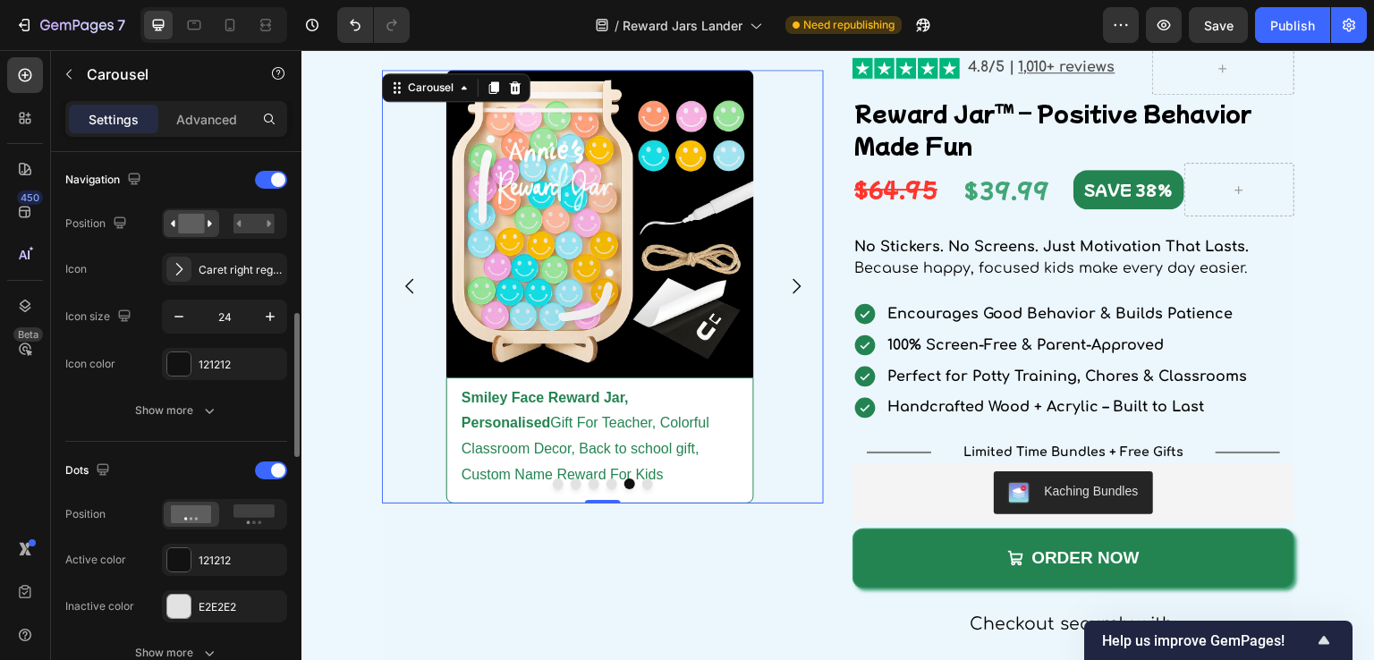
scroll to position [716, 0]
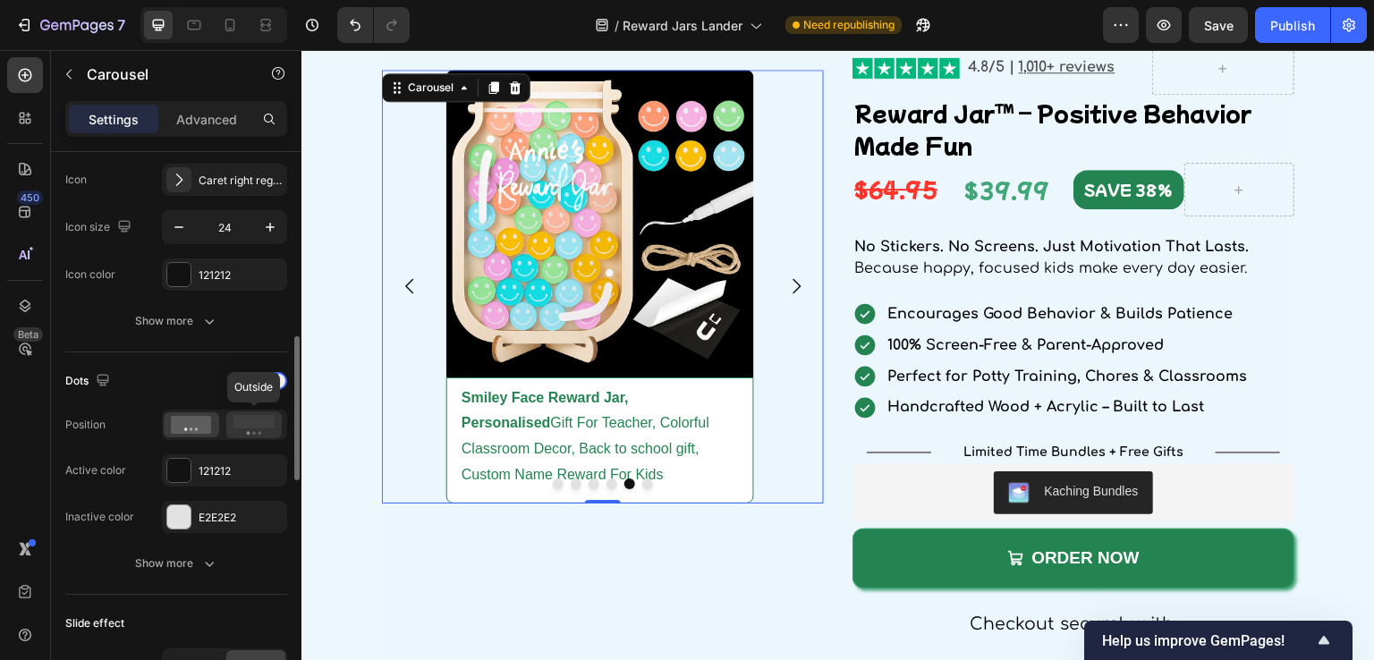
click at [248, 425] on rect at bounding box center [254, 421] width 41 height 13
click at [193, 420] on icon at bounding box center [191, 425] width 41 height 18
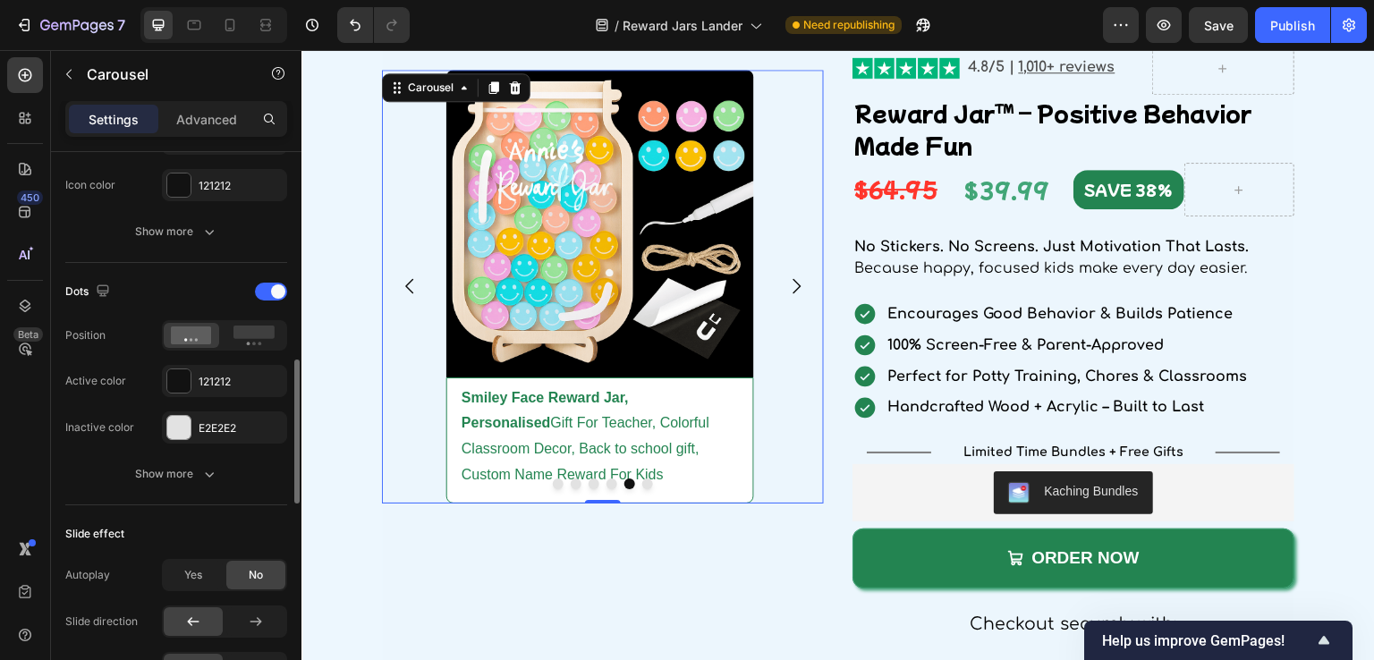
scroll to position [895, 0]
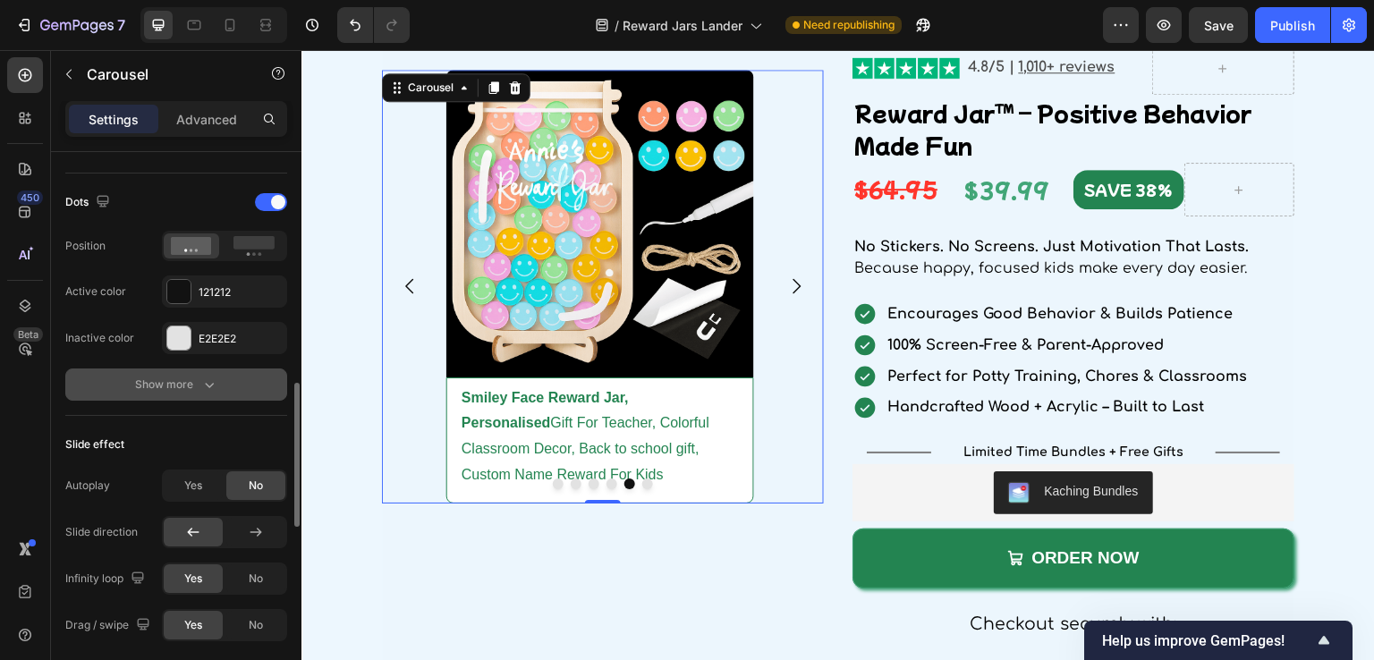
click at [184, 380] on div "Show more" at bounding box center [176, 385] width 83 height 18
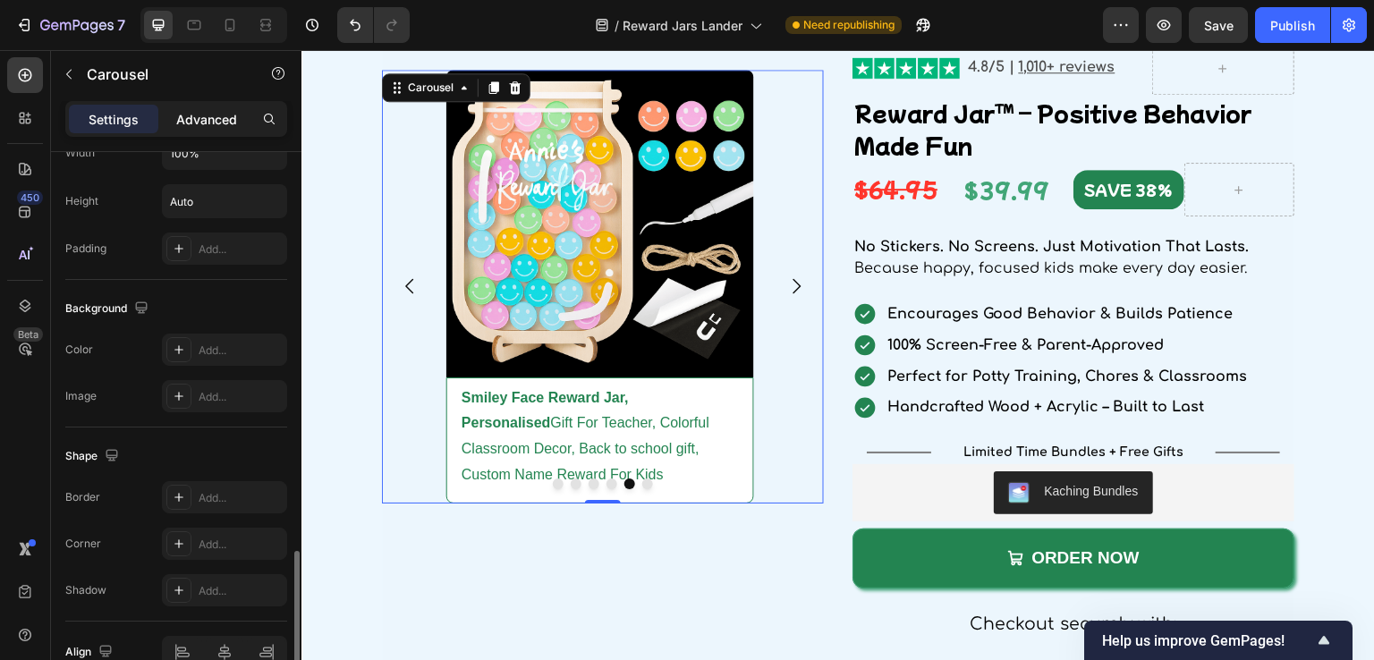
click at [196, 123] on p "Advanced" at bounding box center [206, 119] width 61 height 19
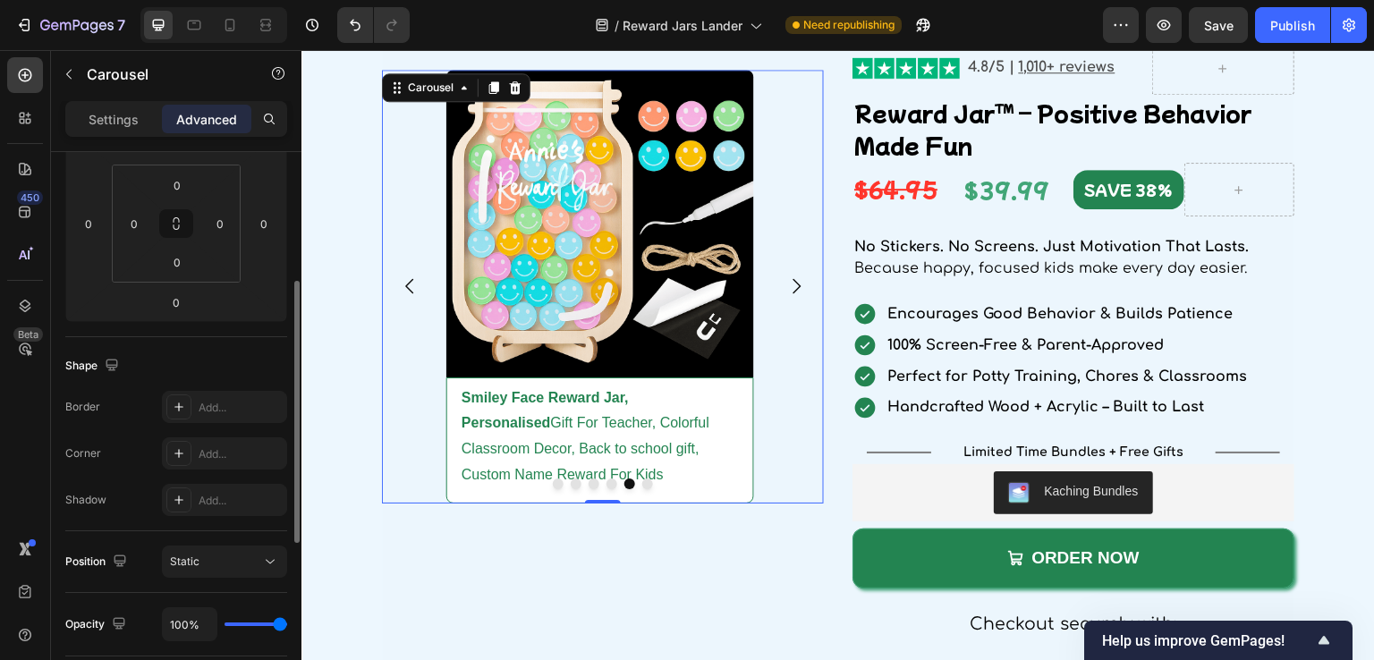
scroll to position [0, 0]
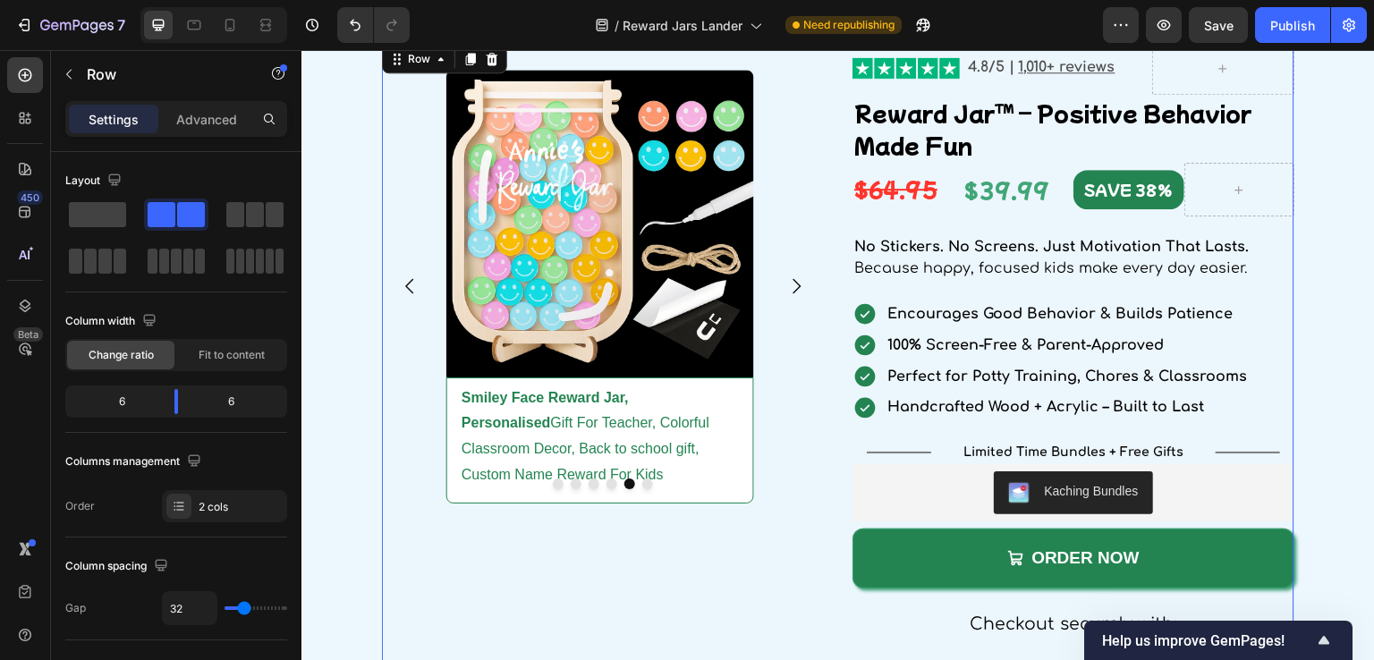
scroll to position [2942, 0]
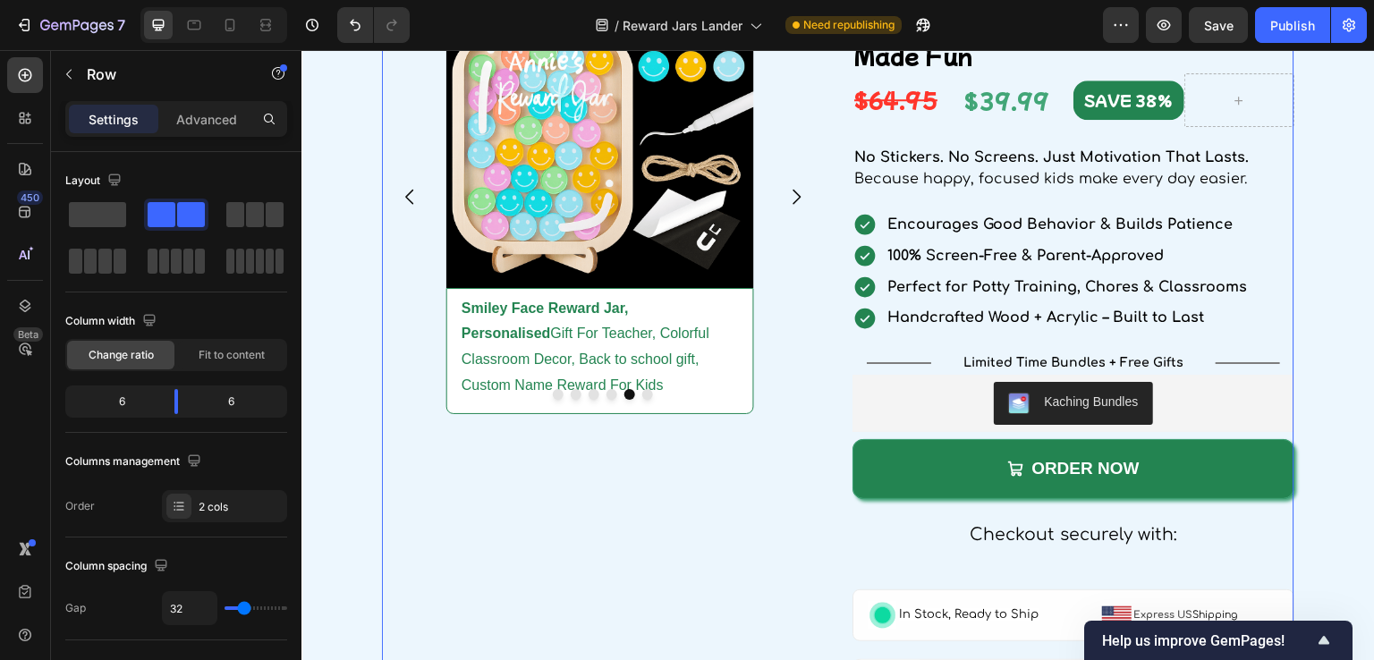
click at [644, 579] on div "Image Construction Vehicle Reward Jar, Children Reward Jar, Cars Tokens & Truck…" at bounding box center [603, 664] width 442 height 1424
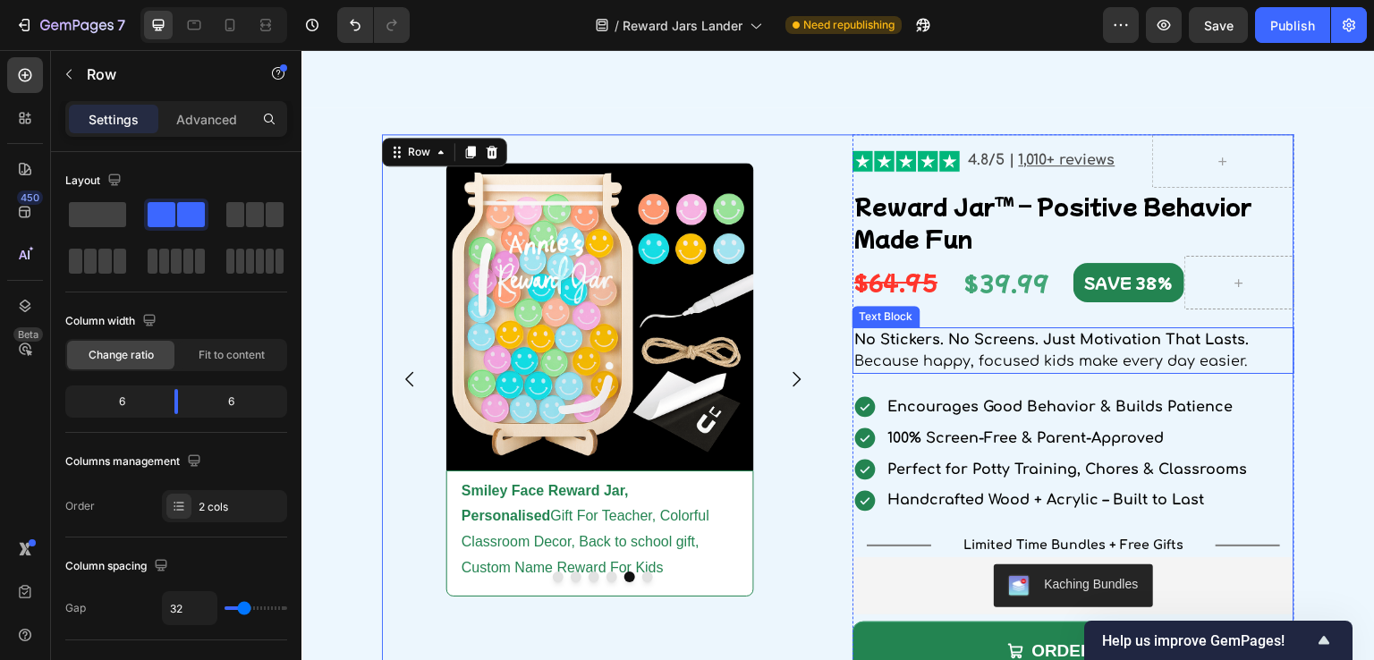
scroll to position [2763, 0]
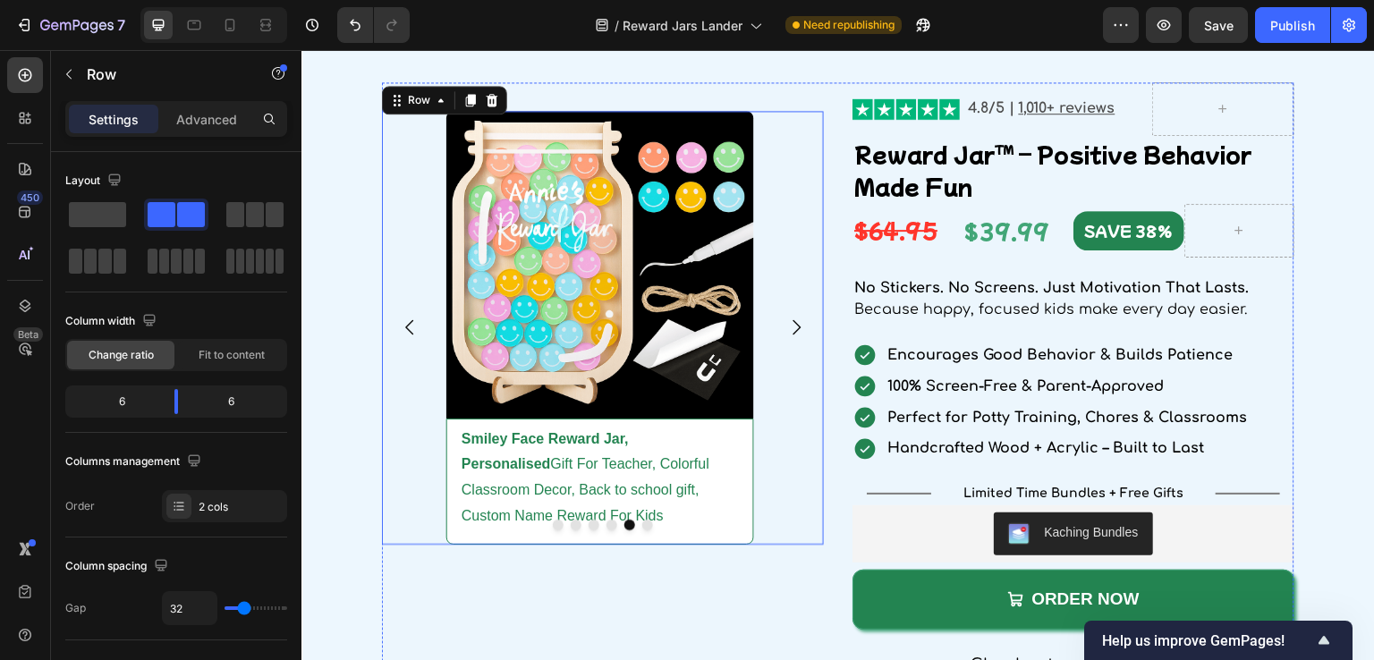
click at [760, 235] on div "Image Construction Vehicle Reward Jar, Children Reward Jar, Cars Tokens & Truck…" at bounding box center [603, 328] width 442 height 434
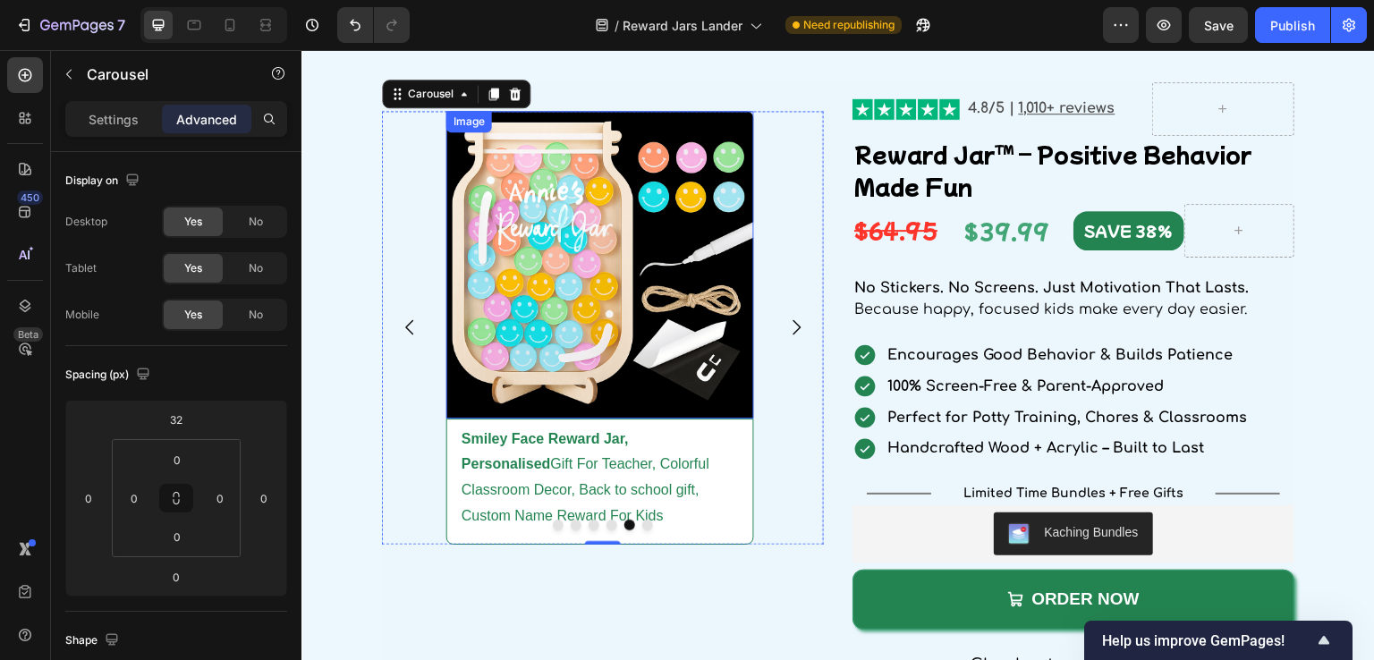
click at [641, 360] on img at bounding box center [600, 265] width 308 height 308
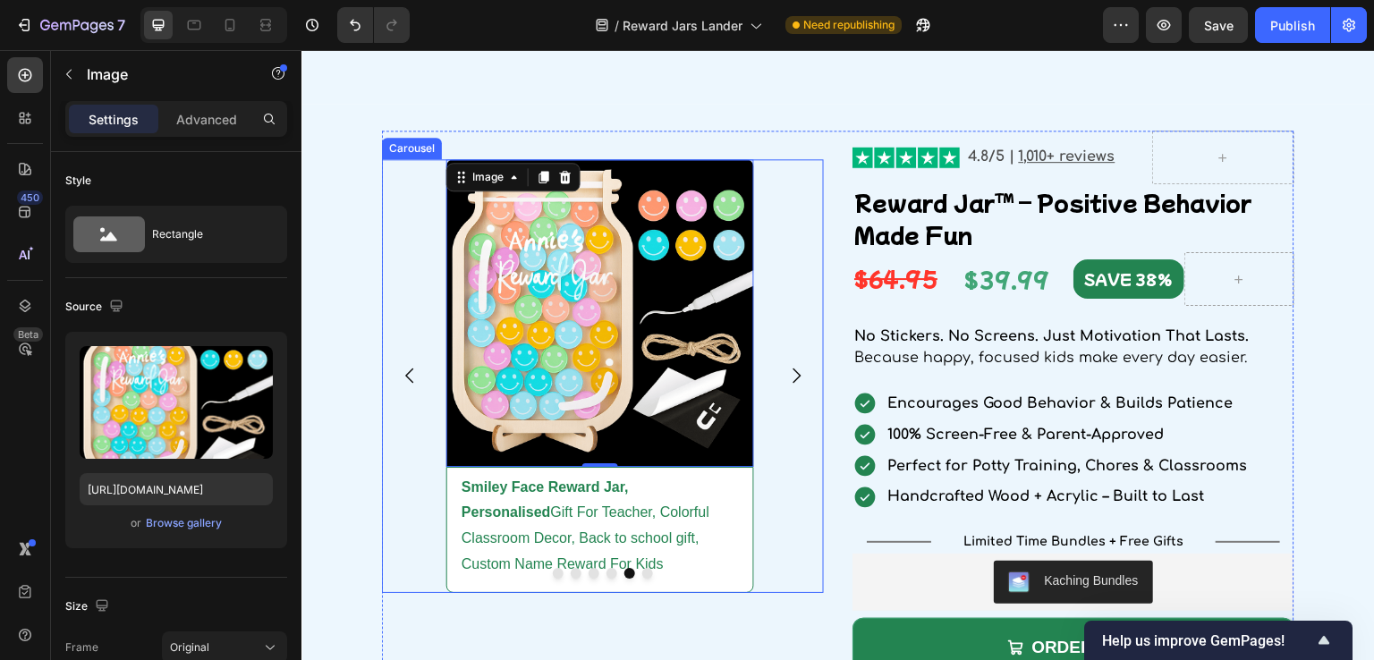
click at [786, 375] on icon "Carousel Next Arrow" at bounding box center [796, 375] width 21 height 21
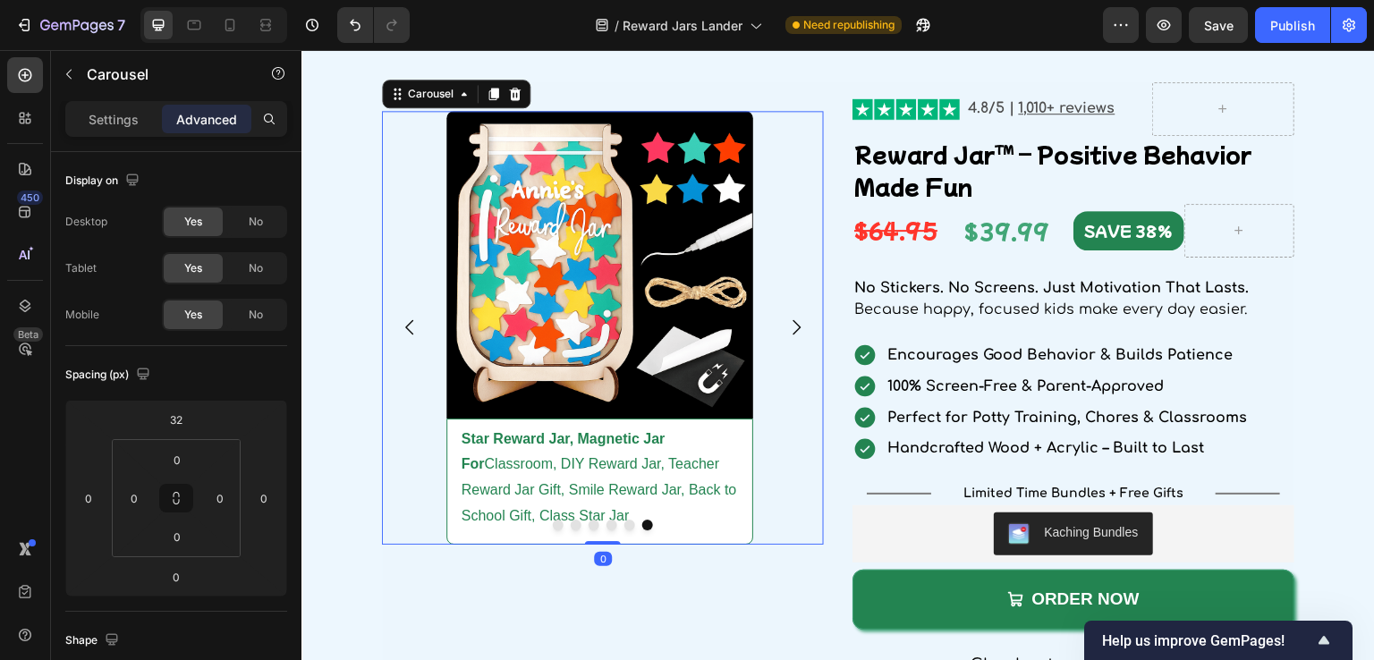
click at [786, 338] on icon "Carousel Next Arrow" at bounding box center [796, 327] width 21 height 21
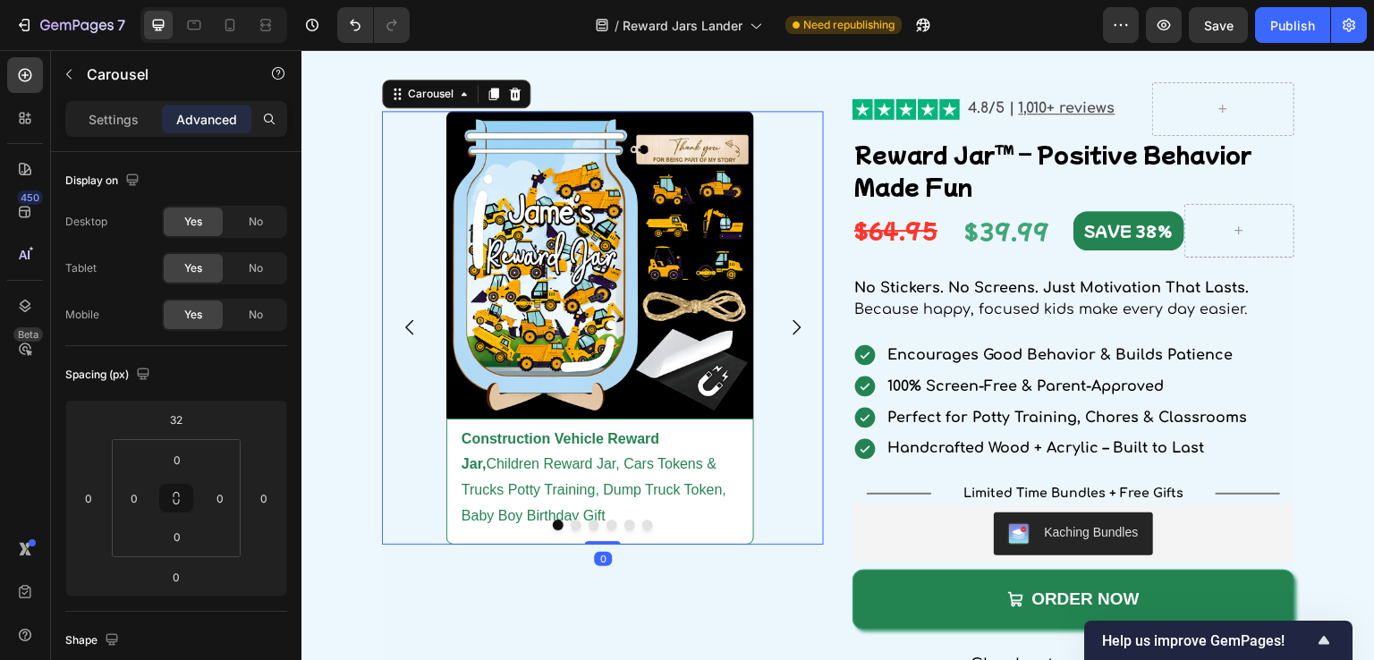
click at [786, 338] on icon "Carousel Next Arrow" at bounding box center [796, 327] width 21 height 21
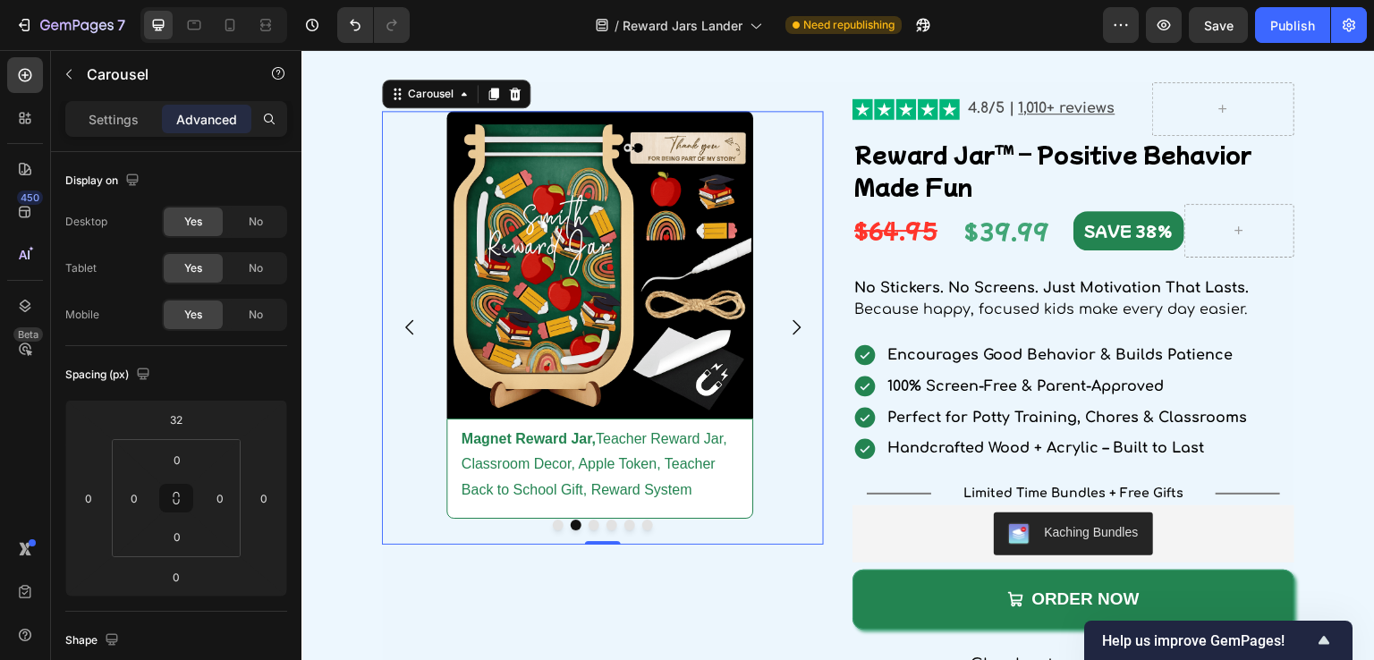
click at [786, 338] on icon "Carousel Next Arrow" at bounding box center [796, 327] width 21 height 21
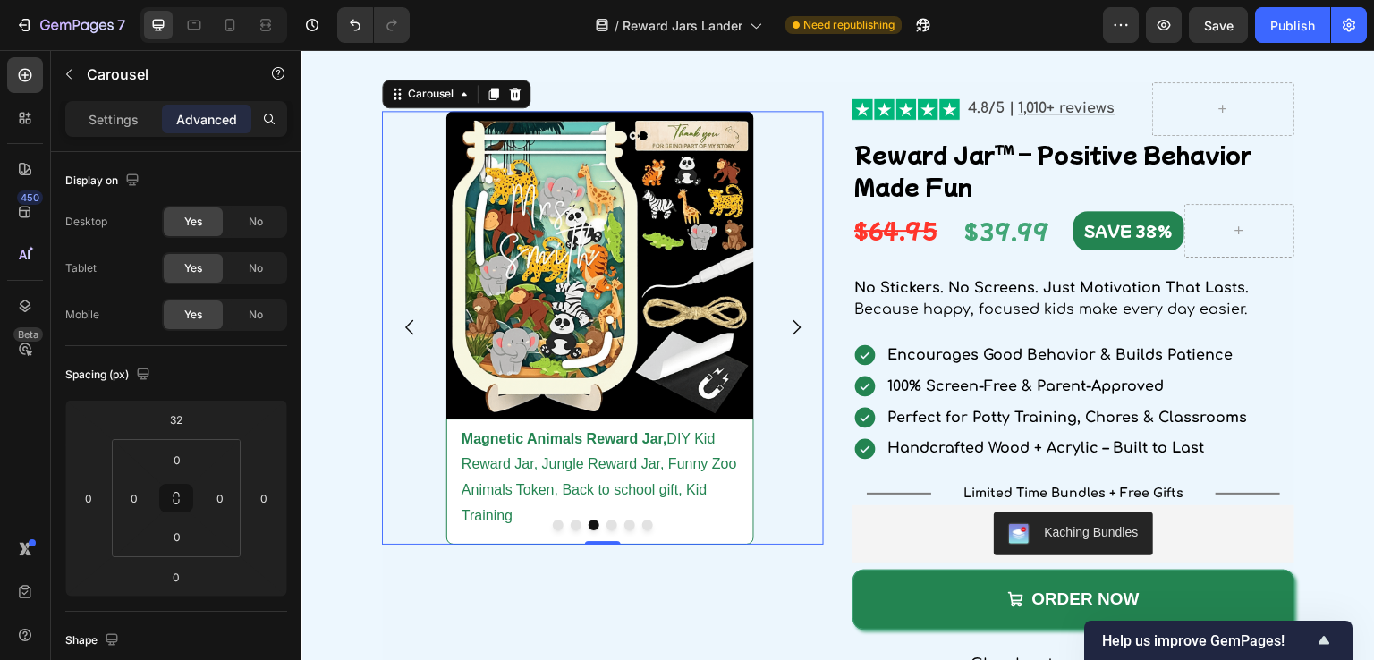
click at [786, 338] on icon "Carousel Next Arrow" at bounding box center [796, 327] width 21 height 21
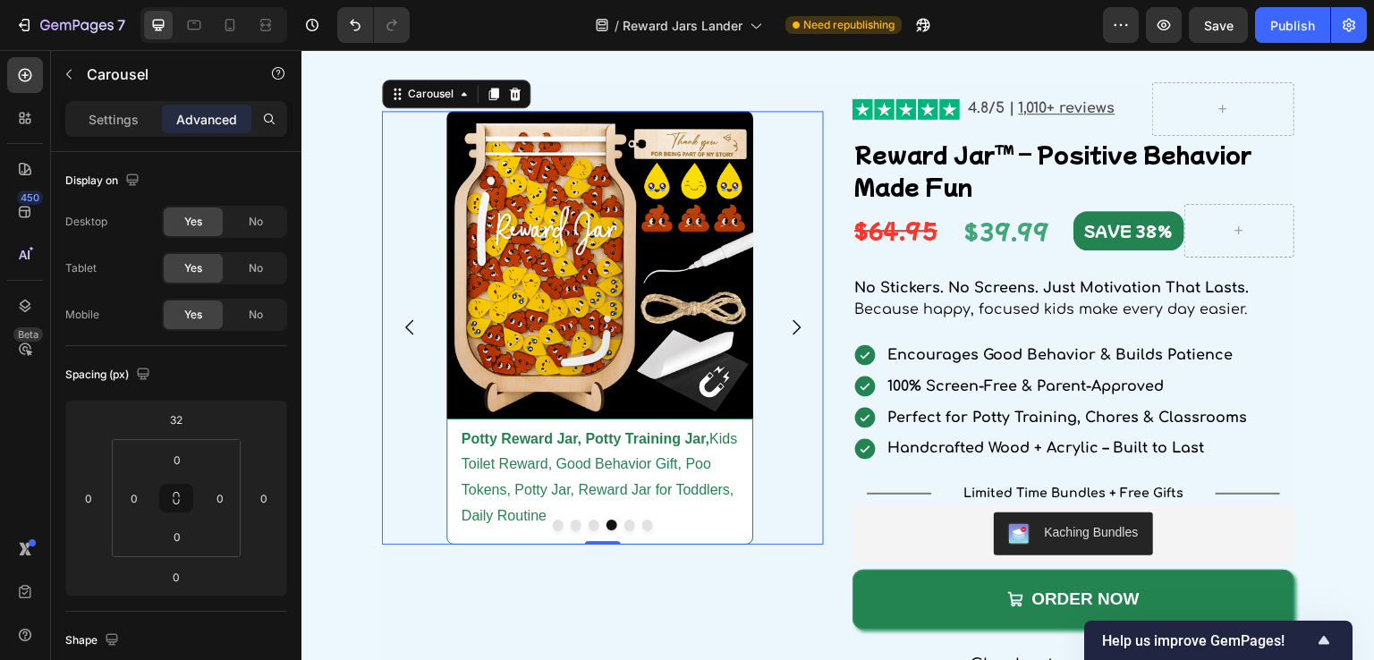
click at [786, 338] on icon "Carousel Next Arrow" at bounding box center [796, 327] width 21 height 21
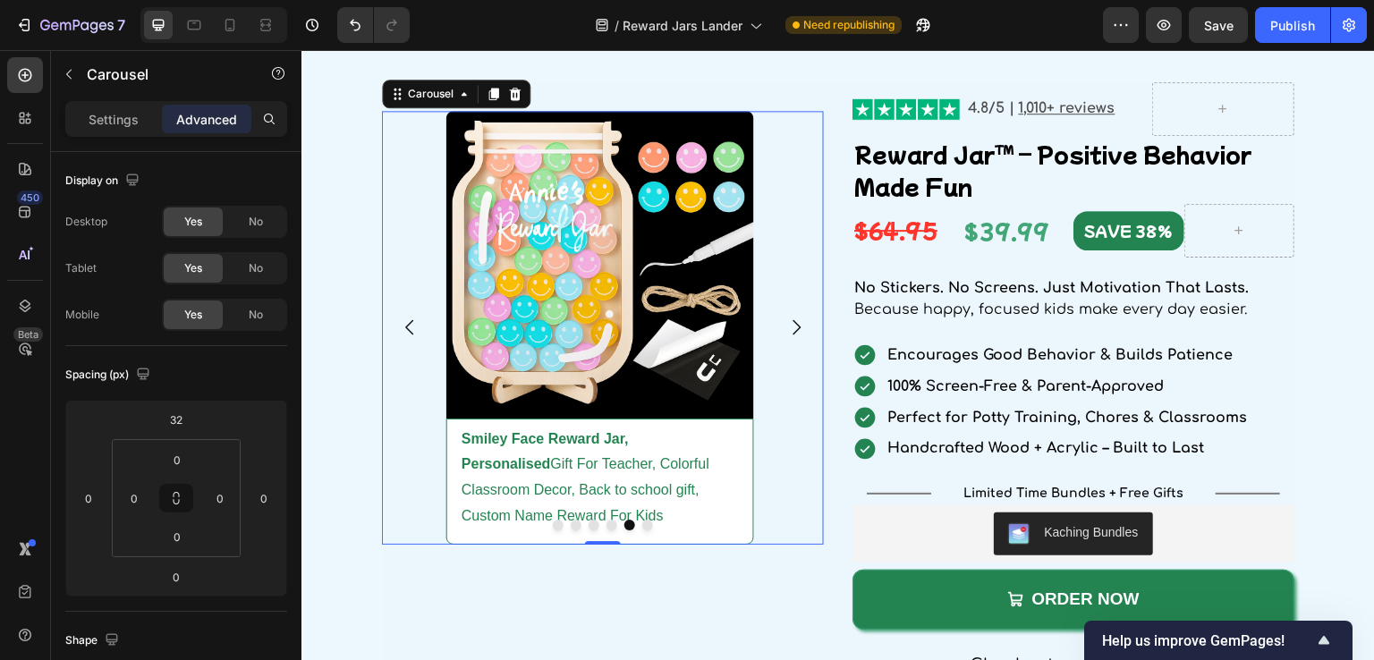
click at [786, 338] on icon "Carousel Next Arrow" at bounding box center [796, 327] width 21 height 21
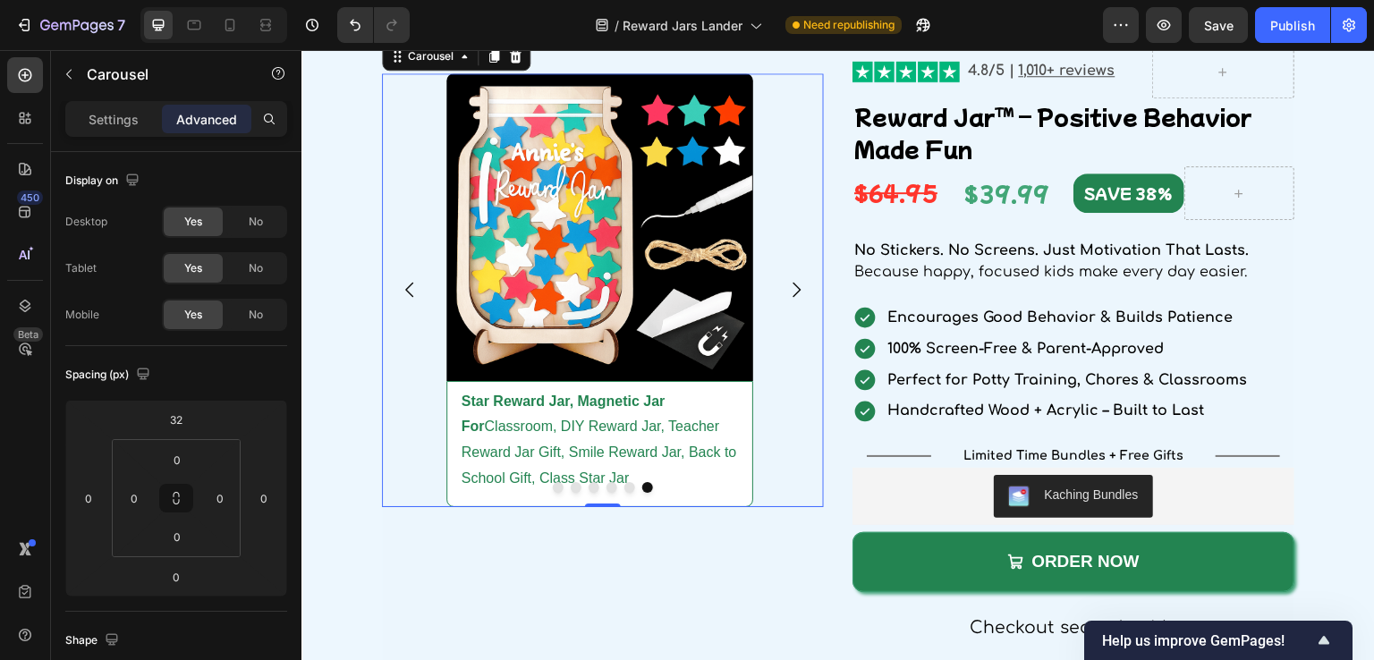
scroll to position [2852, 0]
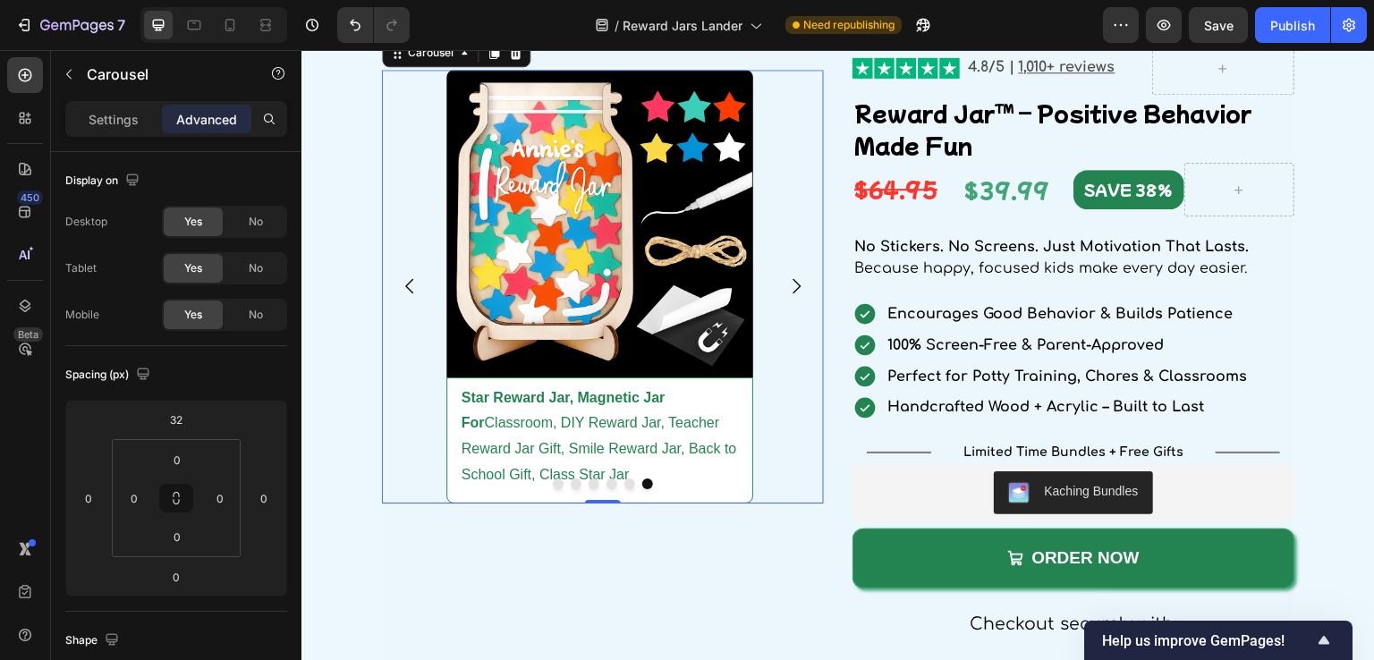
click at [786, 285] on icon "Carousel Next Arrow" at bounding box center [796, 286] width 21 height 21
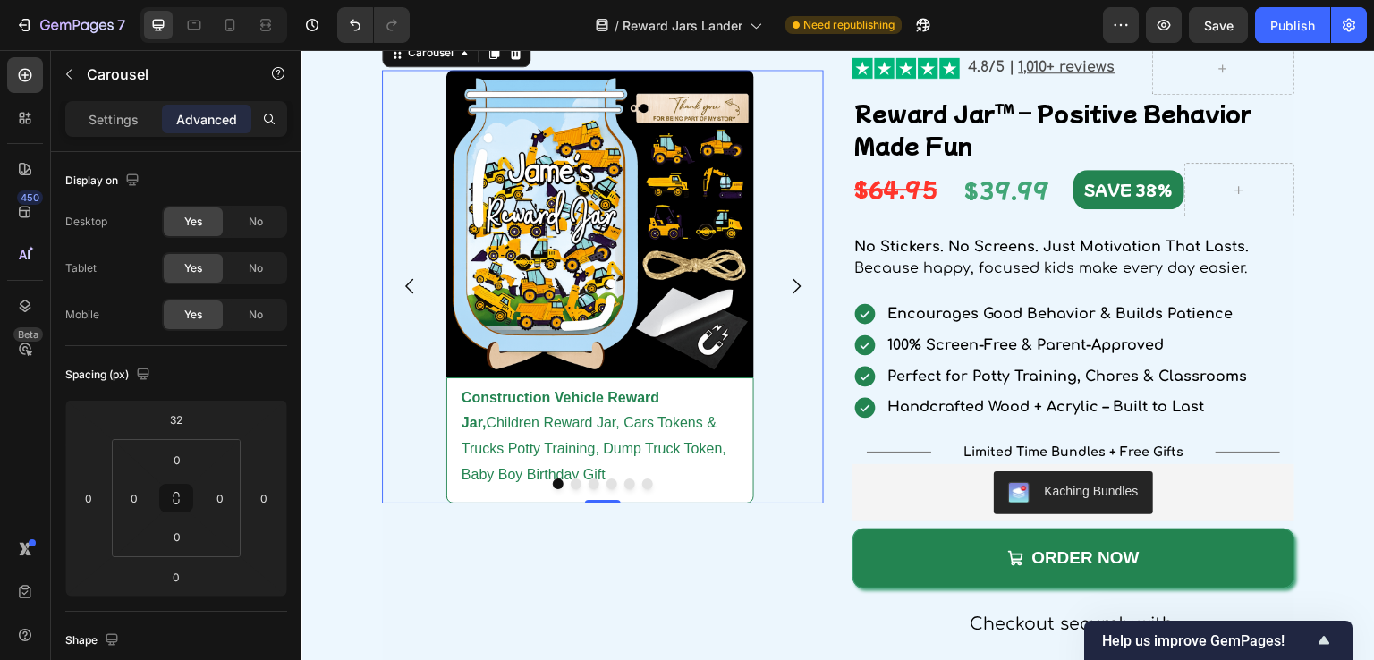
click at [786, 285] on icon "Carousel Next Arrow" at bounding box center [796, 286] width 21 height 21
